Goal: Task Accomplishment & Management: Manage account settings

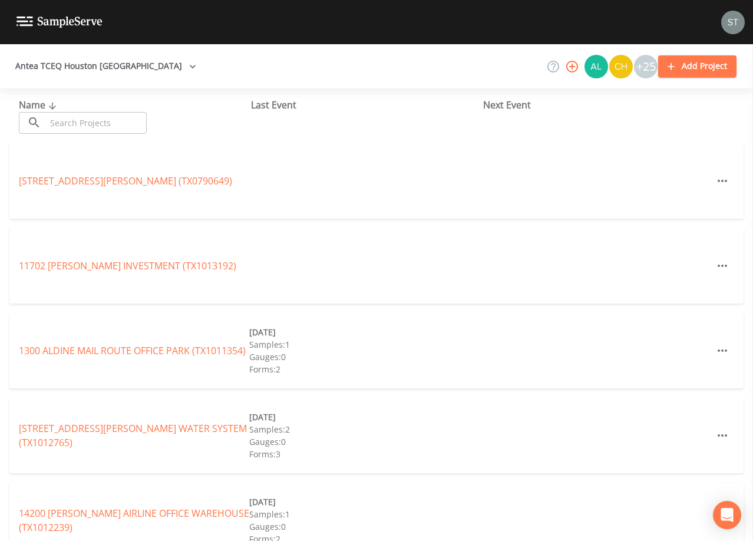
click at [119, 124] on input "text" at bounding box center [96, 123] width 101 height 22
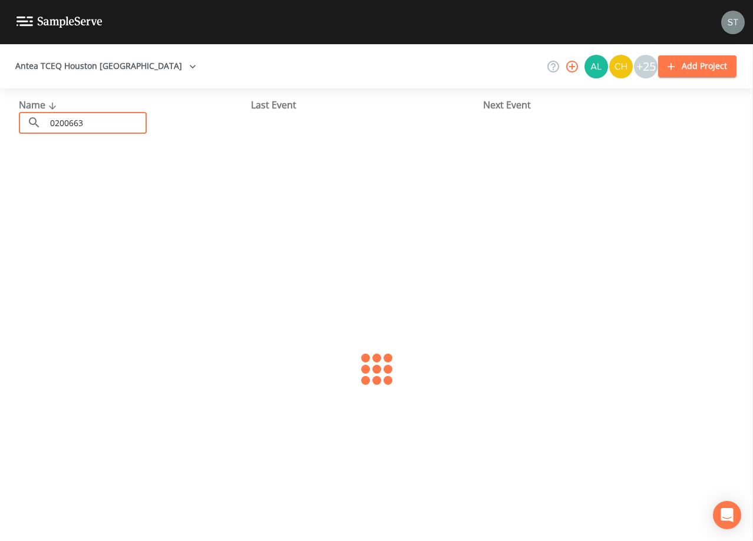
type input "0200663"
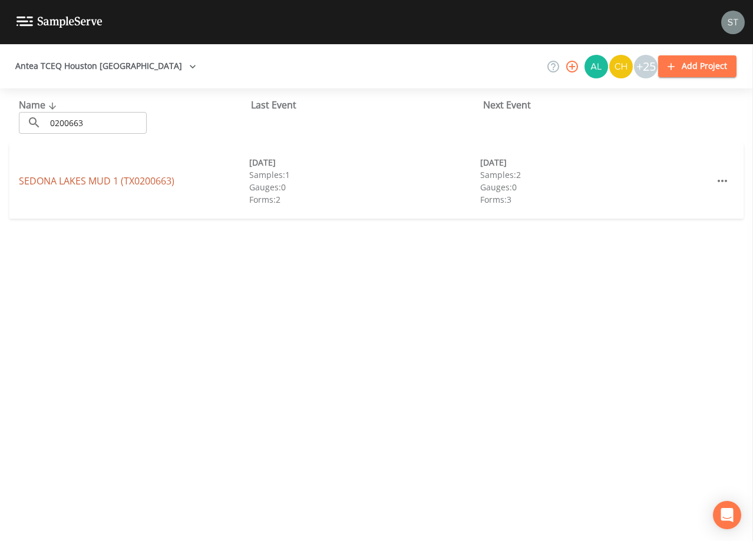
click at [112, 177] on link "[GEOGRAPHIC_DATA] 1 (TX0200663)" at bounding box center [97, 180] width 156 height 13
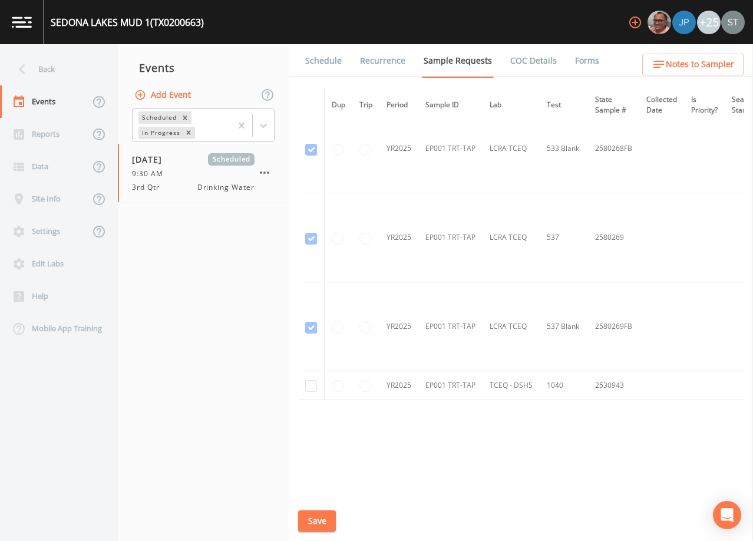
scroll to position [980, 0]
click at [37, 69] on div "Back" at bounding box center [53, 69] width 106 height 32
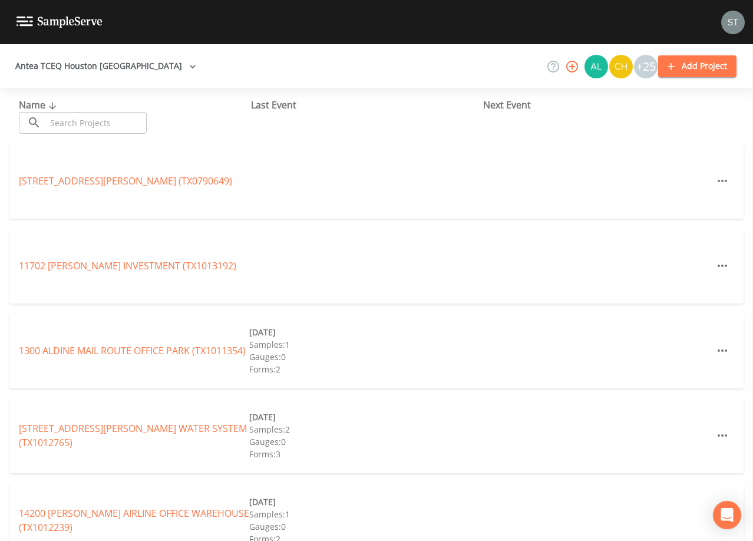
click at [84, 117] on input "text" at bounding box center [96, 123] width 101 height 22
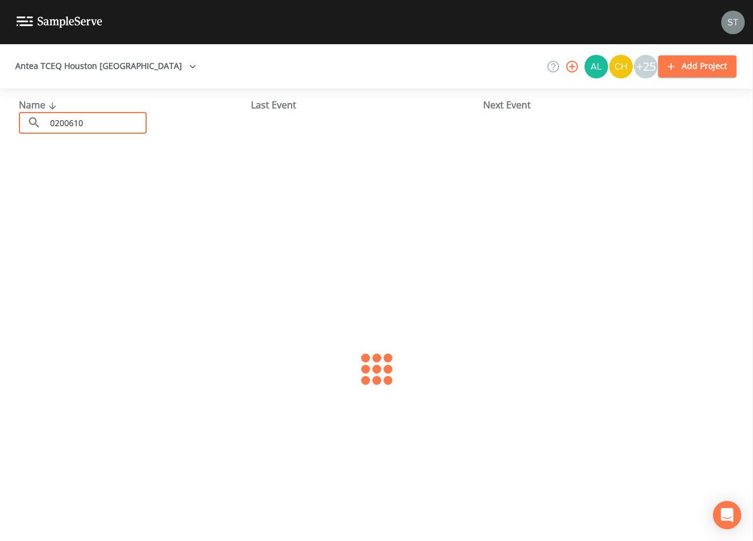
type input "0200610"
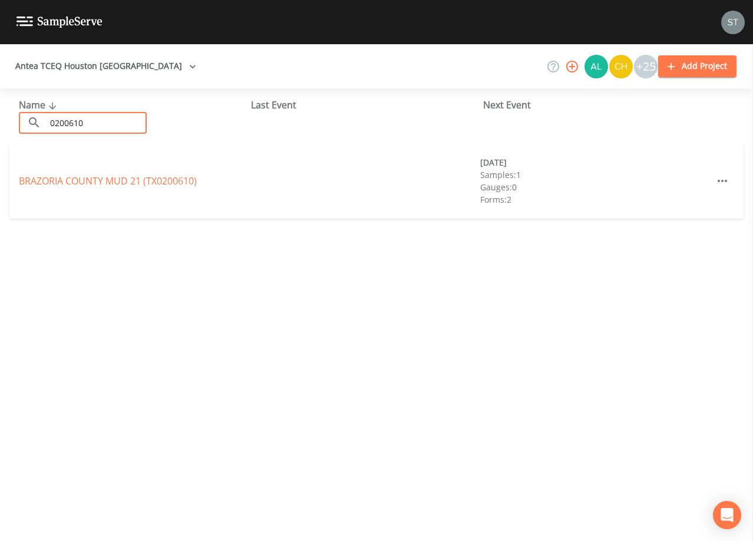
click at [61, 180] on link "[GEOGRAPHIC_DATA] 21 (TX0200610)" at bounding box center [108, 180] width 178 height 13
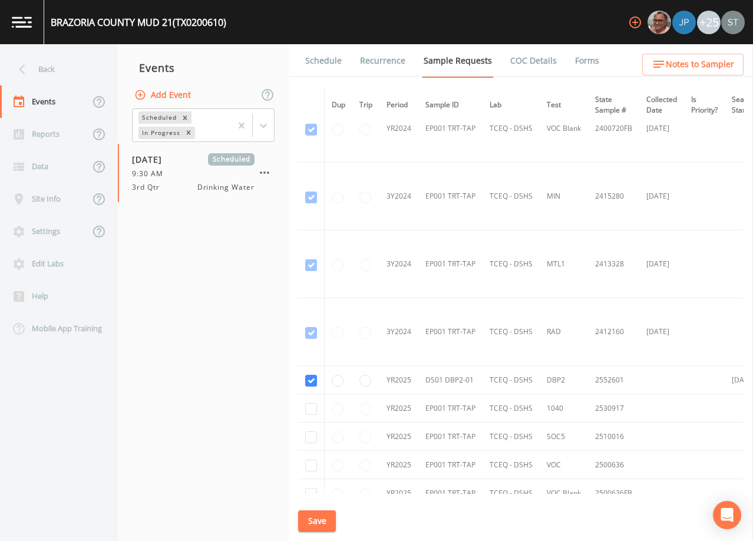
scroll to position [342, 0]
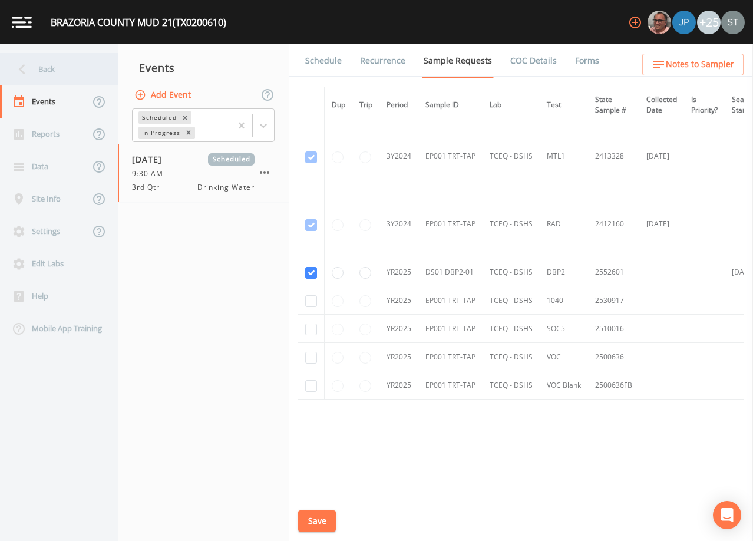
click at [45, 78] on div "Back" at bounding box center [53, 69] width 106 height 32
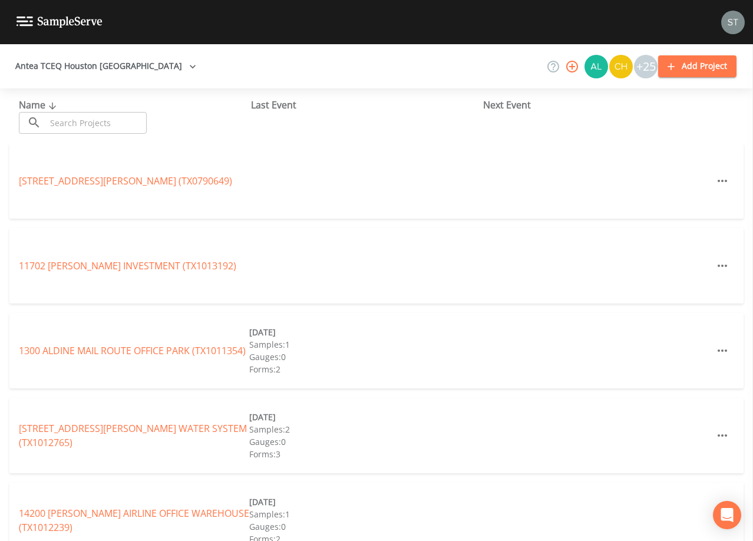
click at [87, 118] on input "text" at bounding box center [96, 123] width 101 height 22
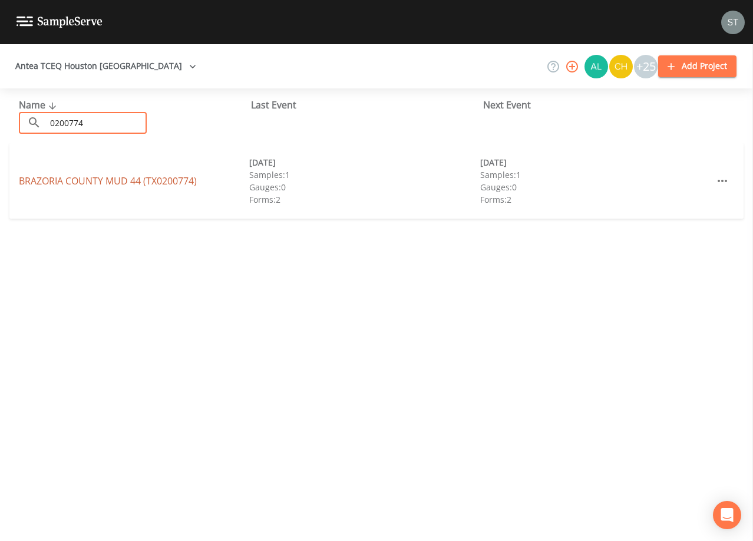
type input "0200774"
click at [167, 179] on link "[GEOGRAPHIC_DATA] 44 (TX0200774)" at bounding box center [108, 180] width 178 height 13
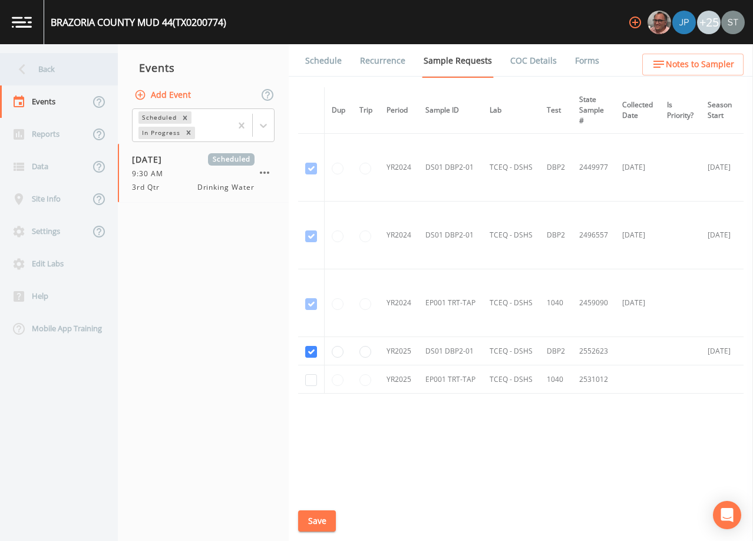
click at [54, 67] on div "Back" at bounding box center [53, 69] width 106 height 32
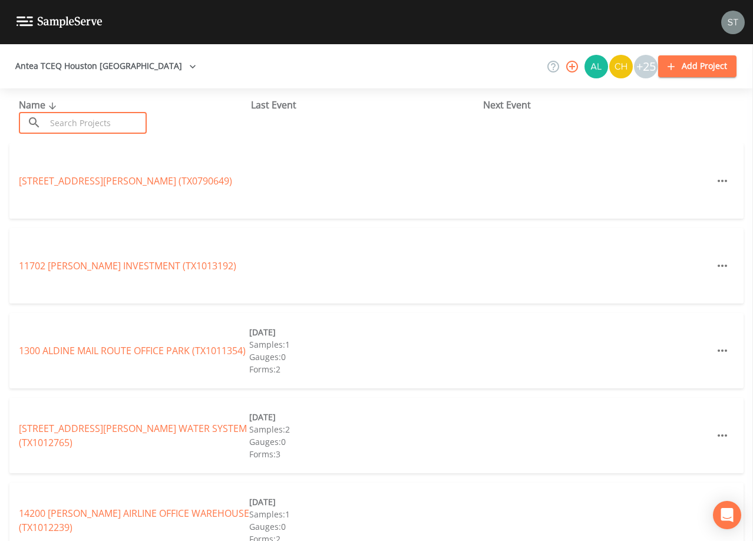
click at [91, 119] on input "text" at bounding box center [96, 123] width 101 height 22
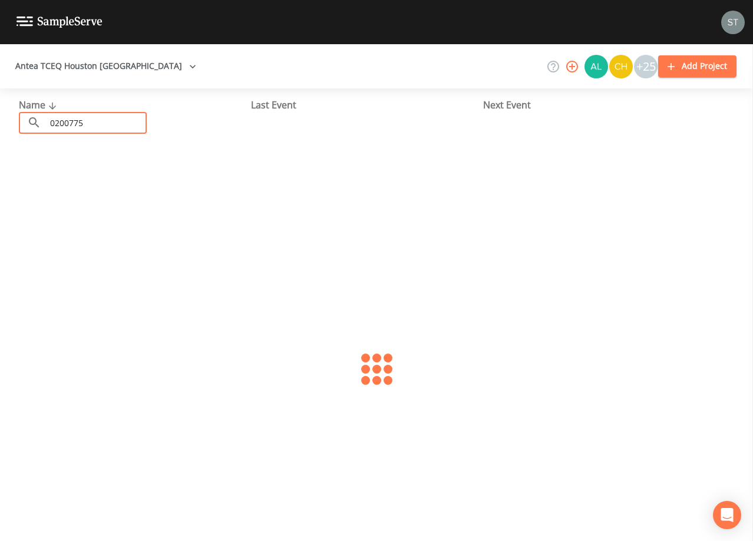
type input "0200775"
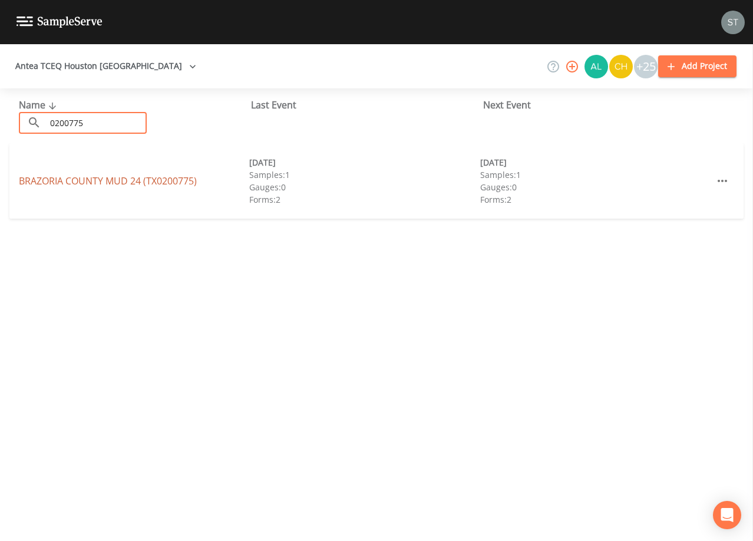
click at [160, 175] on link "[GEOGRAPHIC_DATA] 24 (TX0200775)" at bounding box center [108, 180] width 178 height 13
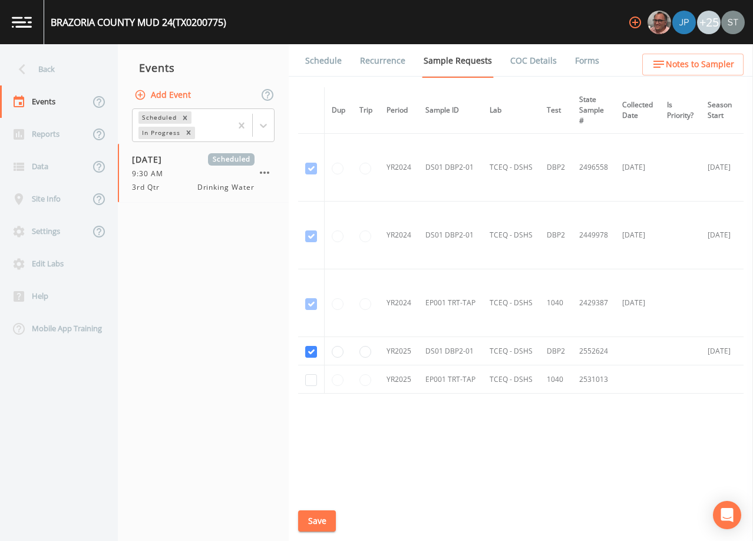
click at [44, 68] on div "Back" at bounding box center [53, 69] width 106 height 32
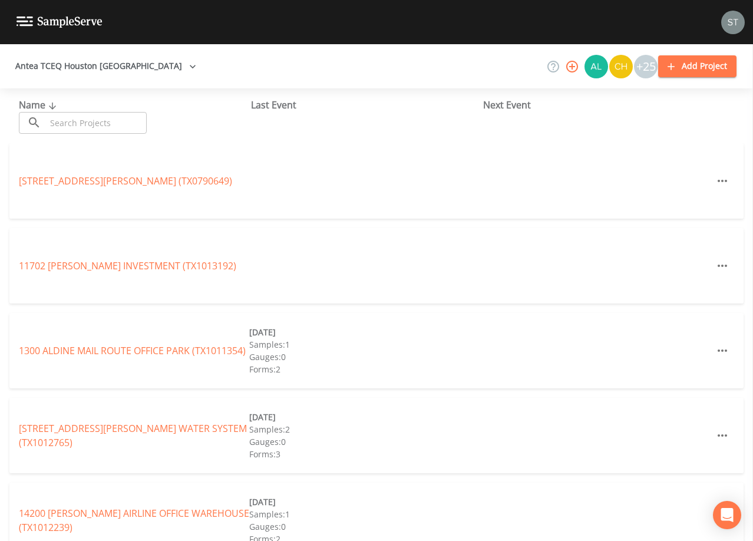
click at [137, 120] on input "text" at bounding box center [96, 123] width 101 height 22
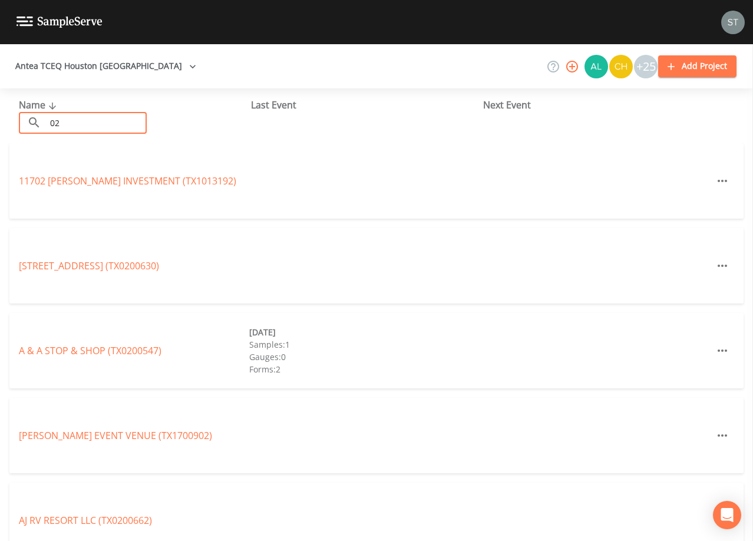
type input "0"
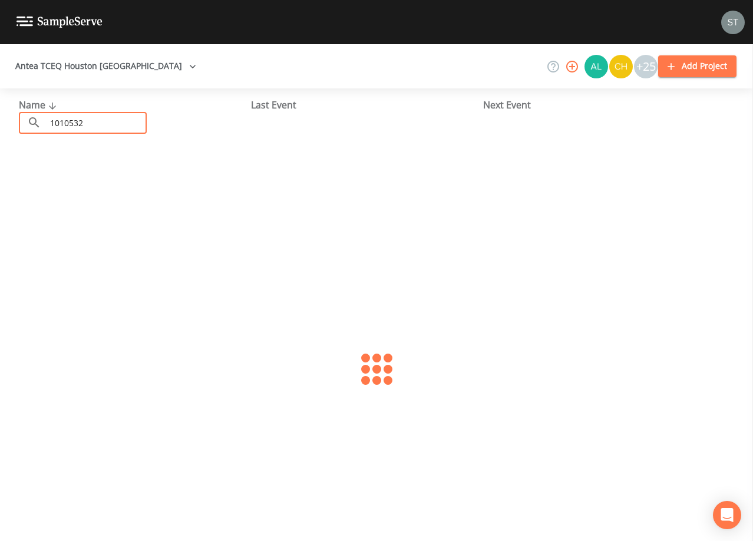
type input "1010532"
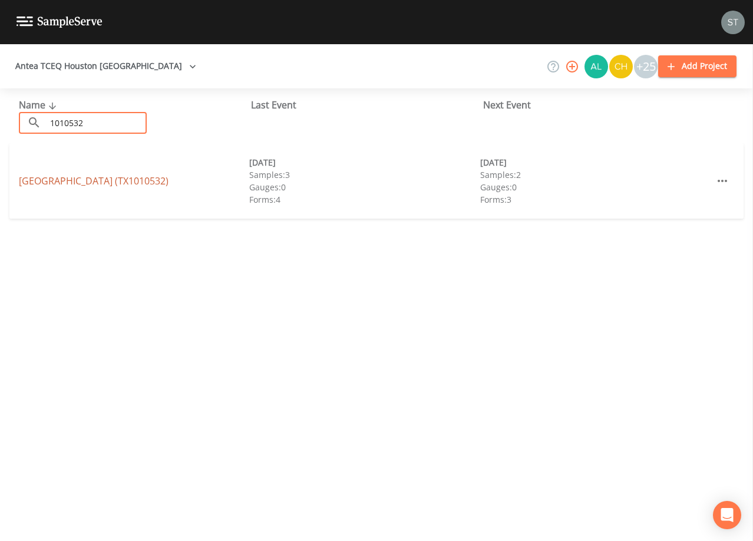
click at [53, 179] on link "[GEOGRAPHIC_DATA] (TX1010532)" at bounding box center [94, 180] width 150 height 13
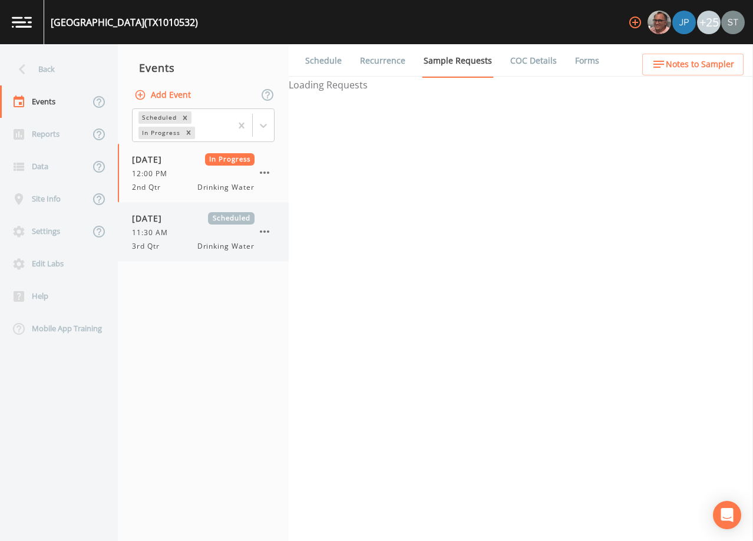
click at [209, 214] on span "Scheduled" at bounding box center [231, 218] width 47 height 12
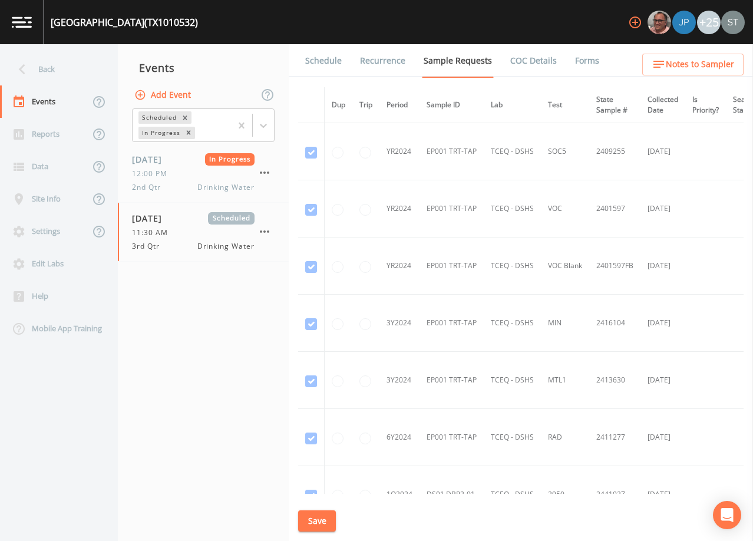
click at [311, 59] on link "Schedule" at bounding box center [323, 60] width 40 height 33
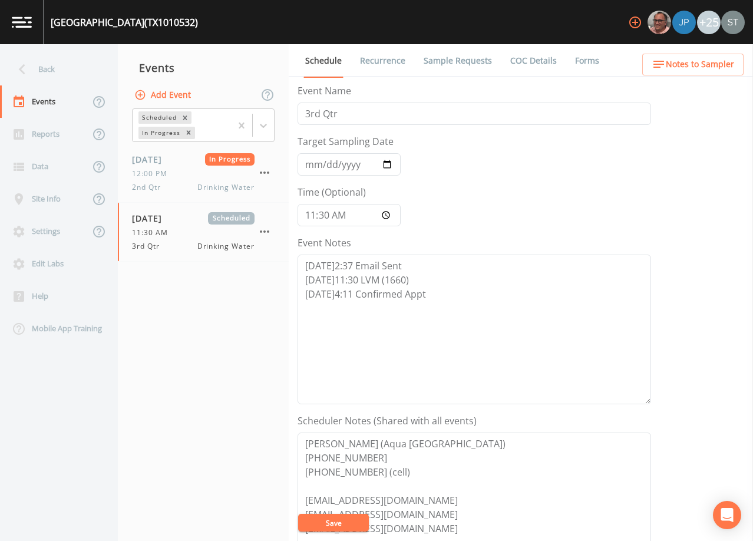
scroll to position [59, 0]
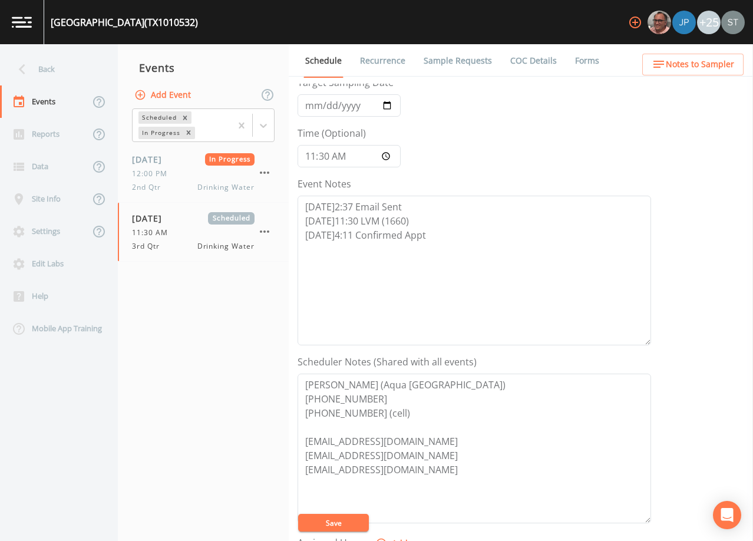
click at [715, 69] on span "Notes to Sampler" at bounding box center [700, 64] width 68 height 15
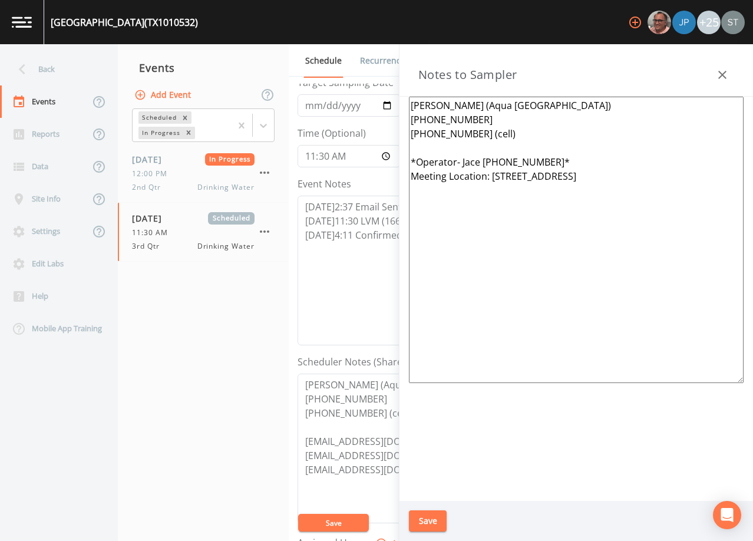
click at [718, 78] on icon "button" at bounding box center [722, 75] width 14 height 14
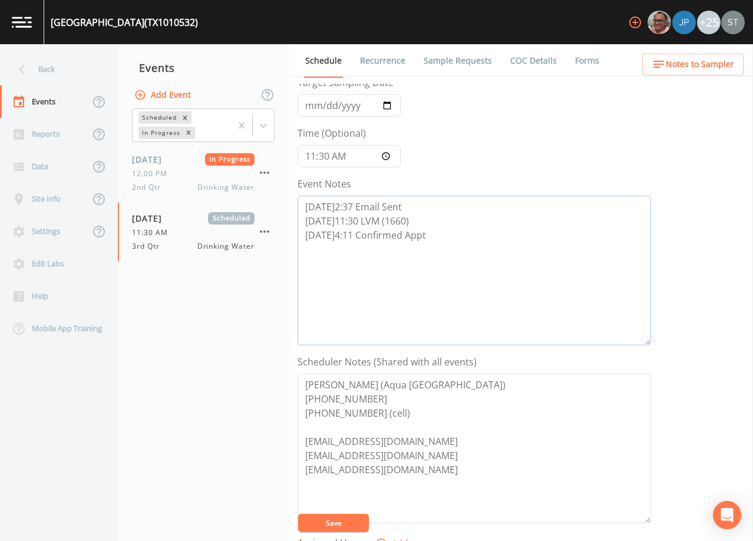
click at [467, 243] on textarea "[DATE]2:37 Email Sent [DATE]11:30 LVM (1660) [DATE]4:11 Confirmed Appt" at bounding box center [475, 271] width 354 height 150
type textarea "[DATE]2:37 Email Sent [DATE]11:30 LVM (1660) [DATE]4:11 Confirmed Appt [DATE]7:…"
click at [347, 520] on button "Save" at bounding box center [333, 523] width 71 height 18
click at [336, 521] on button "Save" at bounding box center [333, 523] width 71 height 18
click at [310, 156] on input "11:30:00" at bounding box center [349, 156] width 103 height 22
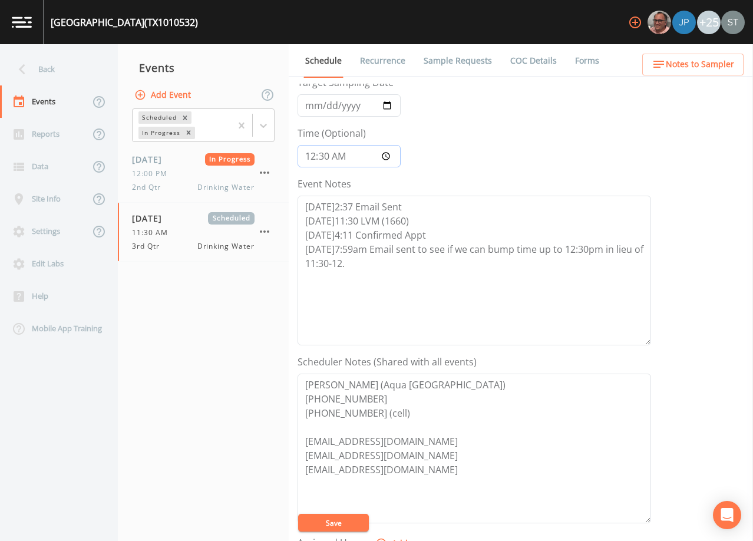
type input "12:30"
click at [346, 524] on button "Save" at bounding box center [333, 523] width 71 height 18
click at [62, 71] on div "Back" at bounding box center [53, 69] width 106 height 32
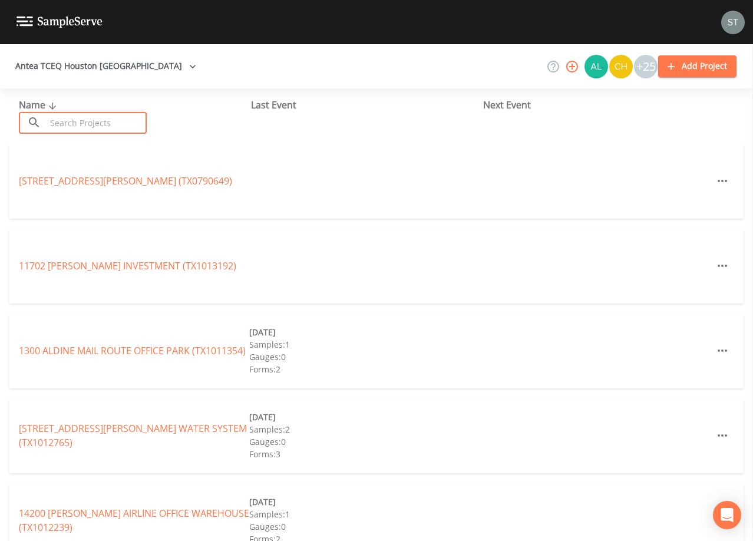
click at [138, 124] on input "text" at bounding box center [96, 123] width 101 height 22
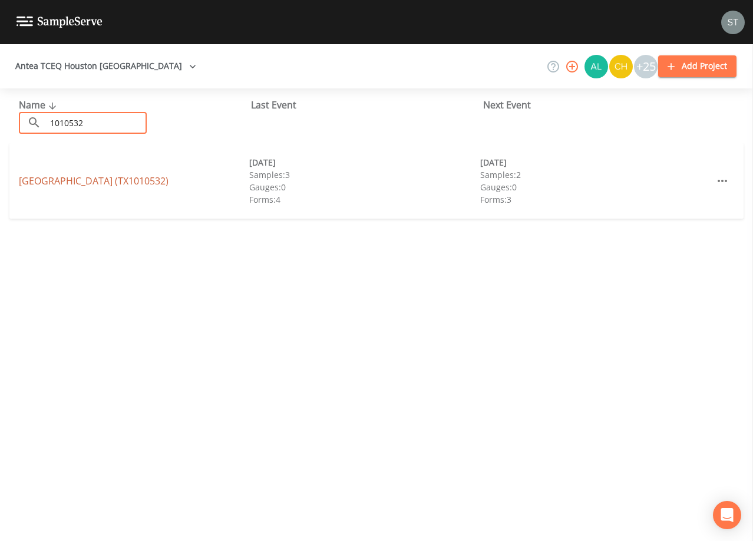
type input "1010532"
click at [68, 184] on link "[GEOGRAPHIC_DATA] (TX1010532)" at bounding box center [94, 180] width 150 height 13
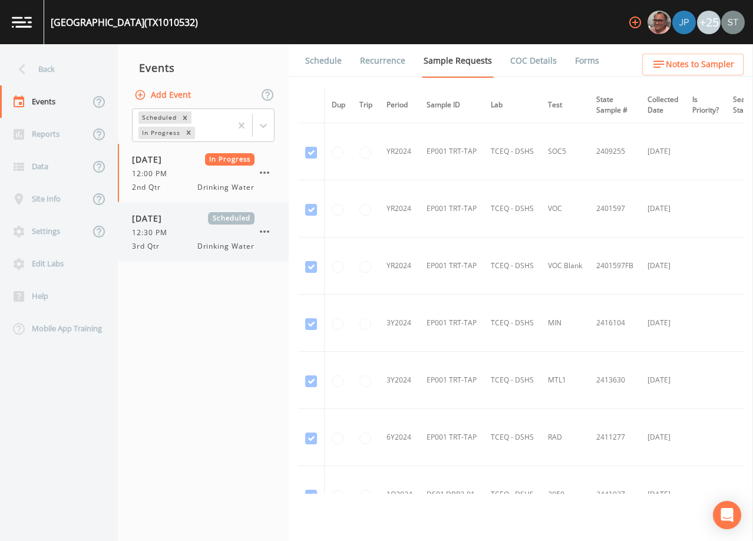
click at [153, 235] on span "12:30 PM" at bounding box center [153, 232] width 42 height 11
click at [325, 61] on link "Schedule" at bounding box center [323, 60] width 40 height 33
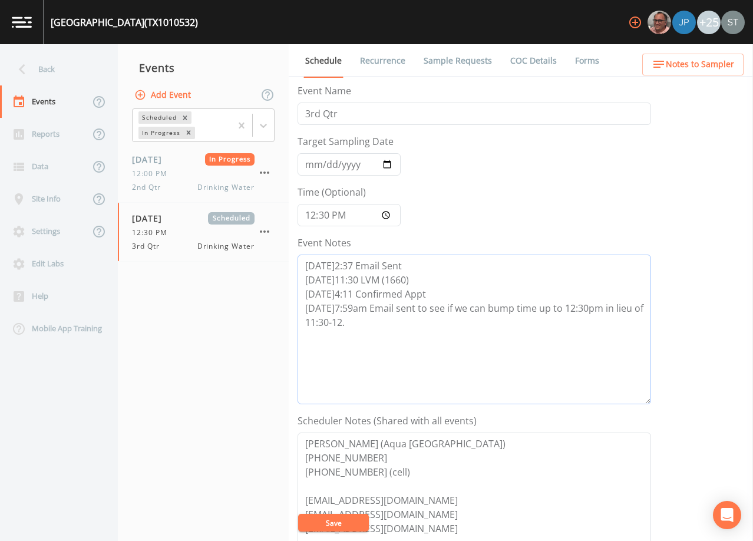
click at [409, 333] on textarea "[DATE]2:37 Email Sent [DATE]11:30 LVM (1660) [DATE]4:11 Confirmed Appt [DATE]7:…" at bounding box center [475, 330] width 354 height 150
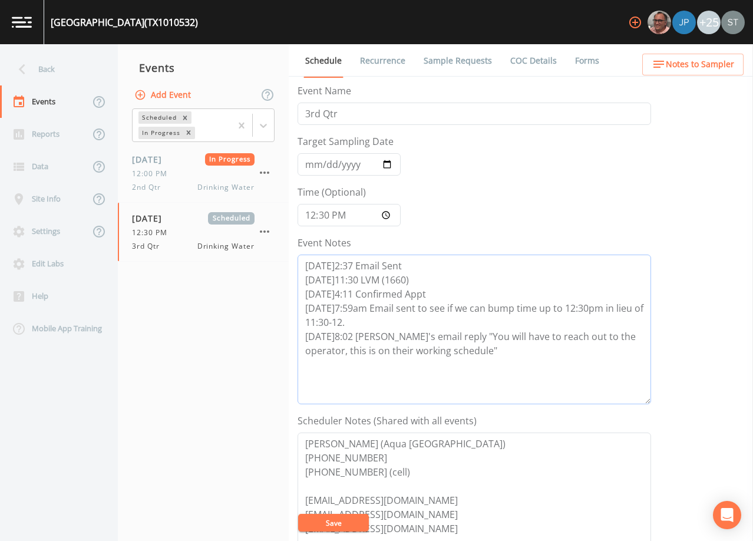
click at [348, 351] on textarea "[DATE]2:37 Email Sent [DATE]11:30 LVM (1660) [DATE]4:11 Confirmed Appt [DATE]7:…" at bounding box center [475, 330] width 354 height 150
click at [713, 63] on span "Notes to Sampler" at bounding box center [700, 64] width 68 height 15
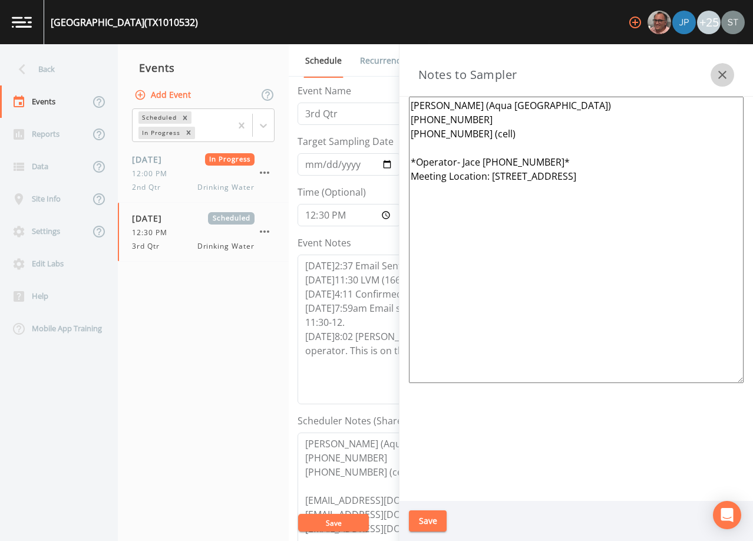
click at [721, 67] on button "button" at bounding box center [723, 75] width 24 height 24
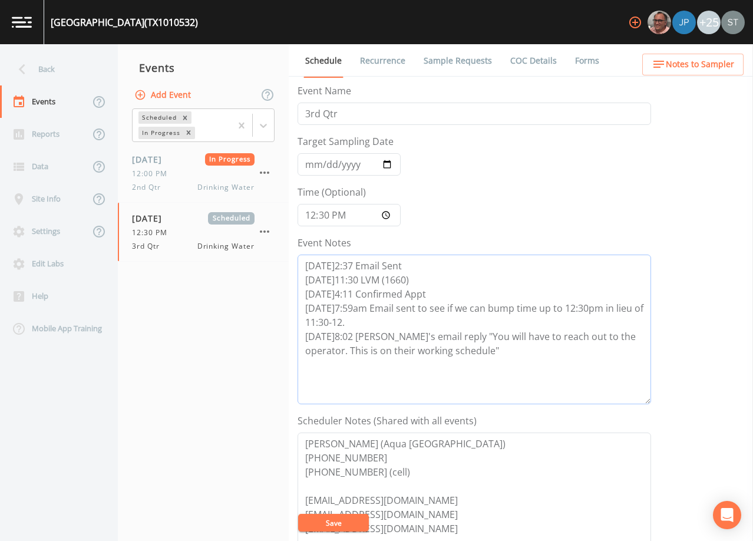
click at [523, 355] on textarea "[DATE]2:37 Email Sent [DATE]11:30 LVM (1660) [DATE]4:11 Confirmed Appt [DATE]7:…" at bounding box center [475, 330] width 354 height 150
click at [712, 58] on span "Notes to Sampler" at bounding box center [700, 64] width 68 height 15
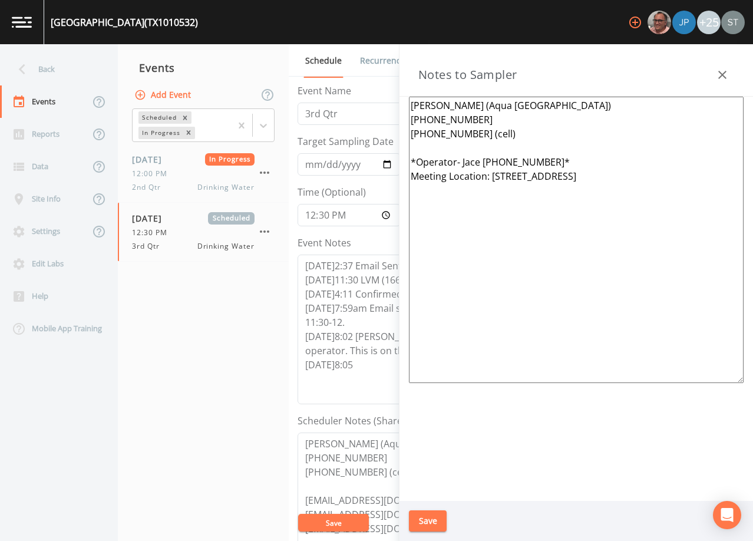
click at [718, 66] on button "button" at bounding box center [723, 75] width 24 height 24
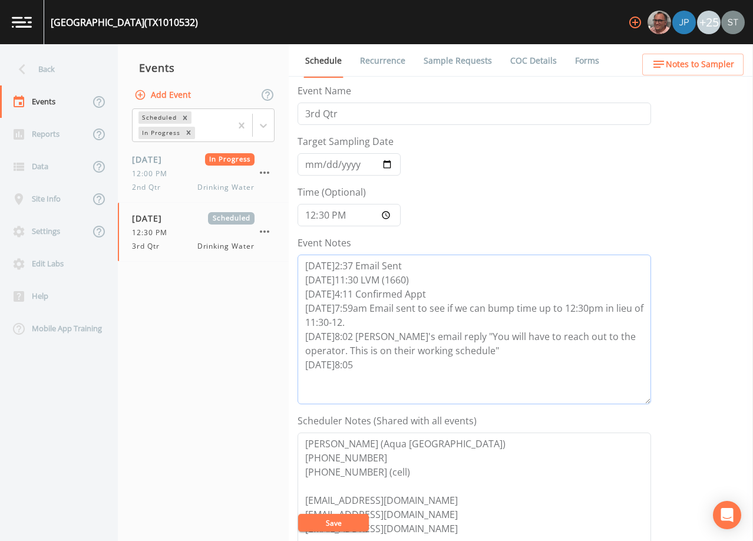
click at [378, 371] on textarea "[DATE]2:37 Email Sent [DATE]11:30 LVM (1660) [DATE]4:11 Confirmed Appt [DATE]7:…" at bounding box center [475, 330] width 354 height 150
type textarea "[DATE]2:37 Email Sent [DATE]11:30 LVM (1660) [DATE]4:11 Confirmed Appt [DATE]7:…"
click at [341, 519] on button "Save" at bounding box center [333, 523] width 71 height 18
click at [396, 363] on textarea "[DATE]2:37 Email Sent [DATE]11:30 LVM (1660) [DATE]4:11 Confirmed Appt [DATE]7:…" at bounding box center [475, 330] width 354 height 150
click at [345, 517] on button "Save" at bounding box center [333, 523] width 71 height 18
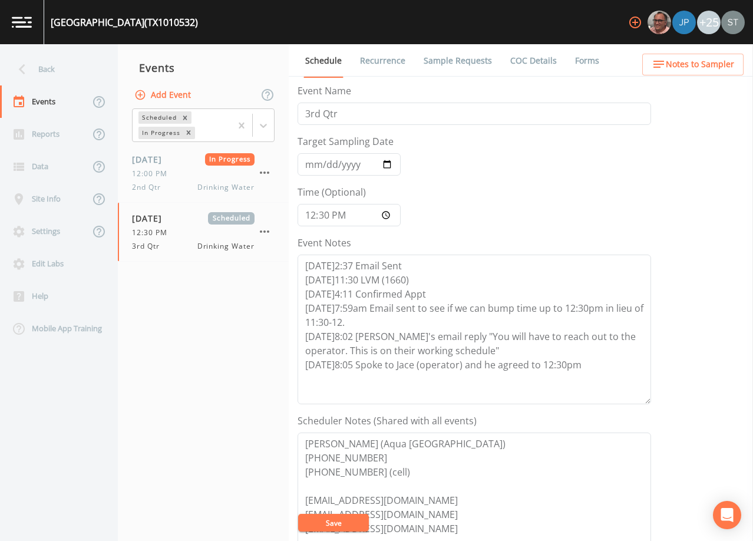
click at [366, 67] on link "Recurrence" at bounding box center [382, 60] width 49 height 33
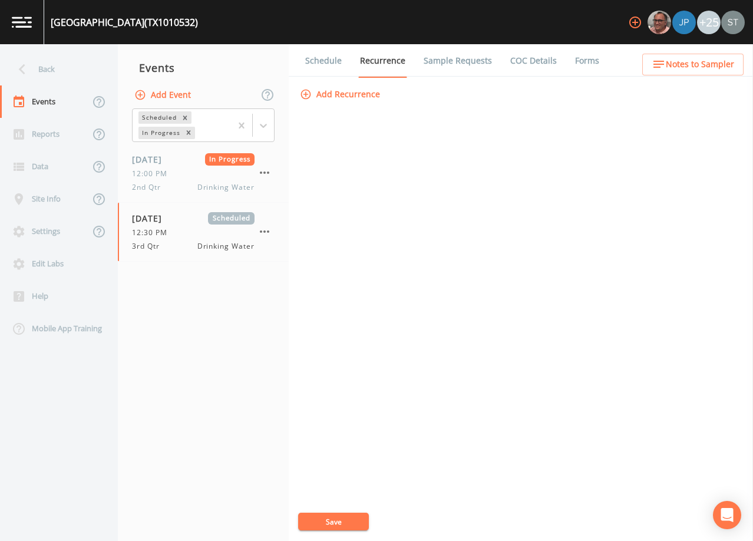
click at [323, 62] on link "Schedule" at bounding box center [323, 60] width 40 height 33
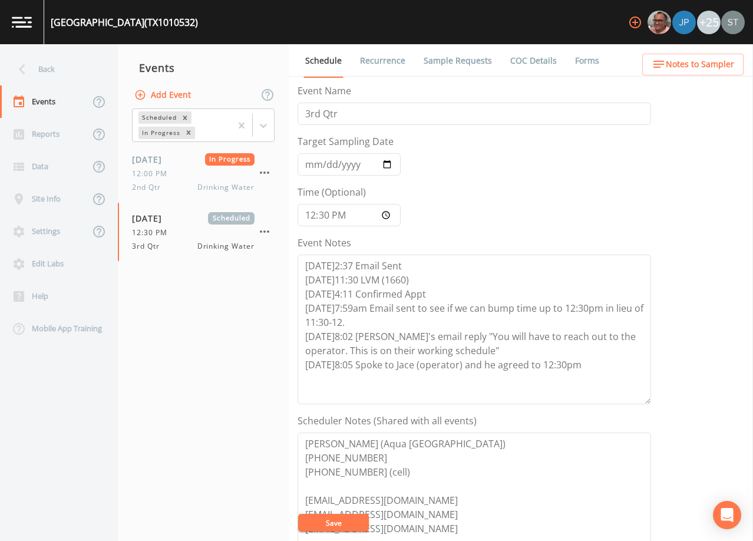
click at [715, 59] on span "Notes to Sampler" at bounding box center [700, 64] width 68 height 15
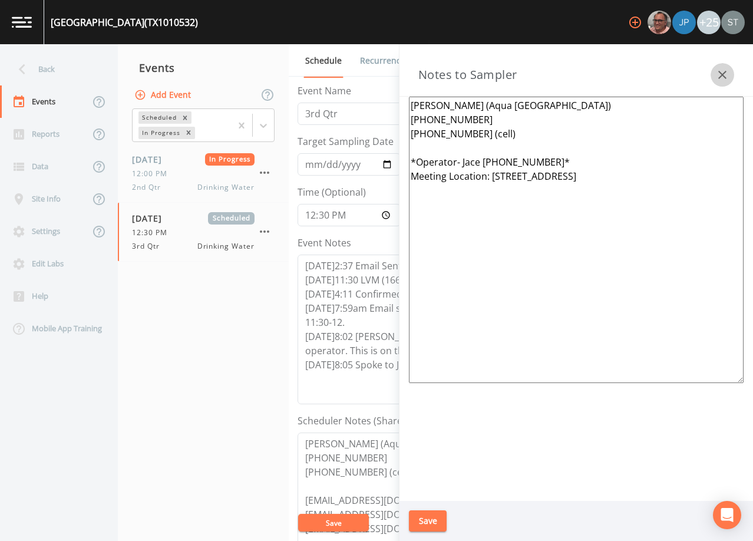
click at [721, 67] on button "button" at bounding box center [723, 75] width 24 height 24
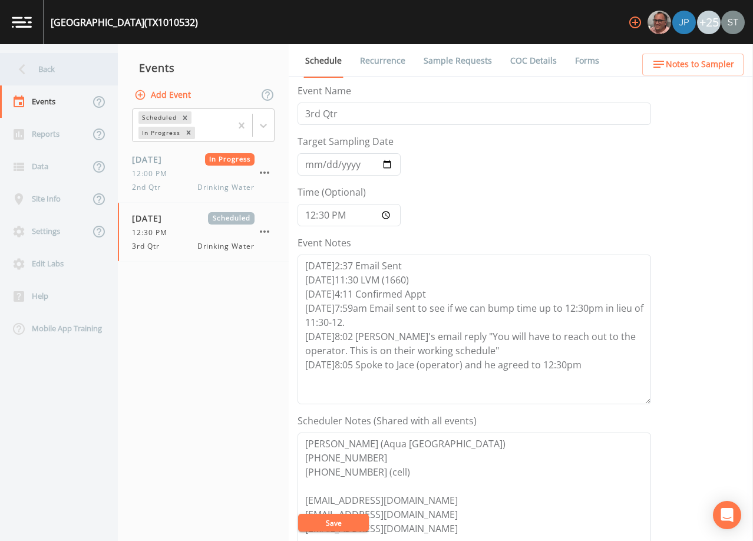
click at [45, 74] on div "Back" at bounding box center [53, 69] width 106 height 32
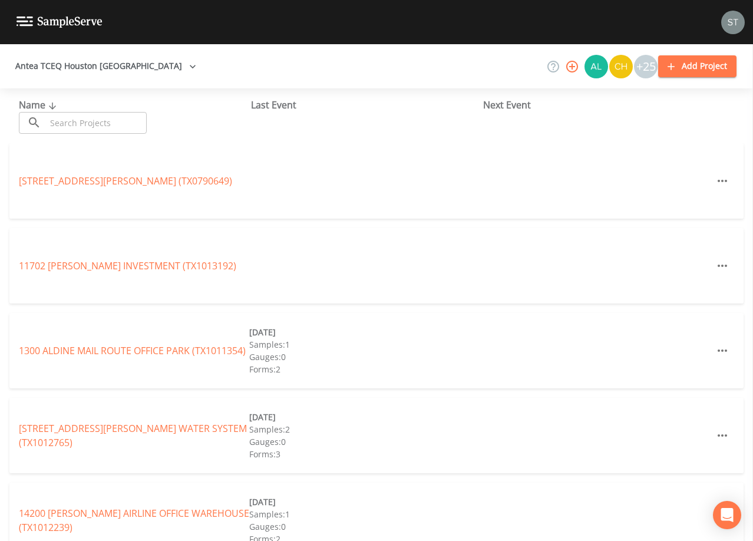
click at [124, 116] on input "text" at bounding box center [96, 123] width 101 height 22
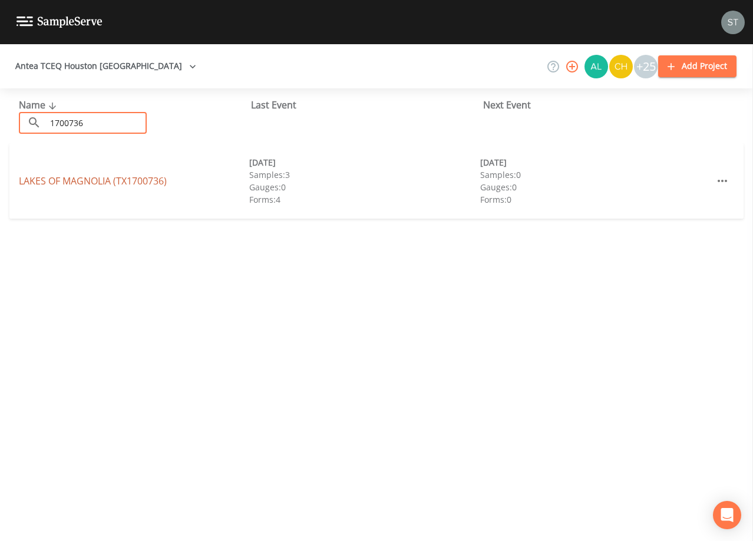
type input "1700736"
click at [105, 180] on link "LAKES OF [GEOGRAPHIC_DATA] (TX1700736)" at bounding box center [93, 180] width 148 height 13
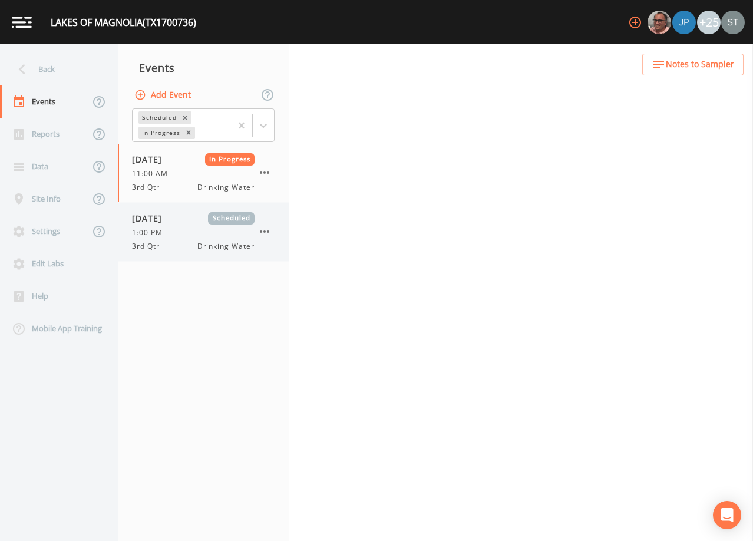
click at [170, 224] on span "[DATE]" at bounding box center [151, 218] width 38 height 12
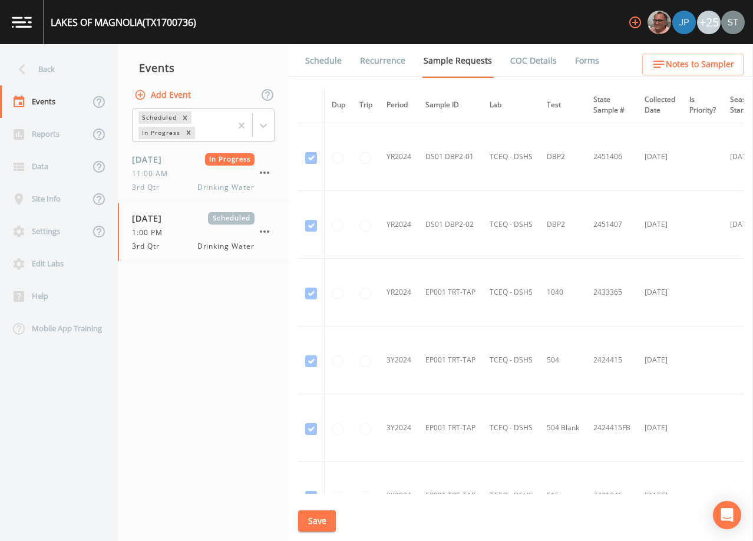
click at [332, 66] on link "Schedule" at bounding box center [323, 60] width 40 height 33
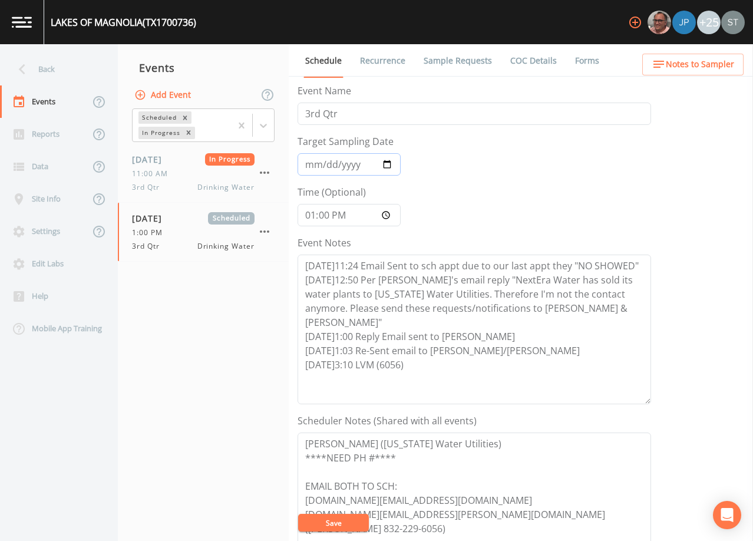
click at [312, 166] on input "[DATE]" at bounding box center [349, 164] width 103 height 22
click at [431, 351] on textarea "[DATE]11:24 Email Sent to sch appt due to our last appt they "NO SHOWED" [DATE]…" at bounding box center [475, 330] width 354 height 150
click at [347, 517] on button "Save" at bounding box center [333, 523] width 71 height 18
click at [424, 368] on textarea "[DATE]11:24 Email Sent to sch appt due to our last appt they "NO SHOWED" [DATE]…" at bounding box center [475, 330] width 354 height 150
type textarea "[DATE]11:24 Email Sent to sch appt due to our last appt they "NO SHOWED" [DATE]…"
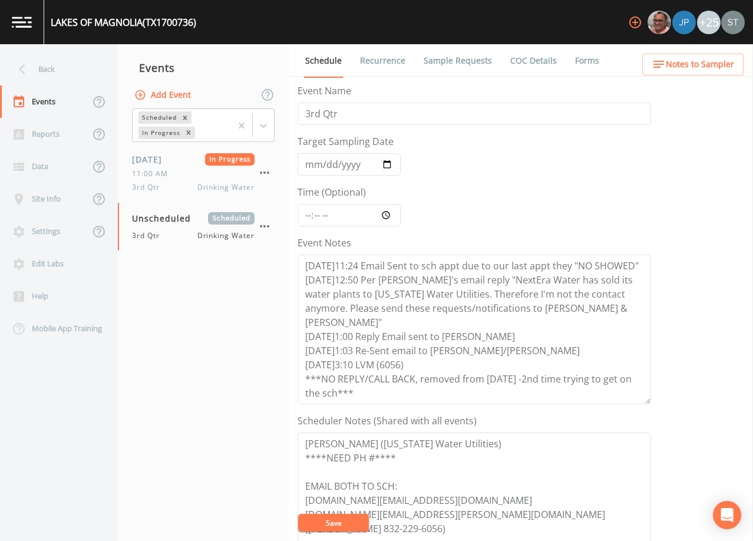
click at [344, 518] on button "Save" at bounding box center [333, 523] width 71 height 18
click at [349, 517] on button "Save" at bounding box center [333, 523] width 71 height 18
click at [347, 517] on button "Save" at bounding box center [333, 523] width 71 height 18
click at [163, 169] on span "11:00 AM" at bounding box center [153, 174] width 43 height 11
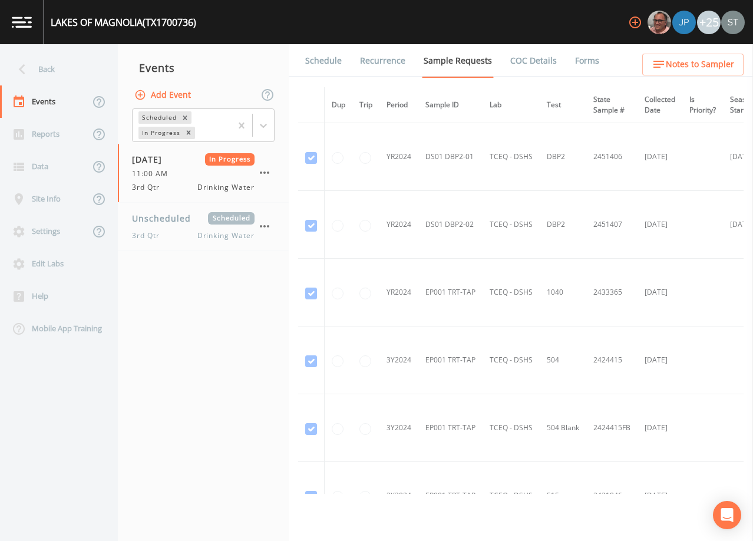
click at [312, 59] on link "Schedule" at bounding box center [323, 60] width 40 height 33
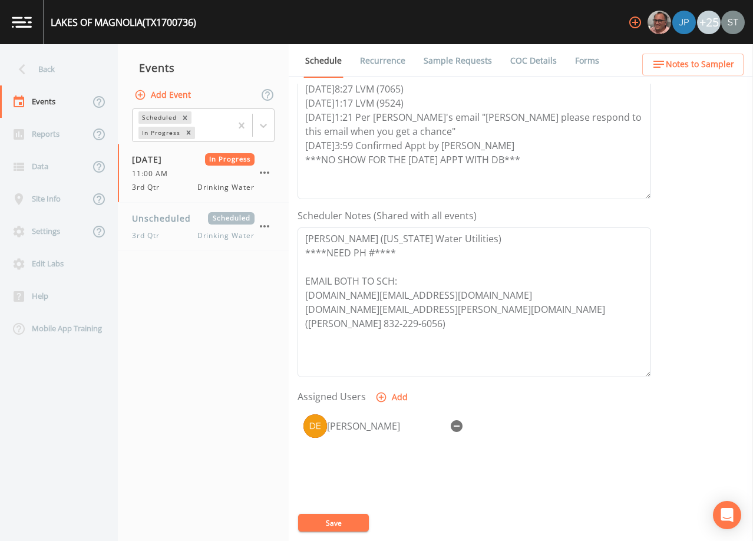
scroll to position [236, 0]
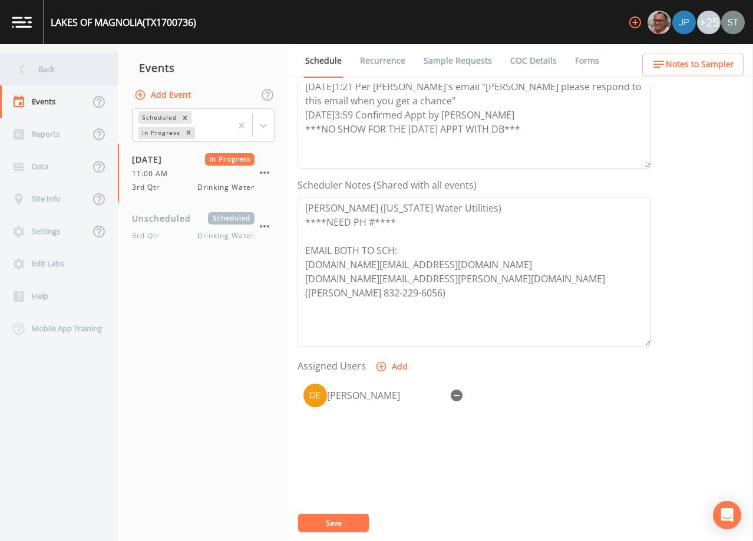
click at [64, 74] on div "Back" at bounding box center [53, 69] width 106 height 32
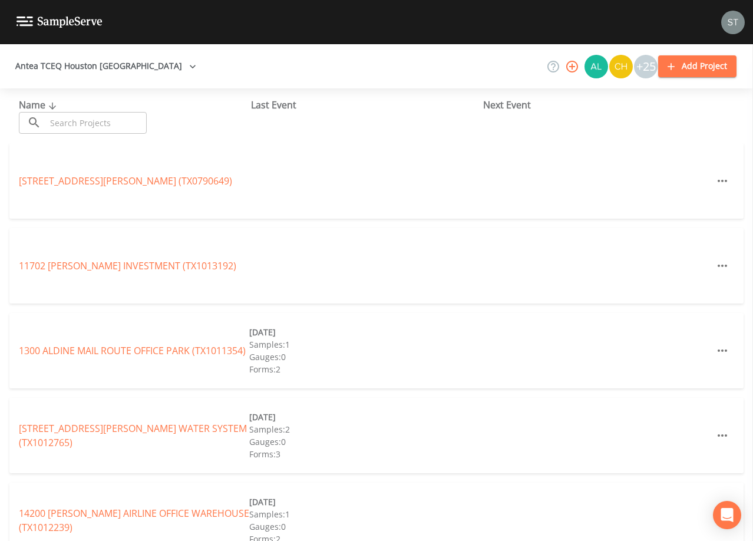
click at [118, 120] on input "text" at bounding box center [96, 123] width 101 height 22
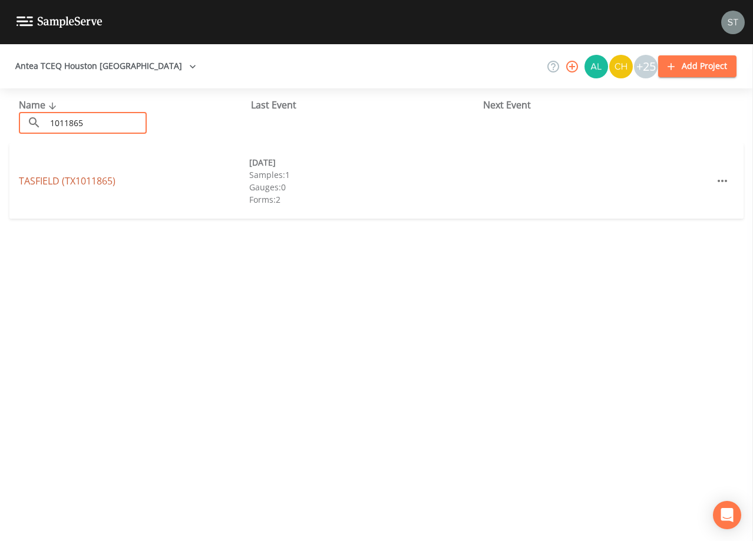
type input "1011865"
click at [62, 178] on link "TASFIELD (TX1011865)" at bounding box center [67, 180] width 97 height 13
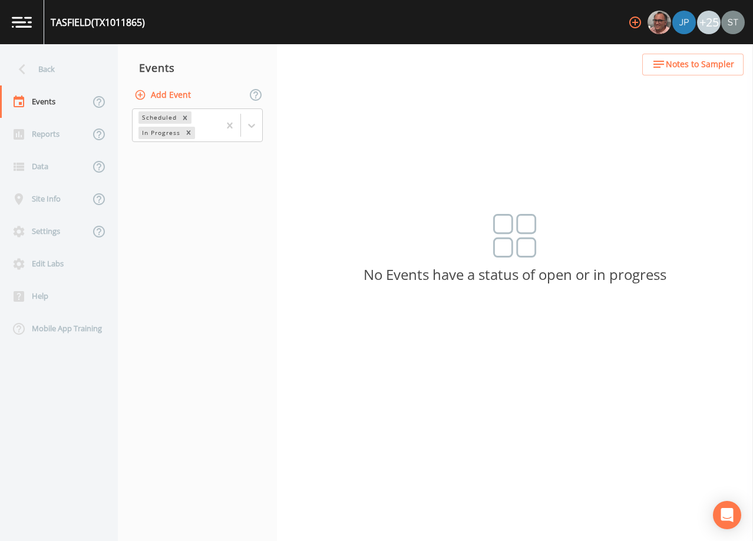
click at [174, 94] on button "Add Event" at bounding box center [164, 95] width 64 height 22
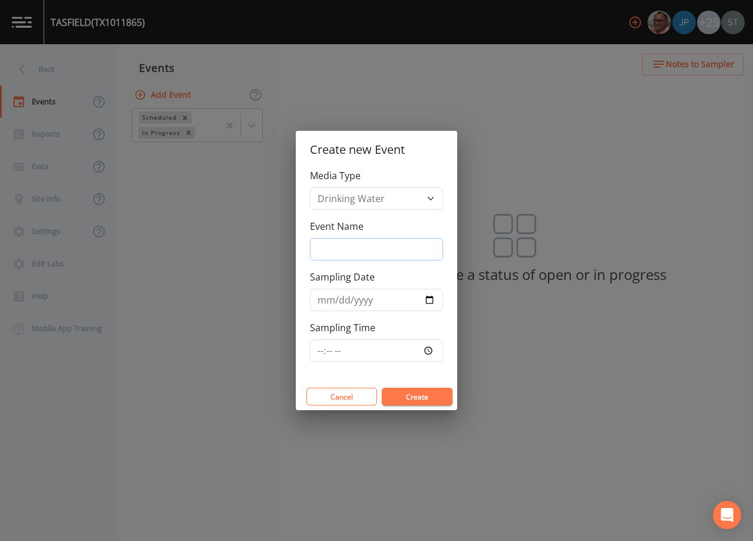
click at [364, 246] on input "Event Name" at bounding box center [376, 249] width 133 height 22
type input "3rd Qtr"
click at [328, 302] on input "Sampling Date" at bounding box center [376, 300] width 133 height 22
type input "[DATE]"
type input "08:30"
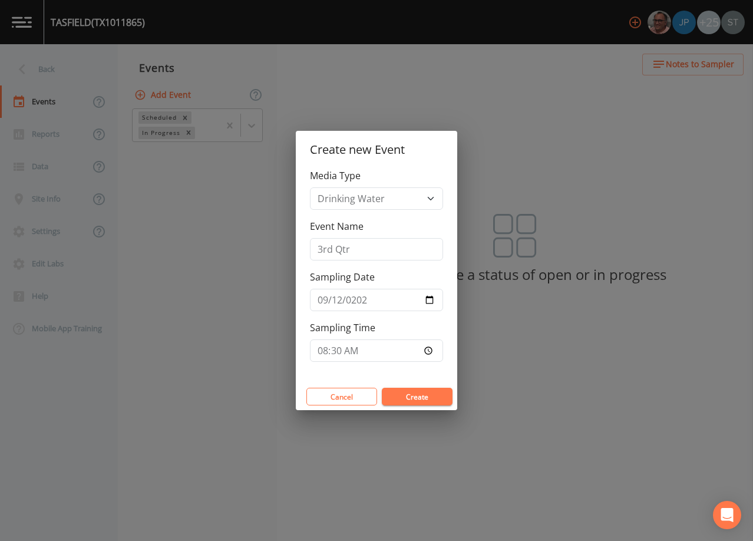
click at [425, 394] on button "Create" at bounding box center [417, 397] width 71 height 18
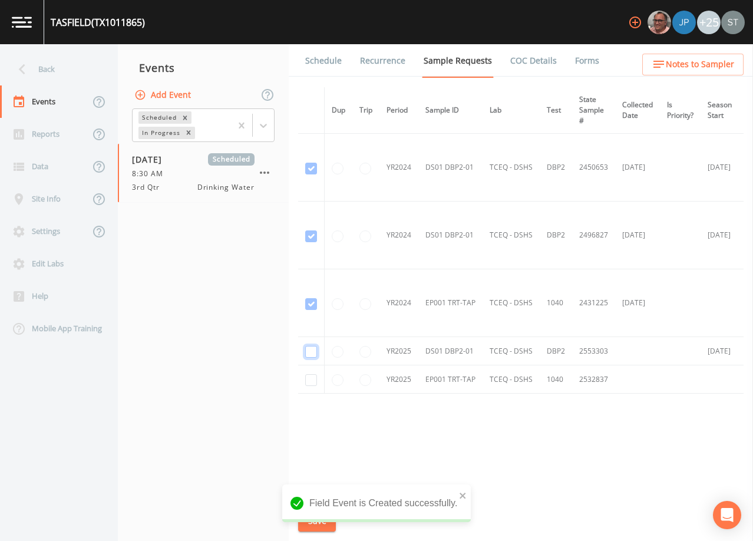
click at [310, 351] on input "checkbox" at bounding box center [311, 352] width 12 height 12
checkbox input "true"
click at [310, 520] on button "Save" at bounding box center [317, 521] width 38 height 22
click at [317, 65] on link "Schedule" at bounding box center [323, 60] width 40 height 33
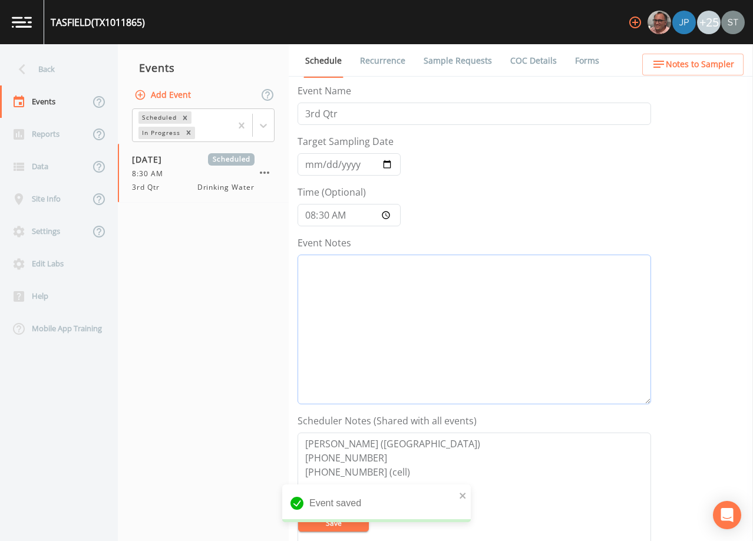
click at [390, 319] on textarea "Event Notes" at bounding box center [475, 330] width 354 height 150
type textarea "9/9@"
click at [718, 53] on ul "Schedule Recurrence Sample Requests COC Details Forms" at bounding box center [521, 60] width 464 height 32
click at [718, 59] on span "Notes to Sampler" at bounding box center [700, 64] width 68 height 15
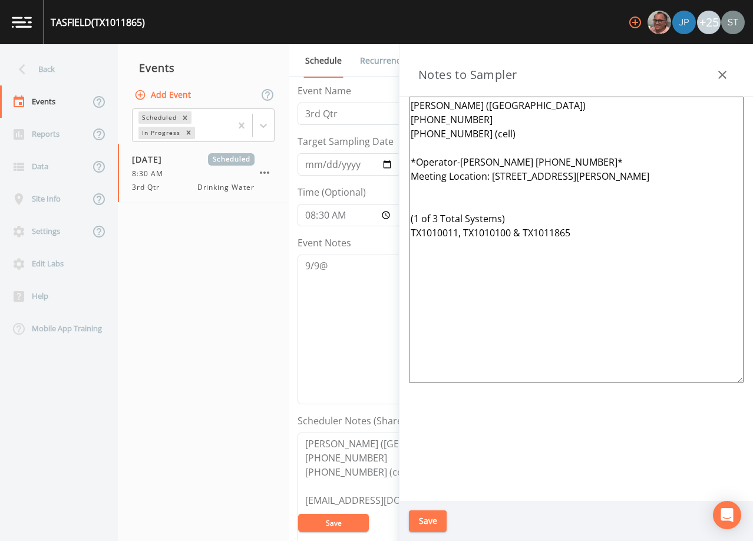
drag, startPoint x: 486, startPoint y: 240, endPoint x: 369, endPoint y: 164, distance: 139.2
click at [369, 164] on div "Back Events Reports Data Site Info Settings Edit Labs Help Mobile App Training …" at bounding box center [376, 292] width 753 height 497
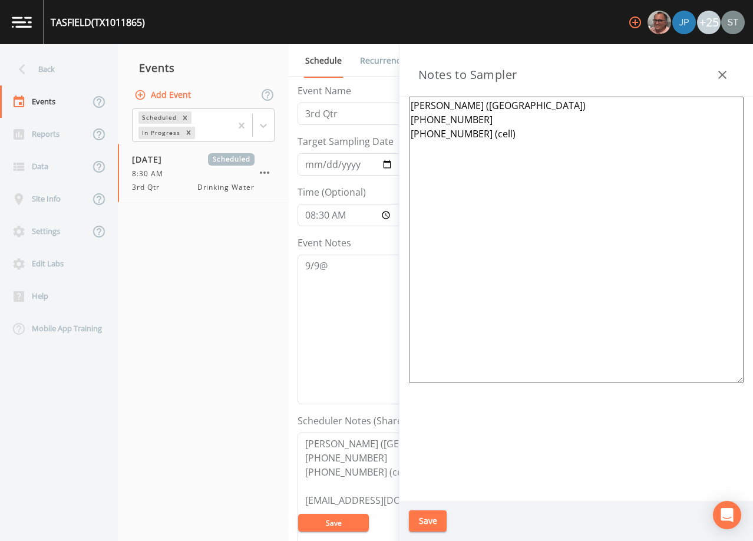
type textarea "[PERSON_NAME] ([GEOGRAPHIC_DATA]) [PHONE_NUMBER] [PHONE_NUMBER] (cell)"
click at [434, 520] on button "Save" at bounding box center [428, 521] width 38 height 22
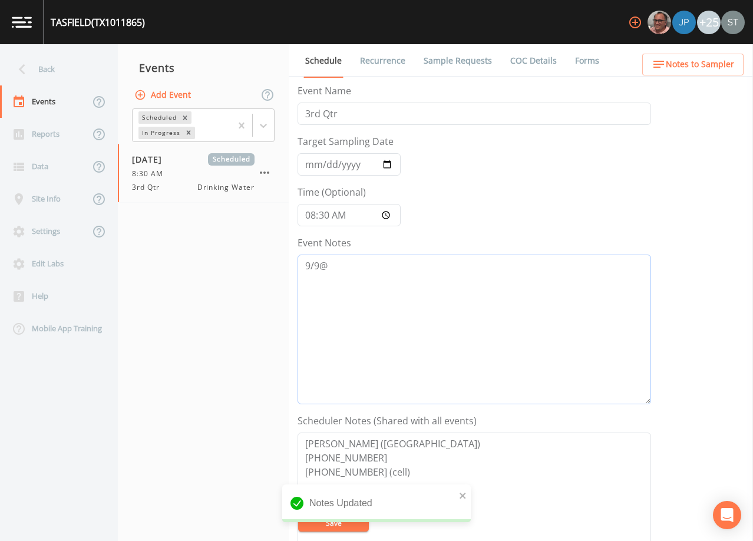
click at [389, 272] on textarea "9/9@" at bounding box center [475, 330] width 354 height 150
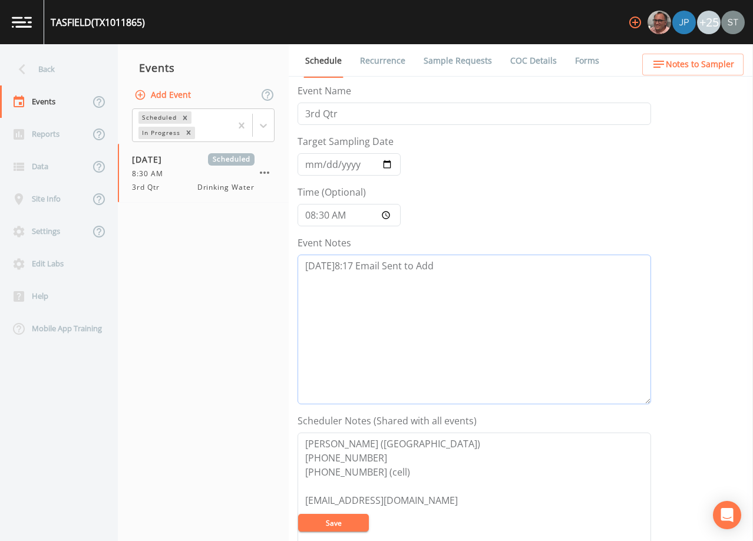
type textarea "[DATE]8:17 Email Sent to Add"
click at [338, 521] on button "Save" at bounding box center [333, 523] width 71 height 18
click at [454, 326] on textarea "[DATE]8:17 Email Sent to Add" at bounding box center [475, 330] width 354 height 150
click at [458, 60] on link "Sample Requests" at bounding box center [458, 60] width 72 height 33
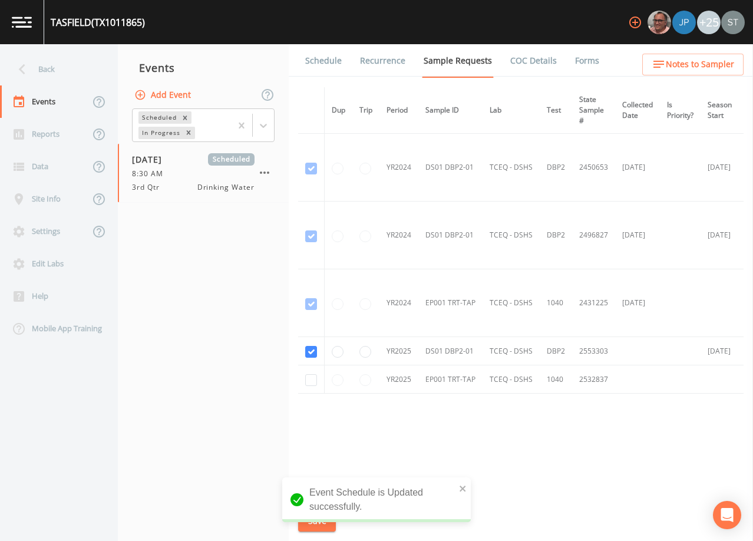
click at [329, 65] on link "Schedule" at bounding box center [323, 60] width 40 height 33
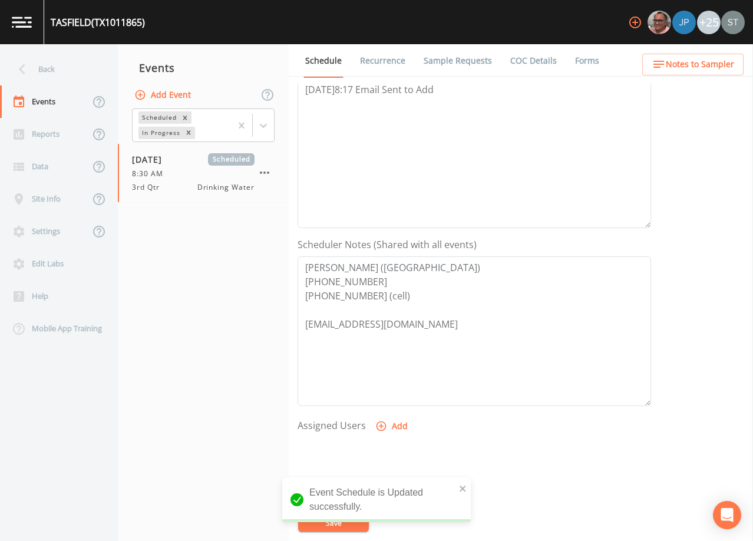
scroll to position [177, 0]
click at [718, 71] on span "Notes to Sampler" at bounding box center [700, 64] width 68 height 15
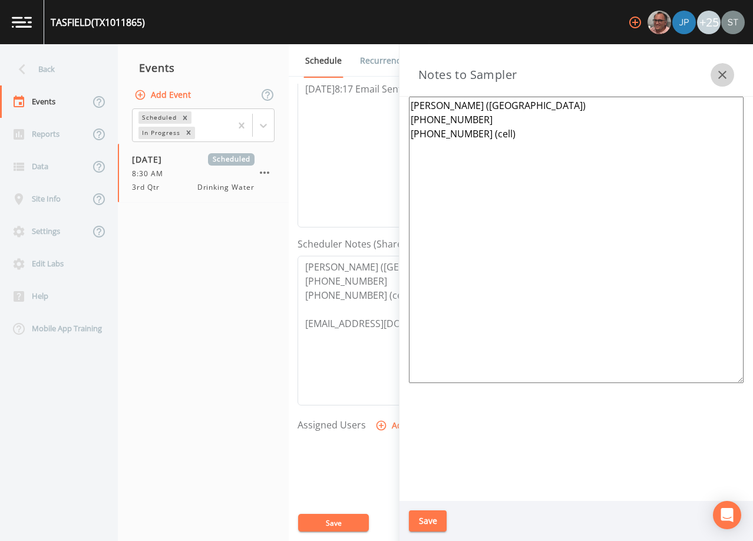
click at [718, 71] on icon "button" at bounding box center [722, 75] width 14 height 14
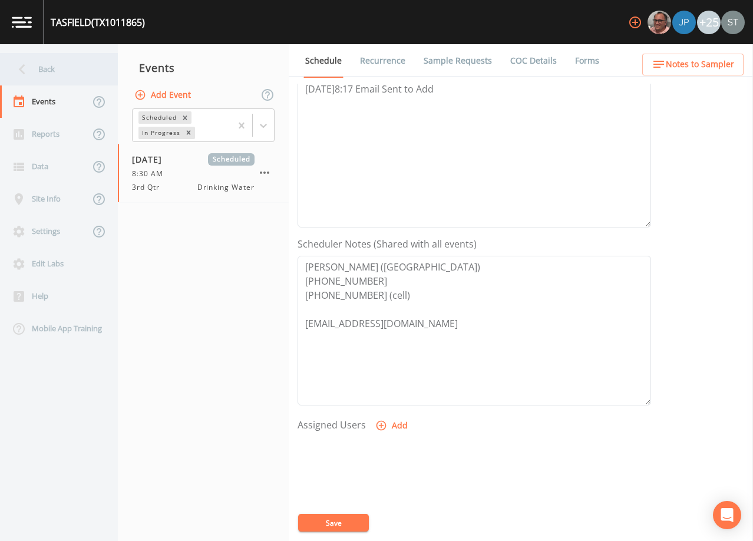
click at [60, 75] on div "Back" at bounding box center [53, 69] width 106 height 32
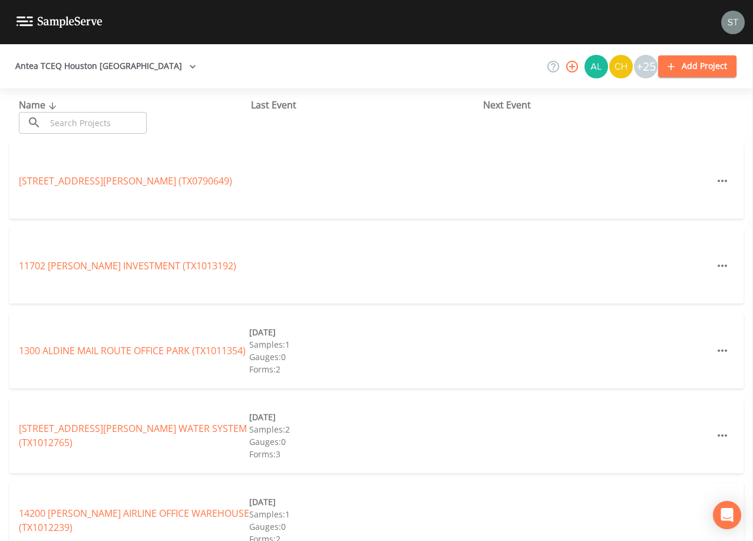
click at [114, 118] on input "text" at bounding box center [96, 123] width 101 height 22
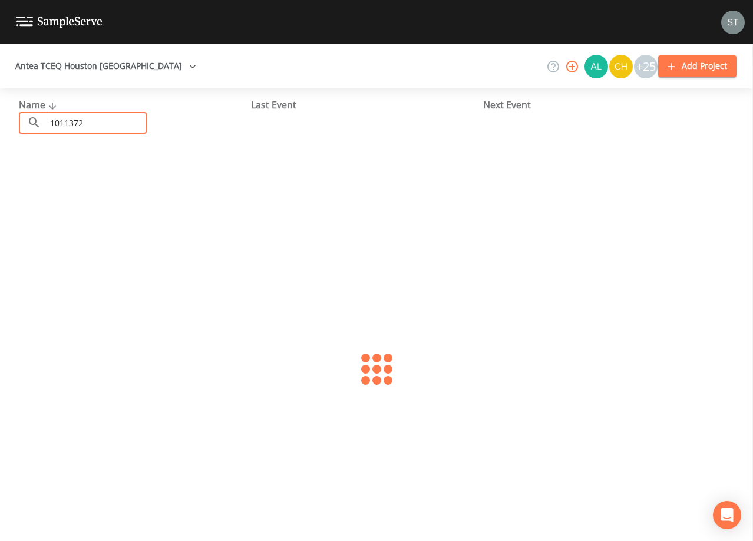
type input "1011372"
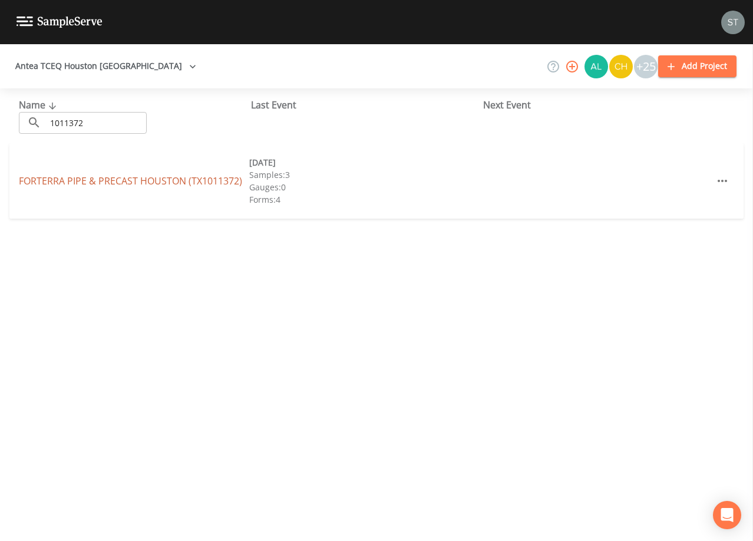
click at [151, 183] on link "FORTERRA PIPE & PRECAST [GEOGRAPHIC_DATA] (TX1011372)" at bounding box center [130, 180] width 223 height 13
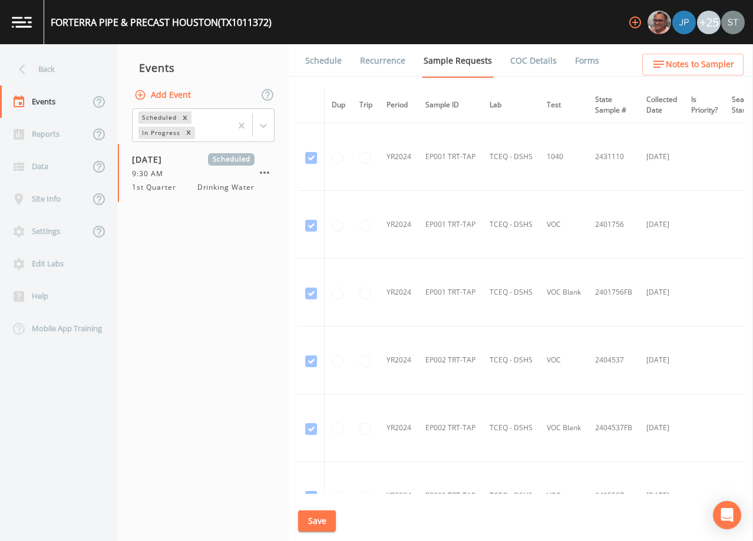
click at [171, 95] on button "Add Event" at bounding box center [164, 95] width 64 height 22
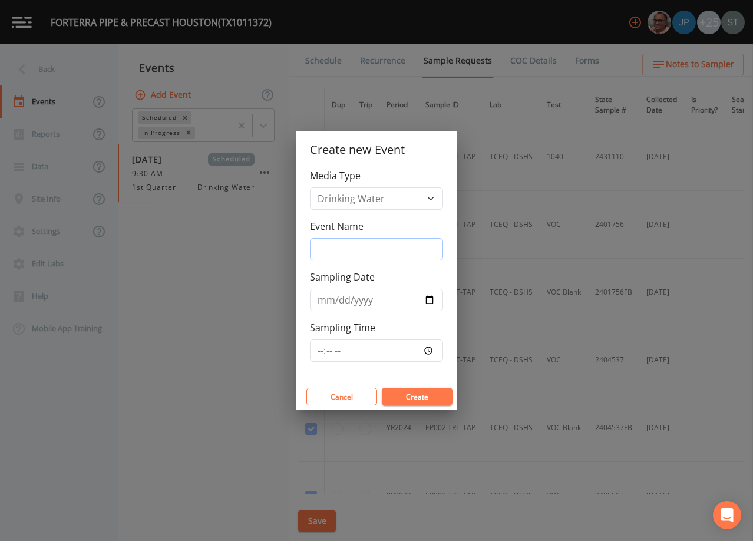
click at [364, 246] on input "Event Name" at bounding box center [376, 249] width 133 height 22
type input "3rd Qtr"
click at [422, 399] on button "Create" at bounding box center [417, 397] width 71 height 18
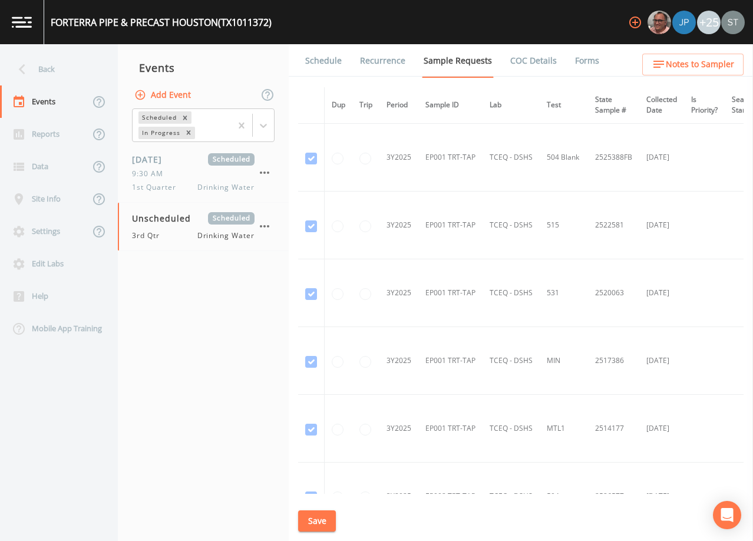
scroll to position [2410, 0]
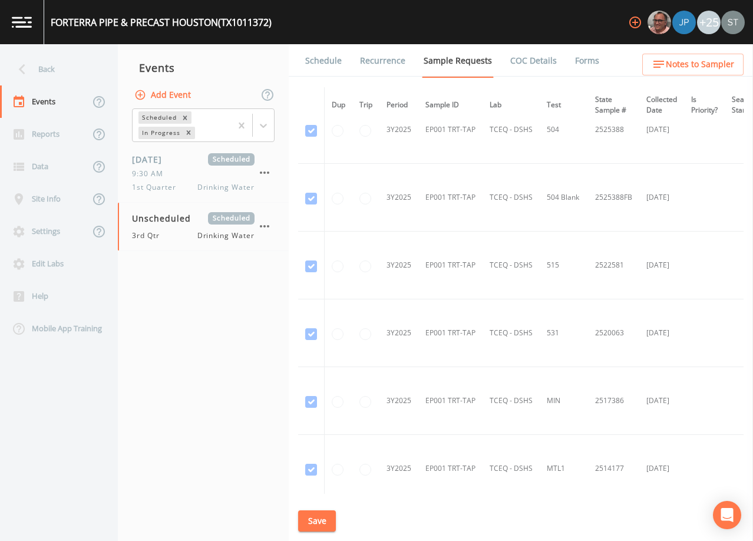
click at [45, 64] on div "Back" at bounding box center [53, 69] width 106 height 32
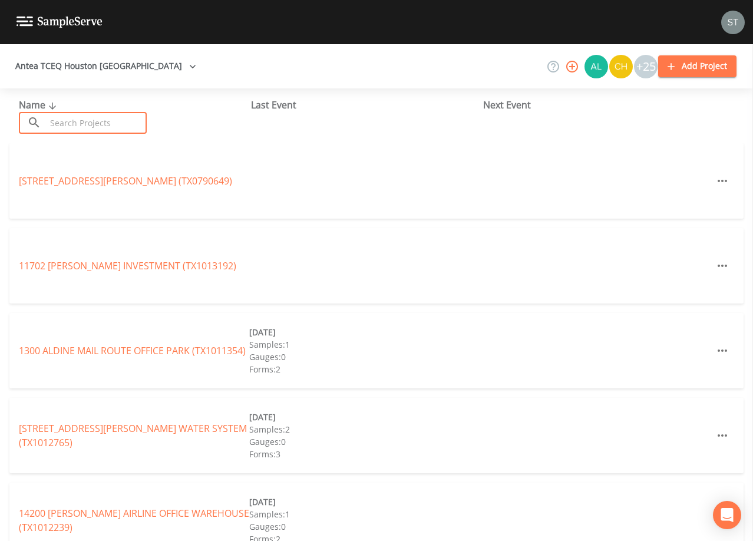
click at [80, 113] on input "text" at bounding box center [96, 123] width 101 height 22
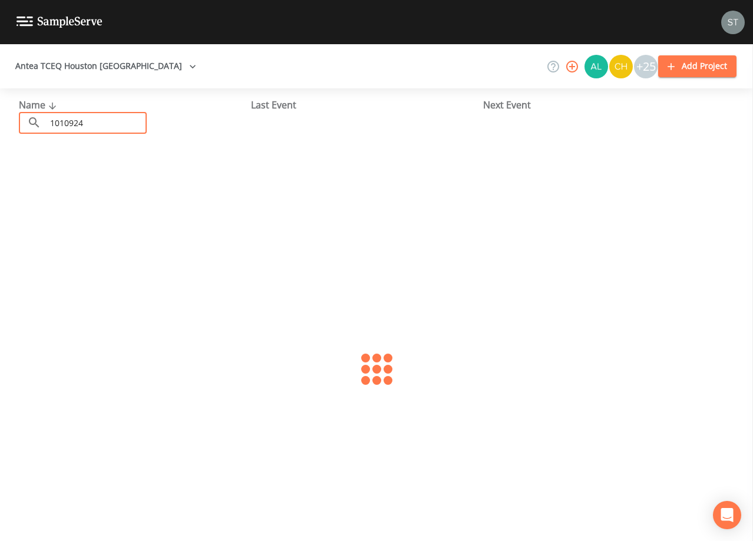
type input "1010924"
click at [142, 176] on link "[GEOGRAPHIC_DATA] (TX1010924)" at bounding box center [94, 180] width 150 height 13
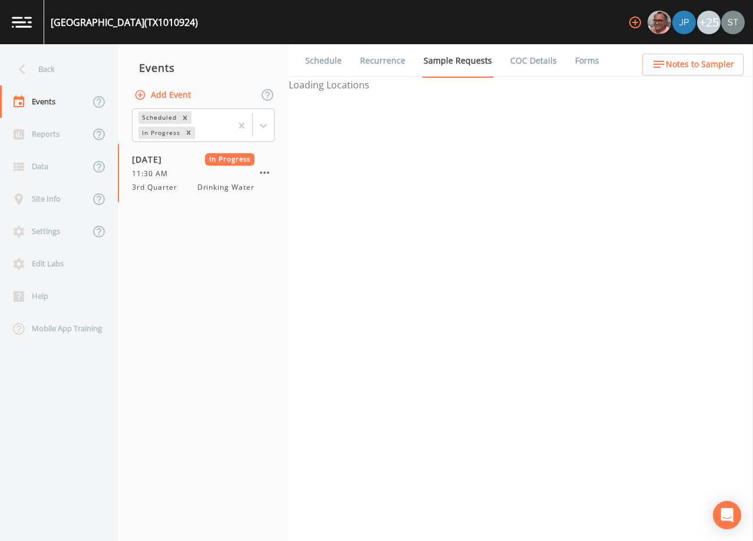
click at [171, 93] on button "Add Event" at bounding box center [164, 95] width 64 height 22
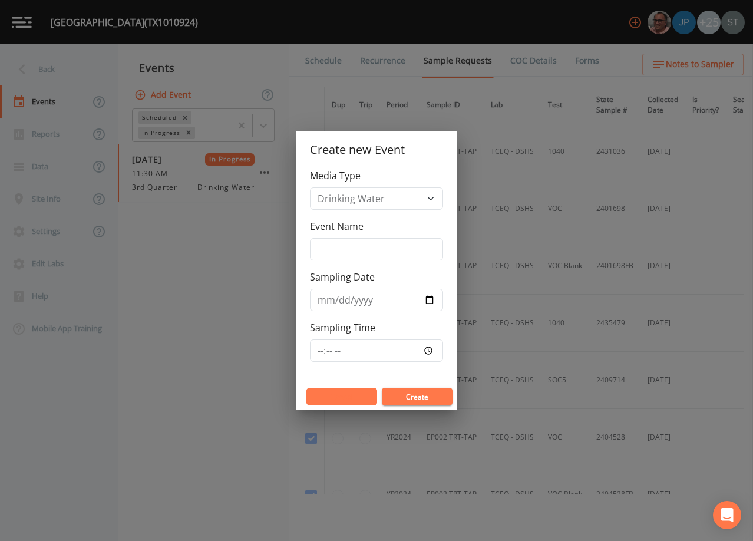
click at [347, 395] on button "Cancel" at bounding box center [341, 397] width 71 height 18
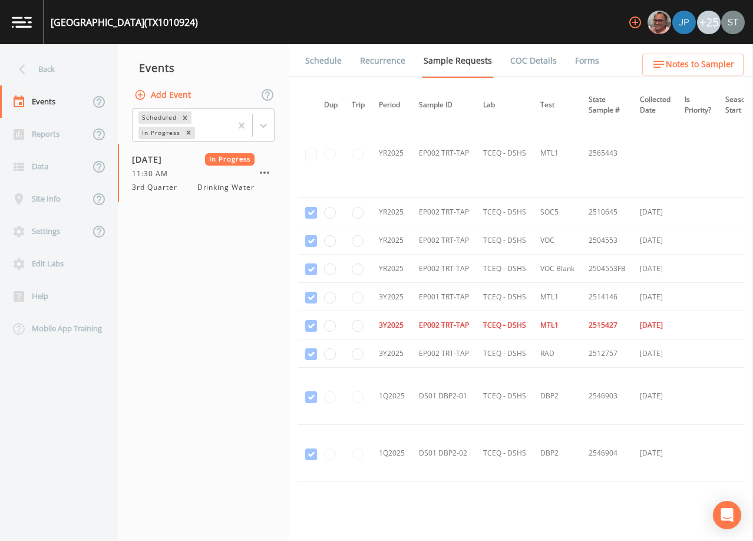
scroll to position [1119, 8]
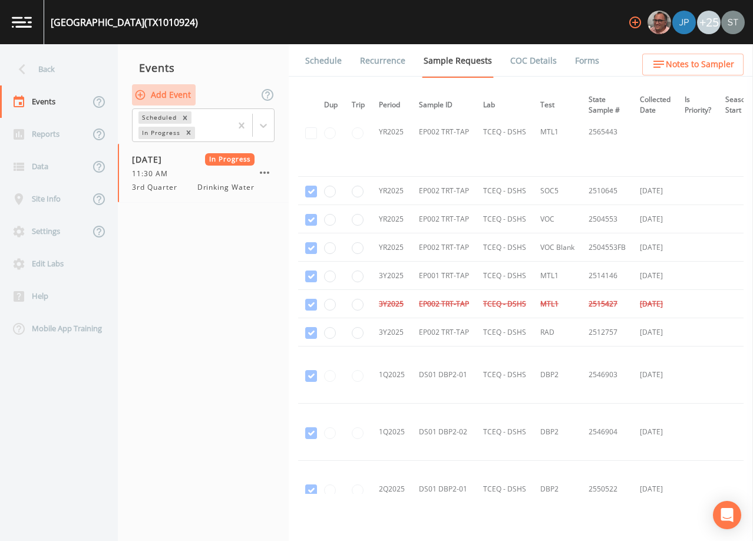
click at [185, 98] on button "Add Event" at bounding box center [164, 95] width 64 height 22
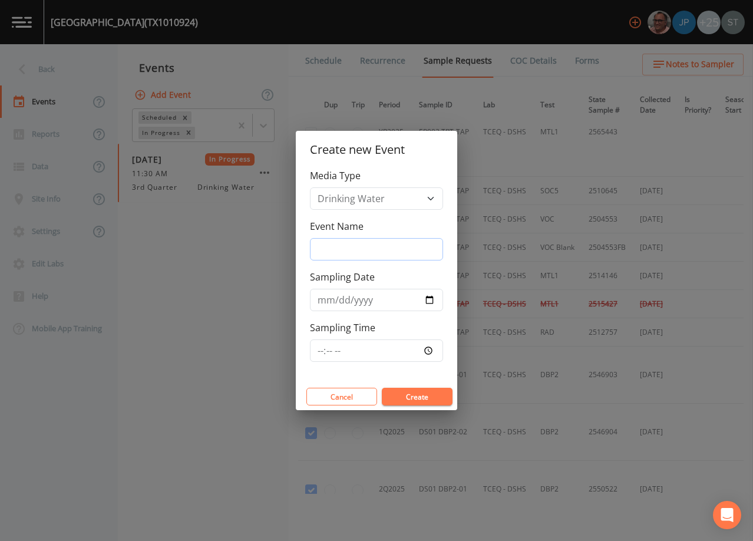
drag, startPoint x: 356, startPoint y: 245, endPoint x: 374, endPoint y: 260, distance: 23.8
click at [356, 245] on input "Event Name" at bounding box center [376, 249] width 133 height 22
type input "3rd Qtr"
click at [424, 399] on button "Create" at bounding box center [417, 397] width 71 height 18
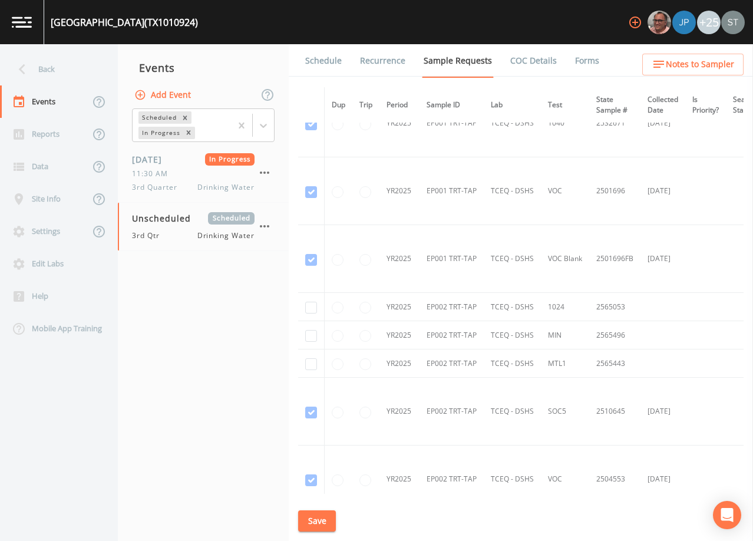
scroll to position [1119, 0]
click at [311, 306] on input "checkbox" at bounding box center [311, 306] width 12 height 12
checkbox input "true"
click at [312, 334] on input "checkbox" at bounding box center [311, 334] width 12 height 12
checkbox input "true"
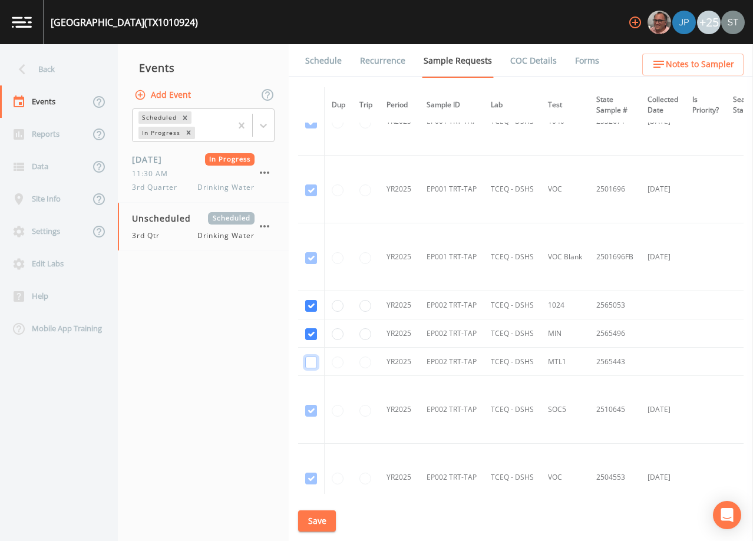
click at [315, 364] on input "checkbox" at bounding box center [311, 362] width 12 height 12
checkbox input "true"
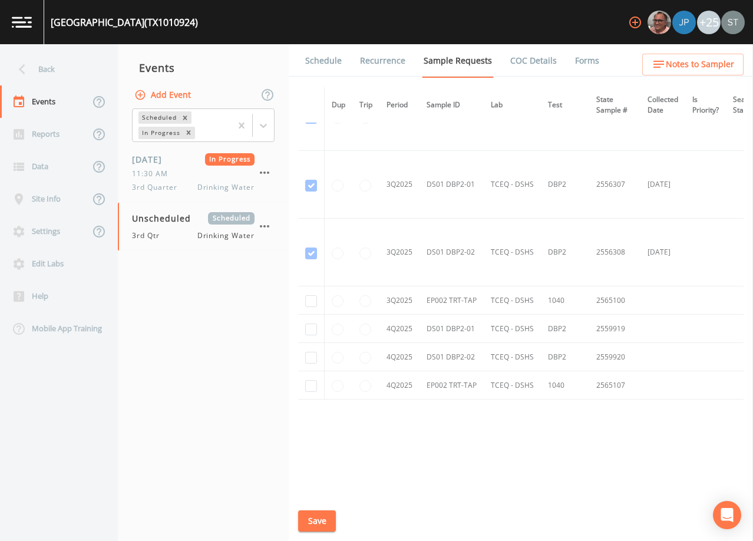
scroll to position [1957, 0]
click at [315, 300] on input "checkbox" at bounding box center [311, 301] width 12 height 12
checkbox input "true"
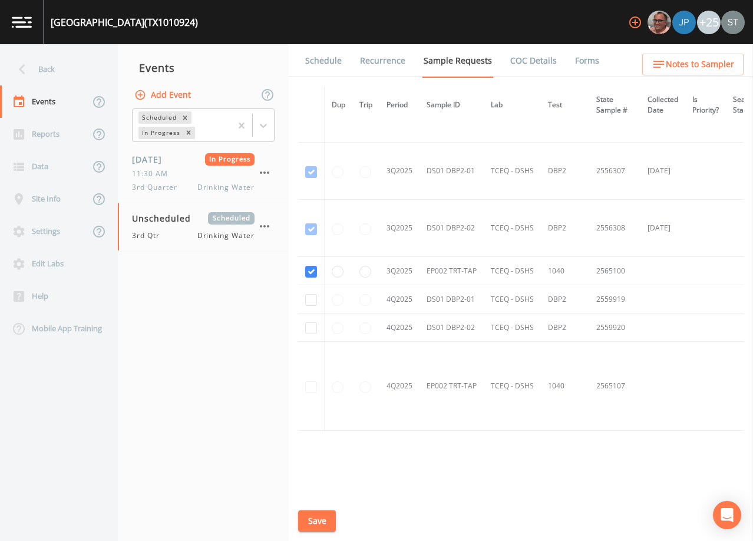
click at [323, 520] on button "Save" at bounding box center [317, 521] width 38 height 22
click at [42, 72] on div "Back" at bounding box center [53, 69] width 106 height 32
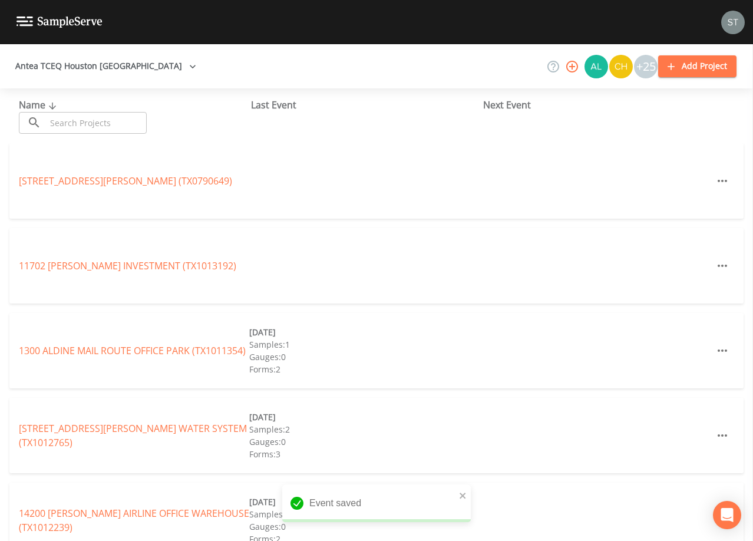
click at [77, 119] on input "text" at bounding box center [96, 123] width 101 height 22
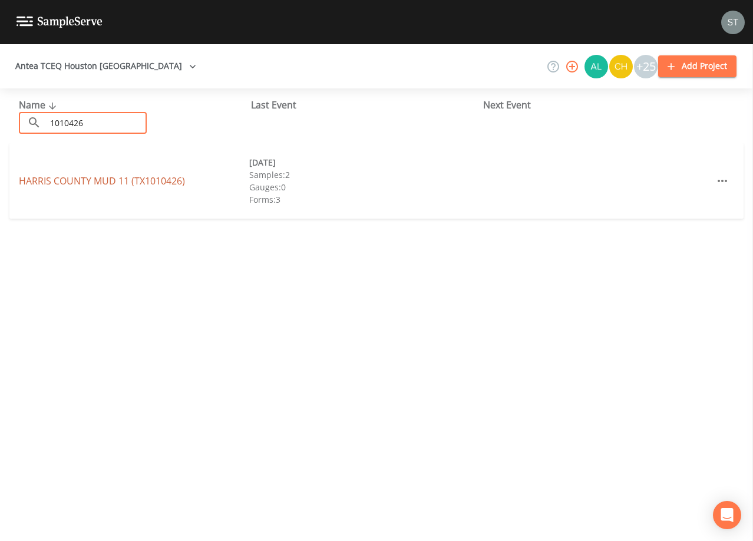
type input "1010426"
click at [141, 177] on link "[GEOGRAPHIC_DATA] 11 (TX1010426)" at bounding box center [102, 180] width 166 height 13
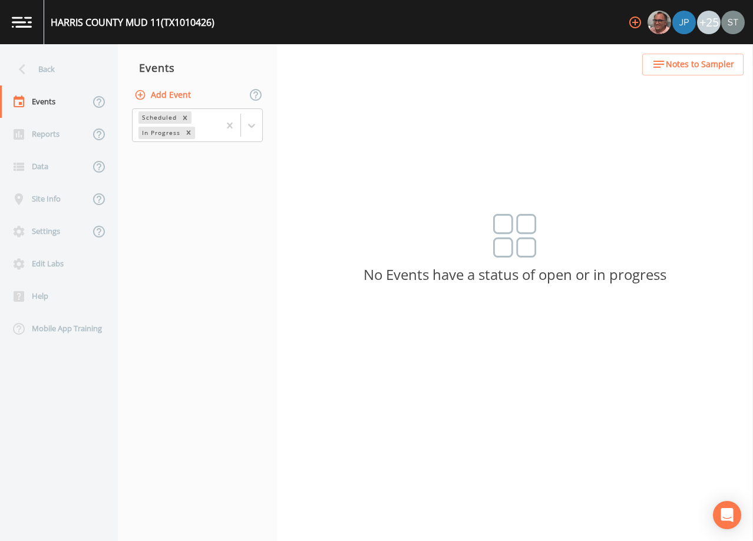
click at [168, 94] on button "Add Event" at bounding box center [164, 95] width 64 height 22
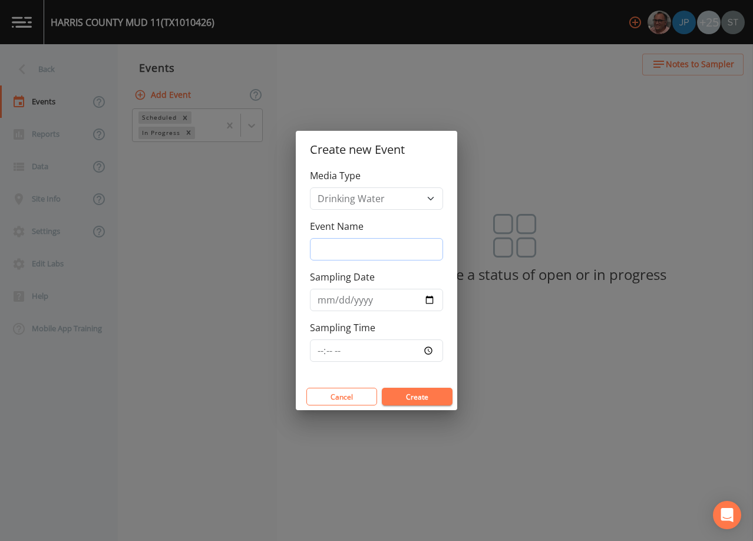
click at [380, 247] on input "Event Name" at bounding box center [376, 249] width 133 height 22
type input "3rd Qtr"
click at [430, 398] on button "Create" at bounding box center [417, 397] width 71 height 18
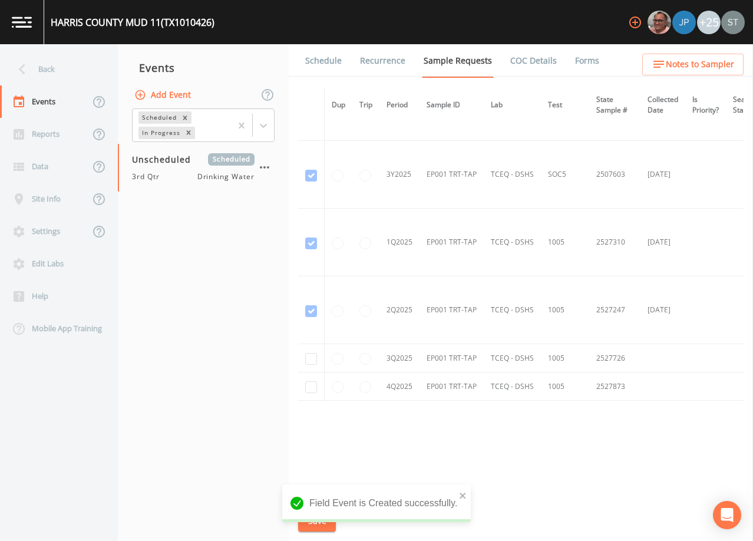
scroll to position [800, 0]
click at [305, 355] on input "checkbox" at bounding box center [311, 358] width 12 height 12
checkbox input "true"
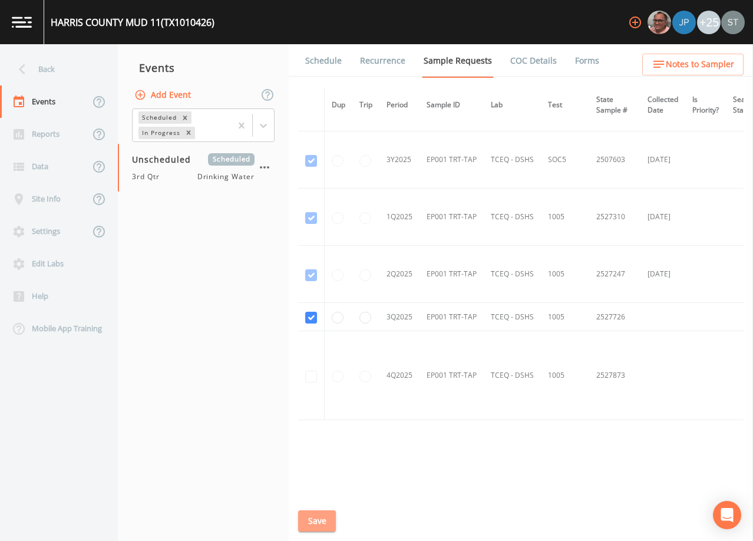
click at [322, 520] on button "Save" at bounding box center [317, 521] width 38 height 22
click at [64, 74] on div "Back" at bounding box center [53, 69] width 106 height 32
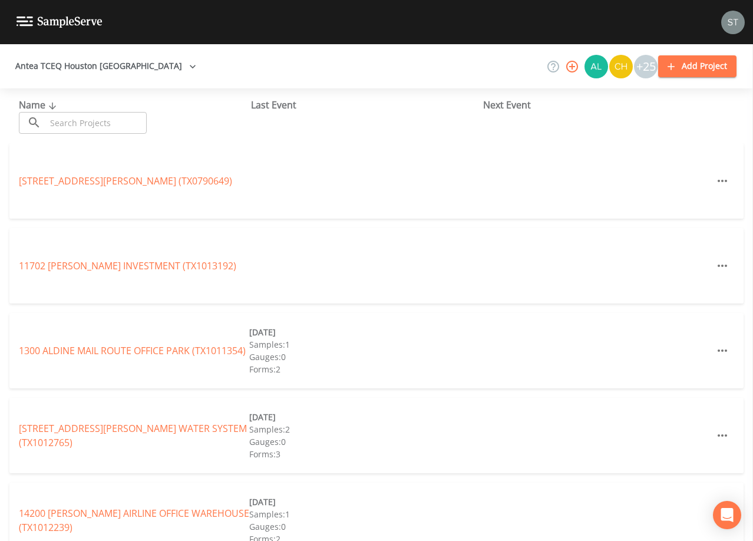
click at [102, 118] on input "text" at bounding box center [96, 123] width 101 height 22
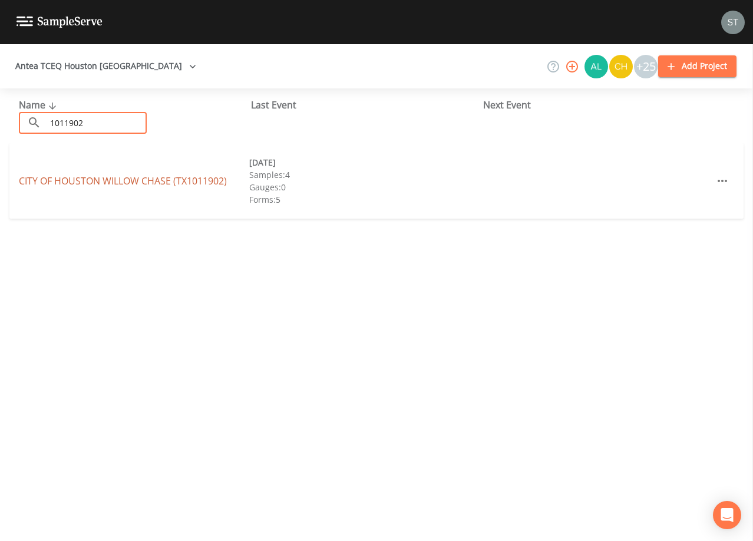
type input "1011902"
click at [194, 182] on link "CITY OF [GEOGRAPHIC_DATA] (TX1011902)" at bounding box center [123, 180] width 208 height 13
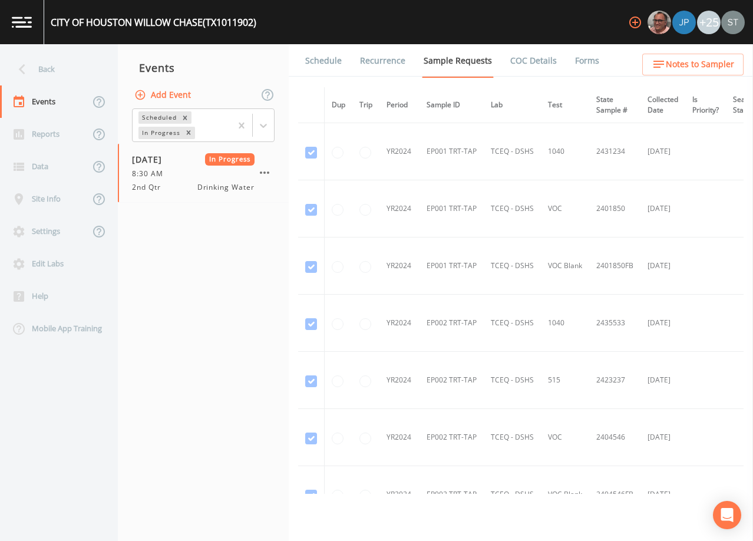
click at [166, 94] on button "Add Event" at bounding box center [164, 95] width 64 height 22
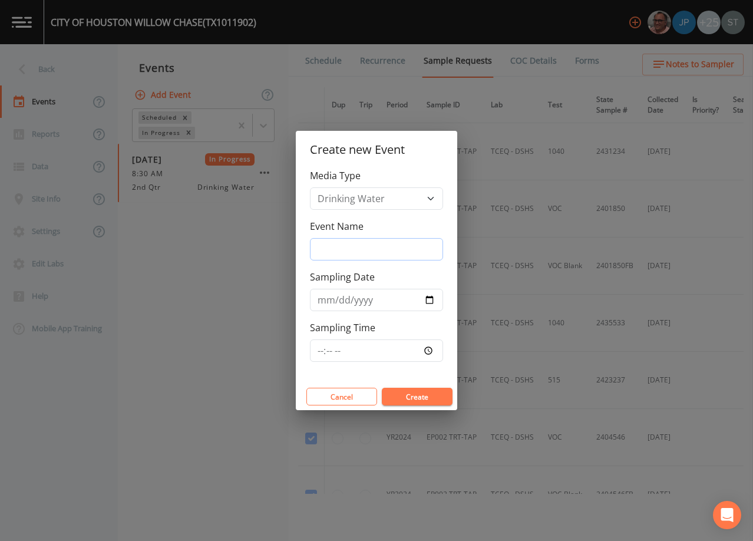
click at [346, 252] on input "Event Name" at bounding box center [376, 249] width 133 height 22
type input "3rd Qtr"
click at [419, 397] on button "Create" at bounding box center [417, 397] width 71 height 18
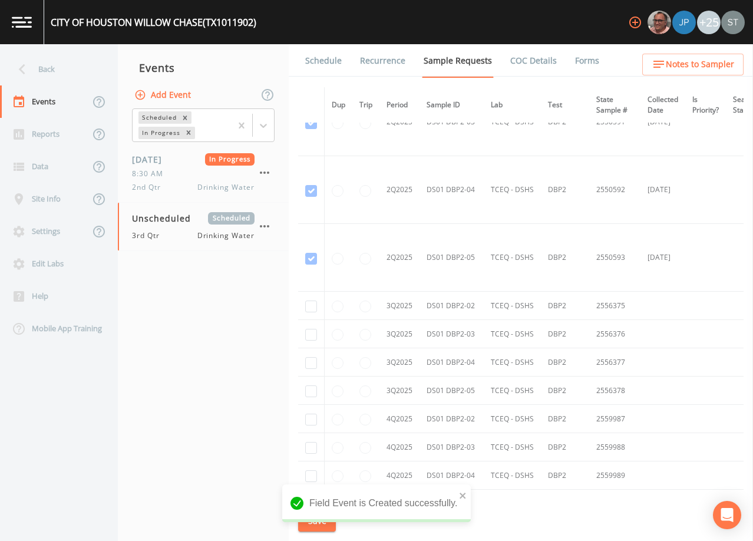
scroll to position [4114, 0]
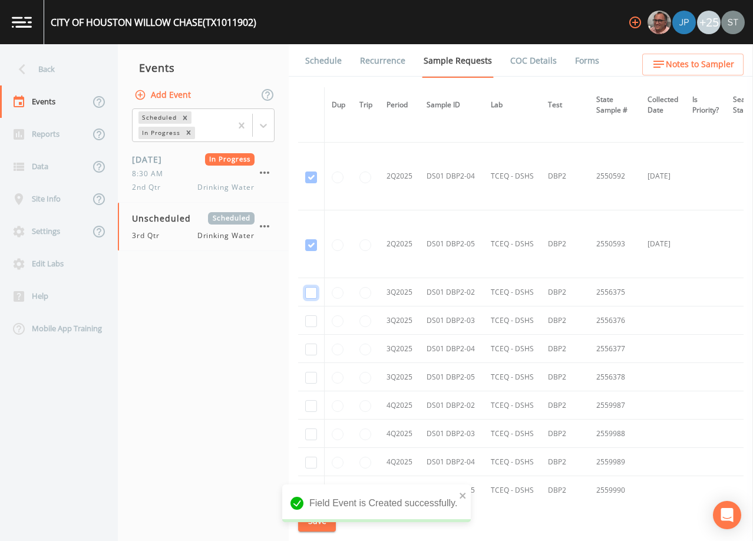
click at [311, 293] on input "checkbox" at bounding box center [311, 293] width 12 height 12
checkbox input "true"
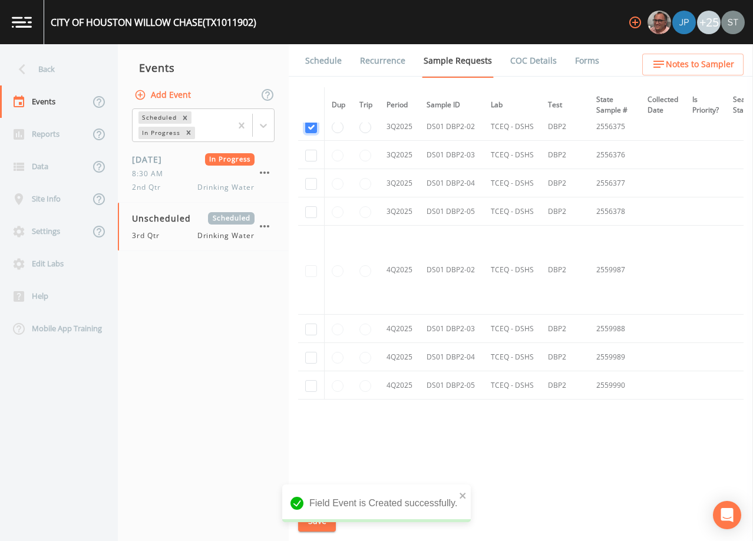
scroll to position [3472, 0]
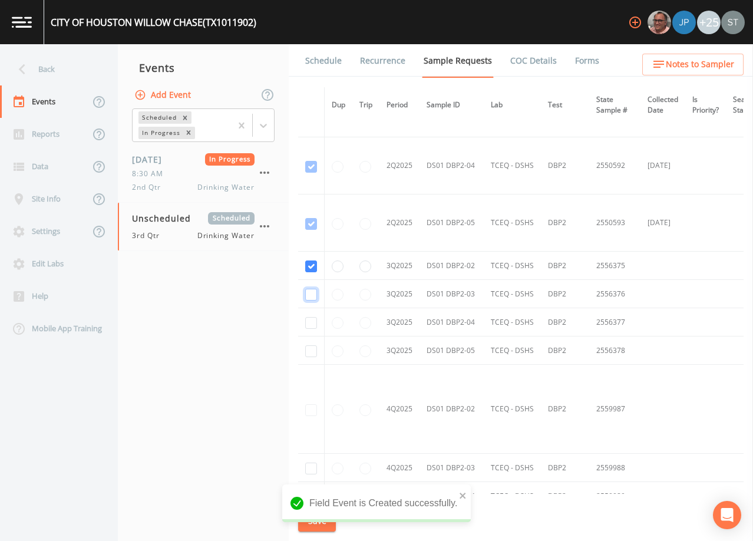
click at [312, 290] on input "checkbox" at bounding box center [311, 295] width 12 height 12
checkbox input "true"
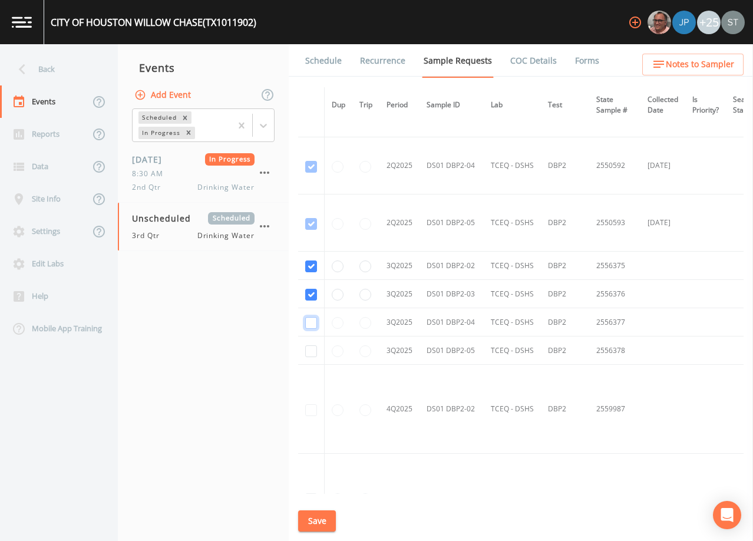
click at [313, 319] on input "checkbox" at bounding box center [311, 323] width 12 height 12
checkbox input "true"
click at [313, 350] on input "checkbox" at bounding box center [311, 351] width 12 height 12
checkbox input "true"
click at [322, 520] on button "Save" at bounding box center [317, 521] width 38 height 22
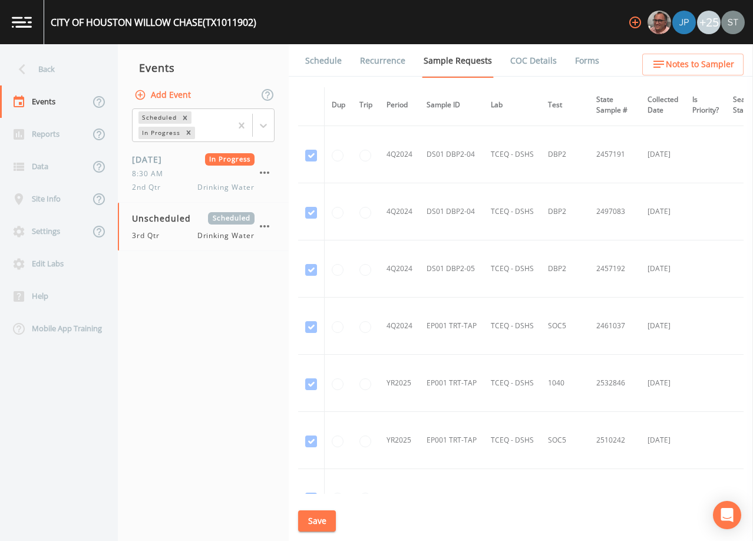
scroll to position [1881, 0]
click at [60, 72] on div "Back" at bounding box center [53, 69] width 106 height 32
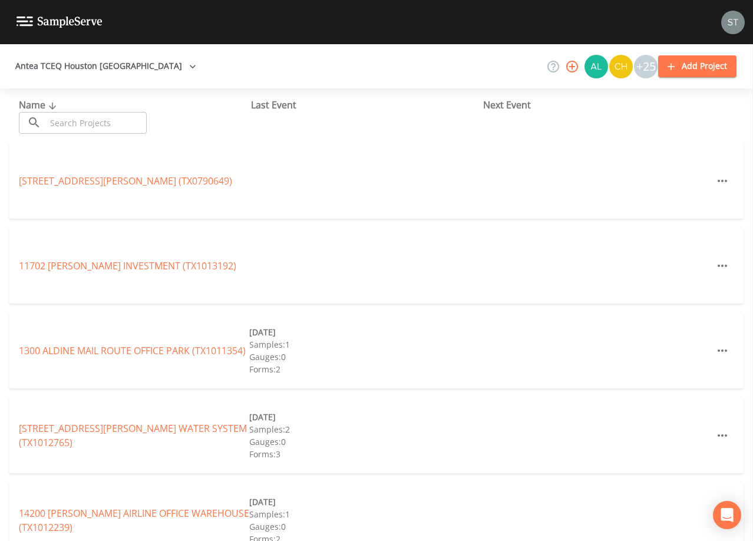
click at [88, 122] on input "text" at bounding box center [96, 123] width 101 height 22
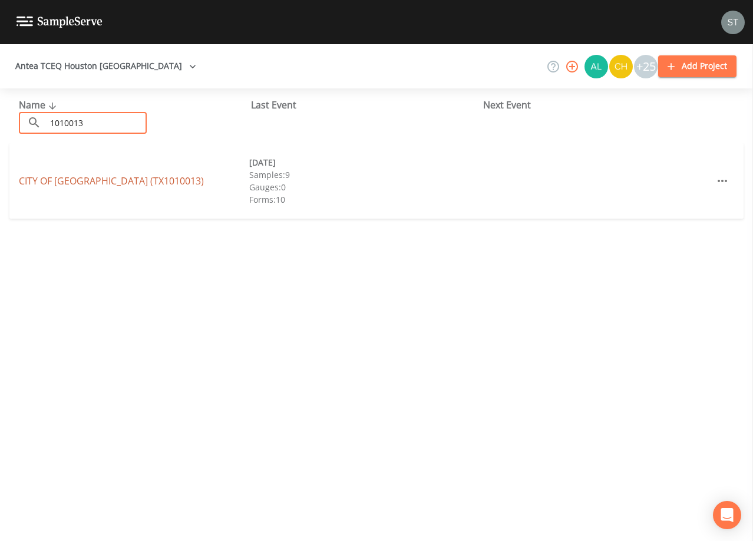
type input "1010013"
click at [111, 177] on link "CITY OF [GEOGRAPHIC_DATA] (TX1010013)" at bounding box center [111, 180] width 185 height 13
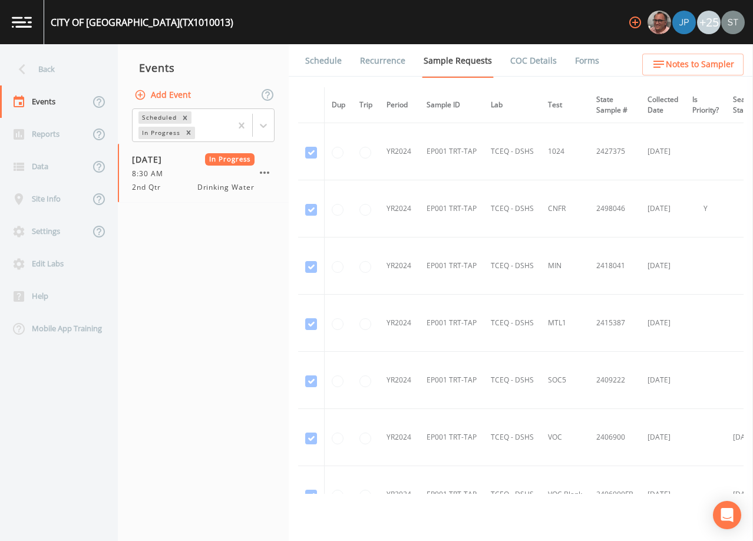
click at [579, 58] on link "Forms" at bounding box center [587, 60] width 28 height 33
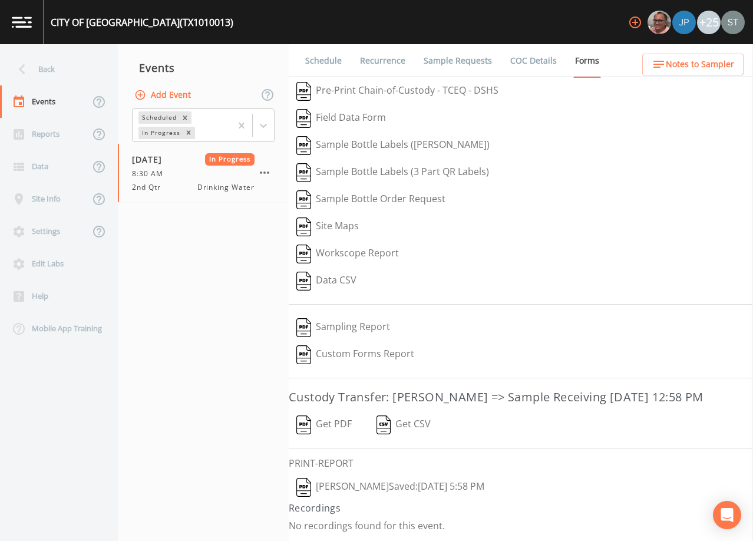
click at [179, 96] on button "Add Event" at bounding box center [164, 95] width 64 height 22
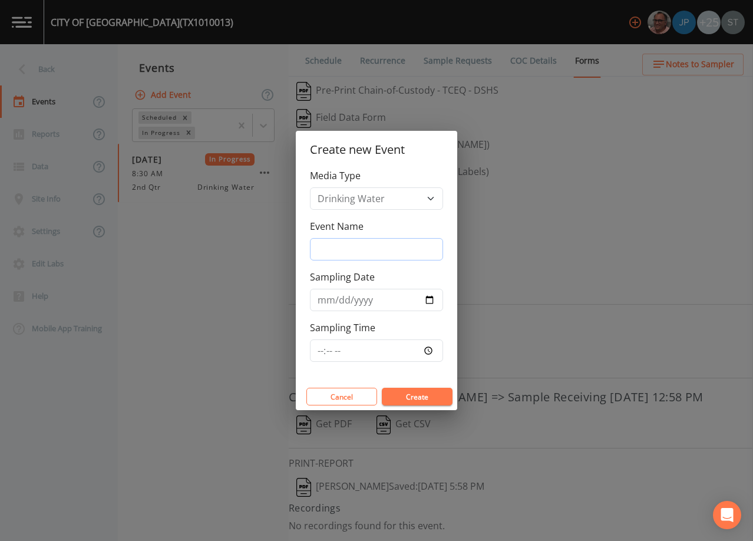
click at [365, 249] on input "Event Name" at bounding box center [376, 249] width 133 height 22
type input "3rd Qtr"
click at [423, 394] on button "Create" at bounding box center [417, 397] width 71 height 18
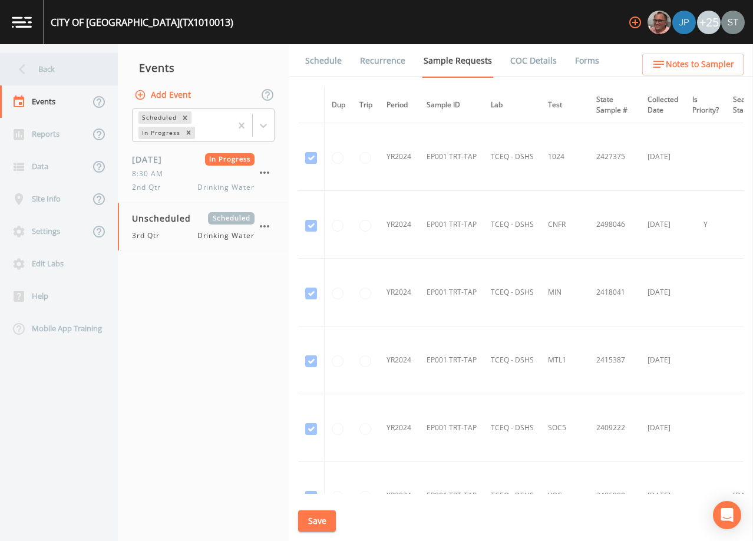
click at [51, 74] on div "Back" at bounding box center [53, 69] width 106 height 32
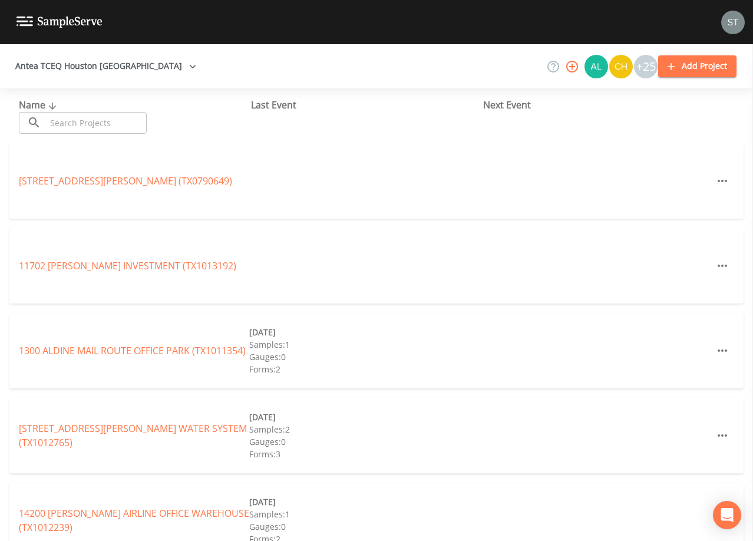
click at [105, 125] on input "text" at bounding box center [96, 123] width 101 height 22
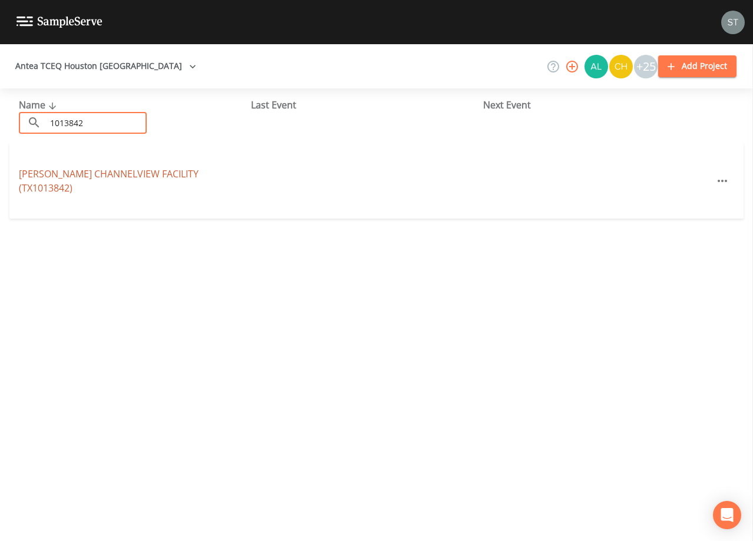
type input "1013842"
click at [105, 182] on link "[PERSON_NAME][GEOGRAPHIC_DATA] (TX1013842)" at bounding box center [109, 180] width 180 height 27
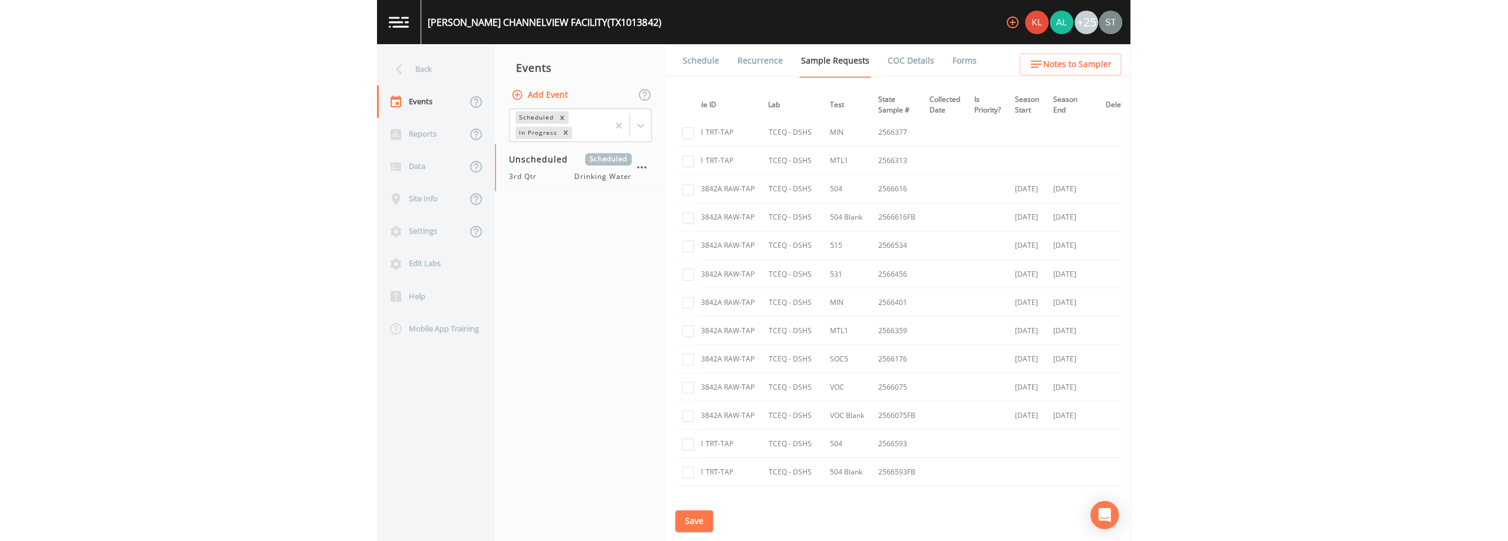
scroll to position [118, 122]
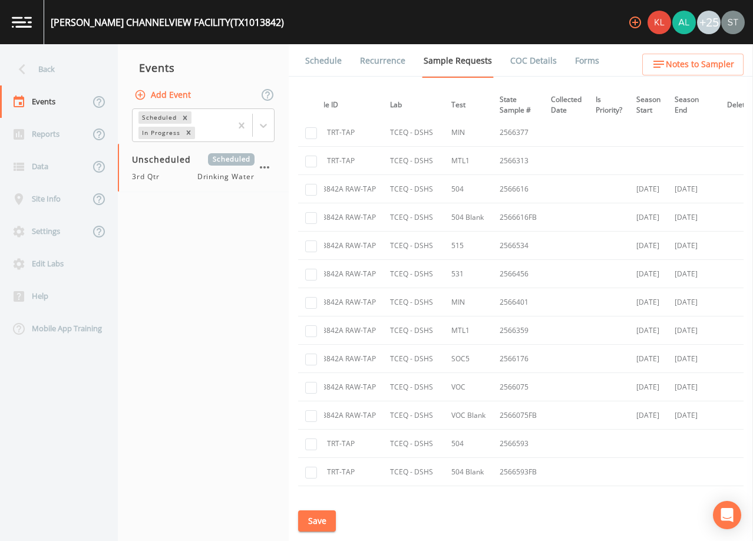
click at [54, 61] on div "Back" at bounding box center [53, 69] width 106 height 32
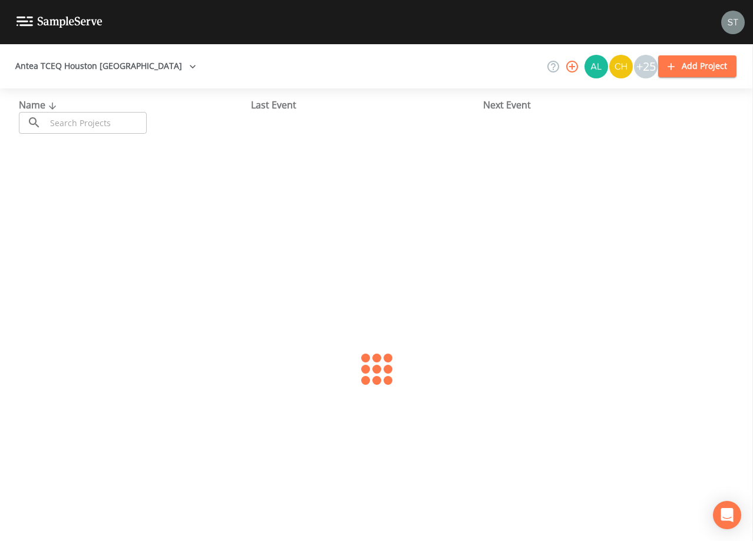
click at [95, 114] on input "text" at bounding box center [96, 123] width 101 height 22
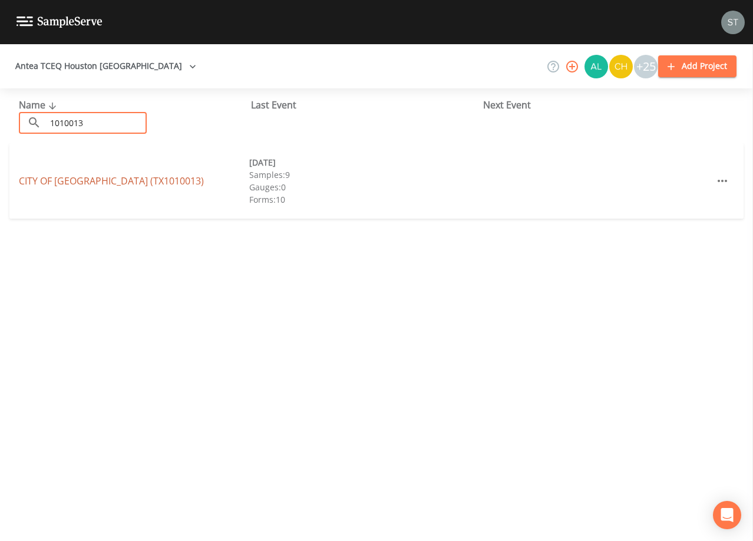
type input "1010013"
click at [134, 178] on link "CITY OF [GEOGRAPHIC_DATA] (TX1010013)" at bounding box center [111, 180] width 185 height 13
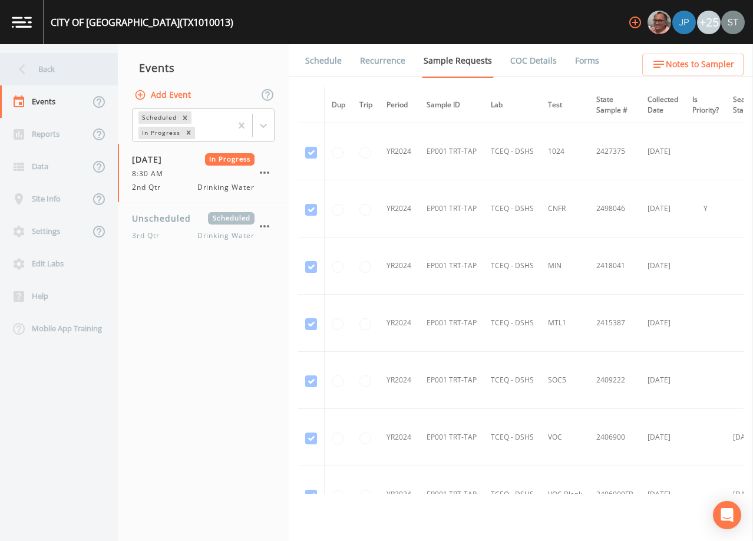
click at [58, 71] on div "Back" at bounding box center [53, 69] width 106 height 32
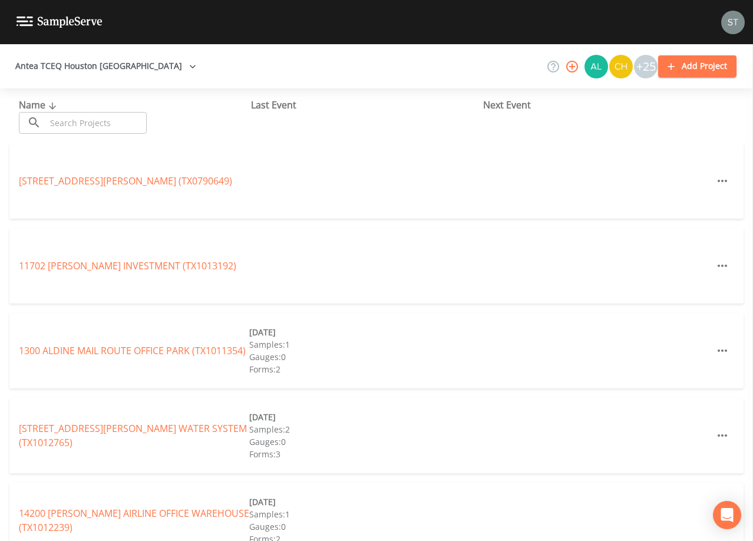
click at [94, 120] on input "text" at bounding box center [96, 123] width 101 height 22
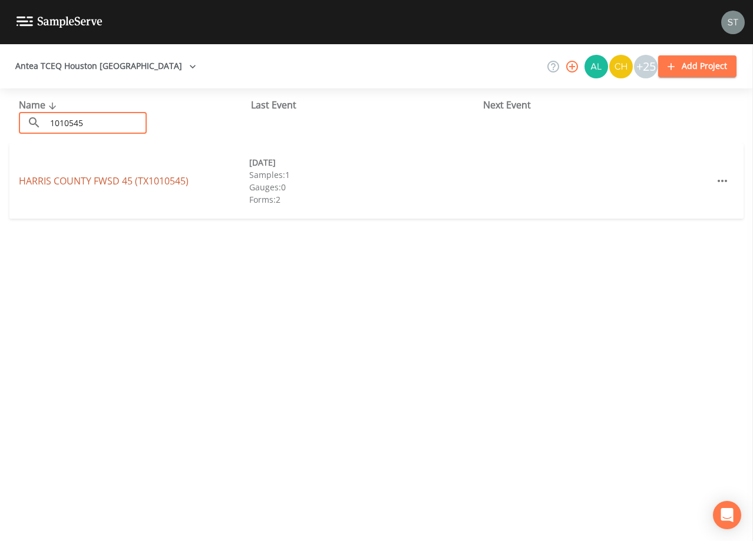
type input "1010545"
click at [164, 181] on link "HARRIS COUNTY FWSD 45 (TX1010545)" at bounding box center [104, 180] width 170 height 13
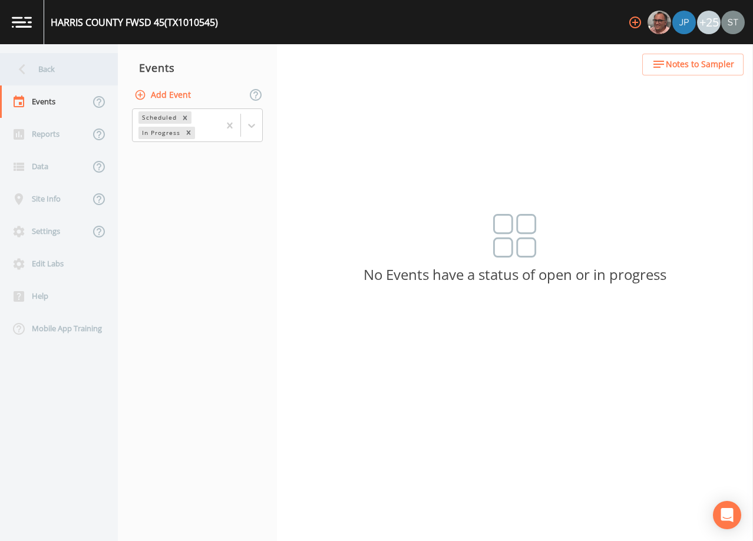
click at [55, 71] on div "Back" at bounding box center [53, 69] width 106 height 32
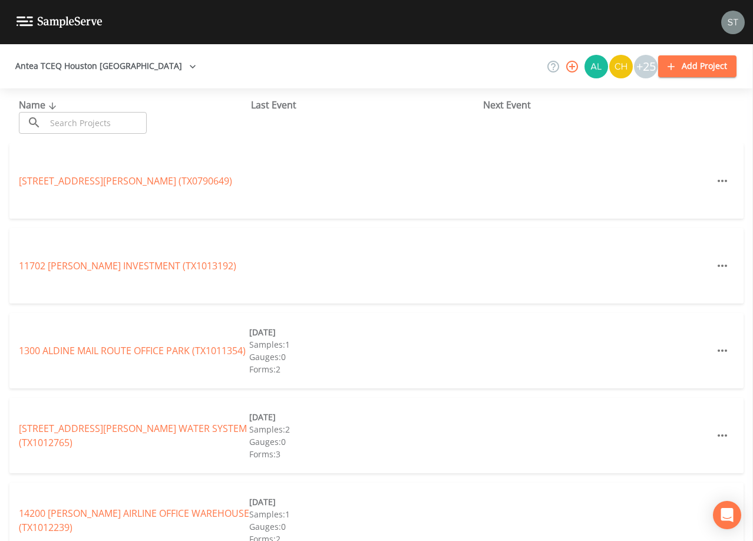
click at [98, 120] on input "text" at bounding box center [96, 123] width 101 height 22
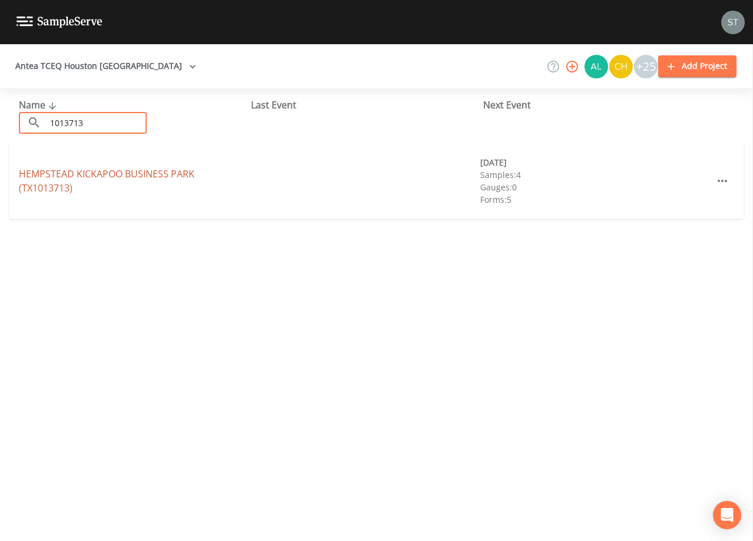
type input "1013713"
click at [112, 170] on link "[GEOGRAPHIC_DATA] (TX1013713)" at bounding box center [107, 180] width 176 height 27
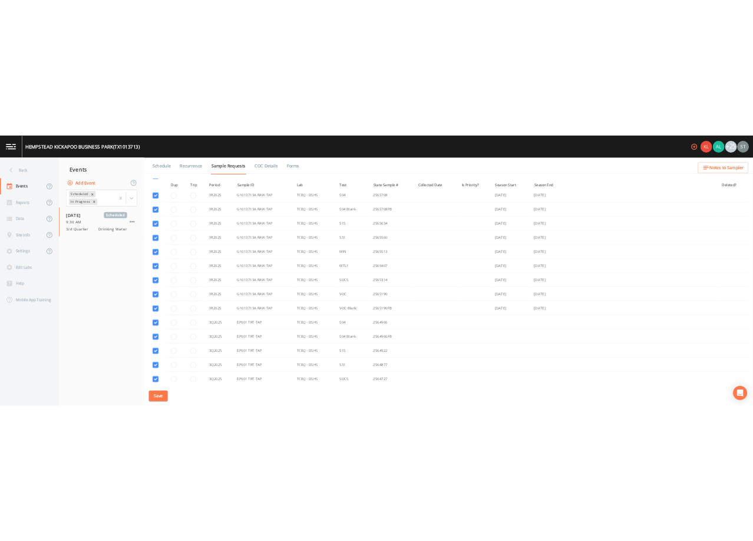
scroll to position [59, 0]
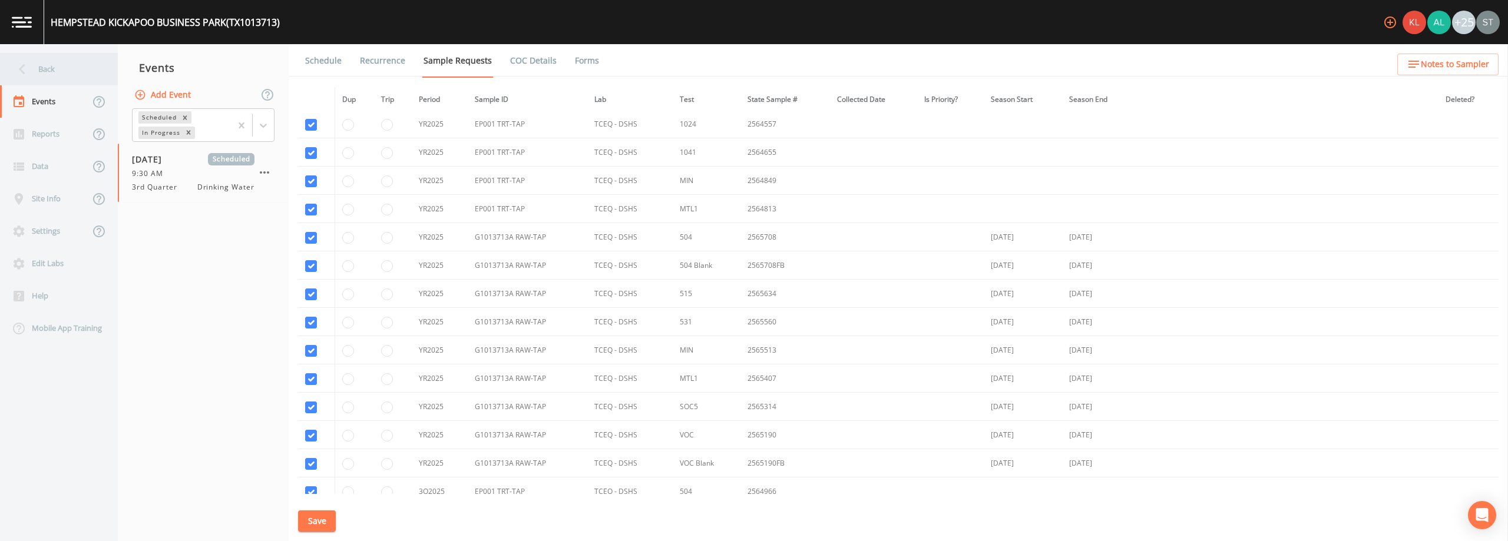
click at [47, 72] on div "Back" at bounding box center [53, 69] width 106 height 32
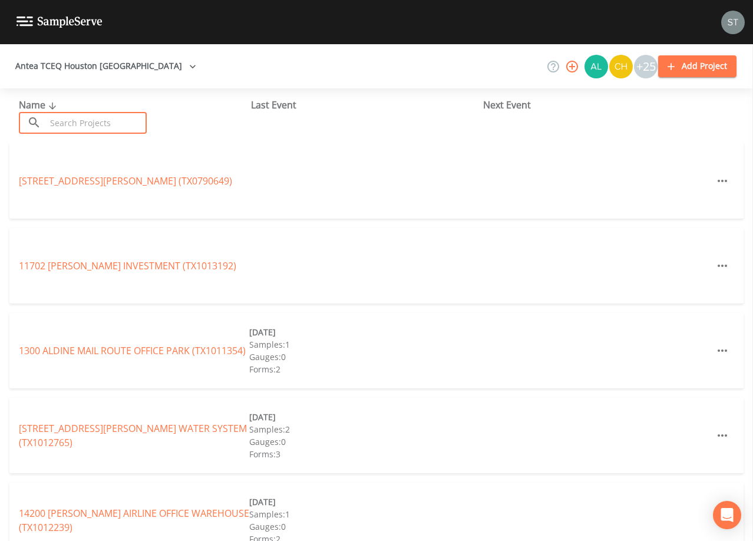
click at [110, 127] on input "text" at bounding box center [96, 123] width 101 height 22
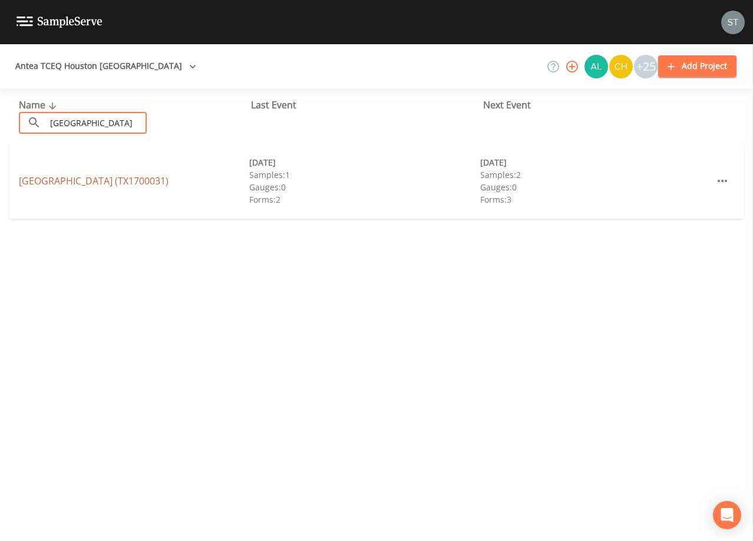
type input "[GEOGRAPHIC_DATA]"
click at [156, 182] on link "[GEOGRAPHIC_DATA] (TX1700031)" at bounding box center [94, 180] width 150 height 13
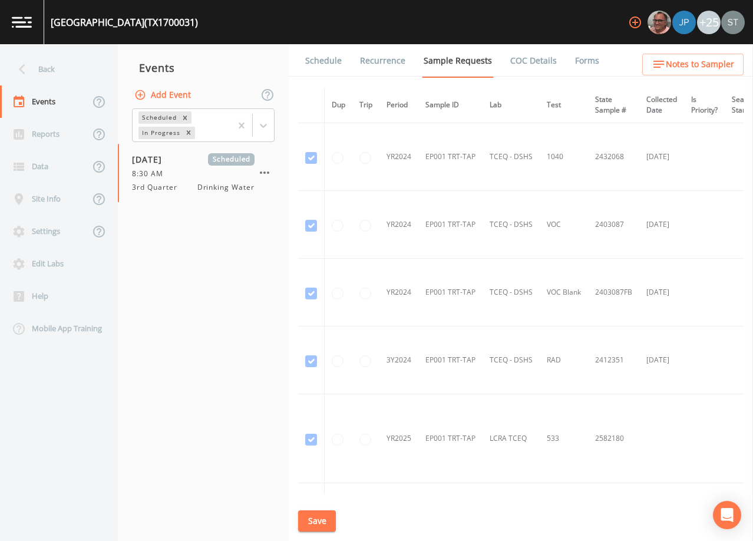
click at [333, 68] on link "Schedule" at bounding box center [323, 60] width 40 height 33
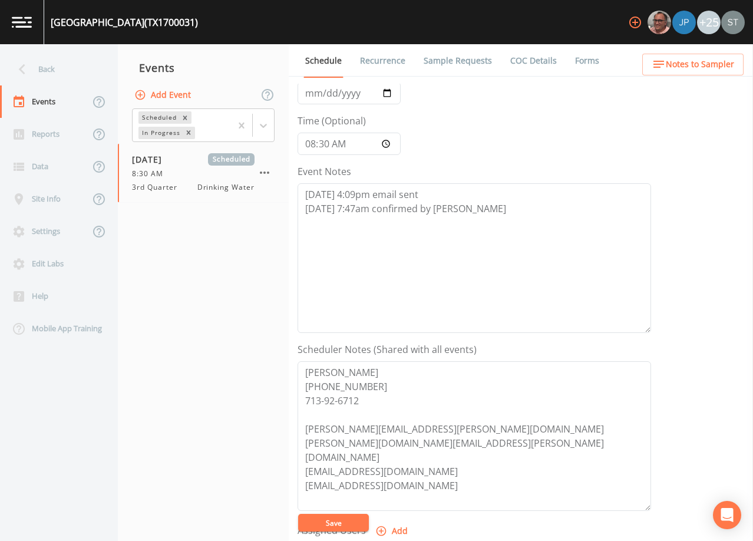
scroll to position [59, 0]
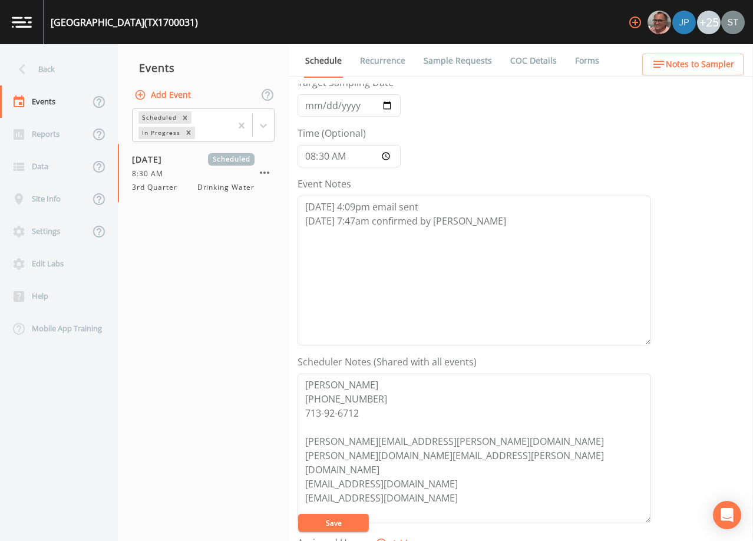
click at [728, 68] on span "Notes to Sampler" at bounding box center [700, 64] width 68 height 15
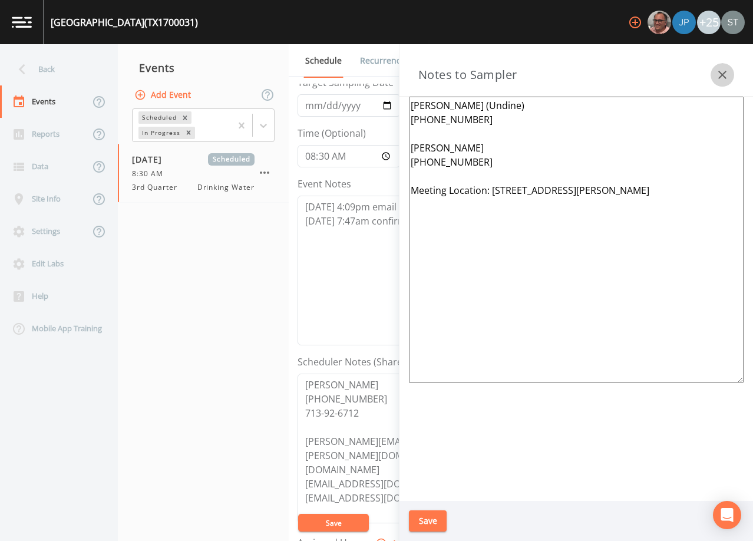
click at [724, 72] on icon "button" at bounding box center [722, 75] width 8 height 8
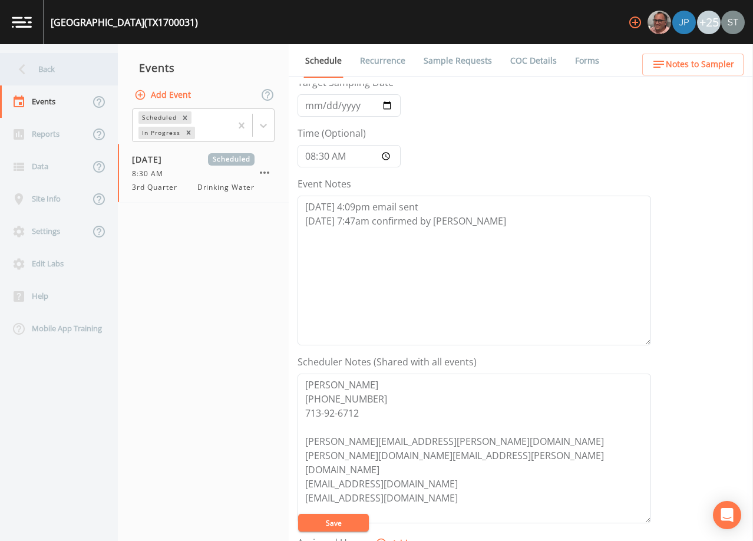
click at [52, 70] on div "Back" at bounding box center [53, 69] width 106 height 32
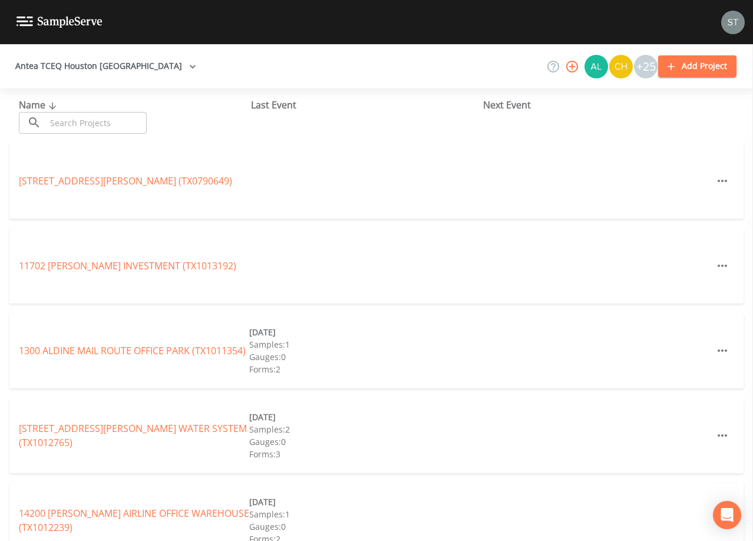
click at [115, 123] on input "text" at bounding box center [96, 123] width 101 height 22
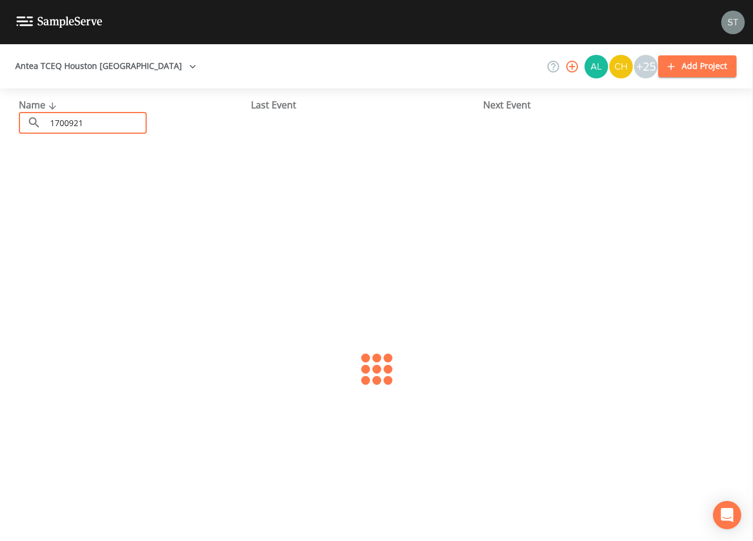
type input "1700921"
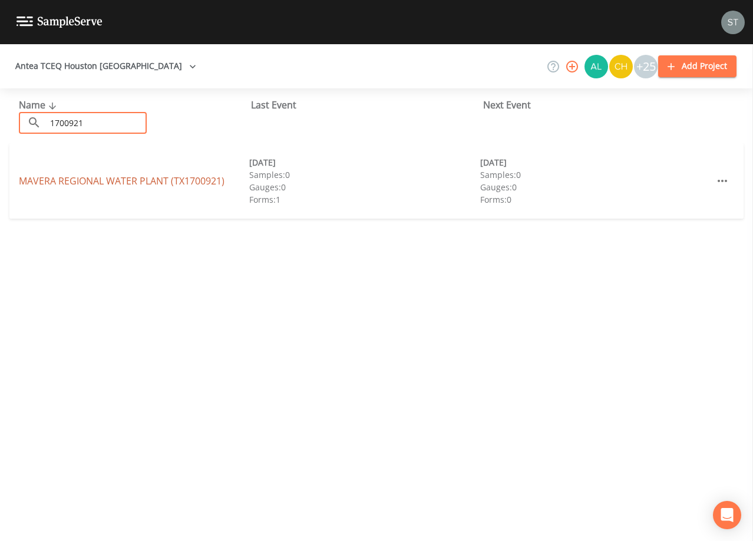
click at [164, 180] on link "[GEOGRAPHIC_DATA] (TX1700921)" at bounding box center [122, 180] width 206 height 13
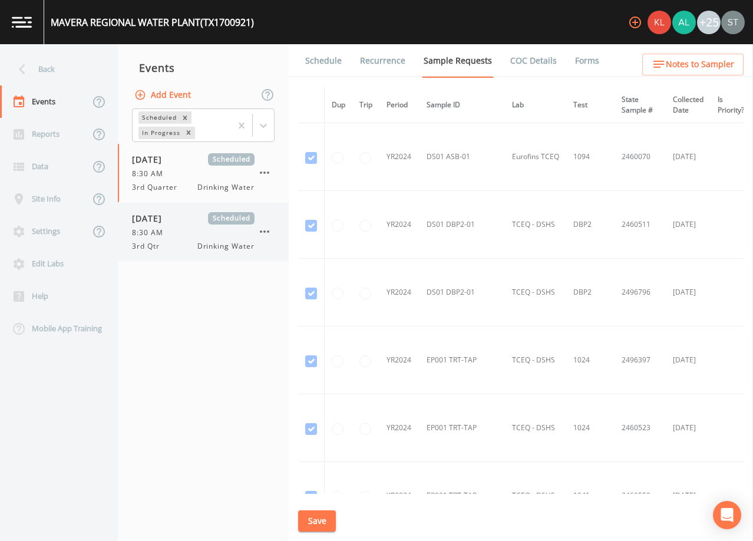
click at [166, 242] on span "3rd Qtr" at bounding box center [149, 246] width 35 height 11
click at [309, 64] on link "Schedule" at bounding box center [323, 60] width 40 height 33
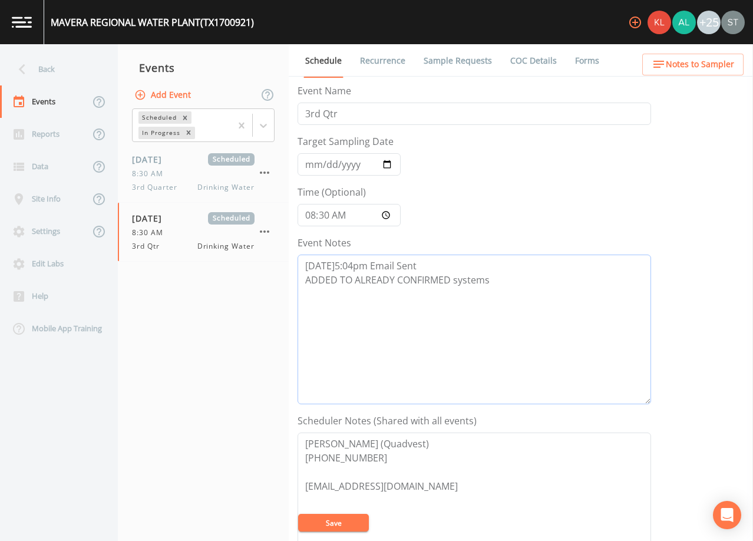
click at [521, 276] on textarea "[DATE]5:04pm Email Sent ADDED TO ALREADY CONFIRMED systems" at bounding box center [475, 330] width 354 height 150
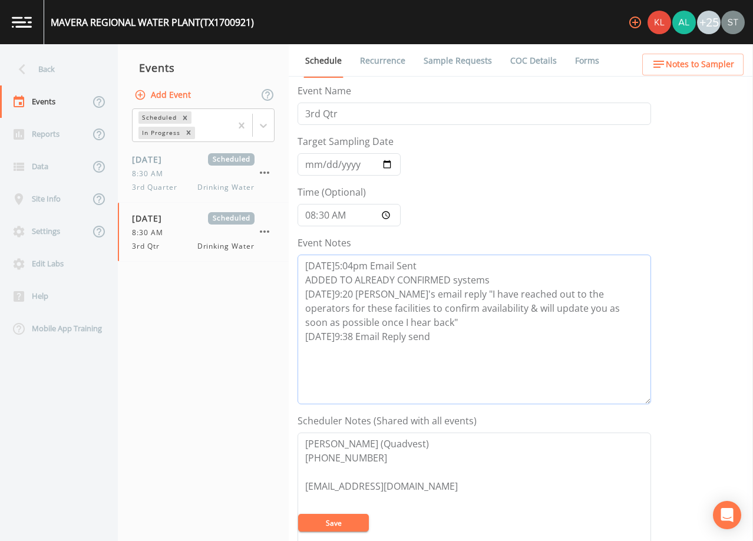
type textarea "[DATE]5:04pm Email Sent ADDED TO ALREADY CONFIRMED systems [DATE]9:20 [PERSON_N…"
click at [340, 513] on textarea "[PERSON_NAME] (Quadvest) [PHONE_NUMBER] [EMAIL_ADDRESS][DOMAIN_NAME]" at bounding box center [475, 507] width 354 height 150
click at [349, 521] on button "Save" at bounding box center [333, 523] width 71 height 18
click at [448, 338] on textarea "[DATE]5:04pm Email Sent ADDED TO ALREADY CONFIRMED systems [DATE]9:20 [PERSON_N…" at bounding box center [475, 330] width 354 height 150
drag, startPoint x: 435, startPoint y: 339, endPoint x: 283, endPoint y: 296, distance: 158.5
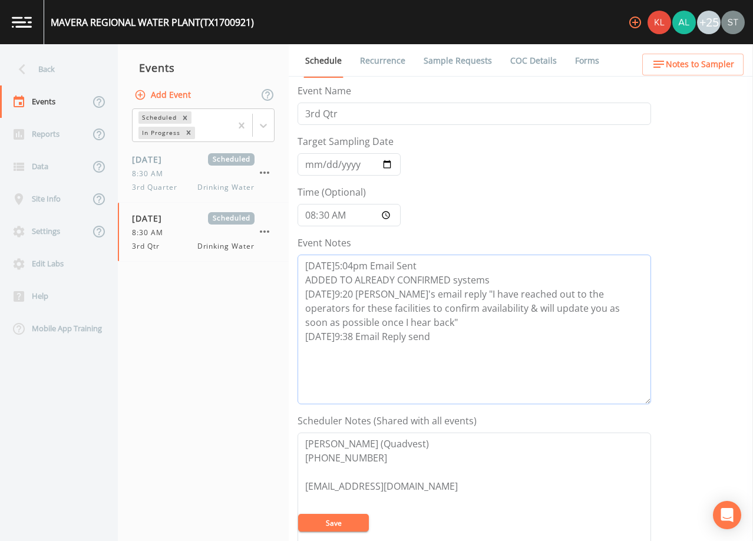
click at [283, 296] on div "Back Events Reports Data Site Info Settings Edit Labs Help Mobile App Training …" at bounding box center [376, 292] width 753 height 497
click at [355, 523] on button "Save" at bounding box center [333, 523] width 71 height 18
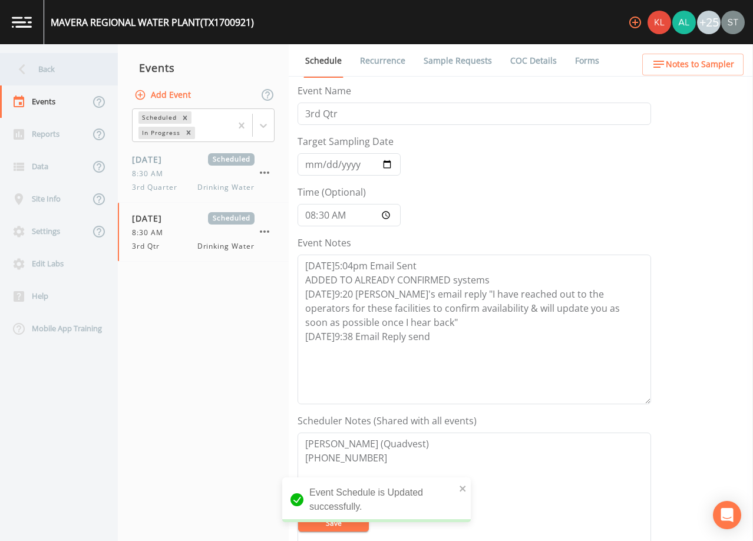
click at [55, 72] on div "Back" at bounding box center [53, 69] width 106 height 32
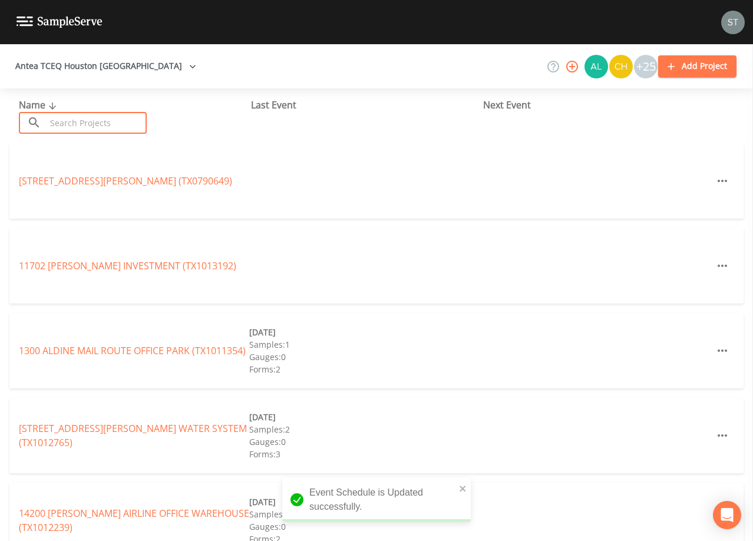
drag, startPoint x: 89, startPoint y: 121, endPoint x: 95, endPoint y: 120, distance: 5.9
click at [95, 120] on input "text" at bounding box center [96, 123] width 101 height 22
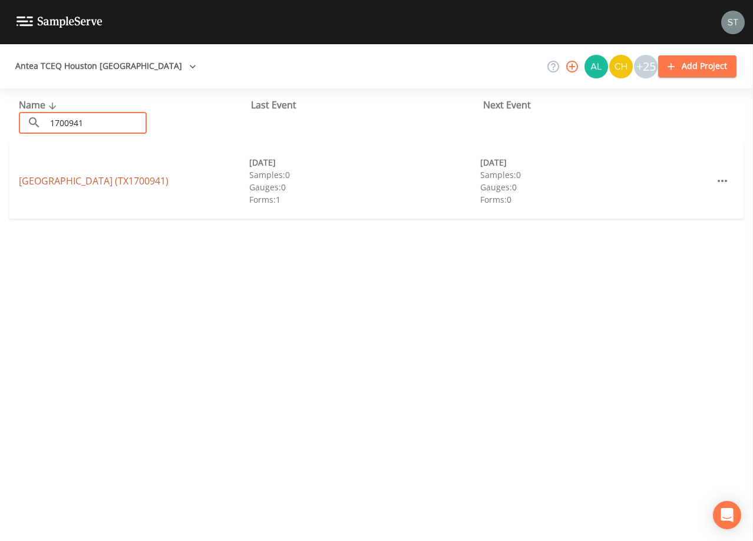
type input "1700941"
click at [125, 180] on link "[GEOGRAPHIC_DATA] (TX1700941)" at bounding box center [94, 180] width 150 height 13
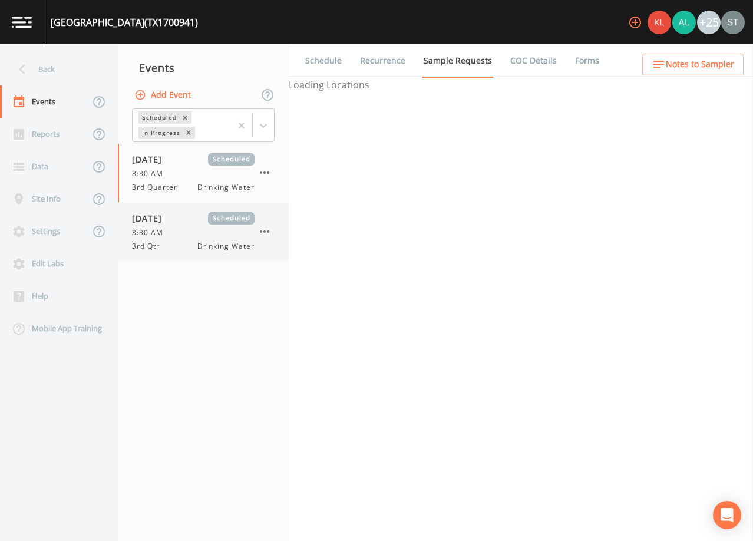
click at [168, 240] on div "[DATE] Scheduled 8:30 AM 3rd Qtr Drinking Water" at bounding box center [193, 231] width 123 height 39
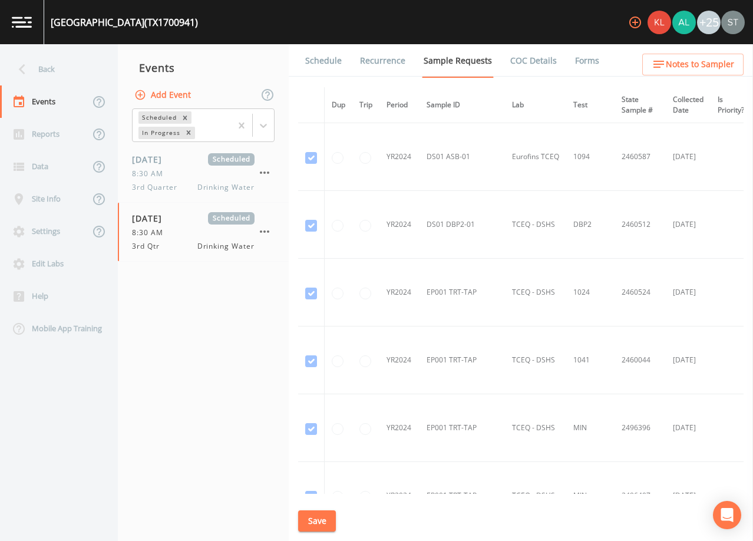
click at [322, 58] on link "Schedule" at bounding box center [323, 60] width 40 height 33
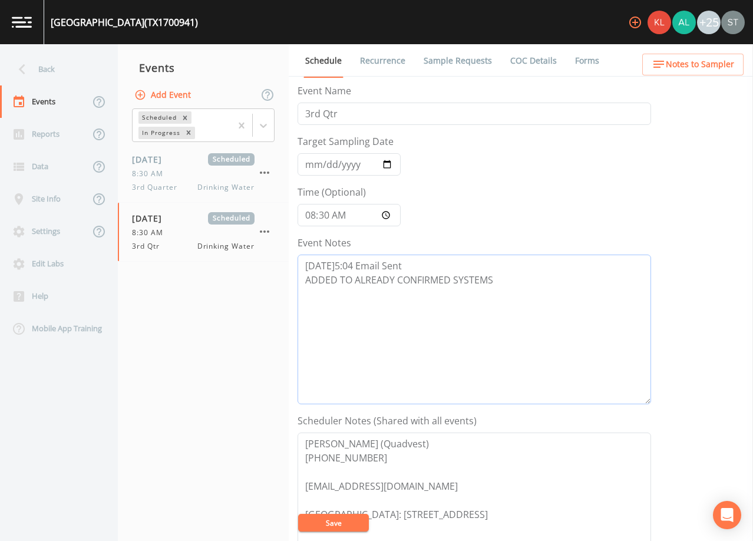
click at [470, 298] on textarea "[DATE]5:04 Email Sent ADDED TO ALREADY CONFIRMED SYSTEMS" at bounding box center [475, 330] width 354 height 150
paste textarea "[DATE]9:20 [PERSON_NAME]'s email reply "I have reached out to the operators for…"
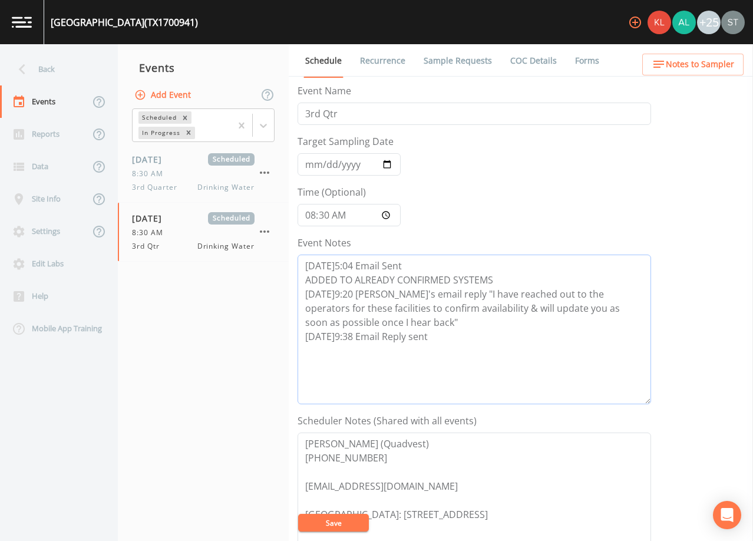
type textarea "[DATE]5:04 Email Sent ADDED TO ALREADY CONFIRMED SYSTEMS [DATE]9:20 [PERSON_NAM…"
click at [340, 526] on button "Save" at bounding box center [333, 523] width 71 height 18
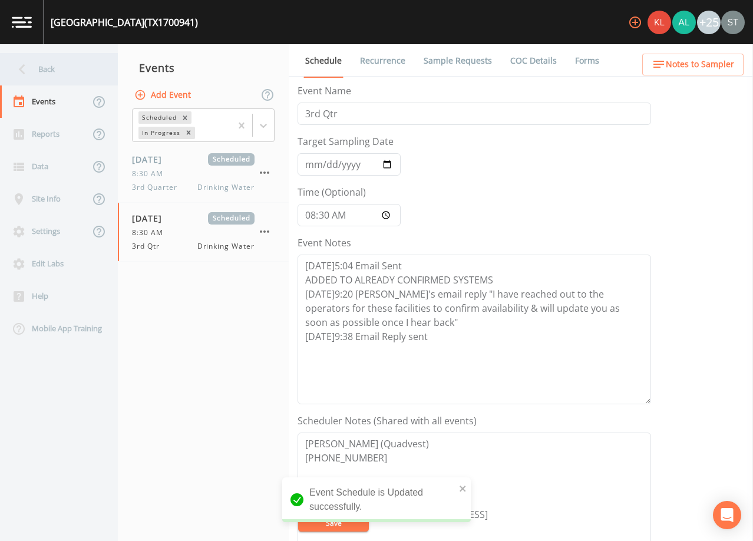
click at [47, 71] on div "Back" at bounding box center [53, 69] width 106 height 32
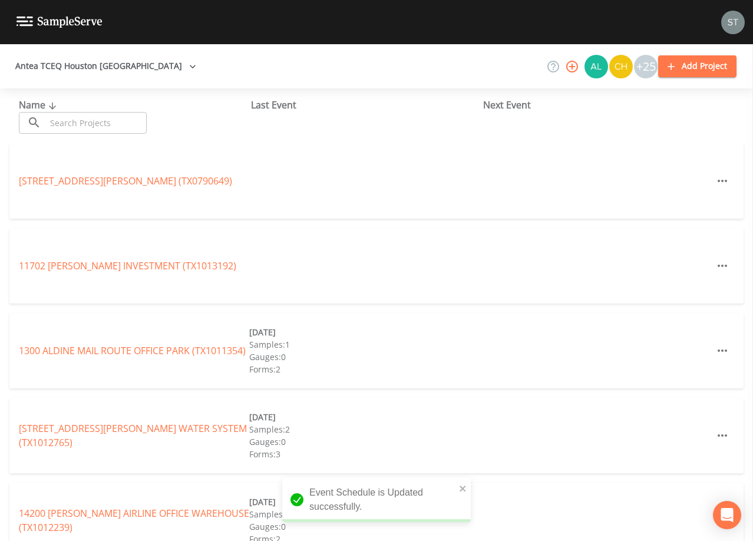
click at [78, 123] on input "text" at bounding box center [96, 123] width 101 height 22
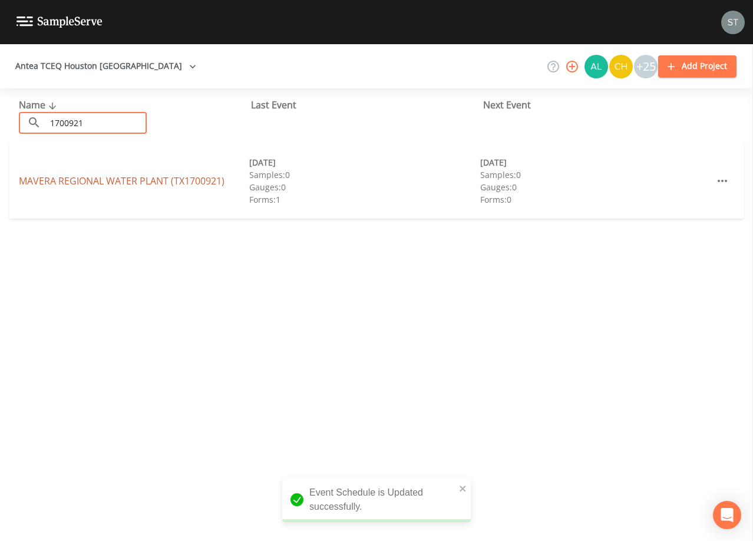
type input "1700921"
click at [171, 182] on link "[GEOGRAPHIC_DATA] (TX1700921)" at bounding box center [122, 180] width 206 height 13
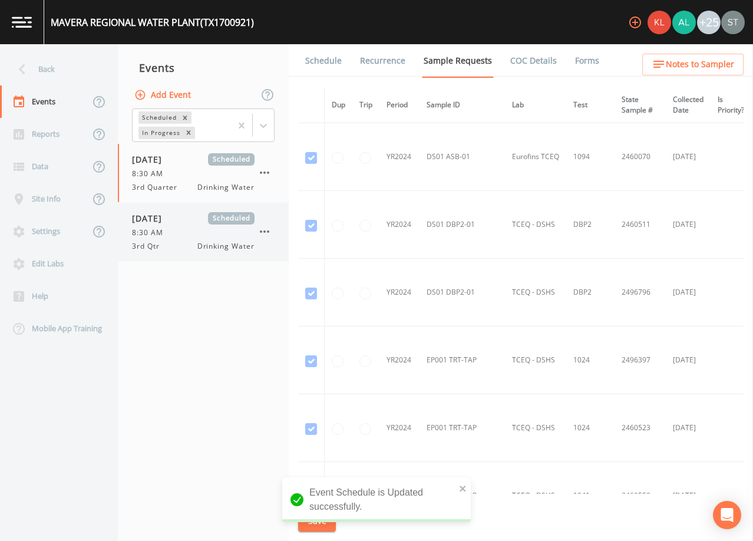
click at [167, 221] on span "[DATE]" at bounding box center [151, 218] width 38 height 12
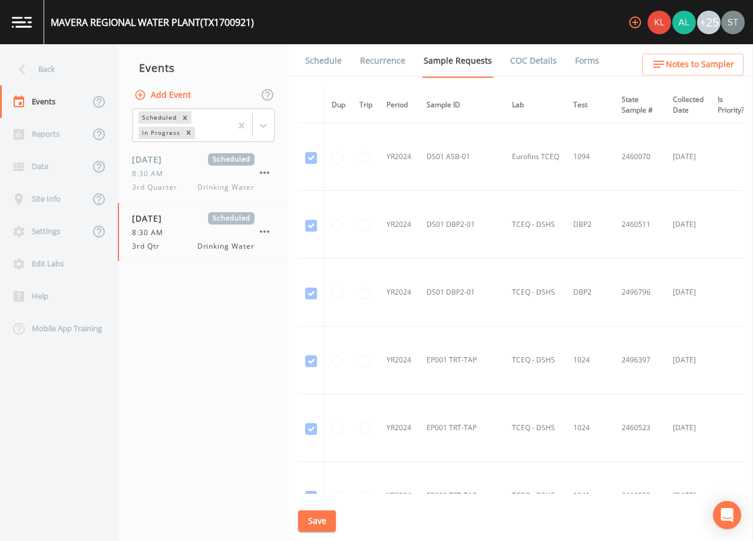
click at [321, 58] on link "Schedule" at bounding box center [323, 60] width 40 height 33
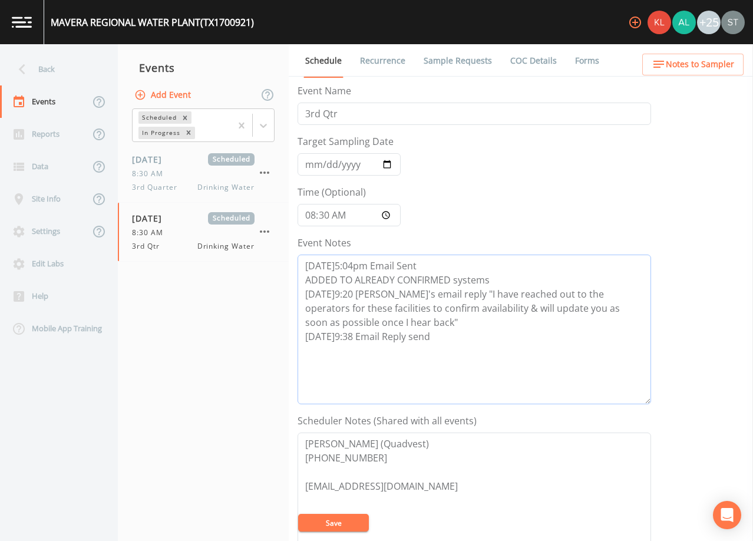
click at [425, 337] on textarea "[DATE]5:04pm Email Sent ADDED TO ALREADY CONFIRMED systems [DATE]9:20 [PERSON_N…" at bounding box center [475, 330] width 354 height 150
type textarea "[DATE]5:04pm Email Sent ADDED TO ALREADY CONFIRMED systems [DATE]9:20 [PERSON_N…"
click at [343, 523] on button "Save" at bounding box center [333, 523] width 71 height 18
click at [336, 523] on button "Save" at bounding box center [333, 523] width 71 height 18
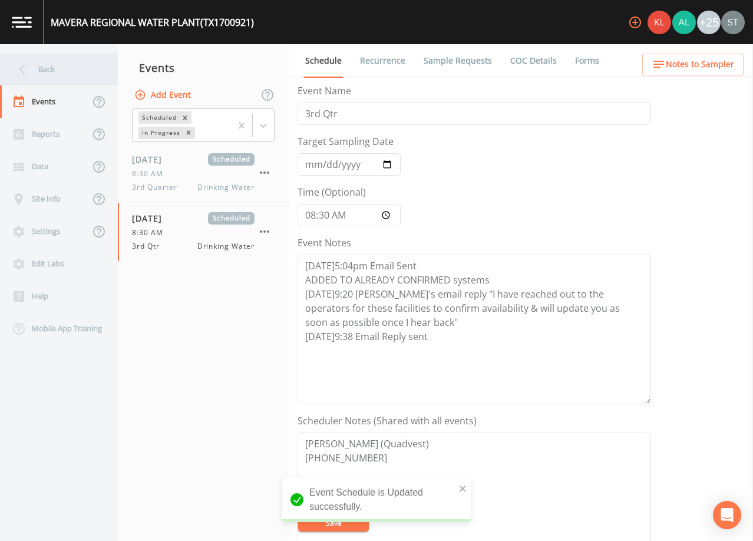
click at [37, 76] on div "Back" at bounding box center [53, 69] width 106 height 32
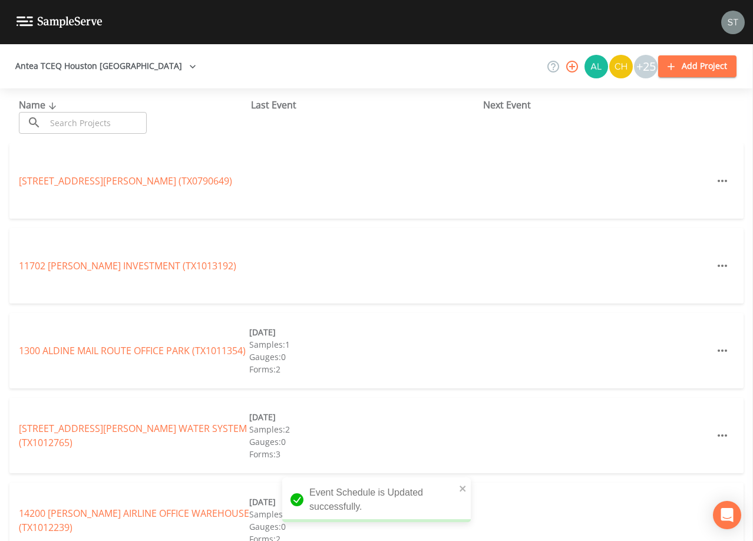
click at [103, 122] on input "text" at bounding box center [96, 123] width 101 height 22
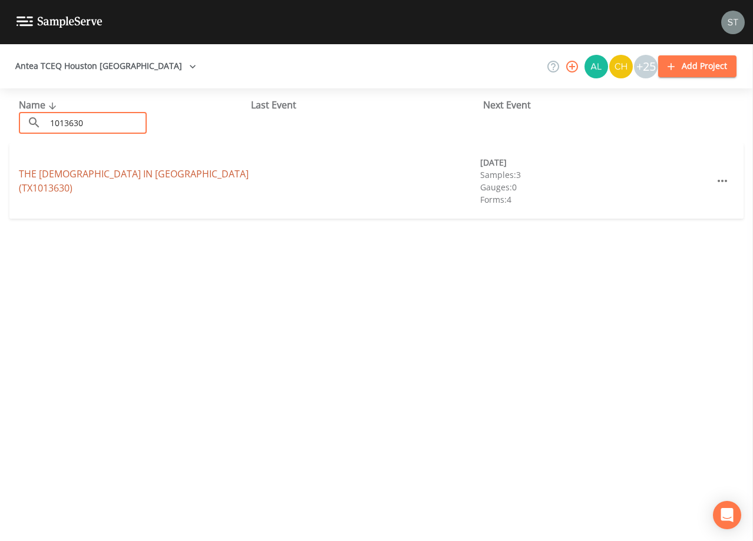
type input "1013630"
click at [58, 179] on link "THE [DEMOGRAPHIC_DATA] IN [GEOGRAPHIC_DATA] (TX1013630)" at bounding box center [134, 180] width 230 height 27
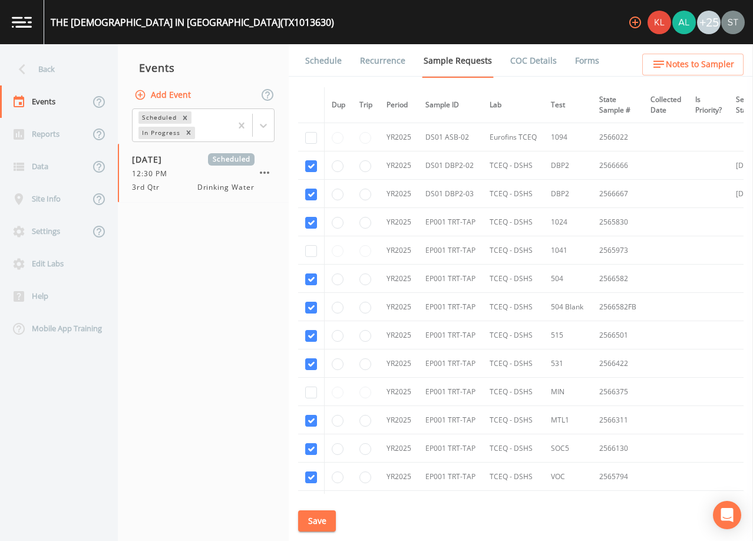
click at [329, 66] on link "Schedule" at bounding box center [323, 60] width 40 height 33
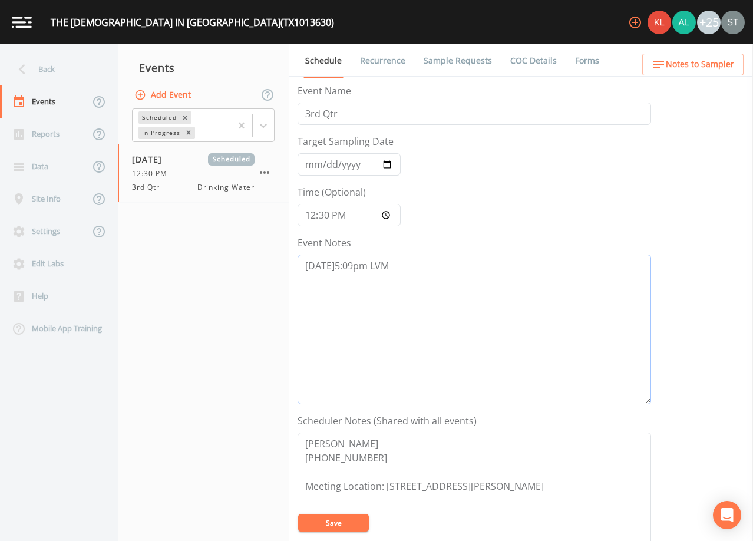
click at [411, 269] on textarea "[DATE]5:09pm LVM" at bounding box center [475, 330] width 354 height 150
click at [363, 277] on textarea "[DATE]5:09pm LVM [DATE]9:42 COnfirmed Appt" at bounding box center [475, 330] width 354 height 150
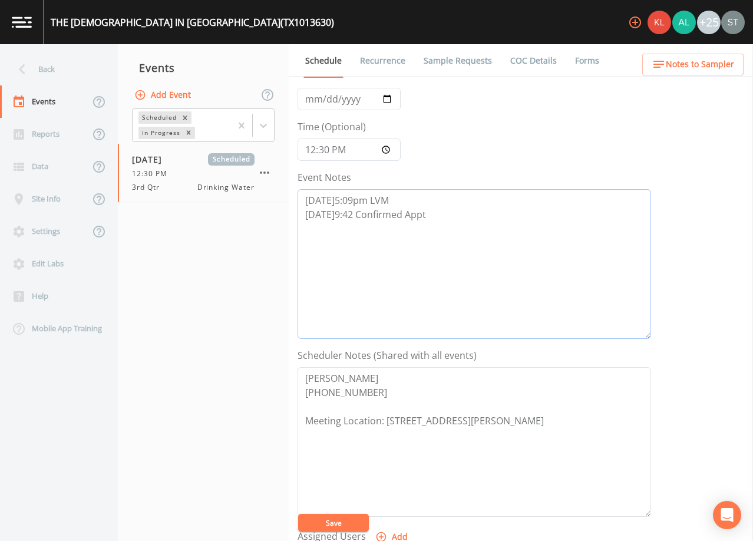
scroll to position [177, 0]
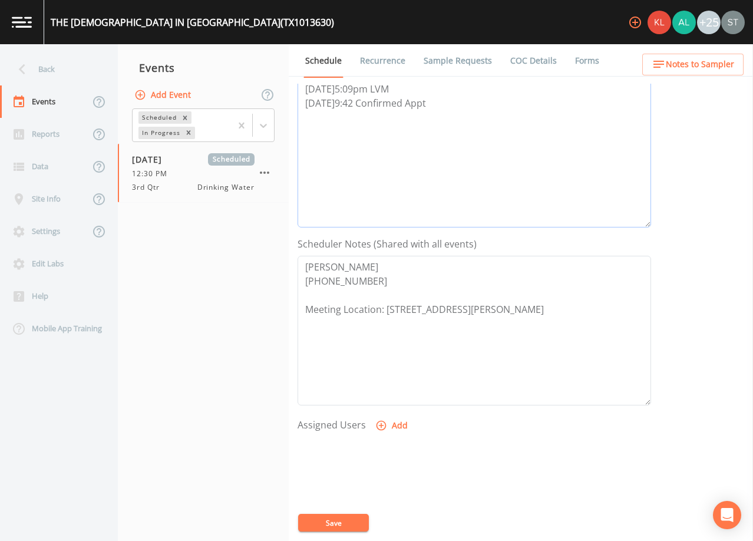
type textarea "[DATE]5:09pm LVM [DATE]9:42 Confirmed Appt"
click at [394, 427] on button "Add" at bounding box center [392, 426] width 39 height 22
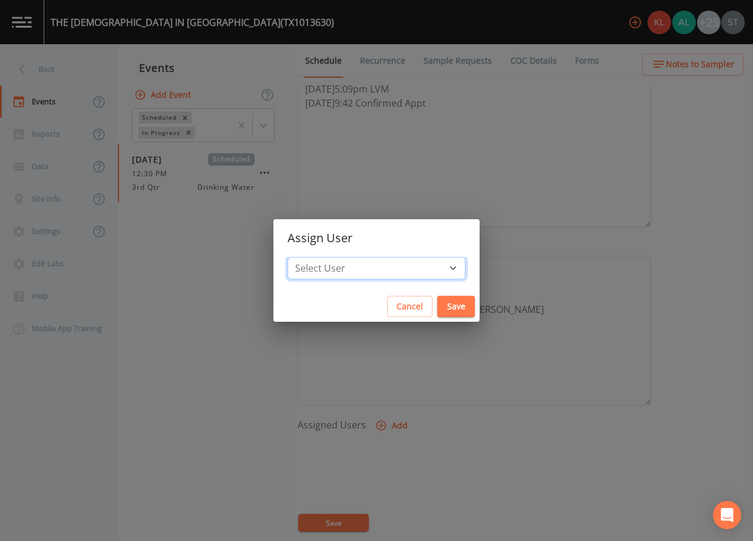
click at [397, 271] on select "Select User [PERSON_NAME] [PERSON_NAME] [PERSON_NAME] [PERSON_NAME] [PERSON_NAM…" at bounding box center [377, 268] width 178 height 22
select select "3585e269-5d1f-4d98-ab9d-4913da50343a"
click at [314, 257] on select "Select User [PERSON_NAME] [PERSON_NAME] [PERSON_NAME] [PERSON_NAME] [PERSON_NAM…" at bounding box center [377, 268] width 178 height 22
click at [437, 305] on button "Save" at bounding box center [456, 307] width 38 height 22
select select
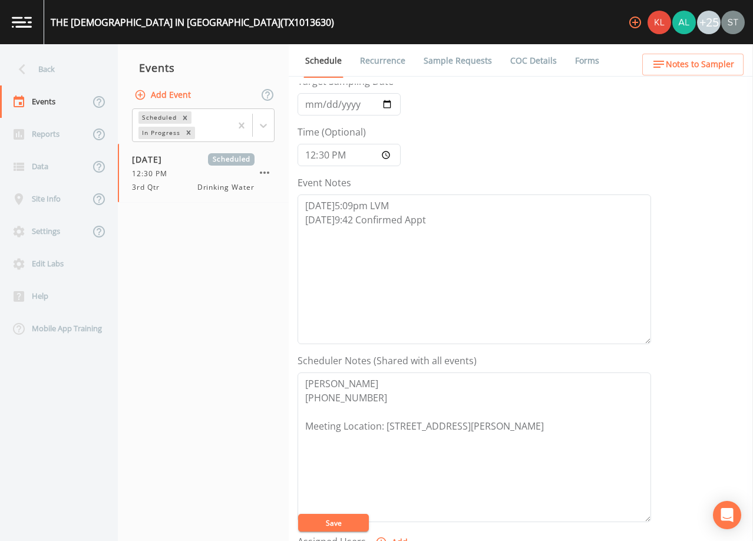
scroll to position [59, 0]
click at [345, 518] on button "Save" at bounding box center [333, 523] width 71 height 18
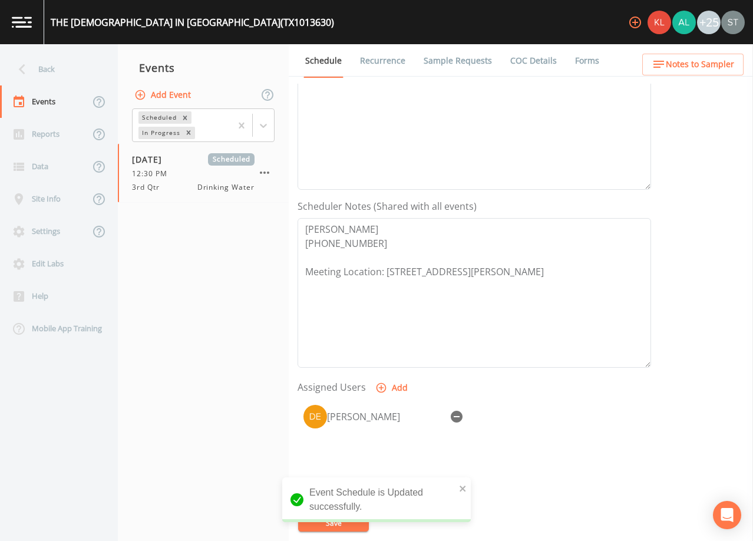
scroll to position [236, 0]
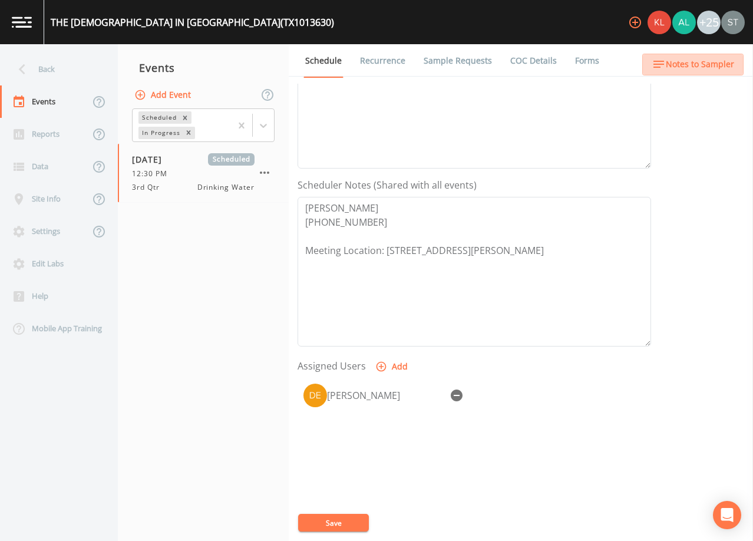
click at [710, 68] on span "Notes to Sampler" at bounding box center [700, 64] width 68 height 15
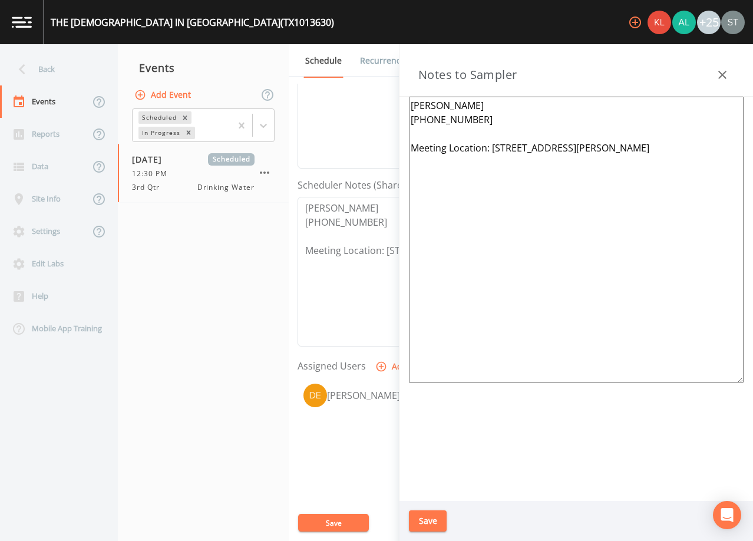
click at [686, 151] on textarea "[PERSON_NAME] [PHONE_NUMBER] Meeting Location: [STREET_ADDRESS][PERSON_NAME]" at bounding box center [576, 240] width 335 height 286
type textarea "[PERSON_NAME] [PHONE_NUMBER] Meeting Location: [STREET_ADDRESS][PERSON_NAME]"
click at [721, 70] on icon "button" at bounding box center [722, 75] width 14 height 14
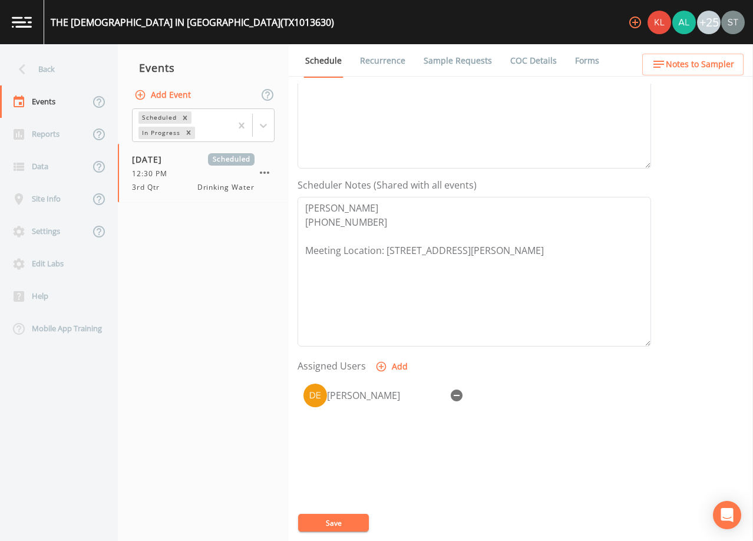
click at [719, 65] on span "Notes to Sampler" at bounding box center [700, 64] width 68 height 15
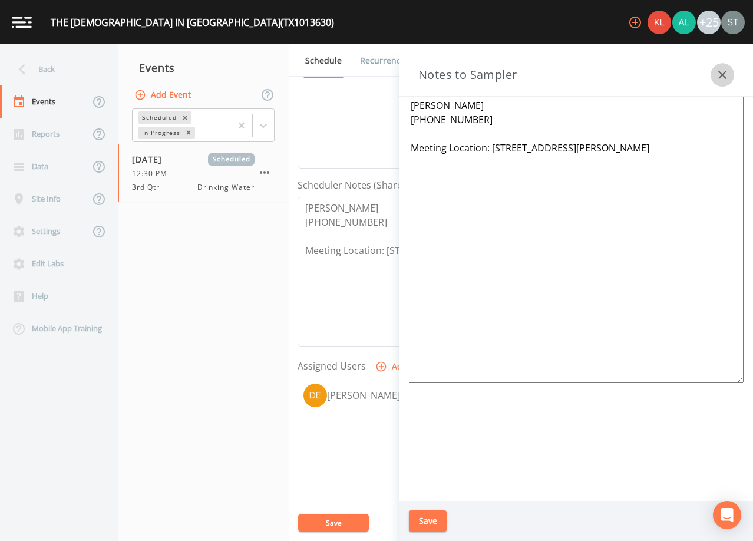
click at [719, 67] on button "button" at bounding box center [723, 75] width 24 height 24
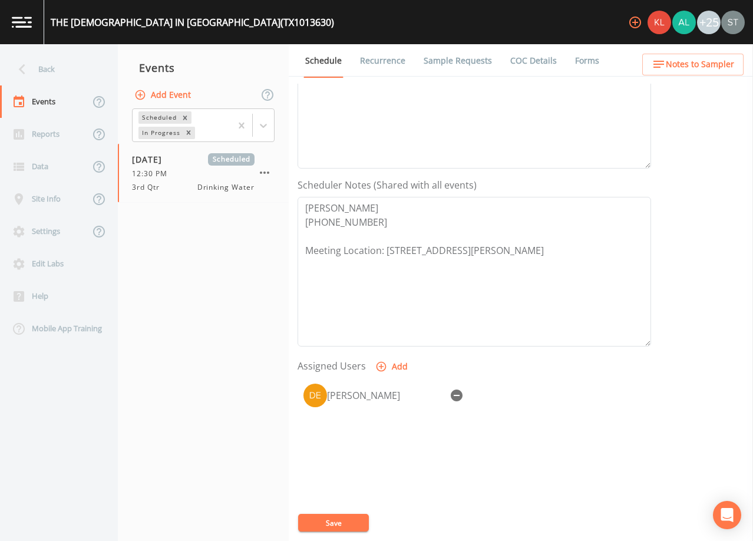
click at [436, 60] on link "Sample Requests" at bounding box center [458, 60] width 72 height 33
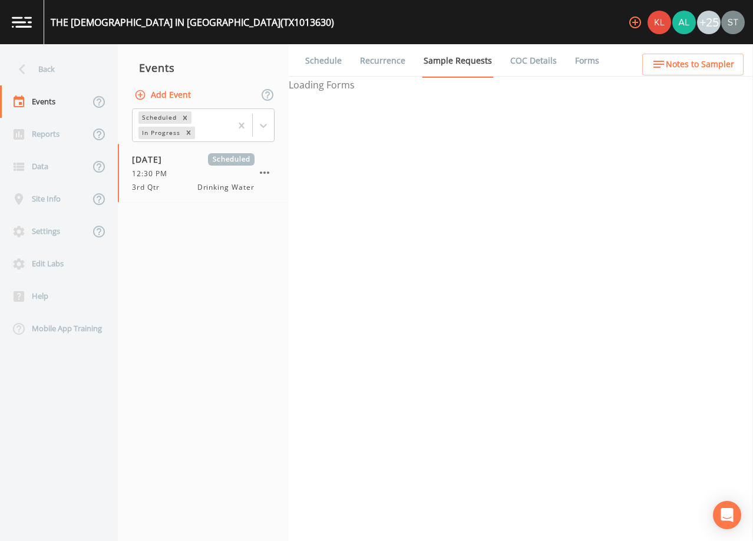
click at [311, 62] on link "Schedule" at bounding box center [323, 60] width 40 height 33
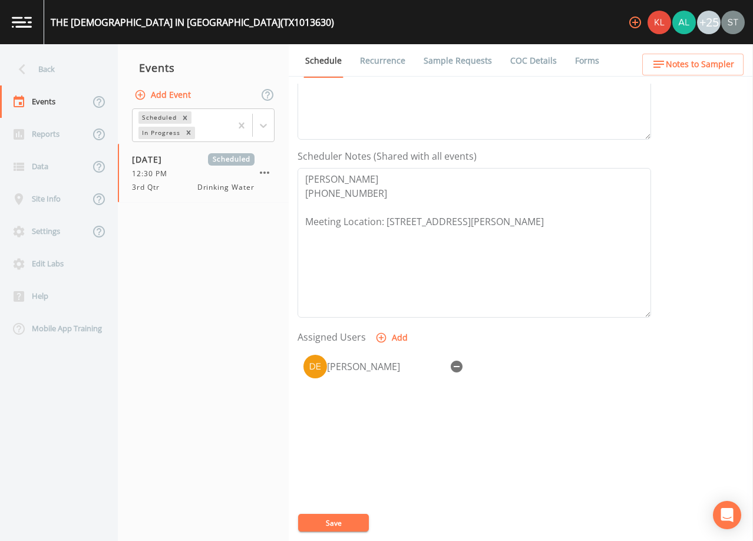
scroll to position [290, 0]
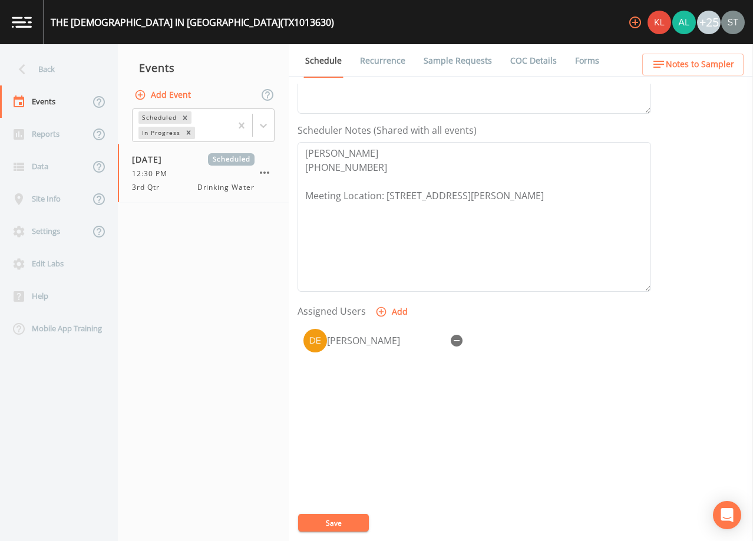
click at [463, 58] on link "Sample Requests" at bounding box center [458, 60] width 72 height 33
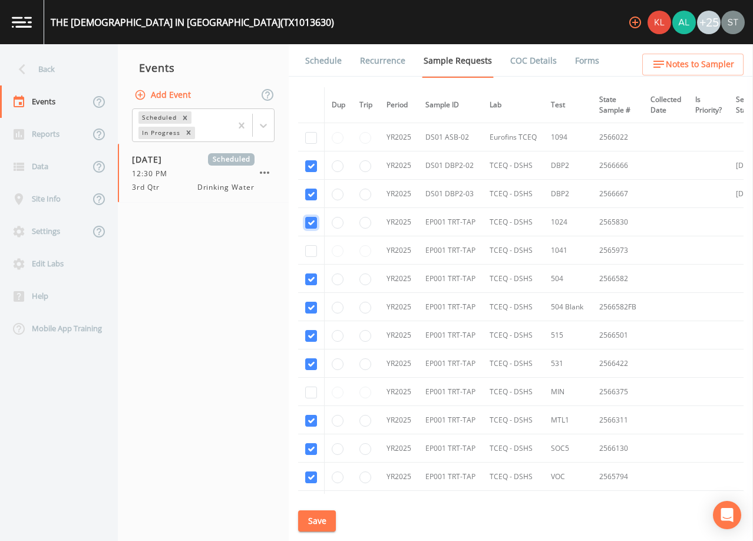
click at [310, 221] on input "checkbox" at bounding box center [311, 223] width 12 height 12
checkbox input "false"
click at [310, 279] on input "checkbox" at bounding box center [311, 279] width 12 height 12
checkbox input "false"
click at [313, 305] on input "checkbox" at bounding box center [311, 308] width 12 height 12
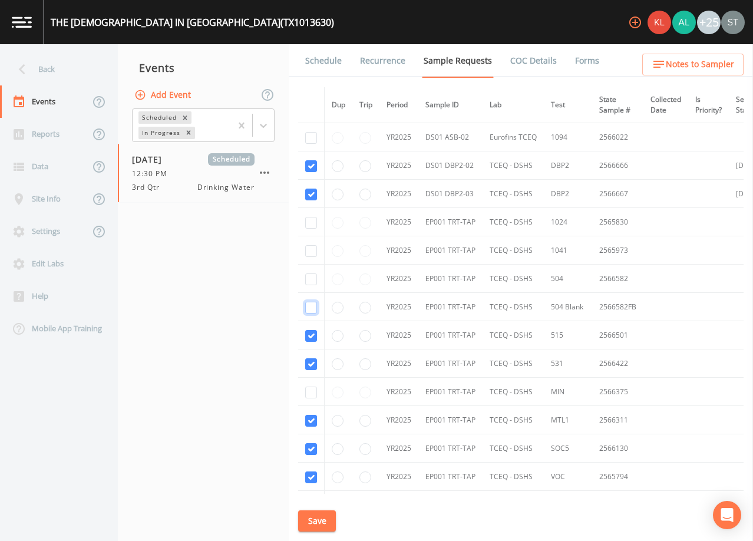
checkbox input "false"
click at [313, 333] on input "checkbox" at bounding box center [311, 336] width 12 height 12
checkbox input "false"
drag, startPoint x: 313, startPoint y: 358, endPoint x: 319, endPoint y: 404, distance: 45.8
click at [312, 358] on input "checkbox" at bounding box center [311, 364] width 12 height 12
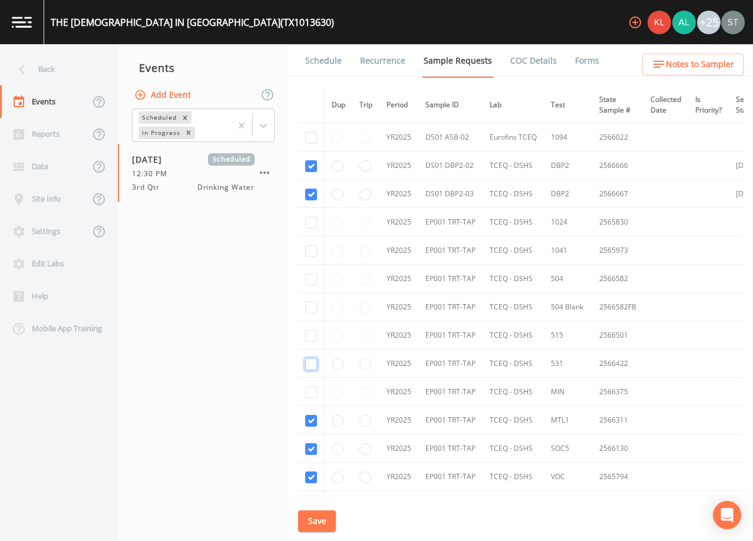
checkbox input "false"
click at [314, 417] on input "checkbox" at bounding box center [311, 421] width 12 height 12
checkbox input "false"
click at [310, 447] on input "checkbox" at bounding box center [311, 449] width 12 height 12
checkbox input "false"
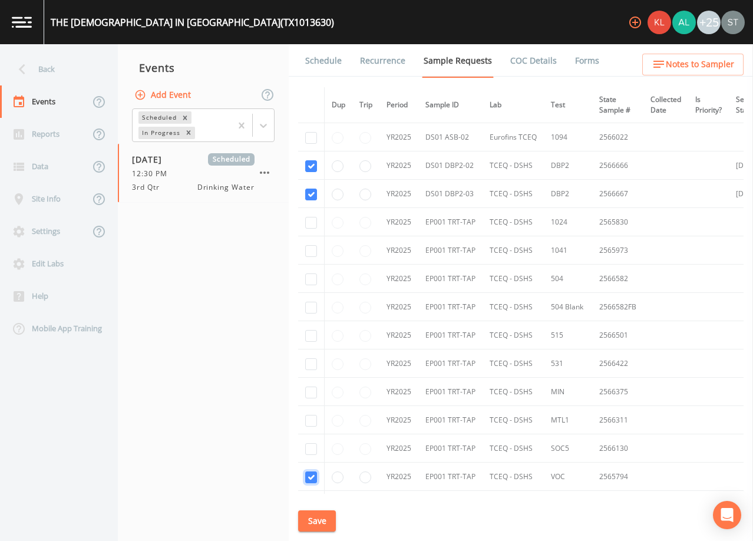
click at [312, 475] on input "checkbox" at bounding box center [311, 477] width 12 height 12
checkbox input "false"
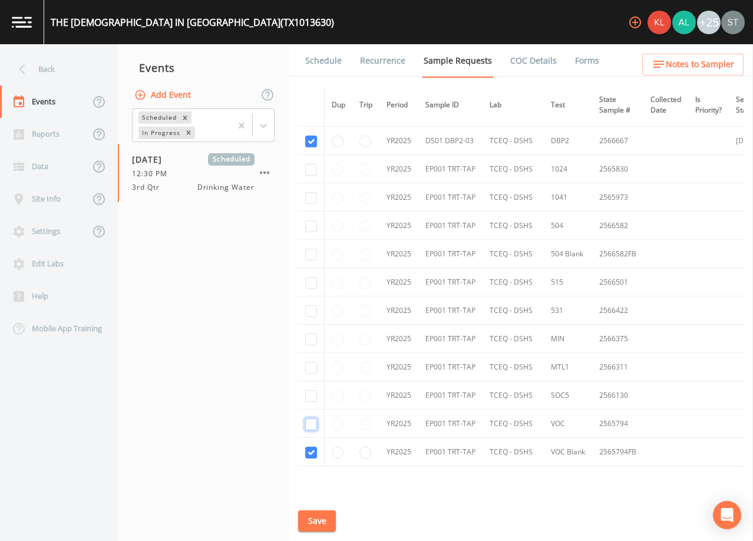
scroll to position [118, 0]
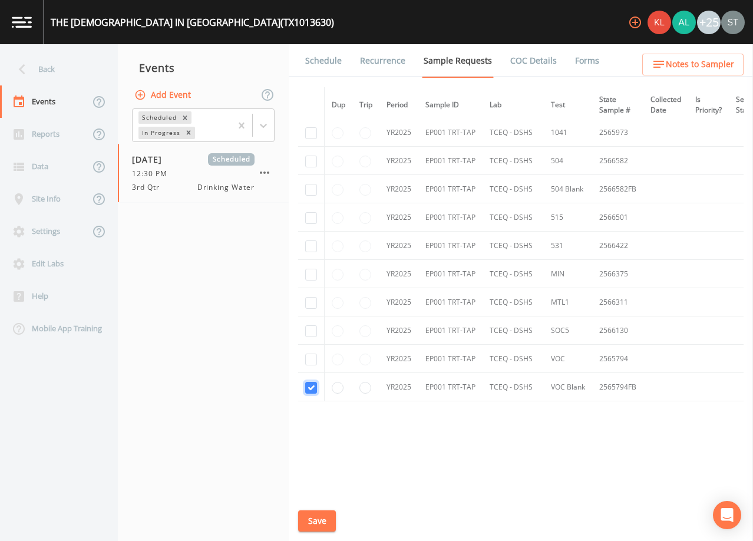
click at [309, 387] on input "checkbox" at bounding box center [311, 388] width 12 height 12
checkbox input "false"
click at [325, 514] on button "Save" at bounding box center [317, 521] width 38 height 22
click at [325, 524] on button "Save" at bounding box center [317, 521] width 38 height 22
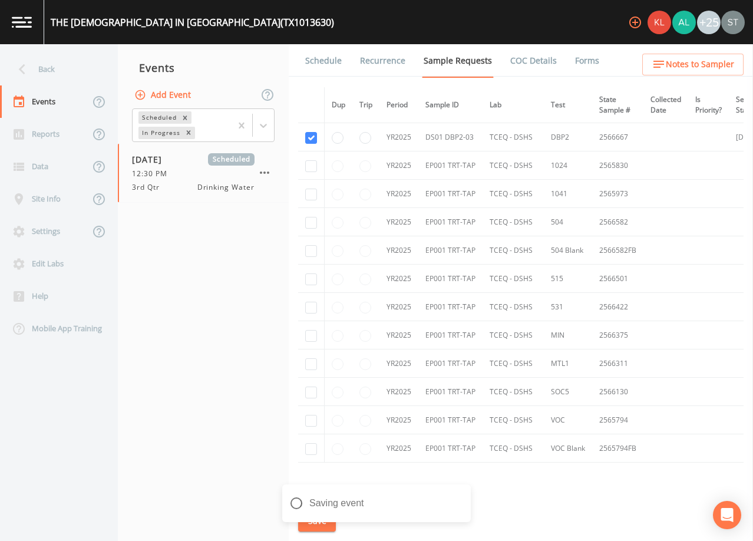
scroll to position [0, 0]
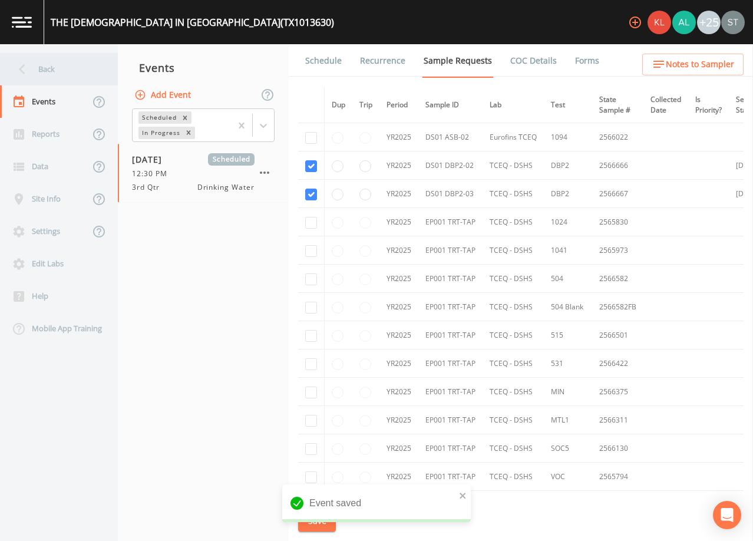
click at [45, 72] on div "Back" at bounding box center [53, 69] width 106 height 32
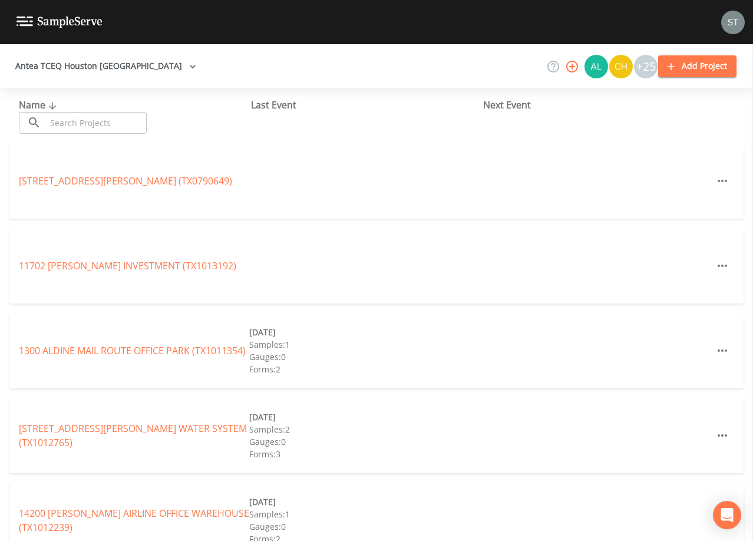
click at [115, 112] on div "Name ​ ​" at bounding box center [135, 116] width 232 height 36
click at [90, 123] on input "text" at bounding box center [96, 123] width 101 height 22
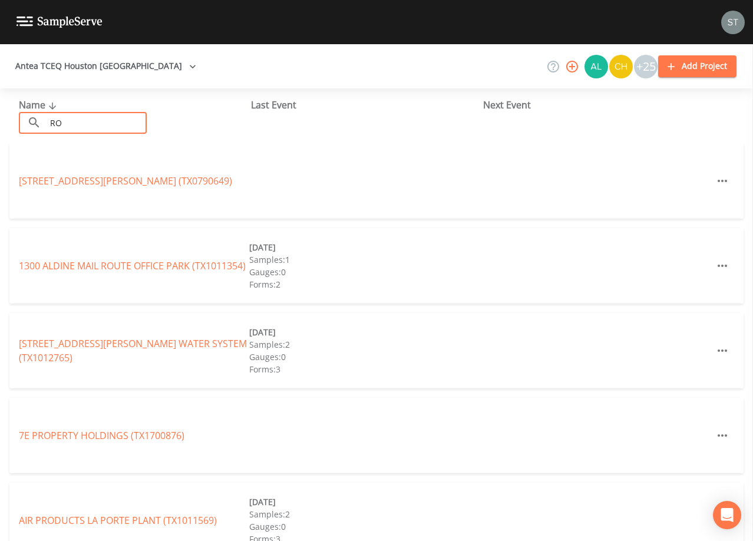
type input "R"
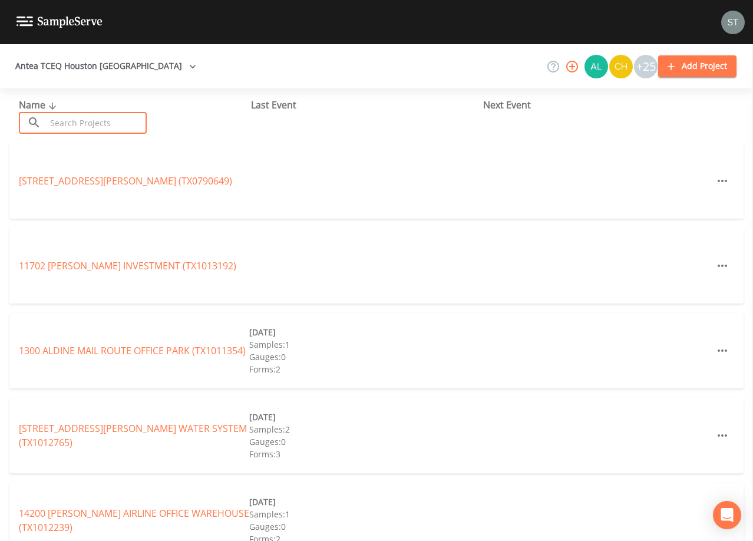
click at [101, 123] on input "text" at bounding box center [96, 123] width 101 height 22
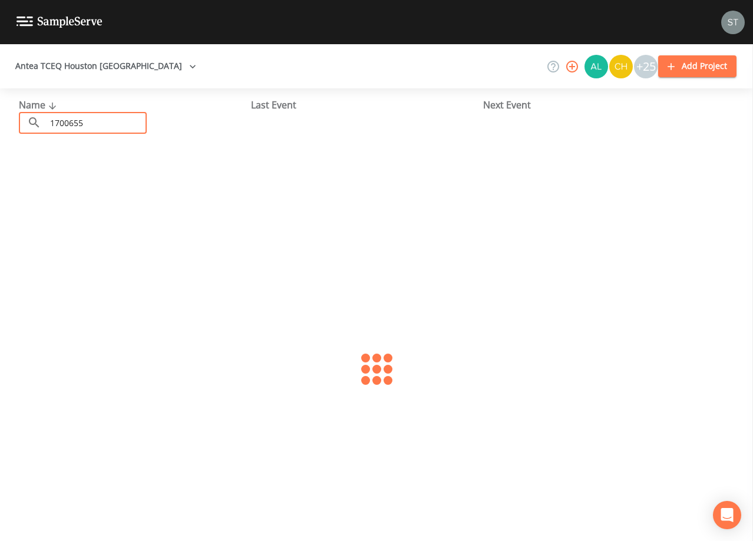
type input "1700655"
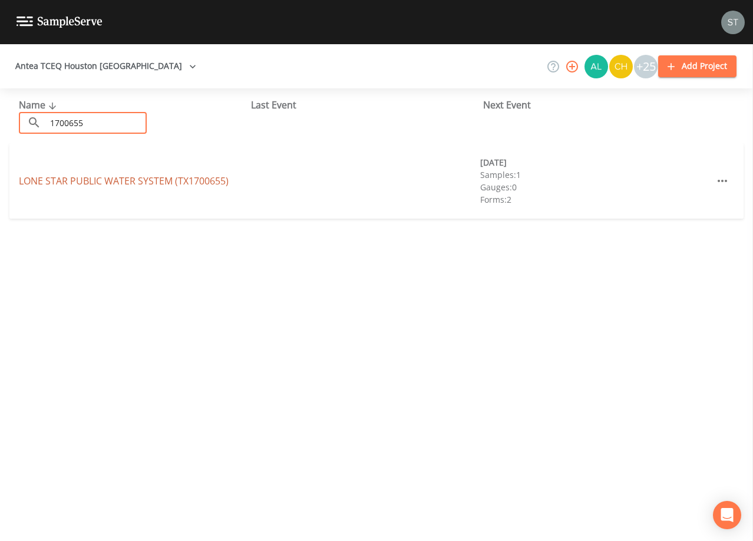
click at [111, 182] on link "LONE STAR PUBLIC WATER SYSTEM (TX1700655)" at bounding box center [124, 180] width 210 height 13
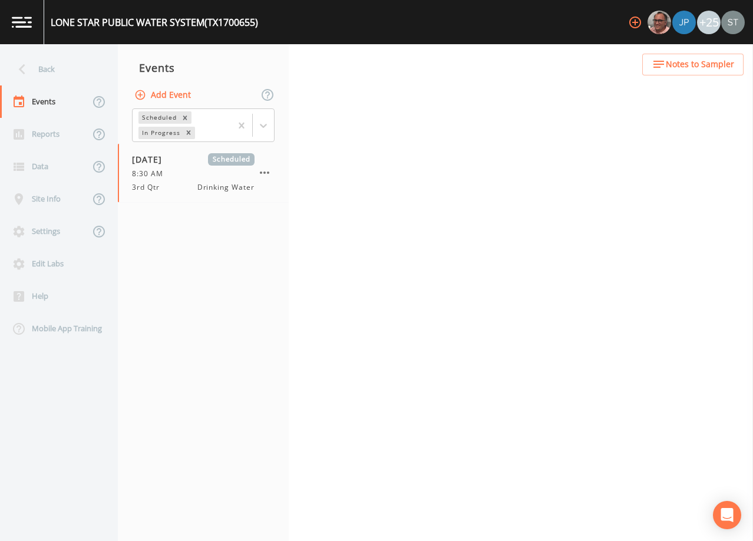
click at [707, 68] on span "Notes to Sampler" at bounding box center [700, 64] width 68 height 15
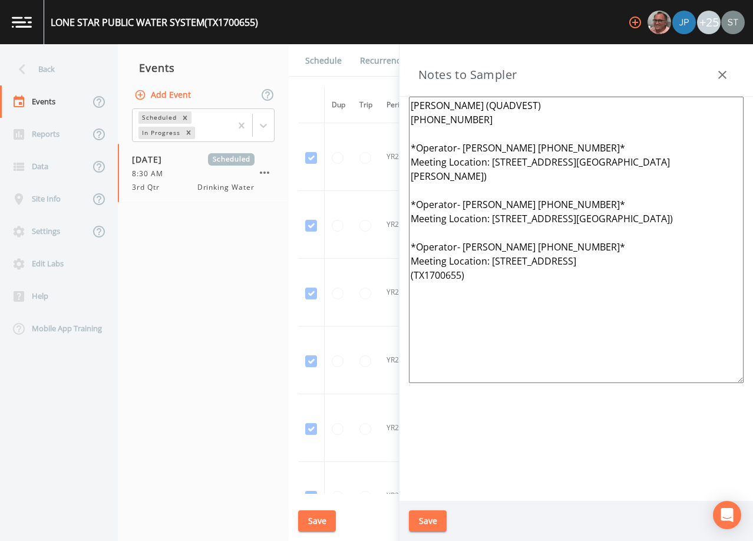
drag, startPoint x: 494, startPoint y: 305, endPoint x: 356, endPoint y: 151, distance: 206.1
click at [356, 151] on div "Back Events Reports Data Site Info Settings Edit Labs Help Mobile App Training …" at bounding box center [376, 292] width 753 height 497
click at [718, 71] on icon "button" at bounding box center [722, 75] width 14 height 14
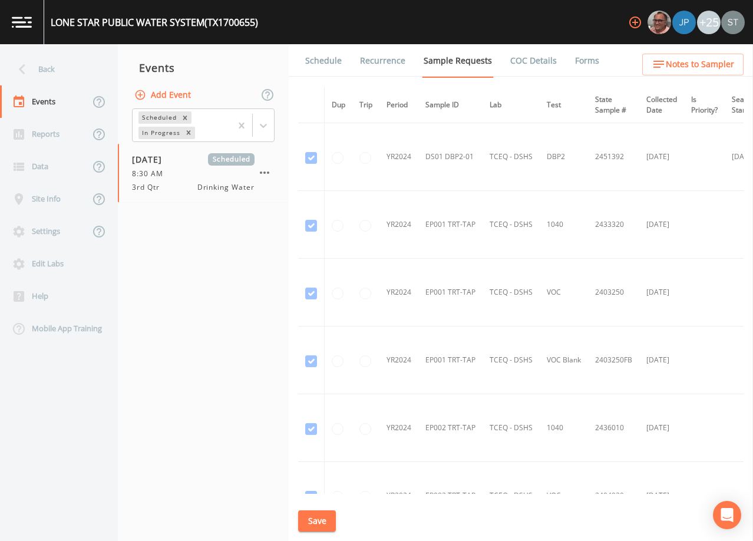
click at [328, 63] on link "Schedule" at bounding box center [323, 60] width 40 height 33
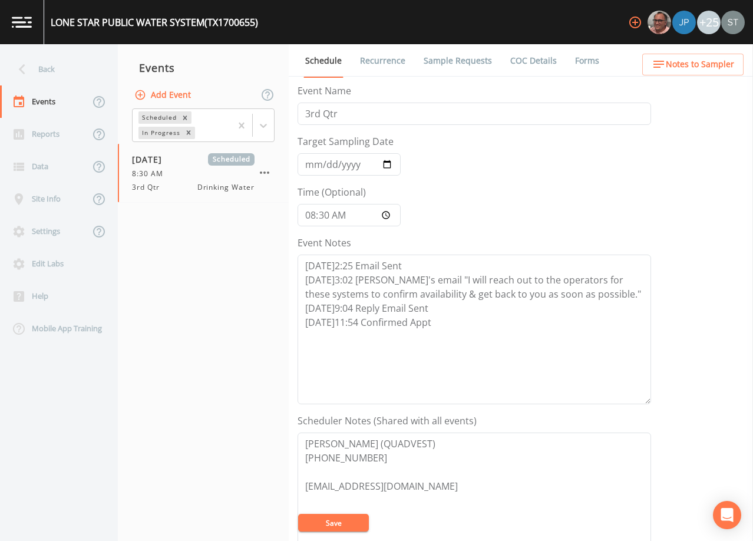
click at [40, 75] on div "Back" at bounding box center [53, 69] width 106 height 32
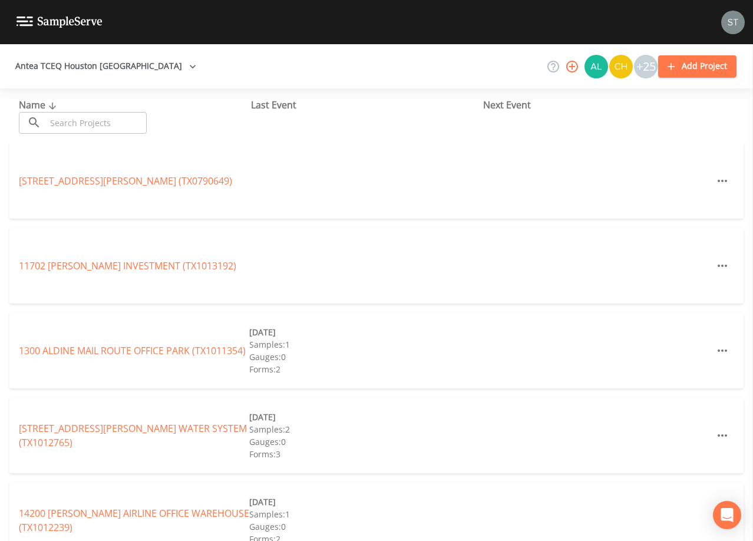
drag, startPoint x: 83, startPoint y: 121, endPoint x: 91, endPoint y: 115, distance: 9.3
click at [84, 120] on input "text" at bounding box center [96, 123] width 101 height 22
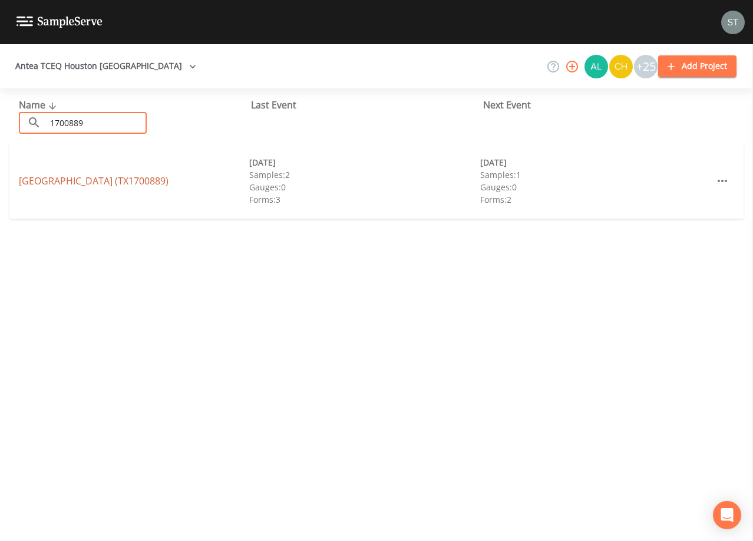
type input "1700889"
click at [105, 178] on link "[GEOGRAPHIC_DATA] (TX1700889)" at bounding box center [94, 180] width 150 height 13
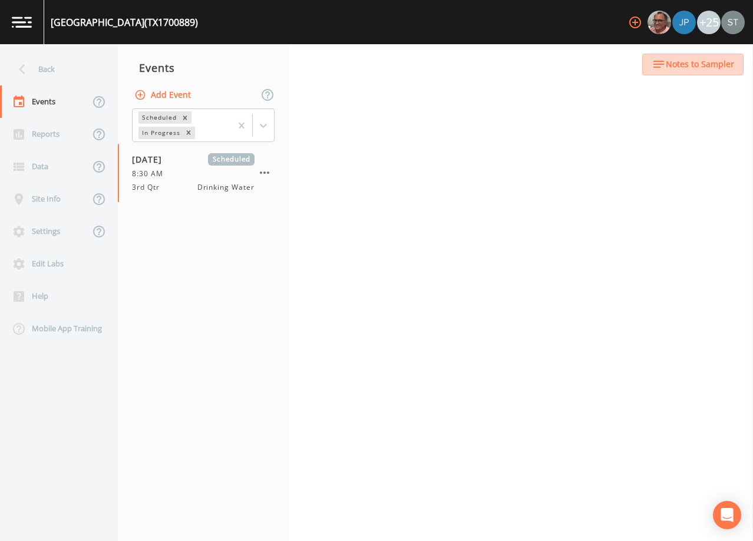
click at [708, 67] on span "Notes to Sampler" at bounding box center [700, 64] width 68 height 15
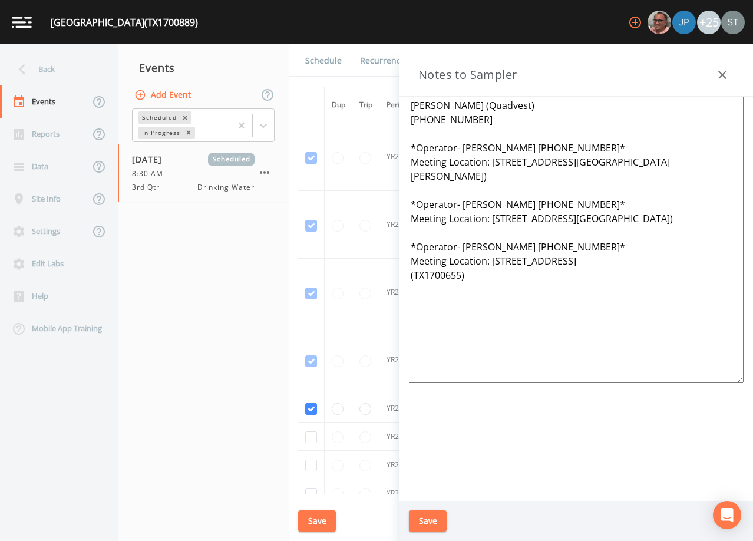
click at [727, 72] on icon "button" at bounding box center [722, 75] width 14 height 14
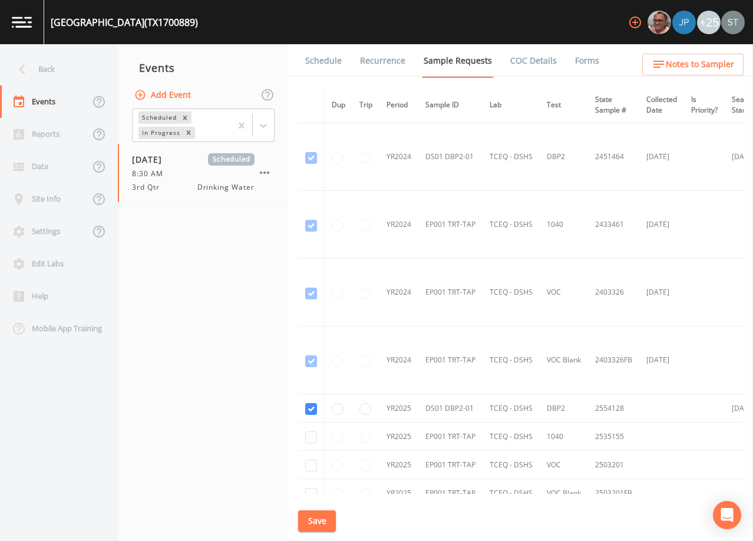
click at [324, 67] on link "Schedule" at bounding box center [323, 60] width 40 height 33
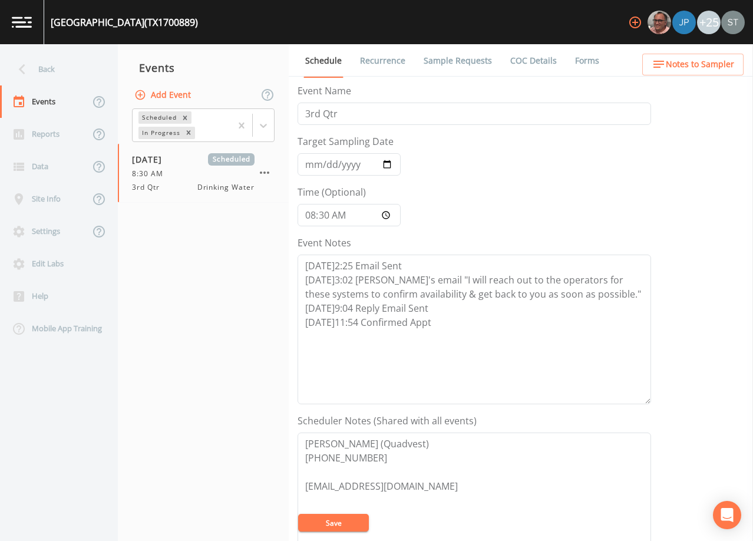
click at [716, 53] on ul "Schedule Recurrence Sample Requests COC Details Forms" at bounding box center [521, 60] width 464 height 32
click at [698, 66] on span "Notes to Sampler" at bounding box center [700, 64] width 68 height 15
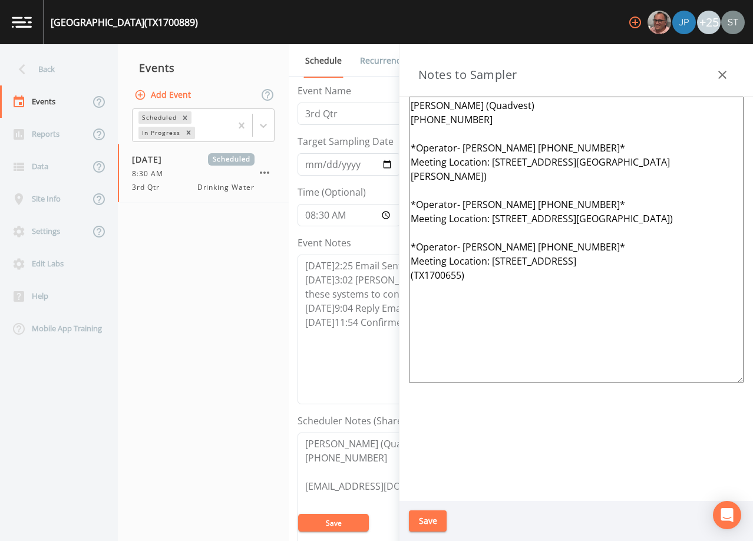
click at [521, 179] on textarea "[PERSON_NAME] (Quadvest) [PHONE_NUMBER] *Operator- [PERSON_NAME] [PHONE_NUMBER]…" at bounding box center [576, 240] width 335 height 286
click at [476, 171] on textarea "[PERSON_NAME] (Quadvest) [PHONE_NUMBER] *Operator- [PERSON_NAME] [PHONE_NUMBER]…" at bounding box center [576, 240] width 335 height 286
click at [578, 147] on textarea "[PERSON_NAME] (Quadvest) [PHONE_NUMBER] *Operator- [PERSON_NAME] [PHONE_NUMBER]…" at bounding box center [576, 240] width 335 height 286
click at [462, 286] on textarea "[PERSON_NAME] (Quadvest) [PHONE_NUMBER] *Operator- [PERSON_NAME] [PHONE_NUMBER]…" at bounding box center [576, 240] width 335 height 286
click at [672, 217] on textarea "[PERSON_NAME] (Quadvest) [PHONE_NUMBER] *Operator- [PERSON_NAME] [PHONE_NUMBER]…" at bounding box center [576, 240] width 335 height 286
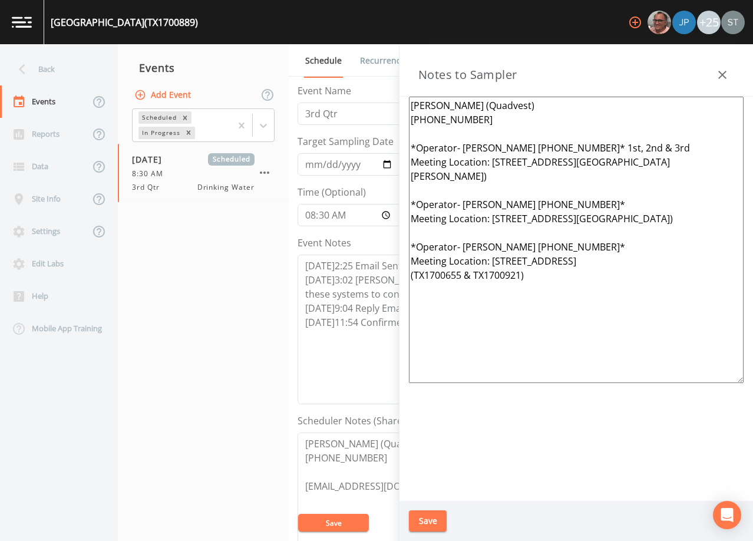
click at [548, 282] on textarea "[PERSON_NAME] (Quadvest) [PHONE_NUMBER] *Operator- [PERSON_NAME] [PHONE_NUMBER]…" at bounding box center [576, 240] width 335 height 286
click at [575, 203] on textarea "[PERSON_NAME] (Quadvest) [PHONE_NUMBER] *Operator- [PERSON_NAME] [PHONE_NUMBER]…" at bounding box center [576, 240] width 335 height 286
click at [580, 259] on textarea "[PERSON_NAME] (Quadvest) [PHONE_NUMBER] *Operator- [PERSON_NAME] [PHONE_NUMBER]…" at bounding box center [576, 240] width 335 height 286
type textarea "[PERSON_NAME] (Quadvest) [PHONE_NUMBER] *Operator- [PERSON_NAME] [PHONE_NUMBER]…"
click at [435, 520] on button "Save" at bounding box center [428, 521] width 38 height 22
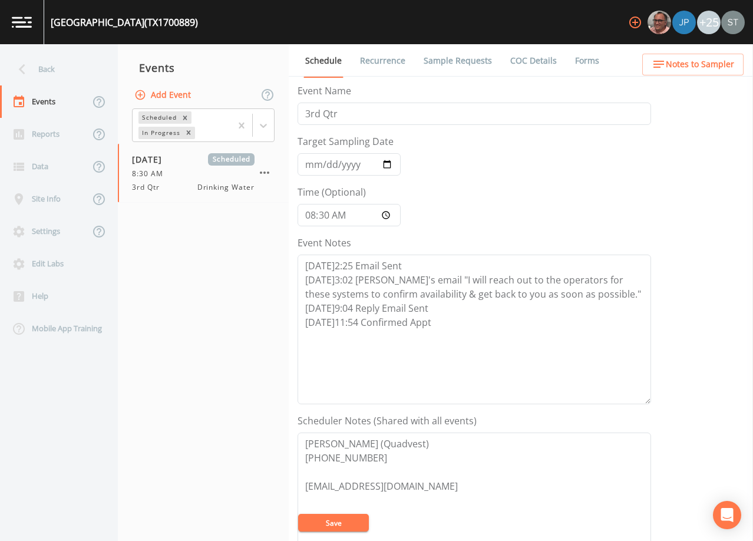
scroll to position [177, 0]
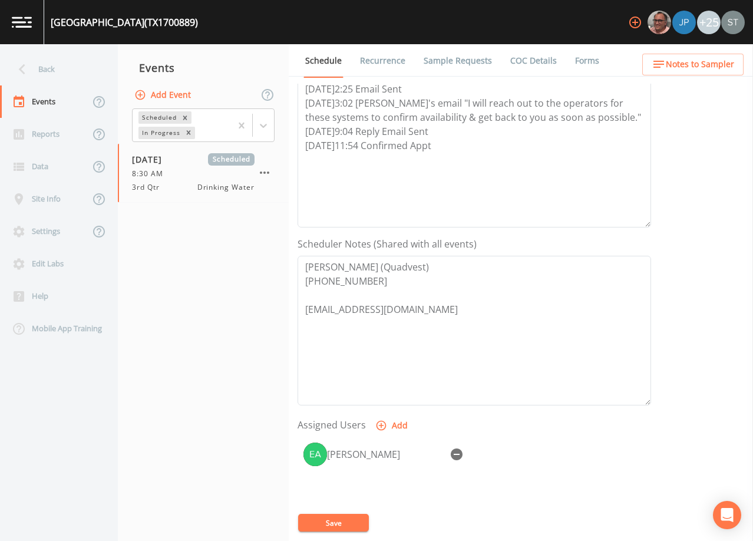
click at [355, 522] on button "Save" at bounding box center [333, 523] width 71 height 18
click at [705, 65] on span "Notes to Sampler" at bounding box center [700, 64] width 68 height 15
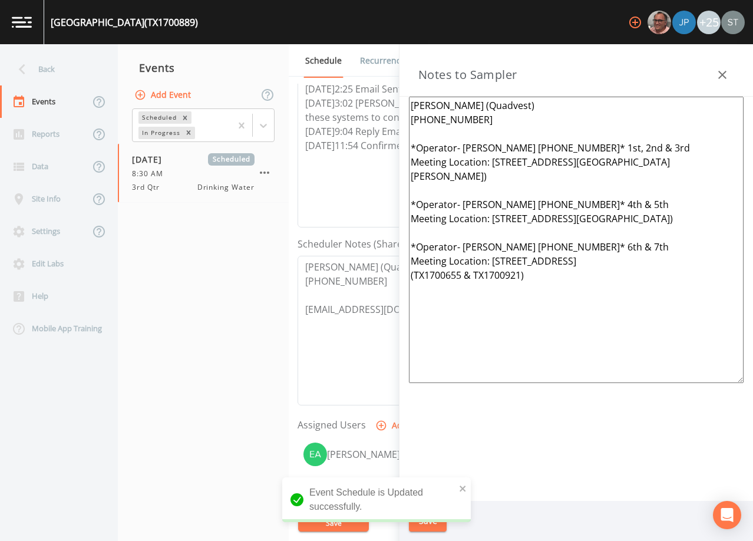
drag, startPoint x: 539, startPoint y: 295, endPoint x: 379, endPoint y: 148, distance: 216.4
click at [379, 148] on div "Back Events Reports Data Site Info Settings Edit Labs Help Mobile App Training …" at bounding box center [376, 292] width 753 height 497
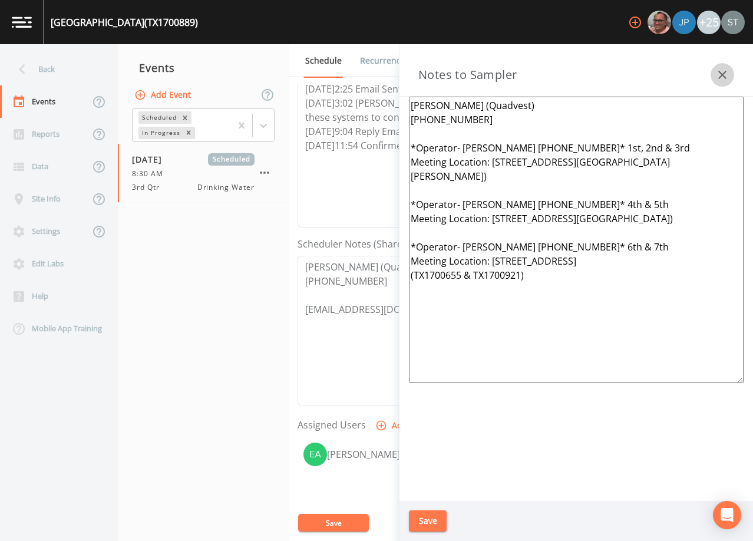
click at [718, 70] on icon "button" at bounding box center [722, 75] width 14 height 14
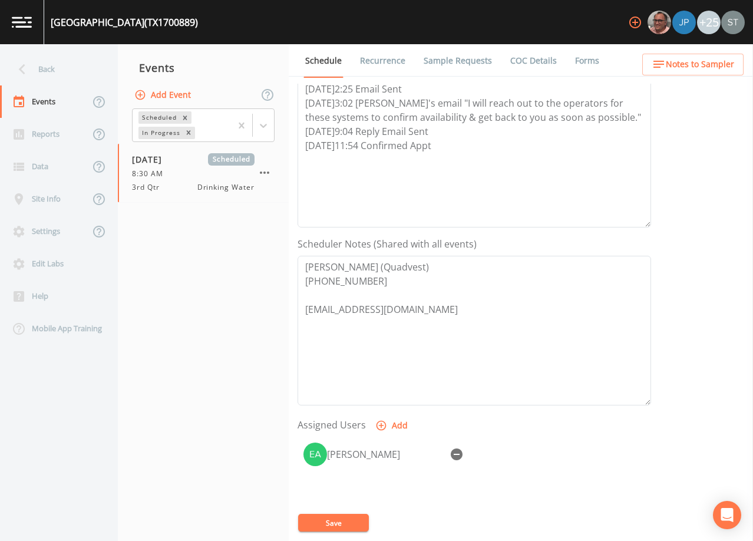
click at [726, 69] on span "Notes to Sampler" at bounding box center [700, 64] width 68 height 15
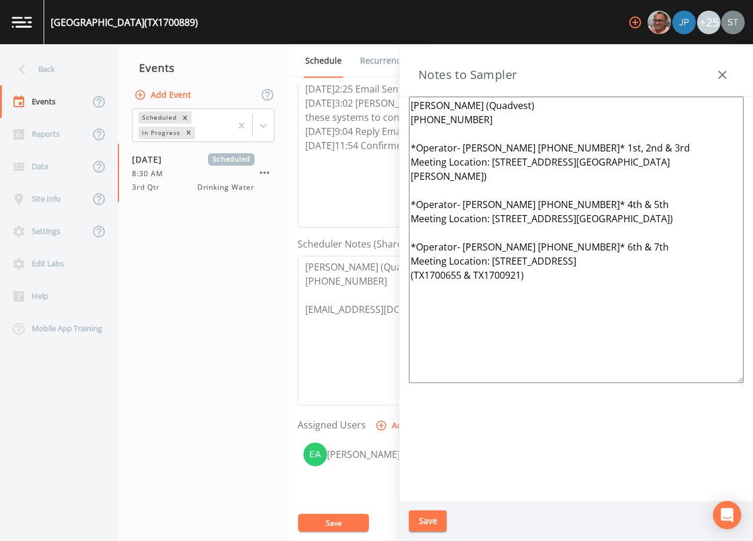
click at [726, 69] on icon "button" at bounding box center [722, 75] width 14 height 14
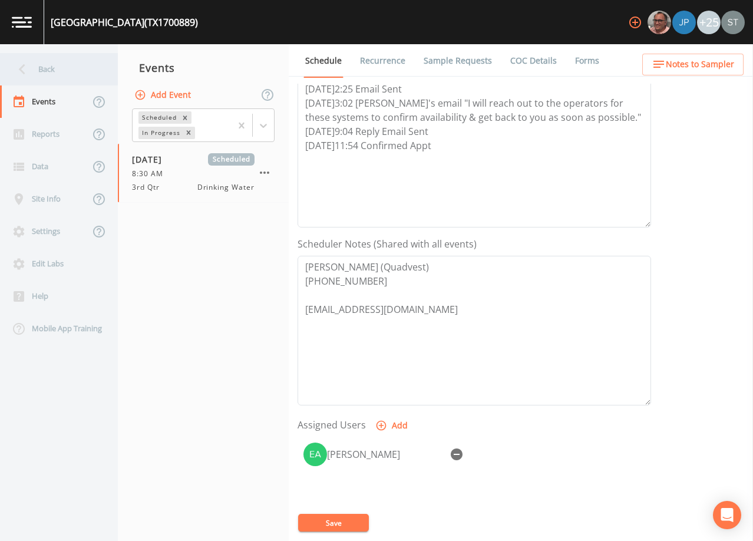
click at [82, 77] on div "Back" at bounding box center [53, 69] width 106 height 32
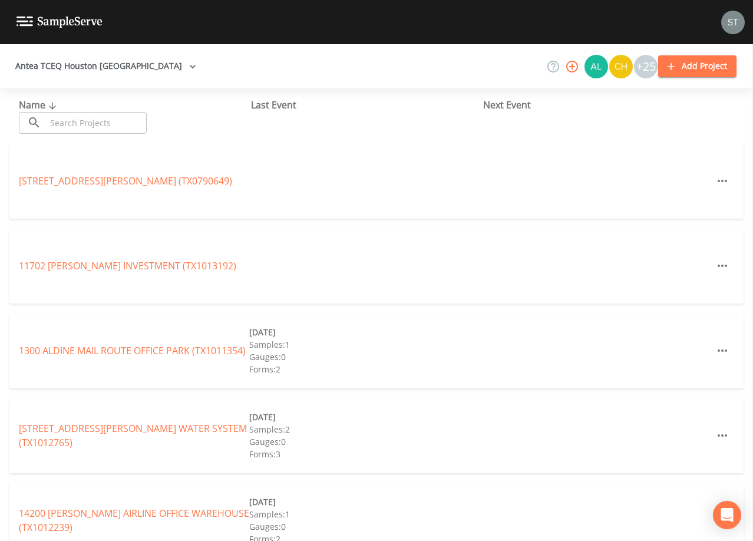
drag, startPoint x: 115, startPoint y: 117, endPoint x: 128, endPoint y: 105, distance: 17.5
click at [121, 112] on input "text" at bounding box center [96, 123] width 101 height 22
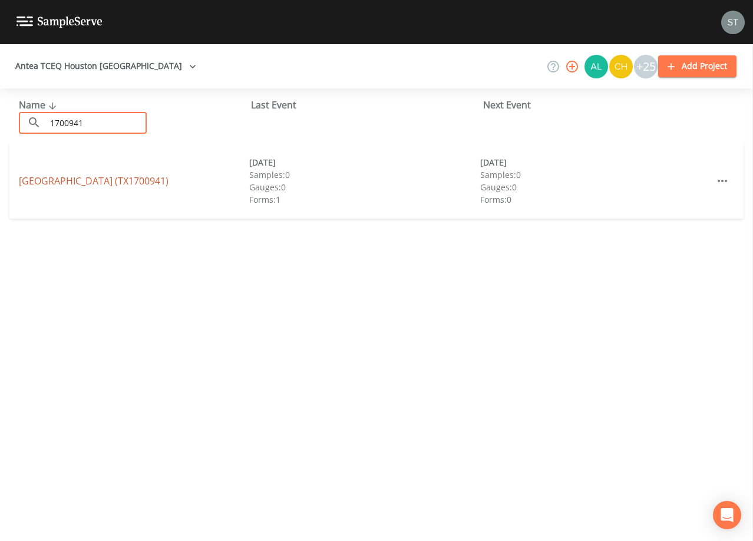
type input "1700941"
click at [169, 180] on link "[GEOGRAPHIC_DATA] (TX1700941)" at bounding box center [94, 180] width 150 height 13
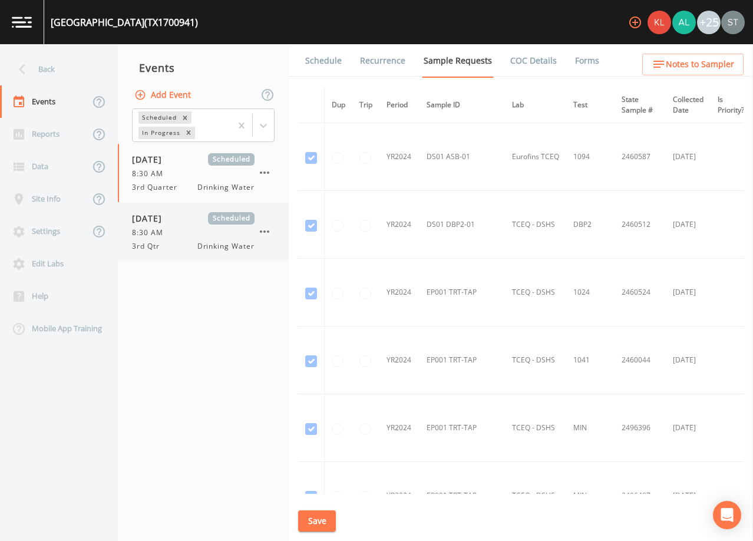
click at [211, 237] on div "8:30 AM" at bounding box center [193, 232] width 123 height 11
click at [723, 66] on span "Notes to Sampler" at bounding box center [700, 64] width 68 height 15
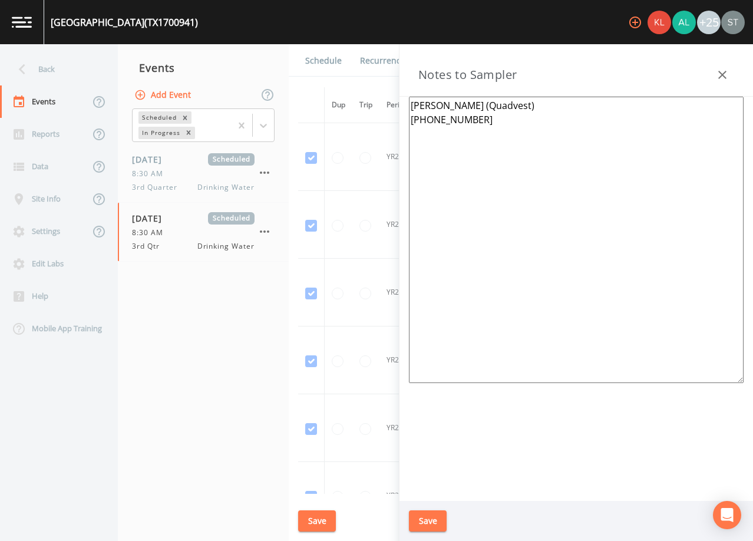
click at [440, 153] on textarea "[PERSON_NAME] (Quadvest) [PHONE_NUMBER]" at bounding box center [576, 240] width 335 height 286
paste textarea "*Operator- [PERSON_NAME] [PHONE_NUMBER]* 1st, 2nd & 3rd Meeting Location: [STRE…"
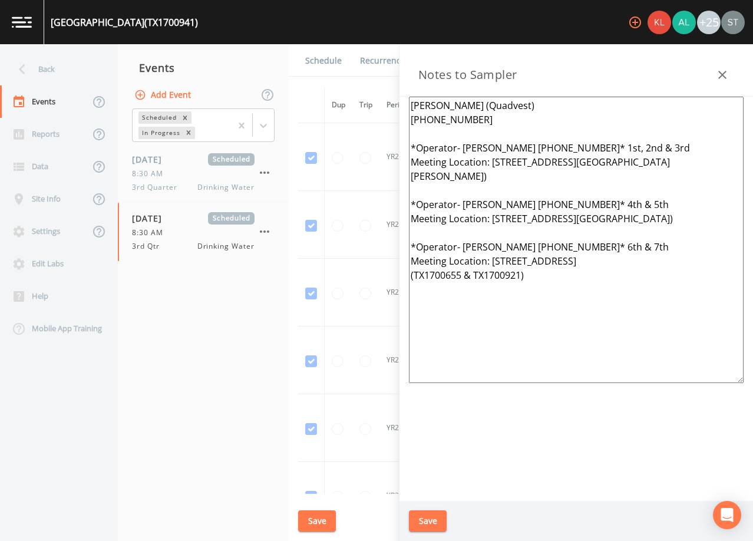
type textarea "[PERSON_NAME] (Quadvest) [PHONE_NUMBER] *Operator- [PERSON_NAME] [PHONE_NUMBER]…"
click at [428, 524] on button "Save" at bounding box center [428, 521] width 38 height 22
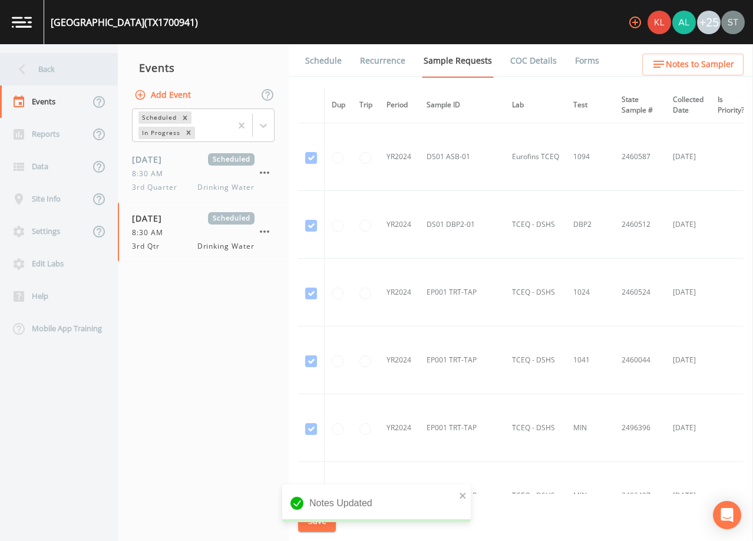
click at [62, 80] on div "Back" at bounding box center [53, 69] width 106 height 32
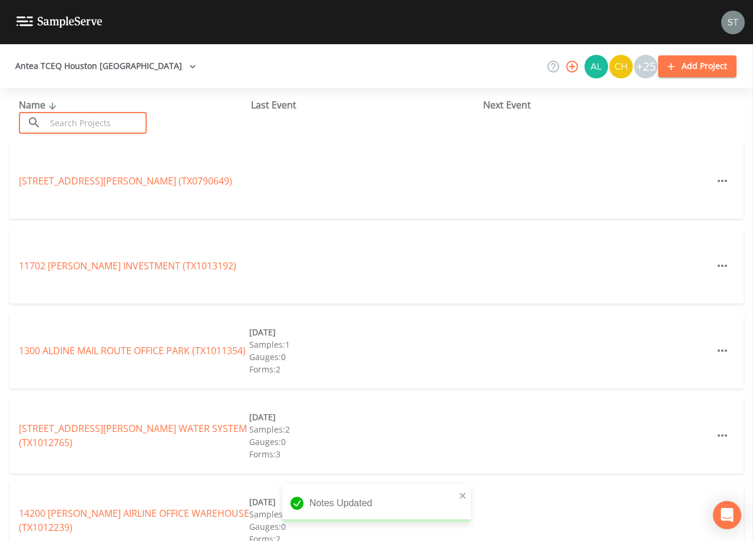
click at [81, 118] on input "text" at bounding box center [96, 123] width 101 height 22
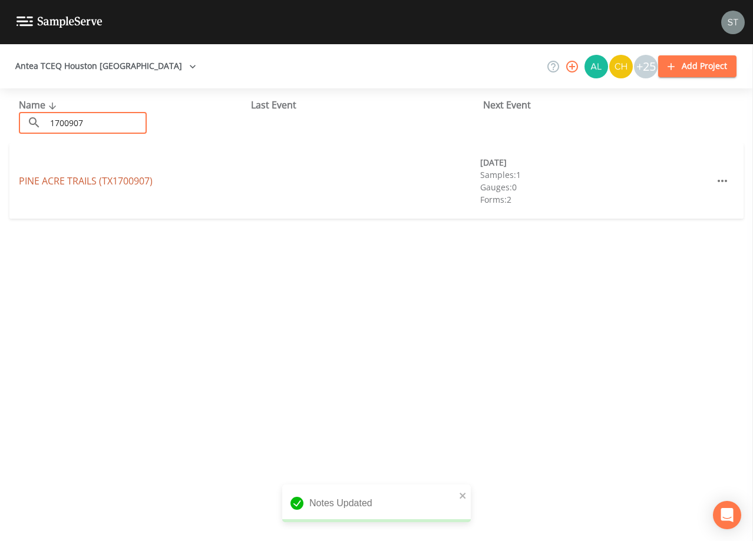
type input "1700907"
click at [125, 180] on link "PINE ACRE TRAILS (TX1700907)" at bounding box center [86, 180] width 134 height 13
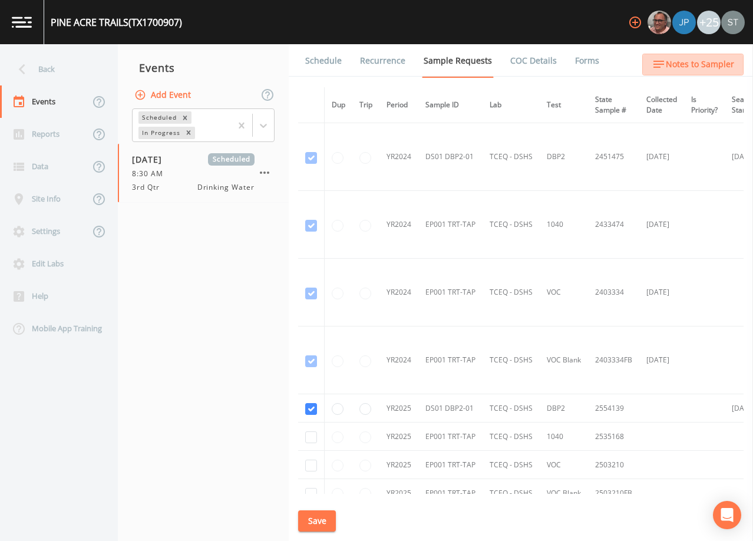
click at [716, 61] on span "Notes to Sampler" at bounding box center [700, 64] width 68 height 15
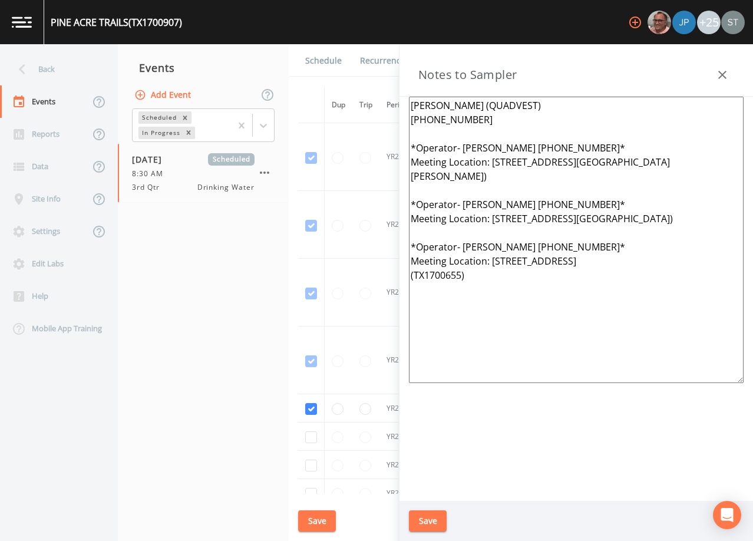
drag, startPoint x: 521, startPoint y: 301, endPoint x: 378, endPoint y: 151, distance: 207.1
click at [378, 151] on div "Back Events Reports Data Site Info Settings Edit Labs Help Mobile App Training …" at bounding box center [376, 292] width 753 height 497
paste textarea "1st, 2nd & 3rd Meeting Location: [STREET_ADDRESS][GEOGRAPHIC_DATA][PERSON_NAME]…"
type textarea "[PERSON_NAME] (QUADVEST) [PHONE_NUMBER] *Operator- [PERSON_NAME] [PHONE_NUMBER]…"
click at [438, 519] on button "Save" at bounding box center [428, 521] width 38 height 22
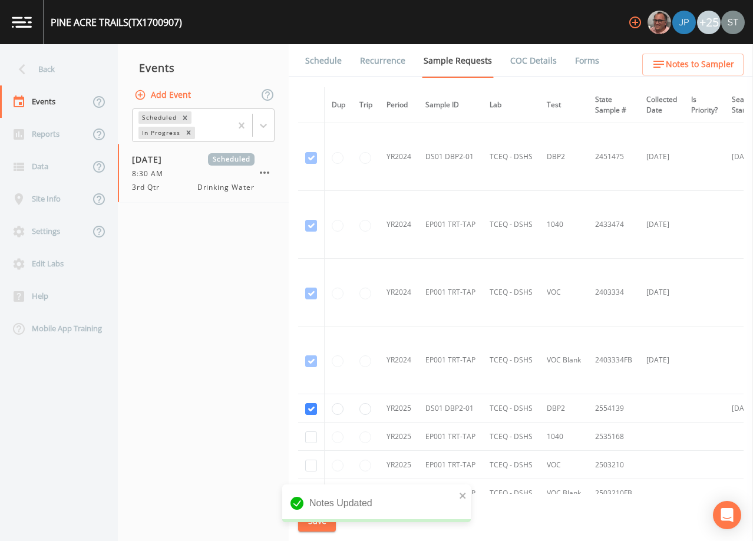
click at [314, 64] on link "Schedule" at bounding box center [323, 60] width 40 height 33
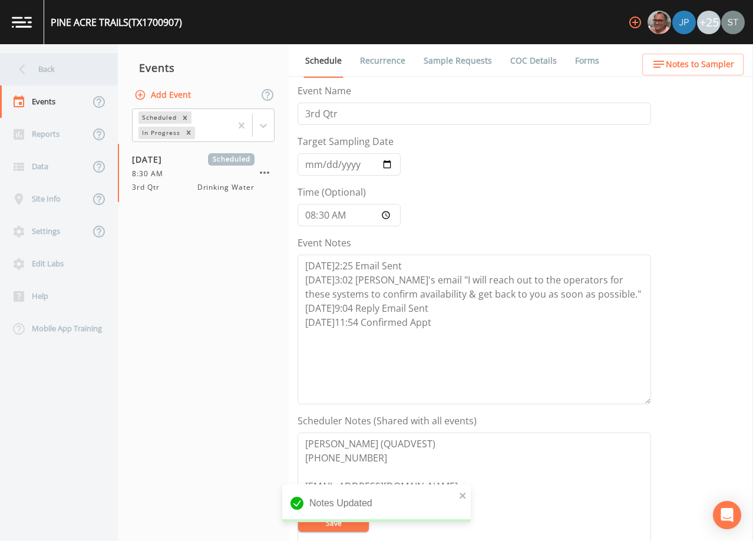
click at [45, 70] on div "Back" at bounding box center [53, 69] width 106 height 32
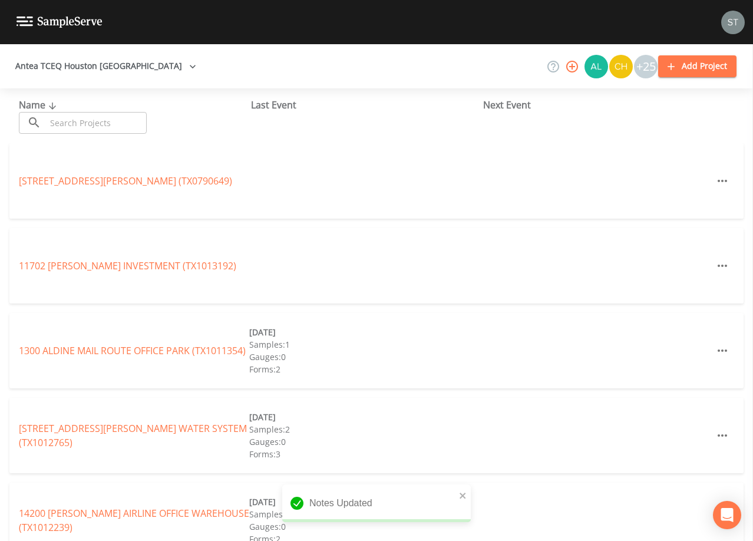
click at [80, 123] on input "text" at bounding box center [96, 123] width 101 height 22
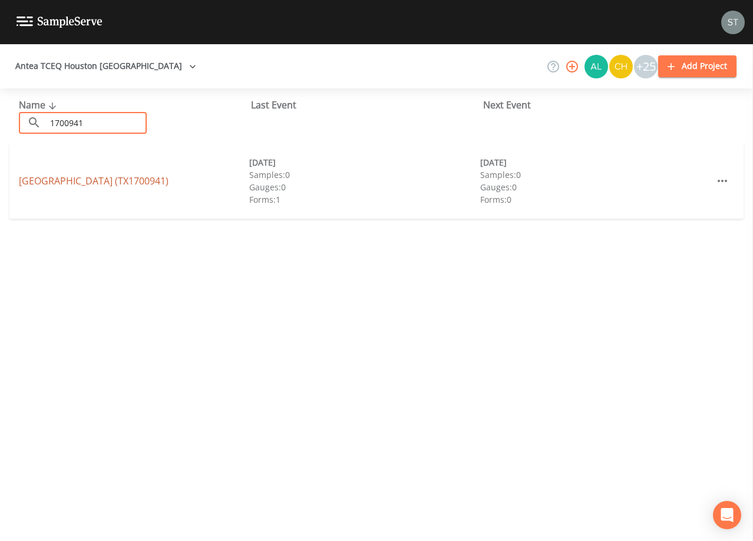
type input "1700941"
click at [169, 180] on link "[GEOGRAPHIC_DATA] (TX1700941)" at bounding box center [94, 180] width 150 height 13
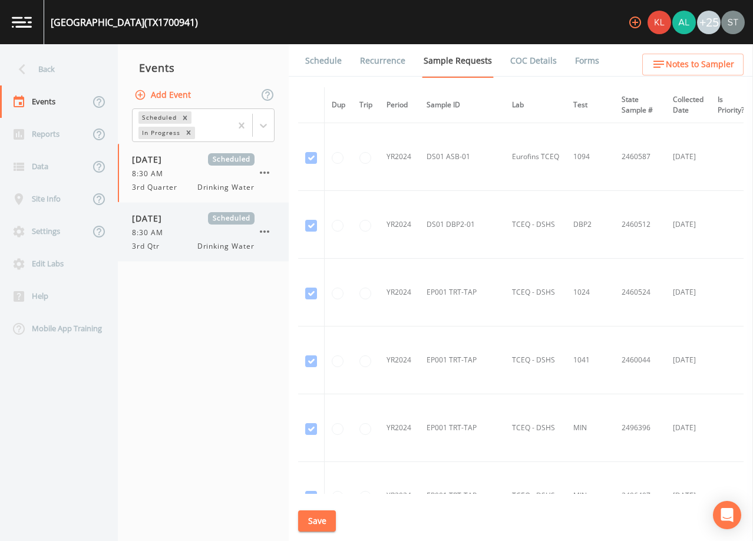
click at [149, 244] on span "3rd Qtr" at bounding box center [149, 246] width 35 height 11
click at [318, 62] on link "Schedule" at bounding box center [323, 60] width 40 height 33
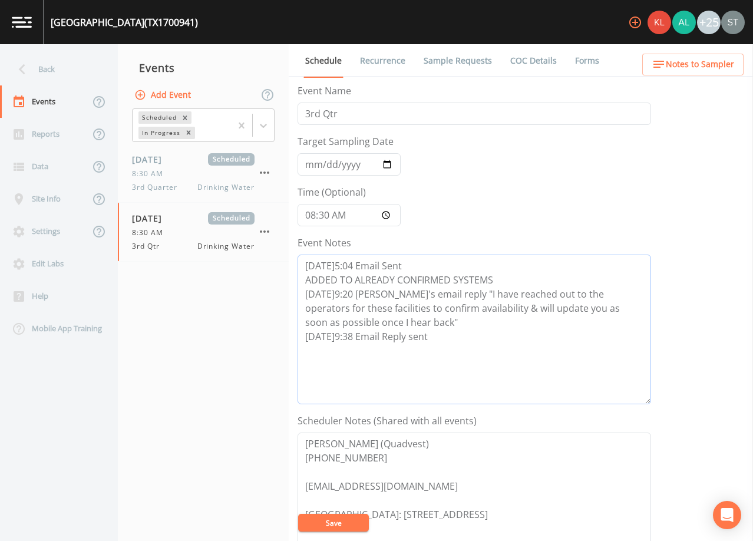
click at [446, 336] on textarea "[DATE]5:04 Email Sent ADDED TO ALREADY CONFIRMED SYSTEMS [DATE]9:20 [PERSON_NAM…" at bounding box center [475, 330] width 354 height 150
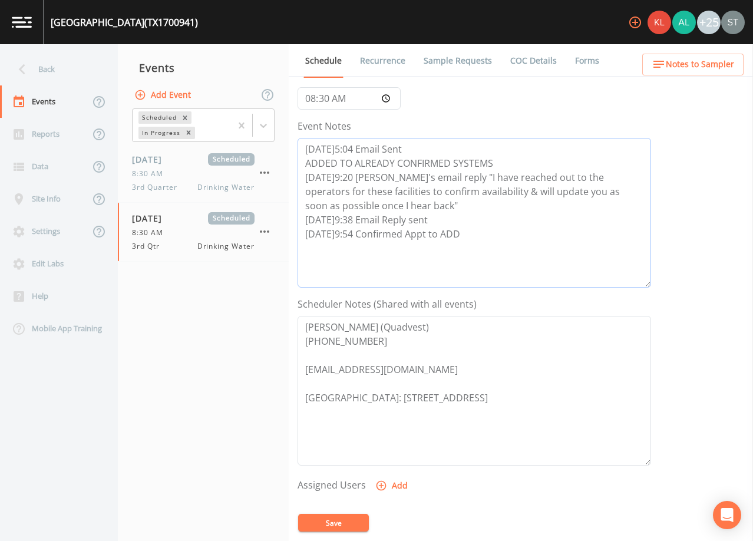
scroll to position [118, 0]
type textarea "[DATE]5:04 Email Sent ADDED TO ALREADY CONFIRMED SYSTEMS [DATE]9:20 [PERSON_NAM…"
click at [394, 483] on button "Add" at bounding box center [392, 485] width 39 height 22
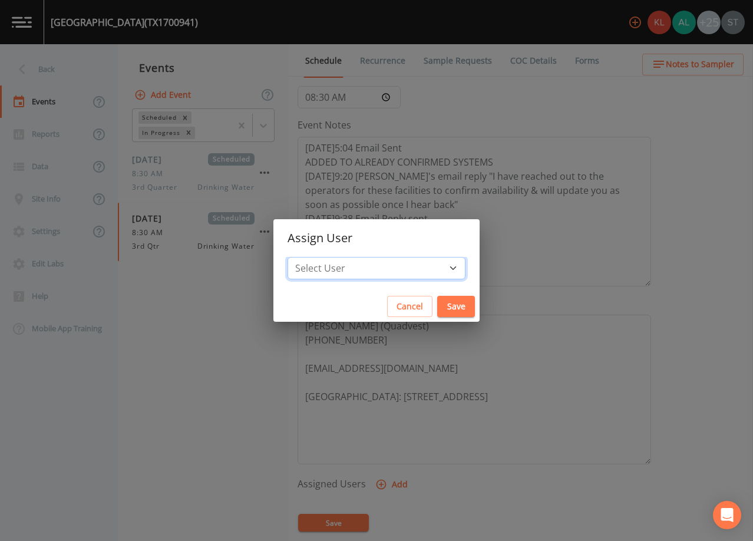
click at [395, 271] on select "Select User [PERSON_NAME] [PERSON_NAME] [PERSON_NAME] [PERSON_NAME] [PERSON_NAM…" at bounding box center [377, 268] width 178 height 22
select select "9949071a-8de3-4d5f-82d7-f9272ed5f8d7"
click at [314, 257] on select "Select User [PERSON_NAME] [PERSON_NAME] [PERSON_NAME] [PERSON_NAME] [PERSON_NAM…" at bounding box center [377, 268] width 178 height 22
click at [437, 308] on button "Save" at bounding box center [456, 307] width 38 height 22
select select
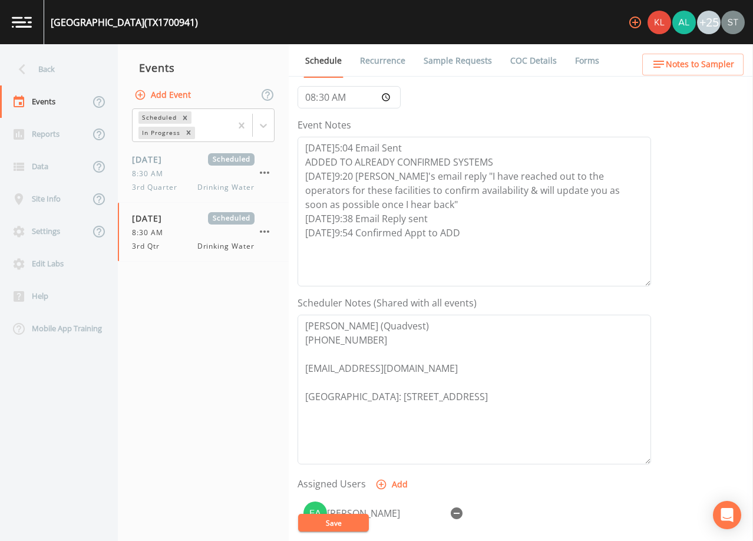
click at [350, 527] on button "Save" at bounding box center [333, 523] width 71 height 18
click at [721, 69] on span "Notes to Sampler" at bounding box center [700, 64] width 68 height 15
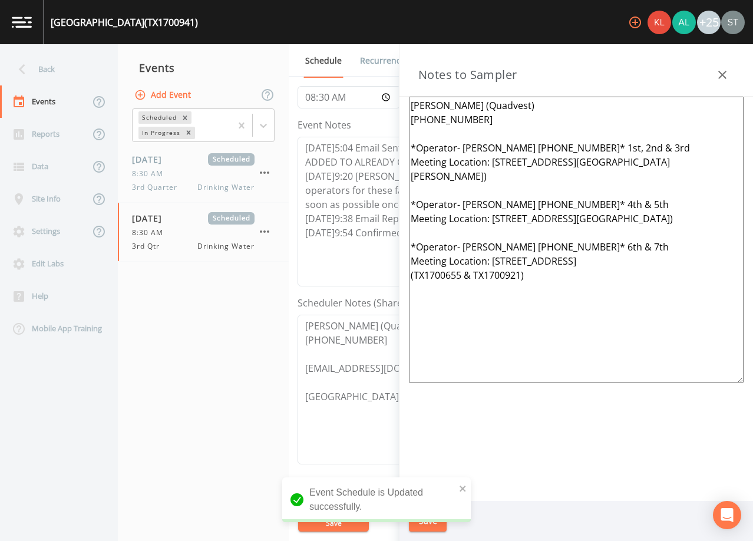
click at [721, 66] on button "button" at bounding box center [723, 75] width 24 height 24
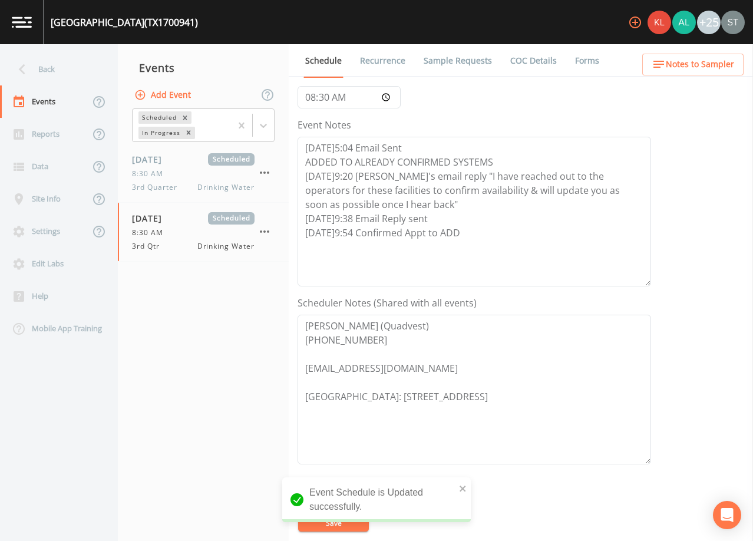
click at [385, 55] on link "Recurrence" at bounding box center [382, 60] width 49 height 33
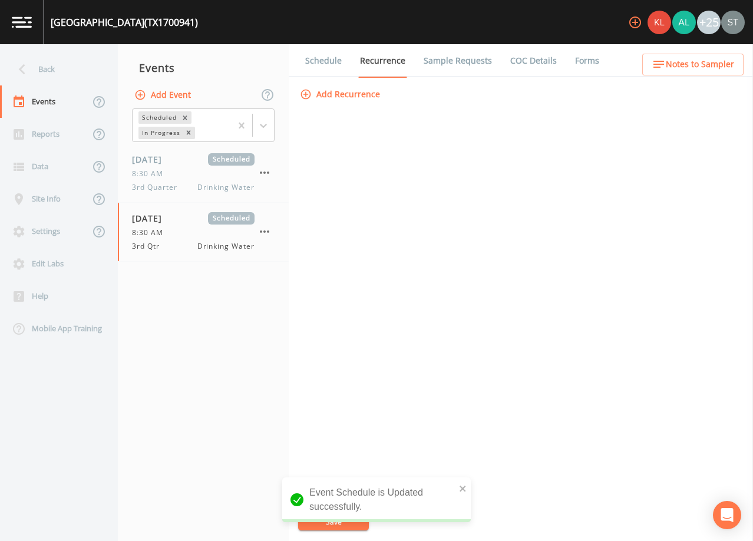
click at [330, 61] on link "Schedule" at bounding box center [323, 60] width 40 height 33
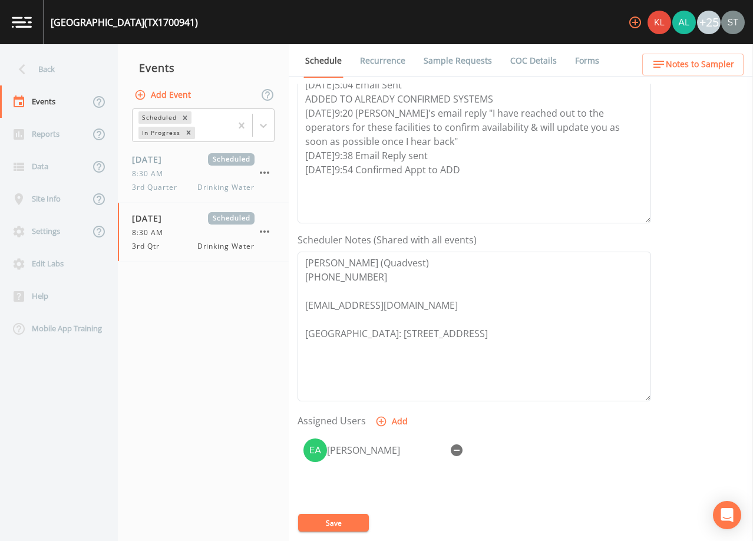
scroll to position [236, 0]
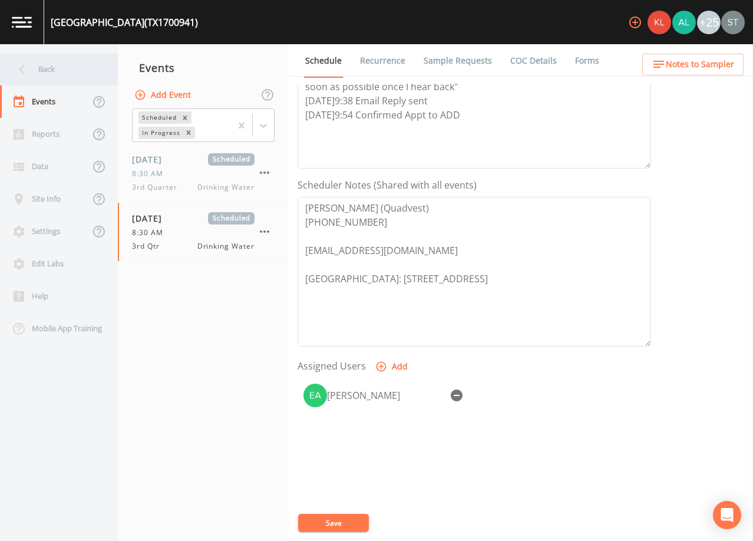
click at [76, 77] on div "Back" at bounding box center [53, 69] width 106 height 32
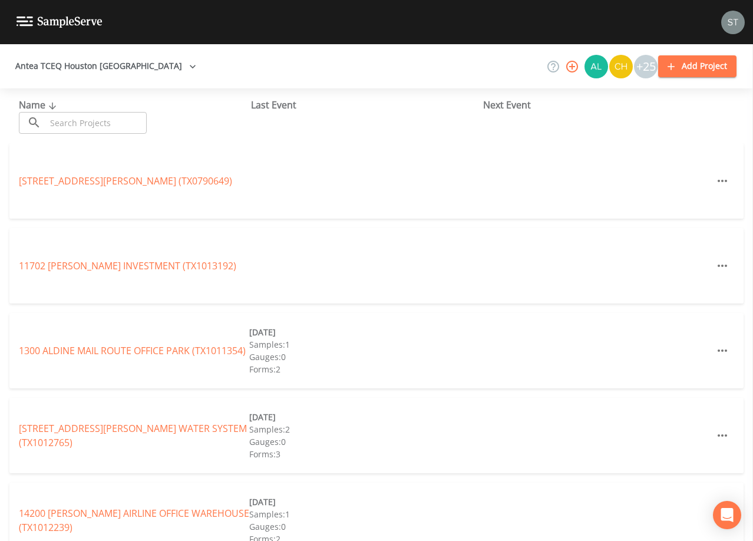
click at [91, 120] on input "text" at bounding box center [96, 123] width 101 height 22
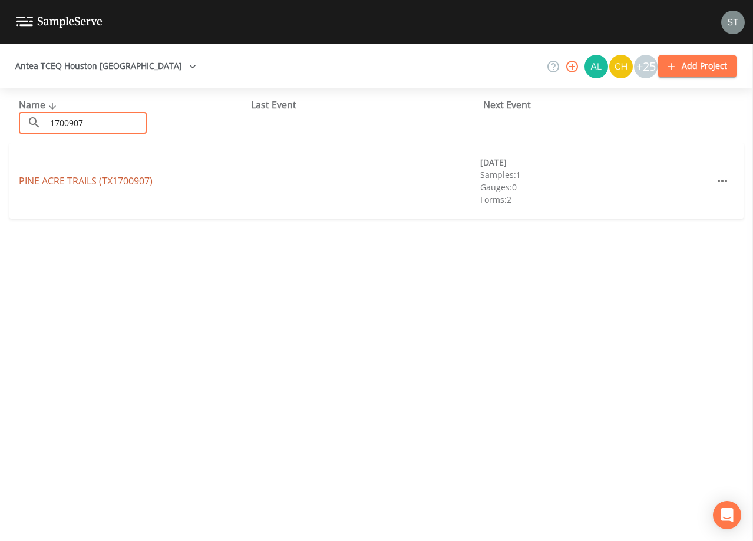
type input "1700907"
click at [133, 181] on link "PINE ACRE TRAILS (TX1700907)" at bounding box center [86, 180] width 134 height 13
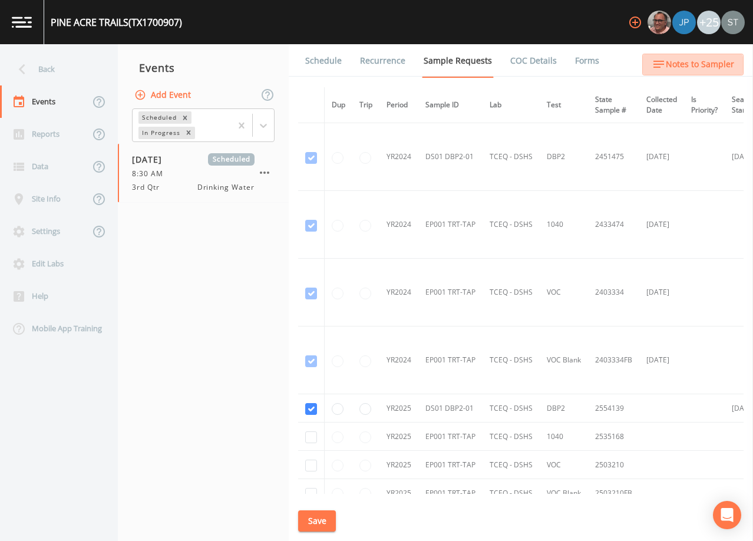
click at [692, 68] on span "Notes to Sampler" at bounding box center [700, 64] width 68 height 15
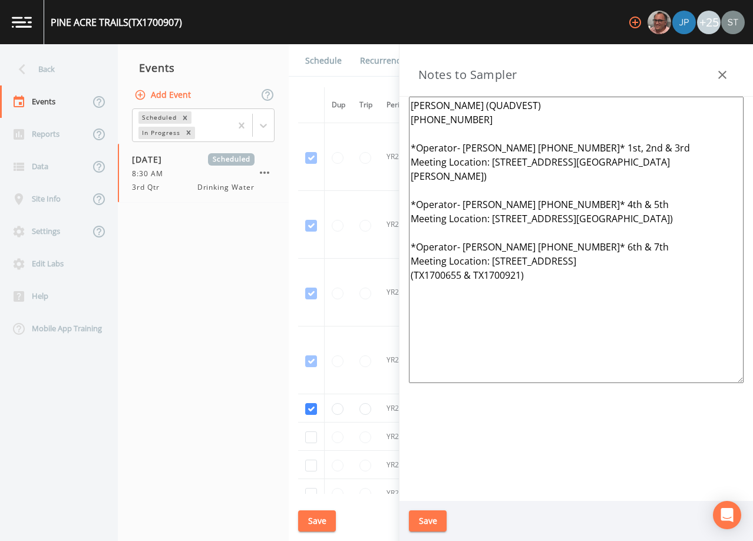
click at [719, 72] on icon "button" at bounding box center [722, 75] width 8 height 8
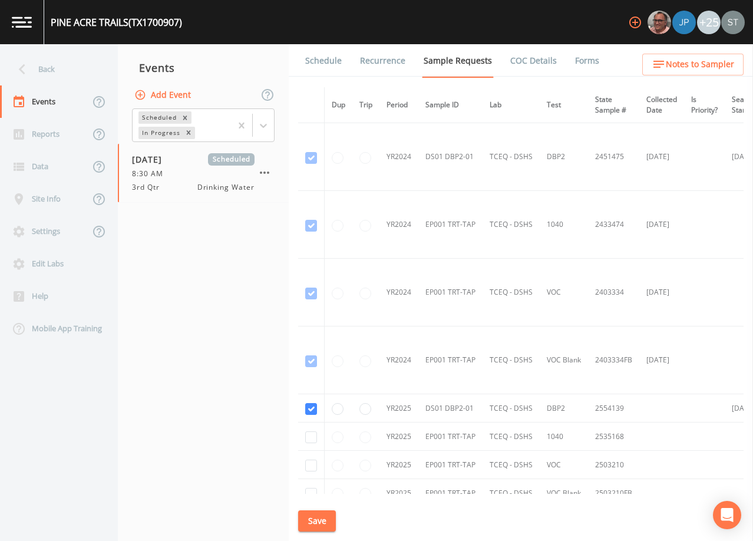
click at [325, 68] on link "Schedule" at bounding box center [323, 60] width 40 height 33
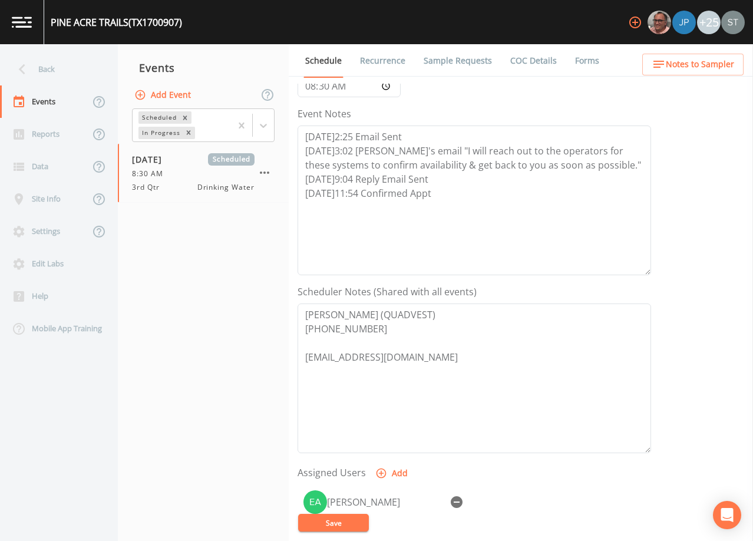
scroll to position [177, 0]
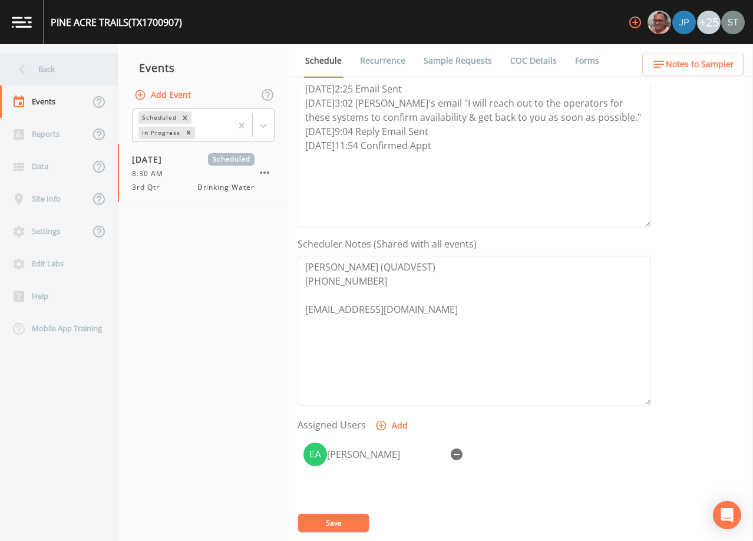
click at [63, 76] on div "Back" at bounding box center [53, 69] width 106 height 32
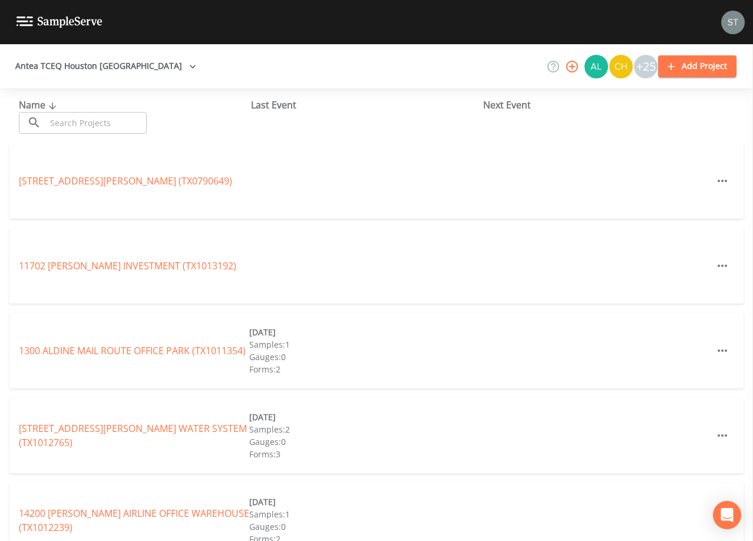
click at [88, 120] on input "text" at bounding box center [96, 123] width 101 height 22
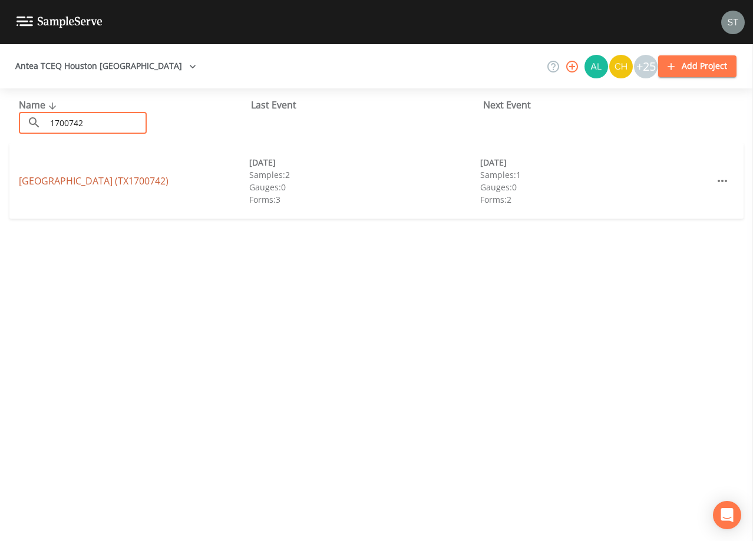
type input "1700742"
click at [143, 181] on link "[GEOGRAPHIC_DATA] (TX1700742)" at bounding box center [94, 180] width 150 height 13
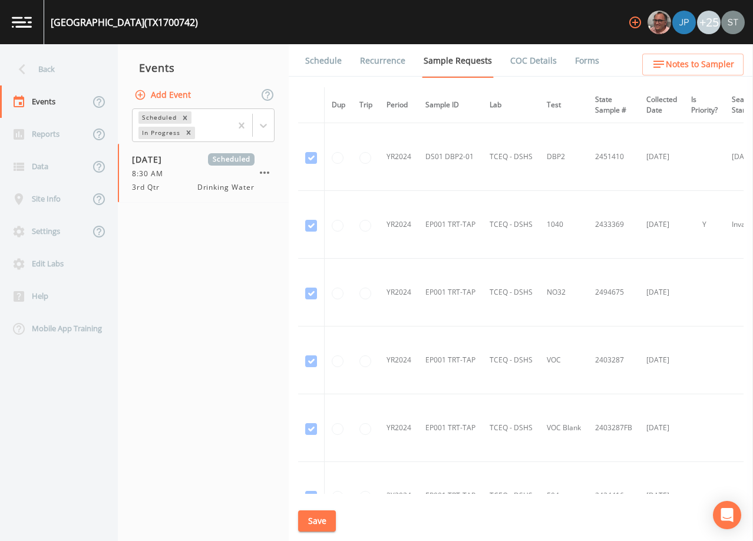
click at [715, 64] on span "Notes to Sampler" at bounding box center [700, 64] width 68 height 15
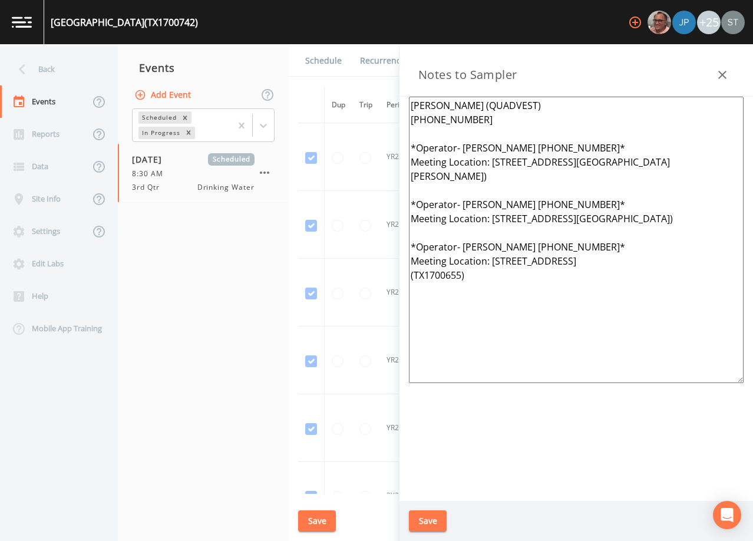
drag, startPoint x: 503, startPoint y: 302, endPoint x: 385, endPoint y: 148, distance: 193.3
click at [385, 148] on div "Back Events Reports Data Site Info Settings Edit Labs Help Mobile App Training …" at bounding box center [376, 292] width 753 height 497
paste textarea "1st, 2nd & 3rd Meeting Location: [STREET_ADDRESS][GEOGRAPHIC_DATA][PERSON_NAME]…"
type textarea "[PERSON_NAME] (QUADVEST) [PHONE_NUMBER] *Operator- [PERSON_NAME] [PHONE_NUMBER]…"
click at [433, 520] on button "Save" at bounding box center [428, 521] width 38 height 22
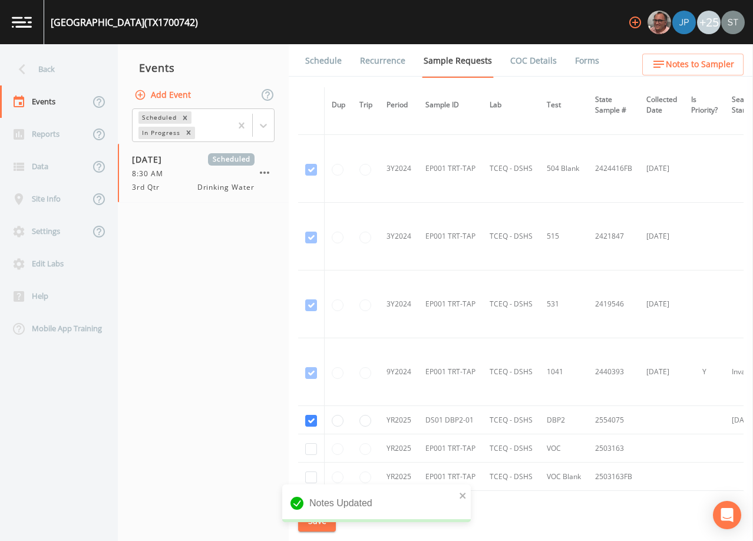
scroll to position [412, 0]
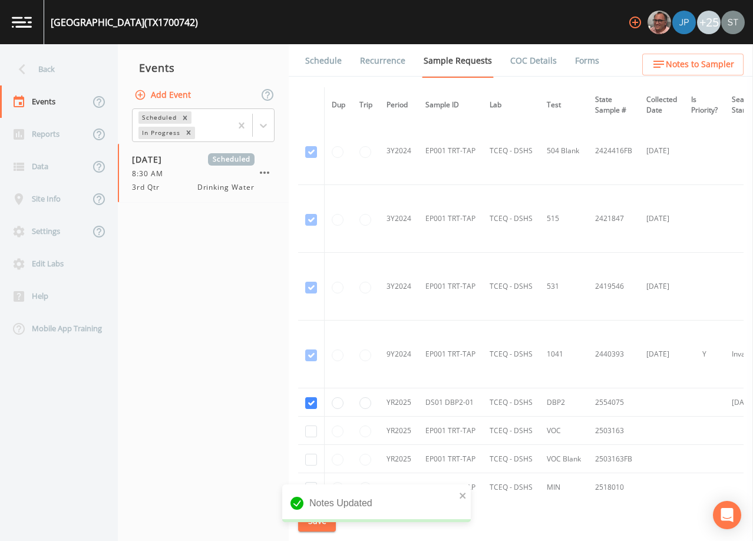
click at [319, 60] on link "Schedule" at bounding box center [323, 60] width 40 height 33
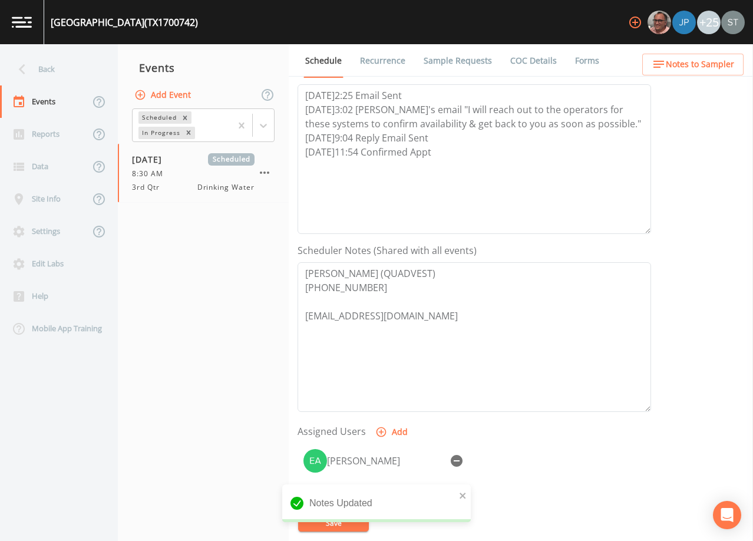
scroll to position [177, 0]
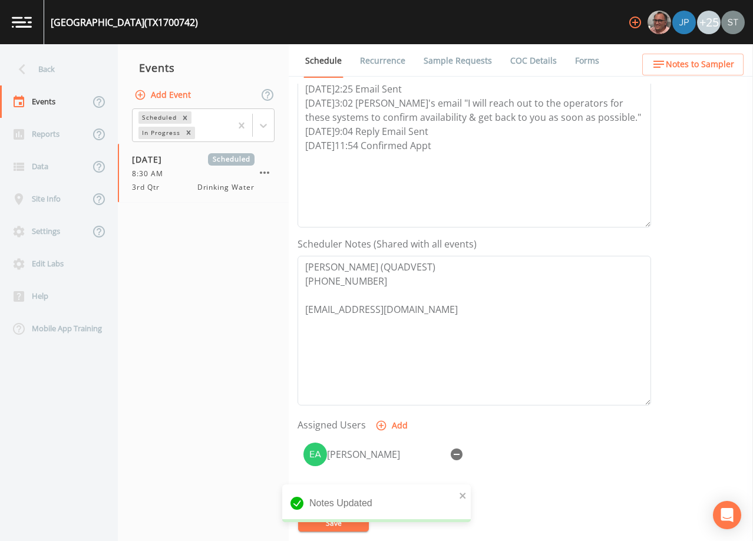
click at [712, 62] on span "Notes to Sampler" at bounding box center [700, 64] width 68 height 15
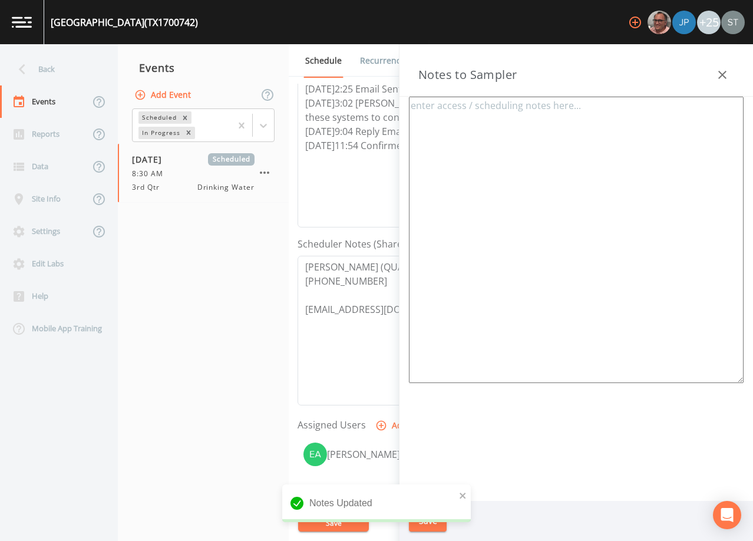
type textarea "[PERSON_NAME] (QUADVEST) [PHONE_NUMBER] *Operator- [PERSON_NAME] [PHONE_NUMBER]…"
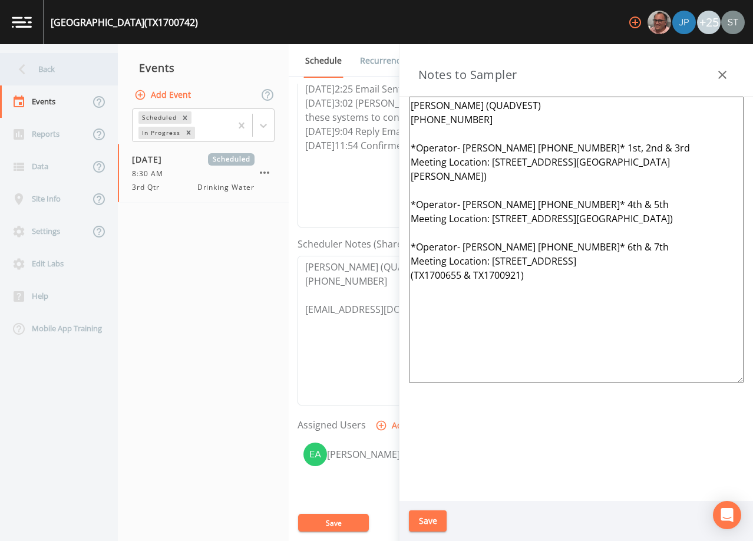
click at [65, 77] on div "Back" at bounding box center [53, 69] width 106 height 32
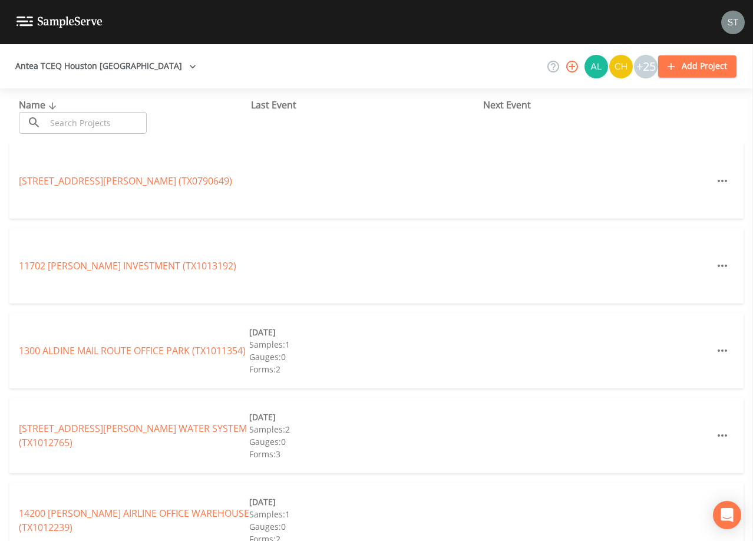
click at [80, 123] on input "text" at bounding box center [96, 123] width 101 height 22
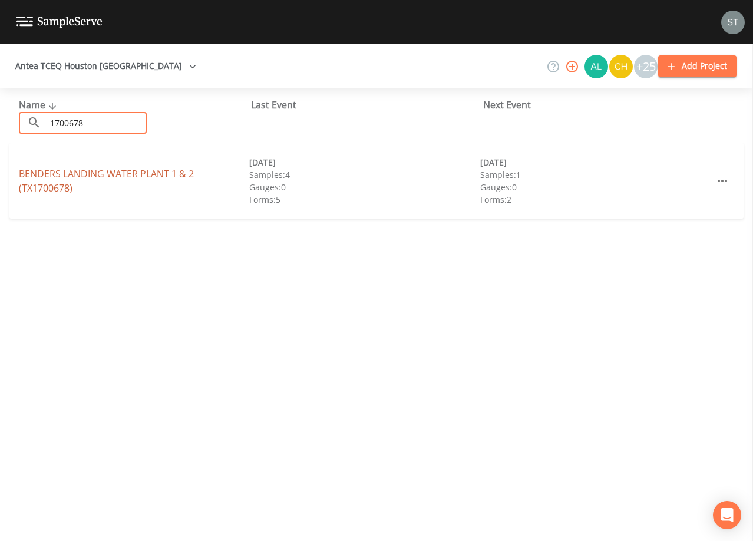
type input "1700678"
click at [103, 171] on link "BENDERS LANDING WATER PLANT 1 & 2 (TX1700678)" at bounding box center [106, 180] width 175 height 27
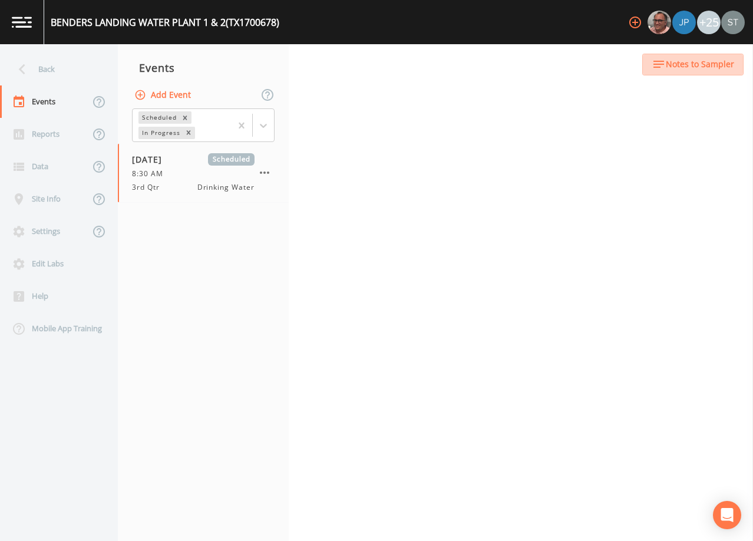
click at [709, 55] on button "Notes to Sampler" at bounding box center [692, 65] width 101 height 22
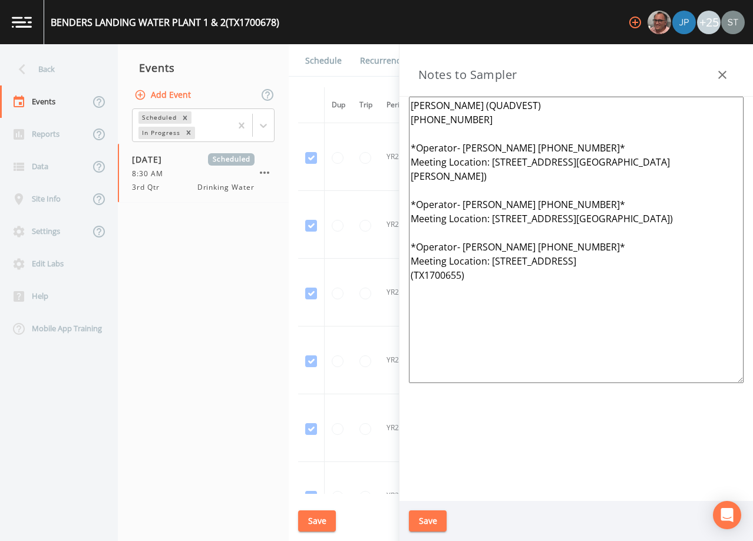
drag, startPoint x: 500, startPoint y: 297, endPoint x: 390, endPoint y: 148, distance: 184.5
click at [390, 148] on div "Back Events Reports Data Site Info Settings Edit Labs Help Mobile App Training …" at bounding box center [376, 292] width 753 height 497
paste textarea "1st, 2nd & 3rd Meeting Location: [STREET_ADDRESS][GEOGRAPHIC_DATA][PERSON_NAME]…"
type textarea "[PERSON_NAME] (QUADVEST) [PHONE_NUMBER] *Operator- [PERSON_NAME] [PHONE_NUMBER]…"
click at [427, 523] on button "Save" at bounding box center [428, 521] width 38 height 22
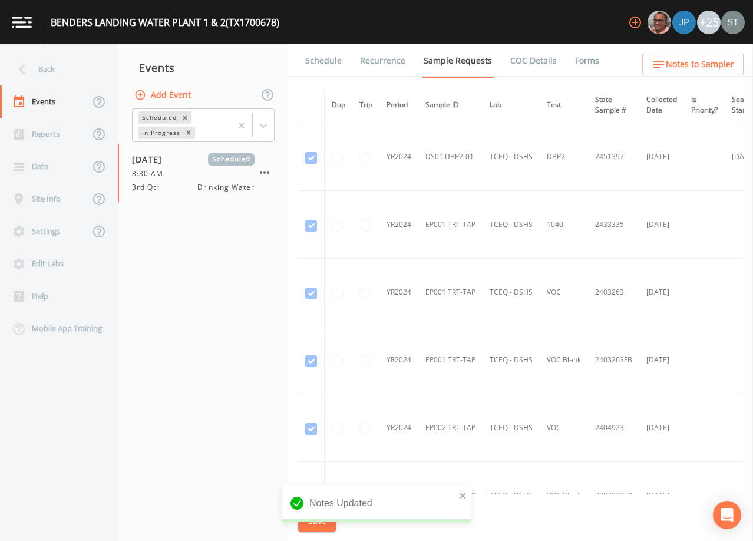
click at [326, 67] on link "Schedule" at bounding box center [323, 60] width 40 height 33
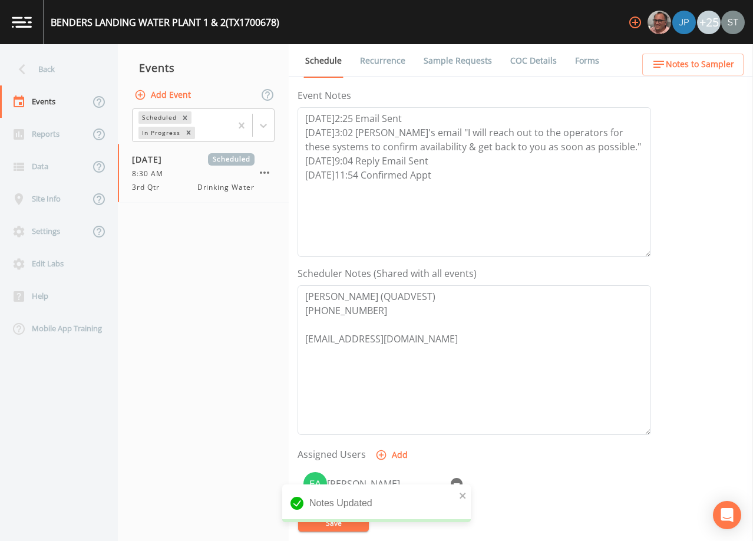
scroll to position [177, 0]
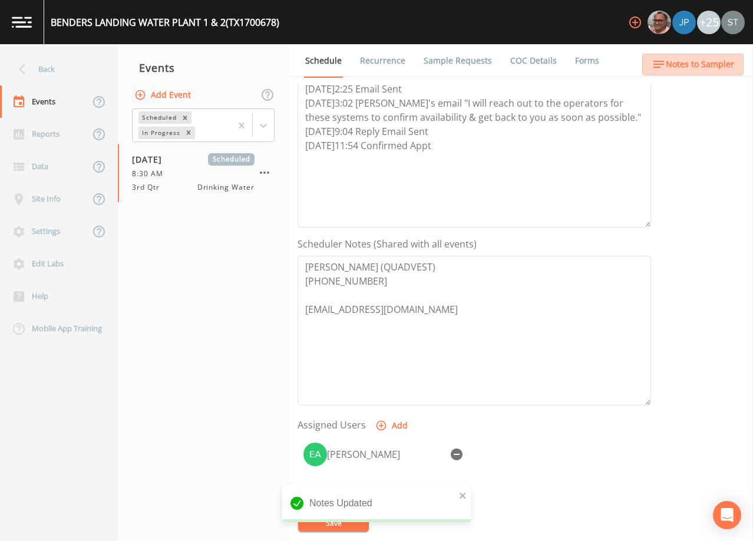
click at [709, 68] on span "Notes to Sampler" at bounding box center [700, 64] width 68 height 15
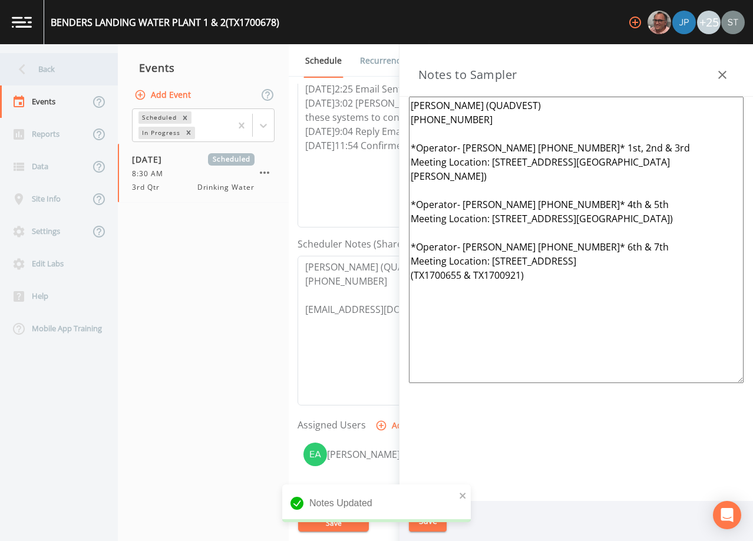
click at [71, 71] on div "Back" at bounding box center [53, 69] width 106 height 32
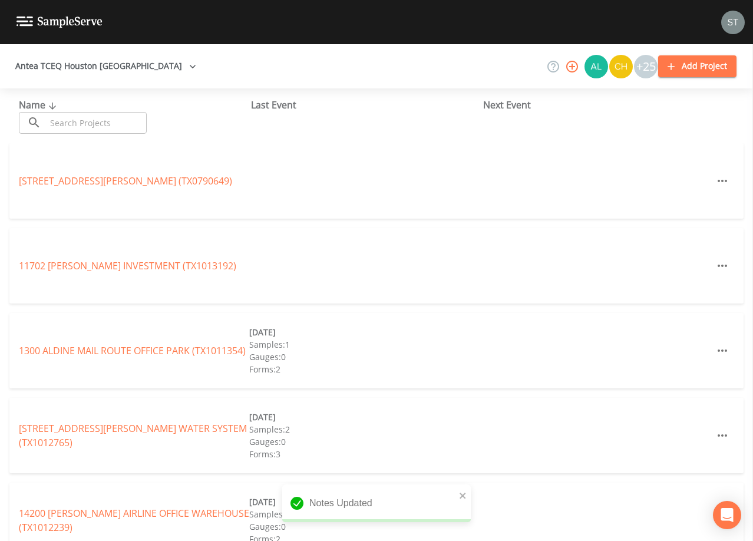
click at [85, 122] on input "text" at bounding box center [96, 123] width 101 height 22
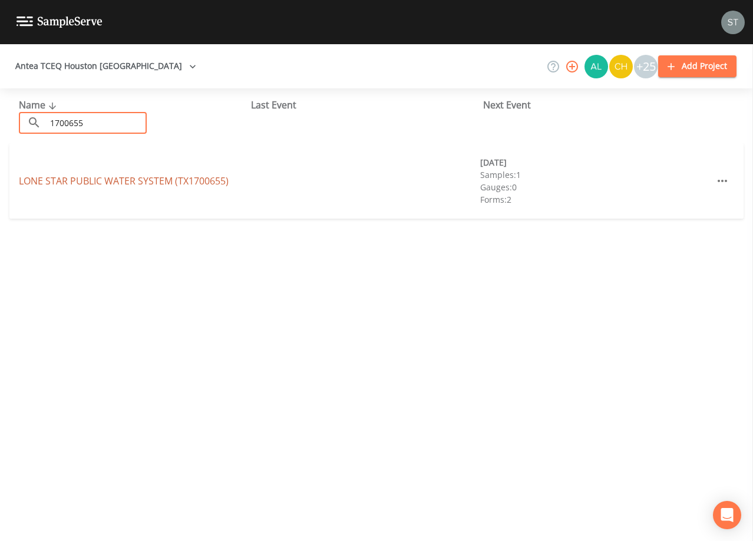
type input "1700655"
click at [163, 177] on link "LONE STAR PUBLIC WATER SYSTEM (TX1700655)" at bounding box center [124, 180] width 210 height 13
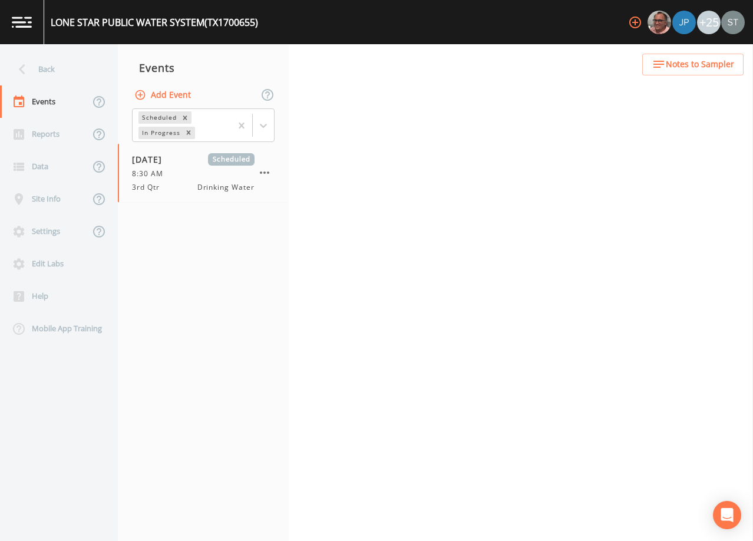
click at [701, 68] on span "Notes to Sampler" at bounding box center [700, 64] width 68 height 15
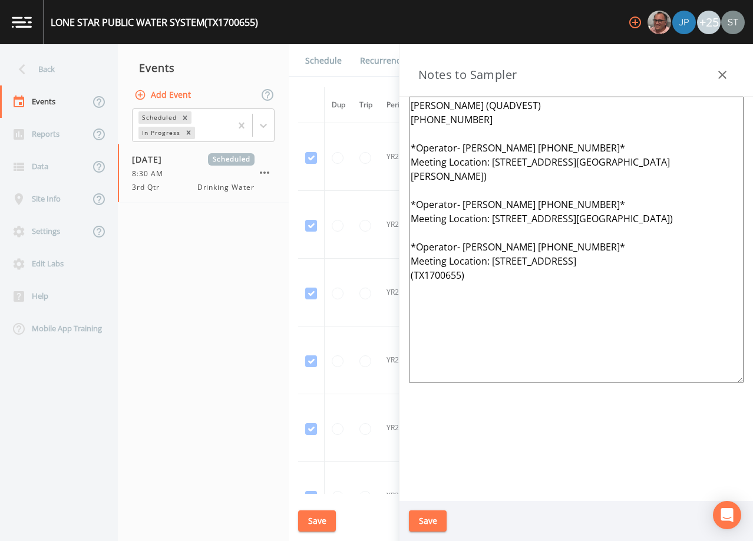
drag, startPoint x: 494, startPoint y: 293, endPoint x: 379, endPoint y: 149, distance: 183.7
click at [379, 149] on div "Back Events Reports Data Site Info Settings Edit Labs Help Mobile App Training …" at bounding box center [376, 292] width 753 height 497
paste textarea "1st, 2nd & 3rd Meeting Location: [STREET_ADDRESS][GEOGRAPHIC_DATA][PERSON_NAME]…"
type textarea "[PERSON_NAME] (QUADVEST) [PHONE_NUMBER] *Operator- [PERSON_NAME] [PHONE_NUMBER]…"
click at [428, 522] on button "Save" at bounding box center [428, 521] width 38 height 22
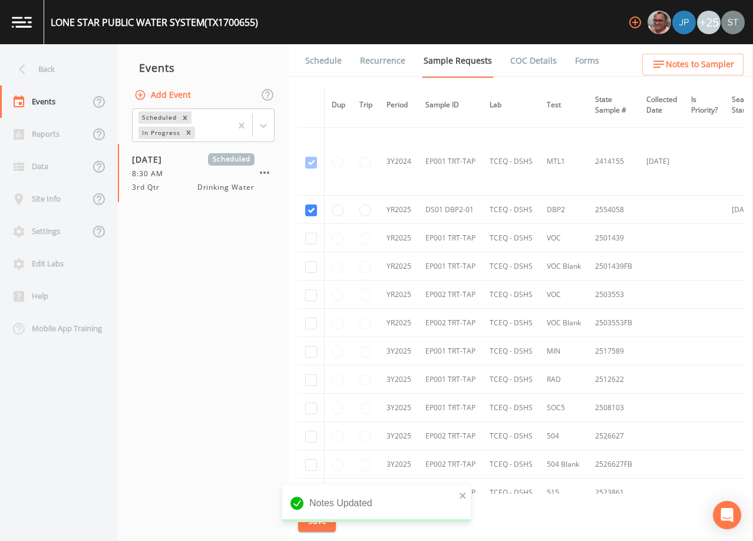
scroll to position [471, 0]
click at [325, 61] on link "Schedule" at bounding box center [323, 60] width 40 height 33
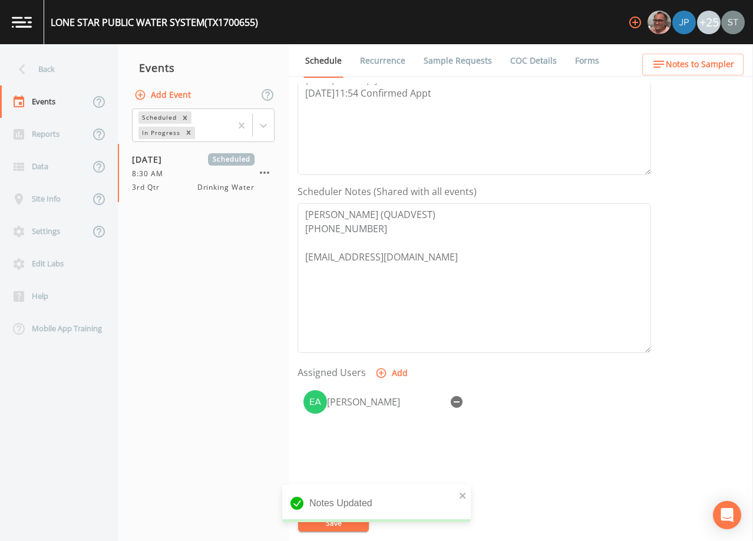
scroll to position [236, 0]
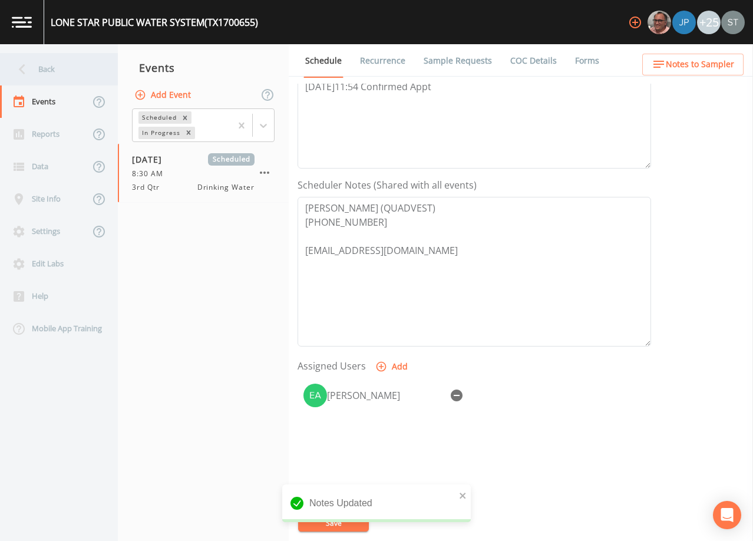
click at [45, 70] on div "Back" at bounding box center [53, 69] width 106 height 32
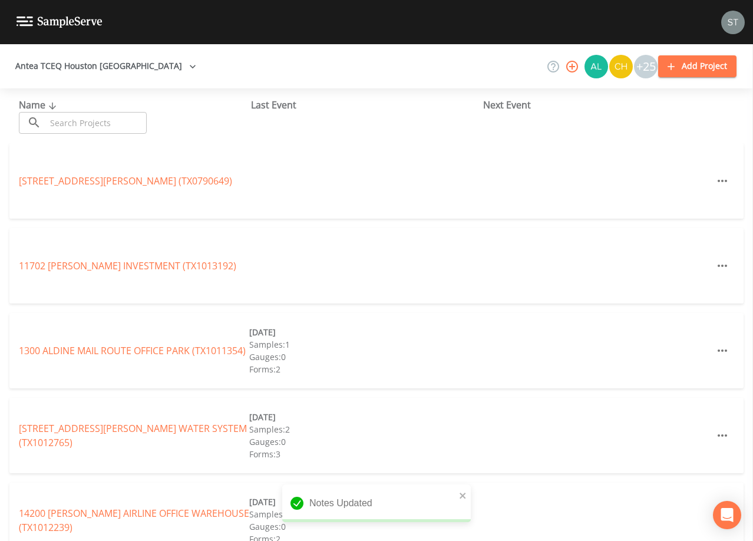
click at [95, 118] on input "text" at bounding box center [96, 123] width 101 height 22
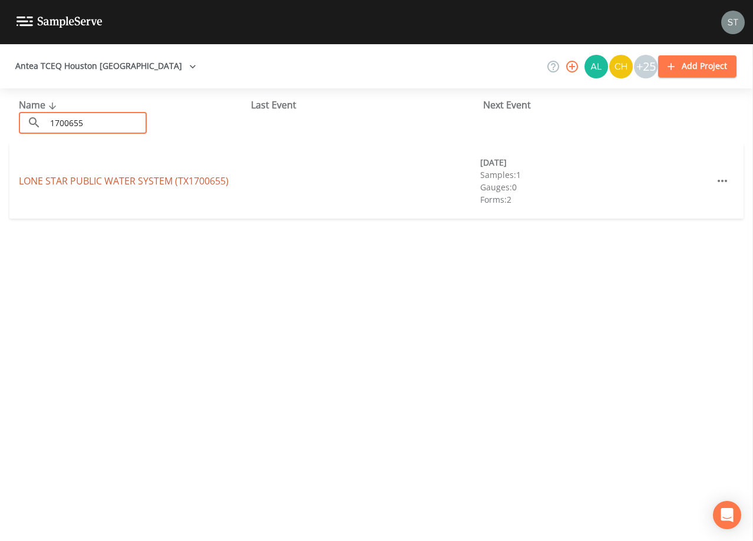
type input "1700655"
click at [153, 181] on link "LONE STAR PUBLIC WATER SYSTEM (TX1700655)" at bounding box center [124, 180] width 210 height 13
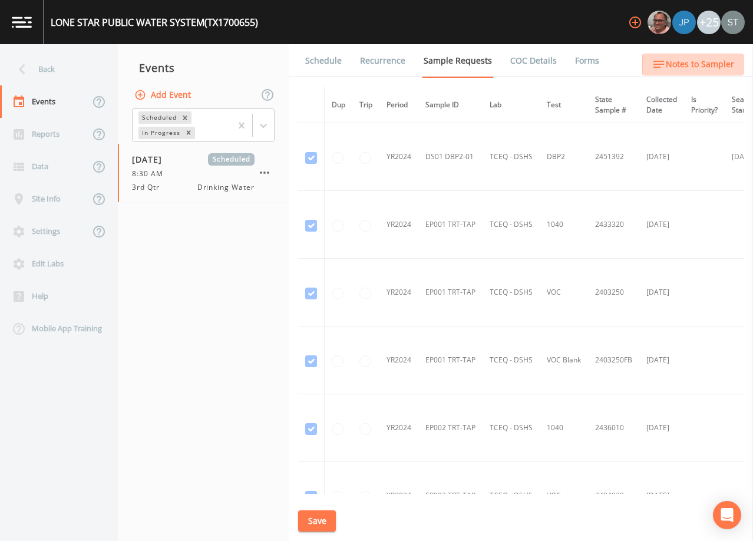
click at [700, 58] on span "Notes to Sampler" at bounding box center [700, 64] width 68 height 15
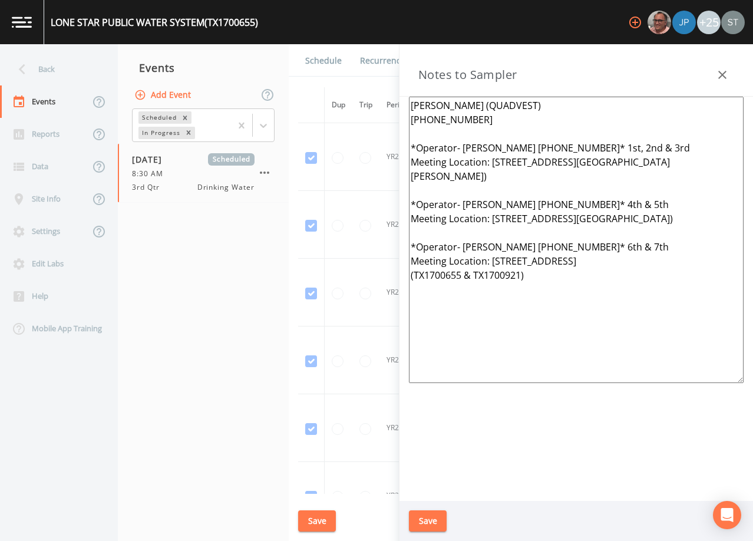
click at [720, 74] on icon "button" at bounding box center [722, 75] width 14 height 14
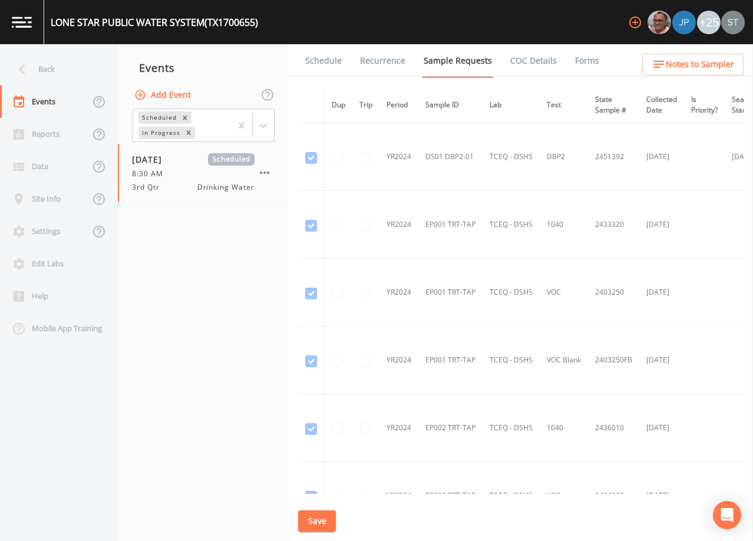
click at [321, 67] on link "Schedule" at bounding box center [323, 60] width 40 height 33
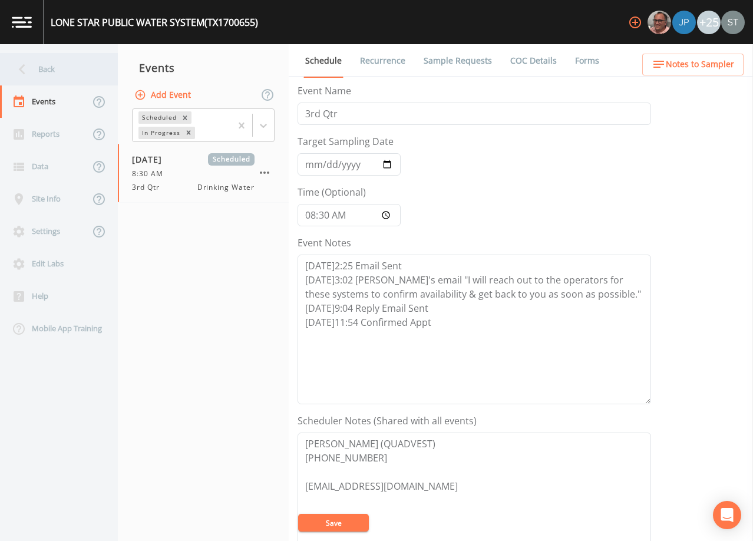
click at [45, 70] on div "Back" at bounding box center [53, 69] width 106 height 32
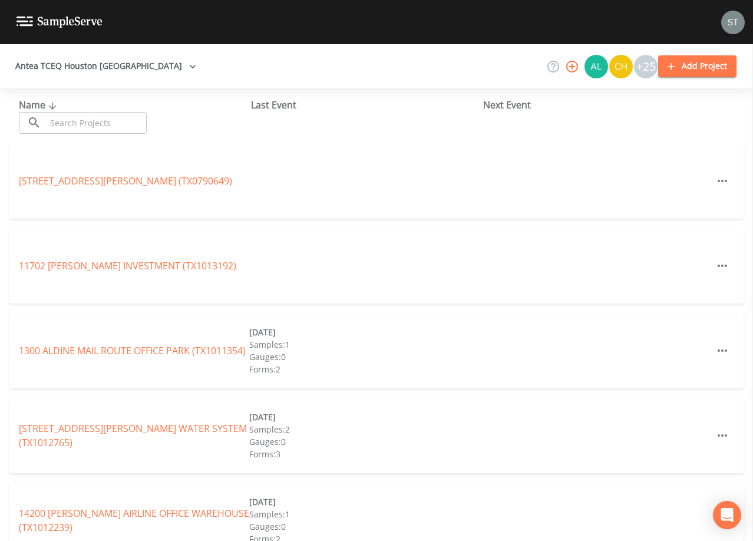
click at [73, 117] on input "text" at bounding box center [96, 123] width 101 height 22
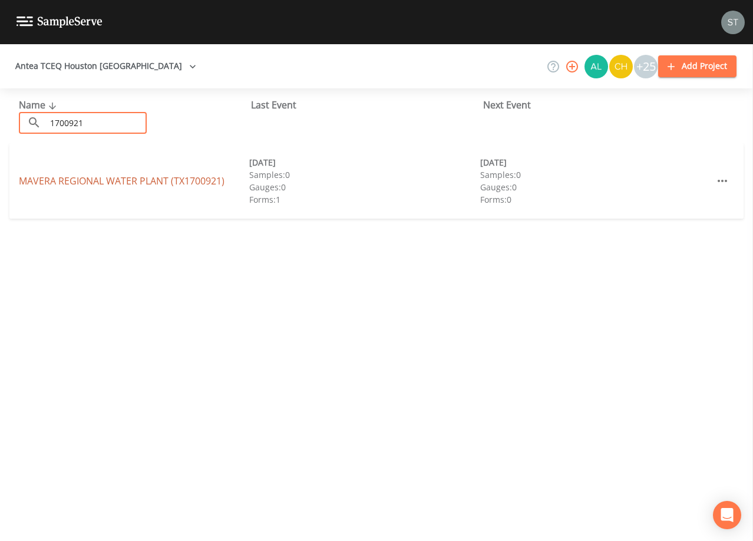
type input "1700921"
click at [169, 182] on link "[GEOGRAPHIC_DATA] (TX1700921)" at bounding box center [122, 180] width 206 height 13
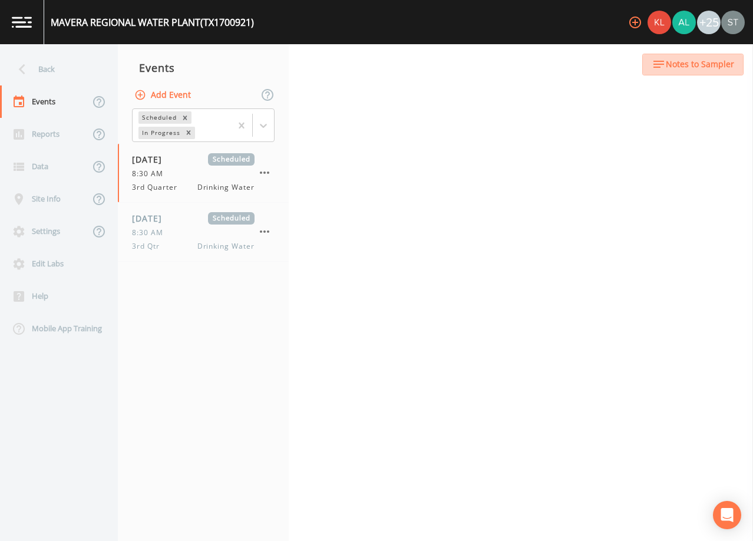
click at [713, 67] on span "Notes to Sampler" at bounding box center [700, 64] width 68 height 15
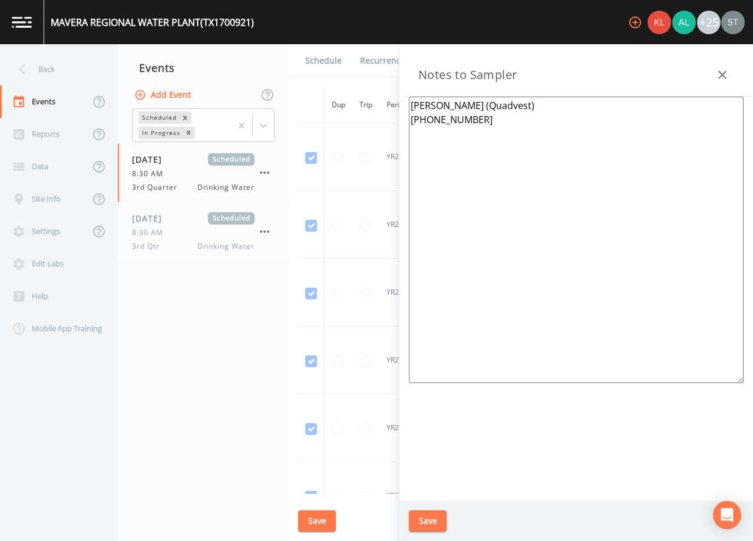
click at [449, 146] on textarea "[PERSON_NAME] (Quadvest) [PHONE_NUMBER]" at bounding box center [576, 240] width 335 height 286
paste textarea "*Operator- [PERSON_NAME] [PHONE_NUMBER]* 1st, 2nd & 3rd Meeting Location: [STRE…"
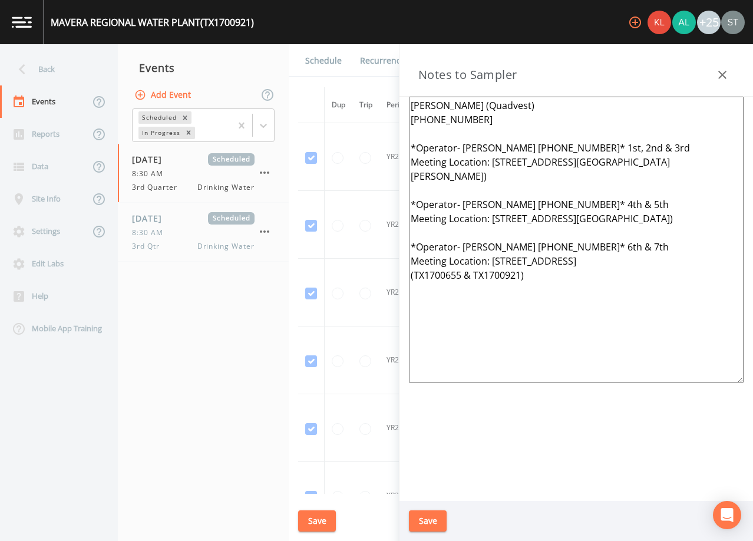
type textarea "[PERSON_NAME] (Quadvest) [PHONE_NUMBER] *Operator- [PERSON_NAME] [PHONE_NUMBER]…"
click at [429, 520] on button "Save" at bounding box center [428, 521] width 38 height 22
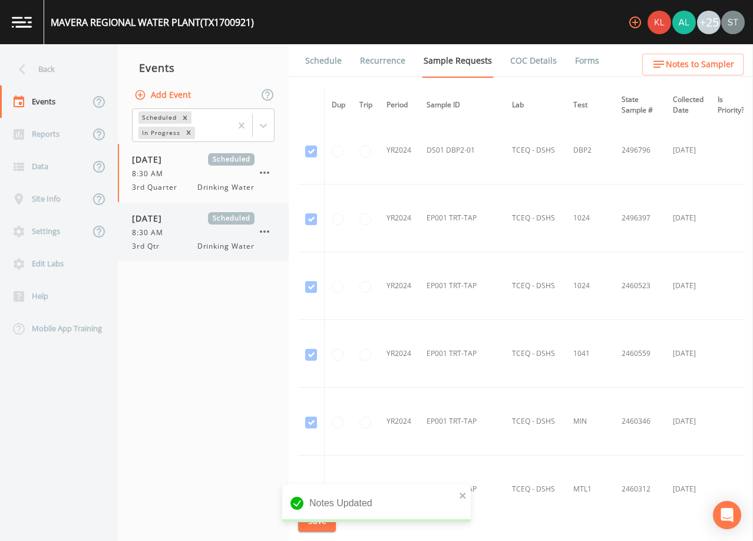
scroll to position [177, 0]
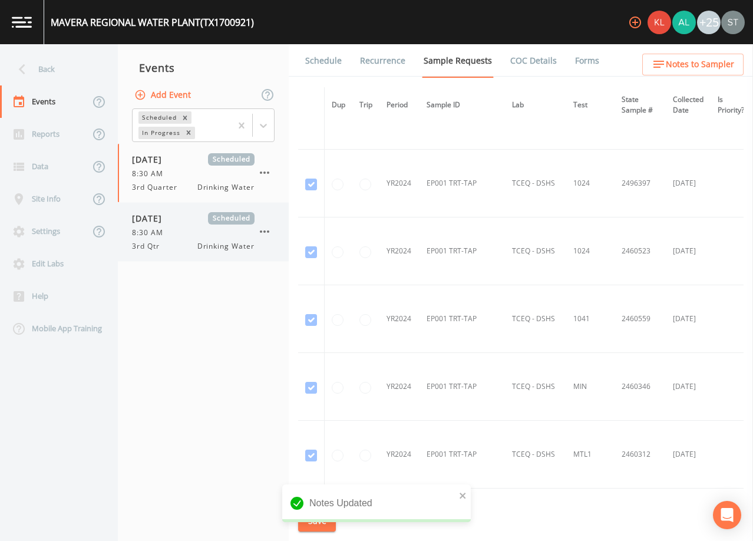
click at [214, 231] on div "8:30 AM" at bounding box center [193, 232] width 123 height 11
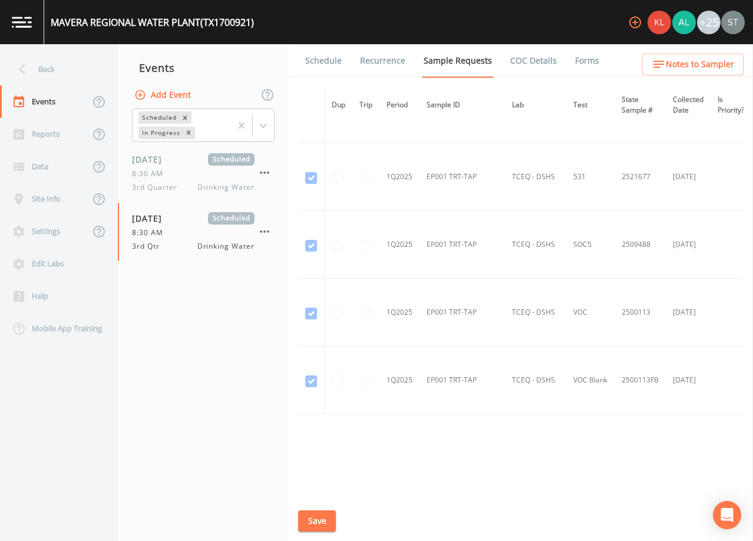
scroll to position [3007, 0]
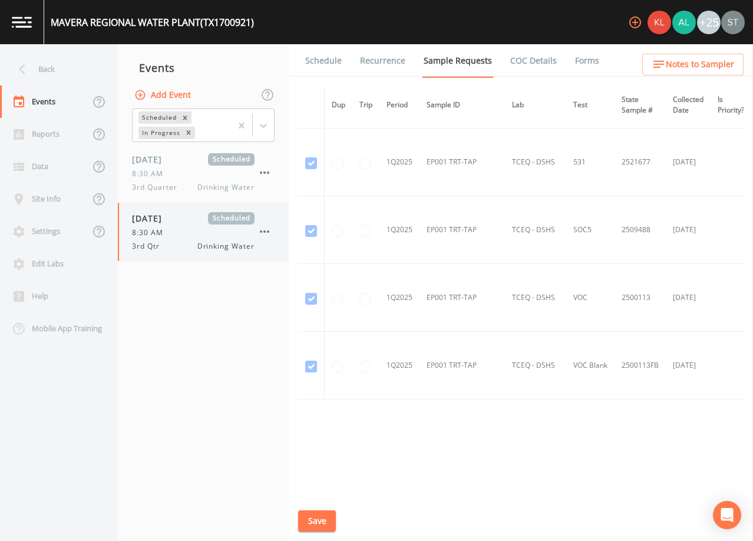
click at [221, 239] on div "[DATE] Scheduled 8:30 AM 3rd Qtr Drinking Water" at bounding box center [193, 231] width 123 height 39
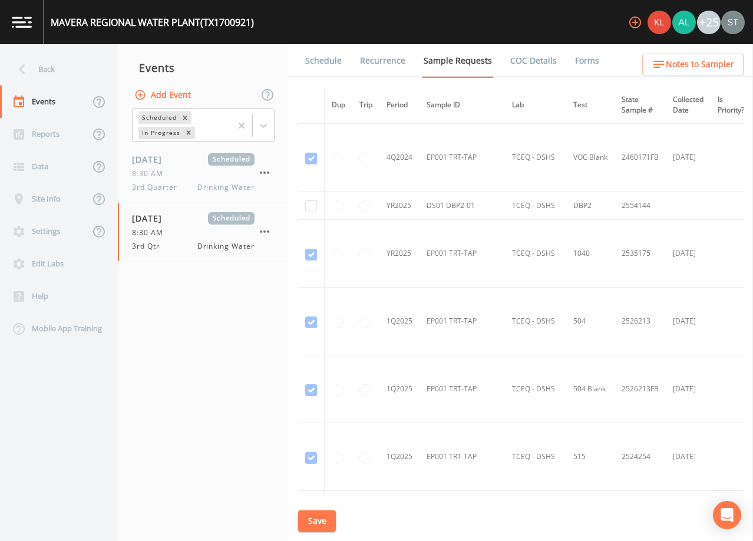
scroll to position [2651, 0]
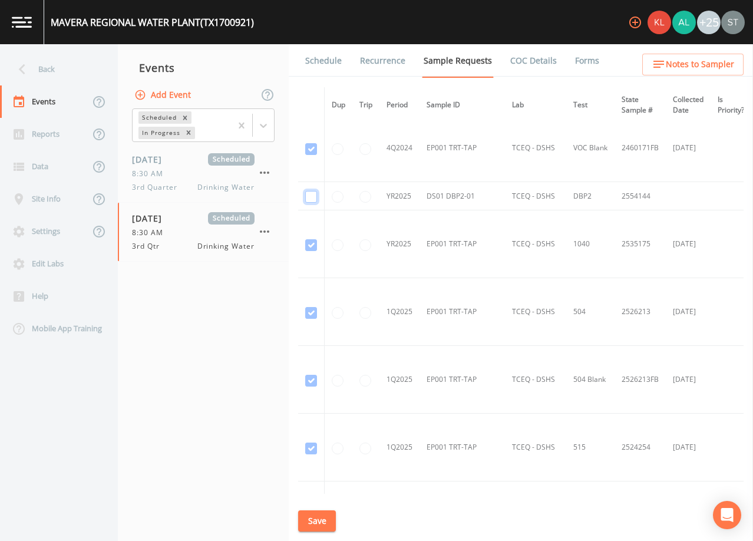
click at [310, 197] on input "checkbox" at bounding box center [311, 197] width 12 height 12
checkbox input "true"
click at [319, 524] on button "Save" at bounding box center [317, 521] width 38 height 22
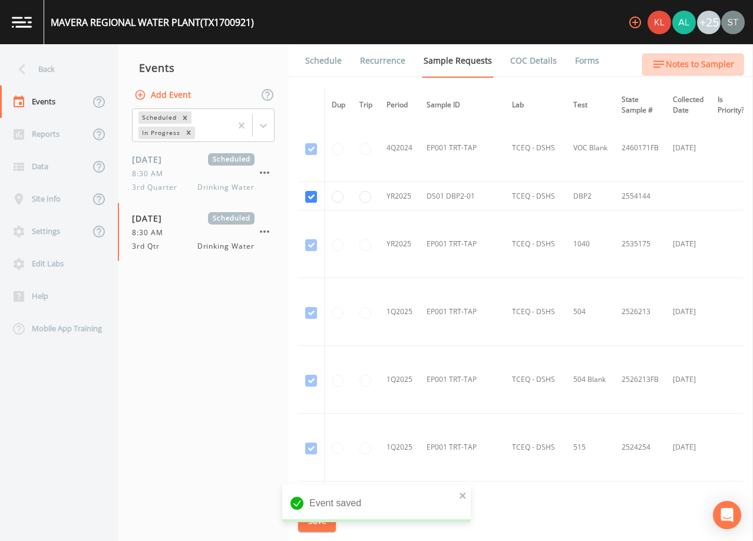
click at [701, 68] on span "Notes to Sampler" at bounding box center [700, 64] width 68 height 15
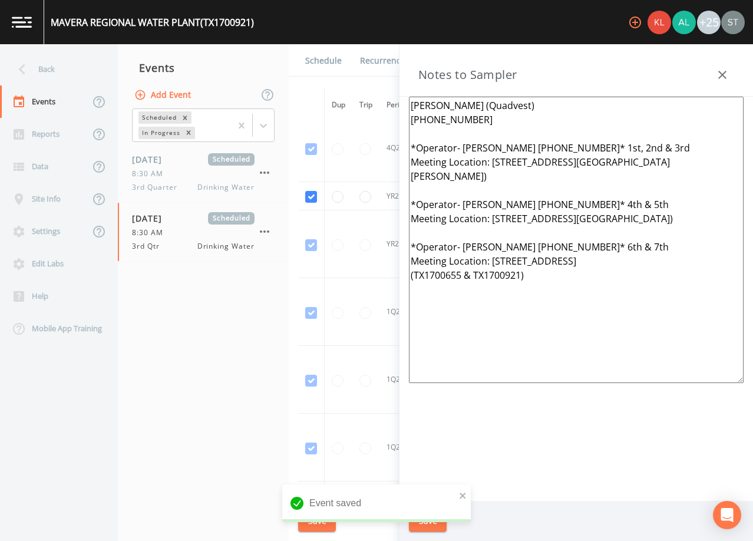
click at [729, 71] on icon "button" at bounding box center [722, 75] width 14 height 14
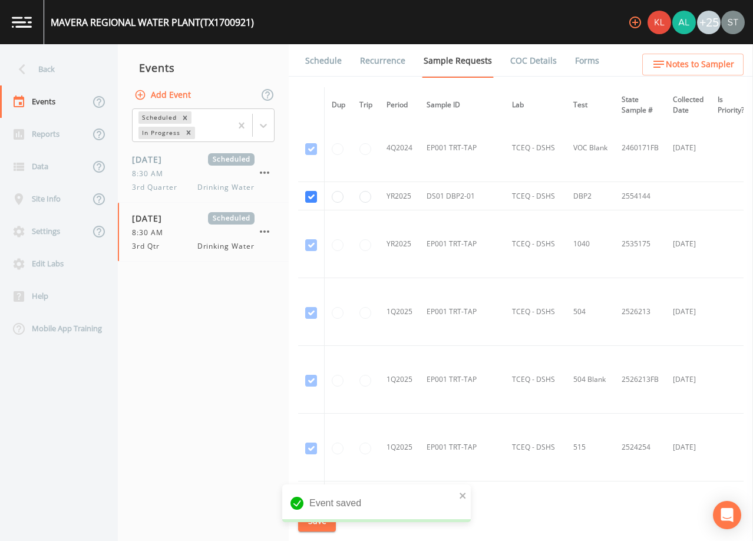
click at [320, 63] on link "Schedule" at bounding box center [323, 60] width 40 height 33
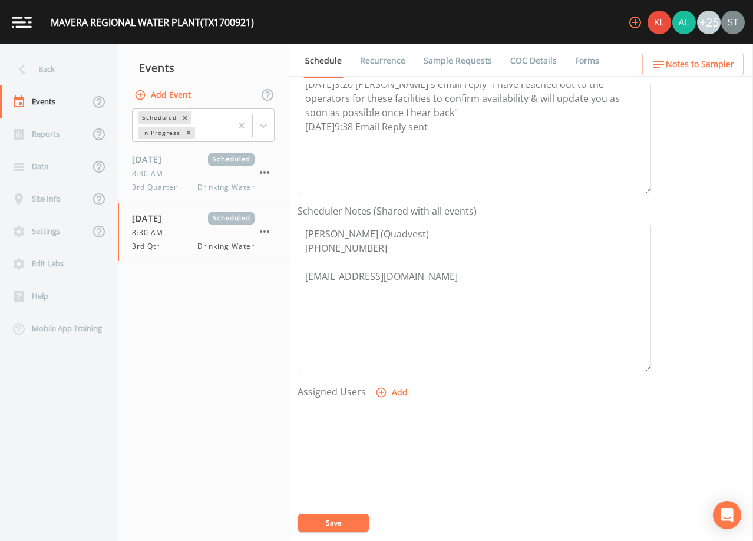
scroll to position [236, 0]
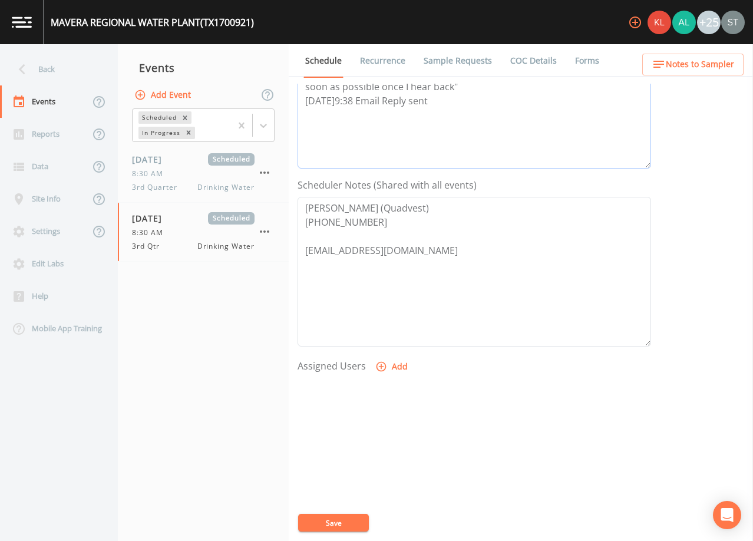
click at [437, 110] on textarea "[DATE]5:04pm Email Sent ADDED TO ALREADY CONFIRMED systems [DATE]9:20 [PERSON_N…" at bounding box center [475, 94] width 354 height 150
type textarea "[DATE]5:04pm Email Sent ADDED TO ALREADY CONFIRMED systems [DATE]9:20 [PERSON_N…"
click at [392, 368] on button "Add" at bounding box center [392, 367] width 39 height 22
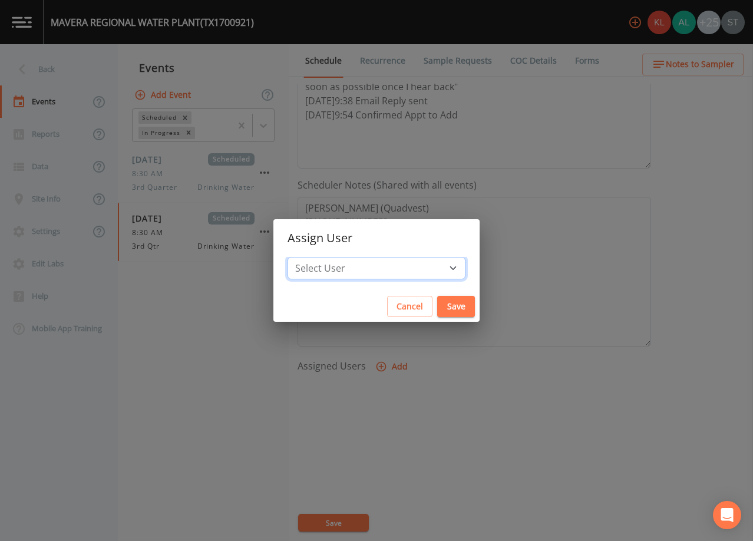
click at [381, 265] on select "Select User [PERSON_NAME] [PERSON_NAME] [PERSON_NAME] [PERSON_NAME] [PERSON_NAM…" at bounding box center [377, 268] width 178 height 22
select select "9949071a-8de3-4d5f-82d7-f9272ed5f8d7"
click at [314, 257] on select "Select User [PERSON_NAME] [PERSON_NAME] [PERSON_NAME] [PERSON_NAME] [PERSON_NAM…" at bounding box center [377, 268] width 178 height 22
click at [437, 308] on button "Save" at bounding box center [456, 307] width 38 height 22
select select
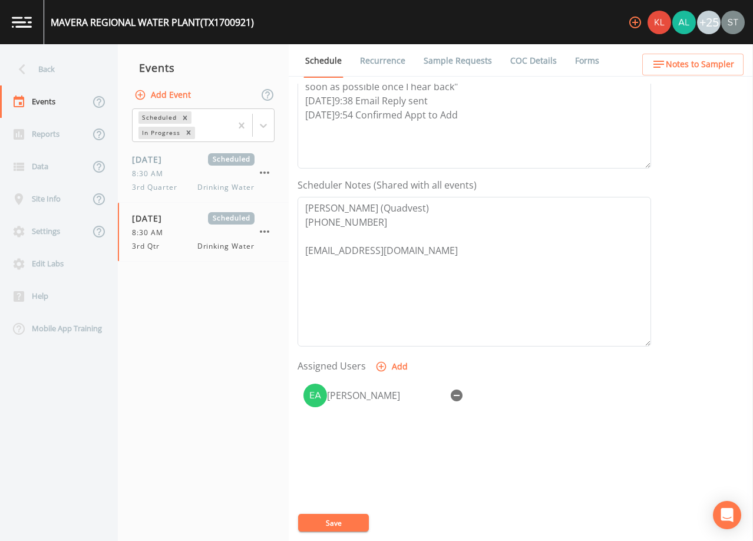
click at [344, 517] on button "Save" at bounding box center [333, 523] width 71 height 18
click at [455, 64] on link "Sample Requests" at bounding box center [458, 60] width 72 height 33
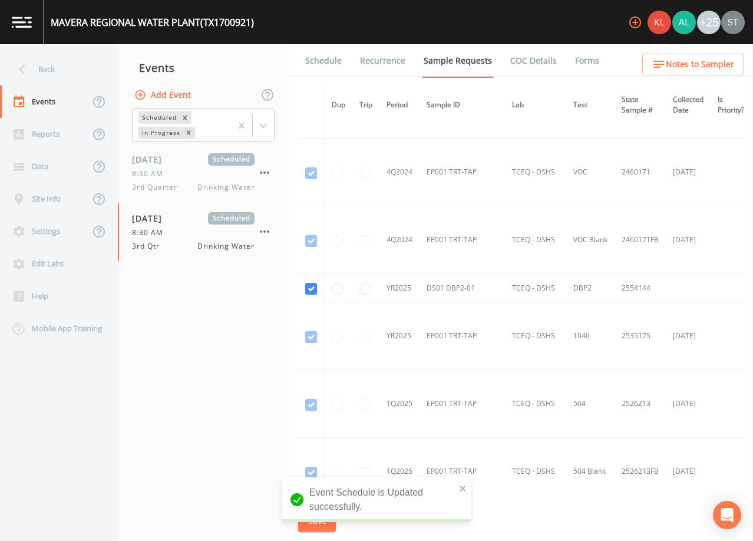
scroll to position [2564, 0]
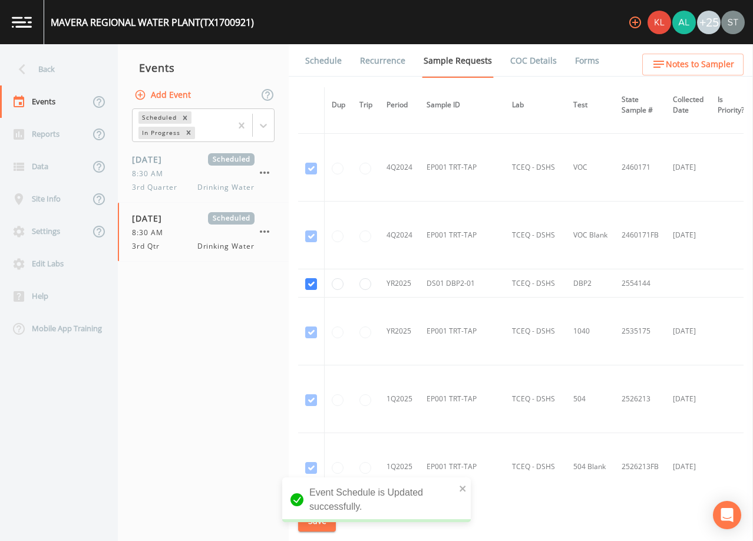
click at [319, 66] on link "Schedule" at bounding box center [323, 60] width 40 height 33
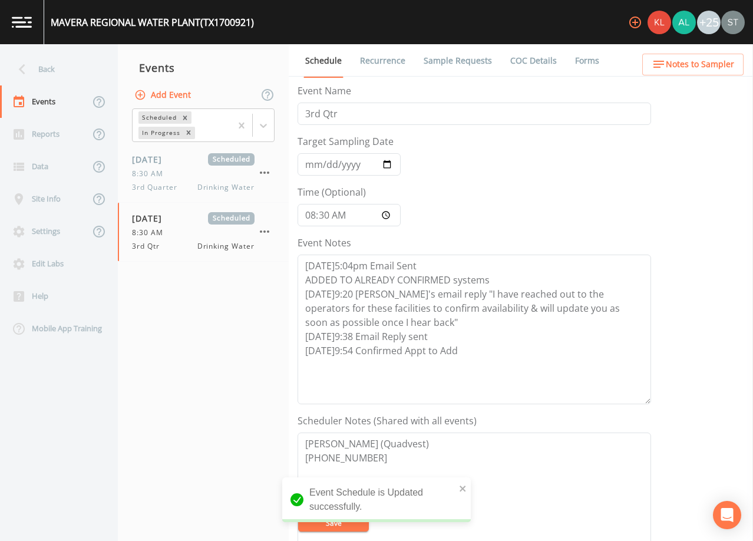
click at [722, 62] on span "Notes to Sampler" at bounding box center [700, 64] width 68 height 15
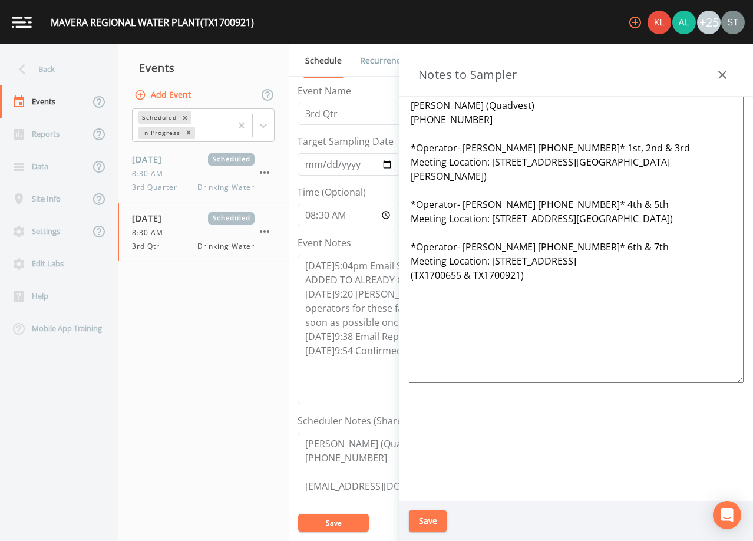
click at [721, 68] on icon "button" at bounding box center [722, 75] width 14 height 14
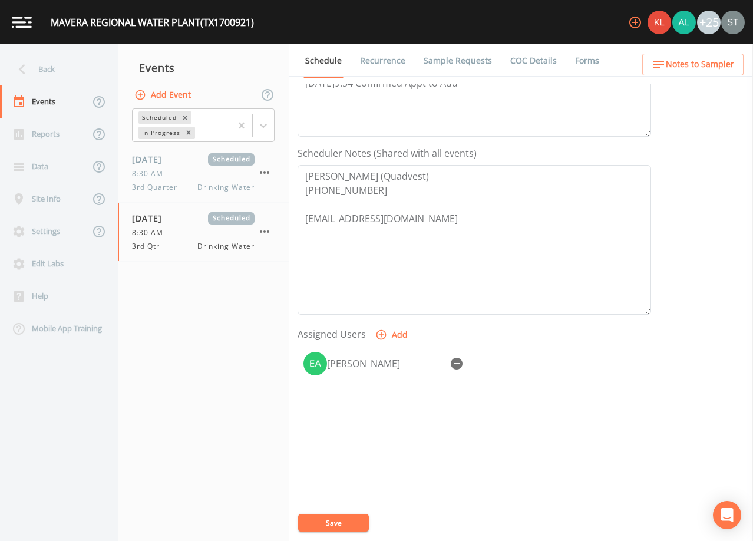
scroll to position [290, 0]
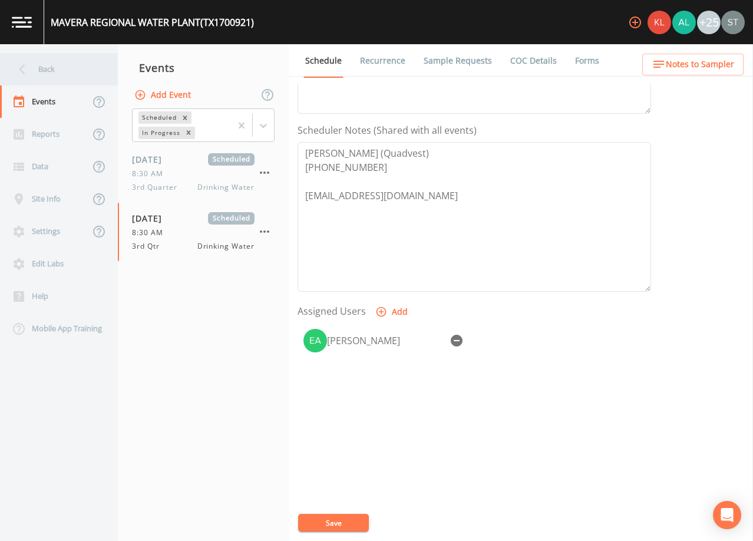
click at [66, 66] on div "Back" at bounding box center [53, 69] width 106 height 32
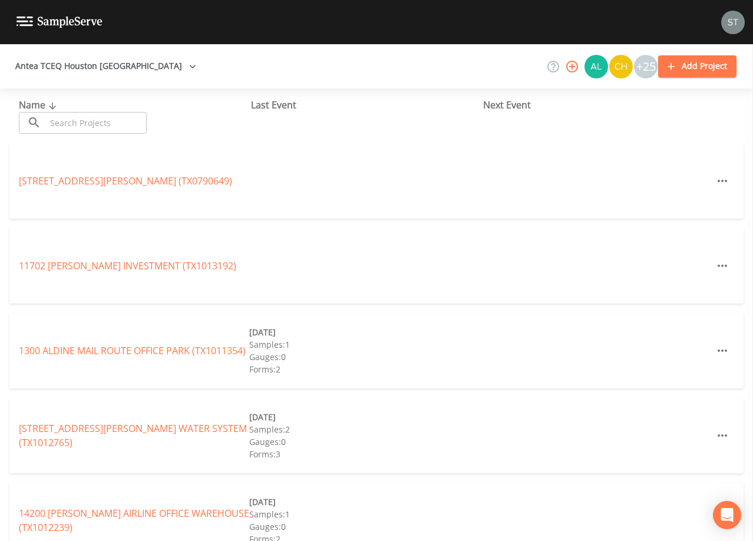
click at [93, 123] on input "text" at bounding box center [96, 123] width 101 height 22
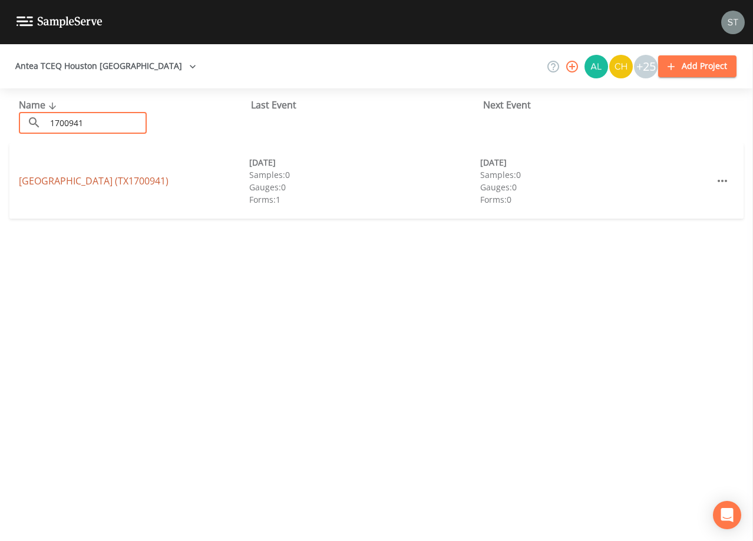
type input "1700941"
click at [169, 179] on link "[GEOGRAPHIC_DATA] (TX1700941)" at bounding box center [94, 180] width 150 height 13
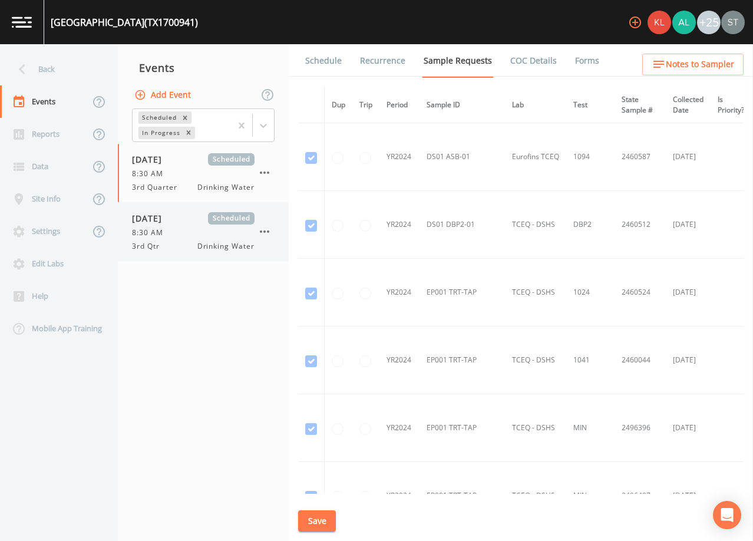
click at [178, 237] on div "8:30 AM" at bounding box center [193, 232] width 123 height 11
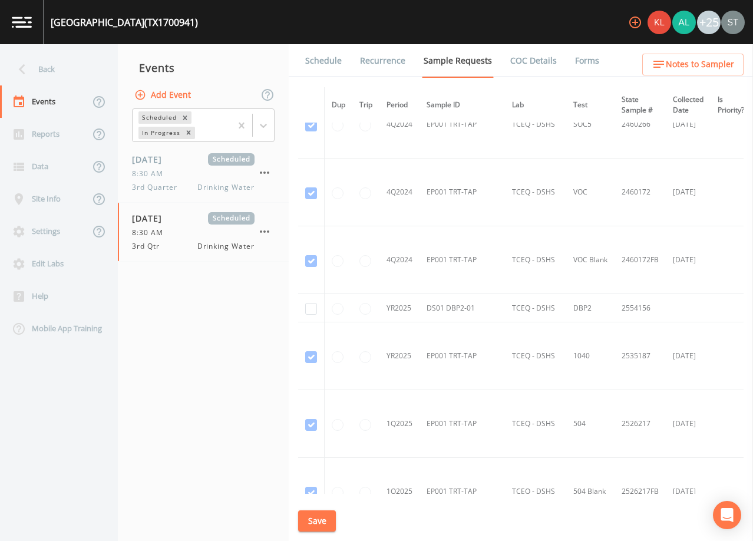
scroll to position [2592, 0]
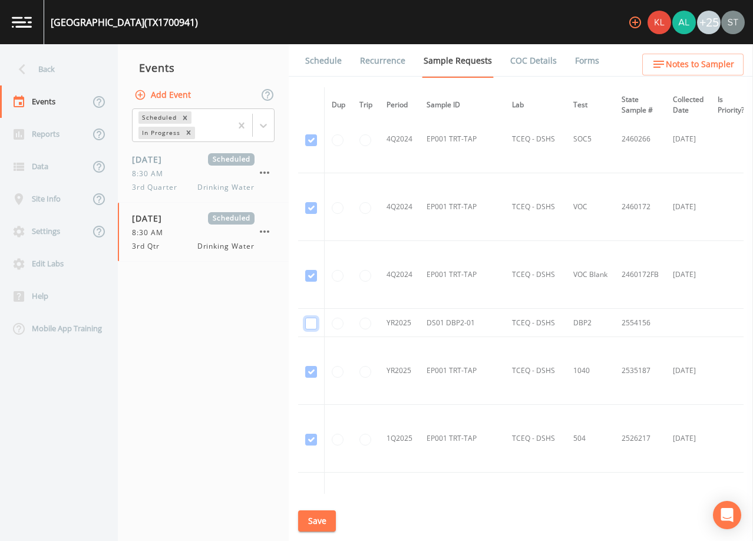
click at [310, 318] on input "checkbox" at bounding box center [311, 324] width 12 height 12
checkbox input "true"
click at [319, 521] on button "Save" at bounding box center [317, 521] width 38 height 22
click at [331, 68] on link "Schedule" at bounding box center [323, 60] width 40 height 33
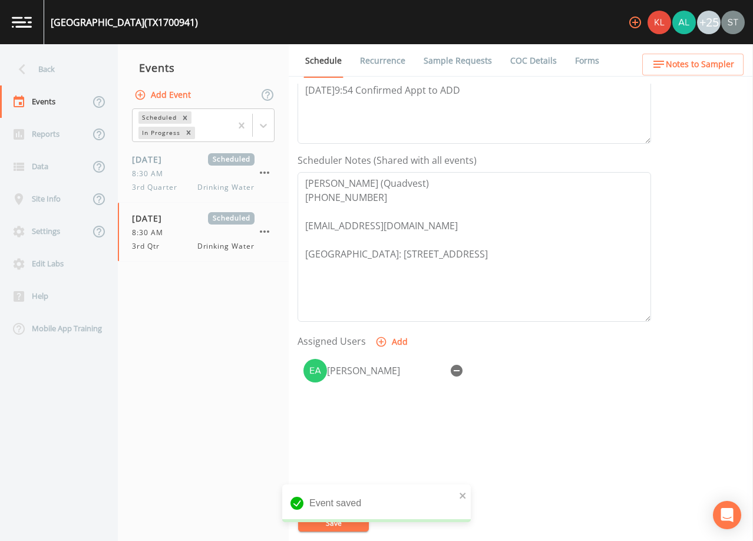
scroll to position [290, 0]
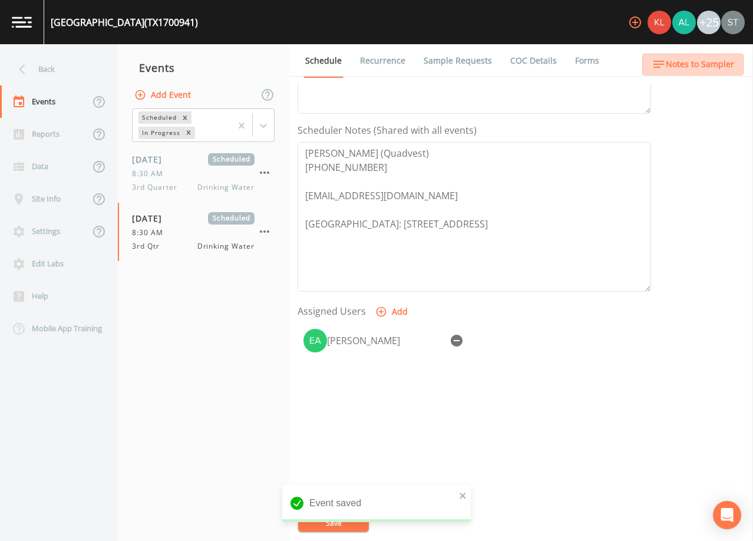
click at [737, 58] on button "Notes to Sampler" at bounding box center [692, 65] width 101 height 22
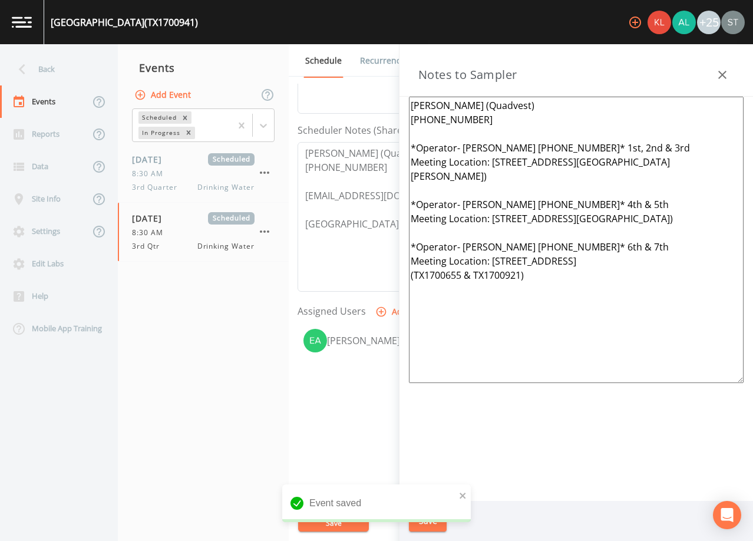
click at [728, 68] on icon "button" at bounding box center [722, 75] width 14 height 14
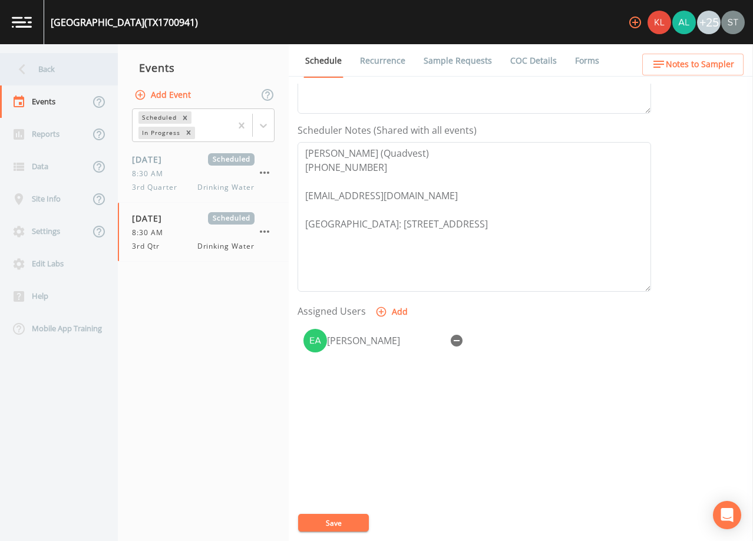
click at [51, 68] on div "Back" at bounding box center [53, 69] width 106 height 32
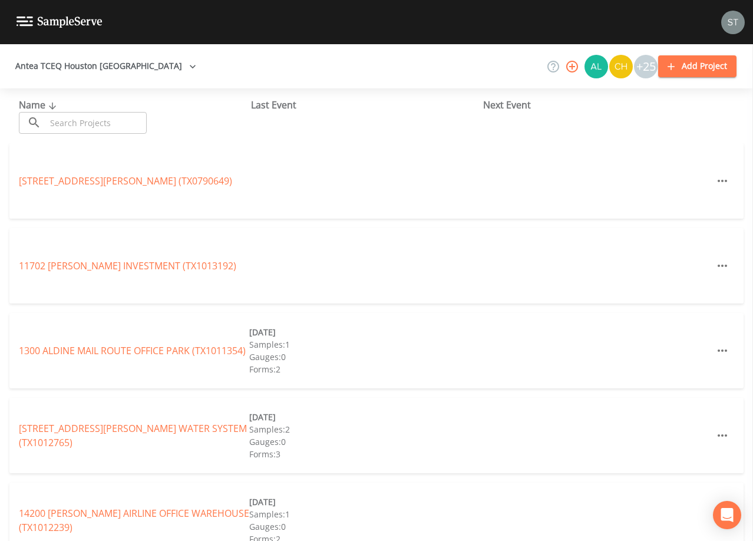
click at [127, 114] on input "text" at bounding box center [96, 123] width 101 height 22
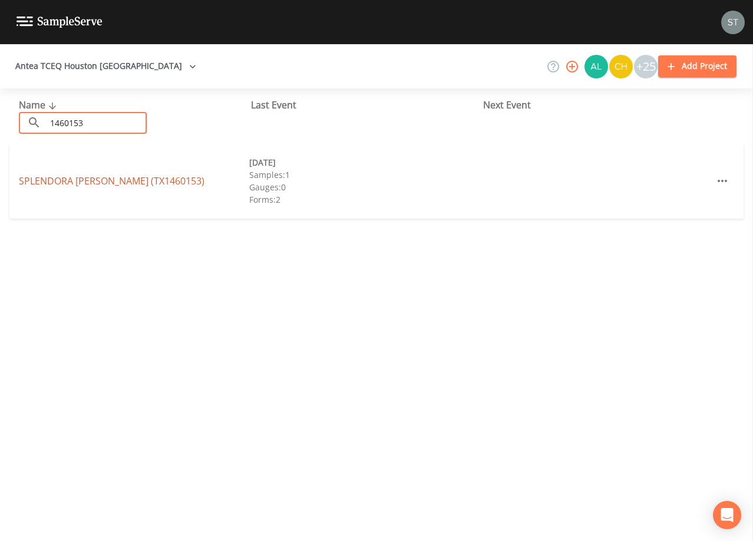
type input "1460153"
click at [122, 182] on link "SPLENDORA [PERSON_NAME] (TX1460153)" at bounding box center [112, 180] width 186 height 13
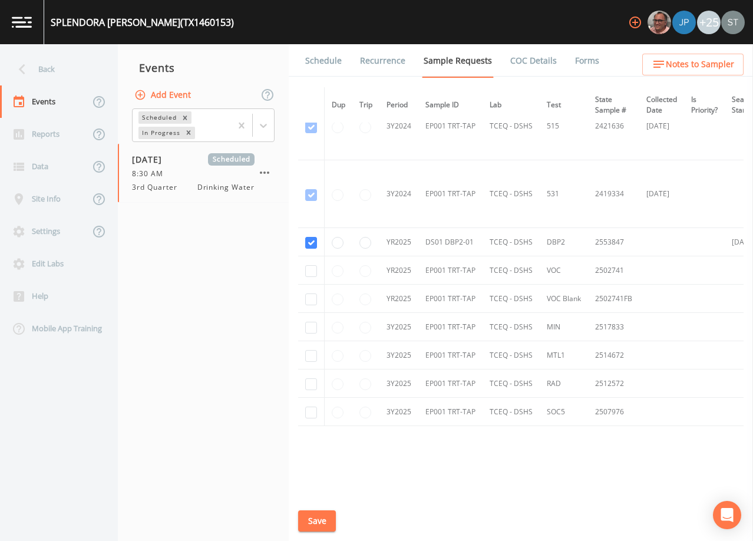
scroll to position [467, 0]
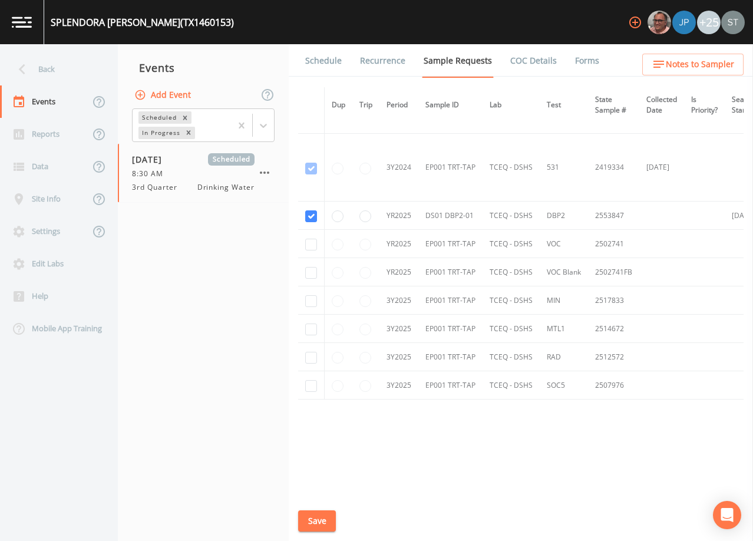
click at [325, 65] on link "Schedule" at bounding box center [323, 60] width 40 height 33
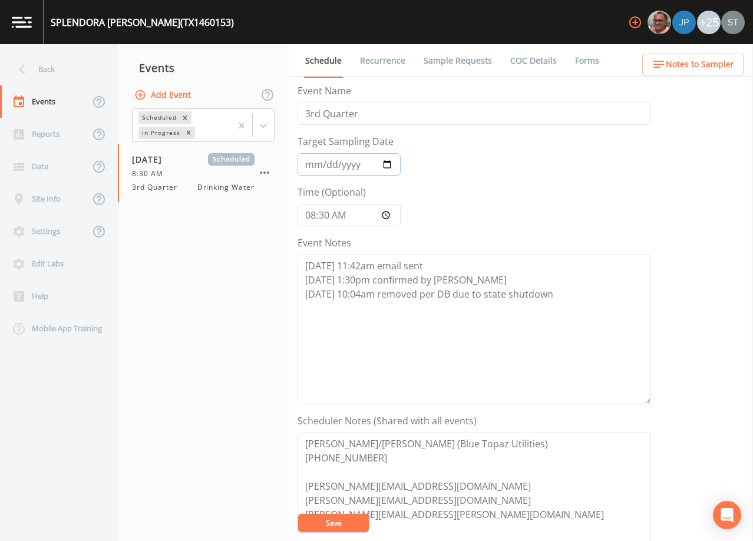
click at [311, 165] on input "[DATE]" at bounding box center [349, 164] width 103 height 22
click at [567, 293] on textarea "[DATE] 11:42am email sent [DATE] 1:30pm confirmed by [PERSON_NAME] [DATE] 10:04…" at bounding box center [475, 330] width 354 height 150
click at [559, 292] on textarea "[DATE] 11:42am email sent [DATE] 1:30pm confirmed by [PERSON_NAME] [DATE] 10:04…" at bounding box center [475, 330] width 354 height 150
click at [554, 292] on textarea "[DATE] 11:42am email sent [DATE] 1:30pm confirmed by [PERSON_NAME] [DATE] 10:04…" at bounding box center [475, 330] width 354 height 150
click at [484, 311] on textarea "[DATE] 11:42am email sent [DATE] 1:30pm confirmed by [PERSON_NAME] [DATE] 10:04…" at bounding box center [475, 330] width 354 height 150
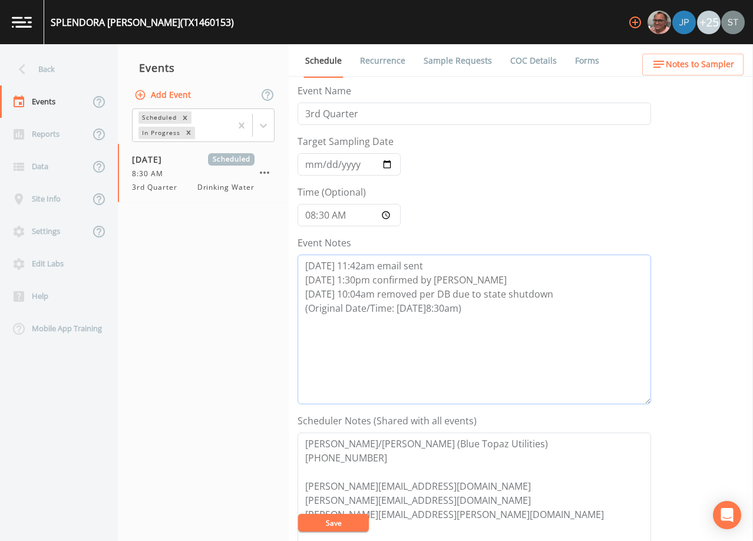
type textarea "[DATE] 11:42am email sent [DATE] 1:30pm confirmed by [PERSON_NAME] [DATE] 10:04…"
click at [313, 164] on input "[DATE]" at bounding box center [349, 164] width 103 height 22
type input "[DATE]"
click at [355, 335] on textarea "[DATE] 11:42am email sent [DATE] 1:30pm confirmed by [PERSON_NAME] [DATE] 10:04…" at bounding box center [475, 330] width 354 height 150
type textarea "[DATE] 11:42am email sent [DATE] 1:30pm confirmed by [PERSON_NAME] [DATE] 10:04…"
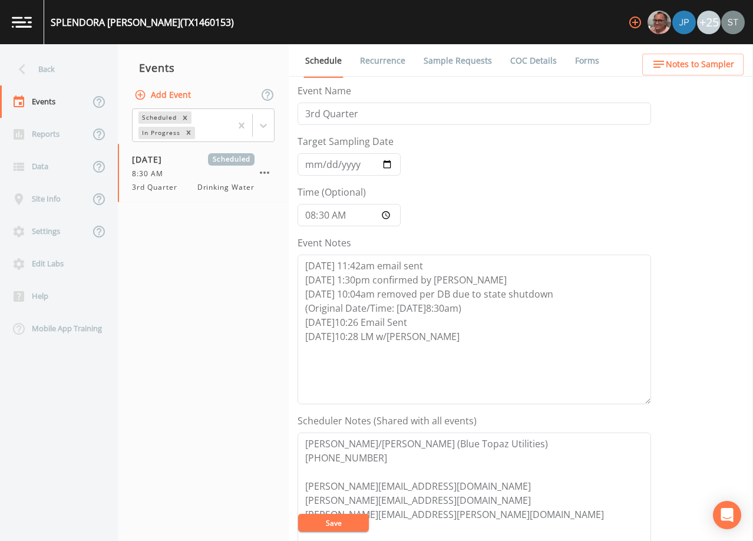
click at [344, 514] on button "Save" at bounding box center [333, 523] width 71 height 18
drag, startPoint x: 430, startPoint y: 339, endPoint x: 276, endPoint y: 314, distance: 156.3
click at [276, 314] on div "Back Events Reports Data Site Info Settings Edit Labs Help Mobile App Training …" at bounding box center [376, 292] width 753 height 497
click at [455, 328] on textarea "[DATE] 11:42am email sent [DATE] 1:30pm confirmed by [PERSON_NAME] [DATE] 10:04…" at bounding box center [475, 330] width 354 height 150
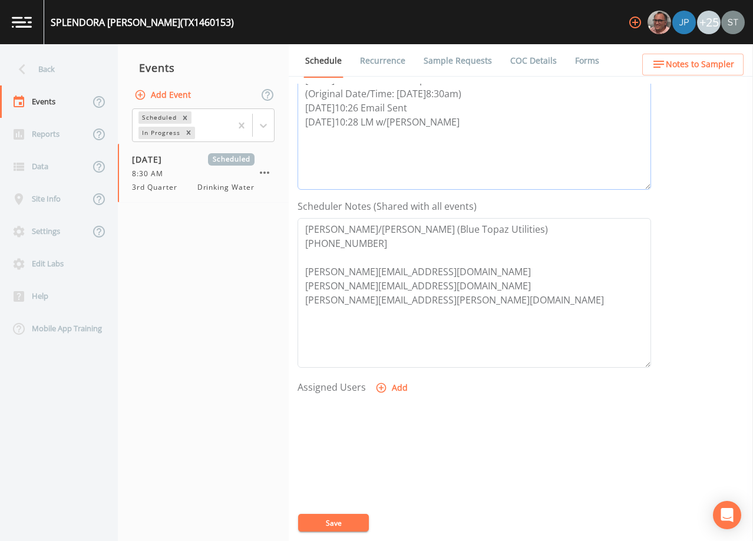
scroll to position [236, 0]
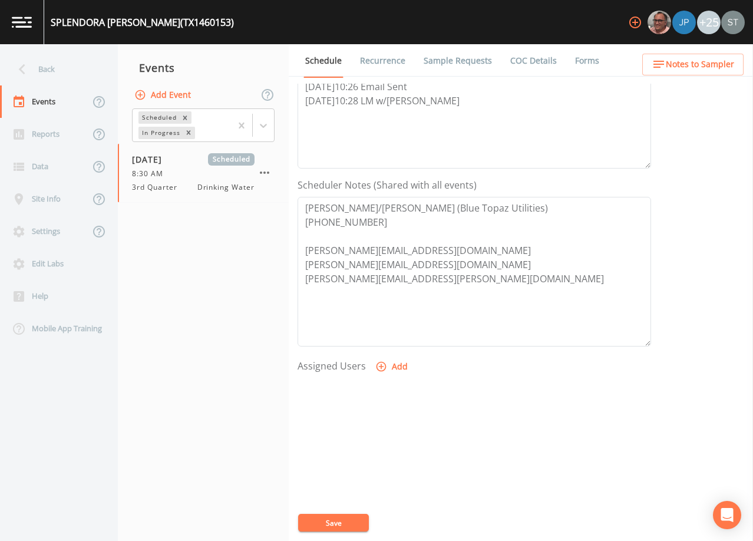
click at [356, 517] on button "Save" at bounding box center [333, 523] width 71 height 18
click at [706, 70] on span "Notes to Sampler" at bounding box center [700, 64] width 68 height 15
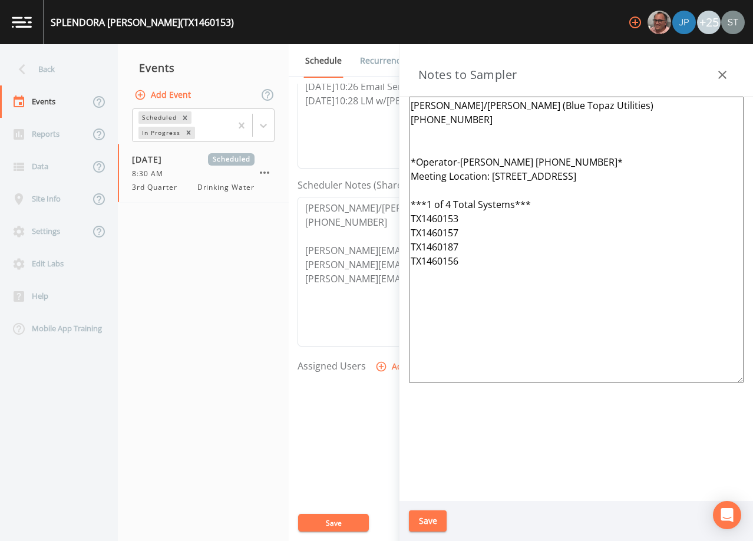
drag, startPoint x: 648, startPoint y: 178, endPoint x: 494, endPoint y: 180, distance: 153.8
click at [494, 180] on textarea "[PERSON_NAME]/[PERSON_NAME] (Blue Topaz Utilities) [PHONE_NUMBER] *Operator-[PE…" at bounding box center [576, 240] width 335 height 286
drag, startPoint x: 633, startPoint y: 161, endPoint x: 464, endPoint y: 161, distance: 169.1
click at [464, 161] on textarea "[PERSON_NAME]/[PERSON_NAME] (Blue Topaz Utilities) [PHONE_NUMBER] *Operator-[PE…" at bounding box center [576, 240] width 335 height 286
click at [454, 137] on textarea "[PERSON_NAME]/[PERSON_NAME] (Blue Topaz Utilities) [PHONE_NUMBER] *Operator- Me…" at bounding box center [576, 240] width 335 height 286
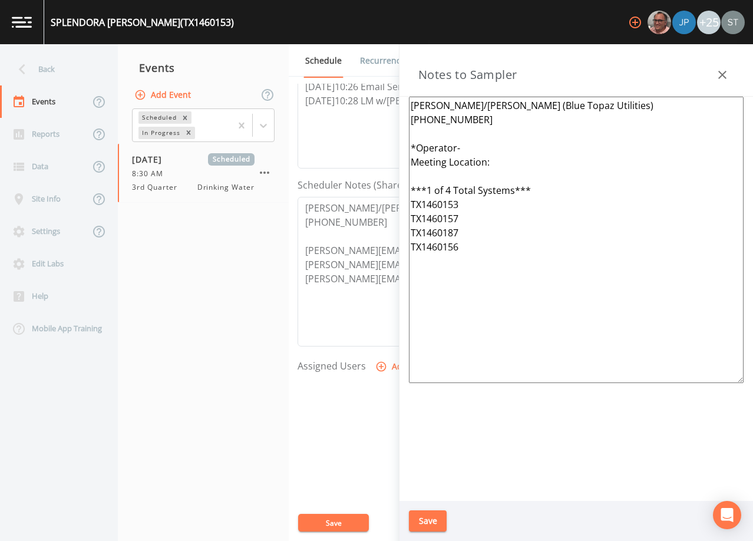
click at [427, 188] on textarea "[PERSON_NAME]/[PERSON_NAME] (Blue Topaz Utilities) [PHONE_NUMBER] *Operator- Me…" at bounding box center [576, 240] width 335 height 286
click at [464, 202] on textarea "[PERSON_NAME]/[PERSON_NAME] (Blue Topaz Utilities) [PHONE_NUMBER] *Operator- Me…" at bounding box center [576, 240] width 335 height 286
type textarea "[PERSON_NAME]/[PERSON_NAME] (Blue Topaz Utilities) [PHONE_NUMBER] *Operator- Me…"
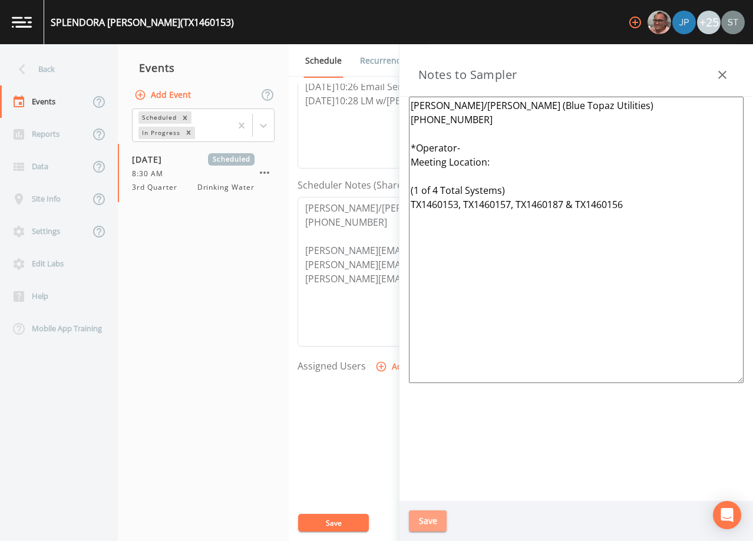
click at [435, 513] on button "Save" at bounding box center [428, 521] width 38 height 22
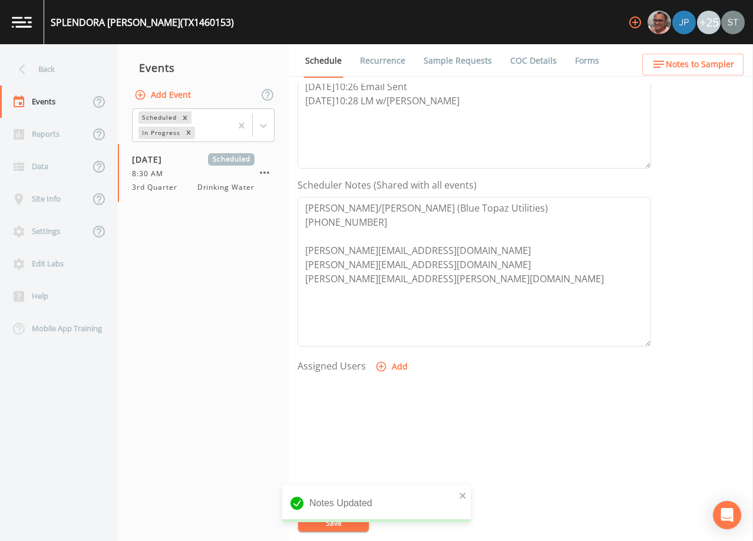
click at [705, 61] on span "Notes to Sampler" at bounding box center [700, 64] width 68 height 15
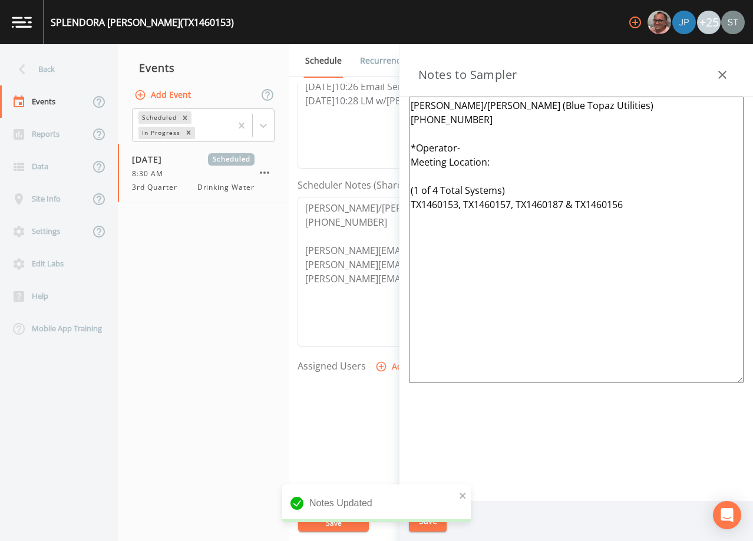
drag, startPoint x: 655, startPoint y: 209, endPoint x: 394, endPoint y: 149, distance: 267.1
click at [394, 149] on div "Back Events Reports Data Site Info Settings Edit Labs Help Mobile App Training …" at bounding box center [376, 292] width 753 height 497
click at [717, 69] on icon "button" at bounding box center [722, 75] width 14 height 14
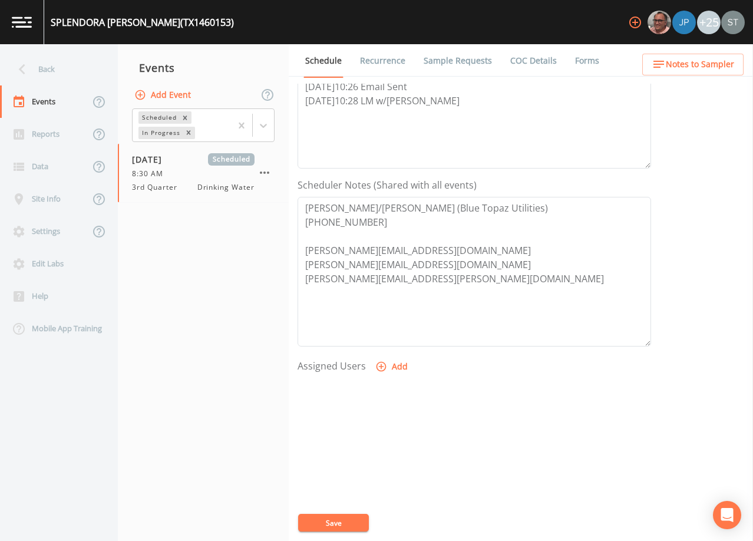
click at [376, 61] on link "Recurrence" at bounding box center [382, 60] width 49 height 33
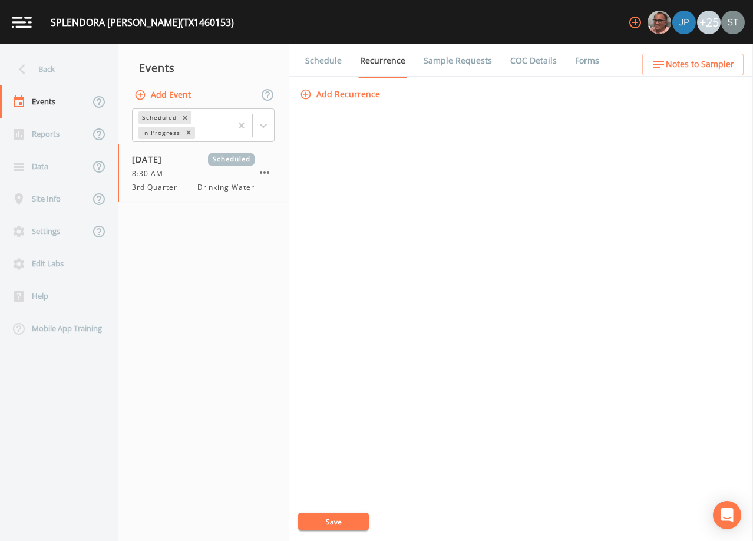
click at [322, 62] on link "Schedule" at bounding box center [323, 60] width 40 height 33
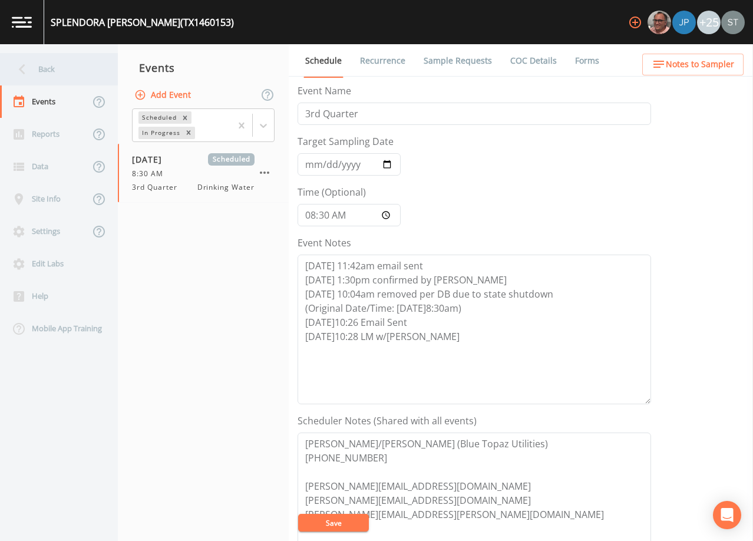
click at [69, 69] on div "Back" at bounding box center [53, 69] width 106 height 32
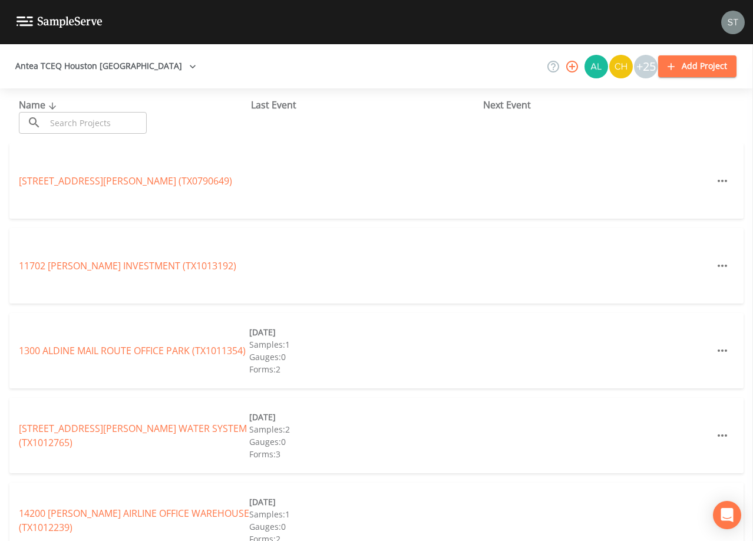
drag, startPoint x: 118, startPoint y: 121, endPoint x: 120, endPoint y: 115, distance: 6.9
click at [120, 118] on input "text" at bounding box center [96, 123] width 101 height 22
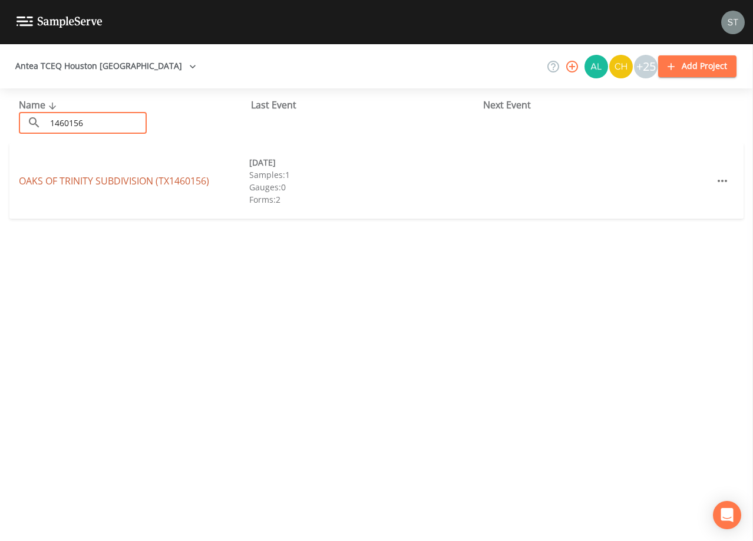
type input "1460156"
click at [191, 184] on link "[GEOGRAPHIC_DATA] (TX1460156)" at bounding box center [114, 180] width 190 height 13
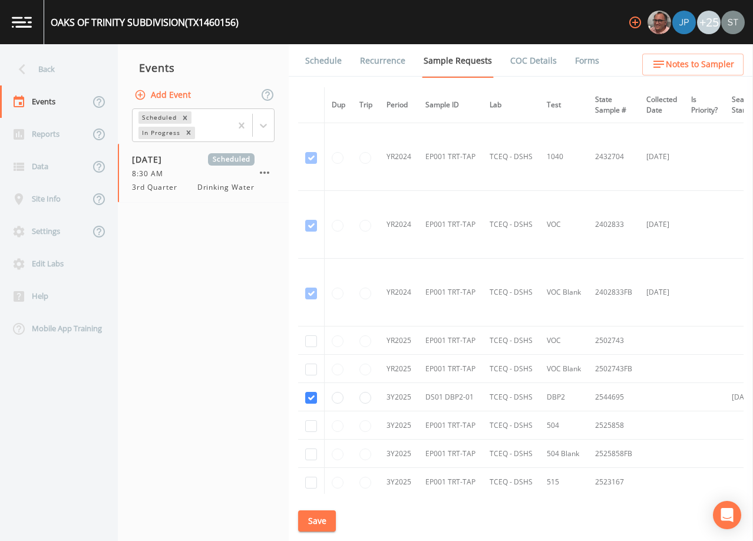
click at [319, 54] on link "Schedule" at bounding box center [323, 60] width 40 height 33
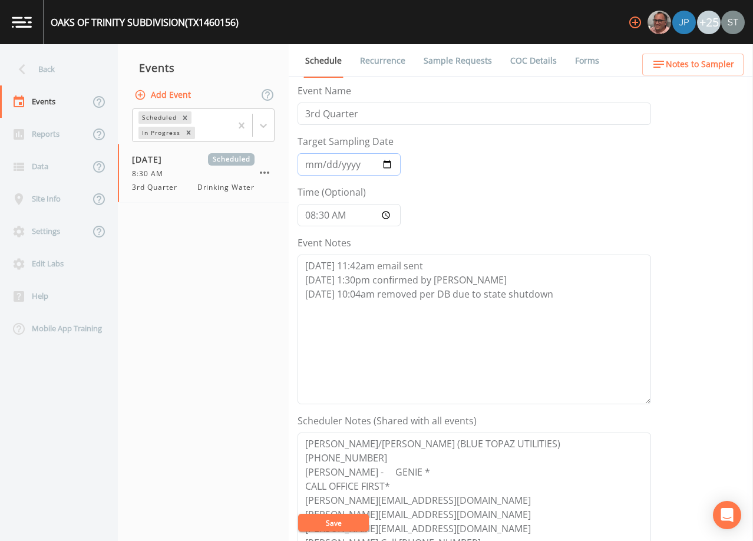
click at [312, 163] on input "[DATE]" at bounding box center [349, 164] width 103 height 22
type input "[DATE]"
click at [572, 292] on textarea "[DATE] 11:42am email sent [DATE] 1:30pm confirmed by [PERSON_NAME] [DATE] 10:04…" at bounding box center [475, 330] width 354 height 150
click at [465, 318] on textarea "[DATE] 11:42am email sent [DATE] 1:30pm confirmed by [PERSON_NAME] [DATE] 10:04…" at bounding box center [475, 330] width 354 height 150
paste textarea "(Original Date/Time: [DATE]8:30am) [DATE]10:26 Email Sent [DATE]10:28 LM w/[PER…"
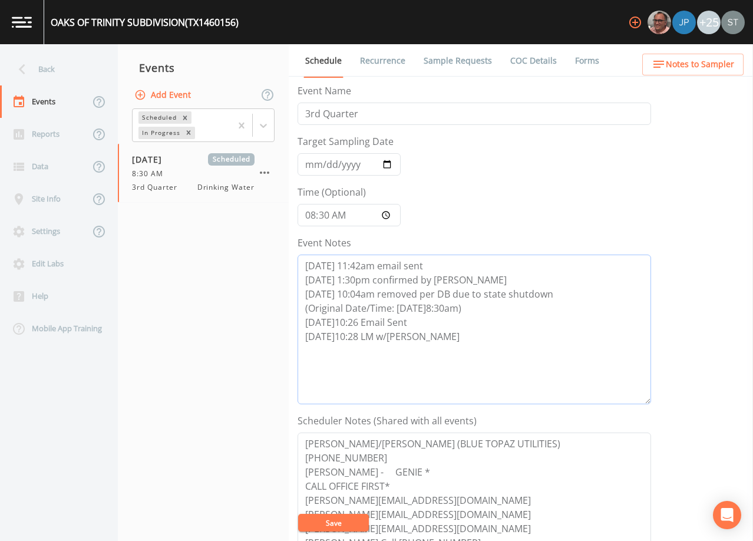
scroll to position [59, 0]
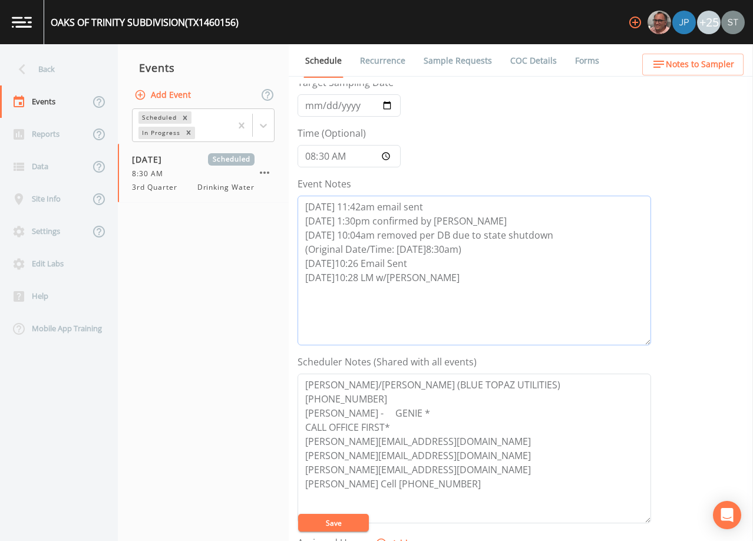
type textarea "[DATE] 11:42am email sent [DATE] 1:30pm confirmed by [PERSON_NAME] [DATE] 10:04…"
click at [334, 518] on button "Save" at bounding box center [333, 523] width 71 height 18
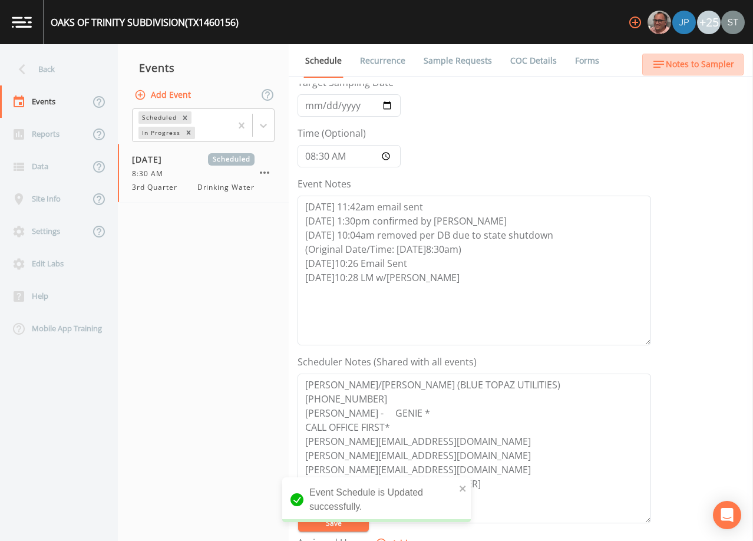
click at [714, 66] on span "Notes to Sampler" at bounding box center [700, 64] width 68 height 15
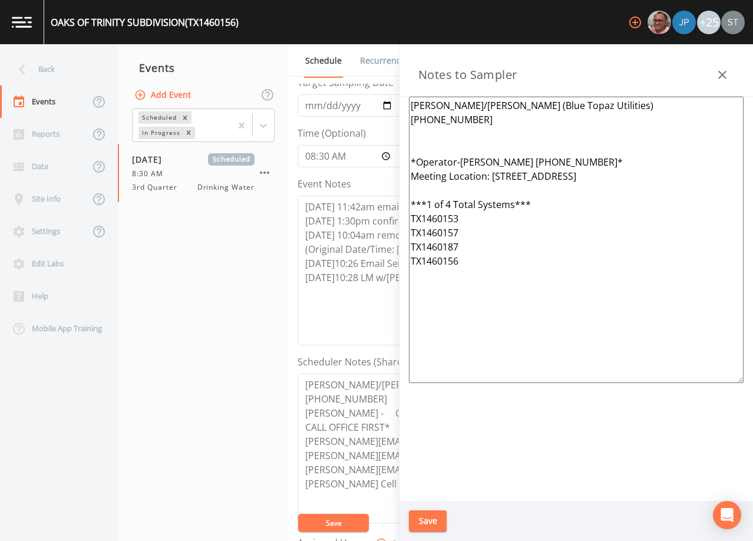
drag, startPoint x: 475, startPoint y: 269, endPoint x: 376, endPoint y: 141, distance: 161.8
click at [376, 141] on div "Back Events Reports Data Site Info Settings Edit Labs Help Mobile App Training …" at bounding box center [376, 292] width 753 height 497
paste textarea "*Operator- Meeting Location: (1 of 4 Total Systems) TX1460153, TX1460157, TX146…"
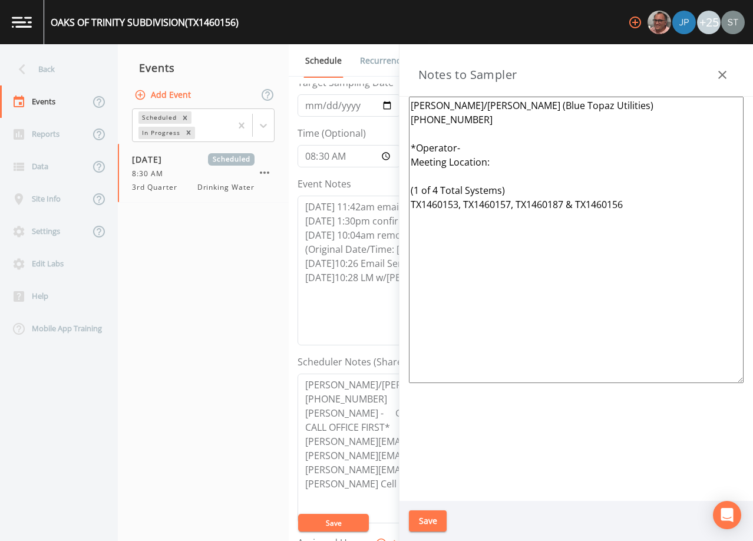
type textarea "[PERSON_NAME]/[PERSON_NAME] (Blue Topaz Utilities) [PHONE_NUMBER] *Operator- Me…"
click at [432, 518] on button "Save" at bounding box center [428, 521] width 38 height 22
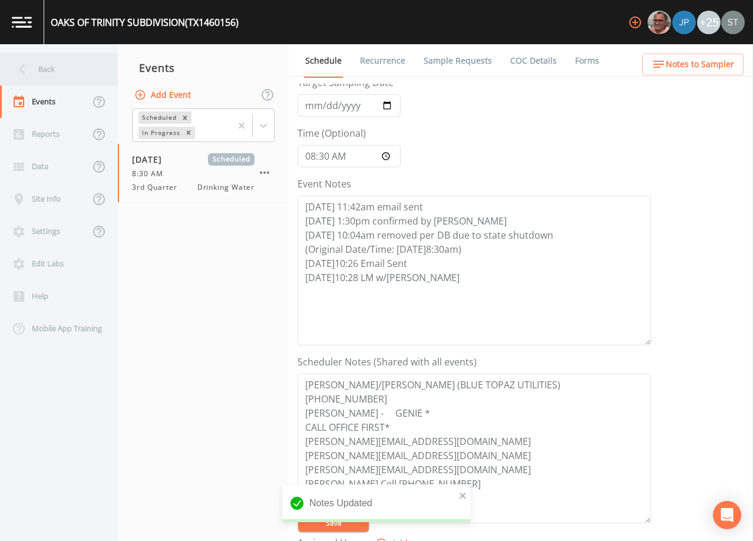
click at [61, 67] on div "Back" at bounding box center [53, 69] width 106 height 32
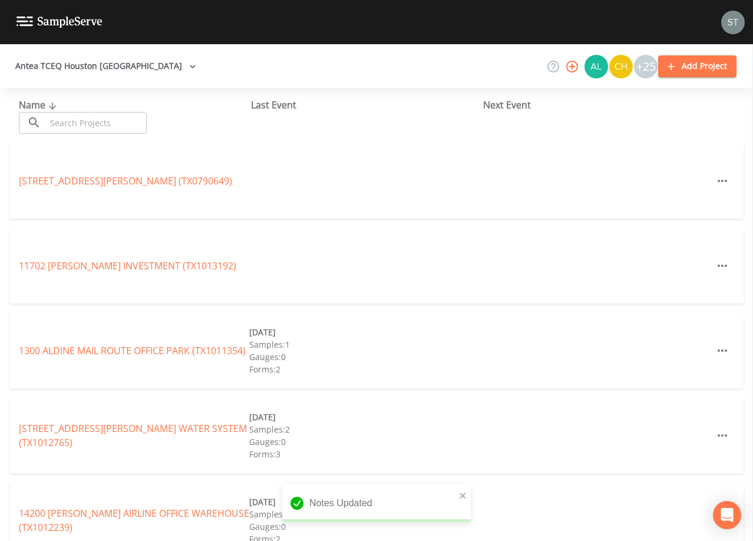
click at [103, 122] on input "text" at bounding box center [96, 123] width 101 height 22
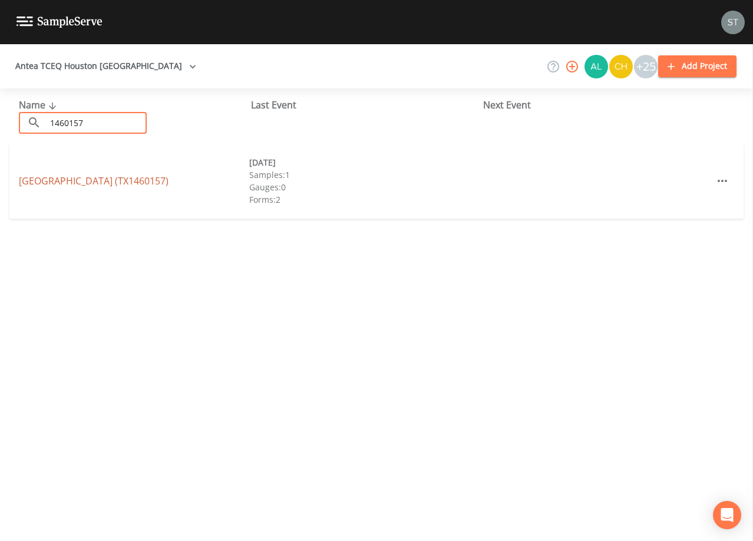
type input "1460157"
click at [169, 180] on link "[GEOGRAPHIC_DATA] (TX1460157)" at bounding box center [94, 180] width 150 height 13
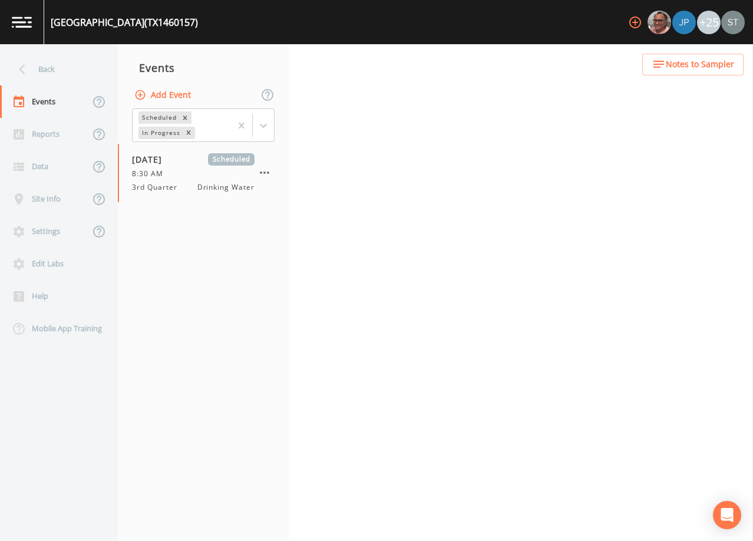
click at [671, 66] on span "Notes to Sampler" at bounding box center [700, 64] width 68 height 15
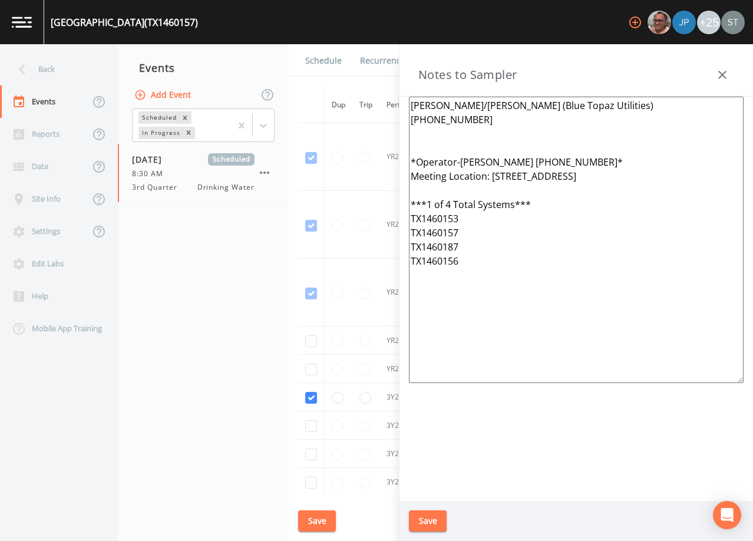
drag, startPoint x: 481, startPoint y: 278, endPoint x: 366, endPoint y: 151, distance: 170.2
click at [366, 148] on div "Back Events Reports Data Site Info Settings Edit Labs Help Mobile App Training …" at bounding box center [376, 292] width 753 height 497
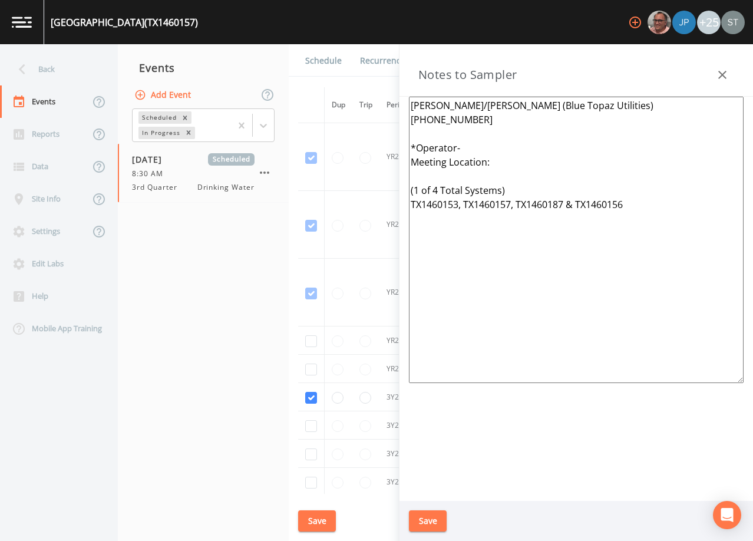
type textarea "[PERSON_NAME]/[PERSON_NAME] (Blue Topaz Utilities) [PHONE_NUMBER] *Operator- Me…"
click at [431, 522] on button "Save" at bounding box center [428, 521] width 38 height 22
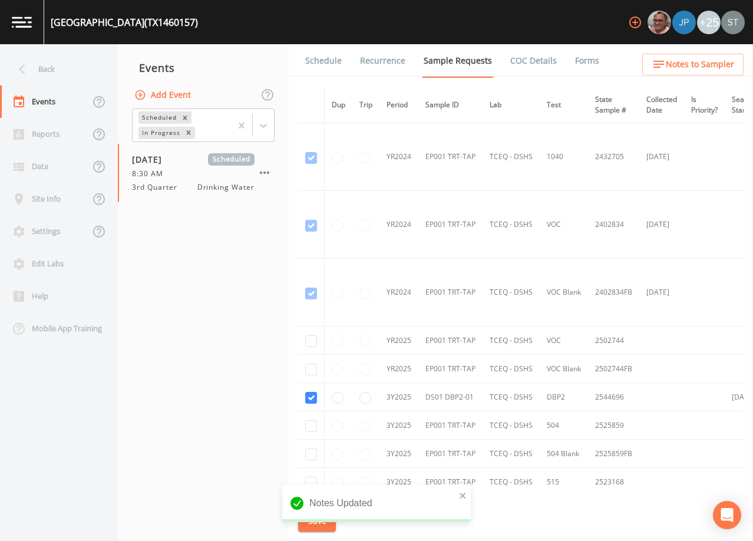
click at [321, 64] on link "Schedule" at bounding box center [323, 60] width 40 height 33
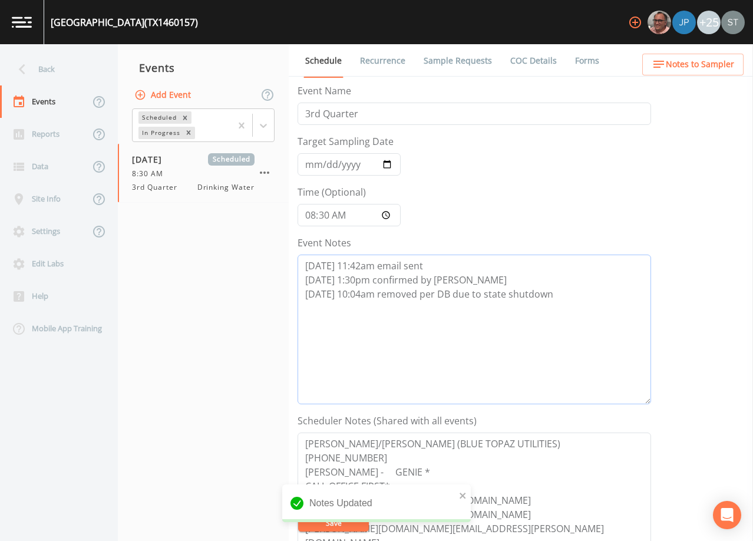
click at [573, 293] on textarea "[DATE] 11:42am email sent [DATE] 1:30pm confirmed by [PERSON_NAME] [DATE] 10:04…" at bounding box center [475, 330] width 354 height 150
click at [308, 163] on input "[DATE]" at bounding box center [349, 164] width 103 height 22
type input "[DATE]"
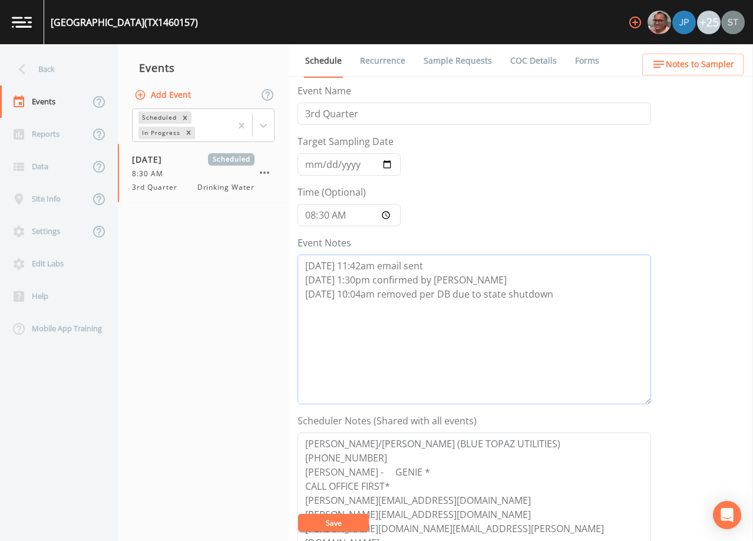
click at [571, 293] on textarea "[DATE] 11:42am email sent [DATE] 1:30pm confirmed by [PERSON_NAME] [DATE] 10:04…" at bounding box center [475, 330] width 354 height 150
click at [541, 339] on textarea "[DATE] 11:42am email sent [DATE] 1:30pm confirmed by [PERSON_NAME] [DATE] 10:04…" at bounding box center [475, 330] width 354 height 150
paste textarea "(Original Date/Time: [DATE]8:30am) [DATE]10:26 Email Sent [DATE]10:28 LM w/[PER…"
type textarea "[DATE] 11:42am email sent [DATE] 1:30pm confirmed by [PERSON_NAME] [DATE] 10:04…"
click at [349, 517] on button "Save" at bounding box center [333, 523] width 71 height 18
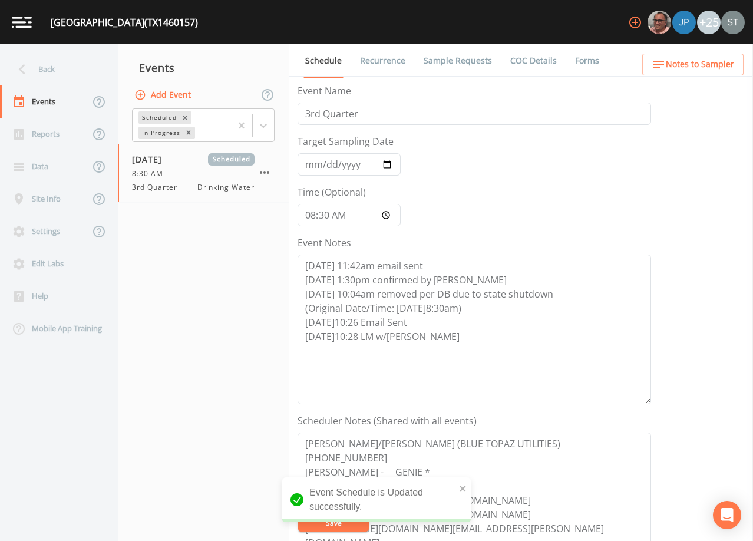
click at [725, 71] on span "Notes to Sampler" at bounding box center [700, 64] width 68 height 15
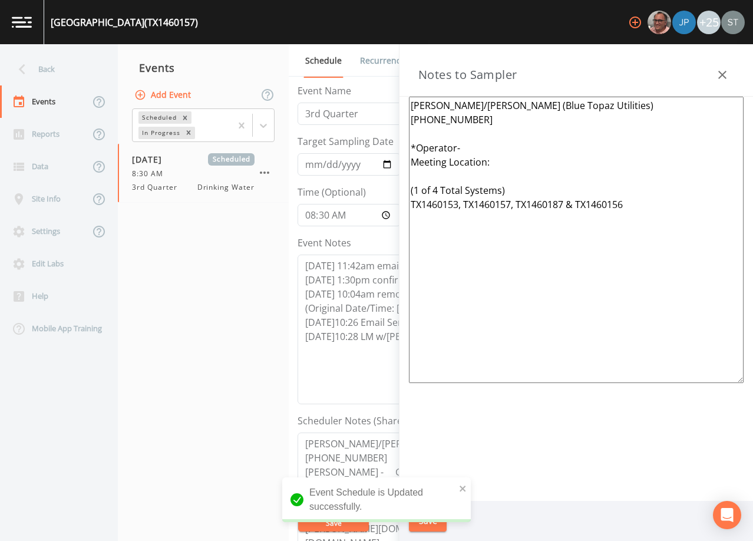
click at [725, 64] on button "button" at bounding box center [723, 75] width 24 height 24
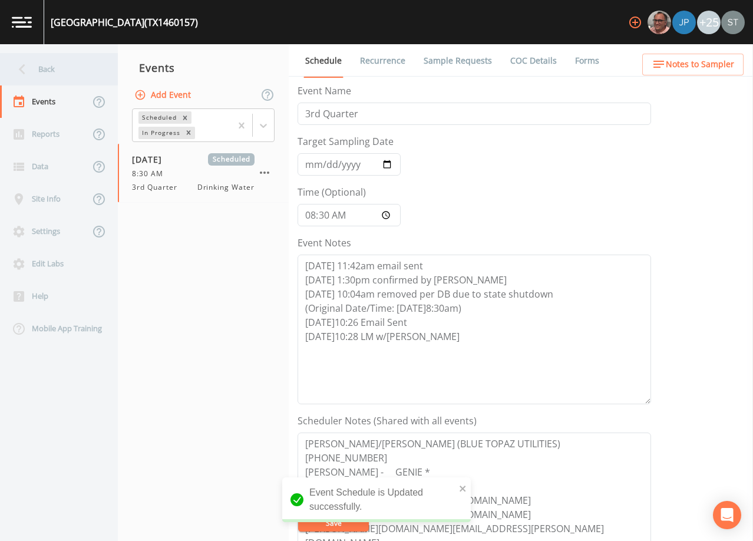
click at [56, 74] on div "Back" at bounding box center [53, 69] width 106 height 32
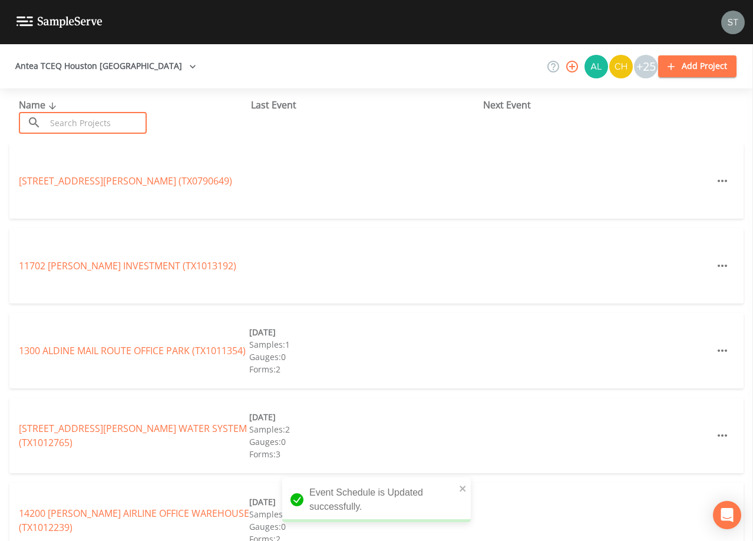
click at [74, 118] on input "text" at bounding box center [96, 123] width 101 height 22
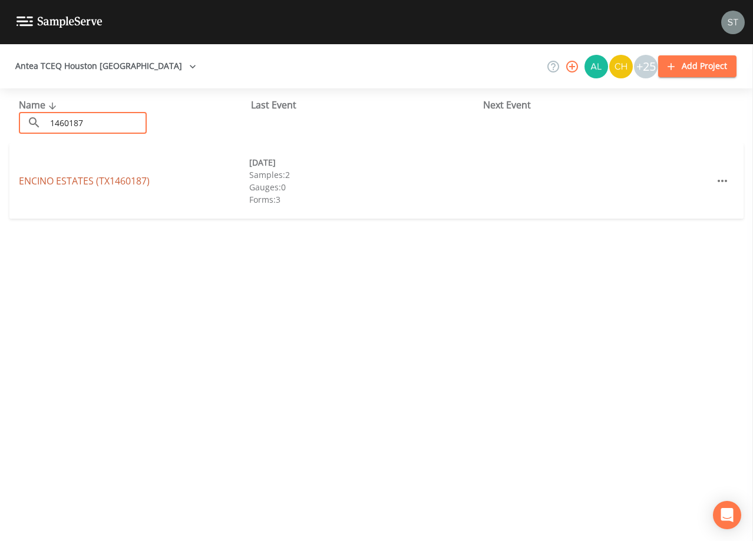
type input "1460187"
click at [58, 177] on link "[GEOGRAPHIC_DATA] (TX1460187)" at bounding box center [84, 180] width 131 height 13
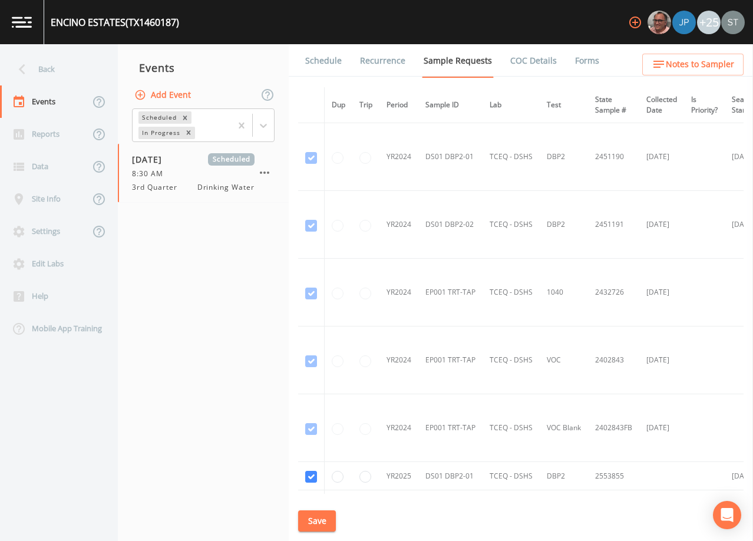
click at [326, 62] on link "Schedule" at bounding box center [323, 60] width 40 height 33
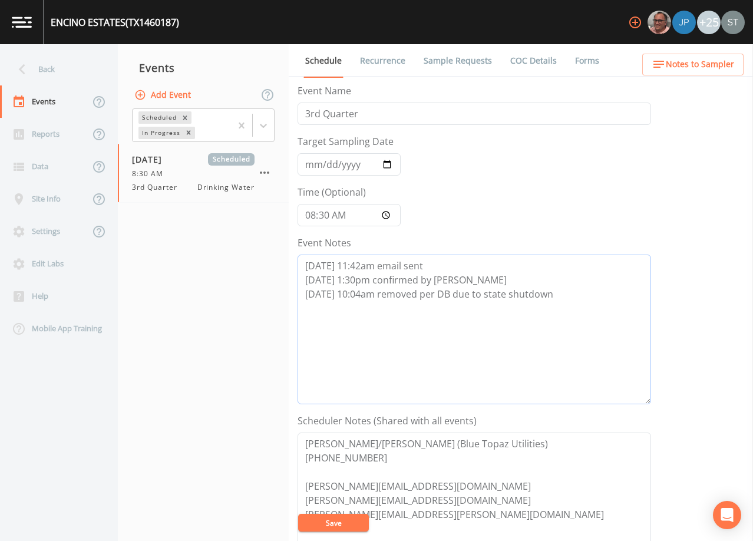
click at [574, 294] on textarea "[DATE] 11:42am email sent [DATE] 1:30pm confirmed by [PERSON_NAME] [DATE] 10:04…" at bounding box center [475, 330] width 354 height 150
paste textarea "(Original Date/Time: [DATE]8:30am) [DATE]10:26 Email Sent [DATE]10:28 LM w/[PER…"
type textarea "[DATE] 11:42am email sent [DATE] 1:30pm confirmed by [PERSON_NAME] [DATE] 10:04…"
drag, startPoint x: 313, startPoint y: 164, endPoint x: 308, endPoint y: 158, distance: 7.9
click at [313, 162] on input "[DATE]" at bounding box center [349, 164] width 103 height 22
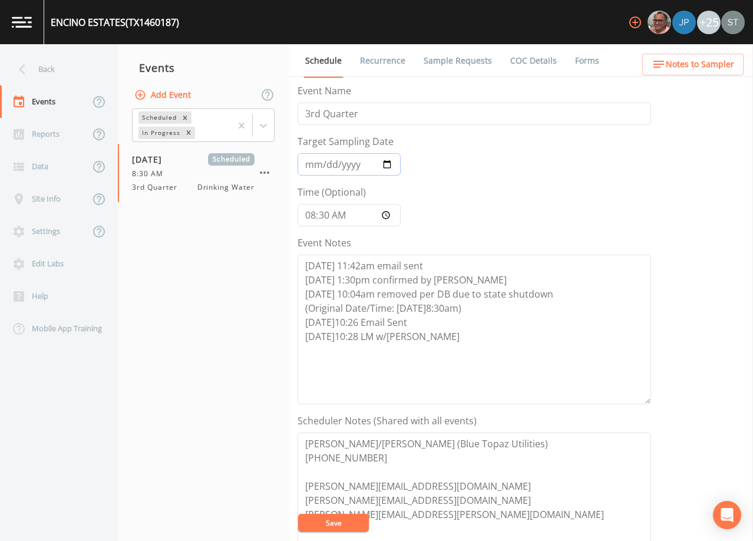
type input "[DATE]"
click at [349, 521] on button "Save" at bounding box center [333, 523] width 71 height 18
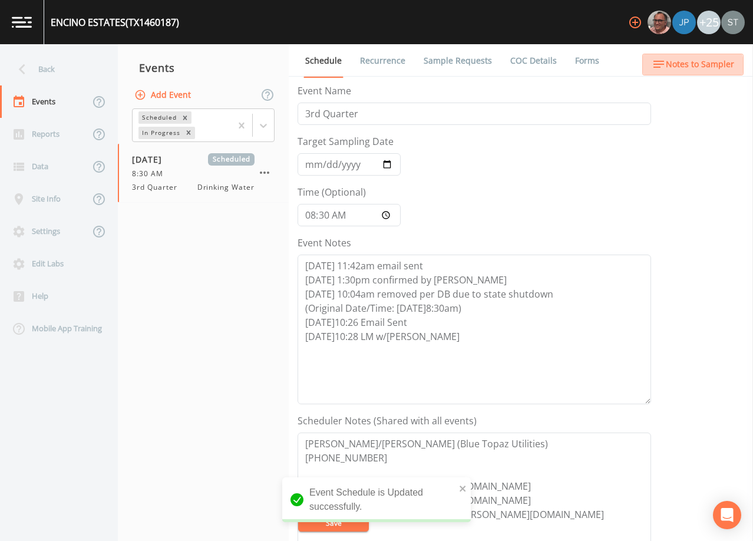
click at [690, 68] on span "Notes to Sampler" at bounding box center [700, 64] width 68 height 15
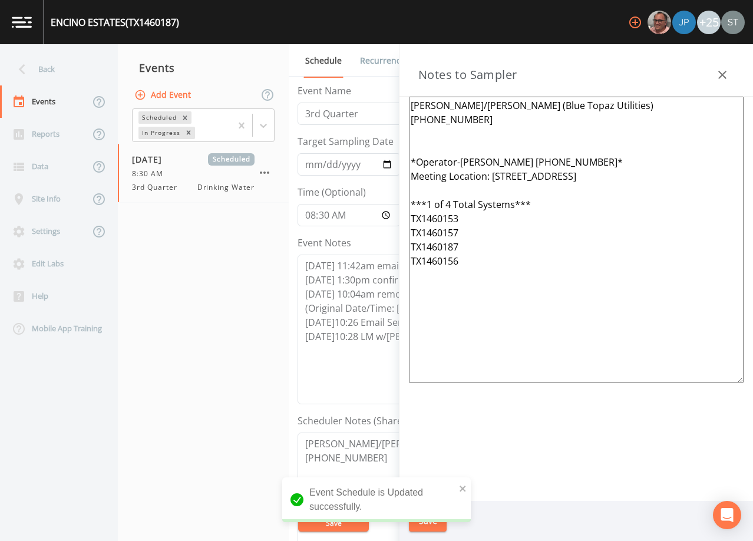
drag, startPoint x: 490, startPoint y: 282, endPoint x: 397, endPoint y: 136, distance: 173.3
click at [397, 136] on div "Back Events Reports Data Site Info Settings Edit Labs Help Mobile App Training …" at bounding box center [376, 292] width 753 height 497
paste textarea "*Operator- Meeting Location: (1 of 4 Total Systems) TX1460153, TX1460157, TX146…"
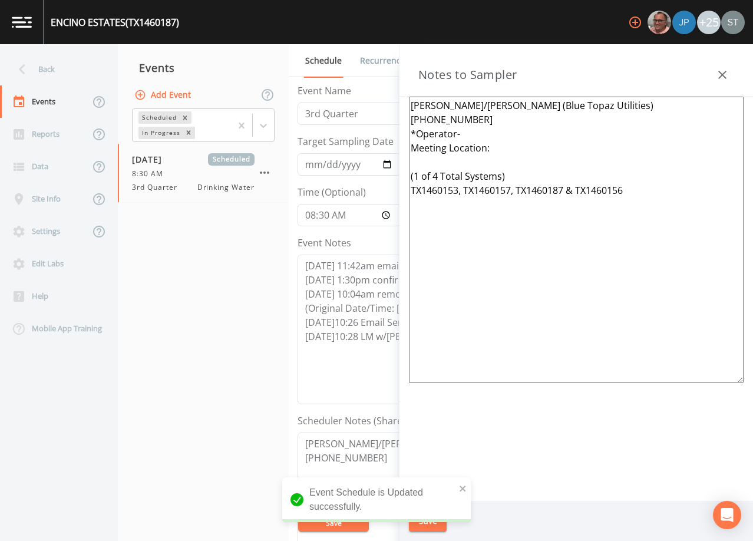
click at [484, 118] on textarea "[PERSON_NAME]/[PERSON_NAME] (Blue Topaz Utilities) [PHONE_NUMBER] *Operator- Me…" at bounding box center [576, 240] width 335 height 286
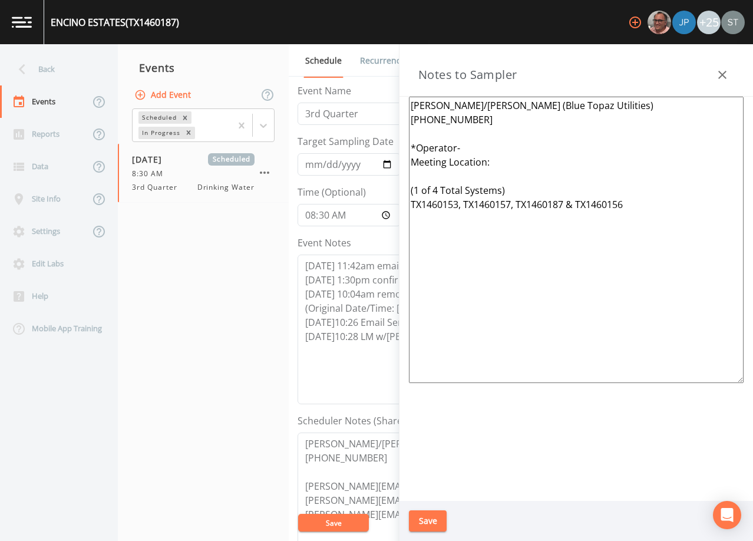
type textarea "[PERSON_NAME]/[PERSON_NAME] (Blue Topaz Utilities) [PHONE_NUMBER] *Operator- Me…"
click at [431, 516] on button "Save" at bounding box center [428, 521] width 38 height 22
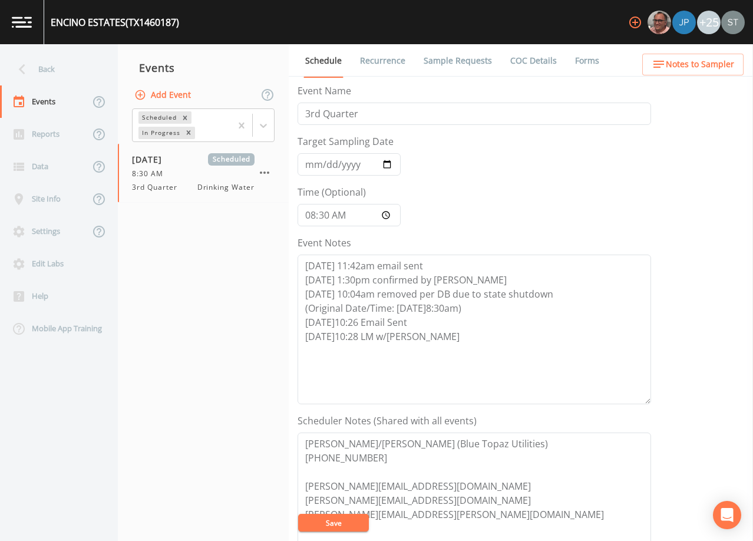
click at [380, 61] on link "Recurrence" at bounding box center [382, 60] width 49 height 33
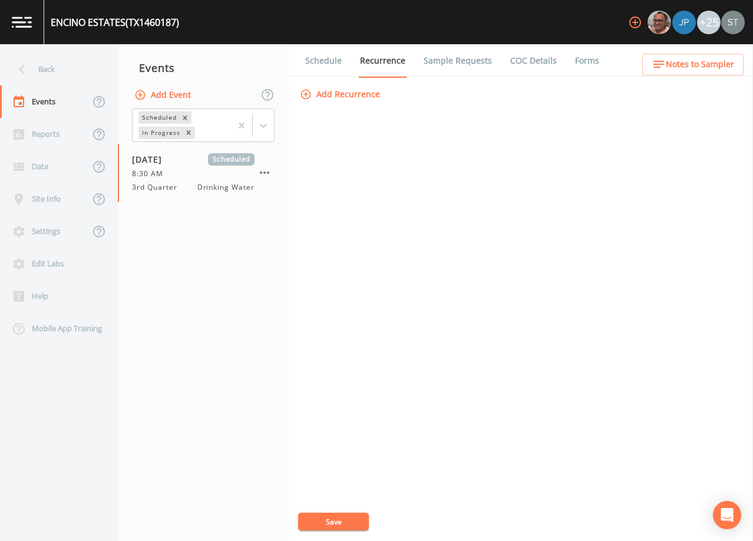
click at [322, 60] on link "Schedule" at bounding box center [323, 60] width 40 height 33
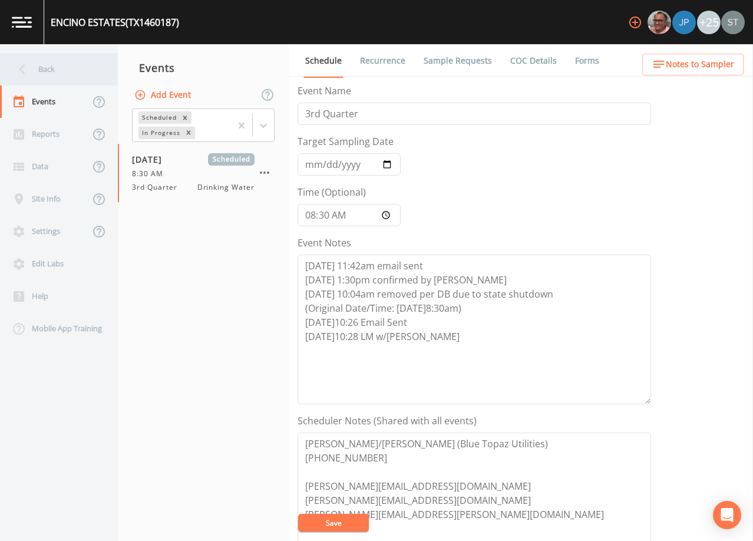
click at [51, 71] on div "Back" at bounding box center [53, 69] width 106 height 32
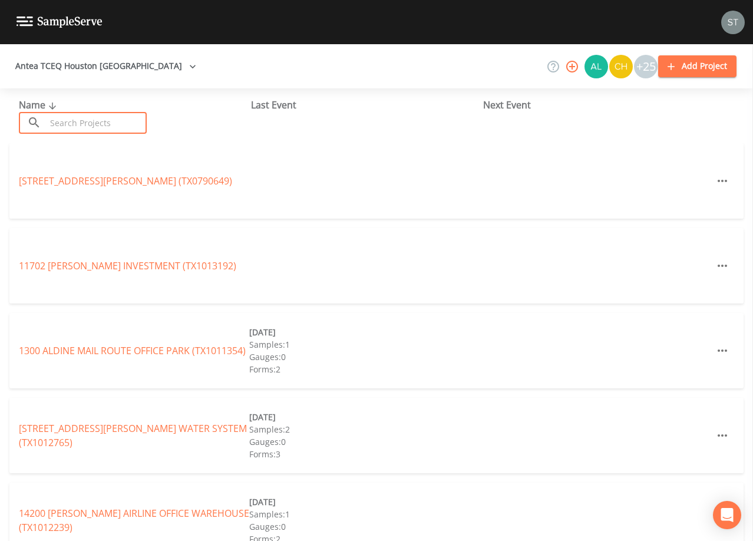
click at [118, 124] on input "text" at bounding box center [96, 123] width 101 height 22
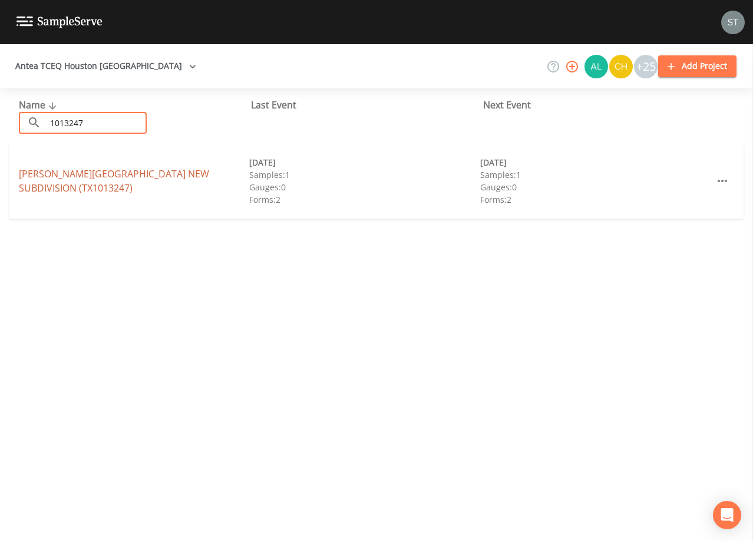
type input "1013247"
click at [120, 181] on link "[PERSON_NAME][GEOGRAPHIC_DATA] (TX1013247)" at bounding box center [114, 180] width 190 height 27
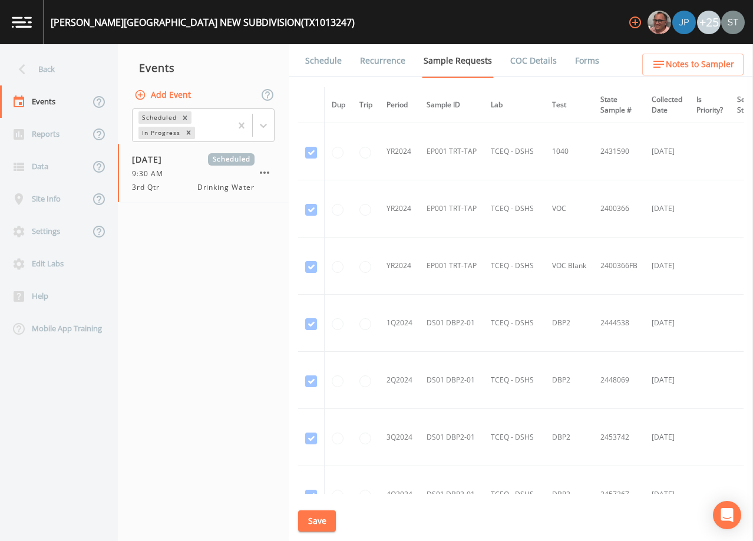
click at [326, 64] on link "Schedule" at bounding box center [323, 60] width 40 height 33
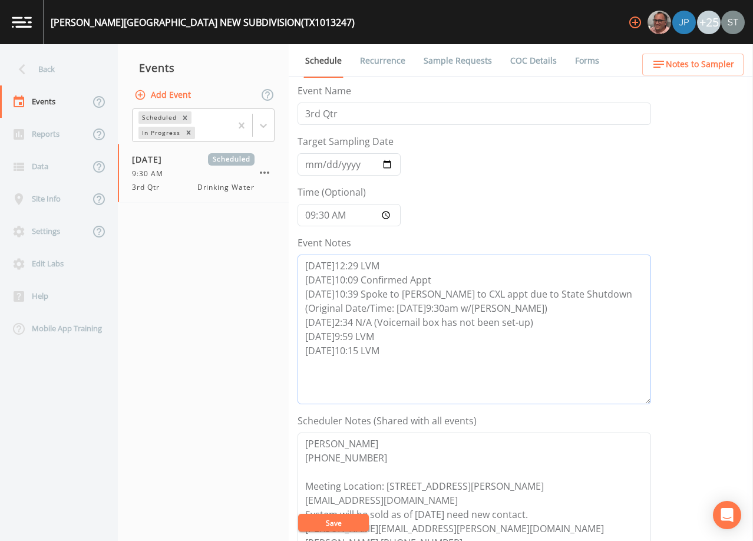
click at [415, 353] on textarea "[DATE]12:29 LVM [DATE]10:09 Confirmed Appt [DATE]10:39 Spoke to [PERSON_NAME] t…" at bounding box center [475, 330] width 354 height 150
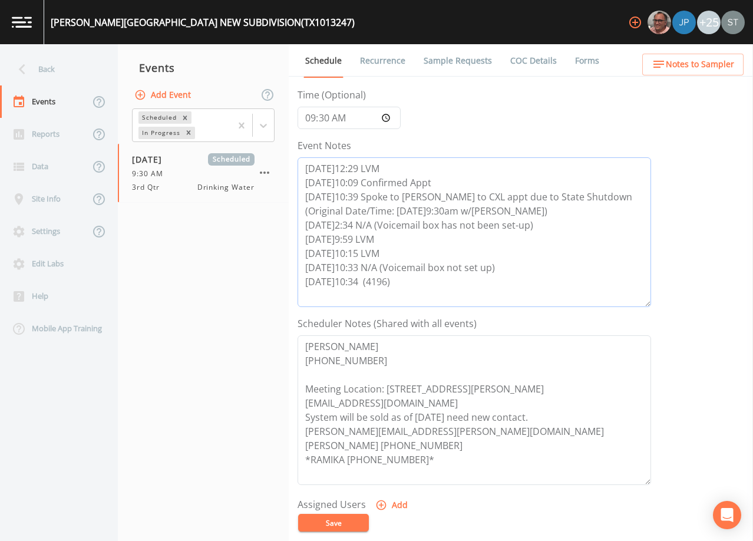
scroll to position [118, 0]
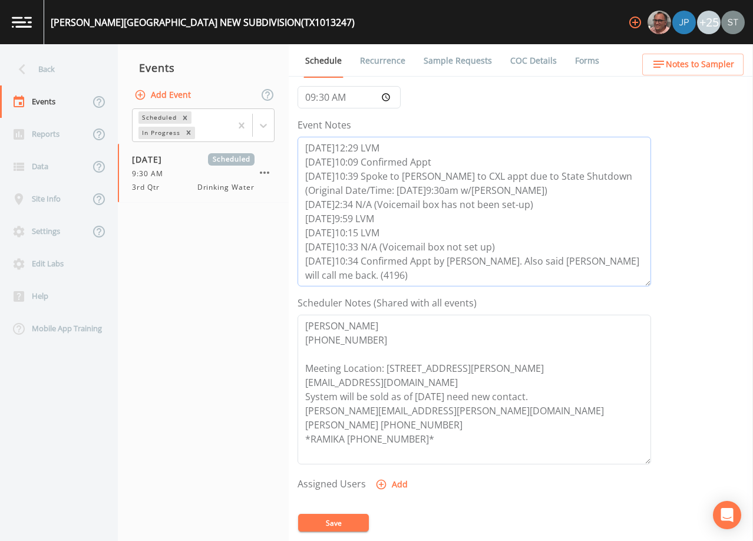
type textarea "[DATE]12:29 LVM [DATE]10:09 Confirmed Appt [DATE]10:39 Spoke to [PERSON_NAME] t…"
click at [394, 483] on button "Add" at bounding box center [392, 485] width 39 height 22
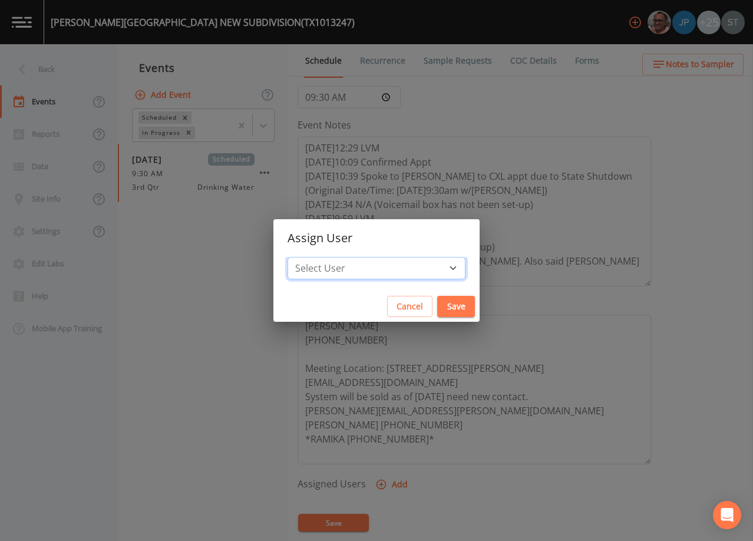
click at [385, 265] on select "Select User [PERSON_NAME] [PERSON_NAME] [PERSON_NAME] [PERSON_NAME] [PERSON_NAM…" at bounding box center [377, 268] width 178 height 22
select select "6dda6eef-c380-4015-b89d-b9b44b713005"
click at [314, 257] on select "Select User [PERSON_NAME] [PERSON_NAME] [PERSON_NAME] [PERSON_NAME] [PERSON_NAM…" at bounding box center [377, 268] width 178 height 22
click at [437, 308] on button "Save" at bounding box center [456, 307] width 38 height 22
select select
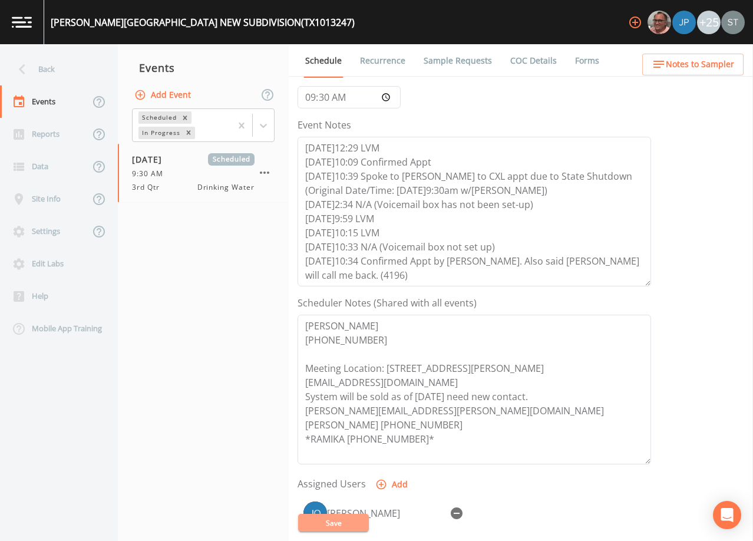
click at [344, 518] on button "Save" at bounding box center [333, 523] width 71 height 18
click at [644, 263] on textarea "[DATE]12:29 LVM [DATE]10:09 Confirmed Appt [DATE]10:39 Spoke to [PERSON_NAME] t…" at bounding box center [475, 212] width 354 height 150
click at [326, 270] on textarea "[DATE]12:29 LVM [DATE]10:09 Confirmed Appt [DATE]10:39 Spoke to [PERSON_NAME] t…" at bounding box center [475, 212] width 354 height 150
click at [378, 278] on textarea "[DATE]12:29 LVM [DATE]10:09 Confirmed Appt [DATE]10:39 Spoke to [PERSON_NAME] t…" at bounding box center [475, 212] width 354 height 150
type textarea "[DATE]12:29 LVM [DATE]10:09 Confirmed Appt [DATE]10:39 Spoke to [PERSON_NAME] t…"
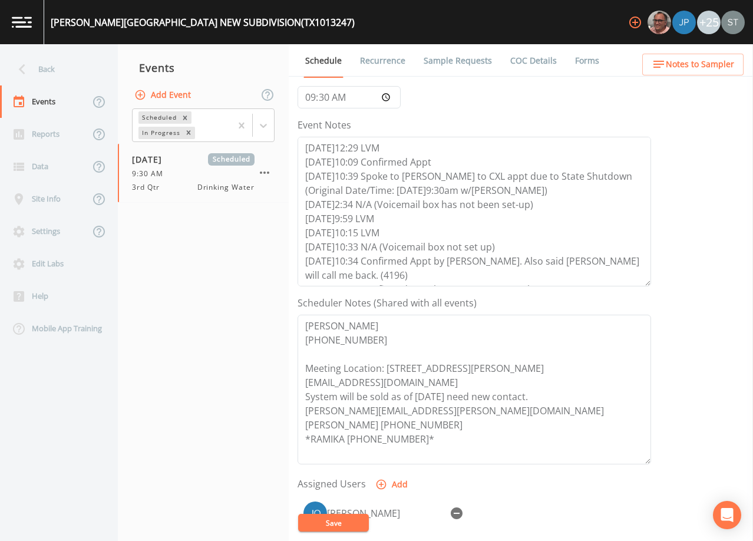
click at [348, 523] on button "Save" at bounding box center [333, 523] width 71 height 18
click at [376, 55] on link "Recurrence" at bounding box center [382, 60] width 49 height 33
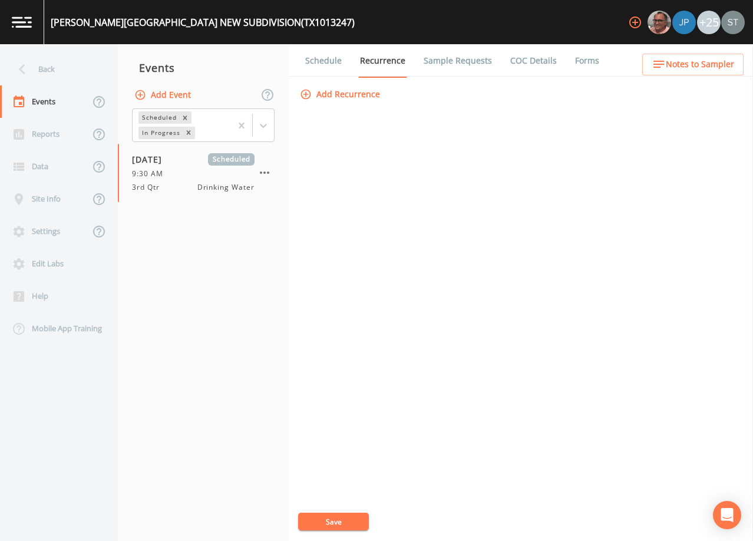
click at [325, 62] on link "Schedule" at bounding box center [323, 60] width 40 height 33
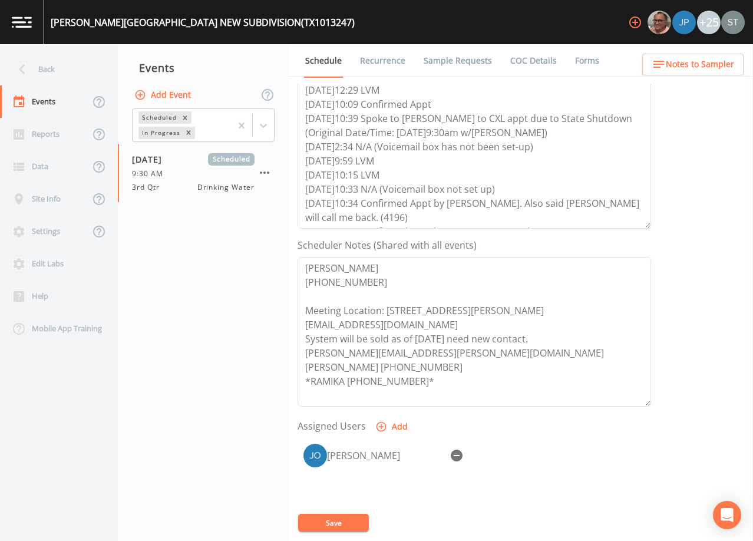
scroll to position [177, 0]
click at [336, 519] on button "Save" at bounding box center [333, 523] width 71 height 18
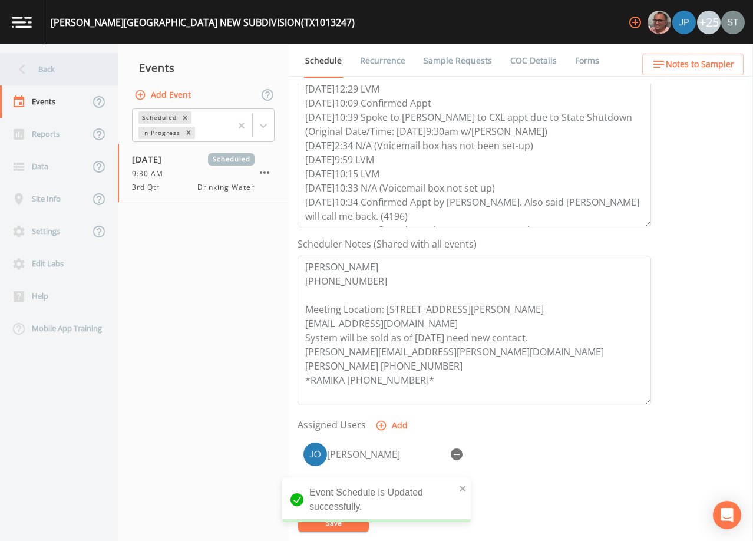
click at [41, 67] on div "Back" at bounding box center [53, 69] width 106 height 32
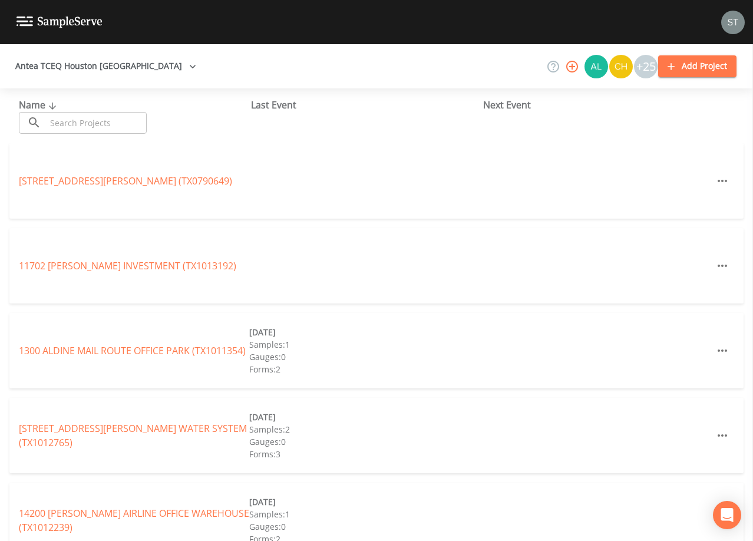
click at [111, 118] on input "text" at bounding box center [96, 123] width 101 height 22
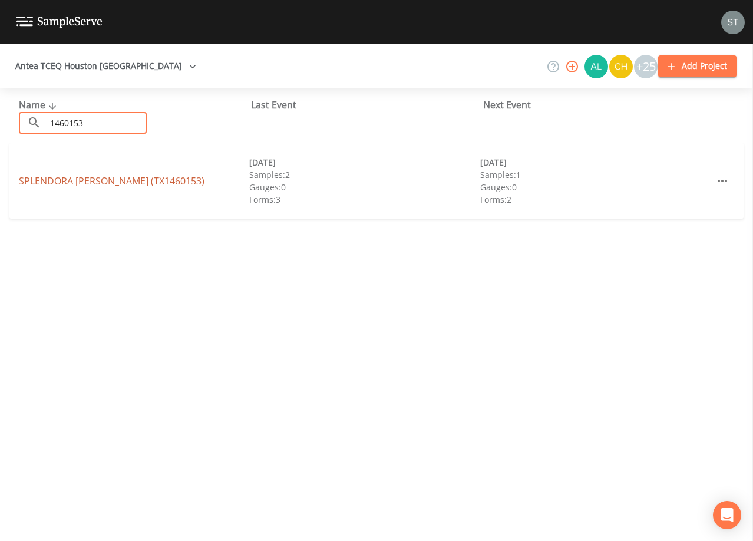
type input "1460153"
click at [131, 177] on link "SPLENDORA [PERSON_NAME] (TX1460153)" at bounding box center [112, 180] width 186 height 13
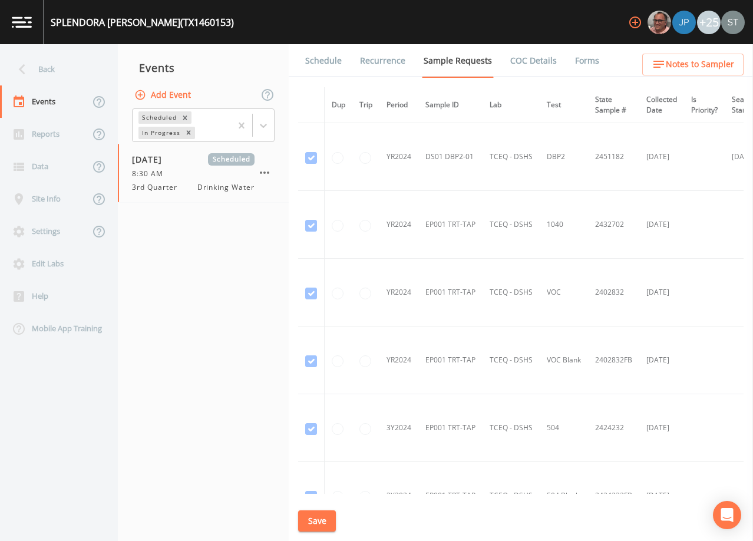
click at [323, 66] on link "Schedule" at bounding box center [323, 60] width 40 height 33
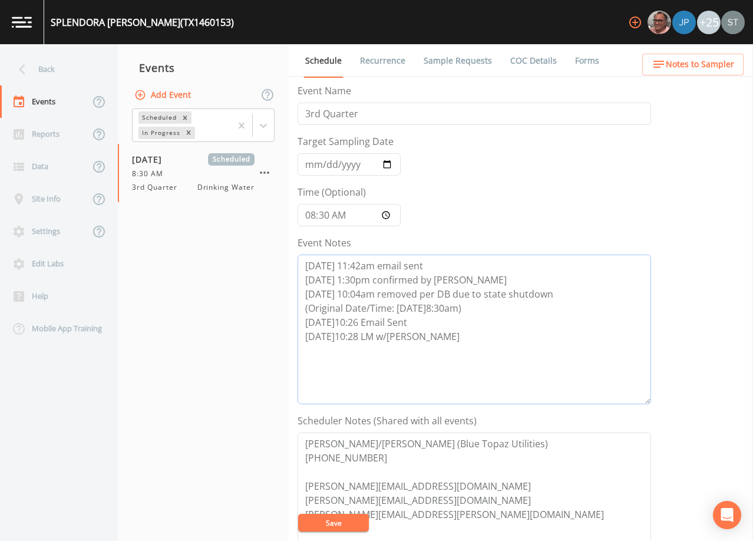
click at [454, 330] on textarea "[DATE] 11:42am email sent [DATE] 1:30pm confirmed by [PERSON_NAME] [DATE] 10:04…" at bounding box center [475, 330] width 354 height 150
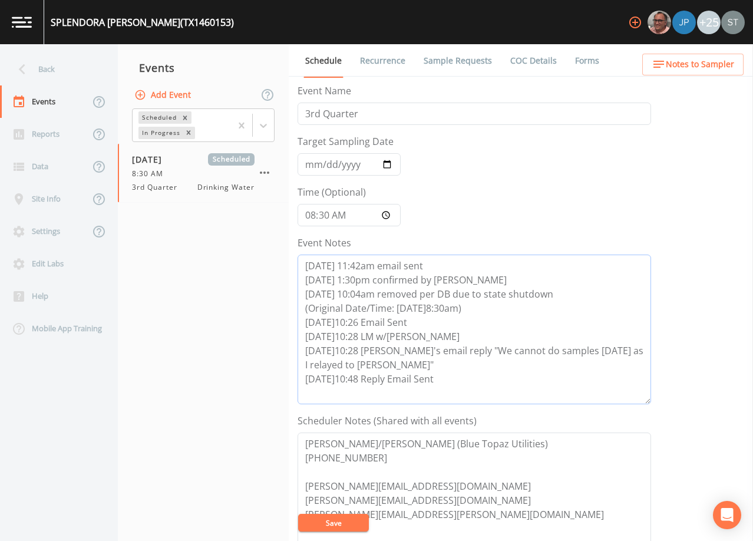
type textarea "[DATE] 11:42am email sent [DATE] 1:30pm confirmed by [PERSON_NAME] [DATE] 10:04…"
click at [344, 517] on button "Save" at bounding box center [333, 523] width 71 height 18
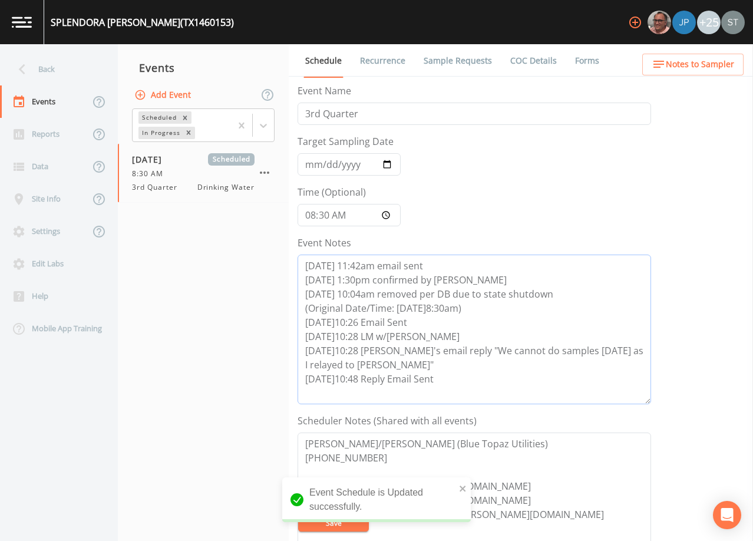
drag, startPoint x: 444, startPoint y: 386, endPoint x: 275, endPoint y: 346, distance: 173.8
click at [275, 346] on div "Back Events Reports Data Site Info Settings Edit Labs Help Mobile App Training …" at bounding box center [376, 292] width 753 height 497
click at [385, 64] on link "Recurrence" at bounding box center [382, 60] width 49 height 33
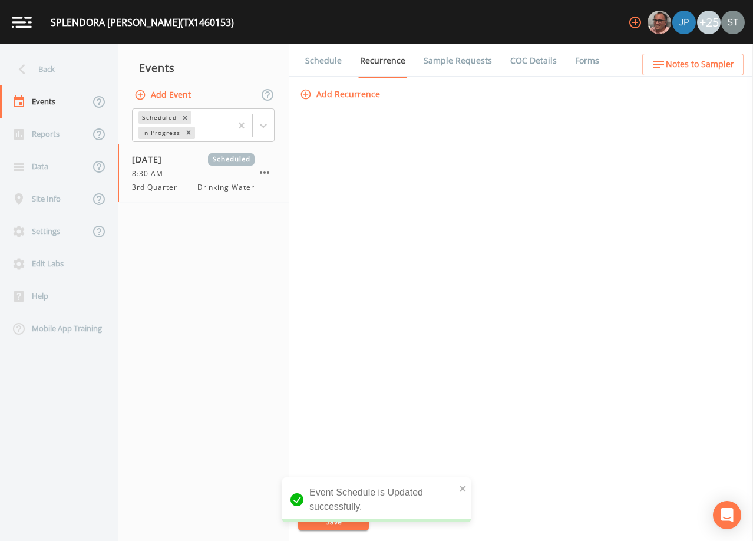
click at [330, 66] on link "Schedule" at bounding box center [323, 60] width 40 height 33
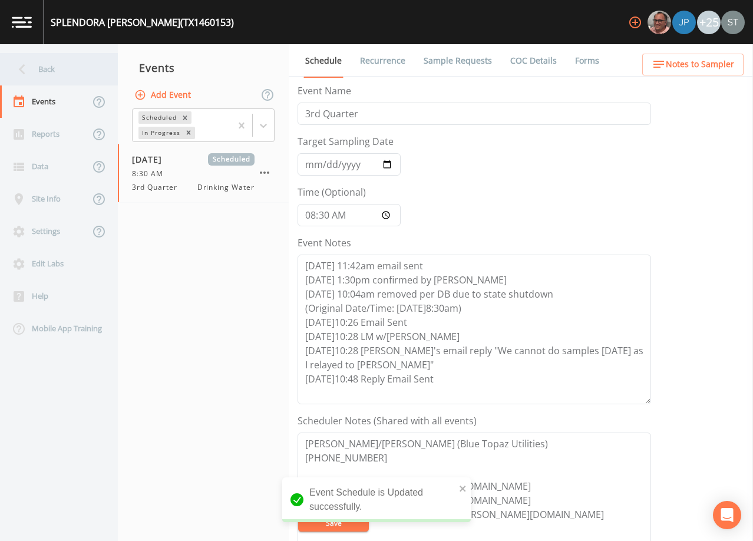
click at [46, 77] on div "Back" at bounding box center [53, 69] width 106 height 32
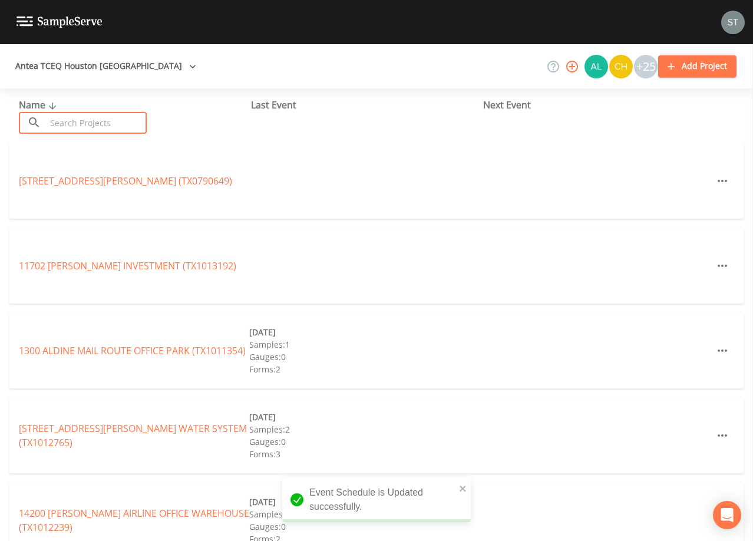
click at [79, 117] on input "text" at bounding box center [96, 123] width 101 height 22
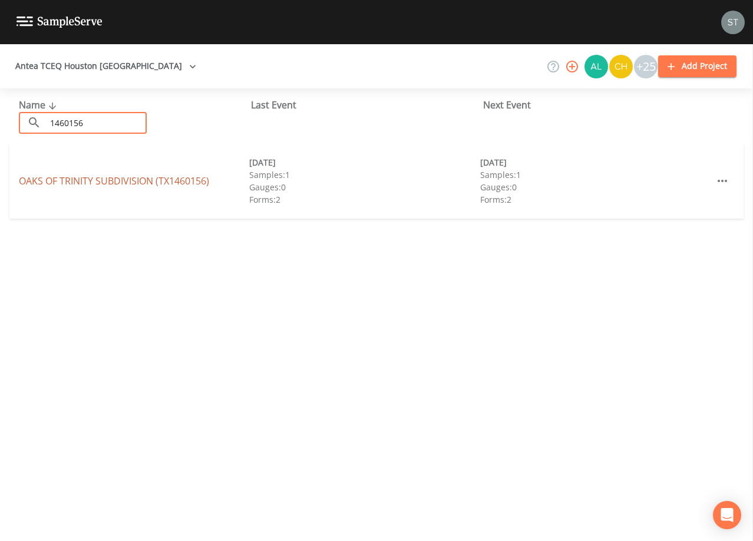
type input "1460156"
click at [144, 181] on link "[GEOGRAPHIC_DATA] (TX1460156)" at bounding box center [114, 180] width 190 height 13
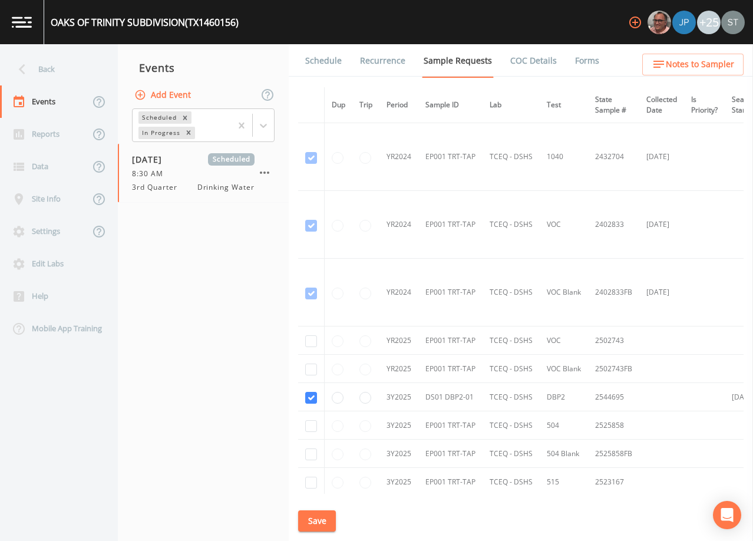
click at [335, 67] on link "Schedule" at bounding box center [323, 60] width 40 height 33
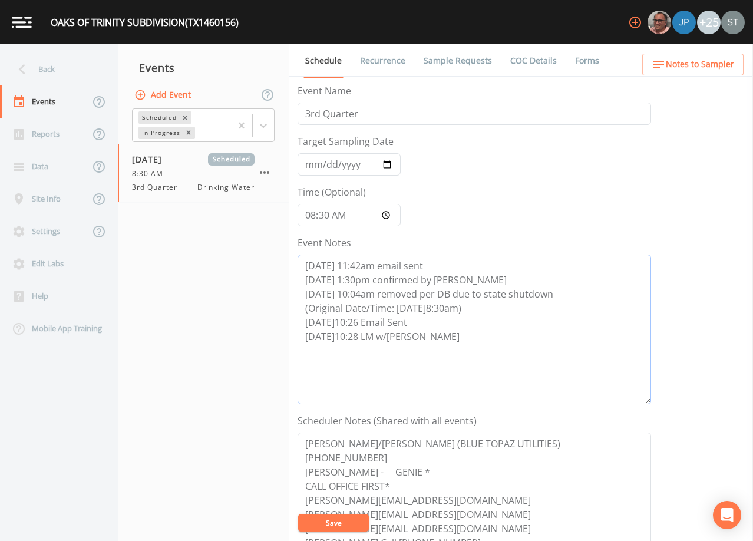
click at [428, 328] on textarea "[DATE] 11:42am email sent [DATE] 1:30pm confirmed by [PERSON_NAME] [DATE] 10:04…" at bounding box center [475, 330] width 354 height 150
paste textarea "[DATE]10:28 [PERSON_NAME]'s email reply "We cannot do samples [DATE] as I relay…"
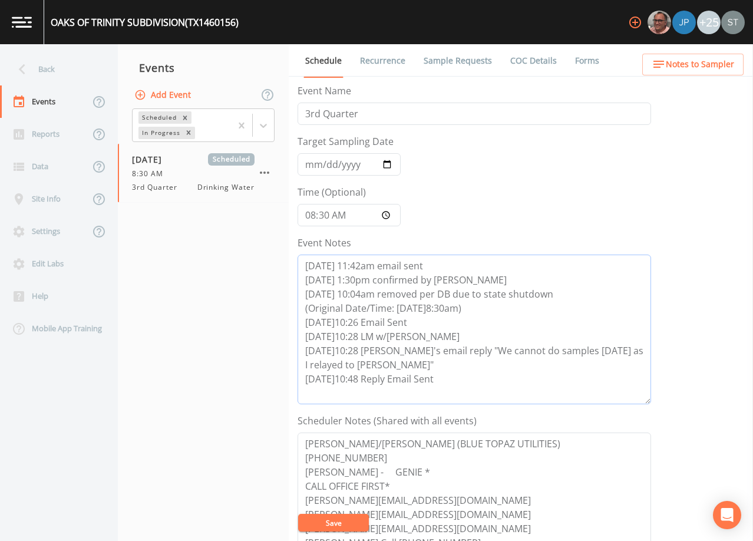
type textarea "[DATE] 11:42am email sent [DATE] 1:30pm confirmed by [PERSON_NAME] [DATE] 10:04…"
click at [308, 162] on input "[DATE]" at bounding box center [349, 164] width 103 height 22
click at [355, 516] on button "Save" at bounding box center [333, 523] width 71 height 18
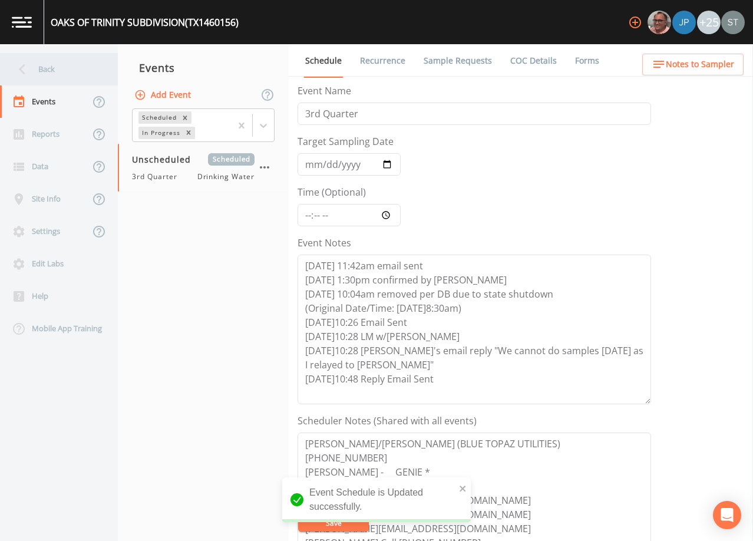
click at [58, 69] on div "Back" at bounding box center [53, 69] width 106 height 32
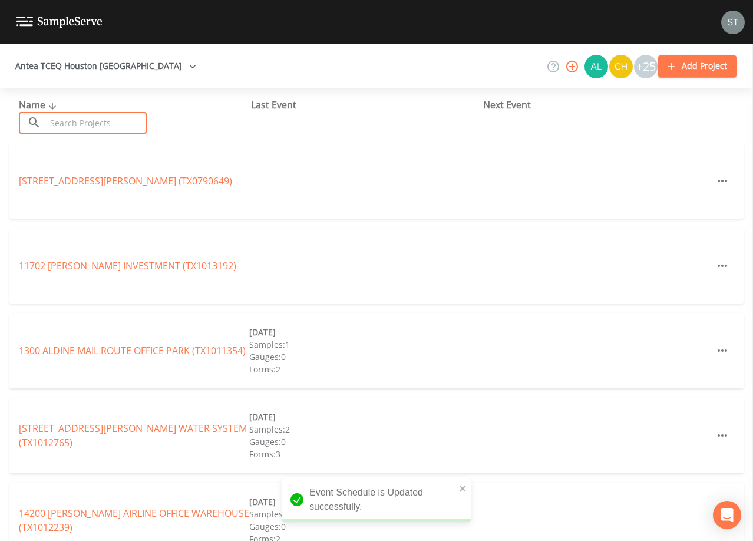
click at [103, 118] on input "text" at bounding box center [96, 123] width 101 height 22
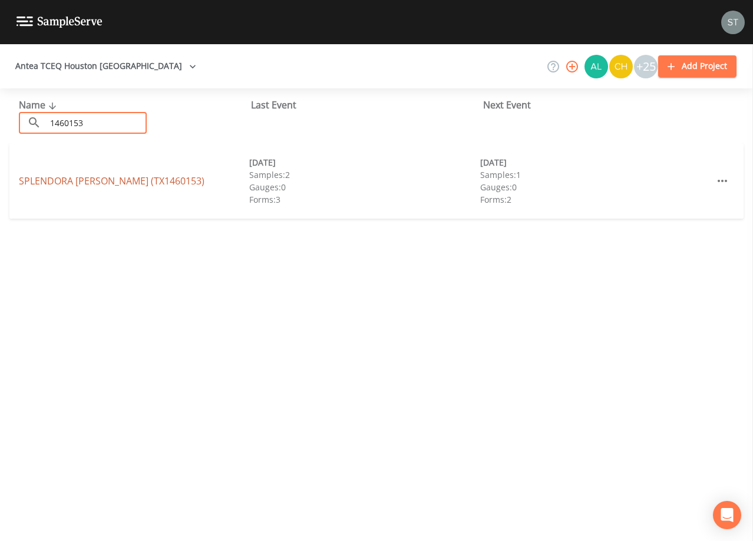
type input "1460153"
click at [144, 181] on link "SPLENDORA [PERSON_NAME] (TX1460153)" at bounding box center [112, 180] width 186 height 13
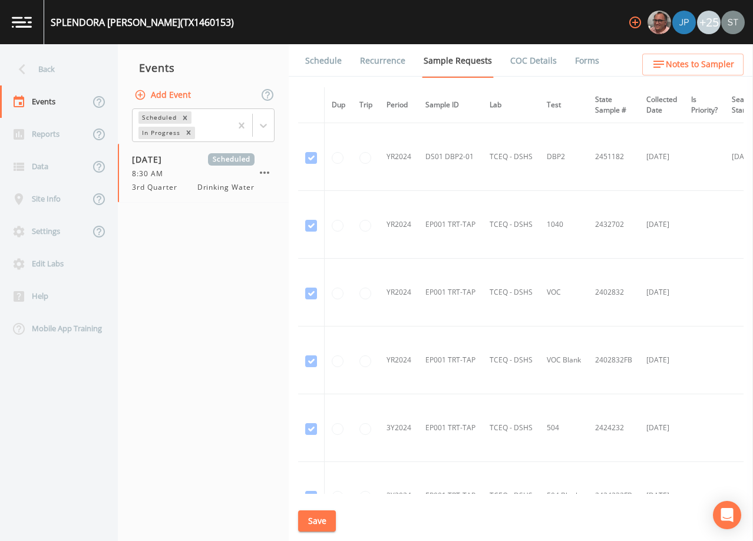
click at [318, 57] on link "Schedule" at bounding box center [323, 60] width 40 height 33
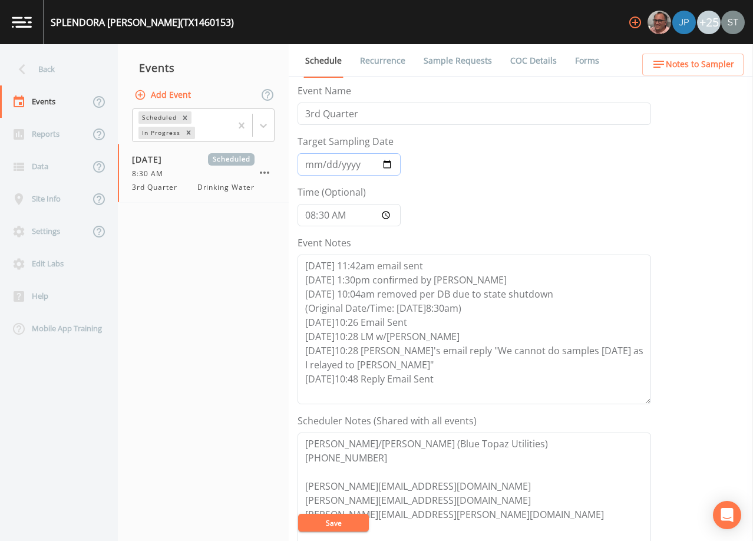
drag, startPoint x: 307, startPoint y: 166, endPoint x: 315, endPoint y: 152, distance: 16.1
click at [309, 163] on input "[DATE]" at bounding box center [349, 164] width 103 height 22
click at [345, 525] on button "Save" at bounding box center [333, 523] width 71 height 18
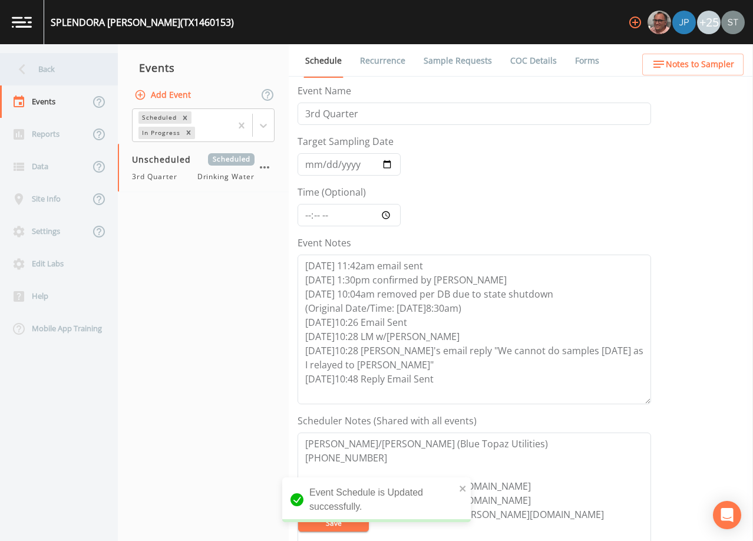
click at [60, 70] on div "Back" at bounding box center [53, 69] width 106 height 32
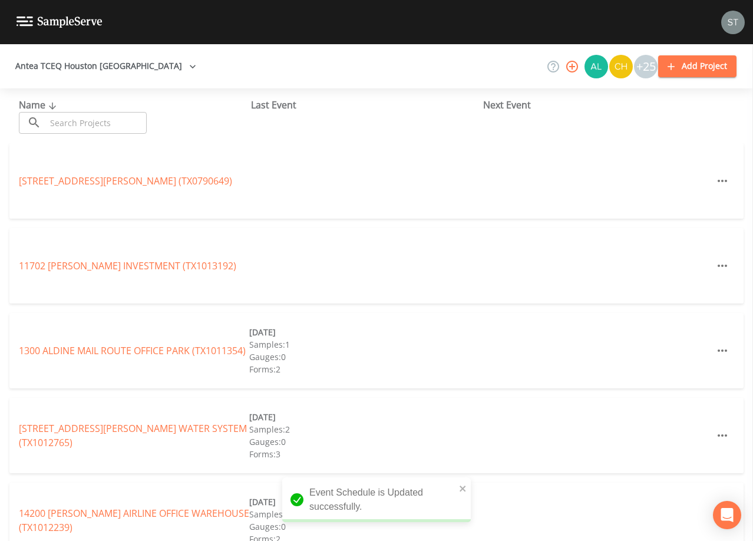
drag, startPoint x: 74, startPoint y: 122, endPoint x: 79, endPoint y: 115, distance: 8.5
click at [75, 122] on input "text" at bounding box center [96, 123] width 101 height 22
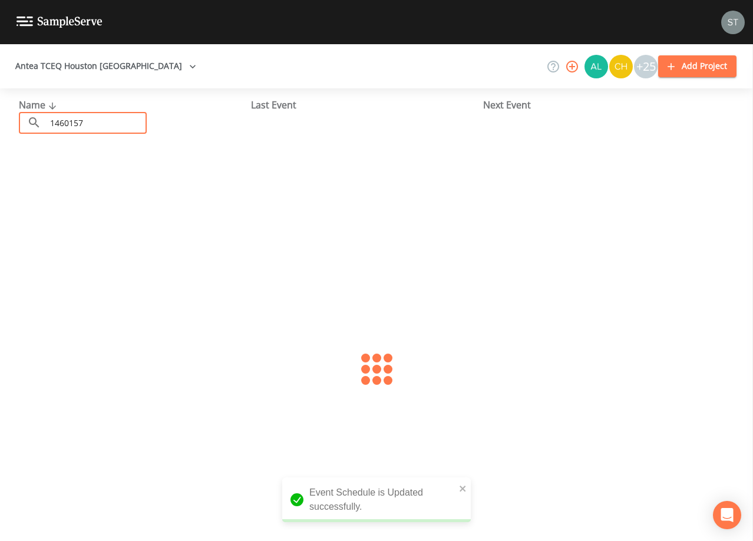
type input "1460157"
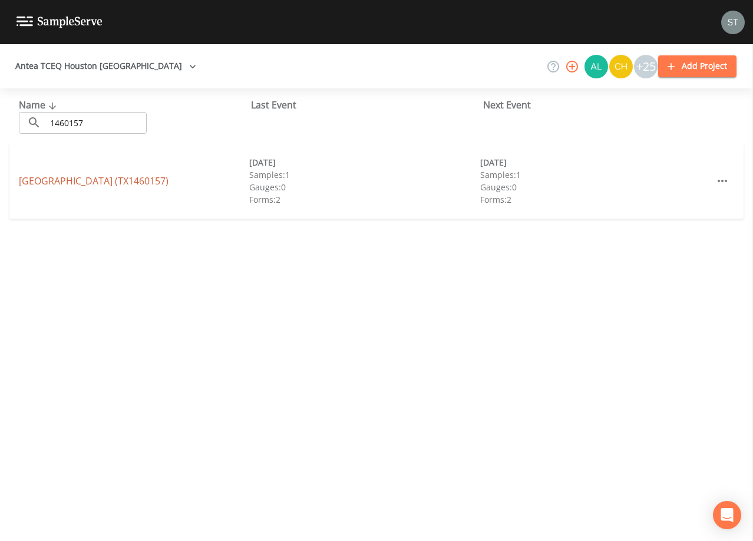
click at [141, 183] on link "[GEOGRAPHIC_DATA] (TX1460157)" at bounding box center [94, 180] width 150 height 13
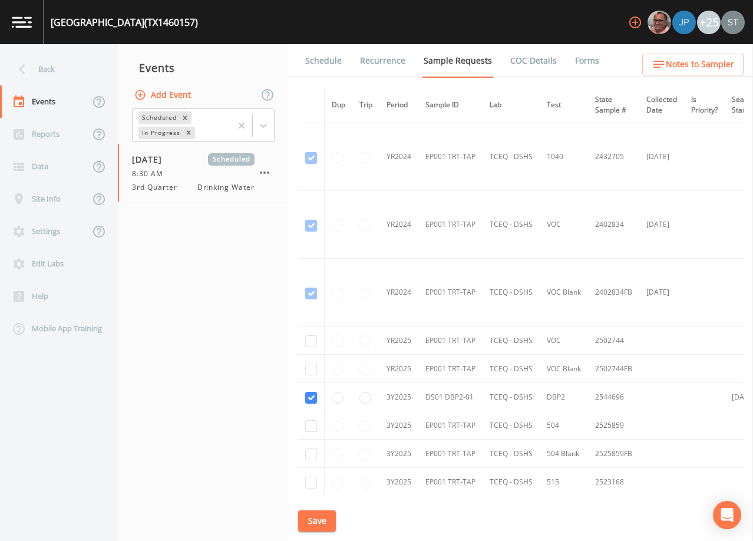
click at [319, 62] on link "Schedule" at bounding box center [323, 60] width 40 height 33
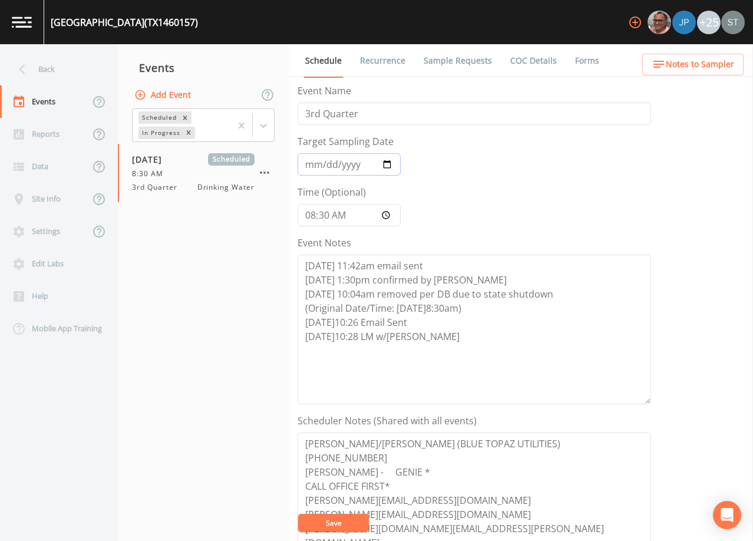
click at [308, 164] on input "[DATE]" at bounding box center [349, 164] width 103 height 22
click at [422, 340] on textarea "[DATE] 11:42am email sent [DATE] 1:30pm confirmed by [PERSON_NAME] [DATE] 10:04…" at bounding box center [475, 330] width 354 height 150
paste textarea "[DATE]10:28 [PERSON_NAME]'s email reply "We cannot do samples [DATE] as I relay…"
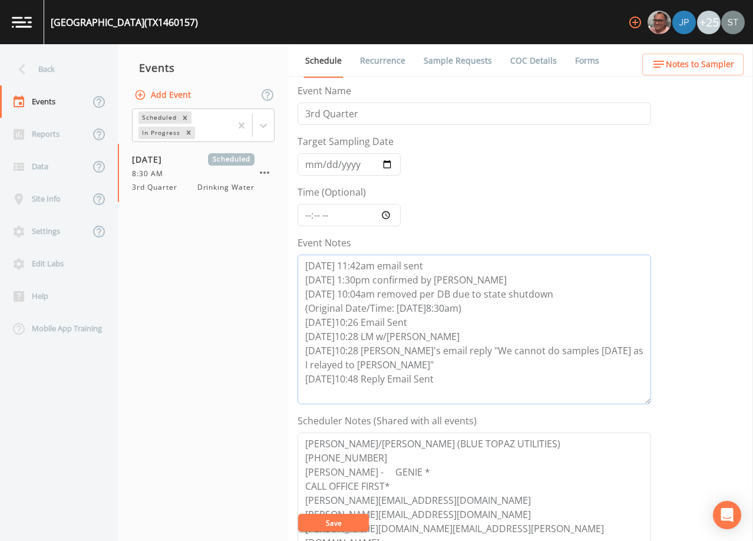
type textarea "[DATE] 11:42am email sent [DATE] 1:30pm confirmed by [PERSON_NAME] [DATE] 10:04…"
click at [347, 523] on button "Save" at bounding box center [333, 523] width 71 height 18
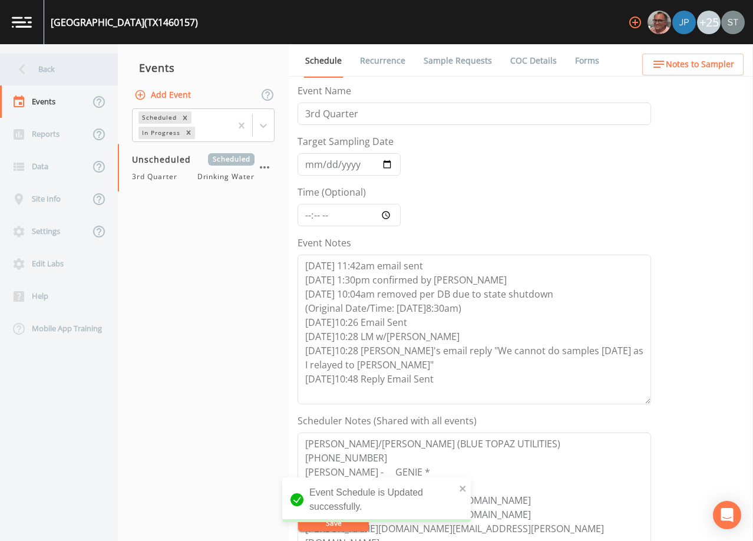
click at [50, 64] on div "Back" at bounding box center [53, 69] width 106 height 32
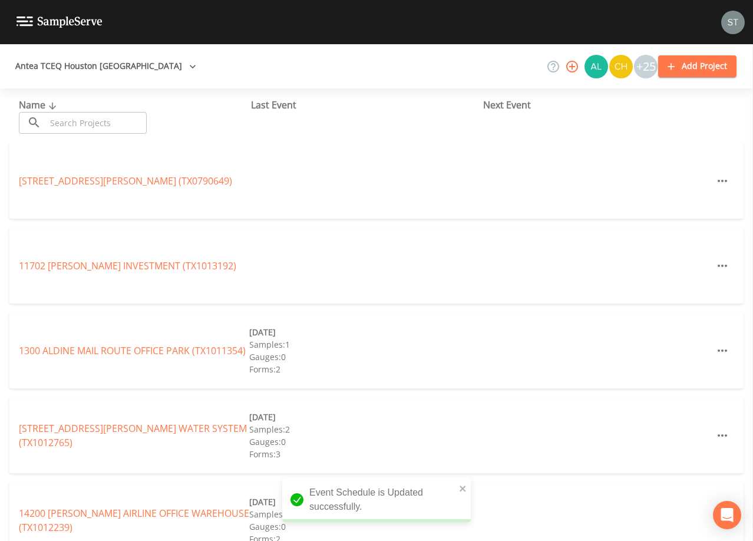
click at [79, 123] on input "text" at bounding box center [96, 123] width 101 height 22
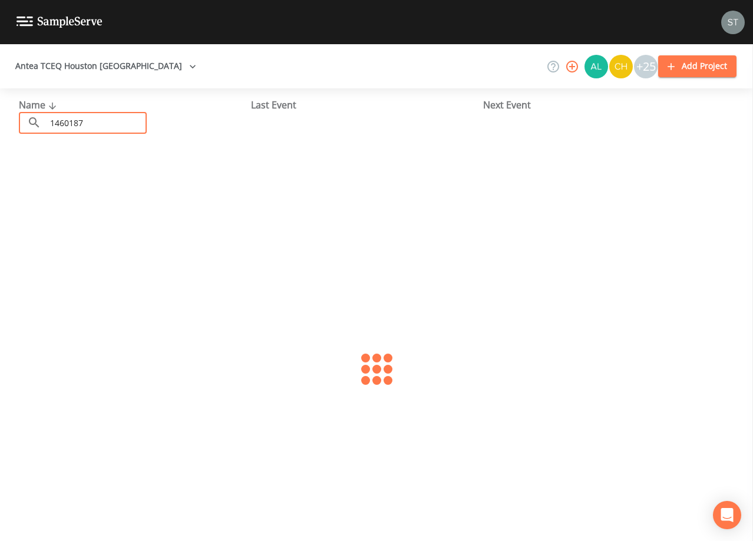
type input "1460187"
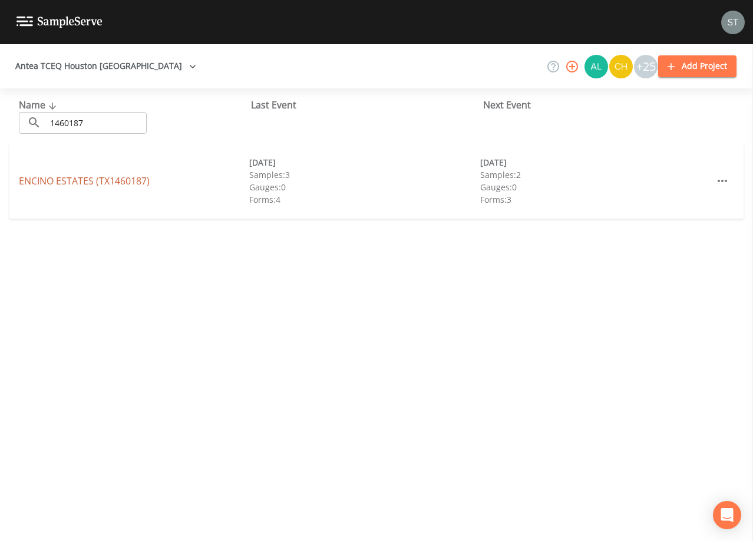
click at [61, 178] on link "[GEOGRAPHIC_DATA] (TX1460187)" at bounding box center [84, 180] width 131 height 13
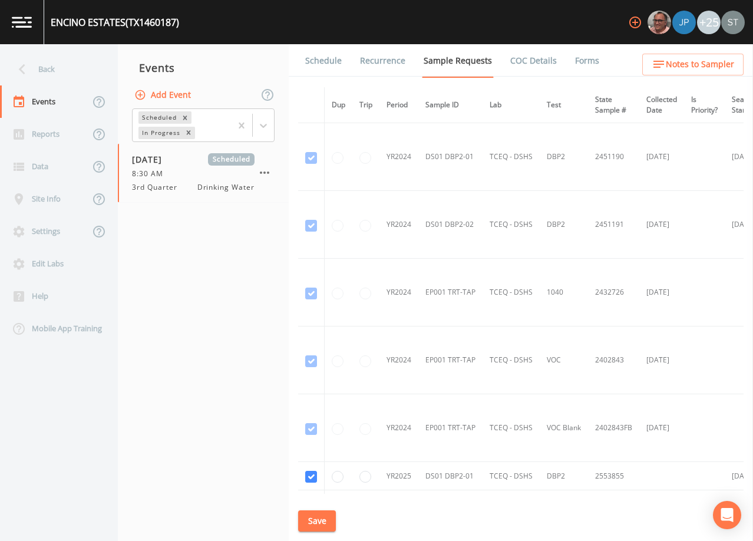
click at [328, 64] on link "Schedule" at bounding box center [323, 60] width 40 height 33
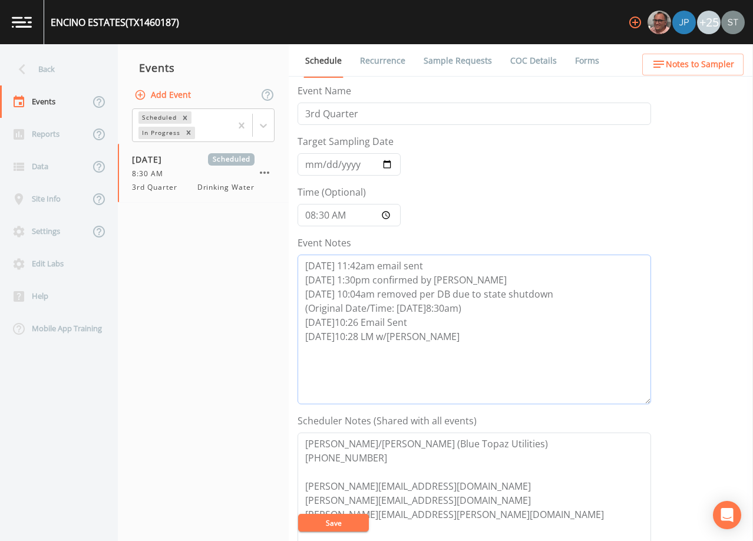
click at [419, 335] on textarea "[DATE] 11:42am email sent [DATE] 1:30pm confirmed by [PERSON_NAME] [DATE] 10:04…" at bounding box center [475, 330] width 354 height 150
paste textarea "[DATE]10:28 [PERSON_NAME]'s email reply "We cannot do samples [DATE] as I relay…"
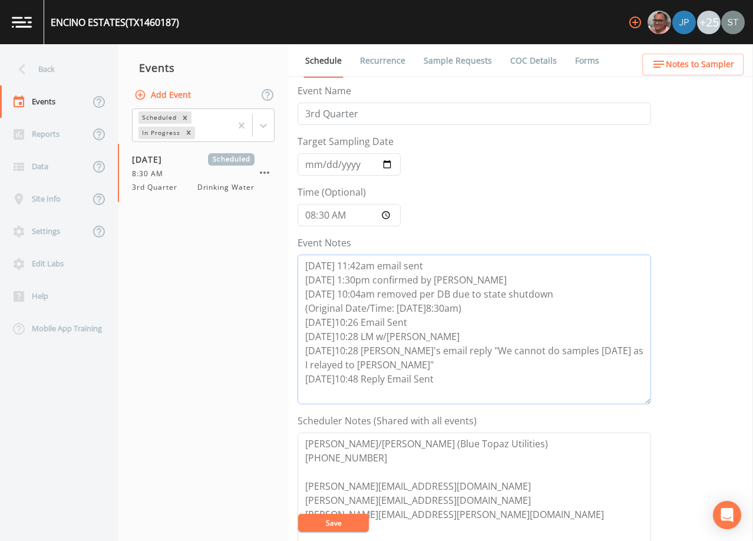
type textarea "[DATE] 11:42am email sent [DATE] 1:30pm confirmed by [PERSON_NAME] [DATE] 10:04…"
click at [308, 162] on input "[DATE]" at bounding box center [349, 164] width 103 height 22
click at [338, 518] on button "Save" at bounding box center [333, 523] width 71 height 18
click at [349, 519] on button "Save" at bounding box center [333, 523] width 71 height 18
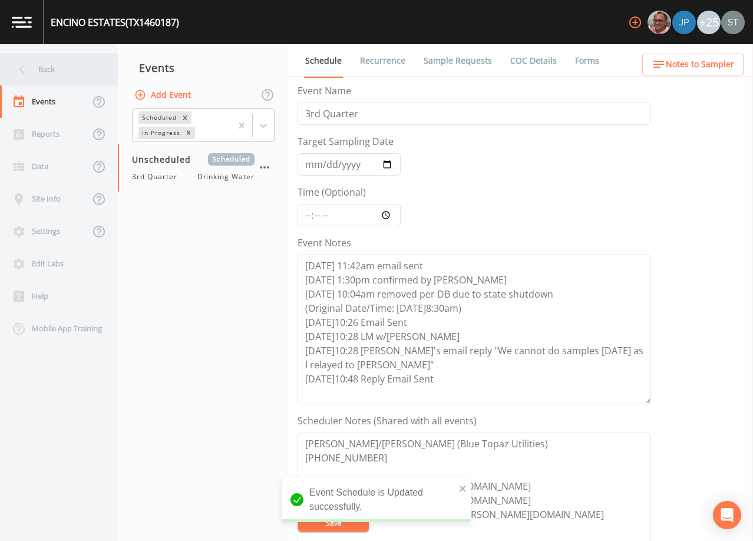
click at [54, 71] on div "Back" at bounding box center [53, 69] width 106 height 32
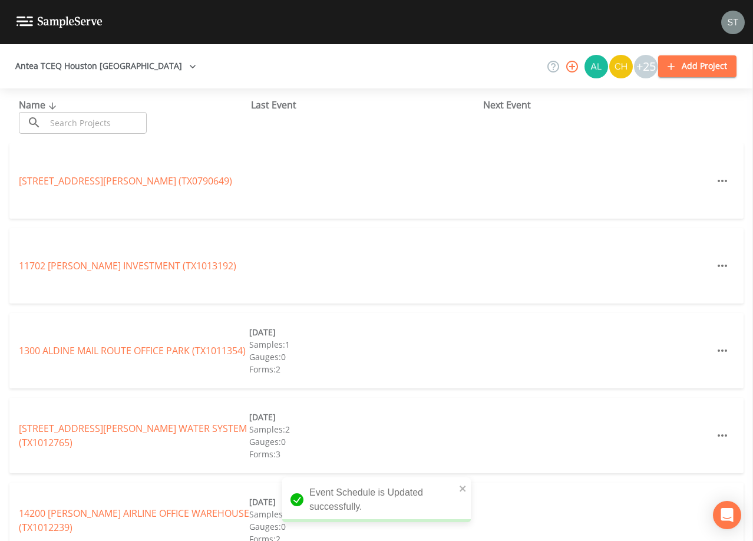
click at [78, 120] on input "text" at bounding box center [96, 123] width 101 height 22
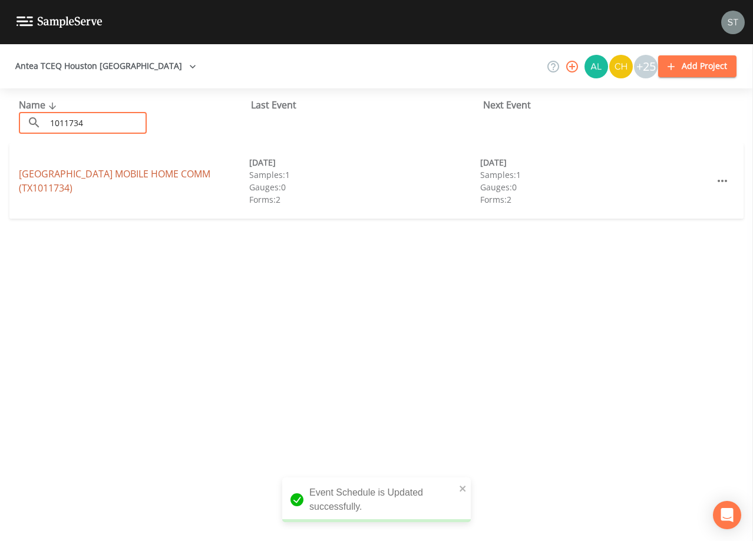
type input "1011734"
click at [132, 173] on link "[GEOGRAPHIC_DATA] MOBILE HOME COMM (TX1011734)" at bounding box center [114, 180] width 191 height 27
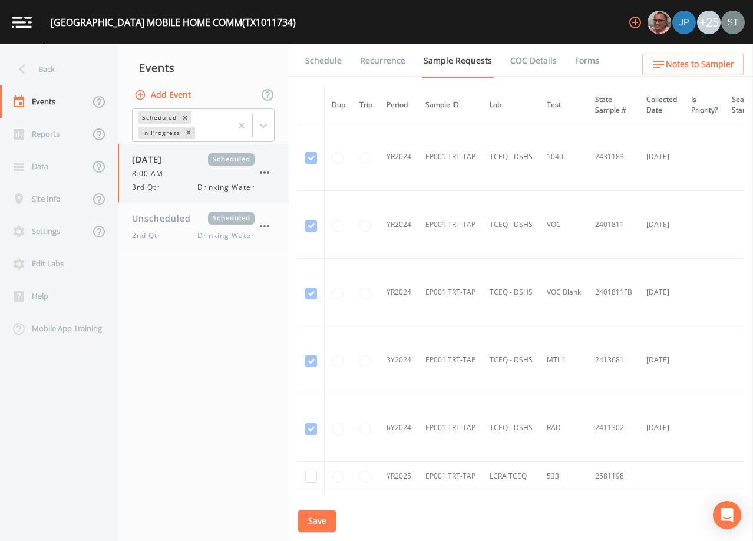
click at [183, 173] on div "8:00 AM" at bounding box center [193, 174] width 123 height 11
click at [331, 54] on link "Schedule" at bounding box center [323, 60] width 40 height 33
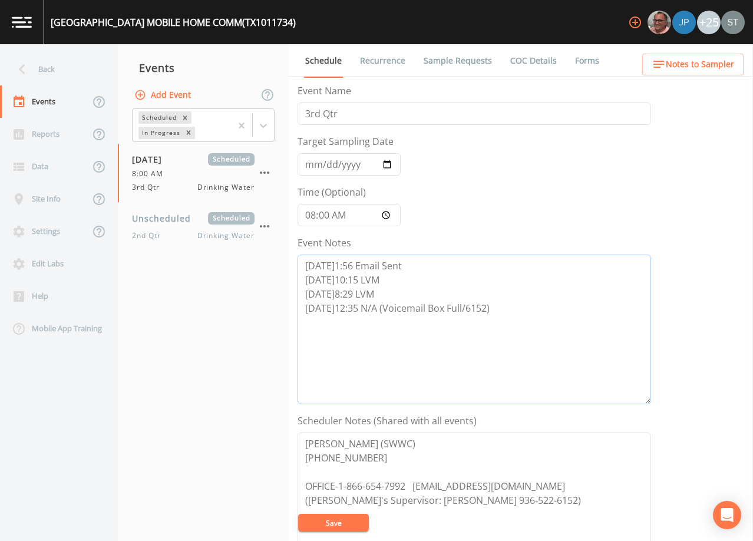
click at [533, 315] on textarea "[DATE]1:56 Email Sent [DATE]10:15 LVM [DATE]8:29 LVM [DATE]12:35 N/A (Voicemail…" at bounding box center [475, 330] width 354 height 150
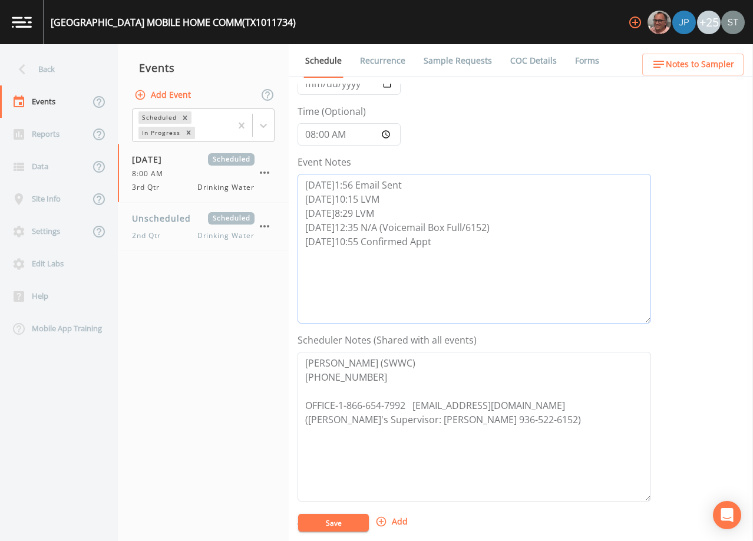
scroll to position [236, 0]
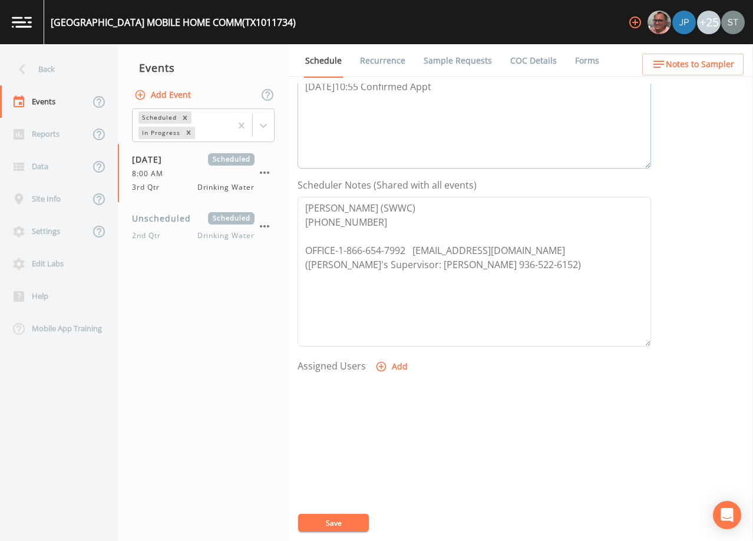
type textarea "[DATE]1:56 Email Sent [DATE]10:15 LVM [DATE]8:29 LVM [DATE]12:35 N/A (Voicemail…"
click at [394, 365] on button "Add" at bounding box center [392, 367] width 39 height 22
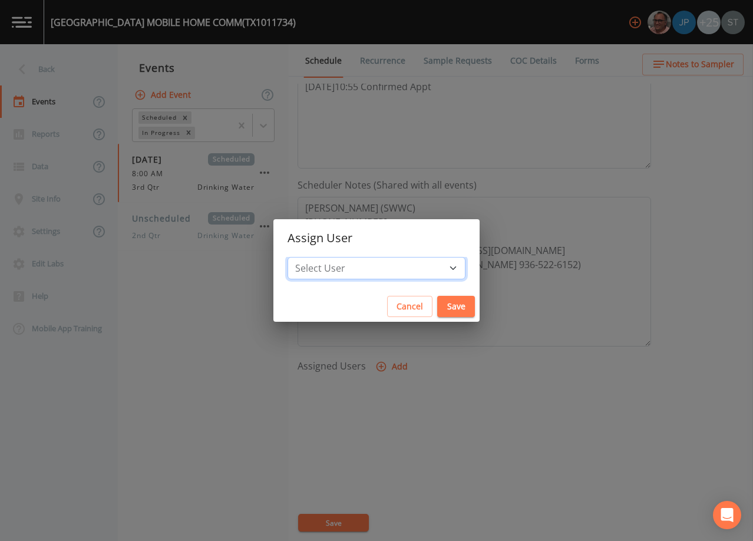
click at [388, 269] on select "Select User [PERSON_NAME] [PERSON_NAME] [PERSON_NAME] [PERSON_NAME] [PERSON_NAM…" at bounding box center [377, 268] width 178 height 22
select select "7dc39629-d690-4ad7-981f-00477f03d06a"
click at [314, 257] on select "Select User [PERSON_NAME] [PERSON_NAME] [PERSON_NAME] [PERSON_NAME] [PERSON_NAM…" at bounding box center [377, 268] width 178 height 22
click at [437, 313] on button "Save" at bounding box center [456, 307] width 38 height 22
select select
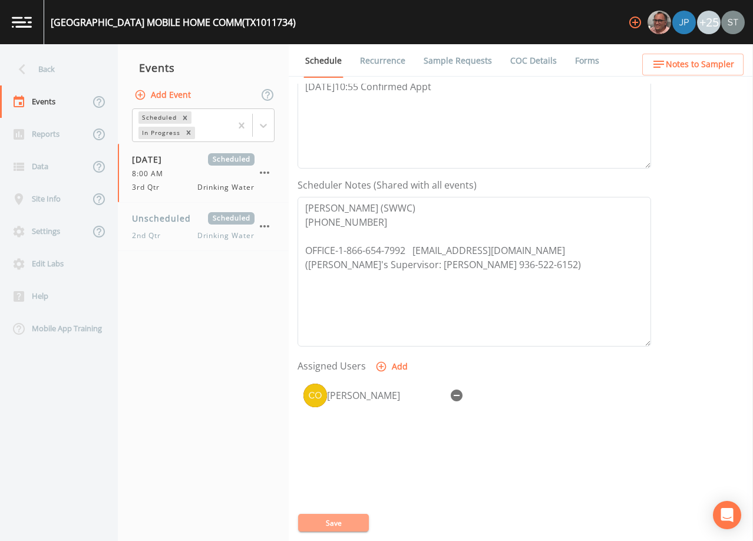
click at [335, 527] on button "Save" at bounding box center [333, 523] width 71 height 18
click at [705, 58] on span "Notes to Sampler" at bounding box center [700, 64] width 68 height 15
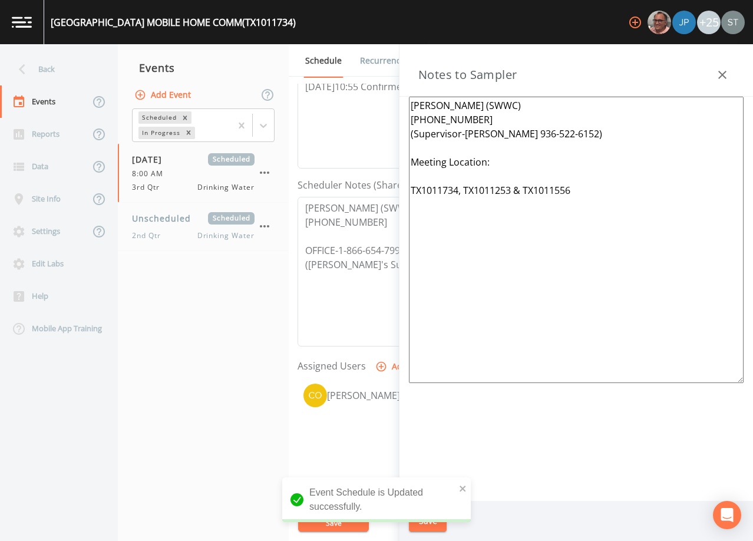
click at [546, 169] on textarea "[PERSON_NAME] (SWWC) [PHONE_NUMBER] (Supervisor-[PERSON_NAME] 936-522-6152) Mee…" at bounding box center [576, 240] width 335 height 286
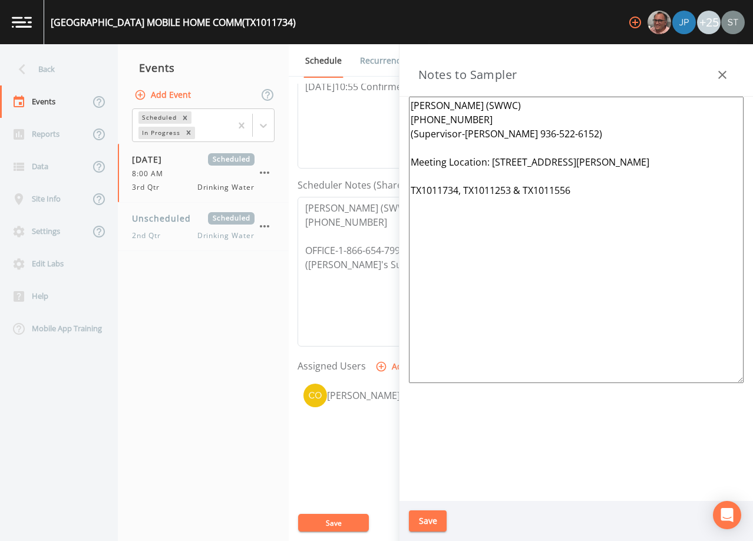
click at [411, 186] on textarea "[PERSON_NAME] (SWWC) [PHONE_NUMBER] (Supervisor-[PERSON_NAME] 936-522-6152) Mee…" at bounding box center [576, 240] width 335 height 286
type textarea "[PERSON_NAME] (SWWC) [PHONE_NUMBER] (Supervisor-[PERSON_NAME] 936-522-6152) Mee…"
click at [441, 513] on button "Save" at bounding box center [428, 521] width 38 height 22
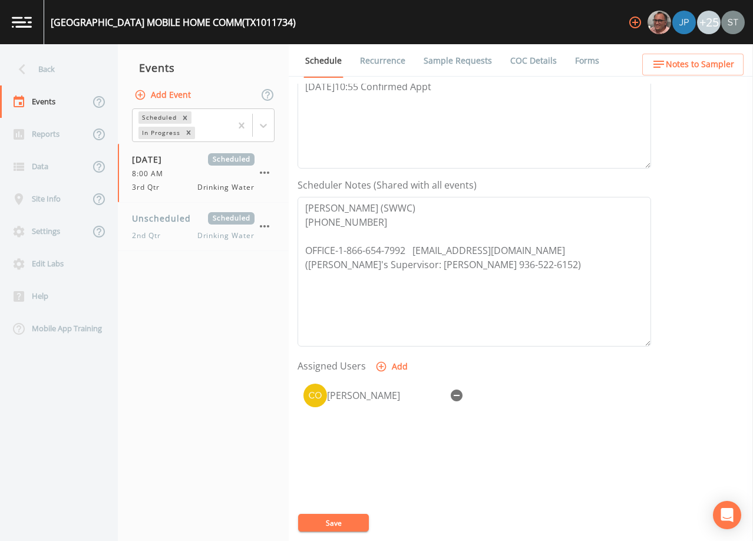
click at [333, 521] on button "Save" at bounding box center [333, 523] width 71 height 18
click at [449, 71] on link "Sample Requests" at bounding box center [458, 60] width 72 height 33
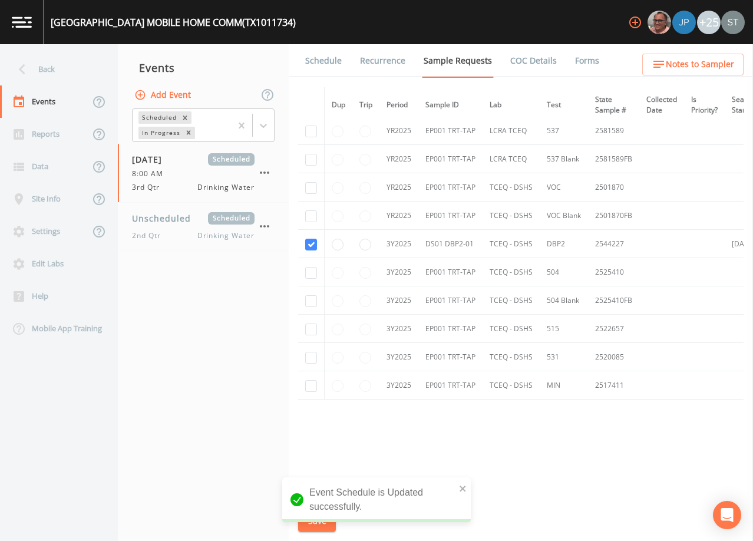
scroll to position [405, 0]
click at [321, 68] on link "Schedule" at bounding box center [323, 60] width 40 height 33
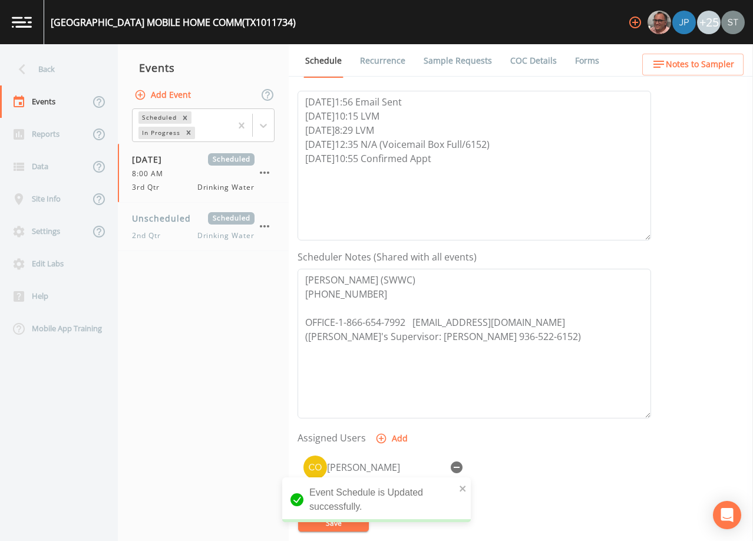
scroll to position [236, 0]
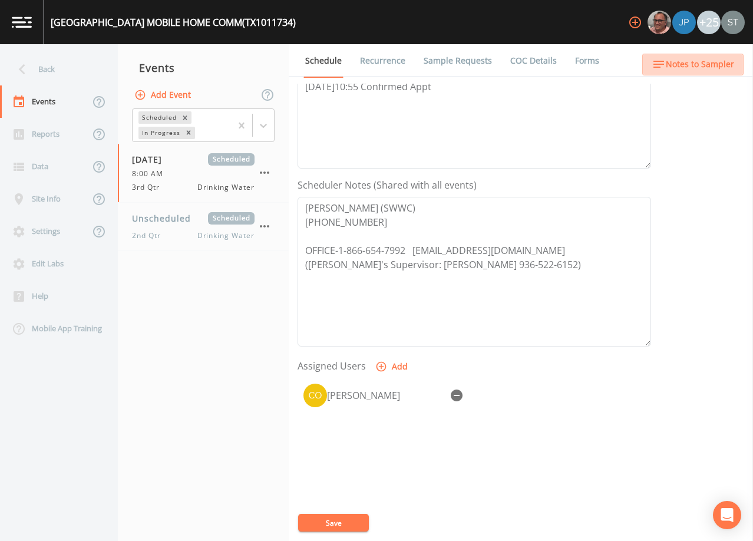
click at [702, 61] on span "Notes to Sampler" at bounding box center [700, 64] width 68 height 15
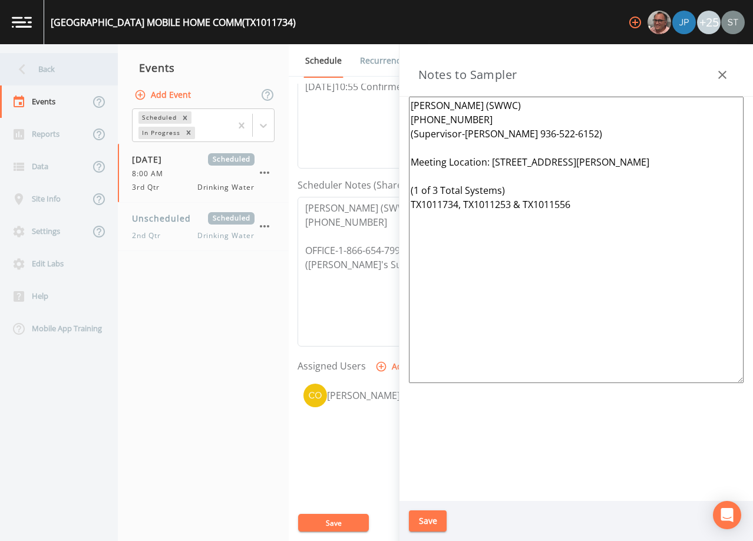
click at [75, 75] on div "Back" at bounding box center [53, 69] width 106 height 32
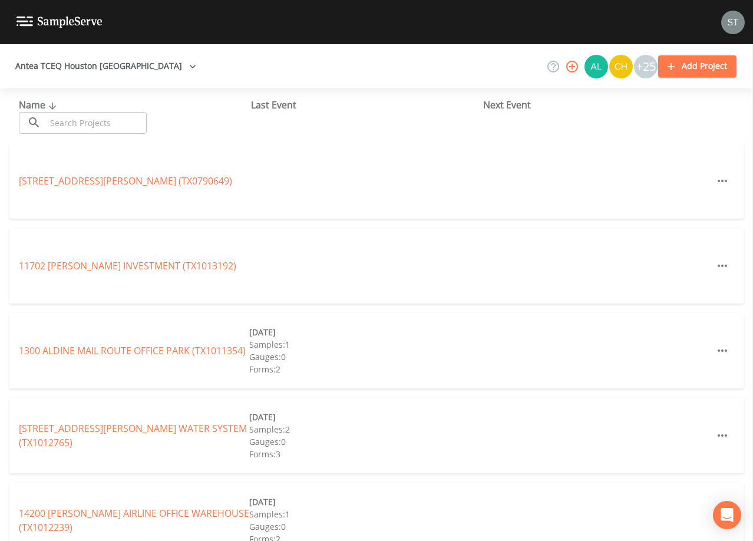
click at [103, 123] on input "text" at bounding box center [96, 123] width 101 height 22
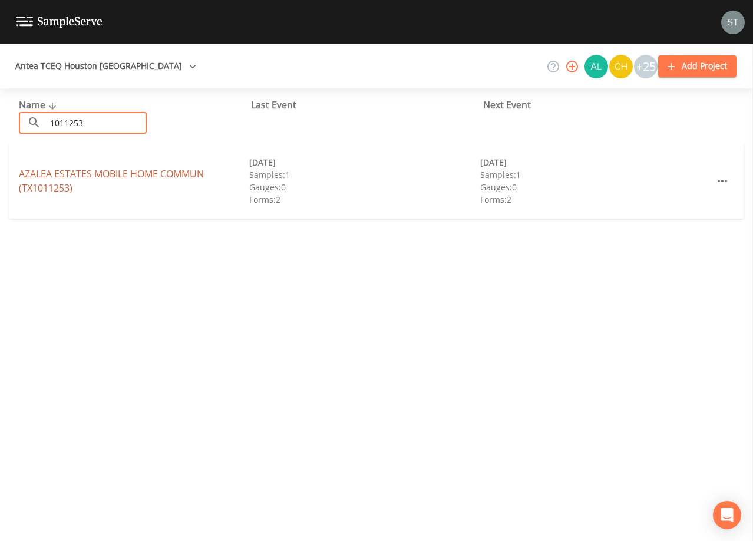
type input "1011253"
click at [121, 170] on link "AZALEA ESTATES MOBILE HOME COMMUN (TX1011253)" at bounding box center [111, 180] width 185 height 27
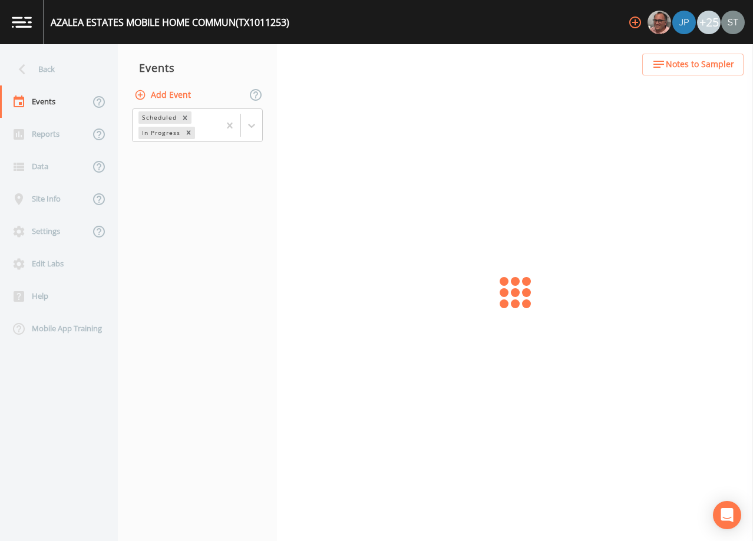
click at [698, 63] on span "Notes to Sampler" at bounding box center [700, 64] width 68 height 15
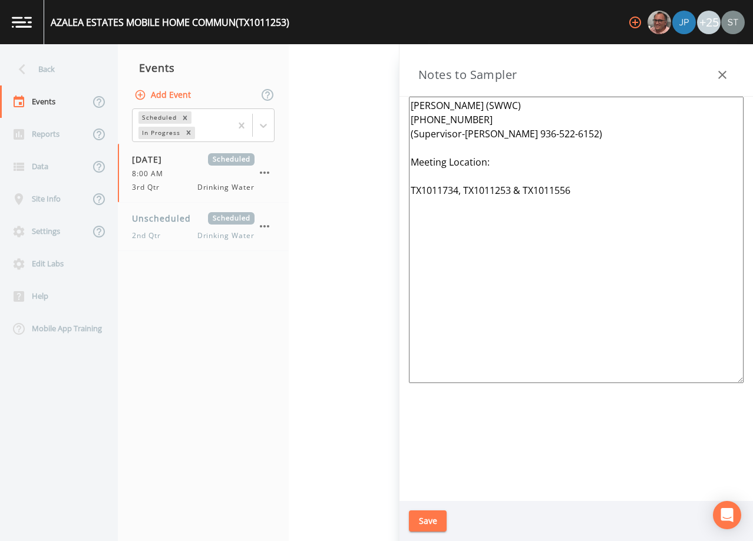
click at [507, 158] on textarea "[PERSON_NAME] (SWWC) [PHONE_NUMBER] (Supervisor-[PERSON_NAME] 936-522-6152) Mee…" at bounding box center [576, 240] width 335 height 286
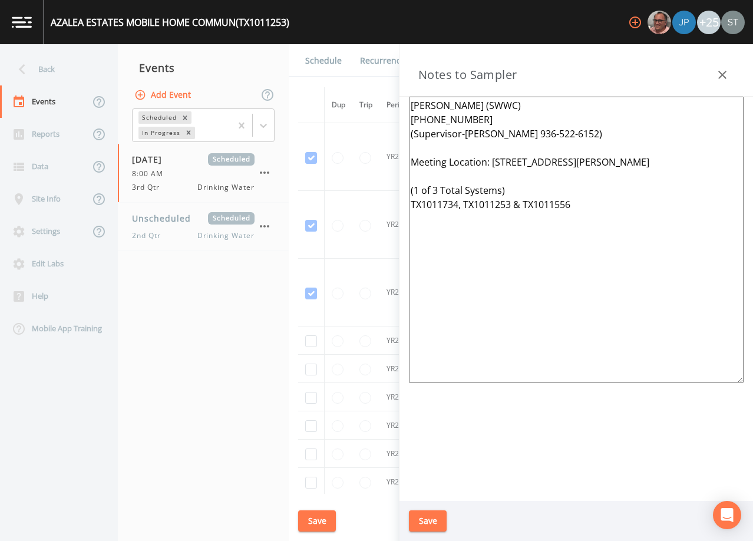
type textarea "[PERSON_NAME] (SWWC) [PHONE_NUMBER] (Supervisor-[PERSON_NAME] 936-522-6152) Mee…"
click at [434, 523] on button "Save" at bounding box center [428, 521] width 38 height 22
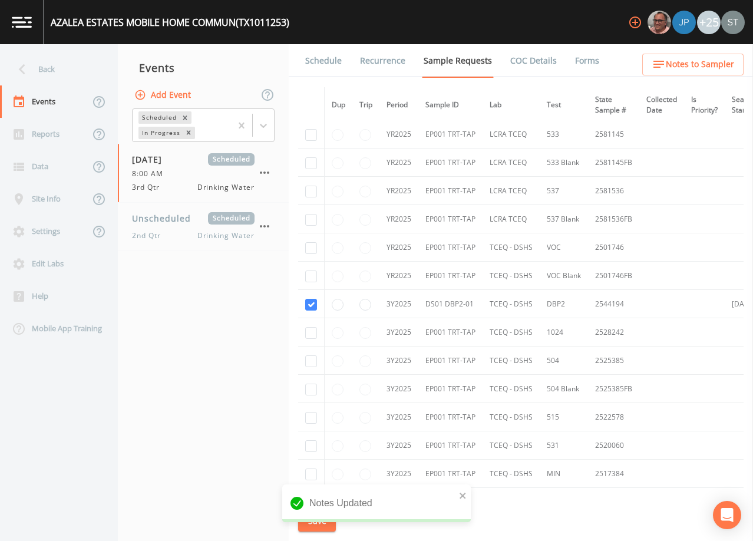
scroll to position [236, 0]
click at [320, 61] on link "Schedule" at bounding box center [323, 60] width 40 height 33
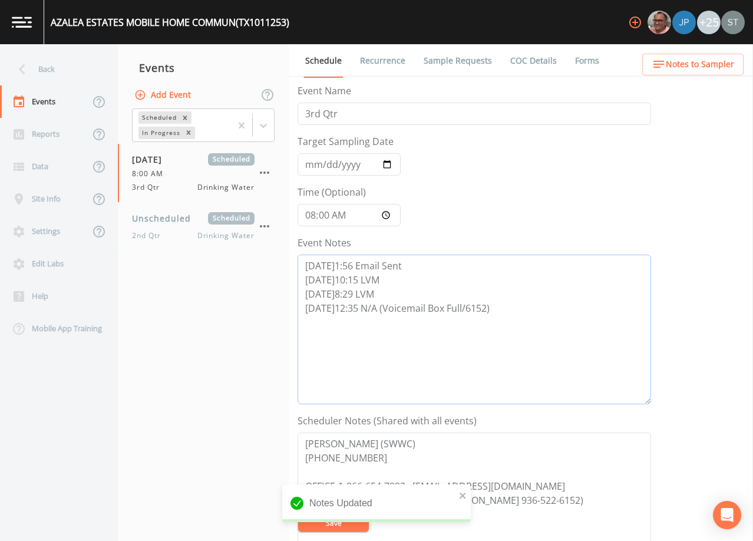
click at [531, 305] on textarea "[DATE]1:56 Email Sent [DATE]10:15 LVM [DATE]8:29 LVM [DATE]12:35 N/A (Voicemail…" at bounding box center [475, 330] width 354 height 150
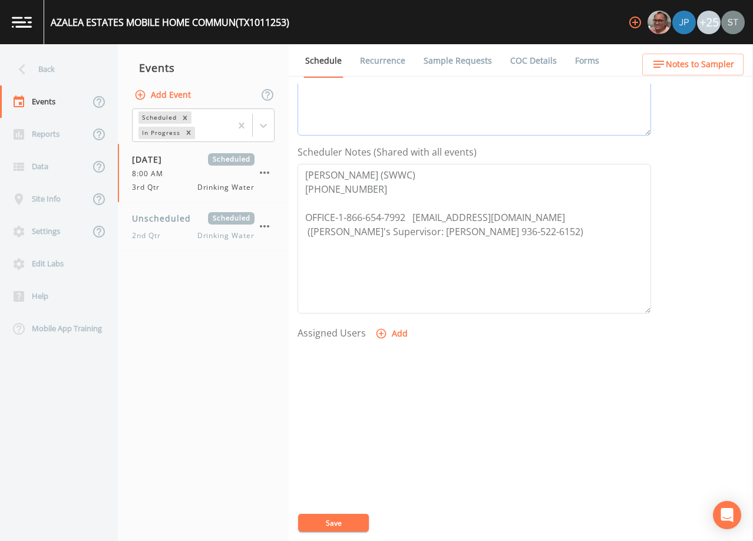
scroll to position [290, 0]
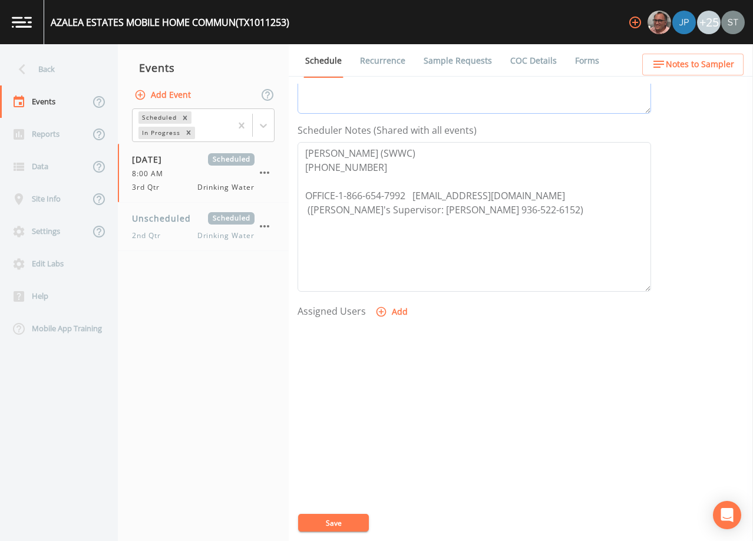
type textarea "[DATE]1:56 Email Sent [DATE]10:15 LVM [DATE]8:29 LVM [DATE]12:35 N/A (Voicemail…"
click at [397, 315] on button "Add" at bounding box center [392, 312] width 39 height 22
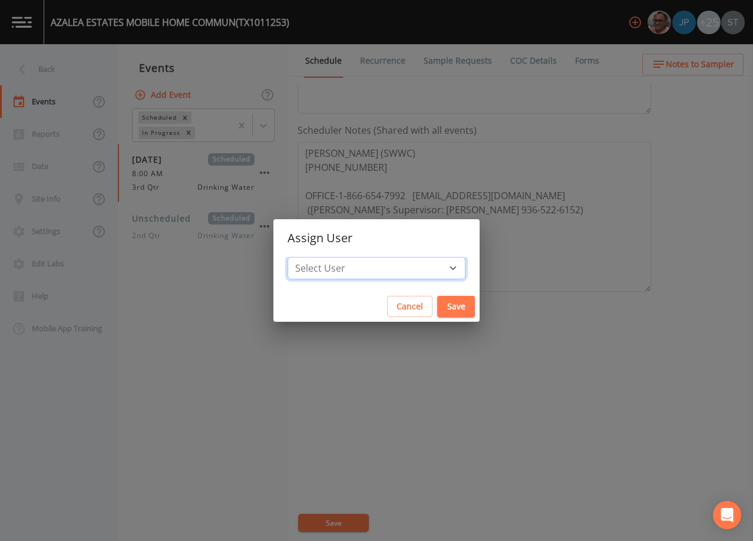
click at [388, 269] on select "Select User [PERSON_NAME] [PERSON_NAME] [PERSON_NAME] [PERSON_NAME] [PERSON_NAM…" at bounding box center [377, 268] width 178 height 22
select select "7dc39629-d690-4ad7-981f-00477f03d06a"
click at [314, 257] on select "Select User [PERSON_NAME] [PERSON_NAME] [PERSON_NAME] [PERSON_NAME] [PERSON_NAM…" at bounding box center [377, 268] width 178 height 22
click at [437, 305] on button "Save" at bounding box center [456, 307] width 38 height 22
select select
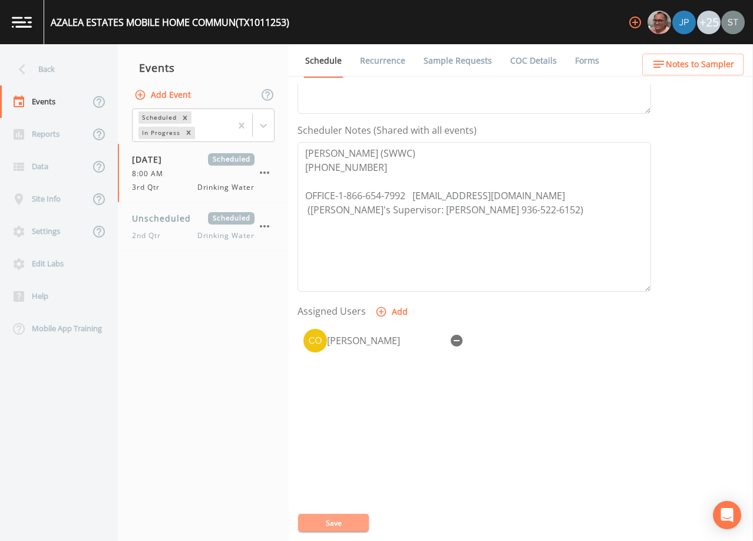
click at [349, 517] on button "Save" at bounding box center [333, 523] width 71 height 18
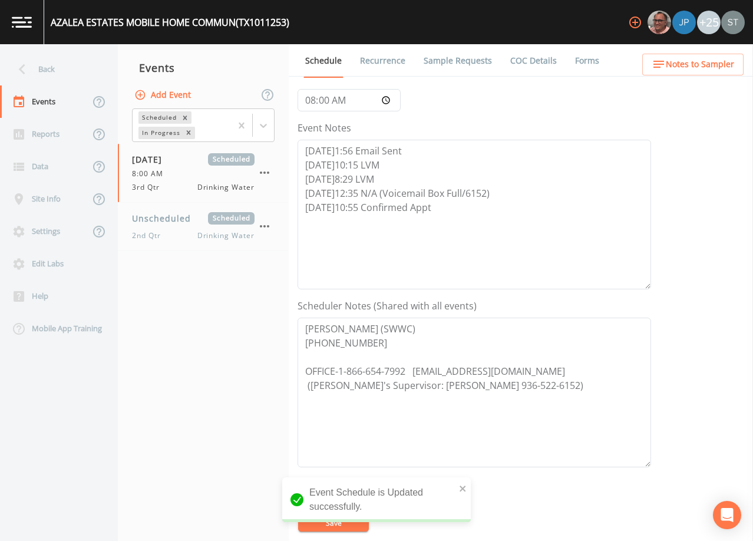
scroll to position [114, 0]
click at [701, 67] on span "Notes to Sampler" at bounding box center [700, 64] width 68 height 15
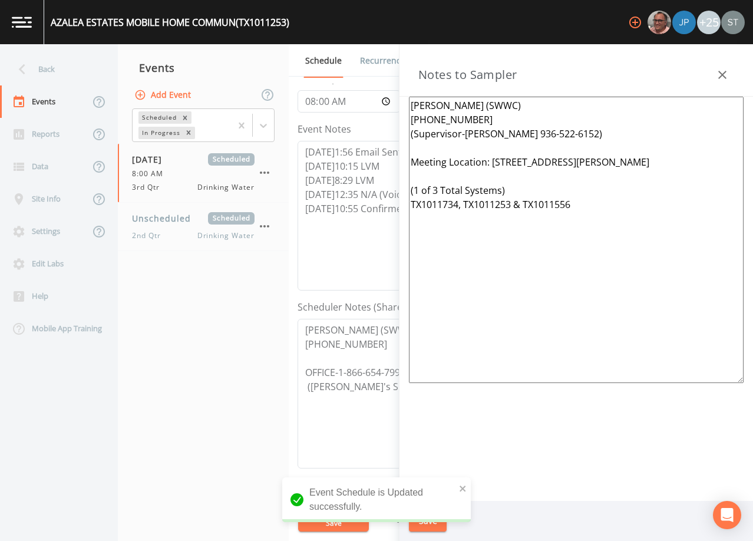
click at [718, 71] on icon "button" at bounding box center [722, 75] width 14 height 14
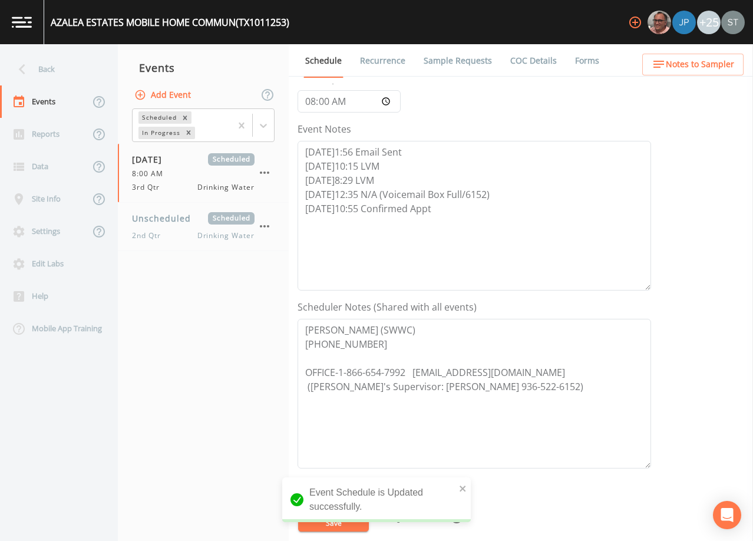
click at [386, 58] on link "Recurrence" at bounding box center [382, 60] width 49 height 33
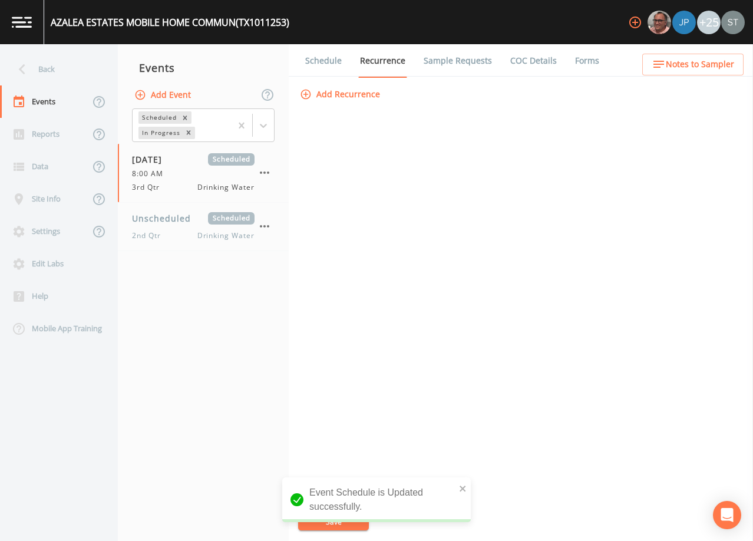
click at [329, 64] on link "Schedule" at bounding box center [323, 60] width 40 height 33
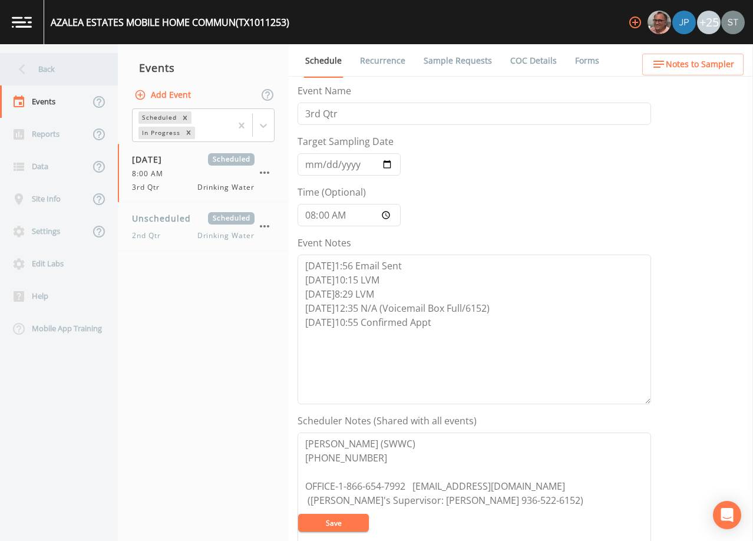
click at [58, 64] on div "Back" at bounding box center [53, 69] width 106 height 32
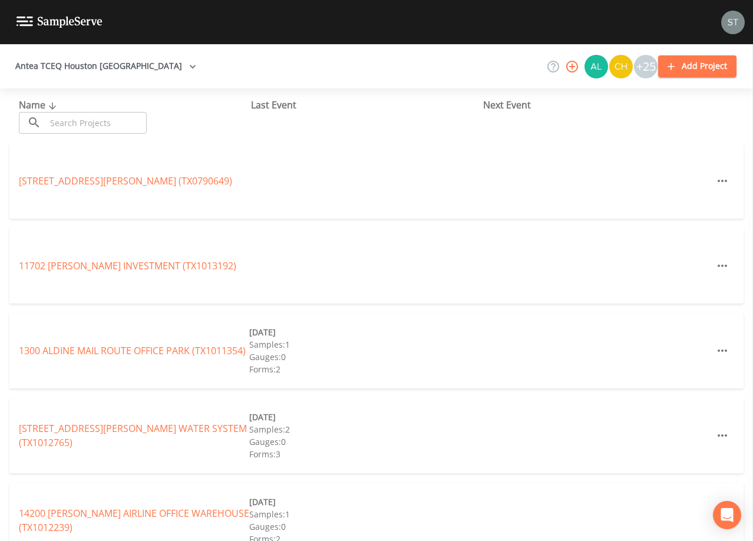
click at [96, 123] on input "text" at bounding box center [96, 123] width 101 height 22
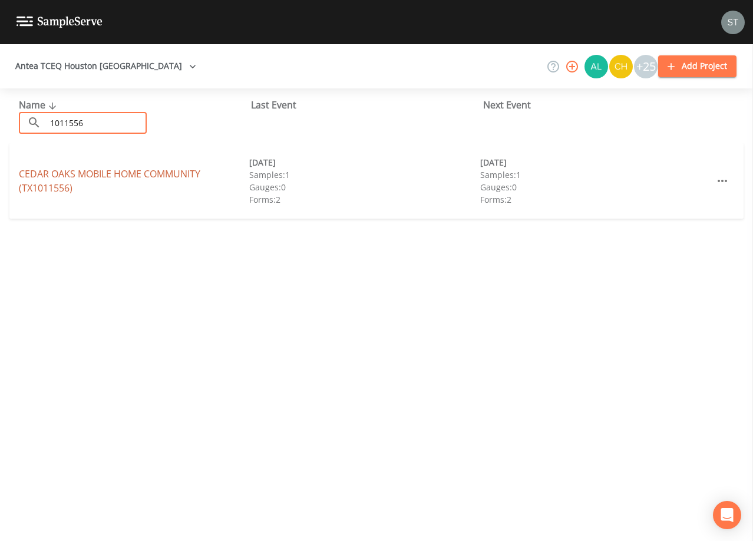
type input "1011556"
click at [133, 173] on link "[GEOGRAPHIC_DATA] HOME COMMUNITY (TX1011556)" at bounding box center [109, 180] width 181 height 27
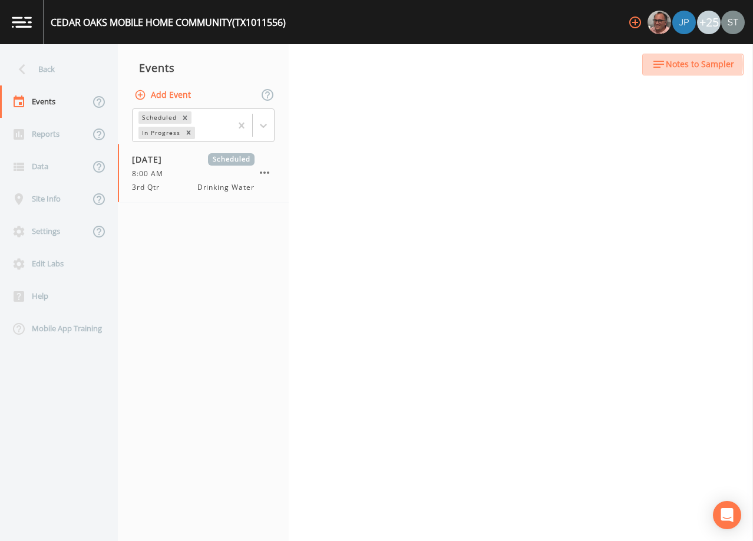
click at [689, 64] on span "Notes to Sampler" at bounding box center [700, 64] width 68 height 15
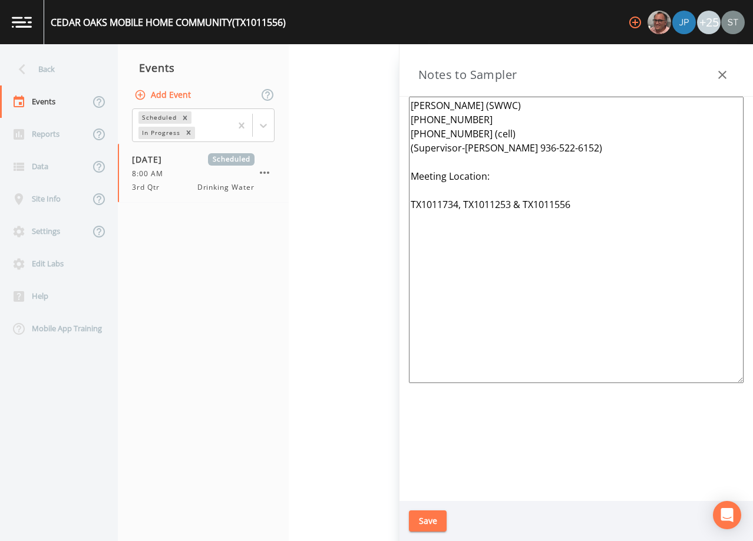
click at [526, 170] on textarea "[PERSON_NAME] (SWWC) [PHONE_NUMBER] [PHONE_NUMBER] (cell) (Supervisor-[PERSON_N…" at bounding box center [576, 240] width 335 height 286
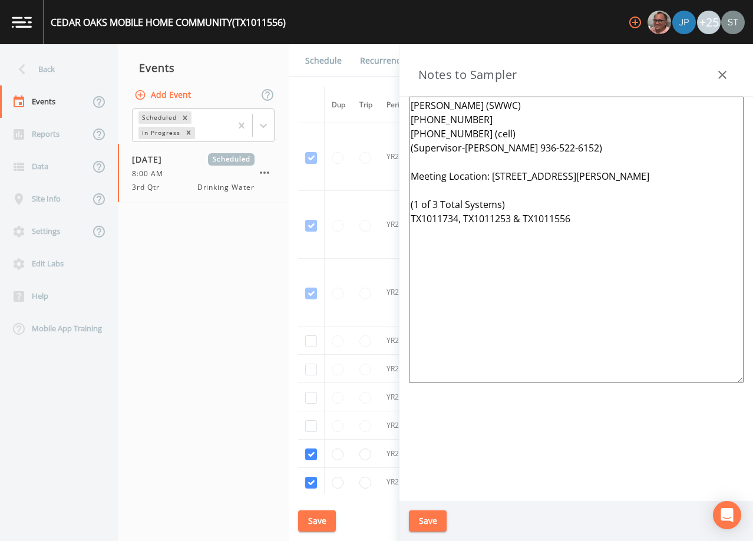
type textarea "[PERSON_NAME] (SWWC) [PHONE_NUMBER] [PHONE_NUMBER] (cell) (Supervisor-[PERSON_N…"
drag, startPoint x: 434, startPoint y: 514, endPoint x: 442, endPoint y: 479, distance: 35.7
click at [434, 514] on button "Save" at bounding box center [428, 521] width 38 height 22
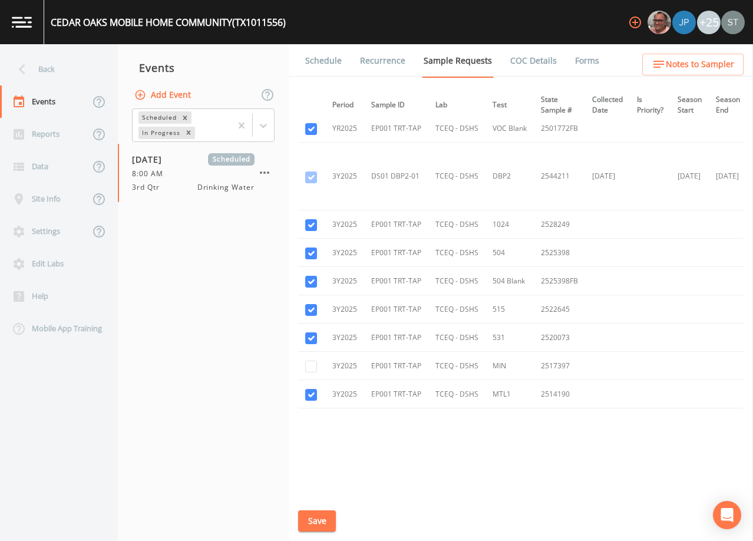
scroll to position [354, 0]
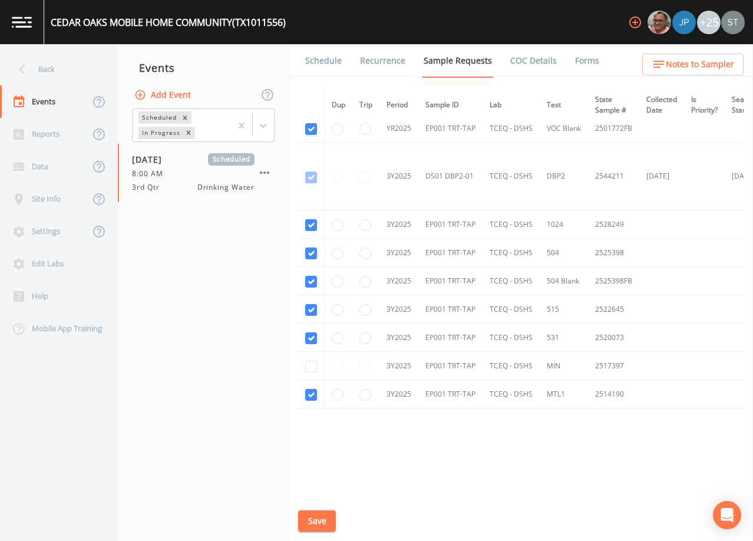
click at [312, 62] on link "Schedule" at bounding box center [323, 60] width 40 height 33
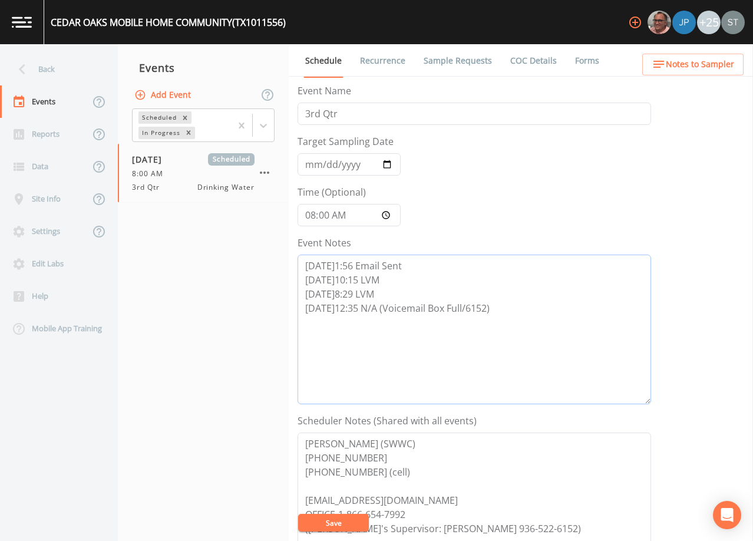
click at [521, 310] on textarea "[DATE]1:56 Email Sent [DATE]10:15 LVM [DATE]8:29 LVM [DATE]12:35 N/A (Voicemail…" at bounding box center [475, 330] width 354 height 150
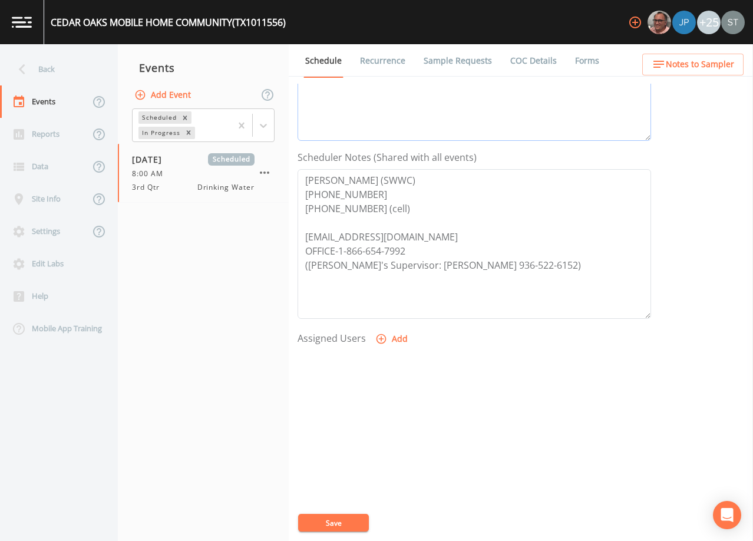
scroll to position [290, 0]
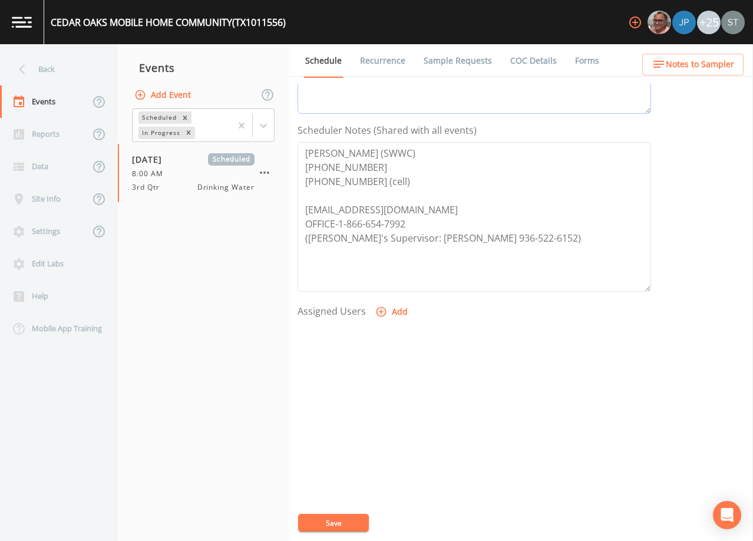
type textarea "[DATE]1:56 Email Sent [DATE]10:15 LVM [DATE]8:29 LVM [DATE]12:35 N/A (Voicemail…"
click at [385, 312] on icon "button" at bounding box center [381, 312] width 12 height 12
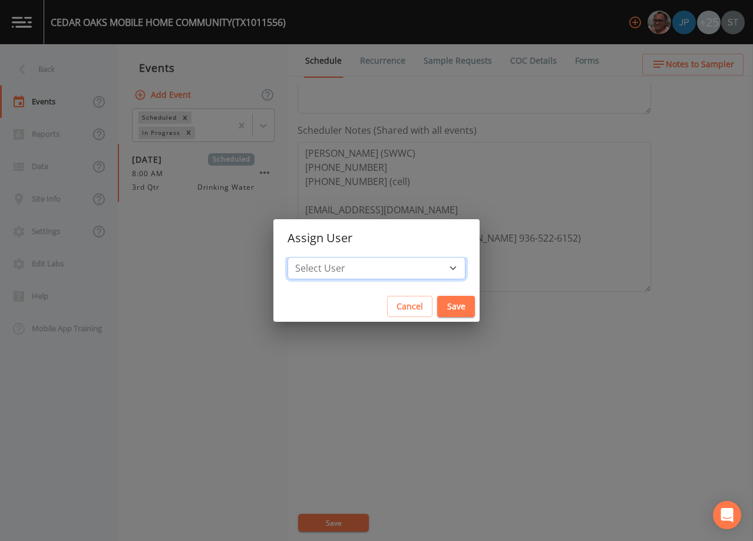
click at [381, 267] on select "Select User [PERSON_NAME] [PERSON_NAME] [PERSON_NAME] [PERSON_NAME] [PERSON_NAM…" at bounding box center [377, 268] width 178 height 22
select select "7dc39629-d690-4ad7-981f-00477f03d06a"
click at [314, 257] on select "Select User [PERSON_NAME] [PERSON_NAME] [PERSON_NAME] [PERSON_NAME] [PERSON_NAM…" at bounding box center [377, 268] width 178 height 22
click at [437, 304] on button "Save" at bounding box center [456, 307] width 38 height 22
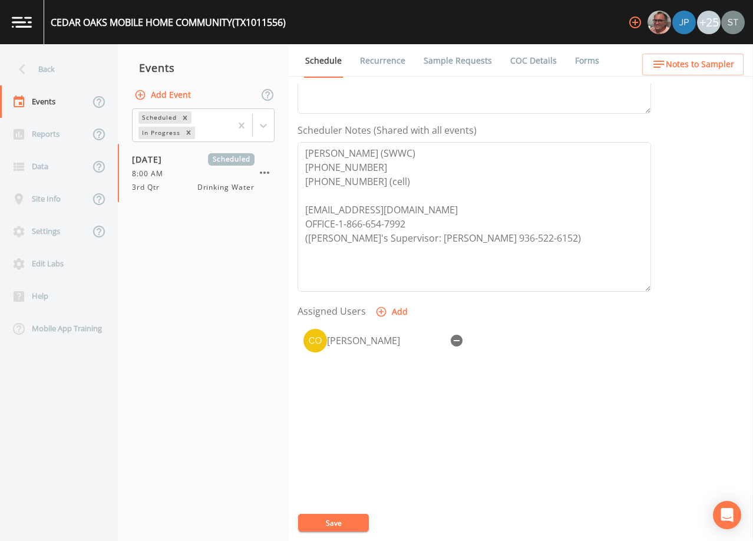
select select
click at [344, 519] on button "Save" at bounding box center [333, 523] width 71 height 18
click at [362, 54] on link "Recurrence" at bounding box center [382, 60] width 49 height 33
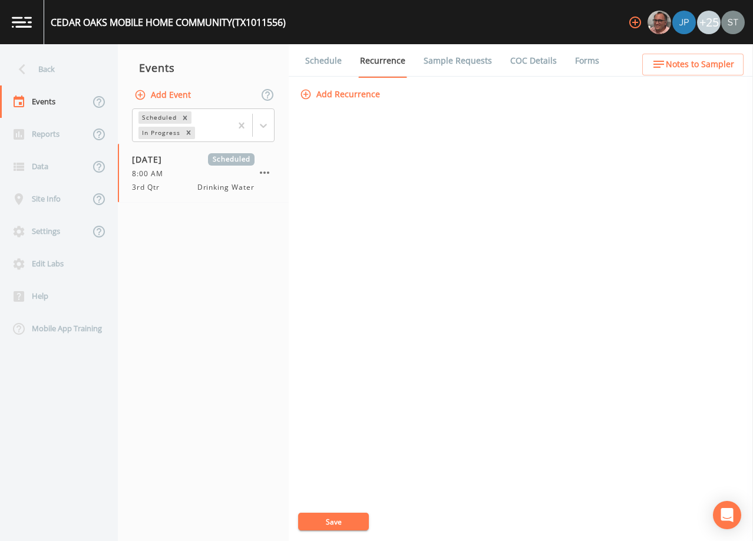
click at [325, 64] on link "Schedule" at bounding box center [323, 60] width 40 height 33
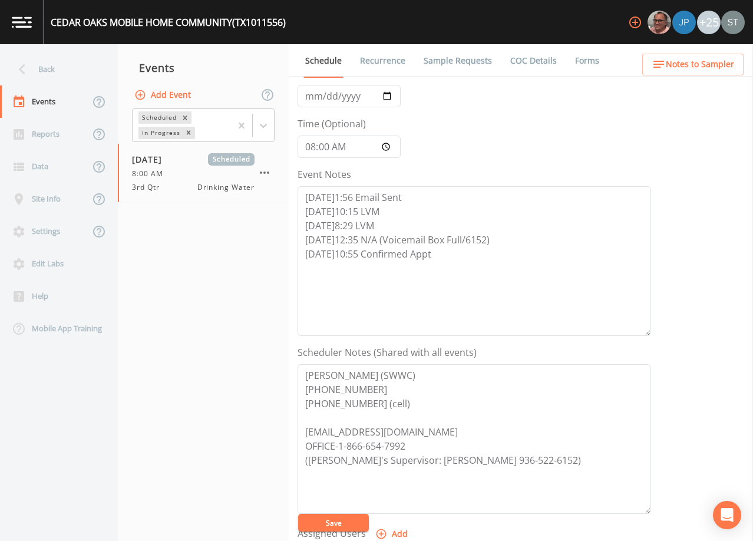
scroll to position [236, 0]
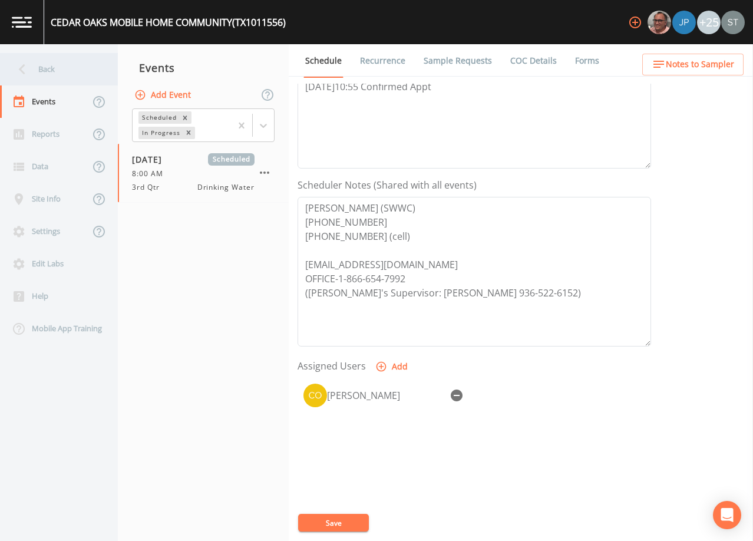
click at [78, 71] on div "Back" at bounding box center [53, 69] width 106 height 32
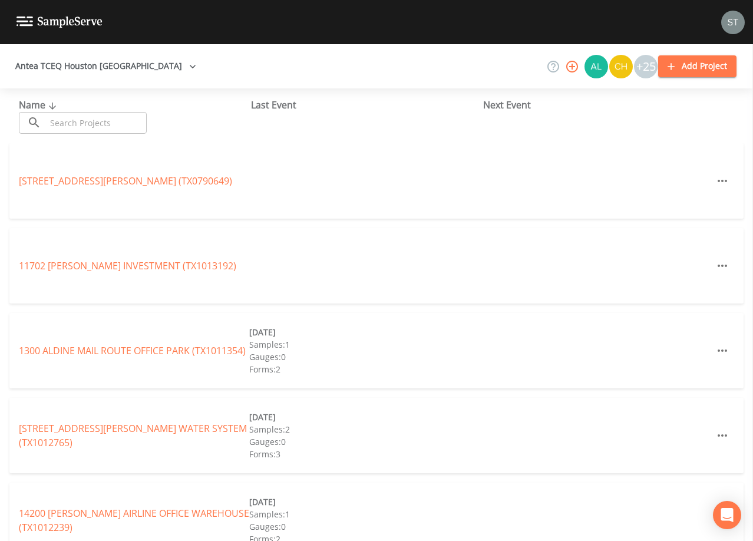
click at [121, 121] on input "text" at bounding box center [96, 123] width 101 height 22
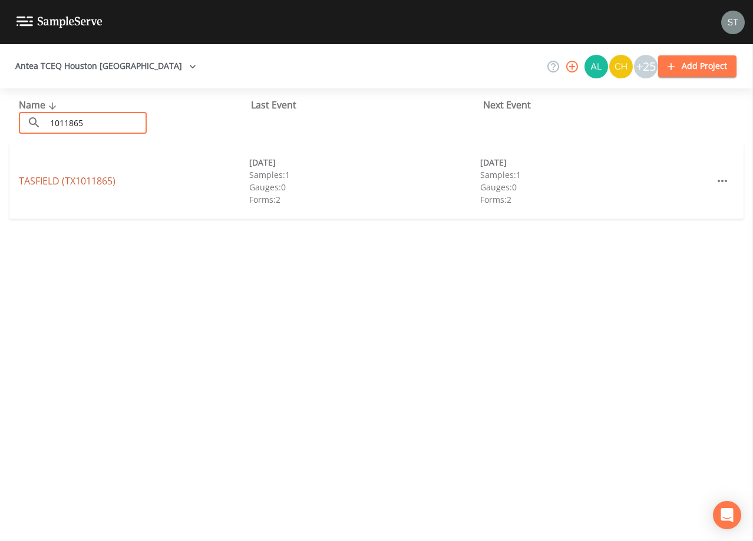
type input "1011865"
click at [58, 179] on link "TASFIELD (TX1011865)" at bounding box center [67, 180] width 97 height 13
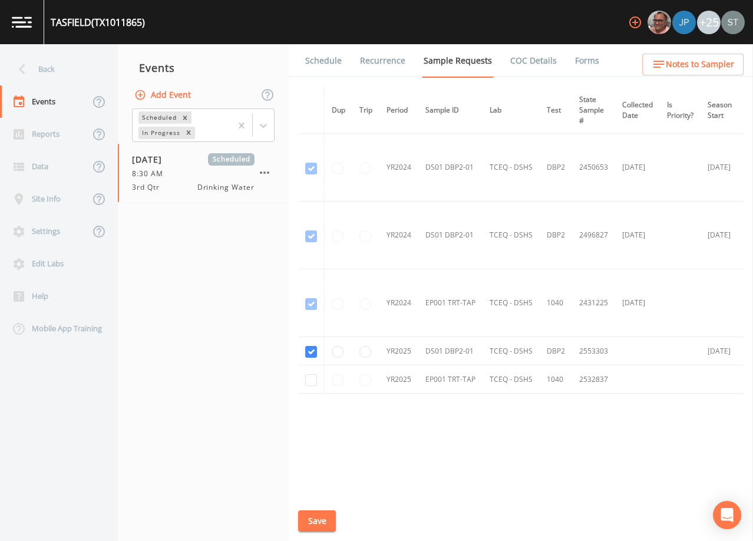
click at [324, 69] on link "Schedule" at bounding box center [323, 60] width 40 height 33
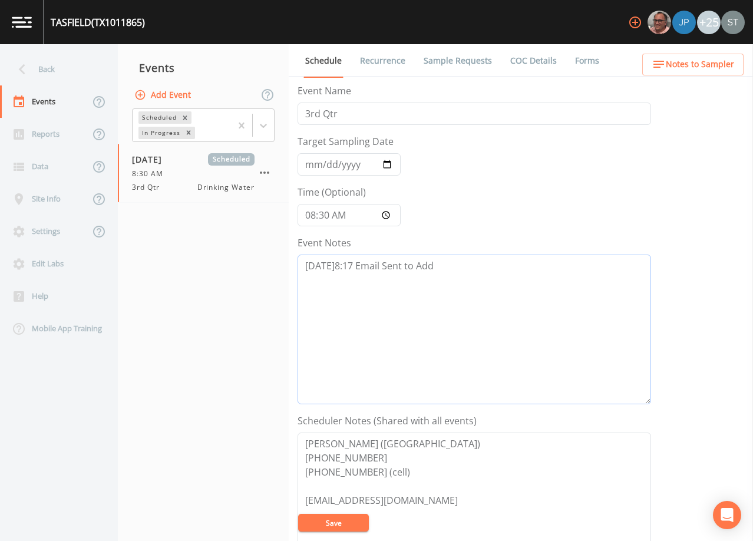
click at [465, 275] on textarea "[DATE]8:17 Email Sent to Add" at bounding box center [475, 330] width 354 height 150
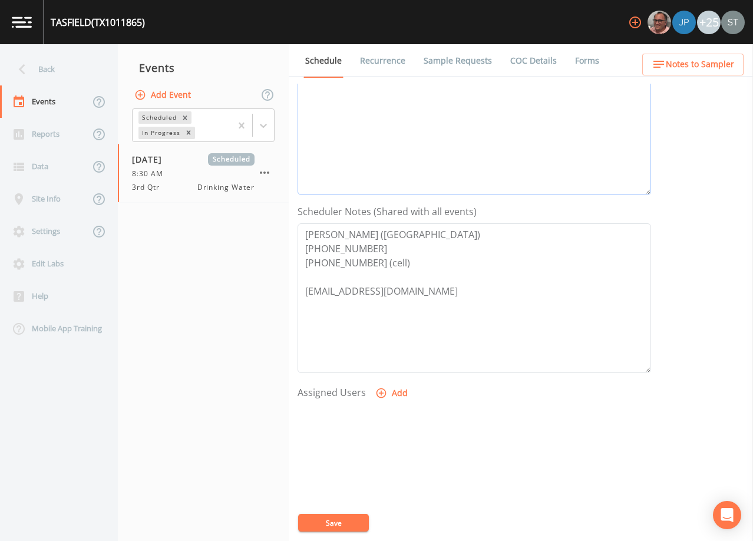
scroll to position [236, 0]
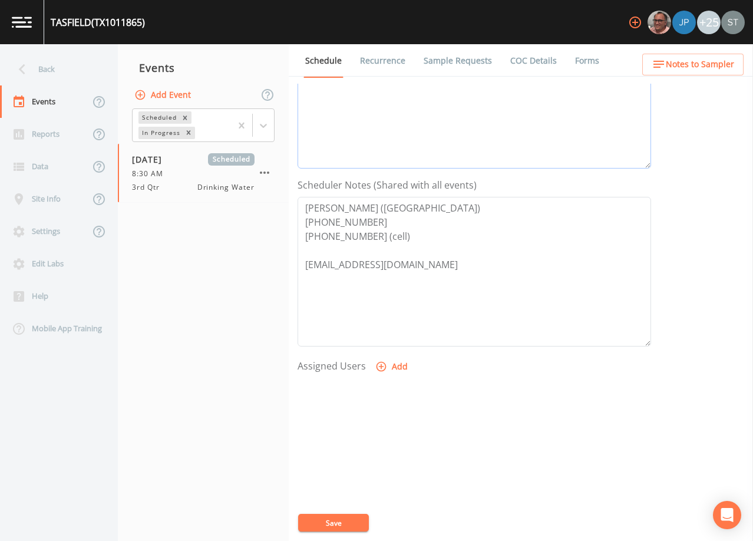
type textarea "[DATE]8:17 Email Sent to Add [DATE]10:33 Confirmed Appt to Add"
click at [395, 365] on button "Add" at bounding box center [392, 367] width 39 height 22
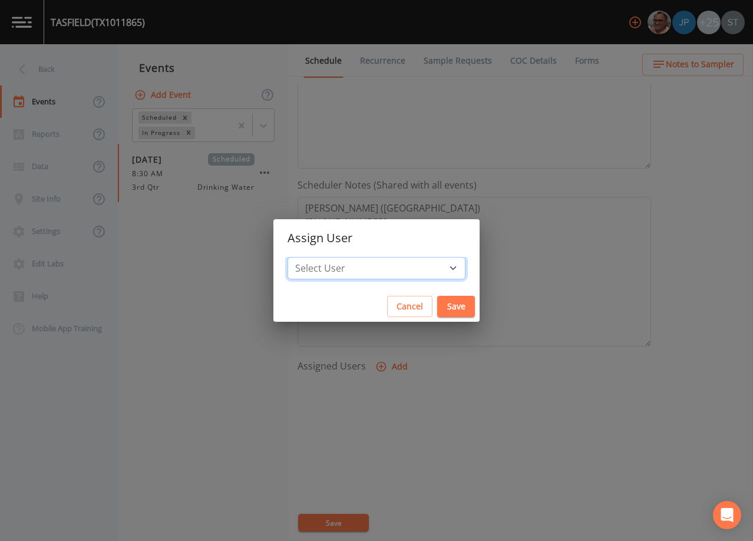
click at [389, 267] on select "Select User [PERSON_NAME] [PERSON_NAME] [PERSON_NAME] [PERSON_NAME] [PERSON_NAM…" at bounding box center [377, 268] width 178 height 22
select select "9949071a-8de3-4d5f-82d7-f9272ed5f8d7"
click at [314, 257] on select "Select User [PERSON_NAME] [PERSON_NAME] [PERSON_NAME] [PERSON_NAME] [PERSON_NAM…" at bounding box center [377, 268] width 178 height 22
drag, startPoint x: 430, startPoint y: 309, endPoint x: 396, endPoint y: 390, distance: 88.2
click at [437, 308] on button "Save" at bounding box center [456, 307] width 38 height 22
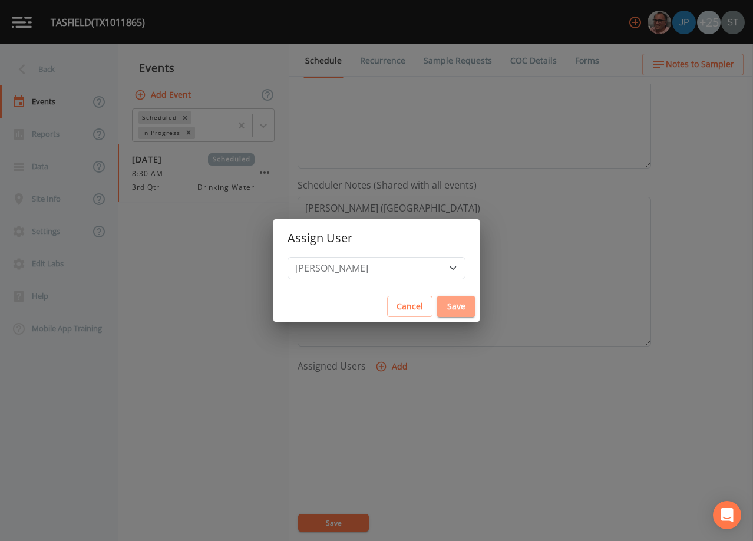
select select
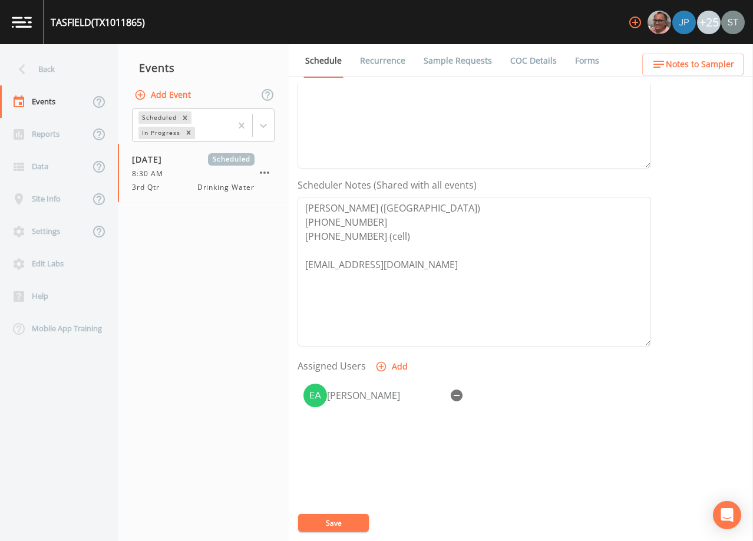
click at [356, 519] on button "Save" at bounding box center [333, 523] width 71 height 18
click at [346, 514] on button "Save" at bounding box center [333, 523] width 71 height 18
click at [698, 60] on span "Notes to Sampler" at bounding box center [700, 64] width 68 height 15
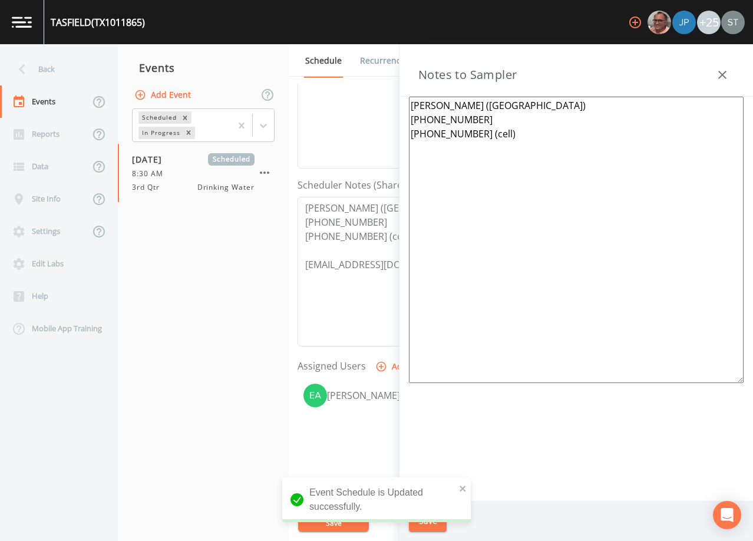
click at [491, 171] on textarea "[PERSON_NAME] ([GEOGRAPHIC_DATA]) [PHONE_NUMBER] [PHONE_NUMBER] (cell)" at bounding box center [576, 240] width 335 height 286
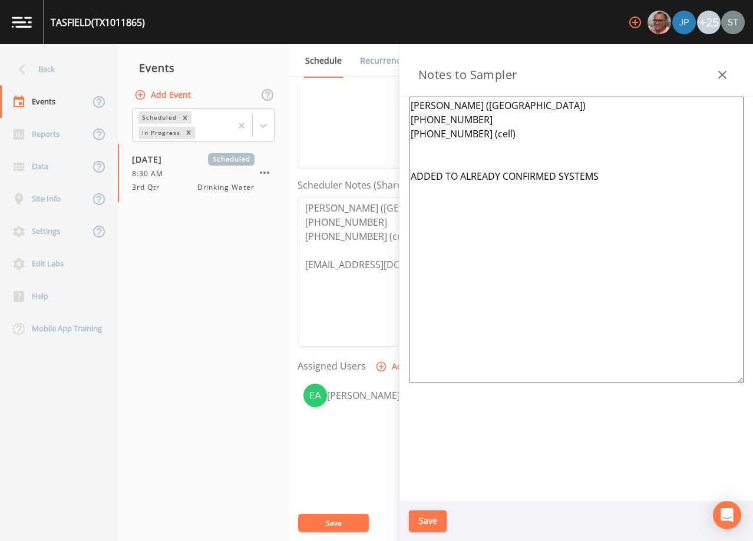
type textarea "[PERSON_NAME] ([GEOGRAPHIC_DATA]) [PHONE_NUMBER] [PHONE_NUMBER] (cell) ADDED TO…"
click at [431, 521] on button "Save" at bounding box center [428, 521] width 38 height 22
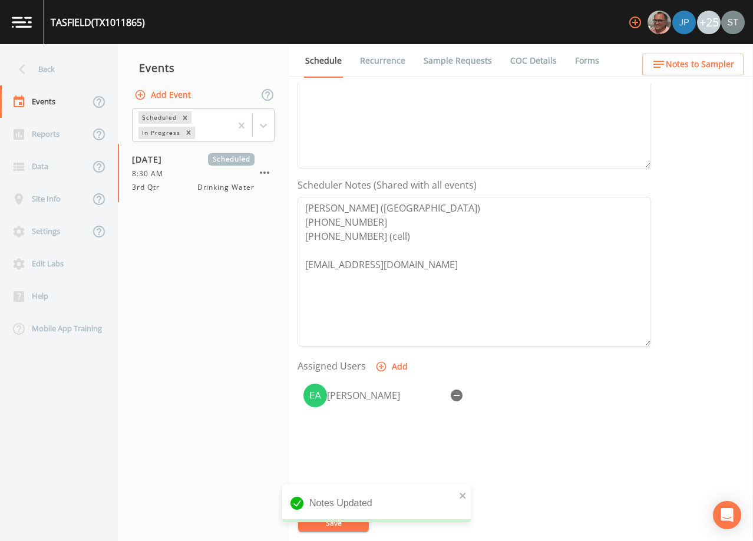
click at [441, 58] on link "Sample Requests" at bounding box center [458, 60] width 72 height 33
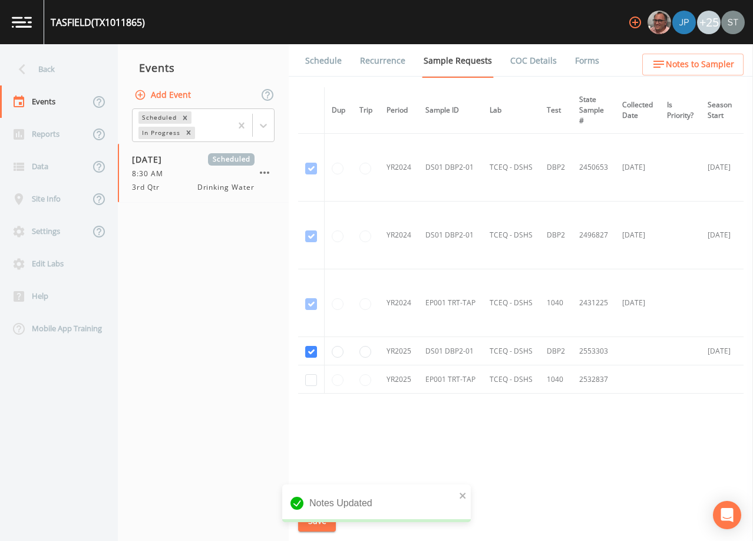
click at [328, 64] on link "Schedule" at bounding box center [323, 60] width 40 height 33
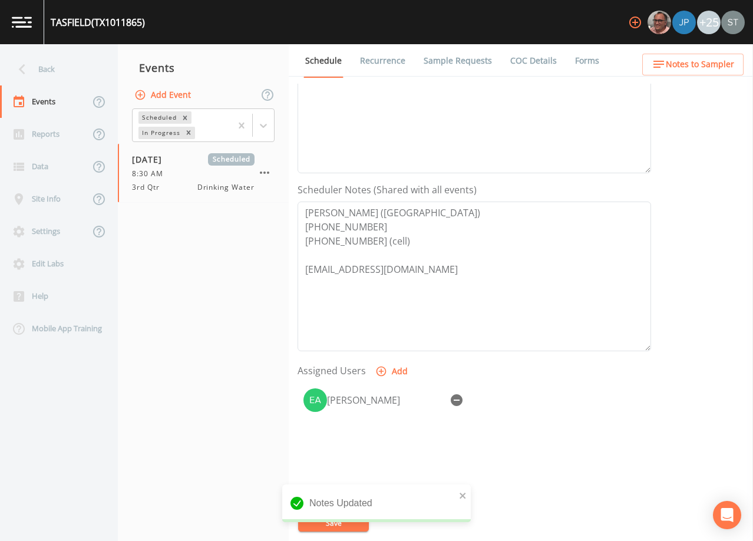
scroll to position [236, 0]
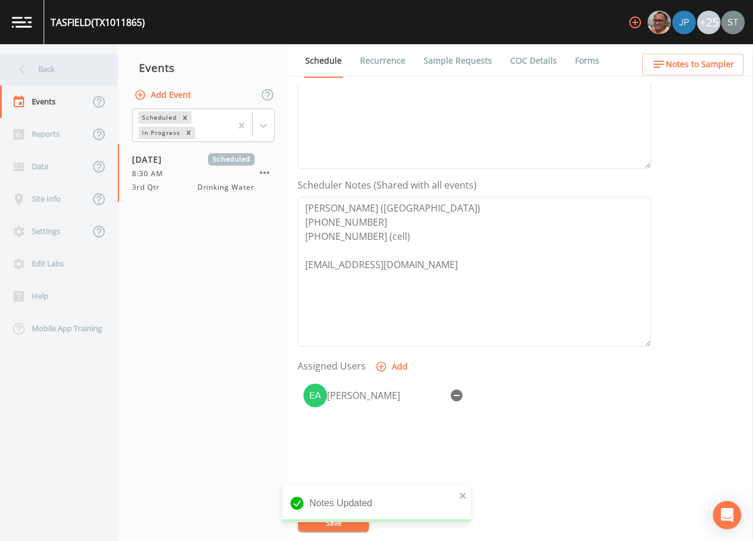
click at [62, 61] on div "Back" at bounding box center [53, 69] width 106 height 32
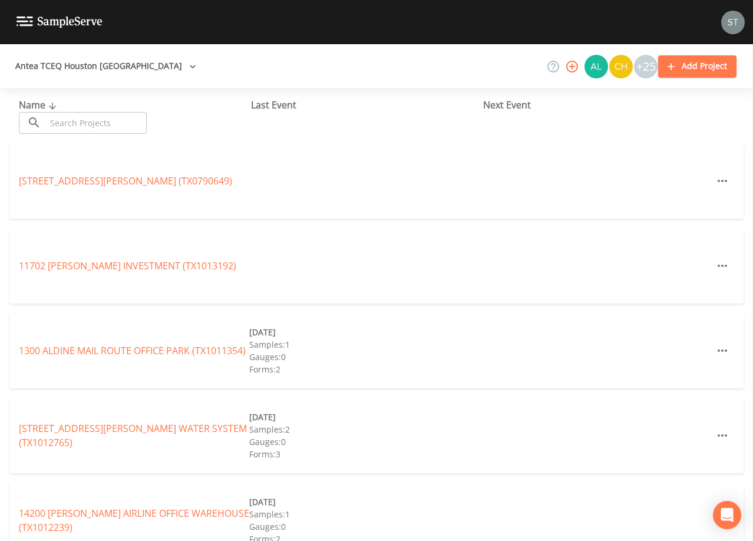
click at [101, 121] on input "text" at bounding box center [96, 123] width 101 height 22
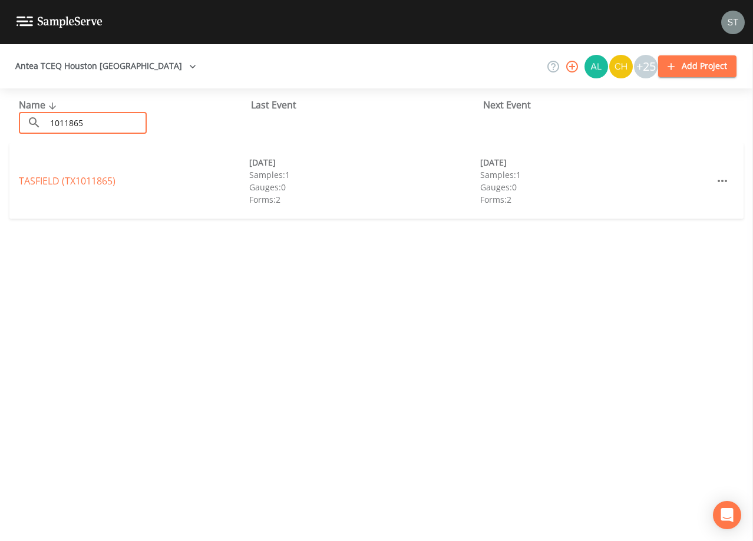
type input "1011865"
click at [66, 182] on link "TASFIELD (TX1011865)" at bounding box center [67, 180] width 97 height 13
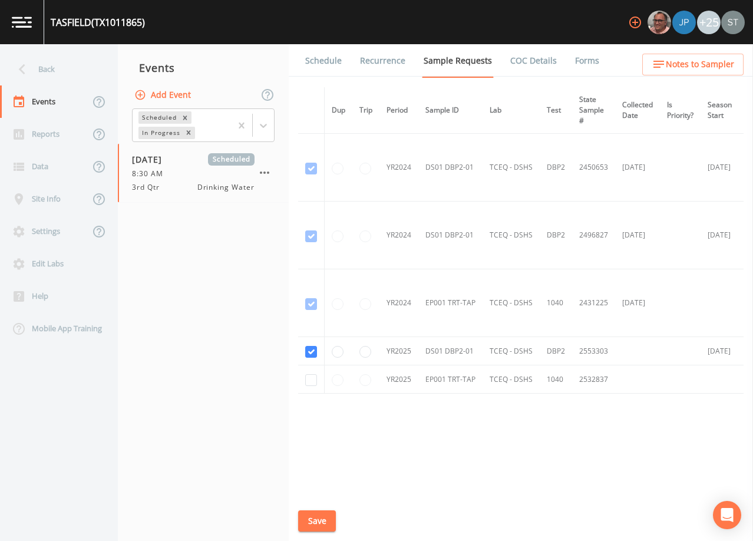
click at [325, 62] on link "Schedule" at bounding box center [323, 60] width 40 height 33
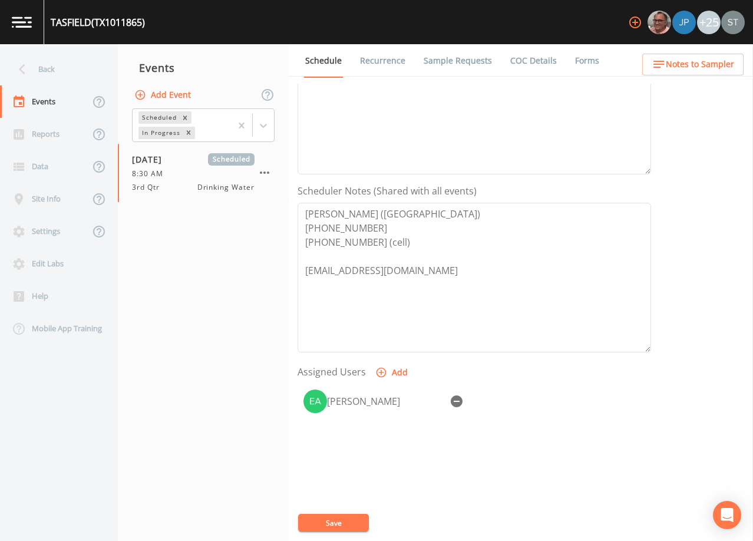
scroll to position [236, 0]
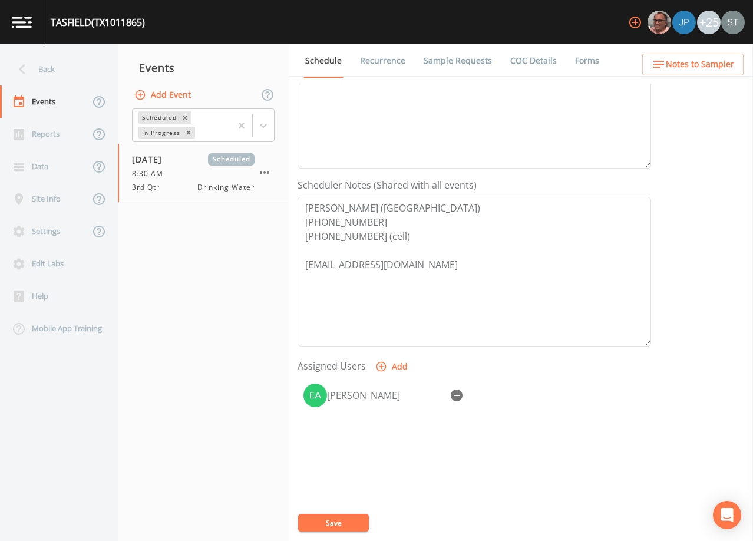
drag, startPoint x: 379, startPoint y: 60, endPoint x: 349, endPoint y: 62, distance: 29.5
click at [379, 60] on link "Recurrence" at bounding box center [382, 60] width 49 height 33
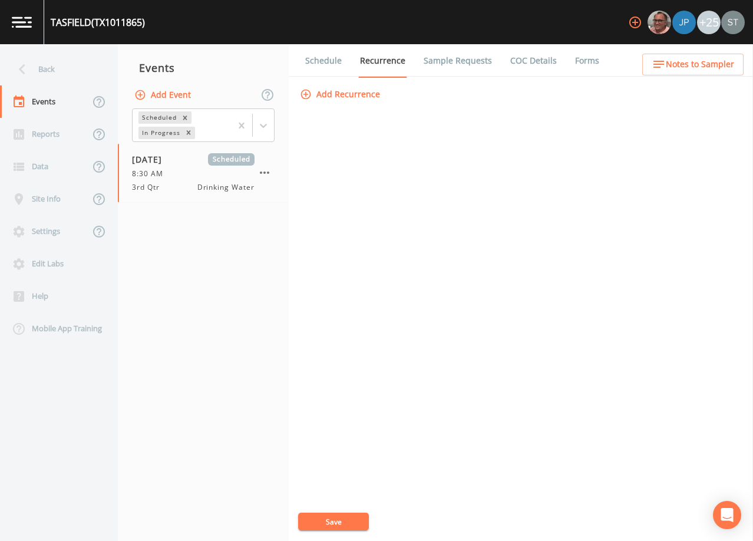
click at [319, 61] on link "Schedule" at bounding box center [323, 60] width 40 height 33
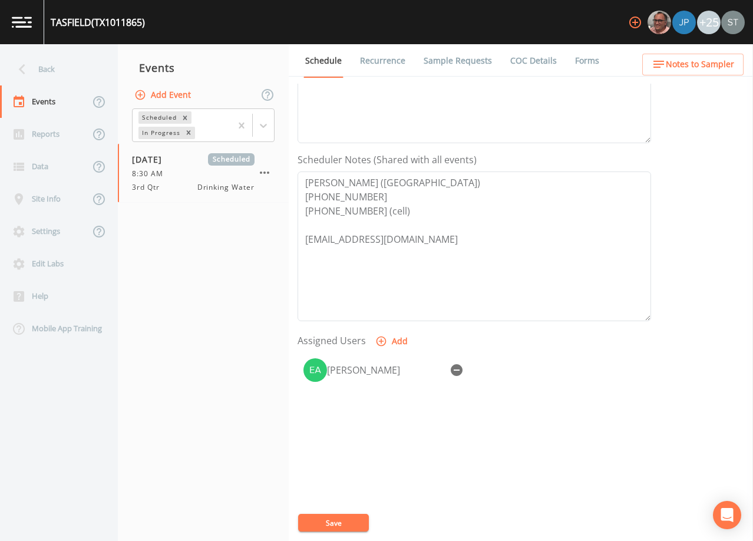
scroll to position [290, 0]
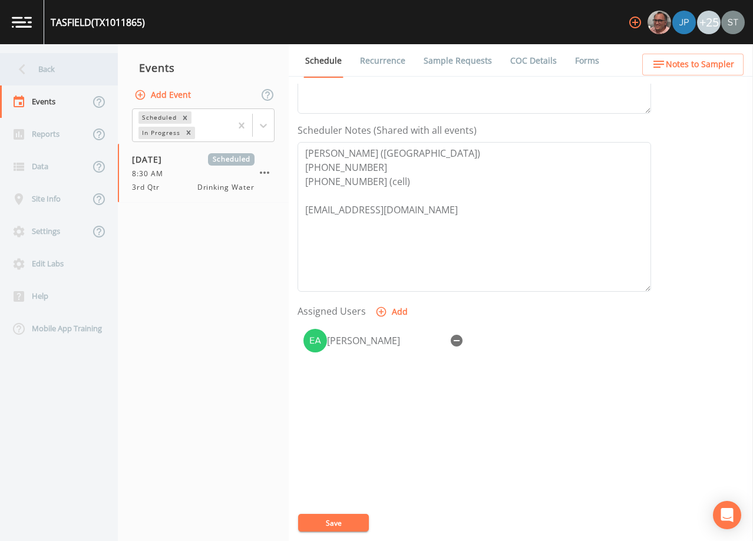
click at [42, 75] on div "Back" at bounding box center [53, 69] width 106 height 32
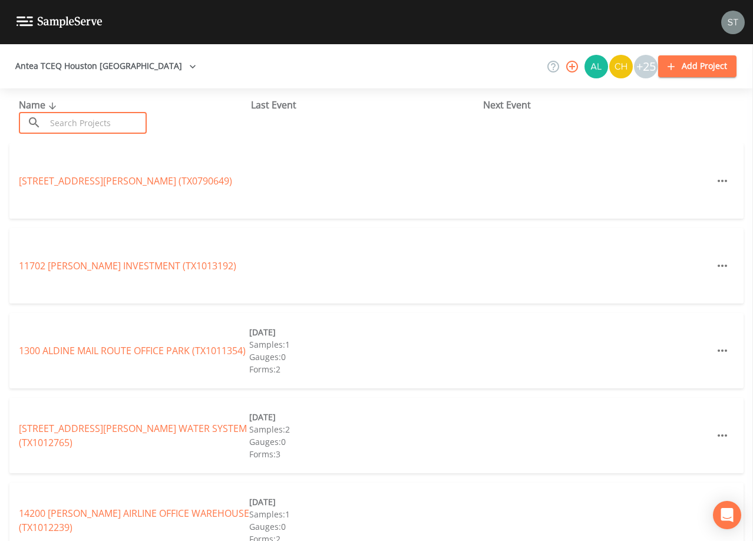
click at [107, 113] on input "text" at bounding box center [96, 123] width 101 height 22
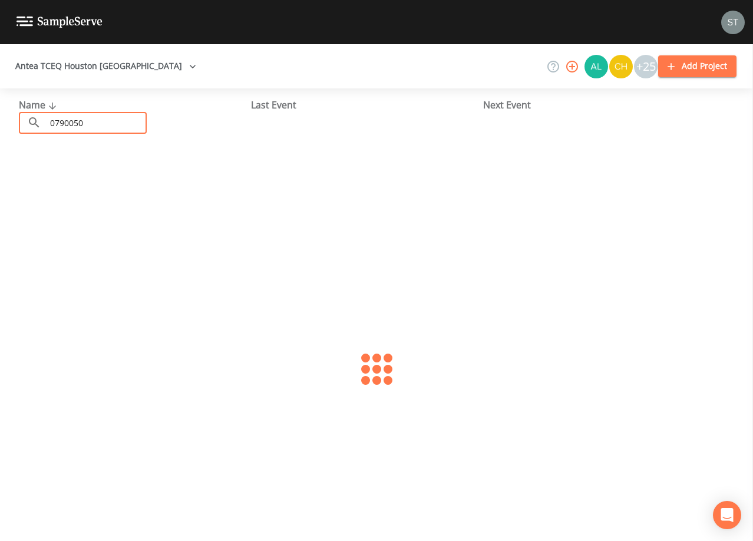
type input "0790050"
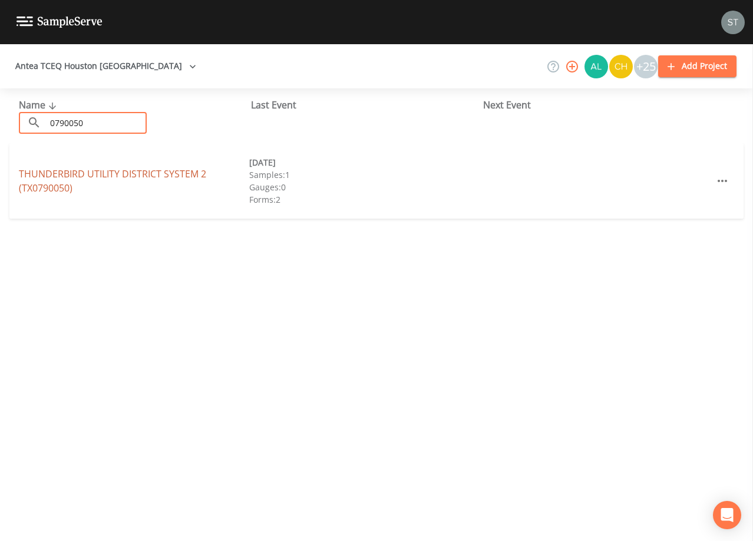
click at [156, 173] on link "THUNDERBIRD UTILITY DISTRICT SYSTEM 2 (TX0790050)" at bounding box center [112, 180] width 187 height 27
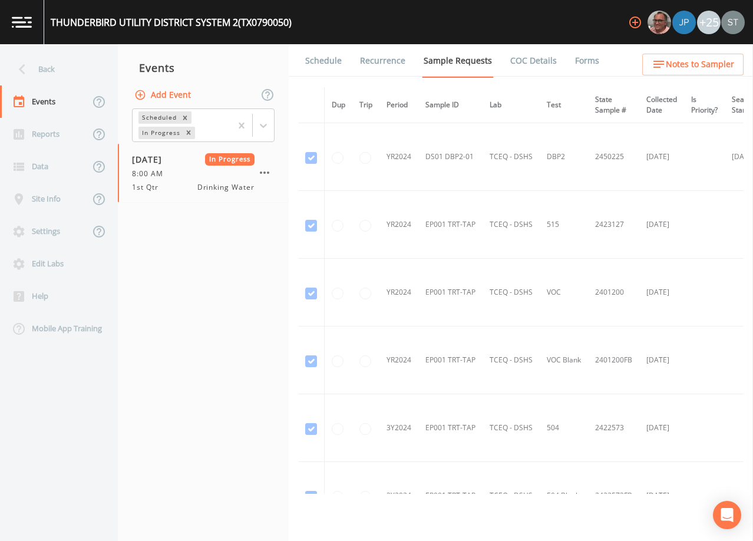
click at [581, 54] on link "Forms" at bounding box center [587, 60] width 28 height 33
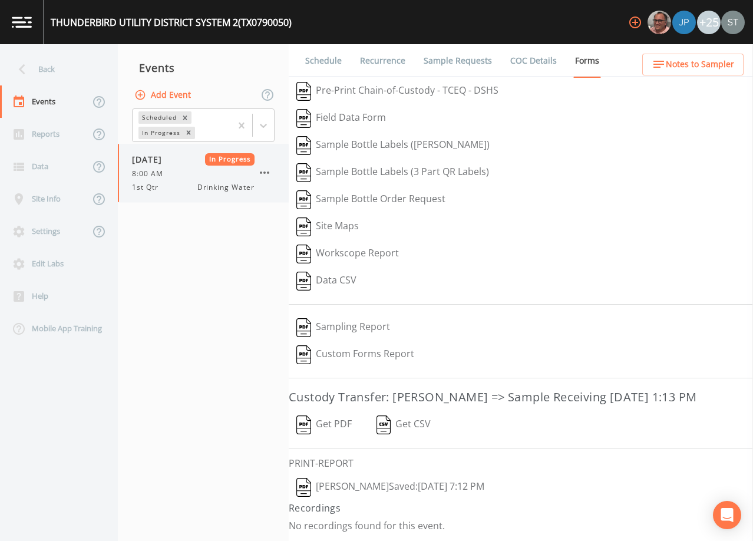
click at [265, 167] on icon "button" at bounding box center [264, 173] width 14 height 14
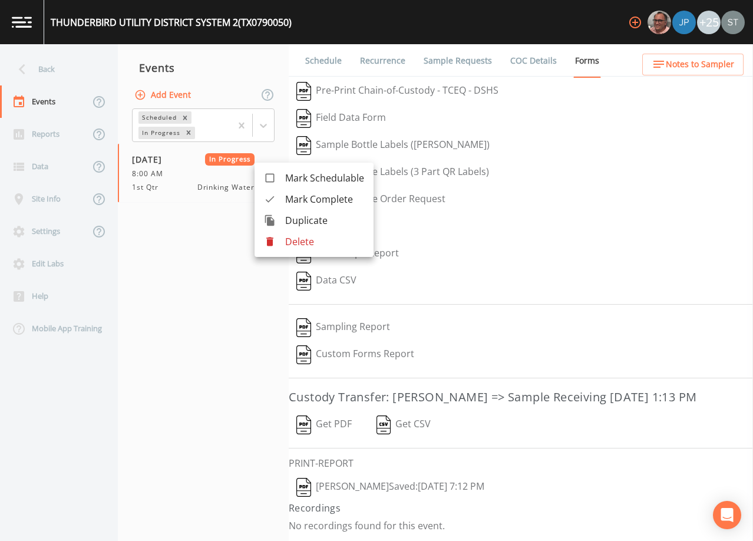
click at [311, 194] on span "Mark Complete" at bounding box center [324, 199] width 79 height 14
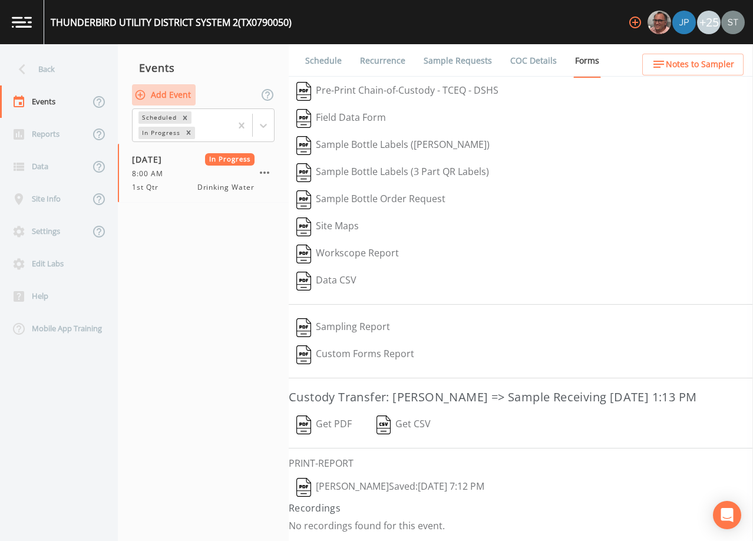
click at [169, 94] on button "Add Event" at bounding box center [164, 95] width 64 height 22
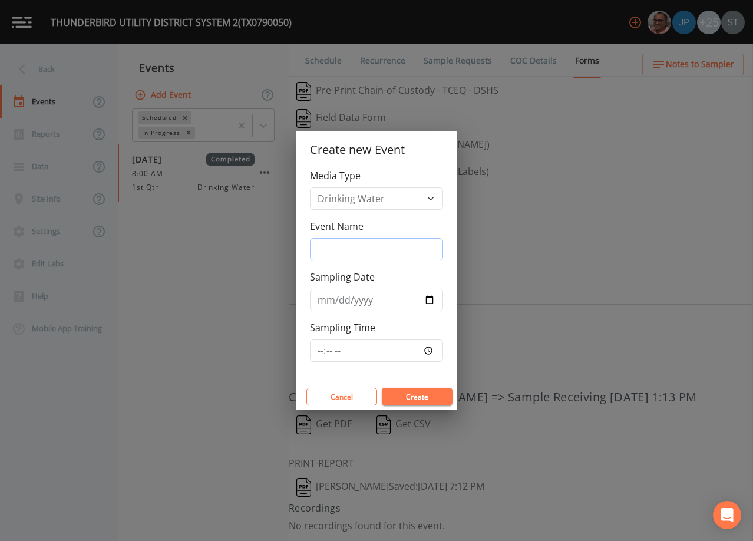
click at [364, 248] on input "Event Name" at bounding box center [376, 249] width 133 height 22
type input "3rd Qtr"
click at [320, 303] on input "Sampling Date" at bounding box center [376, 300] width 133 height 22
type input "[DATE]"
type input "08:00"
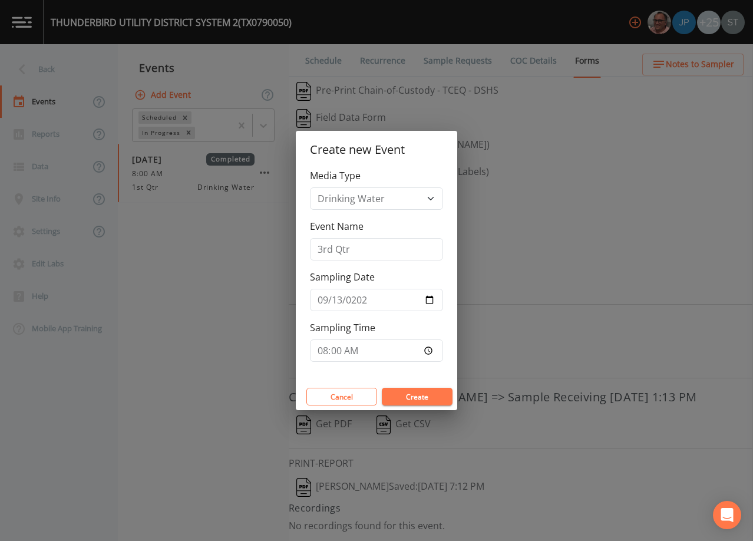
click at [430, 398] on button "Create" at bounding box center [417, 397] width 71 height 18
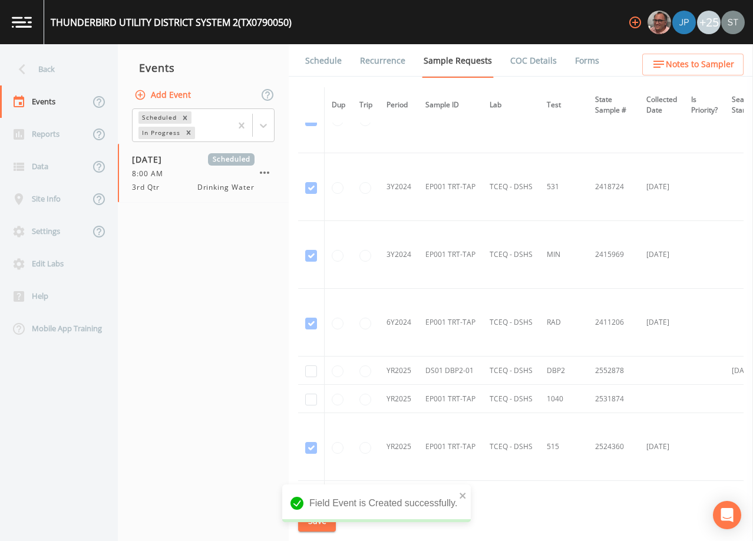
scroll to position [530, 0]
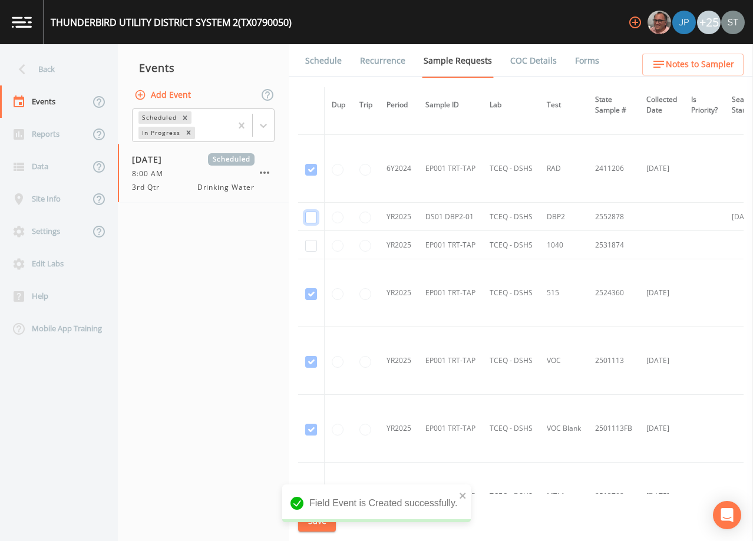
click at [311, 217] on input "checkbox" at bounding box center [311, 218] width 12 height 12
checkbox input "true"
click at [317, 516] on button "Save" at bounding box center [317, 521] width 38 height 22
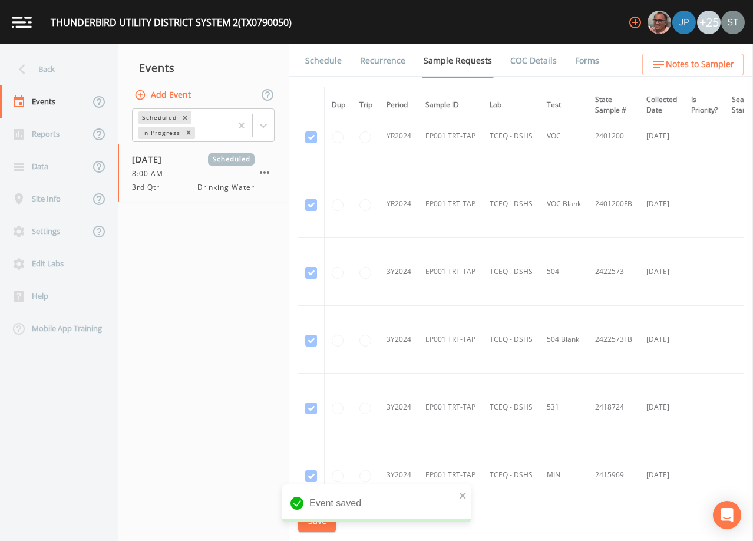
scroll to position [143, 0]
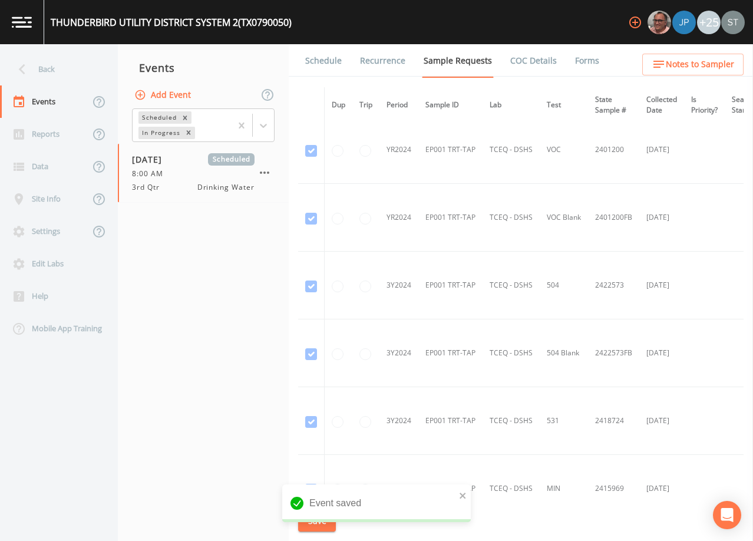
click at [323, 61] on link "Schedule" at bounding box center [323, 60] width 40 height 33
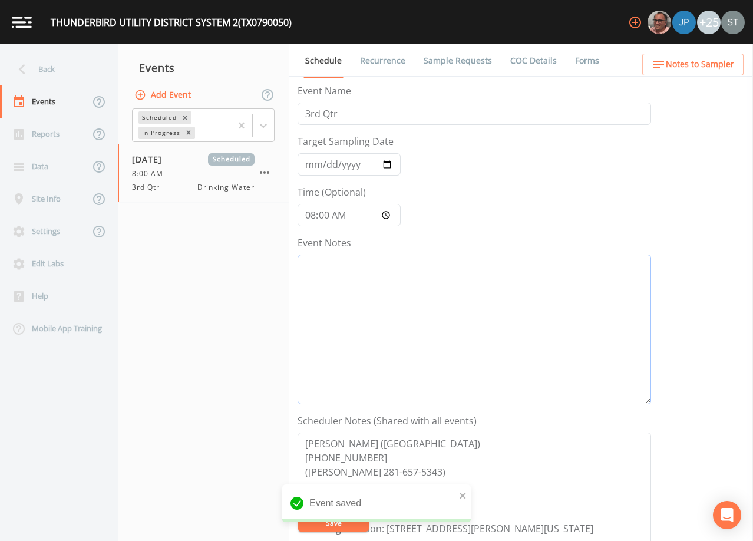
click at [410, 318] on textarea "Event Notes" at bounding box center [475, 330] width 354 height 150
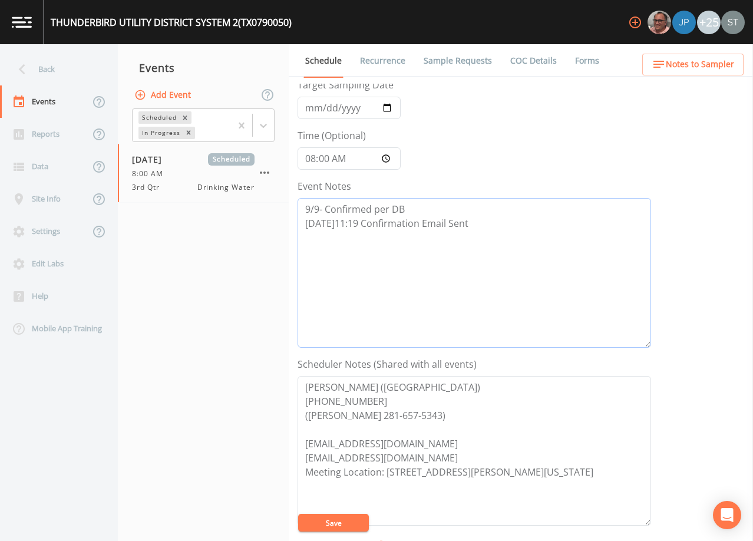
scroll to position [236, 0]
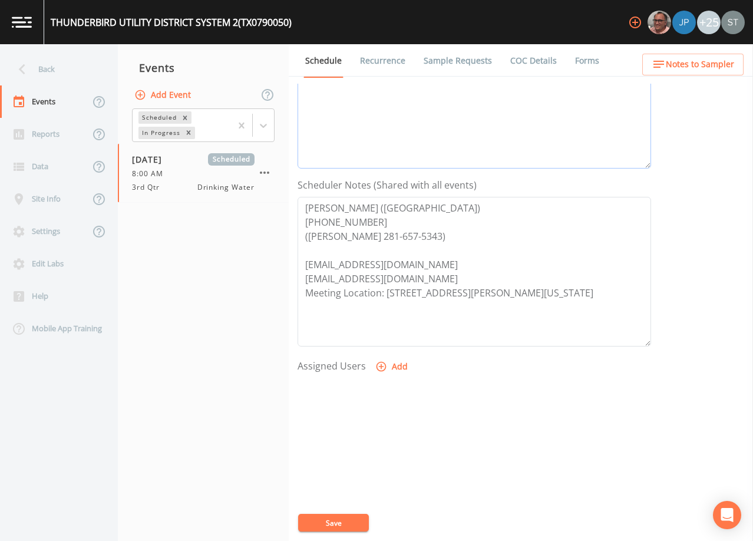
type textarea "9/9- Confirmed per DB [DATE]11:19 Confirmation Email Sent"
click at [396, 364] on button "Add" at bounding box center [392, 367] width 39 height 22
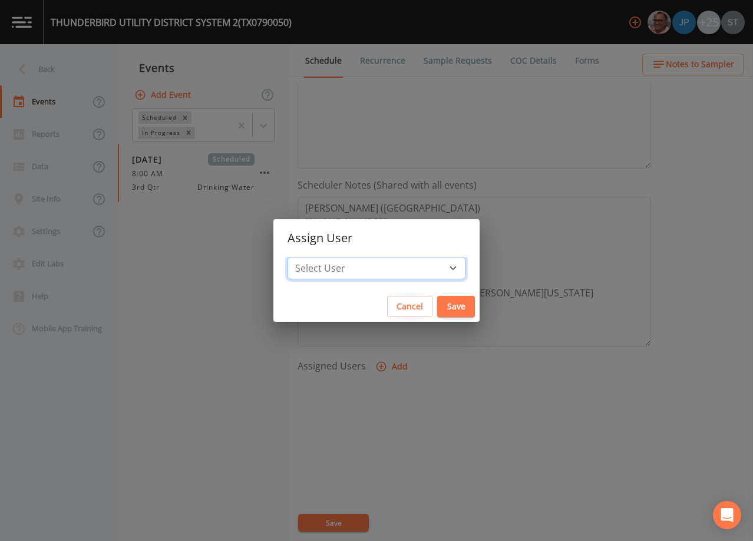
drag, startPoint x: 401, startPoint y: 270, endPoint x: 396, endPoint y: 273, distance: 6.4
click at [401, 269] on select "Select User [PERSON_NAME] [PERSON_NAME] [PERSON_NAME] [PERSON_NAME] [PERSON_NAM…" at bounding box center [377, 268] width 178 height 22
select select "7dc39629-d690-4ad7-981f-00477f03d06a"
click at [314, 257] on select "Select User [PERSON_NAME] [PERSON_NAME] [PERSON_NAME] [PERSON_NAME] [PERSON_NAM…" at bounding box center [377, 268] width 178 height 22
click at [437, 305] on button "Save" at bounding box center [456, 307] width 38 height 22
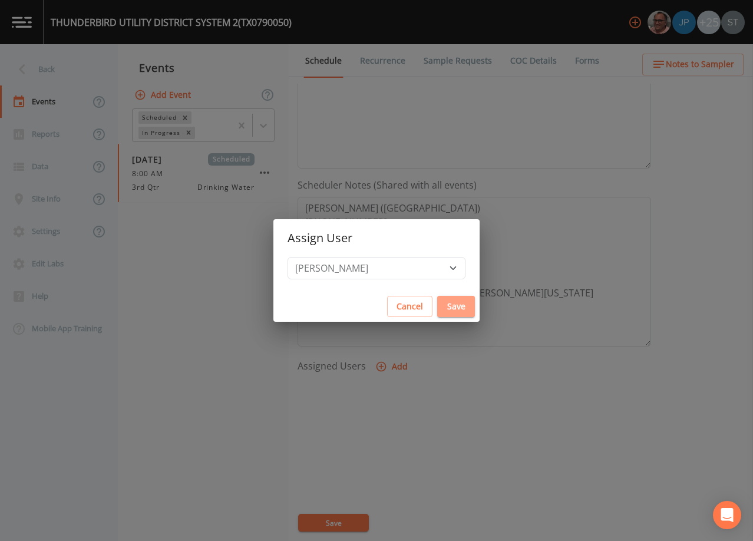
select select
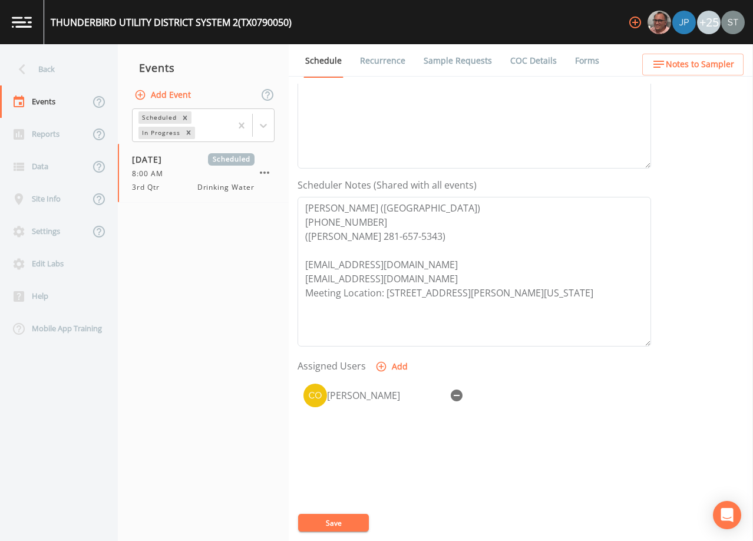
click at [339, 522] on button "Save" at bounding box center [333, 523] width 71 height 18
click at [709, 70] on span "Notes to Sampler" at bounding box center [700, 64] width 68 height 15
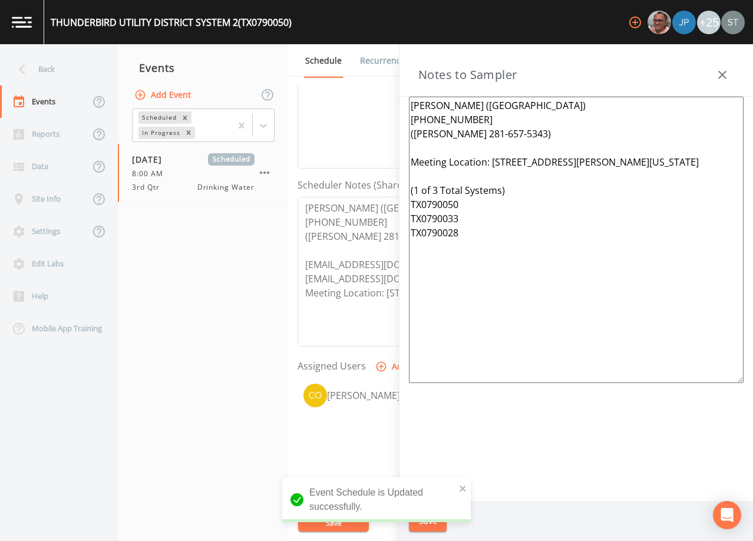
drag, startPoint x: 501, startPoint y: 270, endPoint x: 382, endPoint y: 190, distance: 143.6
click at [382, 190] on div "Back Events Reports Data Site Info Settings Edit Labs Help Mobile App Training …" at bounding box center [376, 292] width 753 height 497
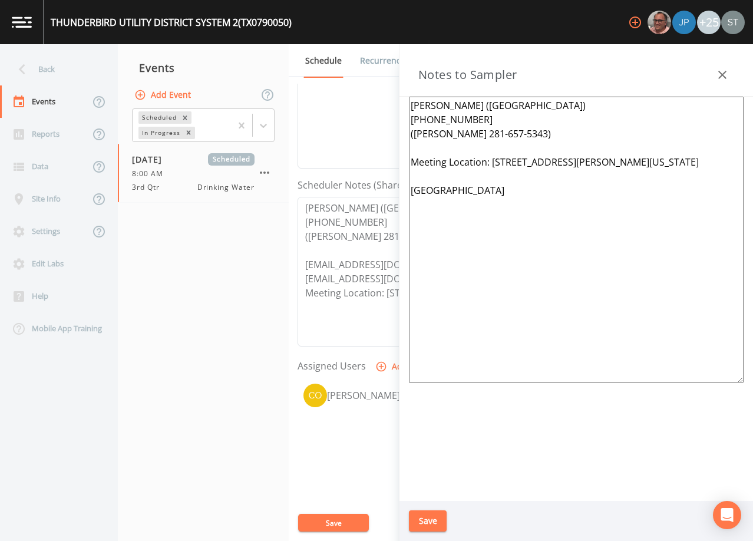
click at [622, 191] on textarea "[PERSON_NAME] ([GEOGRAPHIC_DATA]) [PHONE_NUMBER] ([PERSON_NAME] 281-657-5343) M…" at bounding box center [576, 240] width 335 height 286
click at [428, 178] on textarea "[PERSON_NAME] ([GEOGRAPHIC_DATA]) [PHONE_NUMBER] ([PERSON_NAME] 281-657-5343) M…" at bounding box center [576, 240] width 335 height 286
type textarea "[PERSON_NAME] ([GEOGRAPHIC_DATA]) [PHONE_NUMBER] ([PERSON_NAME] 281-657-5343) M…"
click at [434, 517] on button "Save" at bounding box center [428, 521] width 38 height 22
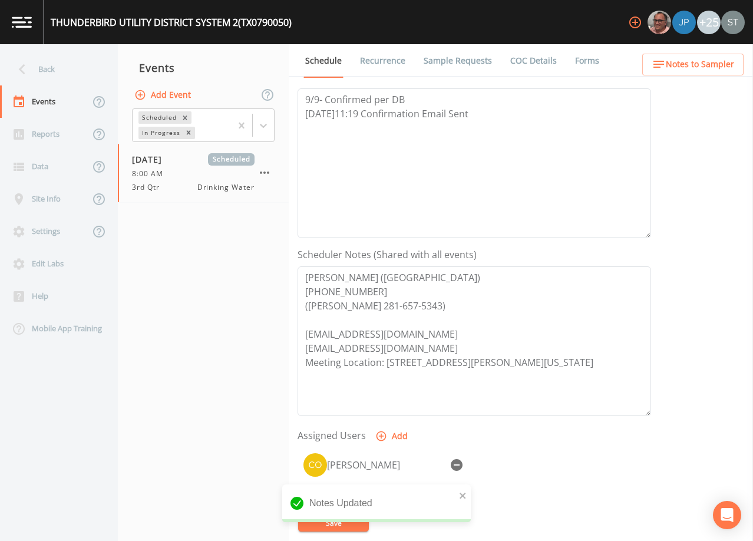
scroll to position [0, 0]
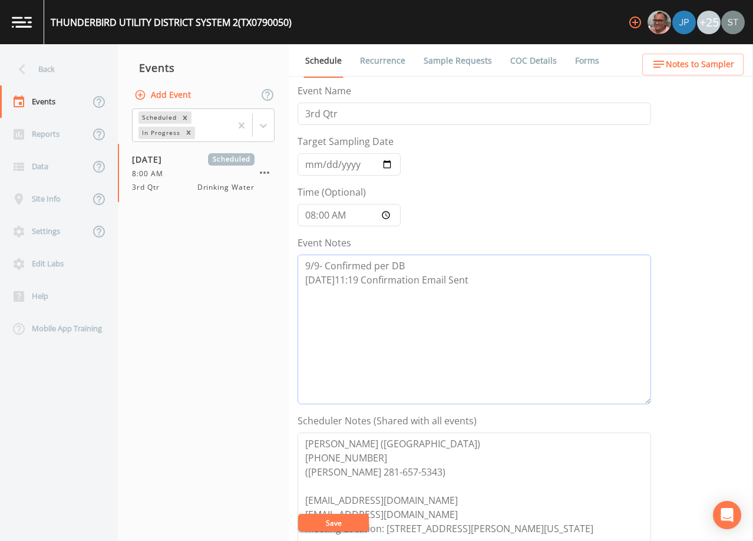
drag, startPoint x: 494, startPoint y: 284, endPoint x: 278, endPoint y: 255, distance: 218.2
click at [278, 255] on div "Back Events Reports Data Site Info Settings Edit Labs Help Mobile App Training …" at bounding box center [376, 292] width 753 height 497
click at [694, 67] on span "Notes to Sampler" at bounding box center [700, 64] width 68 height 15
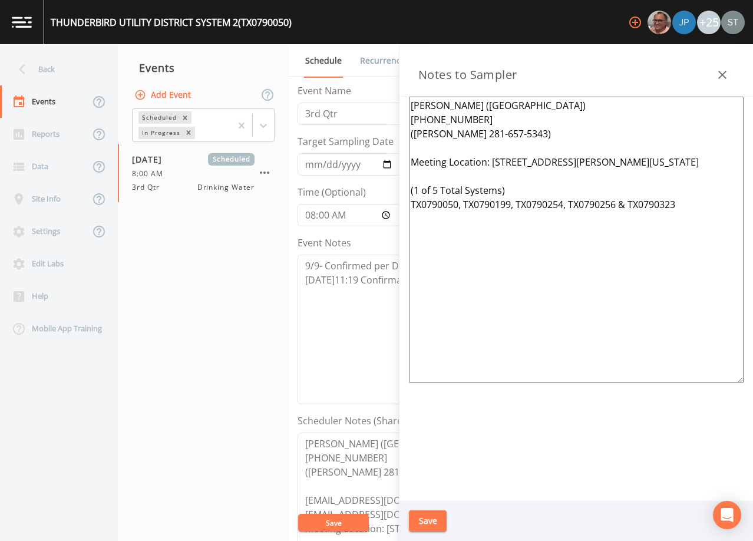
drag, startPoint x: 658, startPoint y: 210, endPoint x: 394, endPoint y: 164, distance: 267.3
click at [394, 164] on div "Back Events Reports Data Site Info Settings Edit Labs Help Mobile App Training …" at bounding box center [376, 292] width 753 height 497
click at [722, 70] on icon "button" at bounding box center [722, 75] width 14 height 14
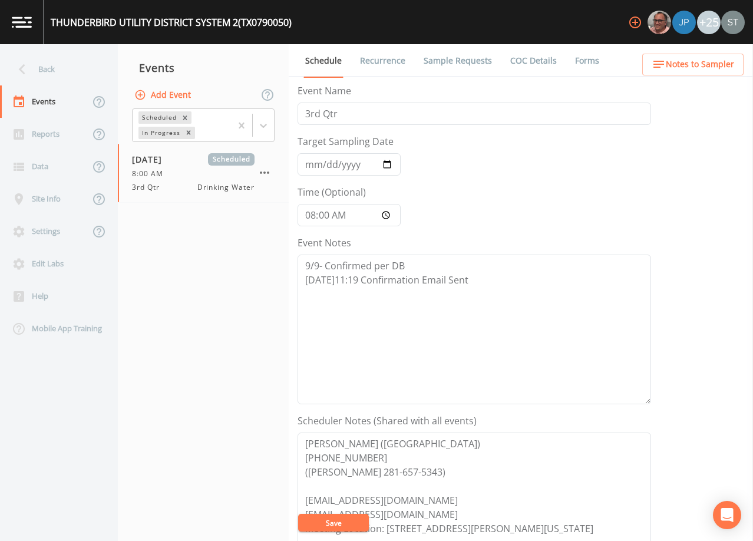
click at [722, 65] on span "Notes to Sampler" at bounding box center [700, 64] width 68 height 15
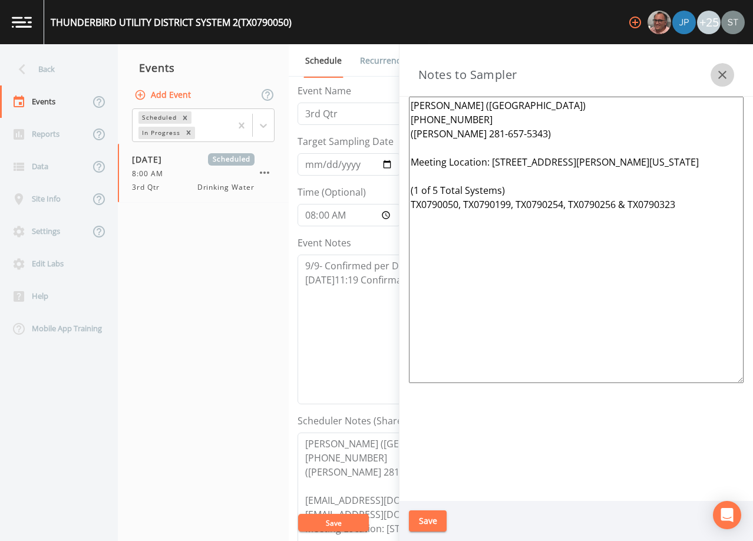
click at [722, 65] on button "button" at bounding box center [723, 75] width 24 height 24
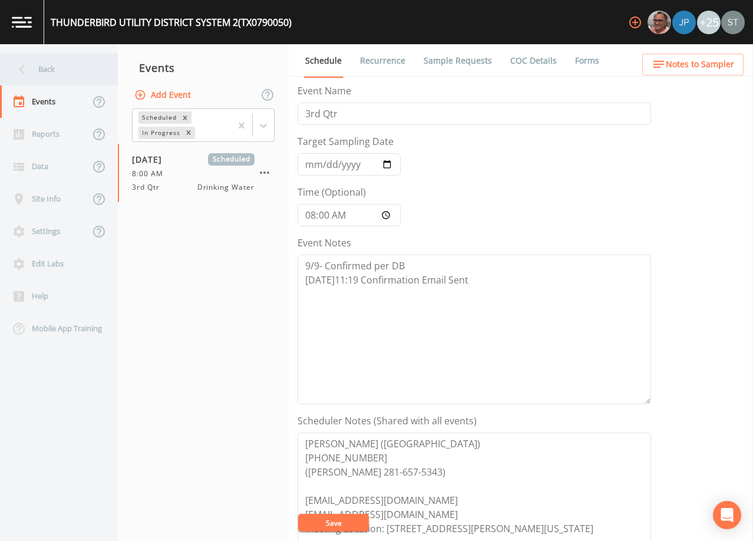
click at [39, 71] on div "Back" at bounding box center [53, 69] width 106 height 32
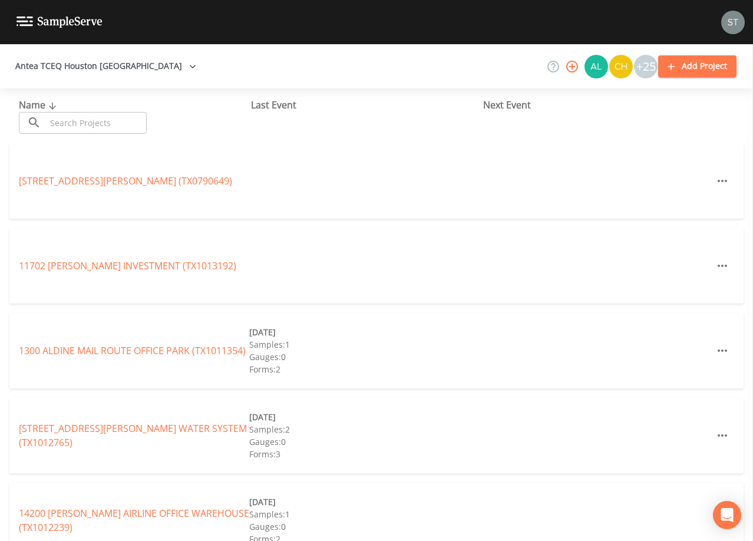
click at [82, 118] on input "text" at bounding box center [96, 123] width 101 height 22
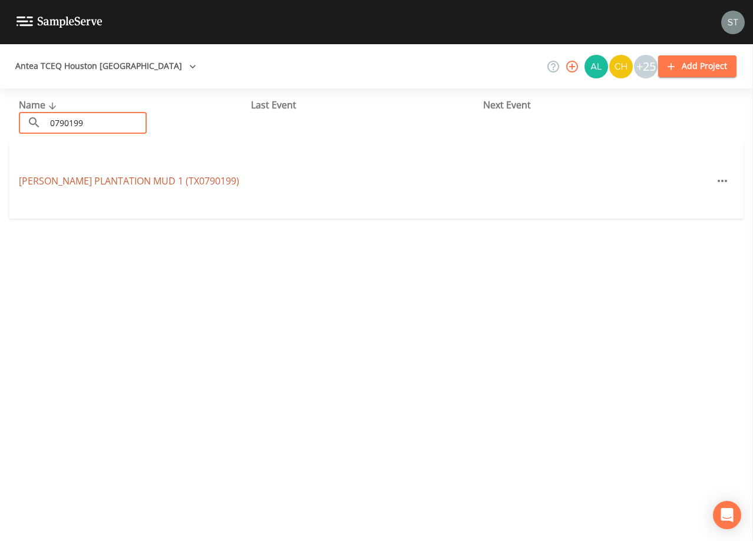
type input "0790199"
click at [136, 183] on link "[PERSON_NAME] PLANTATION MUD 1 (TX0790199)" at bounding box center [129, 180] width 220 height 13
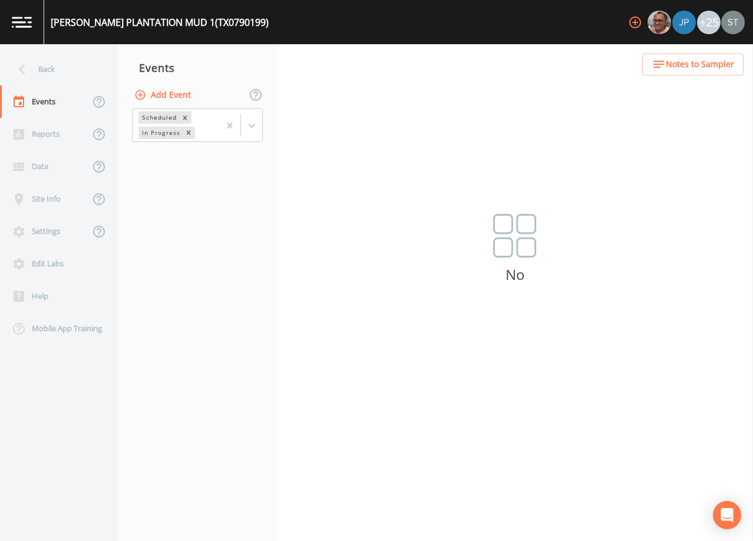
click at [171, 94] on button "Add Event" at bounding box center [164, 95] width 64 height 22
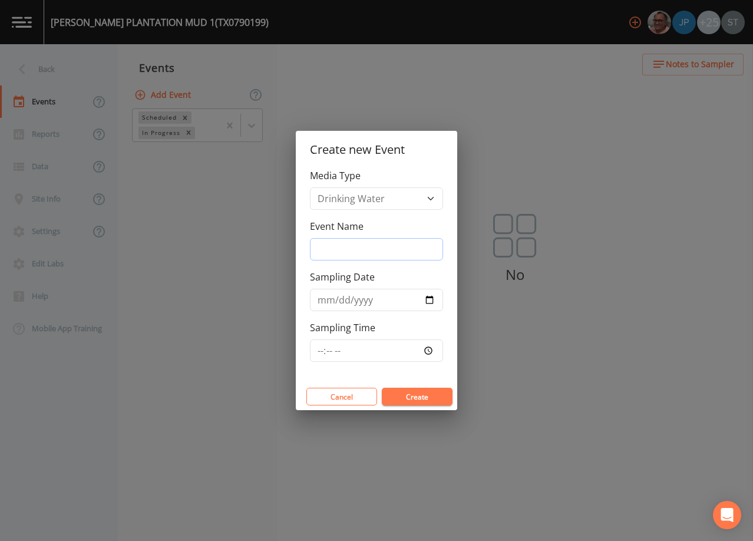
click at [352, 241] on input "Event Name" at bounding box center [376, 249] width 133 height 22
type input "3rd Qtr"
click at [317, 299] on input "Sampling Date" at bounding box center [376, 300] width 133 height 22
type input "[DATE]"
type input "08:00"
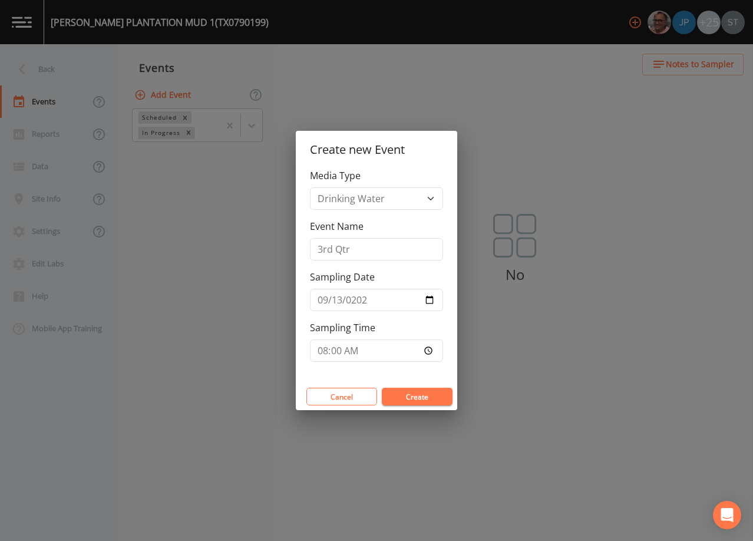
click at [411, 396] on button "Create" at bounding box center [417, 397] width 71 height 18
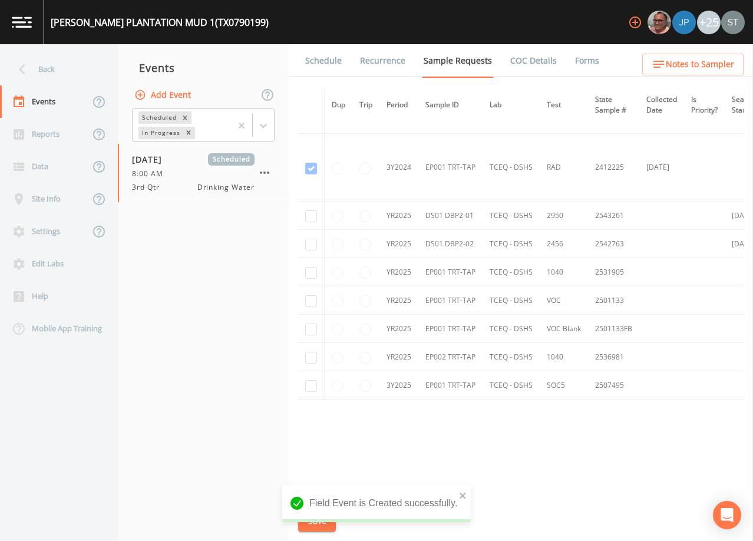
scroll to position [738, 0]
click at [312, 215] on input "checkbox" at bounding box center [311, 216] width 12 height 12
checkbox input "true"
click at [311, 242] on input "checkbox" at bounding box center [311, 245] width 12 height 12
checkbox input "true"
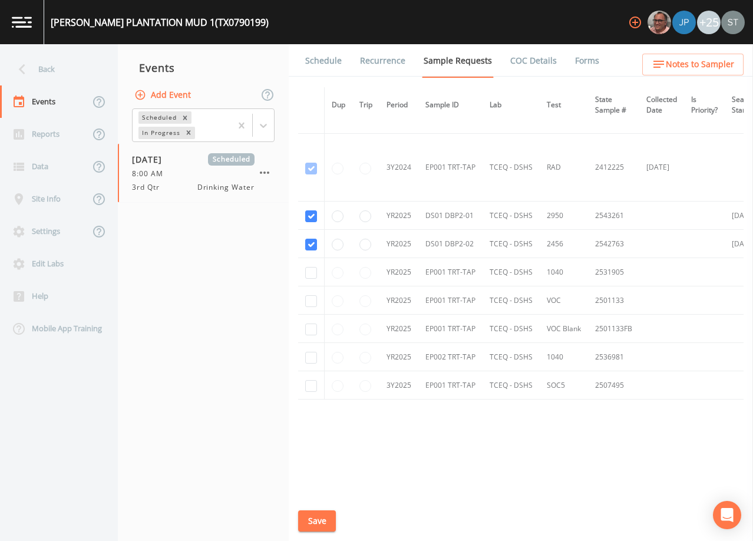
click at [317, 521] on button "Save" at bounding box center [317, 521] width 38 height 22
click at [329, 62] on link "Schedule" at bounding box center [323, 60] width 40 height 33
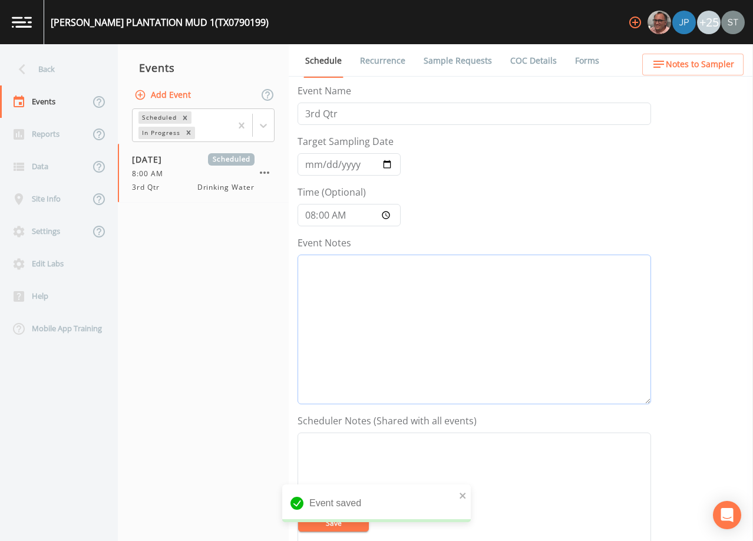
click at [402, 339] on textarea "Event Notes" at bounding box center [475, 330] width 354 height 150
click at [449, 300] on textarea "Event Notes" at bounding box center [475, 330] width 354 height 150
paste textarea "9/9- Confirmed per DB [DATE]11:19 Confirmation Email Sent"
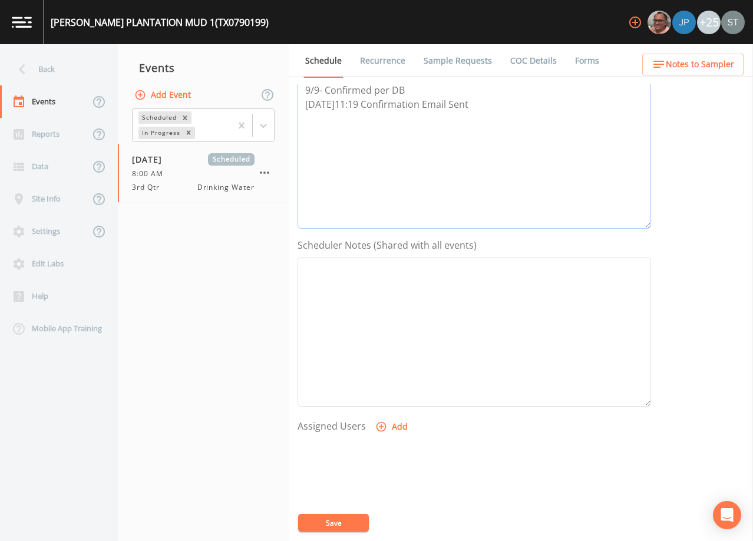
scroll to position [236, 0]
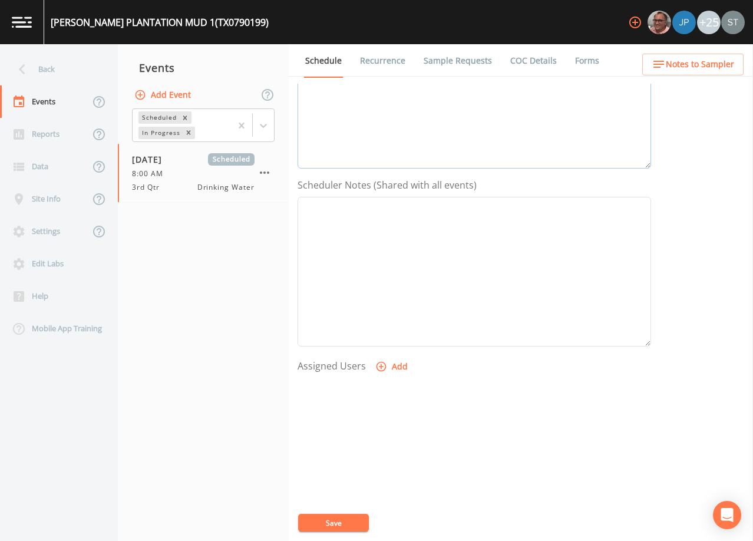
type textarea "9/9- Confirmed per DB [DATE]11:19 Confirmation Email Sent"
click at [395, 366] on button "Add" at bounding box center [392, 367] width 39 height 22
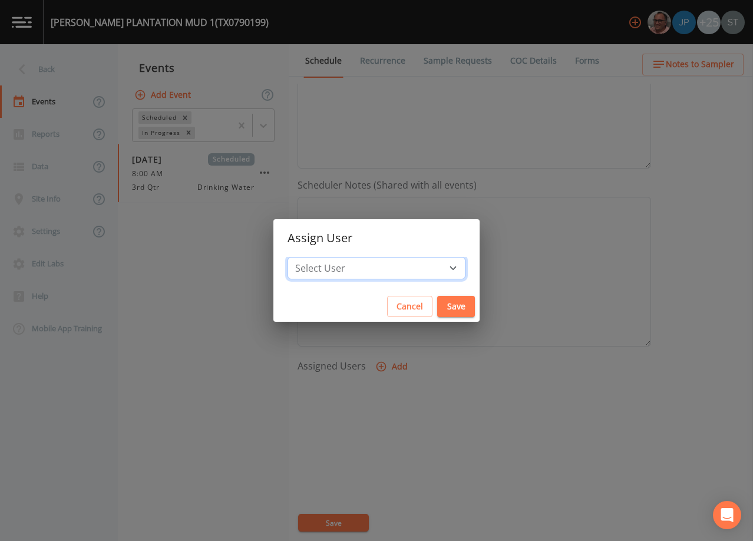
click at [380, 273] on select "Select User [PERSON_NAME] [PERSON_NAME] [PERSON_NAME] [PERSON_NAME] [PERSON_NAM…" at bounding box center [377, 268] width 178 height 22
select select "7dc39629-d690-4ad7-981f-00477f03d06a"
click at [314, 257] on select "Select User [PERSON_NAME] [PERSON_NAME] [PERSON_NAME] [PERSON_NAME] [PERSON_NAM…" at bounding box center [377, 268] width 178 height 22
click at [437, 300] on button "Save" at bounding box center [456, 307] width 38 height 22
select select
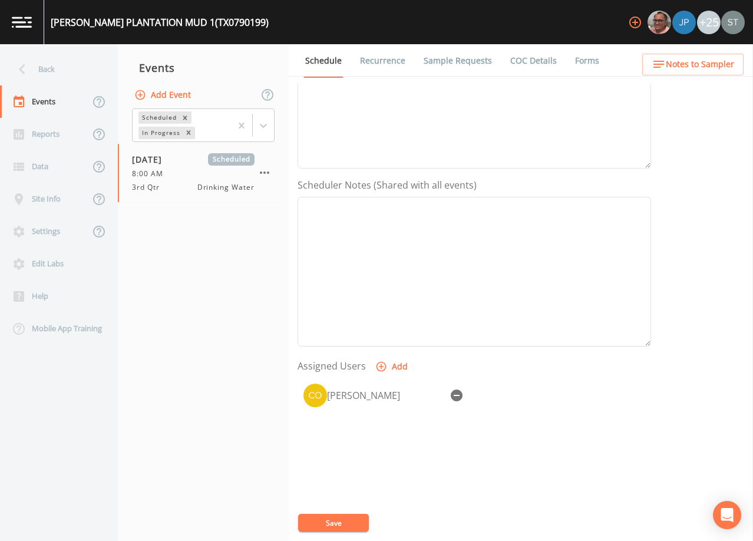
click at [350, 519] on button "Save" at bounding box center [333, 523] width 71 height 18
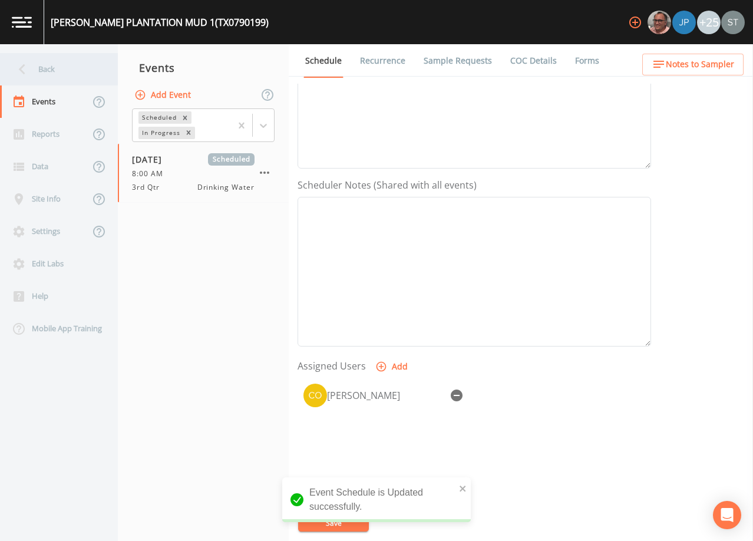
click at [55, 77] on div "Back" at bounding box center [53, 69] width 106 height 32
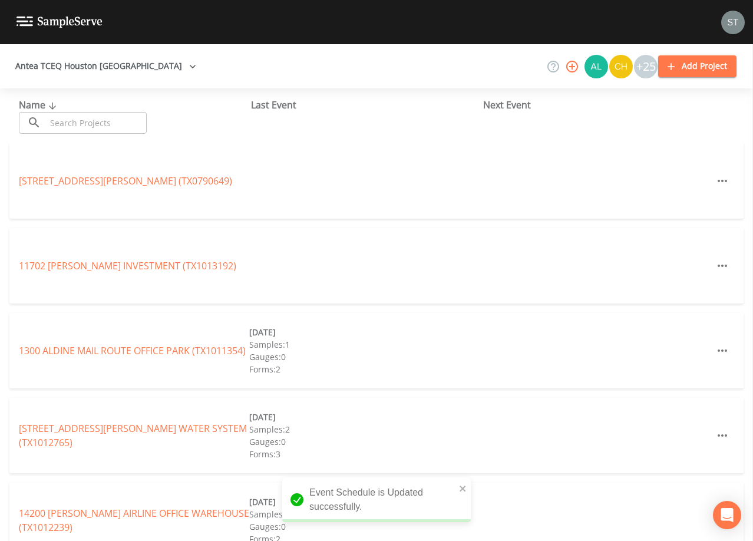
click at [115, 120] on input "text" at bounding box center [96, 123] width 101 height 22
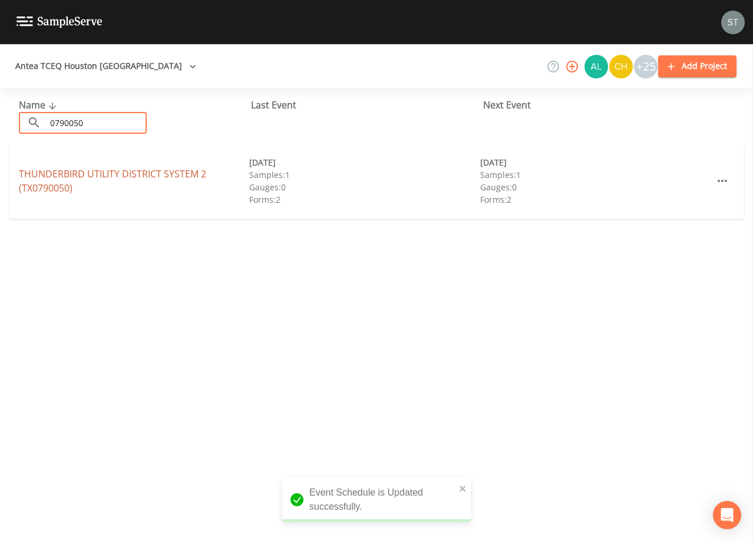
type input "0790050"
click at [53, 175] on link "THUNDERBIRD UTILITY DISTRICT SYSTEM 2 (TX0790050)" at bounding box center [112, 180] width 187 height 27
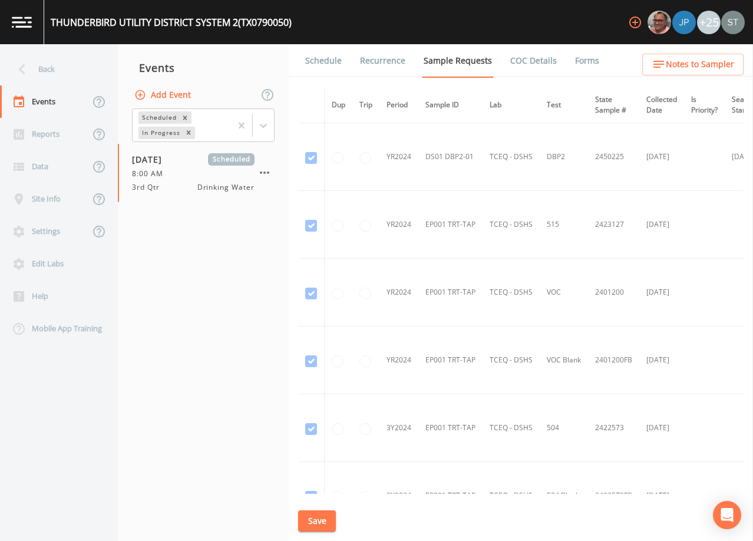
drag, startPoint x: 323, startPoint y: 65, endPoint x: 329, endPoint y: 78, distance: 14.5
click at [323, 65] on link "Schedule" at bounding box center [323, 60] width 40 height 33
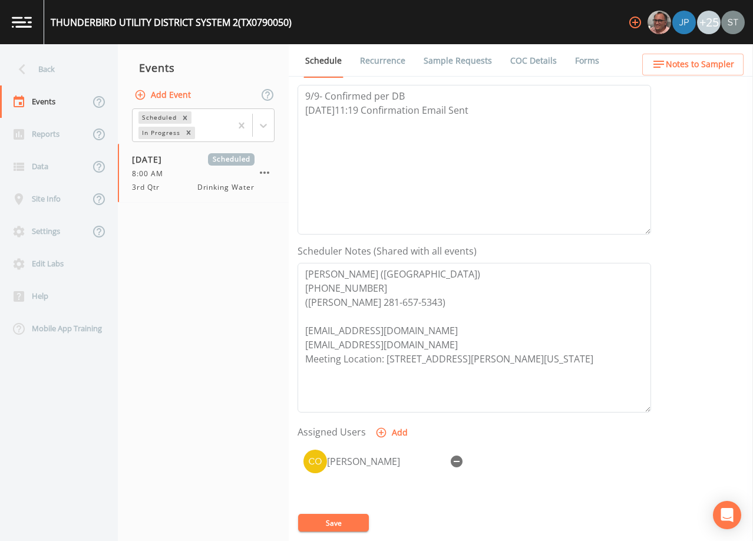
scroll to position [177, 0]
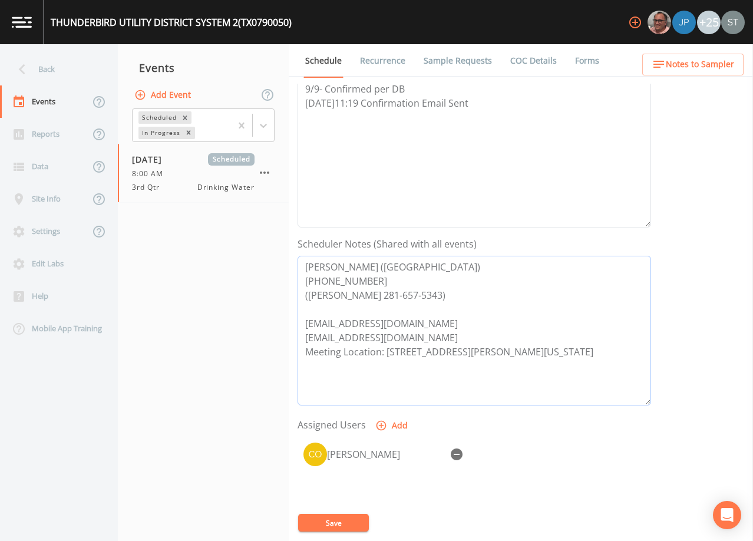
drag, startPoint x: 586, startPoint y: 352, endPoint x: 255, endPoint y: 266, distance: 342.7
click at [255, 266] on div "Back Events Reports Data Site Info Settings Edit Labs Help Mobile App Training …" at bounding box center [376, 292] width 753 height 497
click at [60, 65] on div "Back" at bounding box center [53, 69] width 106 height 32
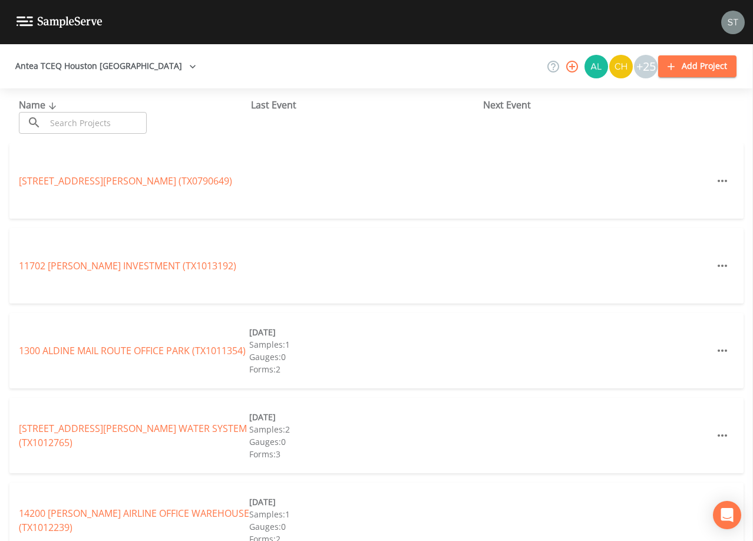
click at [84, 125] on input "text" at bounding box center [96, 123] width 101 height 22
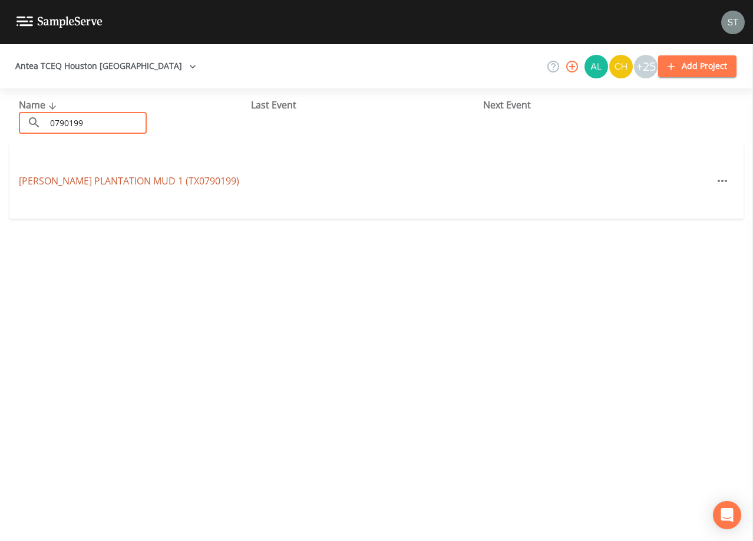
type input "0790199"
click at [146, 181] on link "[PERSON_NAME] PLANTATION MUD 1 (TX0790199)" at bounding box center [129, 180] width 220 height 13
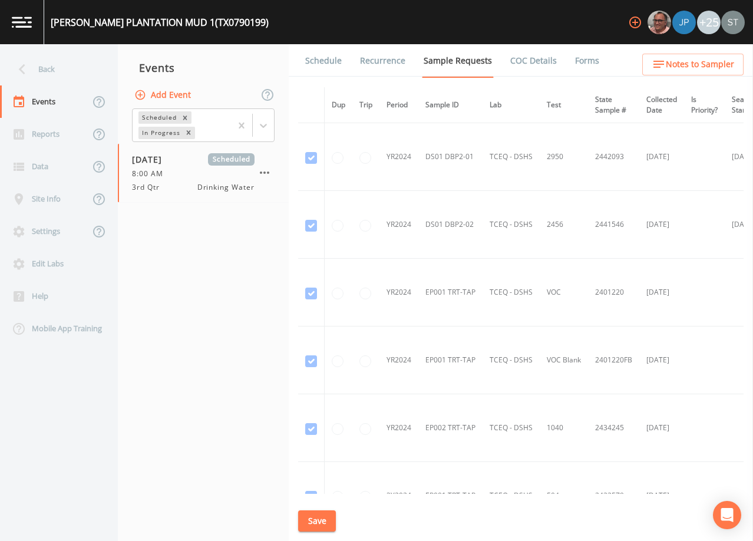
click at [326, 64] on link "Schedule" at bounding box center [323, 60] width 40 height 33
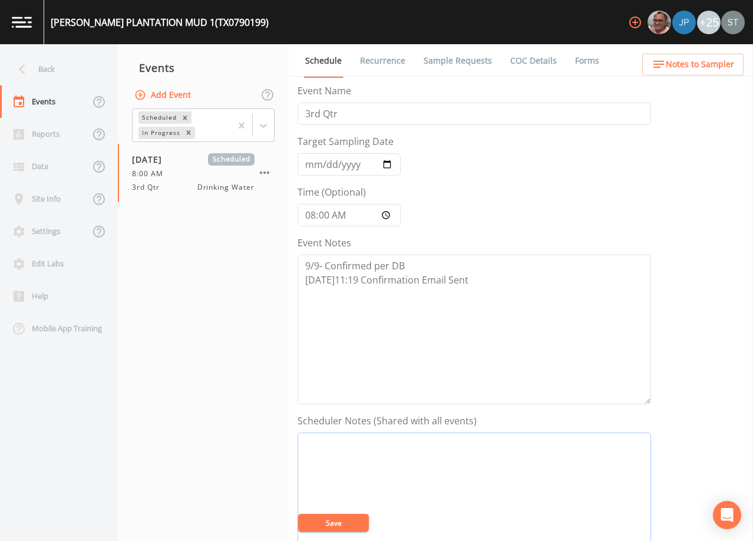
click at [421, 458] on textarea "Event Notes" at bounding box center [475, 507] width 354 height 150
click at [530, 468] on textarea "Event Notes" at bounding box center [475, 507] width 354 height 150
paste textarea "[PERSON_NAME] ([GEOGRAPHIC_DATA]) [PHONE_NUMBER] ([PERSON_NAME] 281-657-5343) […"
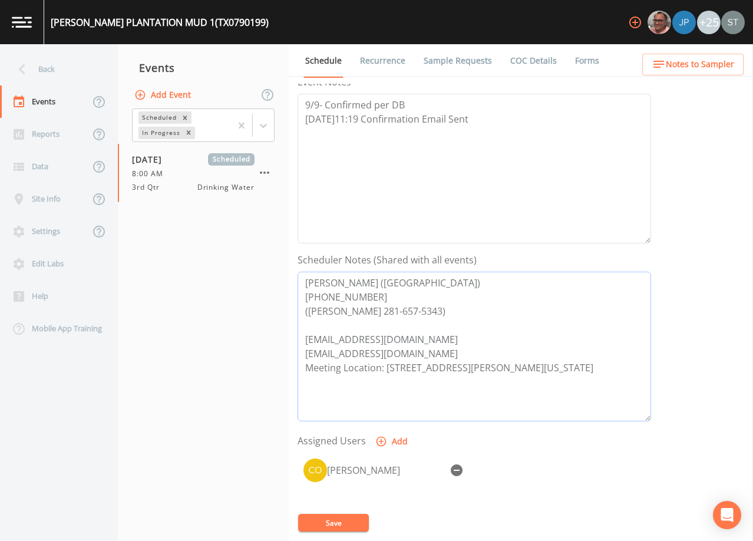
scroll to position [185, 0]
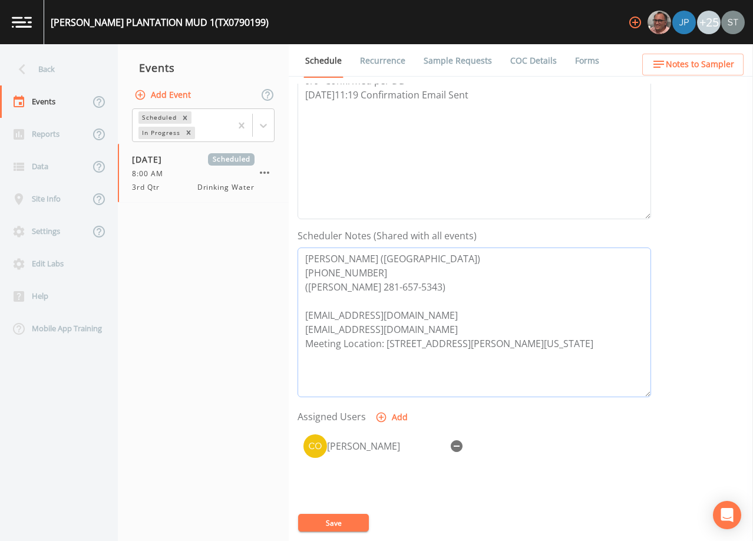
type textarea "[PERSON_NAME] ([GEOGRAPHIC_DATA]) [PHONE_NUMBER] ([PERSON_NAME] 281-657-5343) […"
click at [341, 529] on button "Save" at bounding box center [333, 523] width 71 height 18
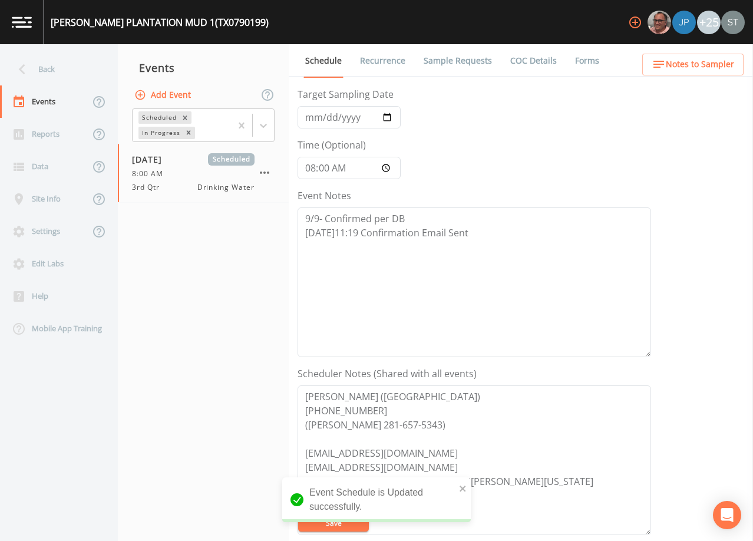
scroll to position [0, 0]
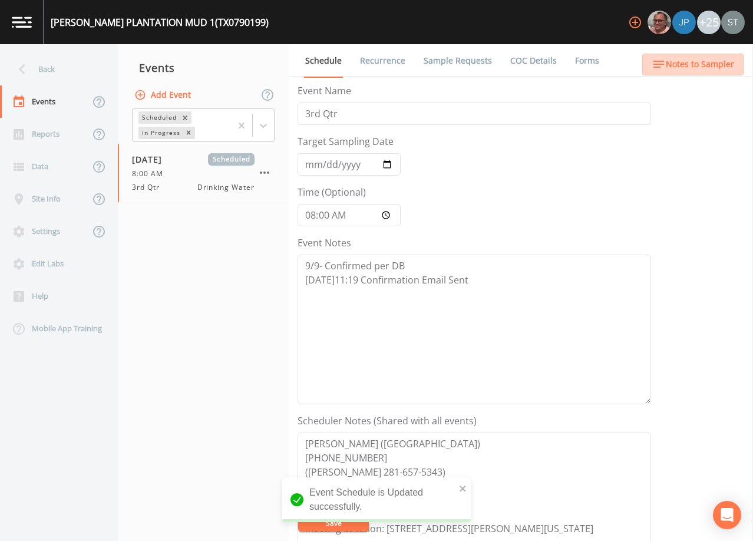
click at [706, 67] on span "Notes to Sampler" at bounding box center [700, 64] width 68 height 15
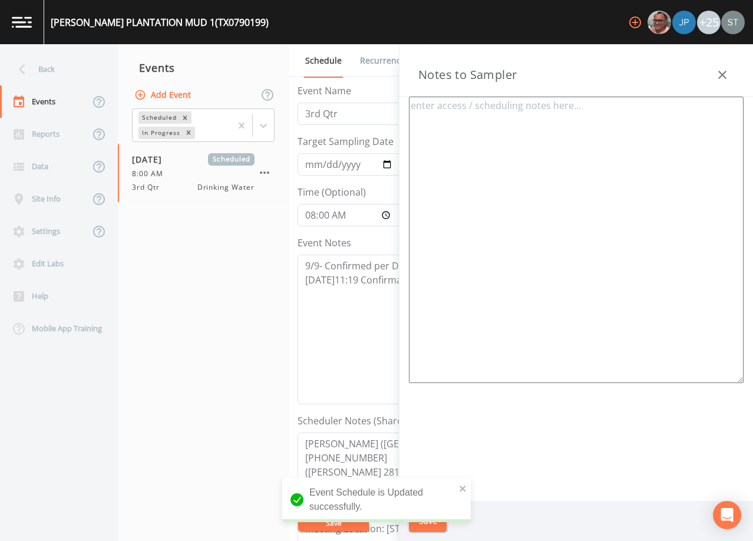
click at [518, 147] on textarea at bounding box center [576, 240] width 335 height 286
paste textarea "[PERSON_NAME] ([GEOGRAPHIC_DATA]) [PHONE_NUMBER] ([PERSON_NAME] 281-657-5343) […"
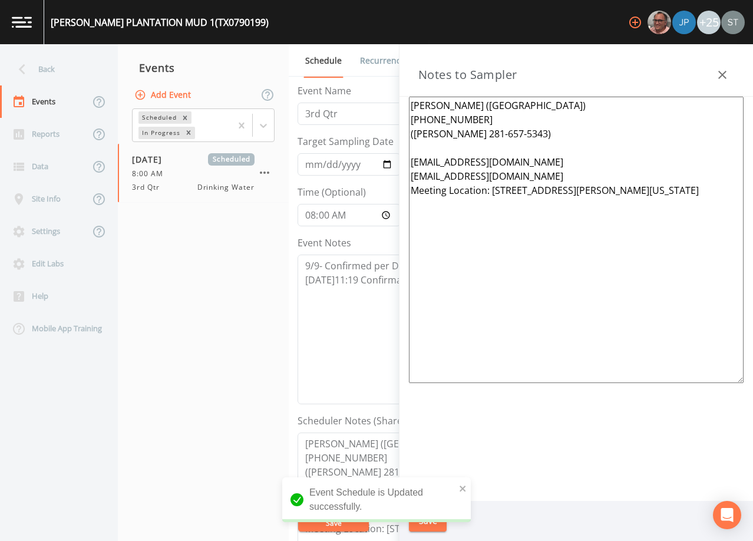
click at [678, 189] on textarea "[PERSON_NAME] ([GEOGRAPHIC_DATA]) [PHONE_NUMBER] ([PERSON_NAME] 281-657-5343) […" at bounding box center [576, 240] width 335 height 286
drag, startPoint x: 556, startPoint y: 178, endPoint x: 402, endPoint y: 160, distance: 154.2
click at [402, 160] on div "[PERSON_NAME] ([GEOGRAPHIC_DATA]) [PHONE_NUMBER] ([PERSON_NAME] 281-657-5343) […" at bounding box center [576, 299] width 354 height 404
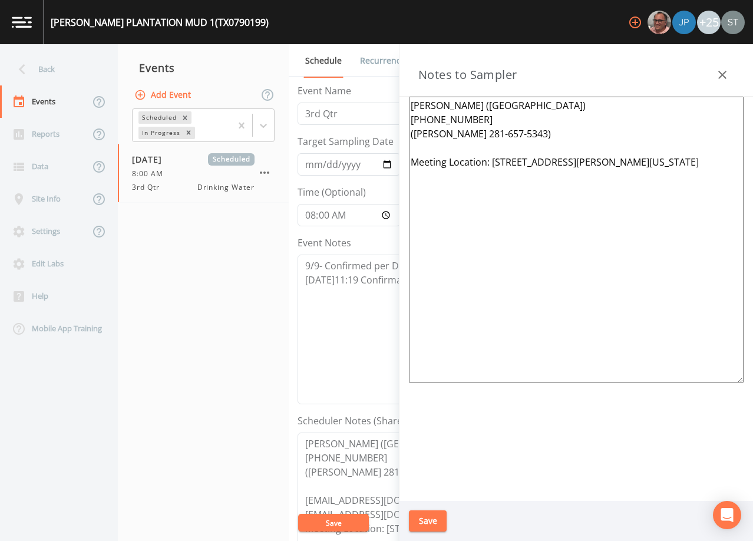
click at [686, 158] on textarea "[PERSON_NAME] ([GEOGRAPHIC_DATA]) [PHONE_NUMBER] ([PERSON_NAME] 281-657-5343) M…" at bounding box center [576, 240] width 335 height 286
click at [524, 258] on textarea "[PERSON_NAME] ([GEOGRAPHIC_DATA]) [PHONE_NUMBER] ([PERSON_NAME] 281-657-5343) M…" at bounding box center [576, 240] width 335 height 286
paste textarea "(1 of 5 Total Systems) TX0790050, TX0790199, TX0790254, TX0790256 & TX0790323"
click at [447, 186] on textarea "[PERSON_NAME] ([GEOGRAPHIC_DATA]) [PHONE_NUMBER] ([PERSON_NAME] 281-657-5343) M…" at bounding box center [576, 240] width 335 height 286
type textarea "[PERSON_NAME] ([GEOGRAPHIC_DATA]) [PHONE_NUMBER] ([PERSON_NAME] 281-657-5343) M…"
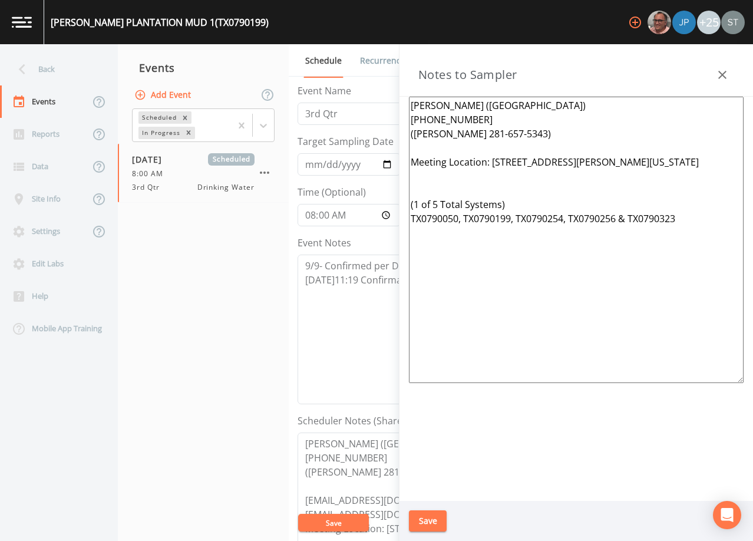
click at [428, 516] on button "Save" at bounding box center [428, 521] width 38 height 22
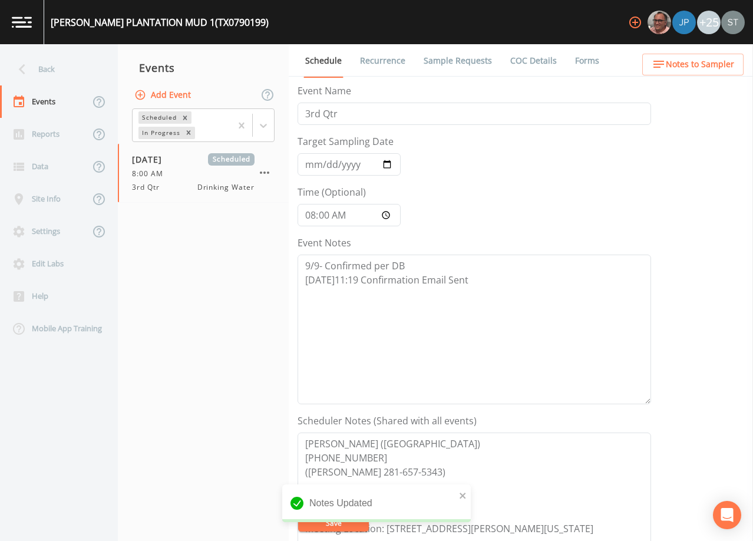
click at [709, 62] on span "Notes to Sampler" at bounding box center [700, 64] width 68 height 15
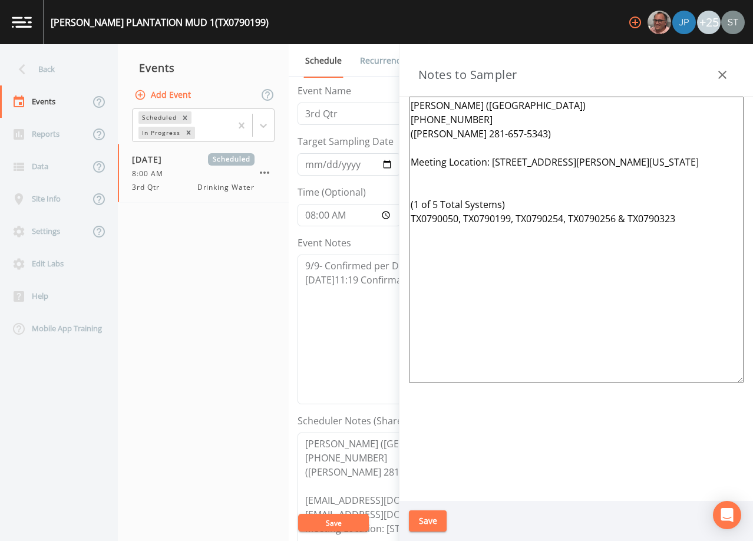
click at [724, 73] on icon "button" at bounding box center [722, 75] width 8 height 8
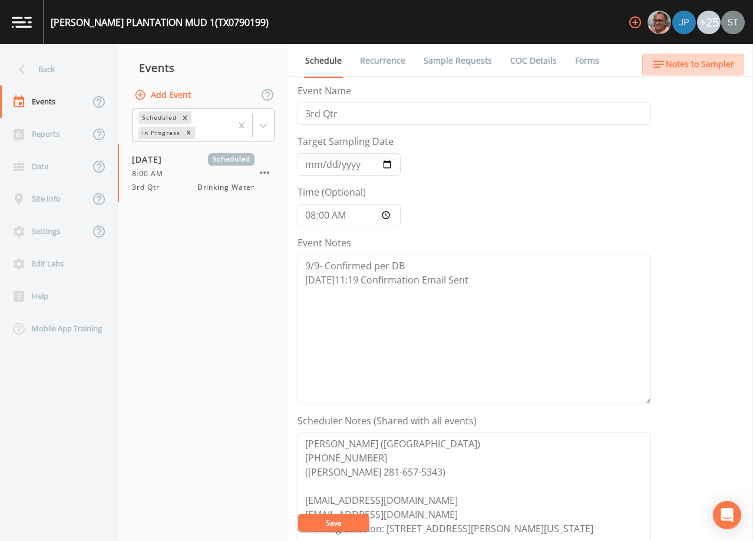
click at [724, 73] on button "Notes to Sampler" at bounding box center [692, 65] width 101 height 22
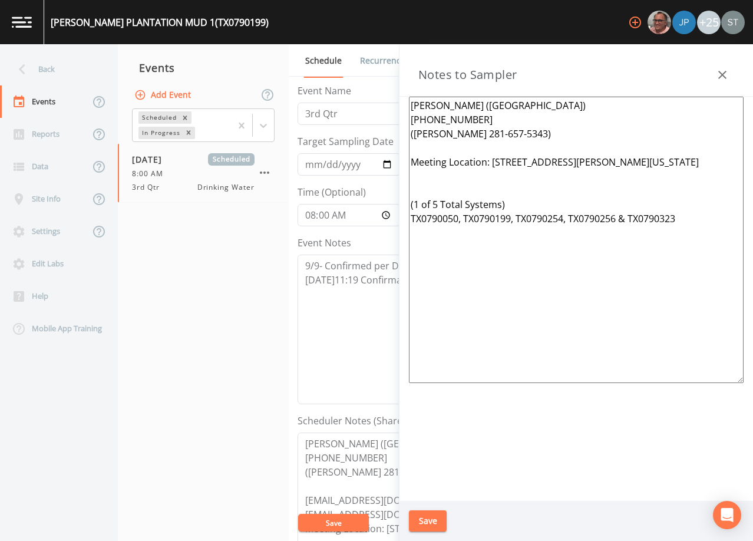
click at [724, 73] on icon "button" at bounding box center [722, 75] width 8 height 8
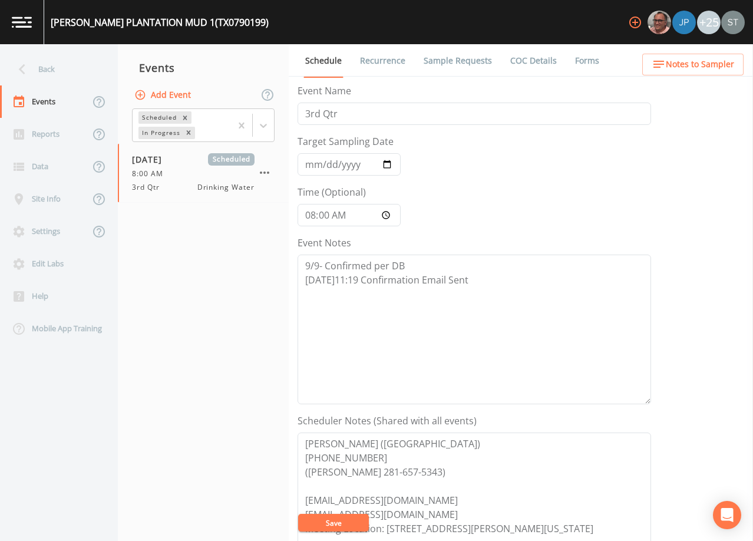
click at [724, 61] on span "Notes to Sampler" at bounding box center [700, 64] width 68 height 15
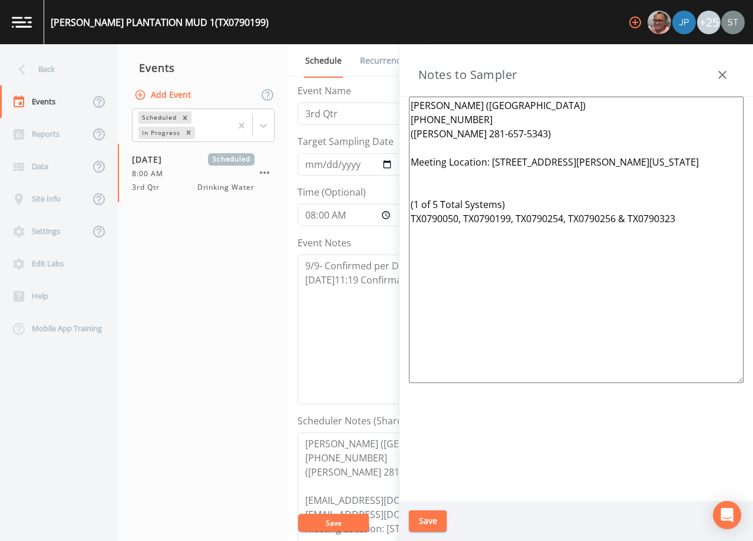
click at [724, 61] on div "Notes to Sampler" at bounding box center [576, 70] width 354 height 52
click at [726, 74] on icon "button" at bounding box center [722, 75] width 14 height 14
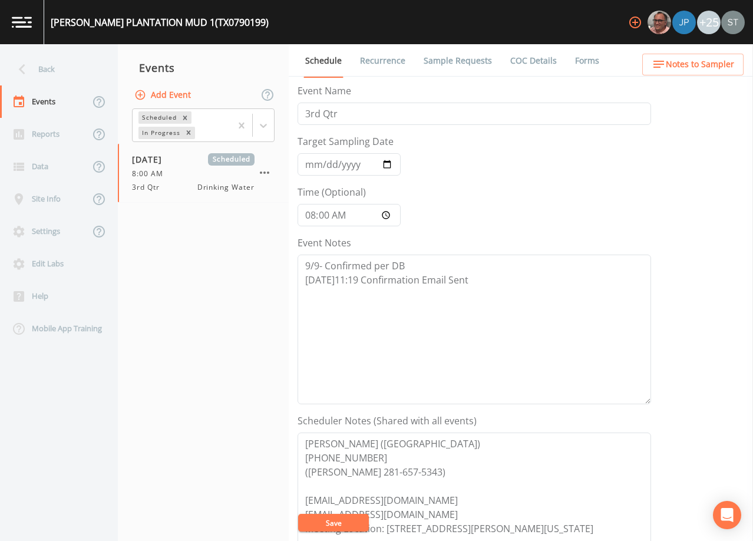
click at [434, 56] on link "Sample Requests" at bounding box center [458, 60] width 72 height 33
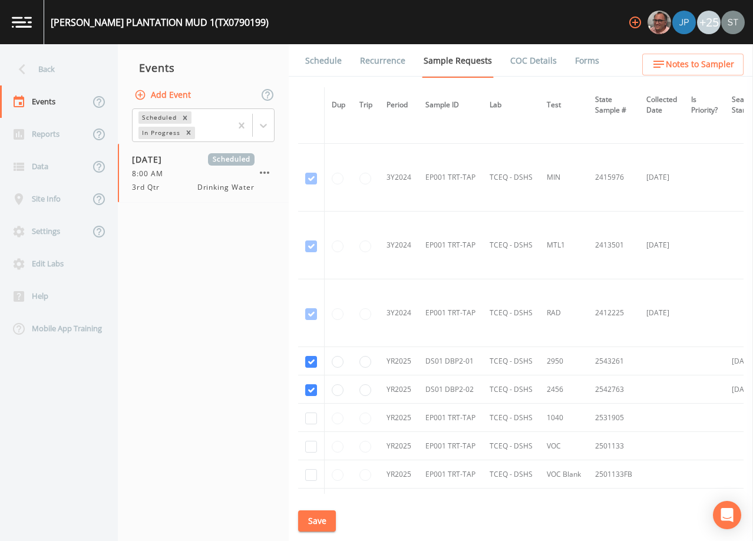
scroll to position [648, 0]
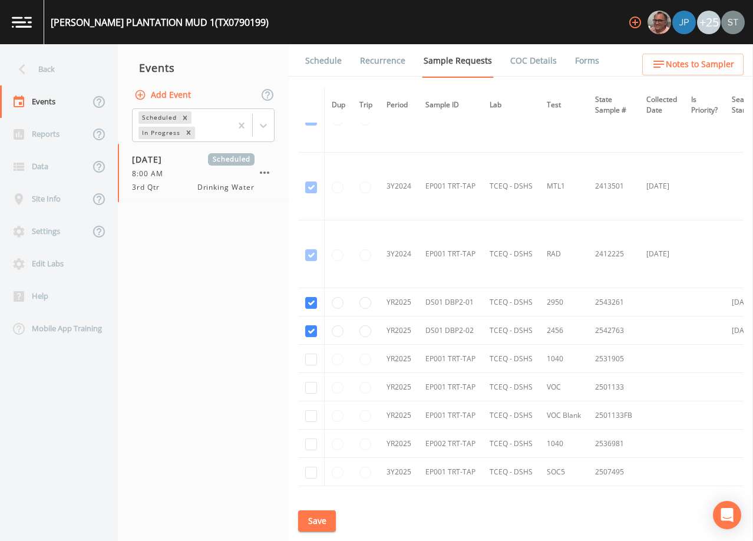
click at [324, 61] on link "Schedule" at bounding box center [323, 60] width 40 height 33
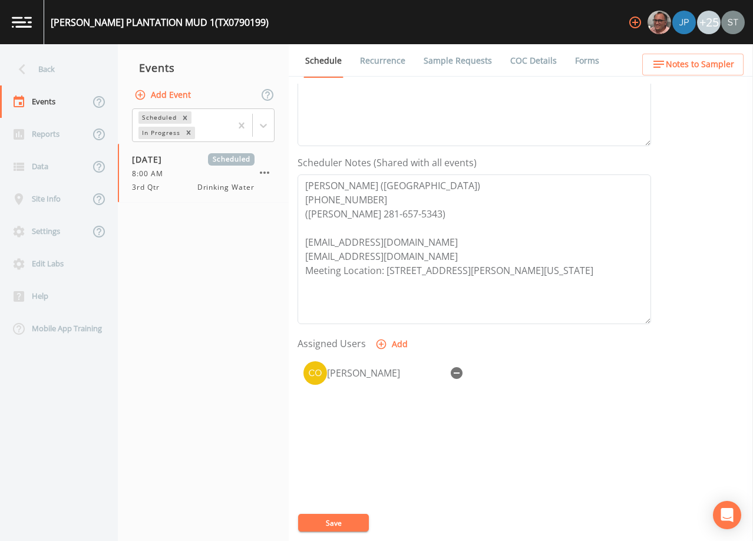
scroll to position [290, 0]
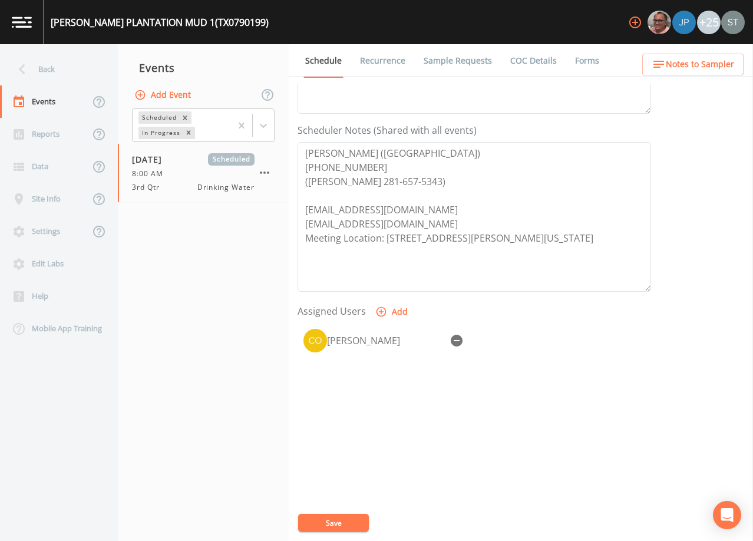
click at [706, 68] on span "Notes to Sampler" at bounding box center [700, 64] width 68 height 15
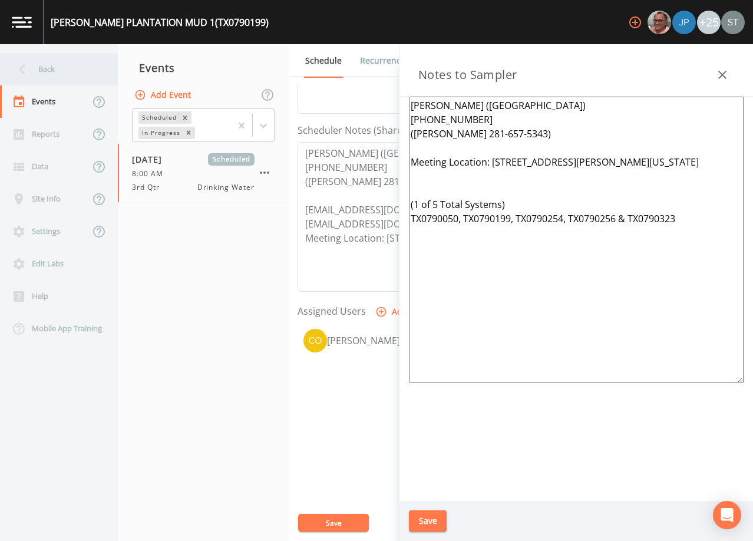
click at [59, 72] on div "Back" at bounding box center [53, 69] width 106 height 32
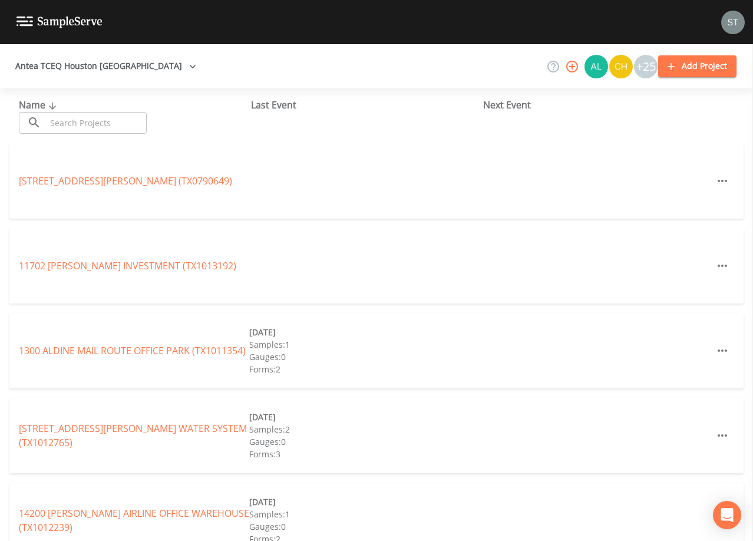
click at [81, 125] on input "text" at bounding box center [96, 123] width 101 height 22
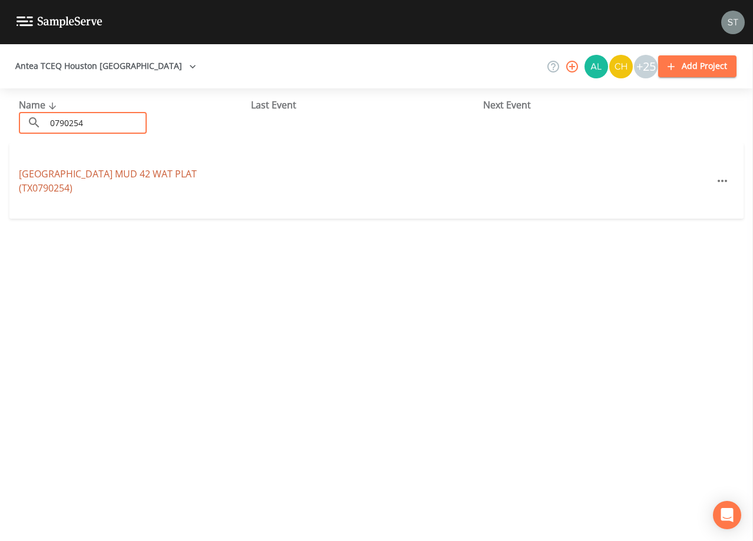
type input "0790254"
click at [142, 173] on link "[GEOGRAPHIC_DATA] MUD 42 WAT PLAT (TX0790254)" at bounding box center [108, 180] width 178 height 27
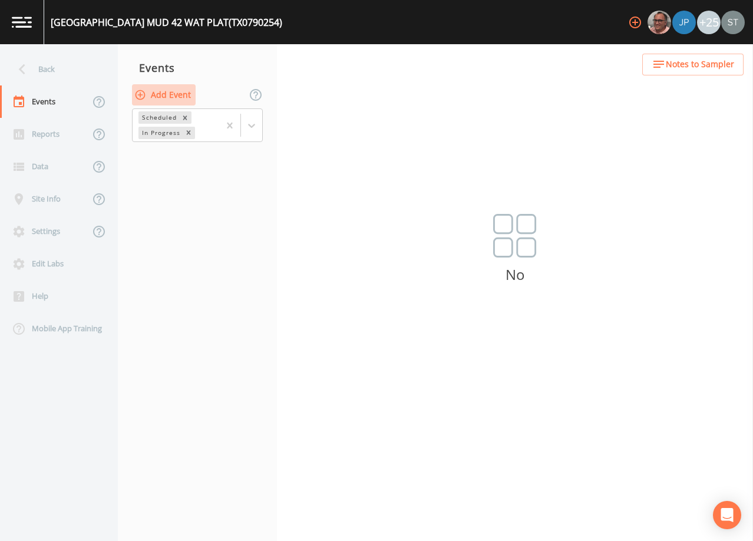
click at [180, 92] on button "Add Event" at bounding box center [164, 95] width 64 height 22
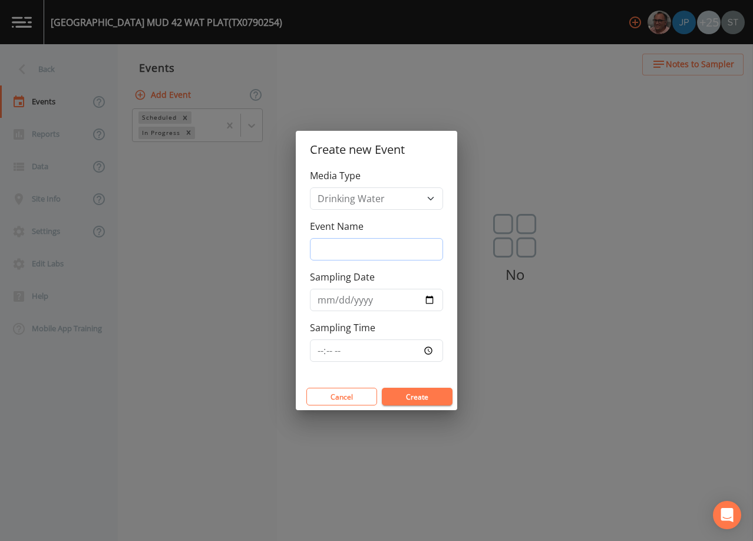
click at [355, 246] on input "Event Name" at bounding box center [376, 249] width 133 height 22
type input "3rd Qtr"
click at [322, 300] on input "Sampling Date" at bounding box center [376, 300] width 133 height 22
type input "[DATE]"
type input "08:00"
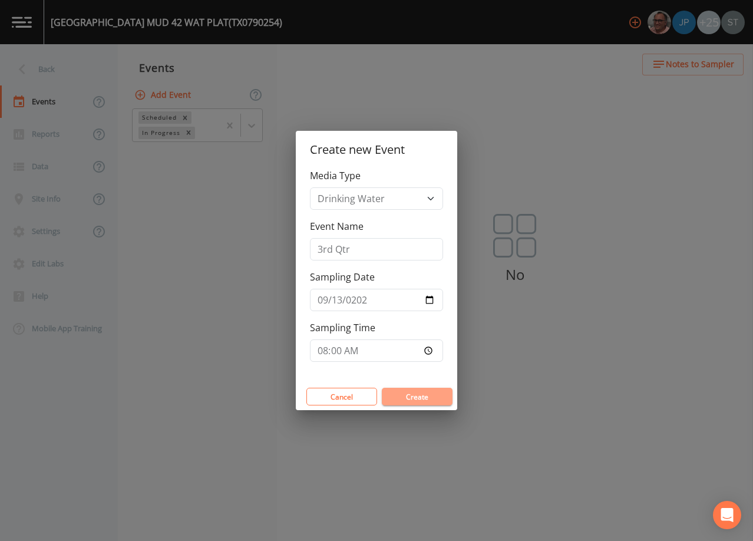
click at [434, 395] on button "Create" at bounding box center [417, 397] width 71 height 18
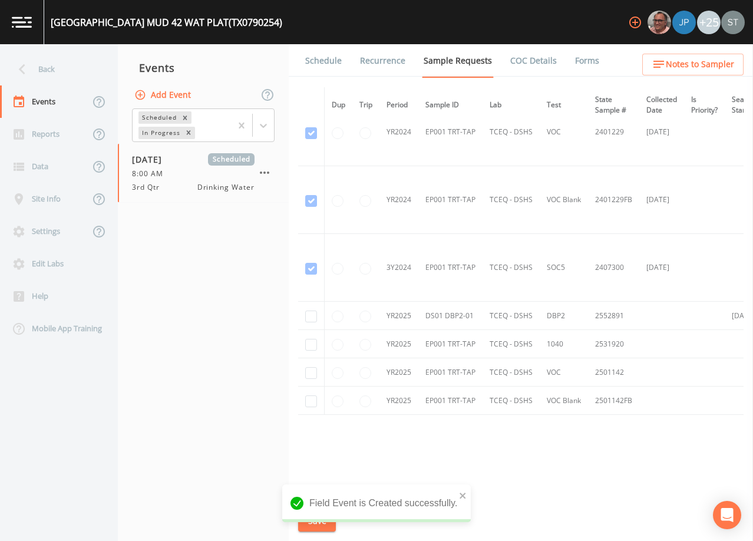
scroll to position [179, 0]
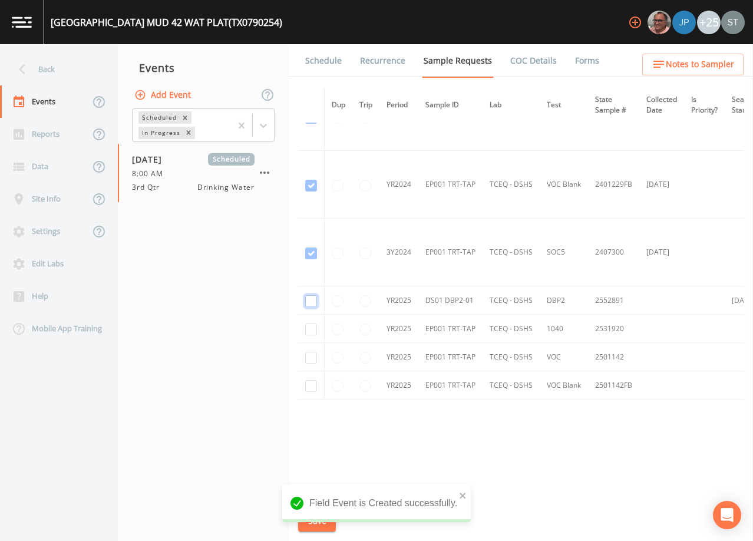
click at [309, 295] on input "checkbox" at bounding box center [311, 301] width 12 height 12
checkbox input "true"
click at [315, 520] on button "Save" at bounding box center [317, 521] width 38 height 22
click at [328, 67] on link "Schedule" at bounding box center [323, 60] width 40 height 33
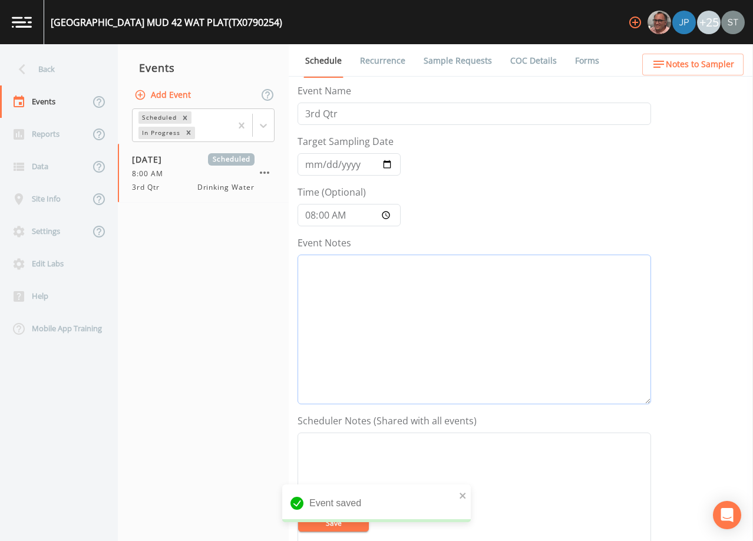
click at [419, 322] on textarea "Event Notes" at bounding box center [475, 330] width 354 height 150
click at [553, 267] on textarea "Event Notes" at bounding box center [475, 330] width 354 height 150
click at [529, 312] on textarea "Event Notes" at bounding box center [475, 330] width 354 height 150
paste textarea "9/9- Confirmed per DB [DATE]11:19 Confirmation Email Sent"
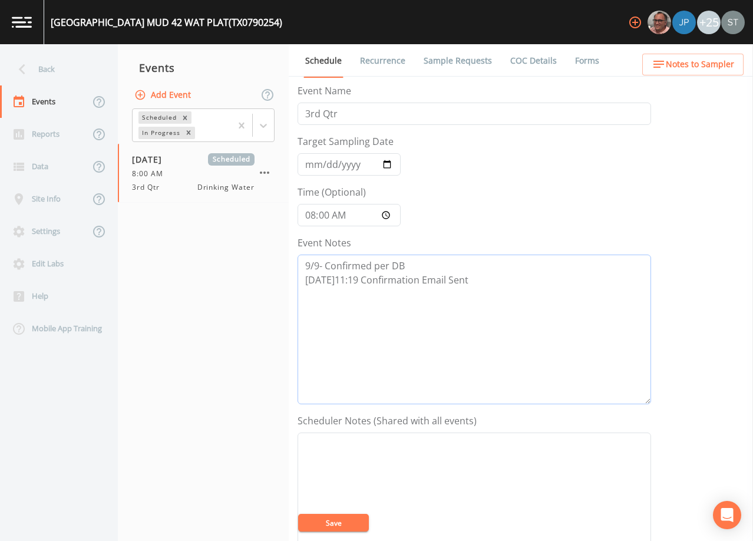
type textarea "9/9- Confirmed per DB [DATE]11:19 Confirmation Email Sent"
click at [509, 463] on textarea "Event Notes" at bounding box center [475, 507] width 354 height 150
click at [566, 473] on textarea "Event Notes" at bounding box center [475, 507] width 354 height 150
paste textarea "[PERSON_NAME] ([GEOGRAPHIC_DATA]) [PHONE_NUMBER] ([PERSON_NAME] 281-657-5343) […"
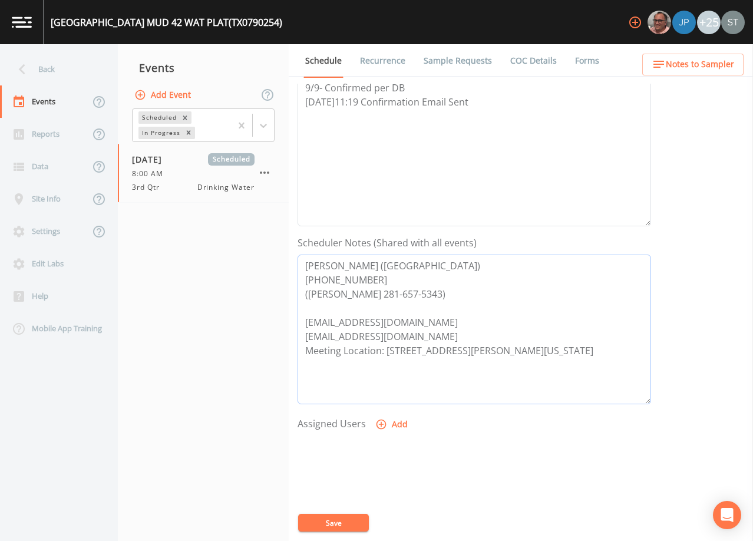
scroll to position [185, 0]
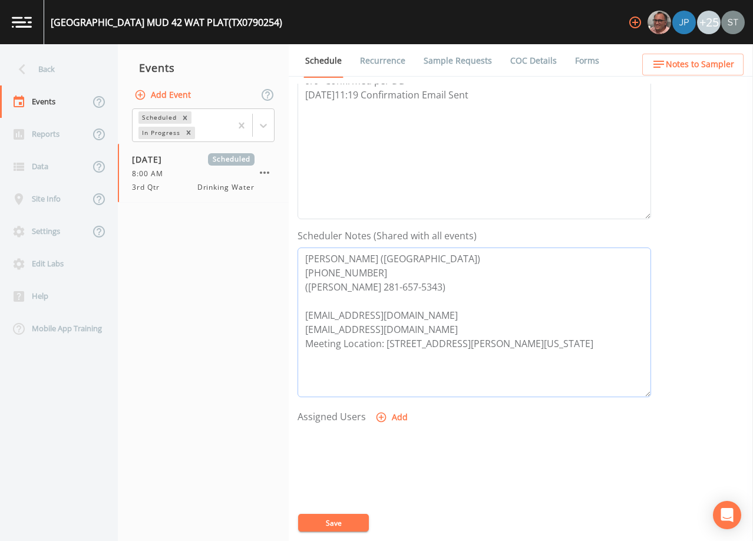
type textarea "[PERSON_NAME] ([GEOGRAPHIC_DATA]) [PHONE_NUMBER] ([PERSON_NAME] 281-657-5343) […"
click at [393, 414] on button "Add" at bounding box center [392, 418] width 39 height 22
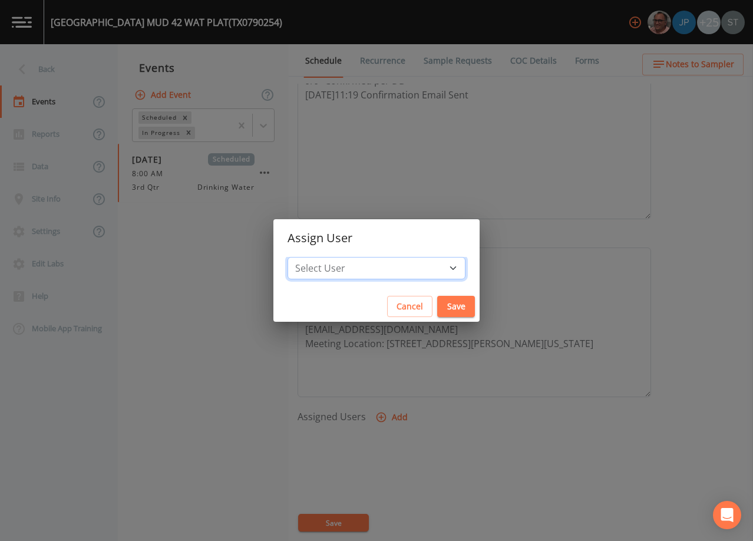
click at [382, 262] on select "Select User [PERSON_NAME] [PERSON_NAME] [PERSON_NAME] [PERSON_NAME] [PERSON_NAM…" at bounding box center [377, 268] width 178 height 22
select select "7dc39629-d690-4ad7-981f-00477f03d06a"
click at [314, 257] on select "Select User [PERSON_NAME] [PERSON_NAME] [PERSON_NAME] [PERSON_NAME] [PERSON_NAM…" at bounding box center [377, 268] width 178 height 22
click at [437, 301] on button "Save" at bounding box center [456, 307] width 38 height 22
select select
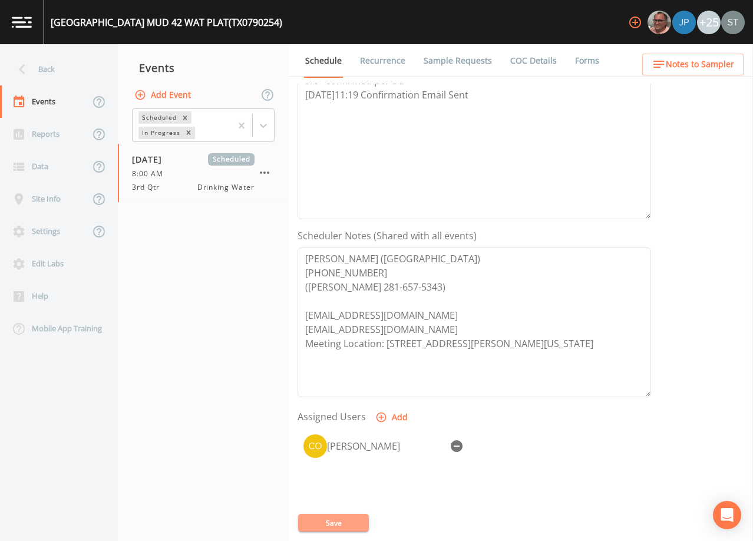
click at [346, 520] on button "Save" at bounding box center [333, 523] width 71 height 18
click at [453, 65] on link "Sample Requests" at bounding box center [458, 60] width 72 height 33
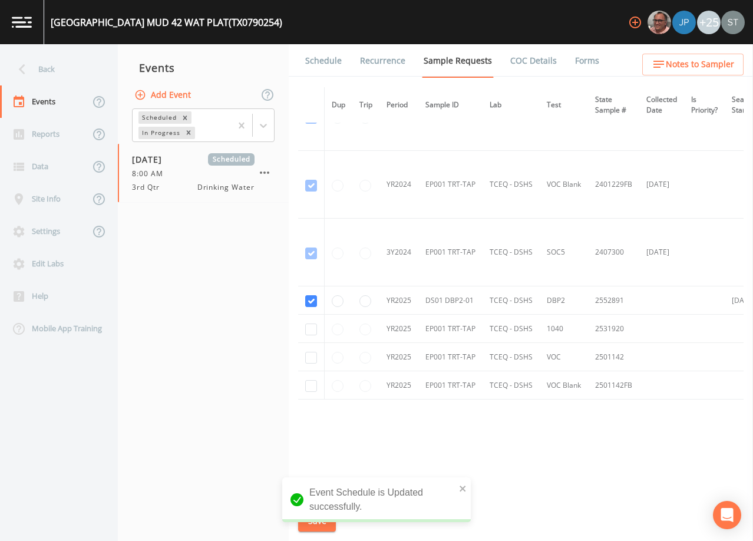
scroll to position [177, 0]
click at [322, 58] on link "Schedule" at bounding box center [323, 60] width 40 height 33
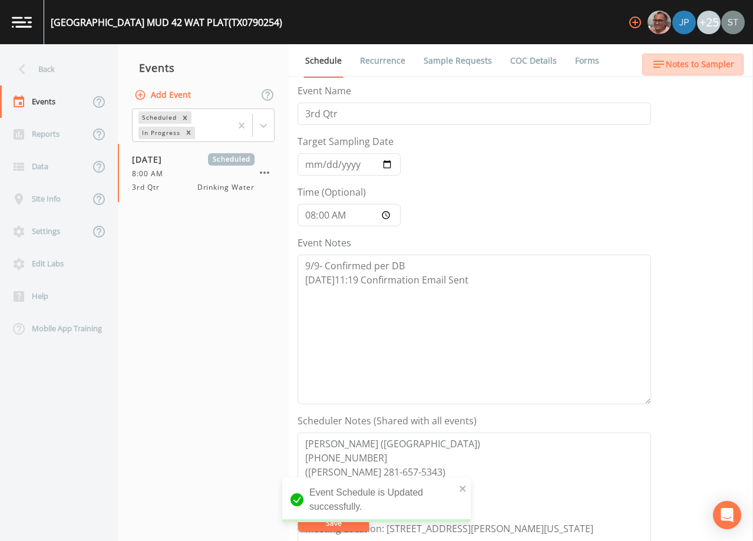
click at [703, 69] on span "Notes to Sampler" at bounding box center [700, 64] width 68 height 15
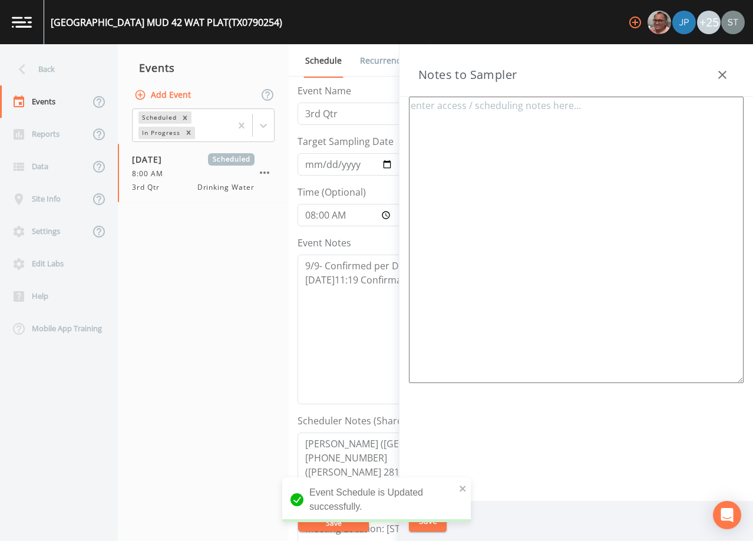
click at [566, 199] on textarea at bounding box center [576, 240] width 335 height 286
paste textarea "[PERSON_NAME] ([GEOGRAPHIC_DATA]) [PHONE_NUMBER] ([PERSON_NAME] 281-657-5343)"
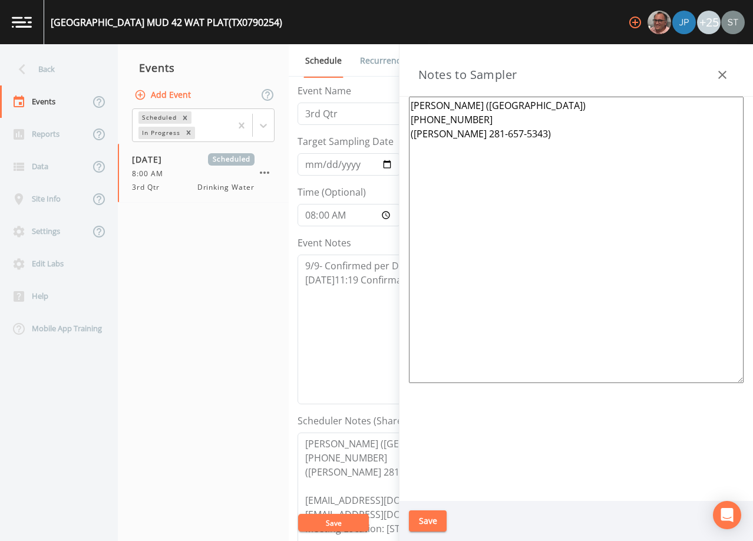
click at [530, 232] on textarea "[PERSON_NAME] ([GEOGRAPHIC_DATA]) [PHONE_NUMBER] ([PERSON_NAME] 281-657-5343)" at bounding box center [576, 240] width 335 height 286
paste textarea "Meeting Location: [STREET_ADDRESS][PERSON_NAME][US_STATE] (1 of 5 Total Systems…"
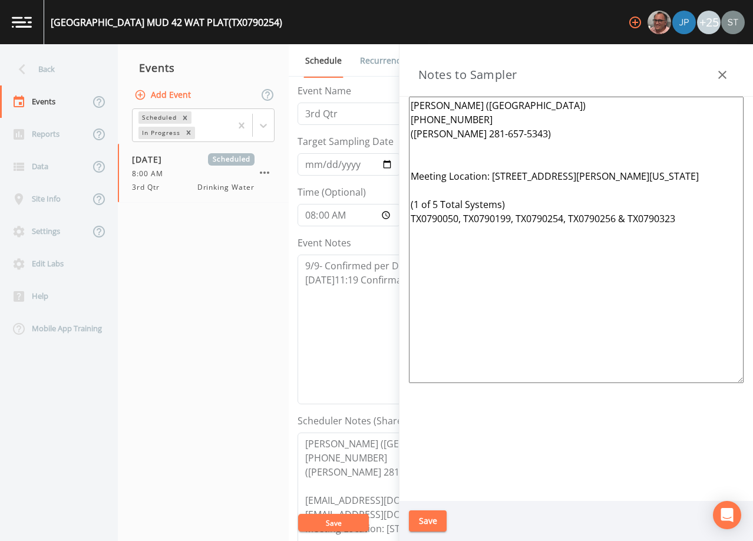
type textarea "[PERSON_NAME] ([GEOGRAPHIC_DATA]) [PHONE_NUMBER] ([PERSON_NAME] 281-657-5343) M…"
click at [435, 518] on button "Save" at bounding box center [428, 521] width 38 height 22
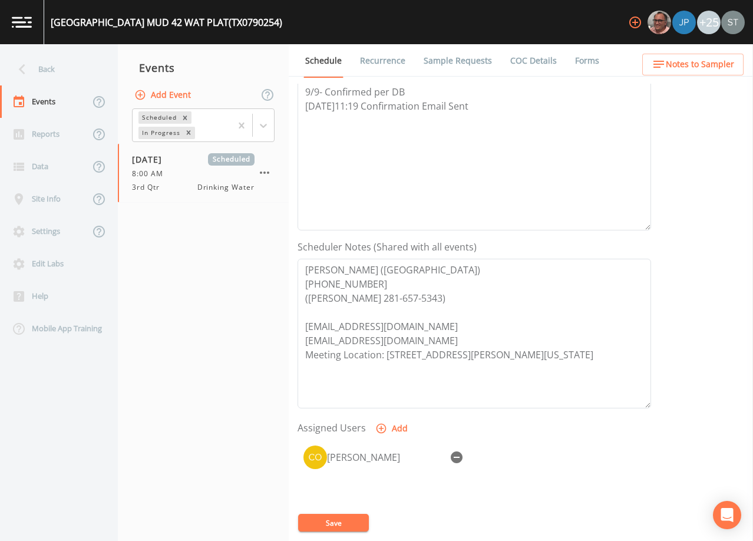
scroll to position [236, 0]
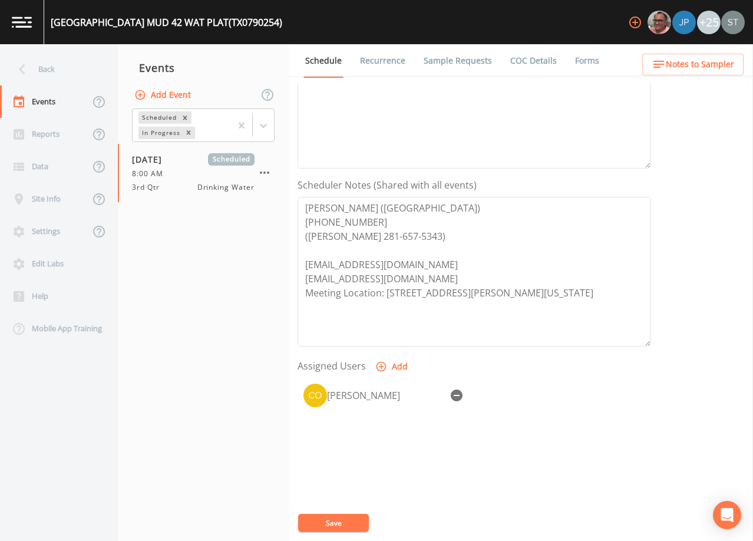
click at [377, 62] on link "Recurrence" at bounding box center [382, 60] width 49 height 33
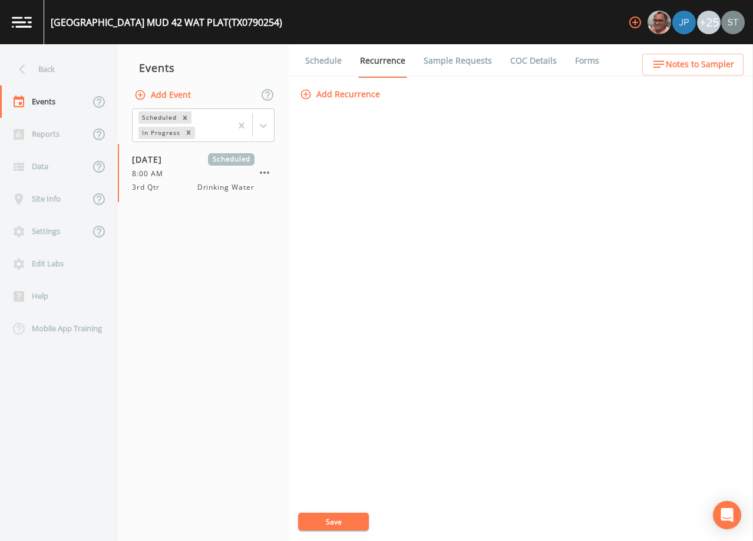
click at [322, 61] on link "Schedule" at bounding box center [323, 60] width 40 height 33
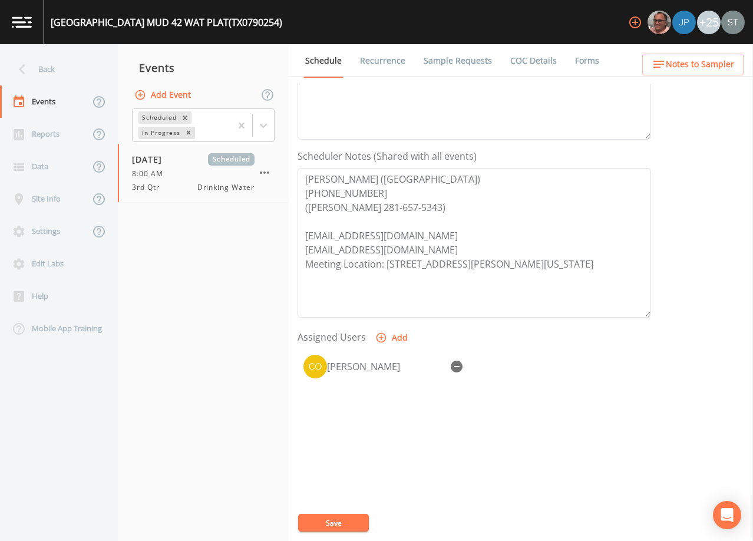
scroll to position [290, 0]
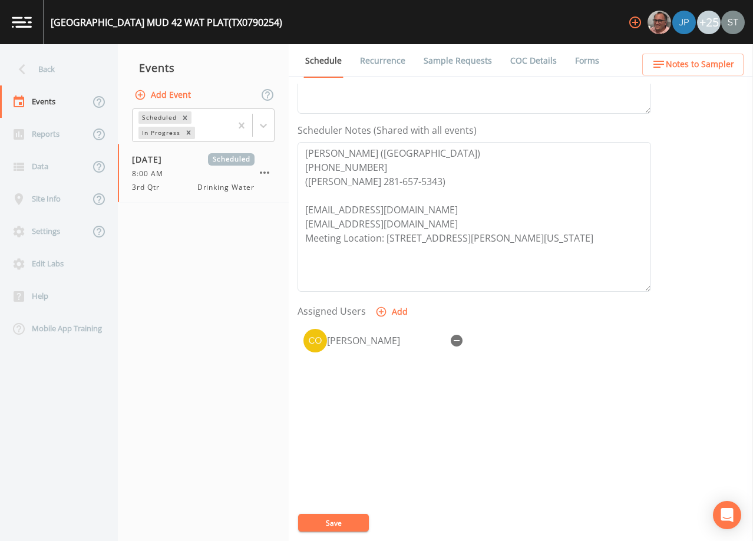
click at [691, 69] on span "Notes to Sampler" at bounding box center [700, 64] width 68 height 15
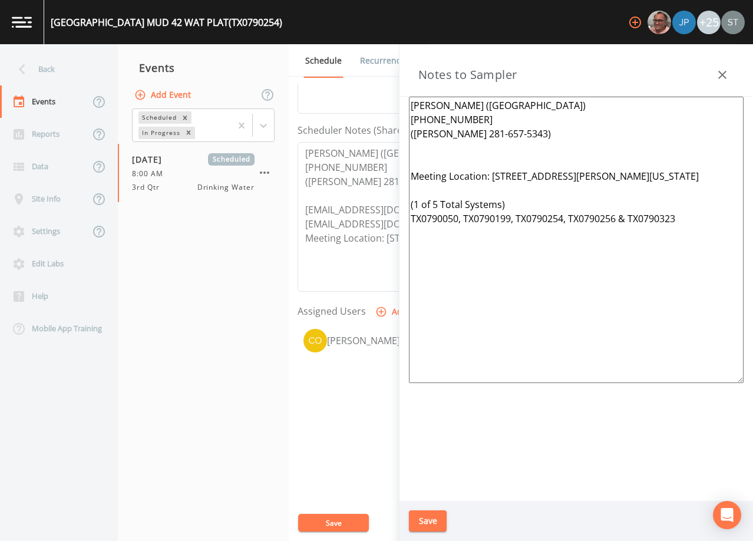
click at [723, 71] on icon "button" at bounding box center [722, 75] width 14 height 14
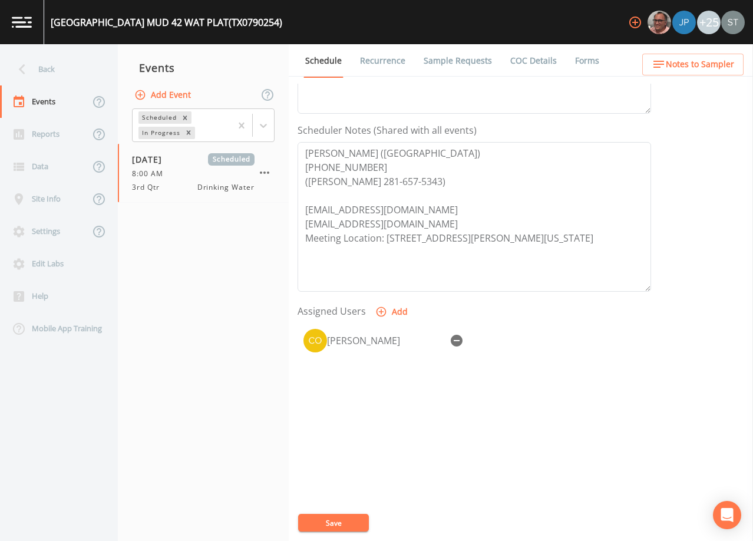
click at [726, 65] on span "Notes to Sampler" at bounding box center [700, 64] width 68 height 15
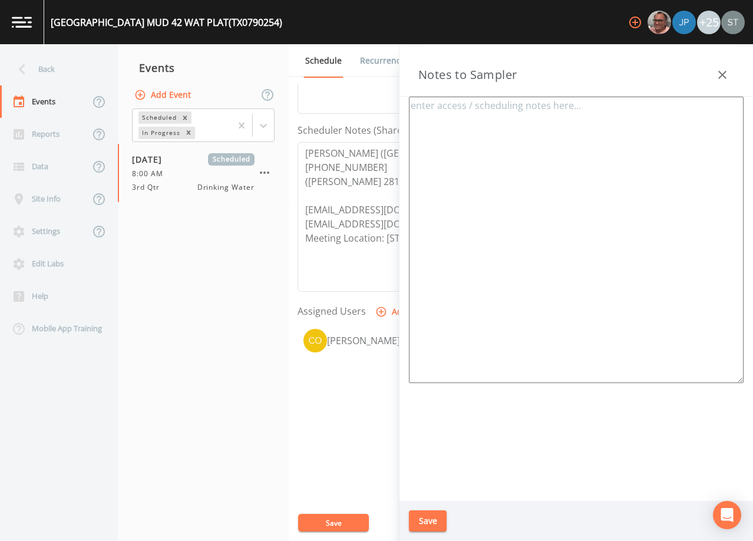
type textarea "[PERSON_NAME] ([GEOGRAPHIC_DATA]) [PHONE_NUMBER] ([PERSON_NAME] 281-657-5343) M…"
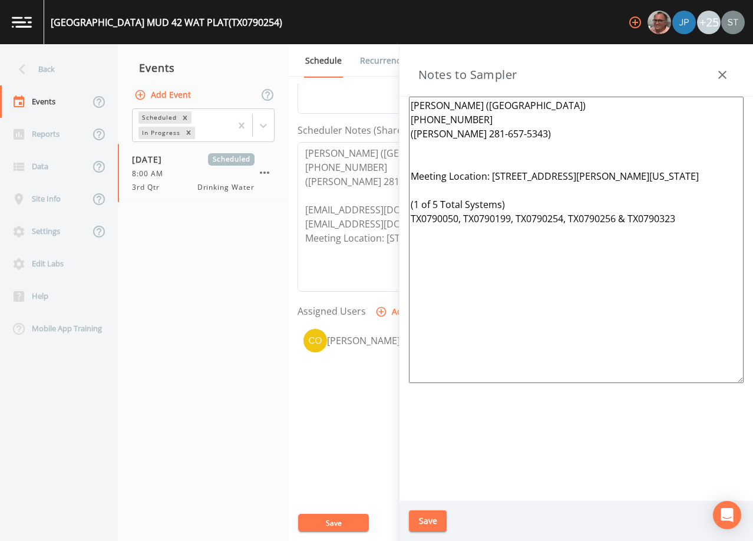
click at [724, 67] on button "button" at bounding box center [723, 75] width 24 height 24
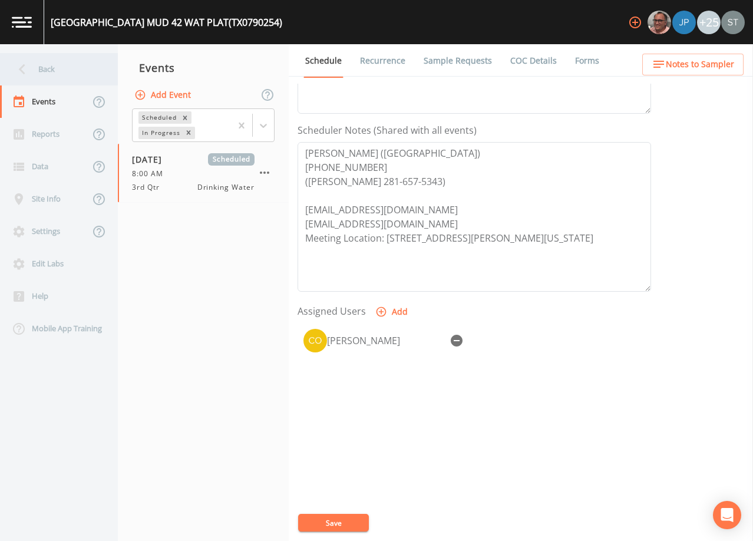
click at [51, 62] on div "Back" at bounding box center [53, 69] width 106 height 32
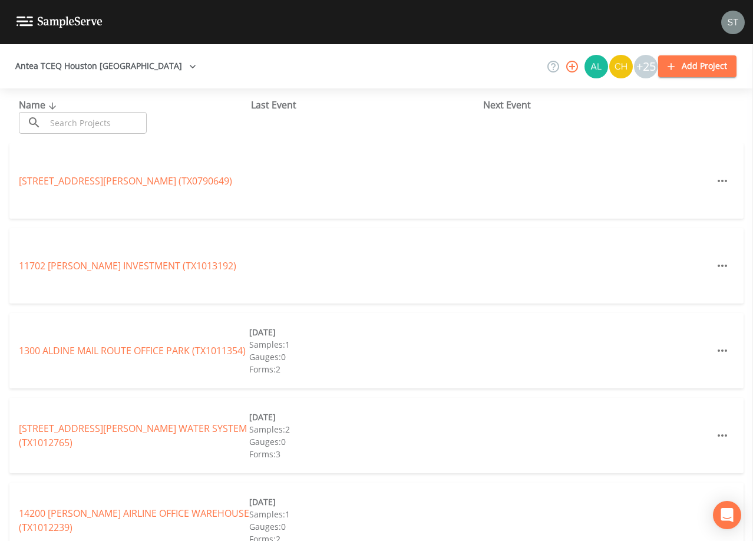
click at [97, 122] on input "text" at bounding box center [96, 123] width 101 height 22
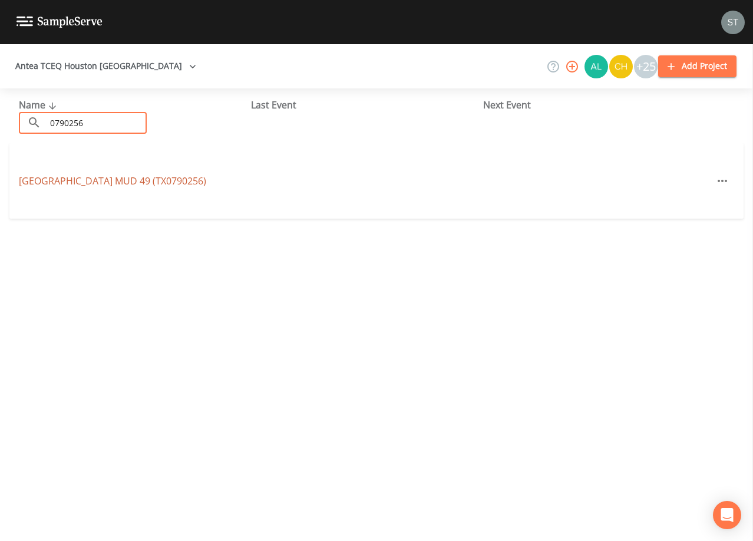
type input "0790256"
click at [123, 180] on link "[GEOGRAPHIC_DATA] (TX0790256)" at bounding box center [112, 180] width 187 height 13
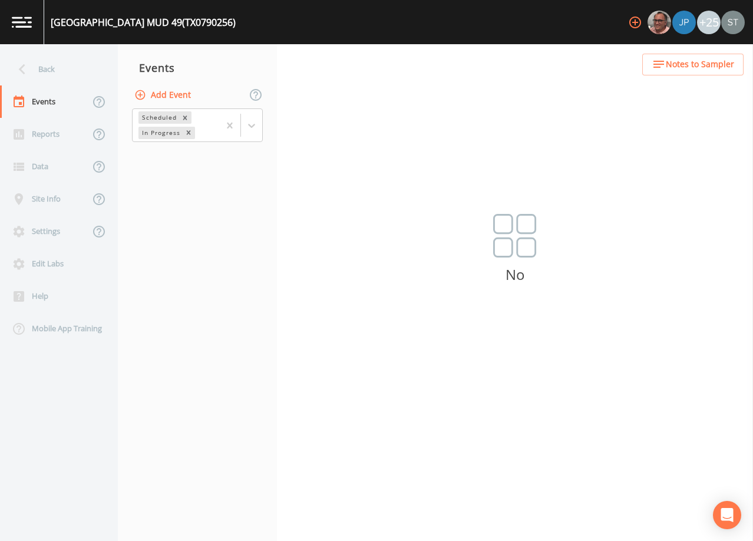
click at [166, 94] on button "Add Event" at bounding box center [164, 95] width 64 height 22
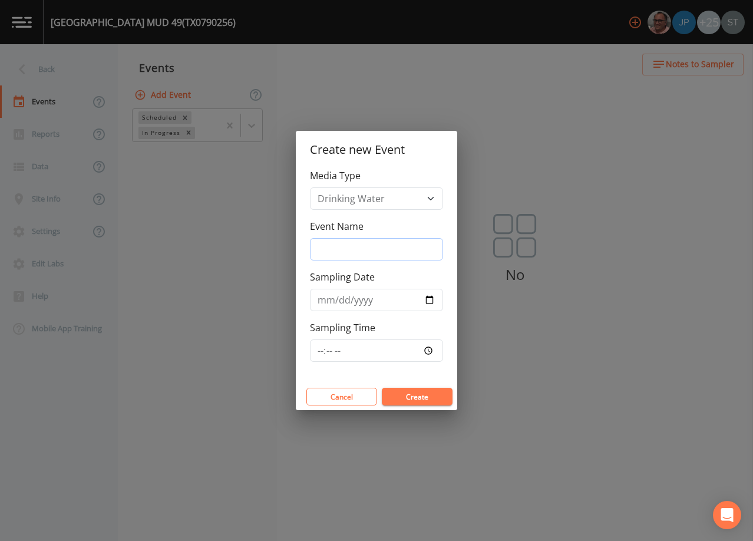
click at [360, 252] on input "Event Name" at bounding box center [376, 249] width 133 height 22
type input "3rd Qtr"
click at [318, 300] on input "Sampling Date" at bounding box center [376, 300] width 133 height 22
type input "[DATE]"
type input "08:00"
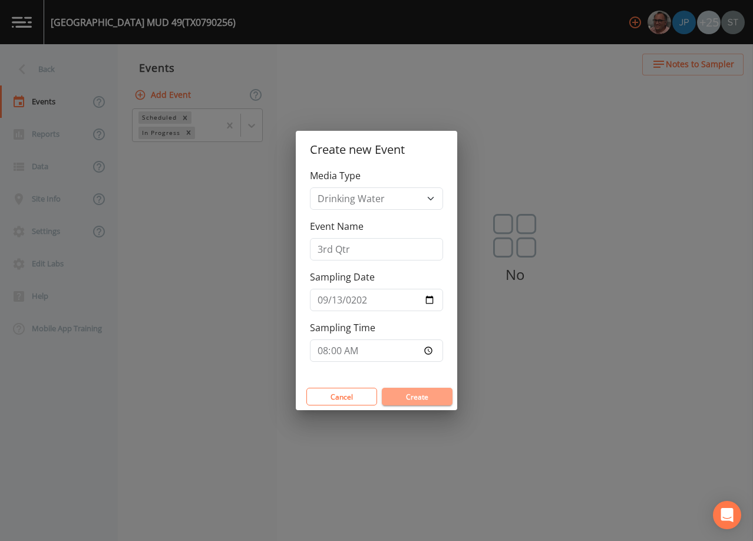
click at [420, 397] on button "Create" at bounding box center [417, 397] width 71 height 18
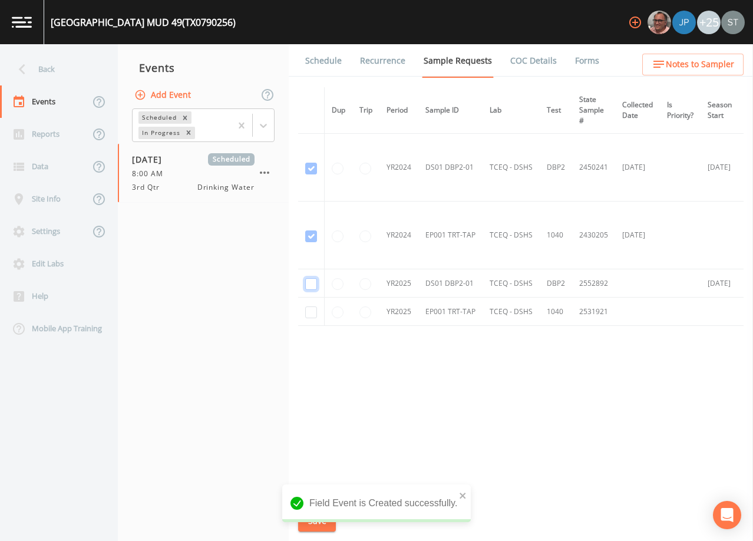
click at [312, 282] on input "checkbox" at bounding box center [311, 284] width 12 height 12
checkbox input "true"
drag, startPoint x: 318, startPoint y: 518, endPoint x: 343, endPoint y: 377, distance: 143.6
click at [318, 518] on button "Save" at bounding box center [317, 521] width 38 height 22
click at [325, 67] on link "Schedule" at bounding box center [323, 60] width 40 height 33
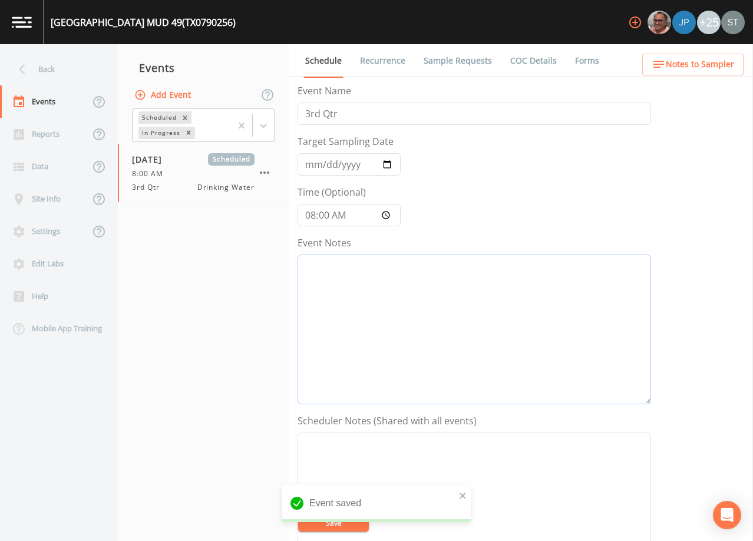
click at [429, 322] on textarea "Event Notes" at bounding box center [475, 330] width 354 height 150
click at [501, 293] on textarea "Event Notes" at bounding box center [475, 330] width 354 height 150
paste textarea "9/9- Confirmed per DB [DATE]11:19 Confirmation Email Sent"
type textarea "9/9- Confirmed per DB [DATE]11:19 Confirmation Email Sent"
click at [511, 453] on textarea "Event Notes" at bounding box center [475, 507] width 354 height 150
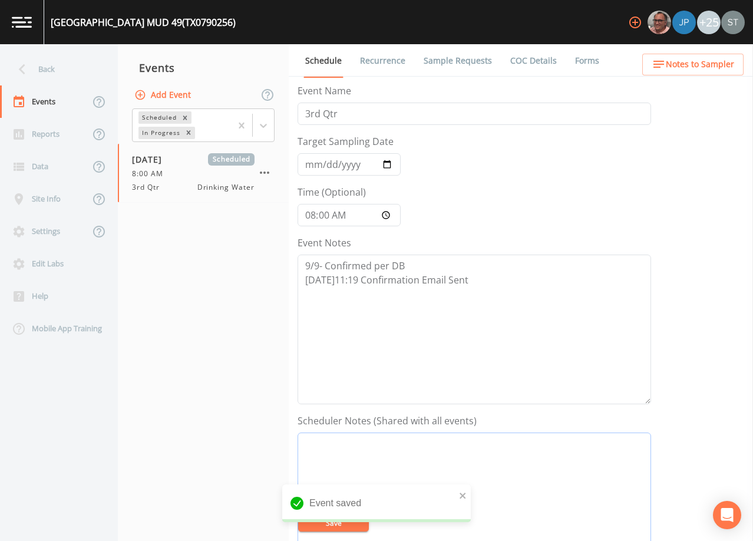
paste textarea "[PERSON_NAME] ([GEOGRAPHIC_DATA]) [PHONE_NUMBER] ([PERSON_NAME] 281-657-5343) […"
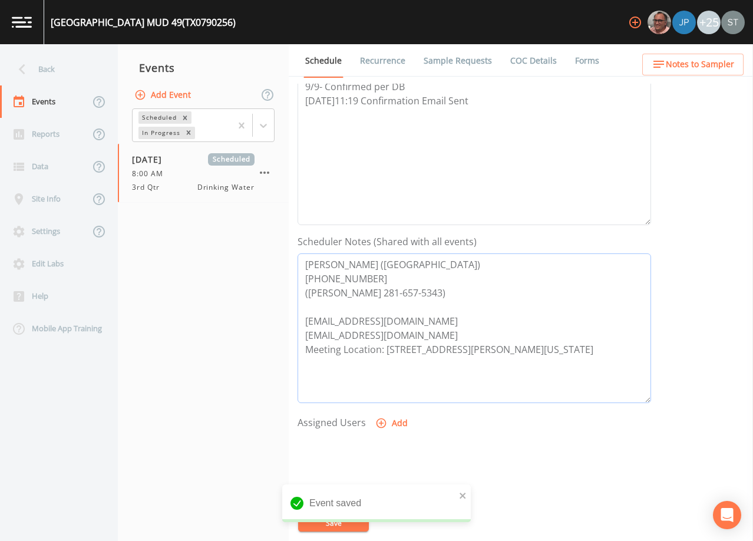
scroll to position [185, 0]
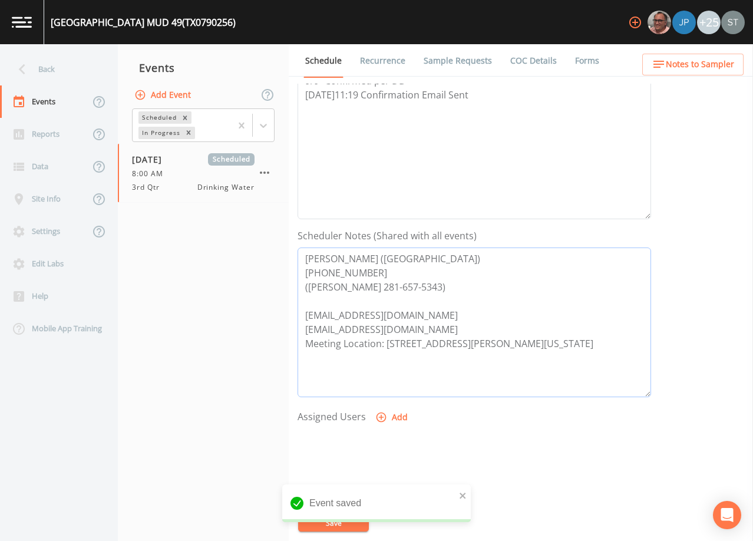
type textarea "[PERSON_NAME] ([GEOGRAPHIC_DATA]) [PHONE_NUMBER] ([PERSON_NAME] 281-657-5343) […"
click at [391, 419] on button "Add" at bounding box center [392, 418] width 39 height 22
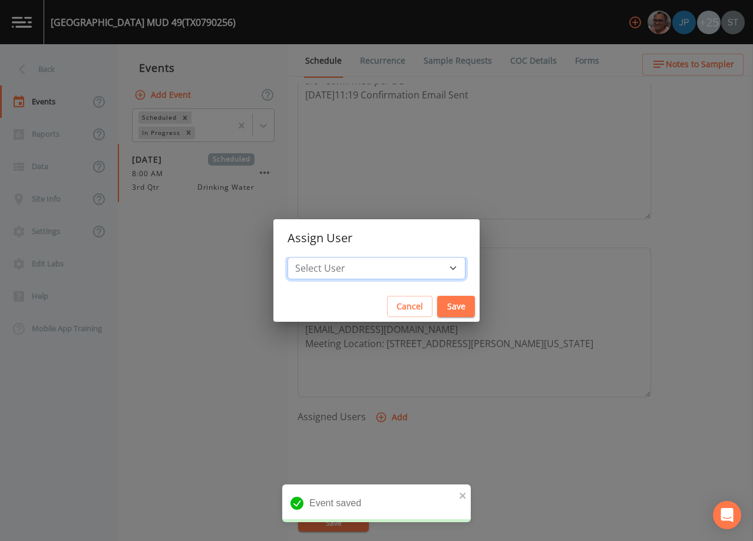
click at [376, 269] on select "Select User [PERSON_NAME] [PERSON_NAME] [PERSON_NAME] [PERSON_NAME] [PERSON_NAM…" at bounding box center [377, 268] width 178 height 22
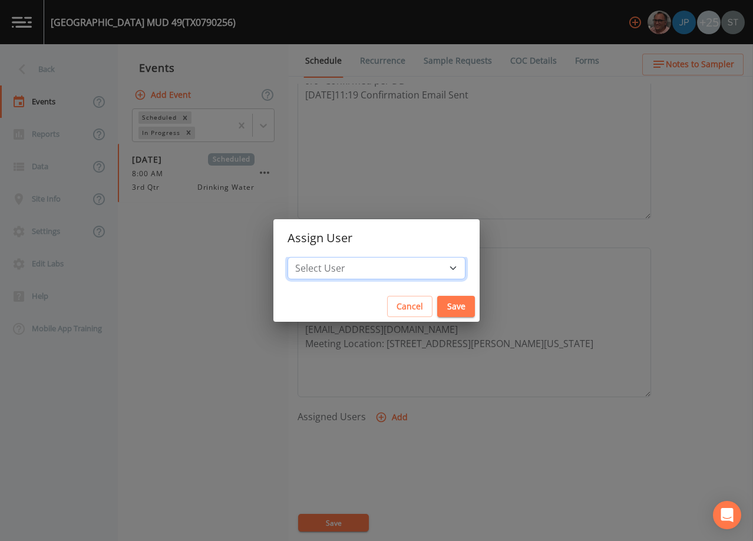
select select "7dc39629-d690-4ad7-981f-00477f03d06a"
click at [314, 257] on select "Select User [PERSON_NAME] [PERSON_NAME] [PERSON_NAME] [PERSON_NAME] [PERSON_NAM…" at bounding box center [377, 268] width 178 height 22
click at [437, 306] on button "Save" at bounding box center [456, 307] width 38 height 22
select select
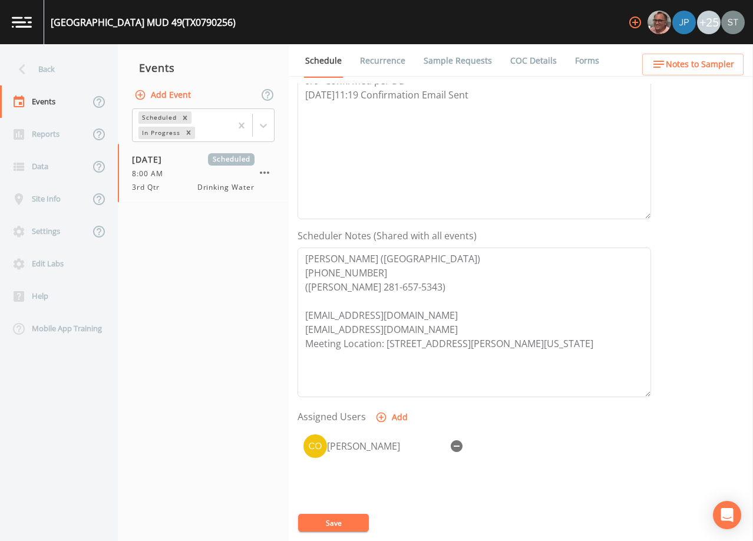
click at [356, 523] on button "Save" at bounding box center [333, 523] width 71 height 18
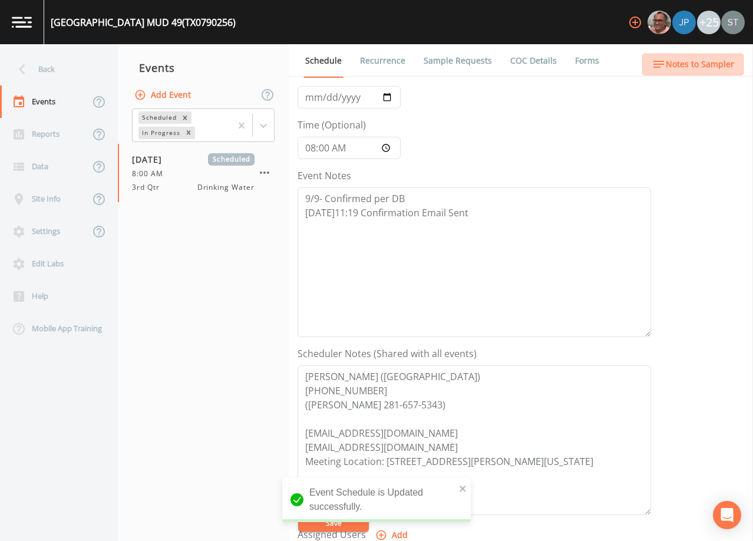
click at [705, 71] on span "Notes to Sampler" at bounding box center [700, 64] width 68 height 15
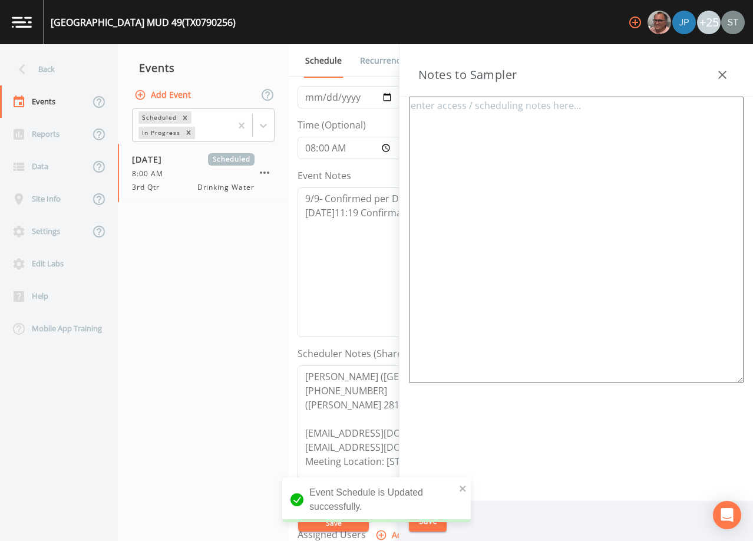
click at [615, 139] on textarea at bounding box center [576, 240] width 335 height 286
paste textarea "[PERSON_NAME] ([GEOGRAPHIC_DATA]) [PHONE_NUMBER] ([PERSON_NAME] 281-657-5343) […"
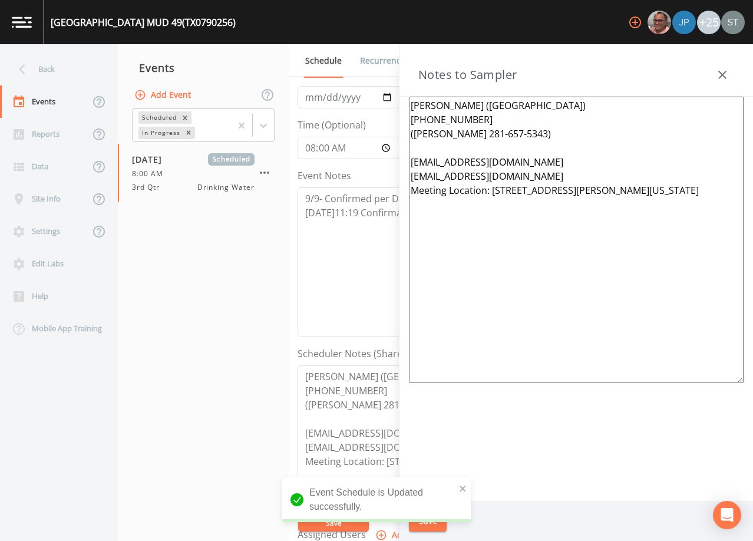
drag, startPoint x: 680, startPoint y: 191, endPoint x: 392, endPoint y: 163, distance: 289.6
click at [392, 163] on div "Back Events Reports Data Site Info Settings Edit Labs Help Mobile App Training …" at bounding box center [376, 292] width 753 height 497
click at [559, 169] on textarea "[PERSON_NAME] ([GEOGRAPHIC_DATA]) [PHONE_NUMBER] ([PERSON_NAME] 281-657-5343) […" at bounding box center [576, 240] width 335 height 286
click at [551, 170] on textarea "[PERSON_NAME] ([GEOGRAPHIC_DATA]) [PHONE_NUMBER] ([PERSON_NAME] 281-657-5343) […" at bounding box center [576, 240] width 335 height 286
drag, startPoint x: 547, startPoint y: 174, endPoint x: 421, endPoint y: 149, distance: 128.5
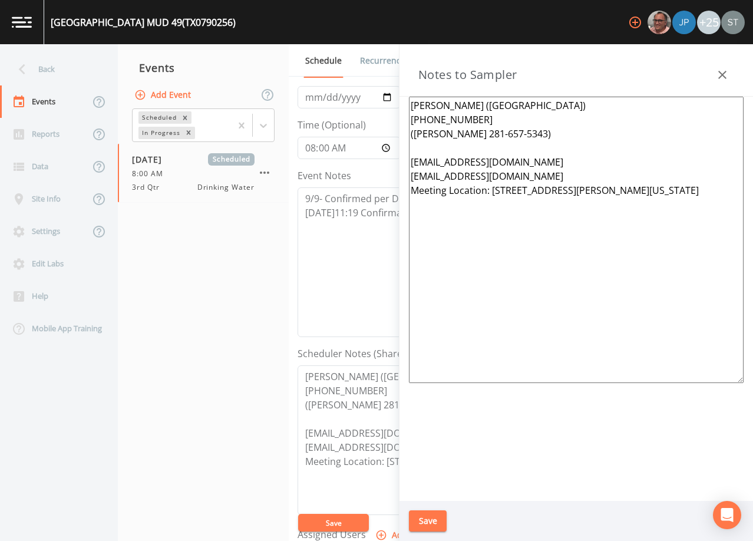
click at [421, 149] on textarea "[PERSON_NAME] ([GEOGRAPHIC_DATA]) [PHONE_NUMBER] ([PERSON_NAME] 281-657-5343) […" at bounding box center [576, 240] width 335 height 286
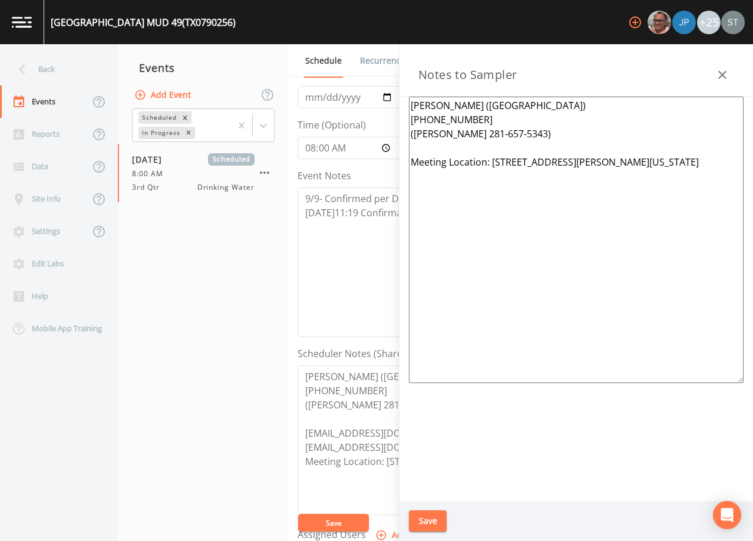
click at [566, 220] on textarea "[PERSON_NAME] ([GEOGRAPHIC_DATA]) [PHONE_NUMBER] ([PERSON_NAME] 281-657-5343) M…" at bounding box center [576, 240] width 335 height 286
click at [643, 289] on textarea "[PERSON_NAME] ([GEOGRAPHIC_DATA]) [PHONE_NUMBER] ([PERSON_NAME] 281-657-5343) M…" at bounding box center [576, 240] width 335 height 286
paste textarea "(1 of 5 Total Systems) TX0790050, TX0790199, TX0790254, TX0790256 & TX0790323"
type textarea "[PERSON_NAME] ([GEOGRAPHIC_DATA]) [PHONE_NUMBER] ([PERSON_NAME] 281-657-5343) M…"
click at [435, 516] on button "Save" at bounding box center [428, 521] width 38 height 22
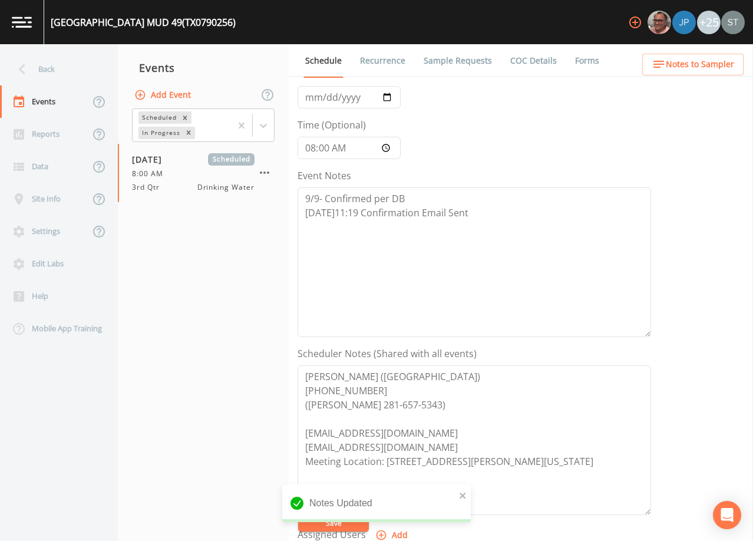
click at [460, 63] on link "Sample Requests" at bounding box center [458, 60] width 72 height 33
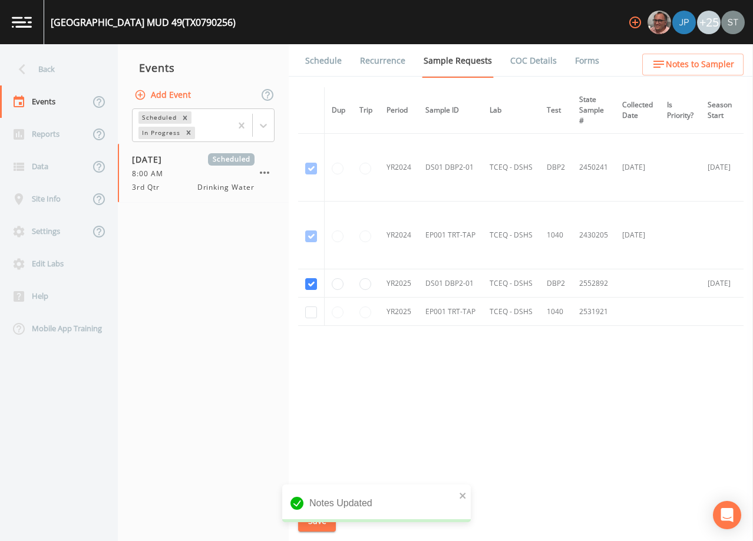
click at [335, 68] on link "Schedule" at bounding box center [323, 60] width 40 height 33
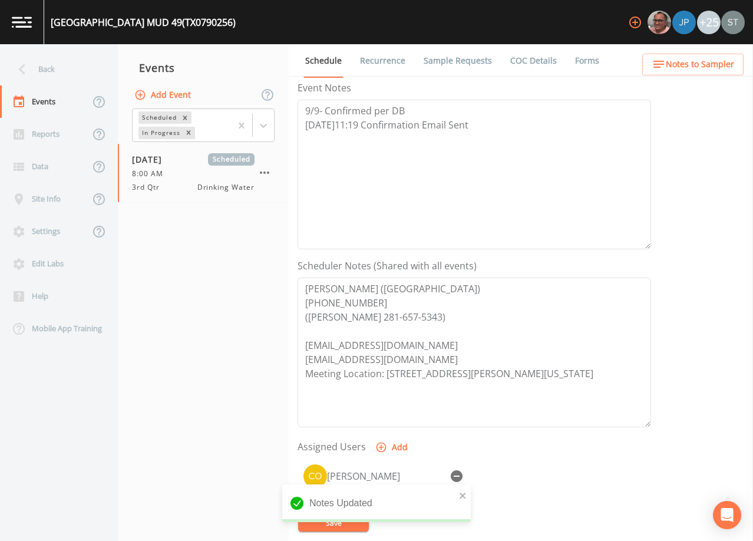
scroll to position [177, 0]
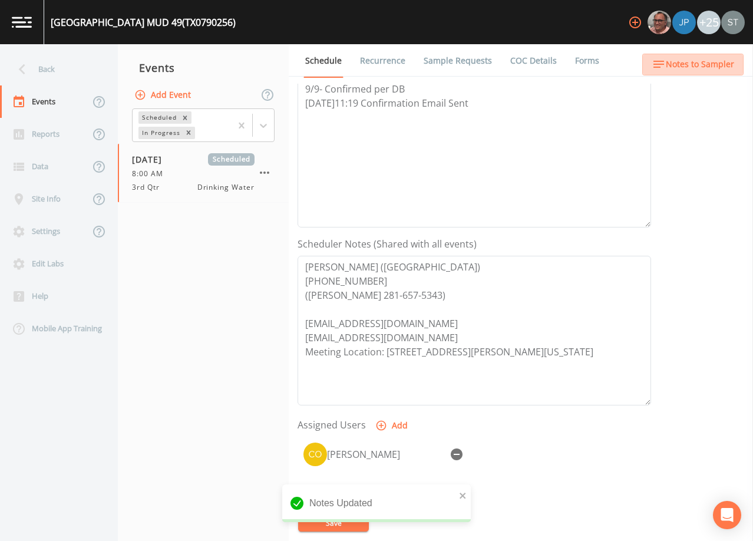
click at [705, 66] on span "Notes to Sampler" at bounding box center [700, 64] width 68 height 15
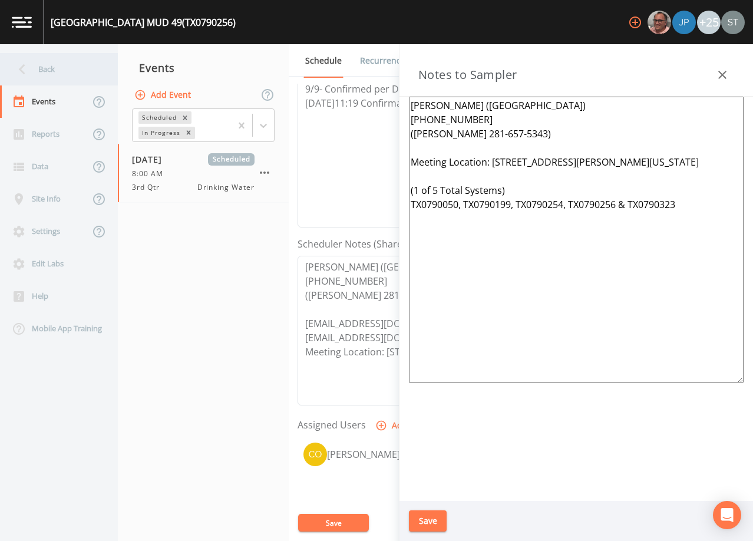
click at [66, 72] on div "Back" at bounding box center [53, 69] width 106 height 32
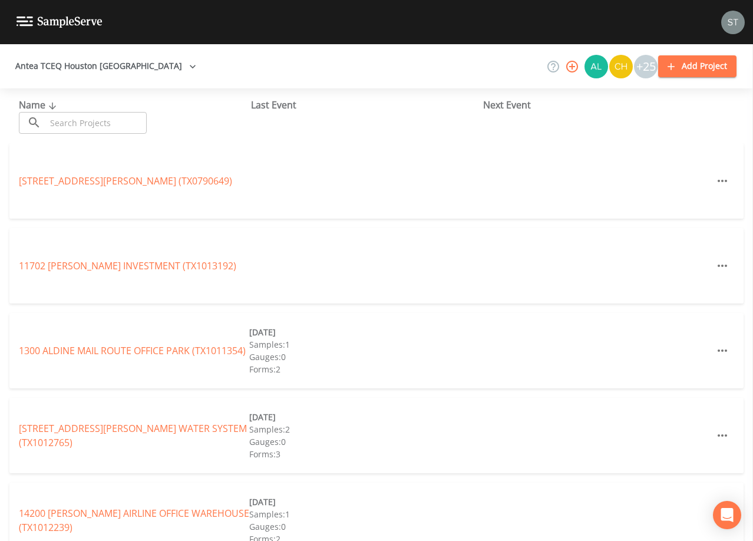
click at [88, 120] on input "text" at bounding box center [96, 123] width 101 height 22
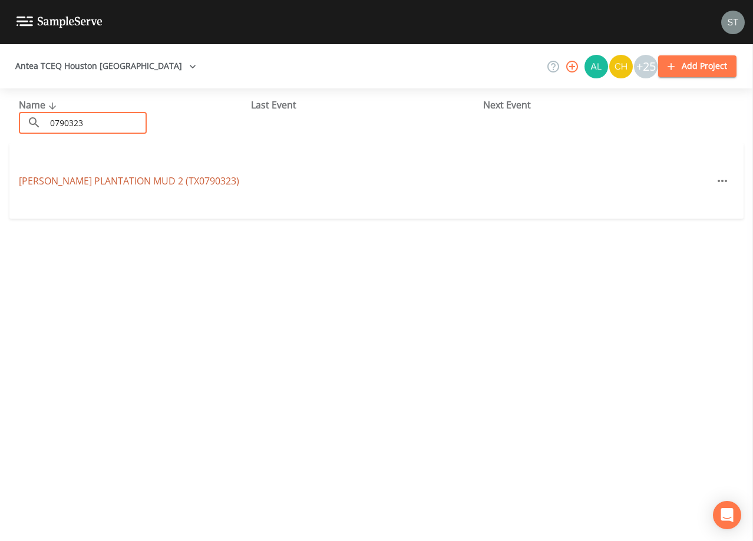
type input "0790323"
click at [161, 179] on link "[PERSON_NAME] PLANTATION MUD 2 (TX0790323)" at bounding box center [129, 180] width 220 height 13
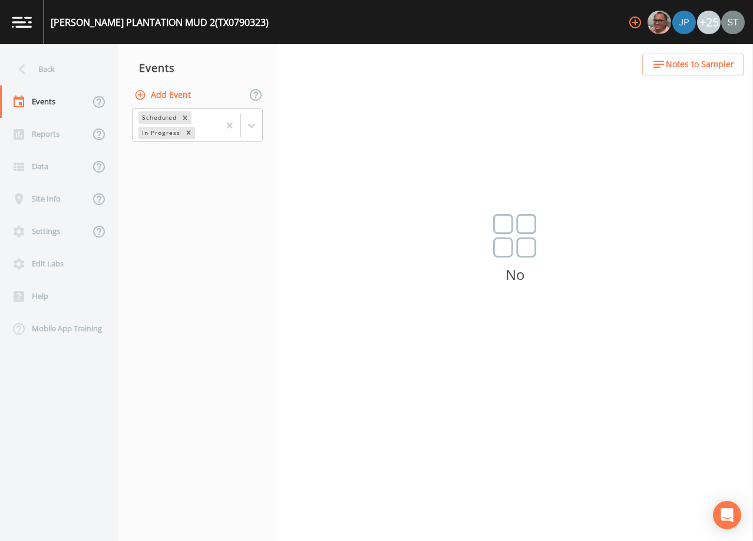
click at [189, 94] on button "Add Event" at bounding box center [164, 95] width 64 height 22
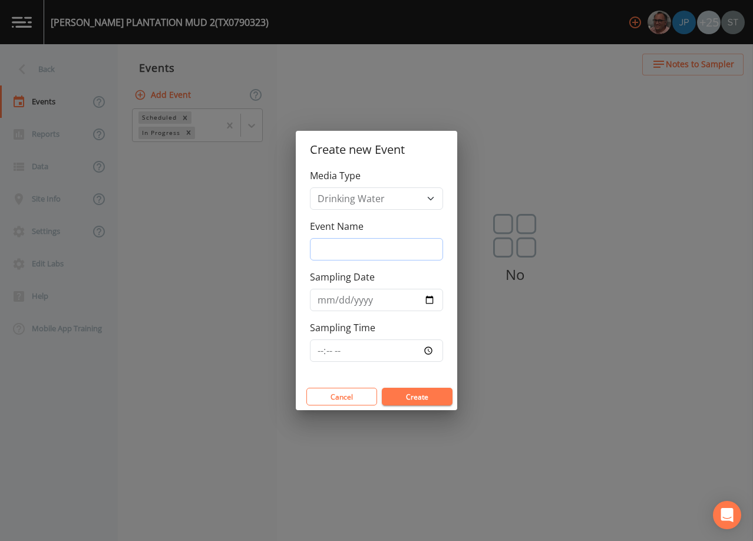
click at [364, 252] on input "Event Name" at bounding box center [376, 249] width 133 height 22
type input "3rd Qtr"
click at [325, 299] on input "Sampling Date" at bounding box center [376, 300] width 133 height 22
click at [428, 396] on button "Create" at bounding box center [417, 397] width 71 height 18
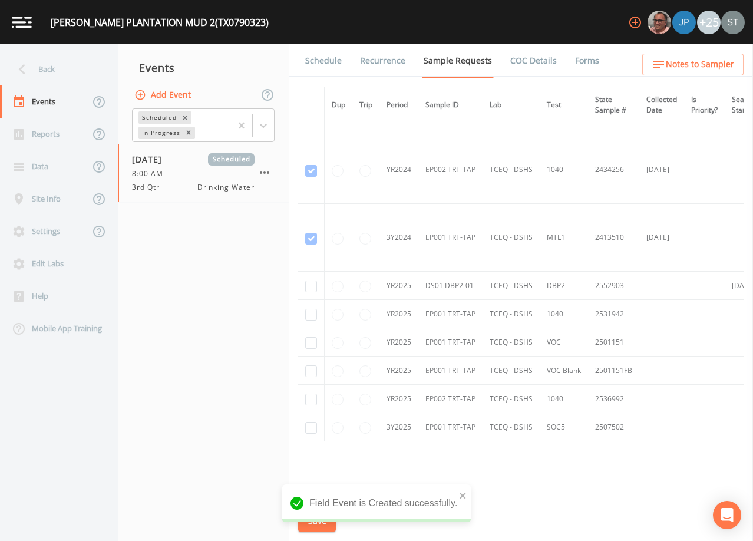
scroll to position [303, 0]
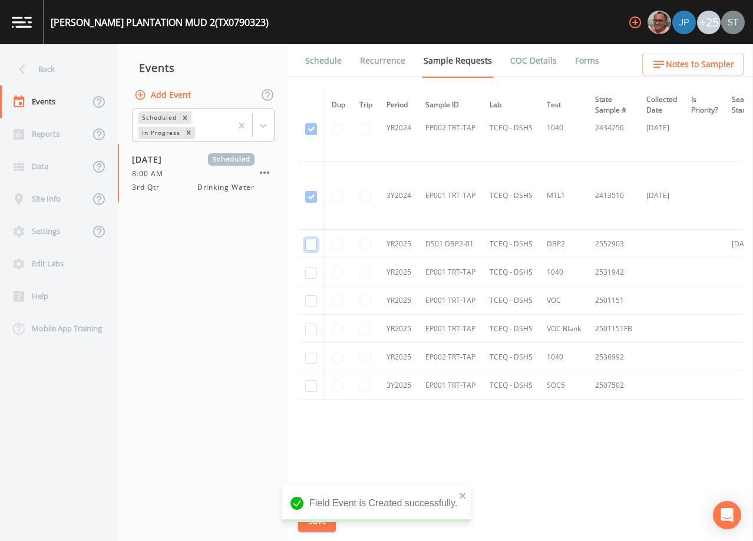
click at [311, 240] on input "checkbox" at bounding box center [311, 245] width 12 height 12
drag, startPoint x: 329, startPoint y: 487, endPoint x: 323, endPoint y: 501, distance: 15.3
click at [329, 487] on div "Dup Trip Period Sample ID Lab Test State Sample # Collected Date Is Priority? S…" at bounding box center [520, 290] width 445 height 407
click at [323, 523] on button "Save" at bounding box center [317, 521] width 38 height 22
click at [321, 64] on link "Schedule" at bounding box center [323, 60] width 40 height 33
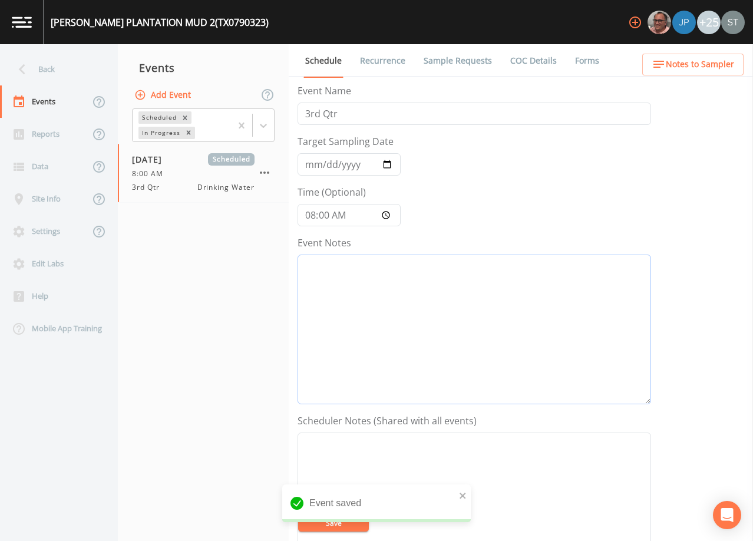
click at [403, 311] on textarea "Event Notes" at bounding box center [475, 330] width 354 height 150
click at [501, 290] on textarea "Event Notes" at bounding box center [475, 330] width 354 height 150
paste textarea "9/9- Confirmed per DB [DATE]11:19 Confirmation Email Sent"
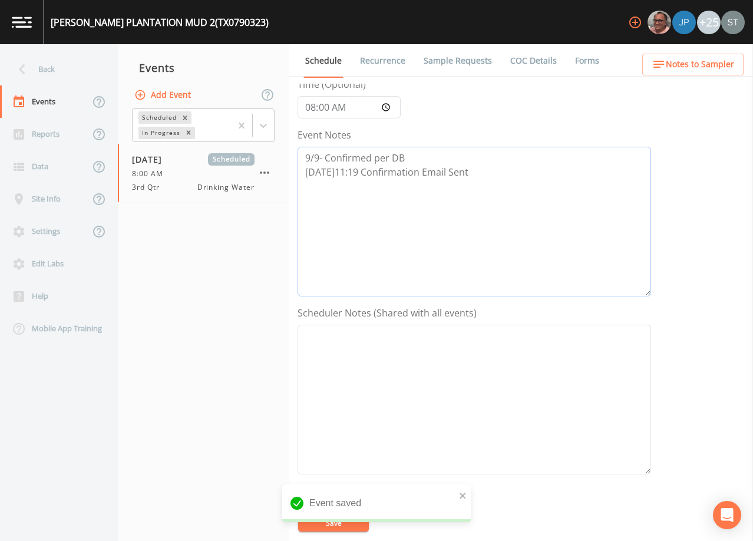
scroll to position [118, 0]
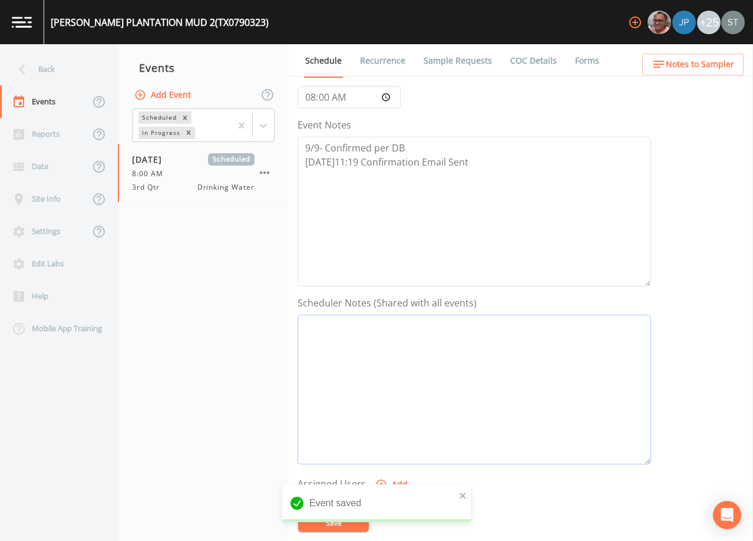
click at [477, 354] on textarea "Event Notes" at bounding box center [475, 390] width 354 height 150
click at [558, 374] on textarea "Event Notes" at bounding box center [475, 390] width 354 height 150
paste textarea "[PERSON_NAME] ([GEOGRAPHIC_DATA]) [PHONE_NUMBER] ([PERSON_NAME] 281-657-5343) […"
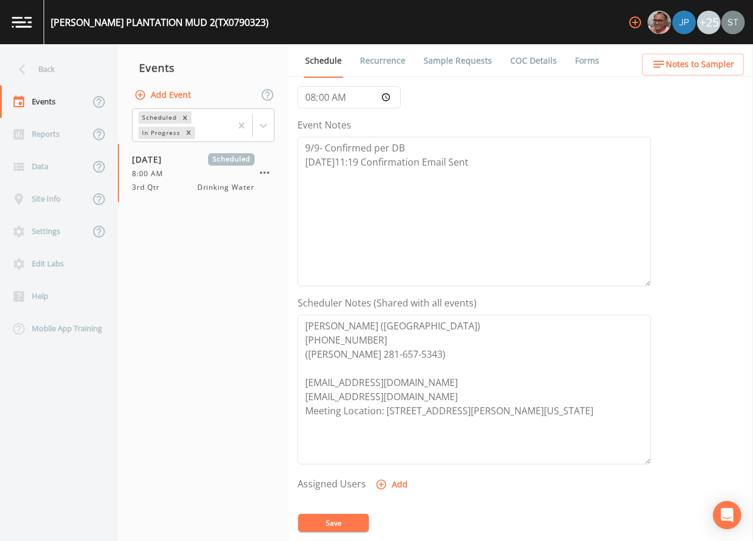
click at [391, 483] on button "Add" at bounding box center [392, 485] width 39 height 22
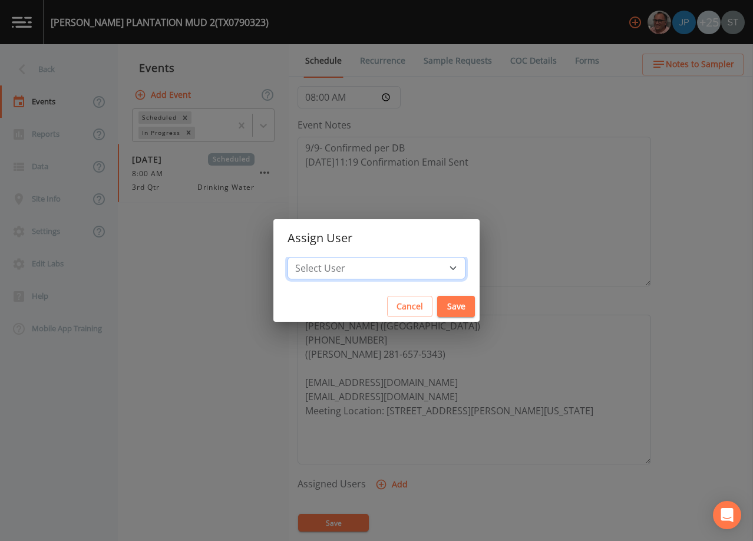
click at [395, 267] on select "Select User [PERSON_NAME] [PERSON_NAME] [PERSON_NAME] [PERSON_NAME] [PERSON_NAM…" at bounding box center [377, 268] width 178 height 22
click at [314, 257] on select "Select User [PERSON_NAME] [PERSON_NAME] [PERSON_NAME] [PERSON_NAME] [PERSON_NAM…" at bounding box center [377, 268] width 178 height 22
click at [437, 307] on button "Save" at bounding box center [456, 307] width 38 height 22
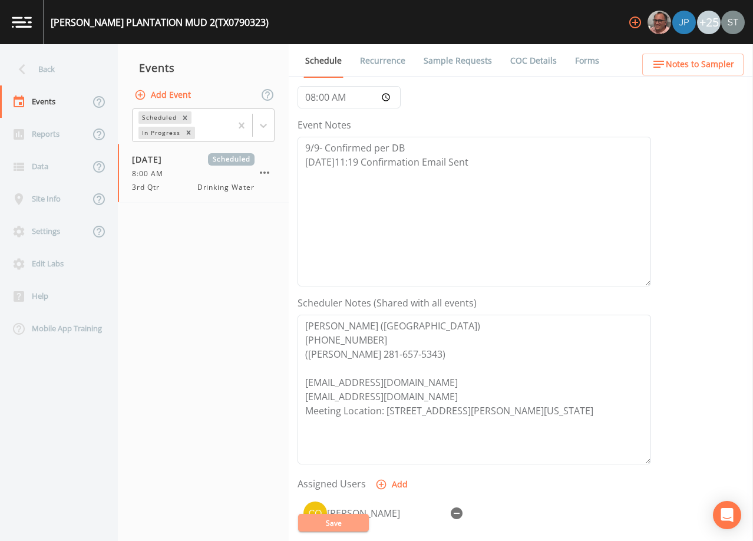
click at [351, 526] on button "Save" at bounding box center [333, 523] width 71 height 18
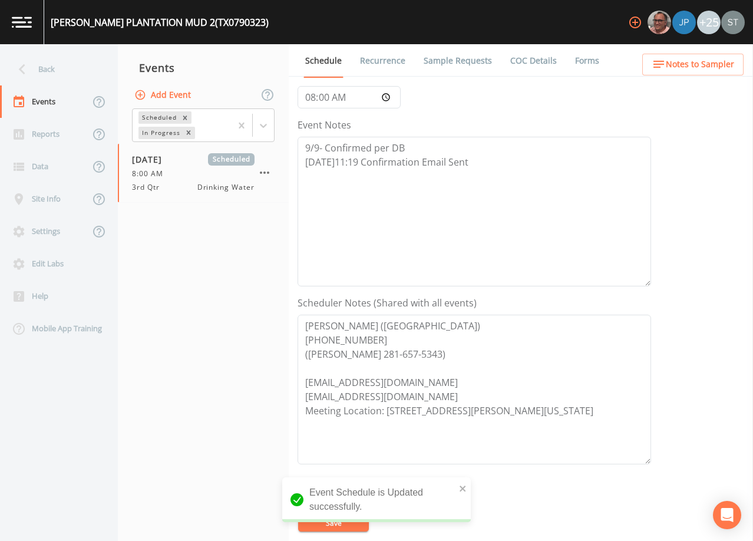
click at [728, 64] on span "Notes to Sampler" at bounding box center [700, 64] width 68 height 15
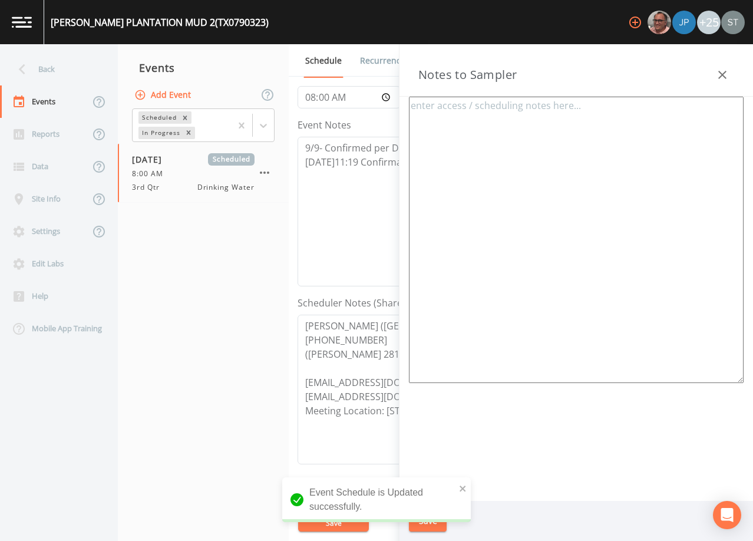
click at [534, 169] on textarea at bounding box center [576, 240] width 335 height 286
paste textarea "[PERSON_NAME] ([GEOGRAPHIC_DATA]) [PHONE_NUMBER] ([PERSON_NAME] 281-657-5343) […"
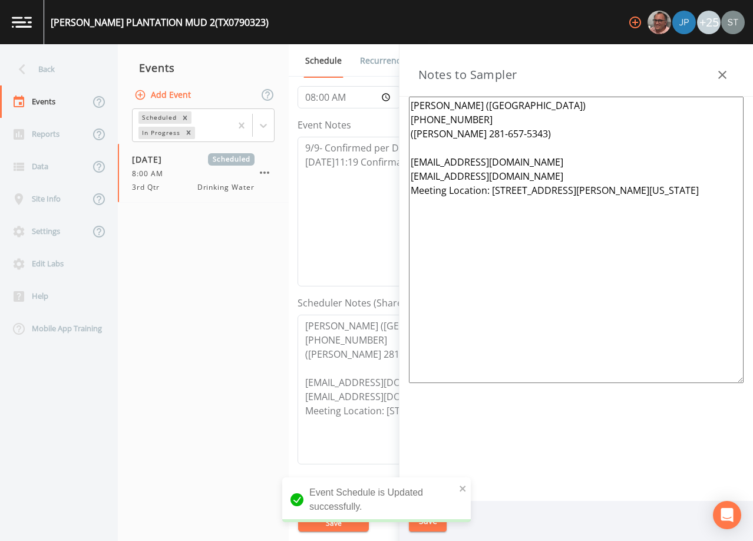
drag, startPoint x: 556, startPoint y: 174, endPoint x: 401, endPoint y: 160, distance: 156.1
click at [401, 160] on div "[PERSON_NAME] ([GEOGRAPHIC_DATA]) [PHONE_NUMBER] ([PERSON_NAME] 281-657-5343) […" at bounding box center [576, 299] width 354 height 404
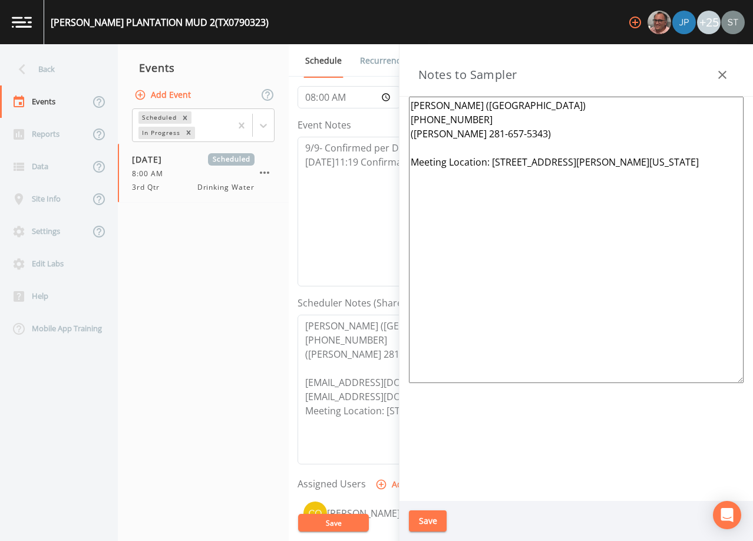
click at [580, 246] on textarea "[PERSON_NAME] ([GEOGRAPHIC_DATA]) [PHONE_NUMBER] ([PERSON_NAME] 281-657-5343) M…" at bounding box center [576, 240] width 335 height 286
paste textarea "(1 of 5 Total Systems) TX0790050, TX0790199, TX0790254, TX0790256 & TX0790323"
click at [682, 160] on textarea "[PERSON_NAME] ([GEOGRAPHIC_DATA]) [PHONE_NUMBER] ([PERSON_NAME] 281-657-5343) M…" at bounding box center [576, 240] width 335 height 286
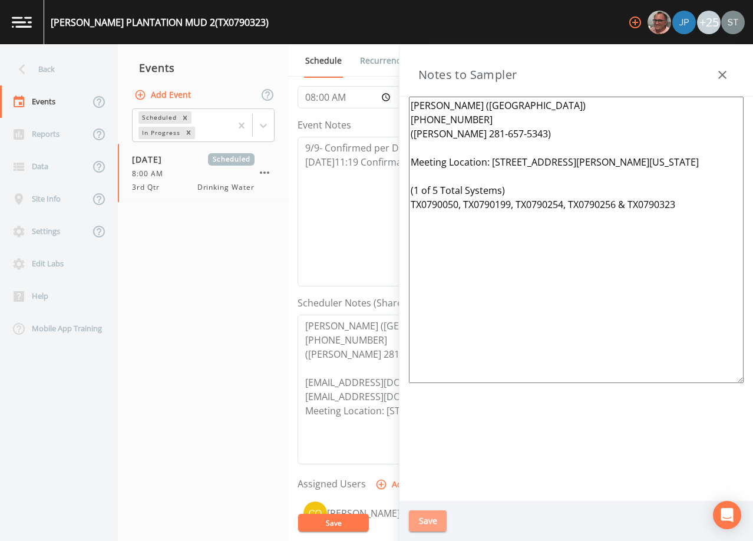
click at [435, 520] on button "Save" at bounding box center [428, 521] width 38 height 22
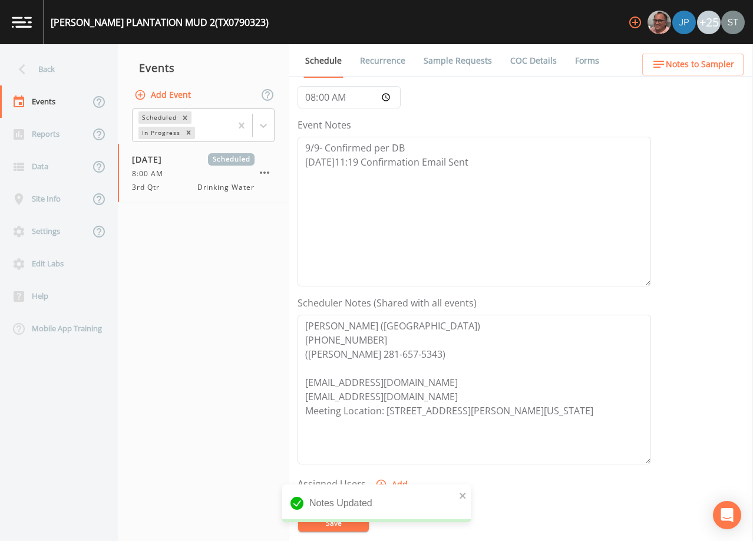
click at [451, 58] on link "Sample Requests" at bounding box center [458, 60] width 72 height 33
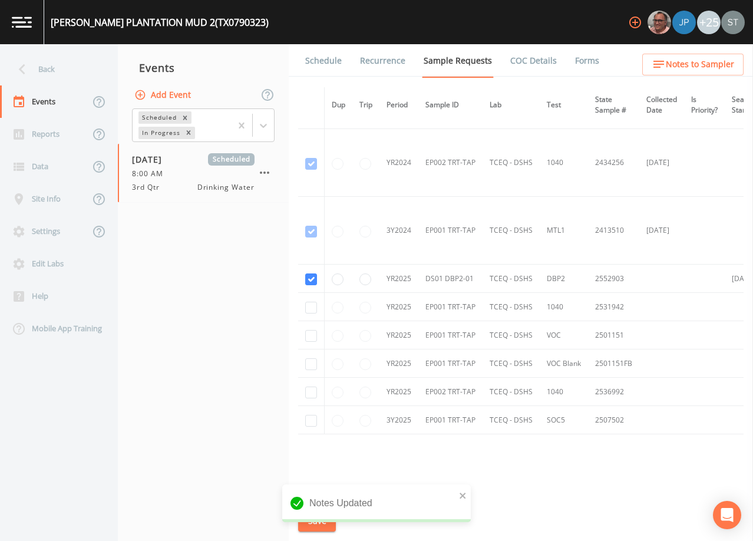
scroll to position [295, 0]
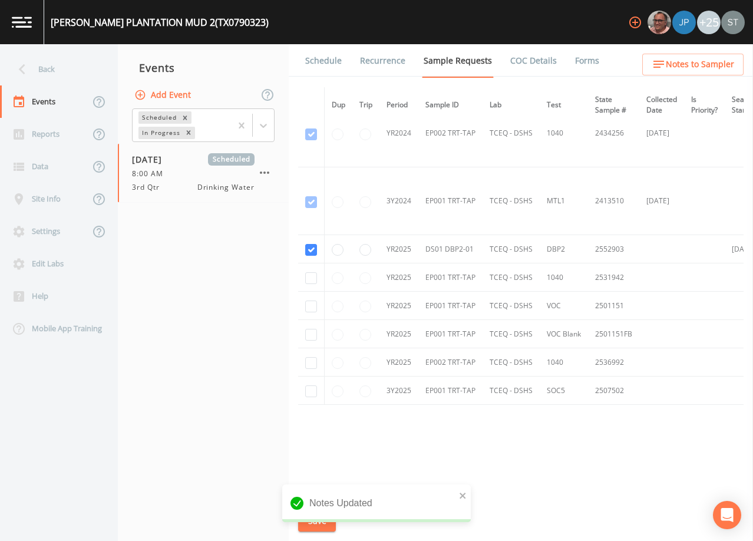
click at [333, 63] on link "Schedule" at bounding box center [323, 60] width 40 height 33
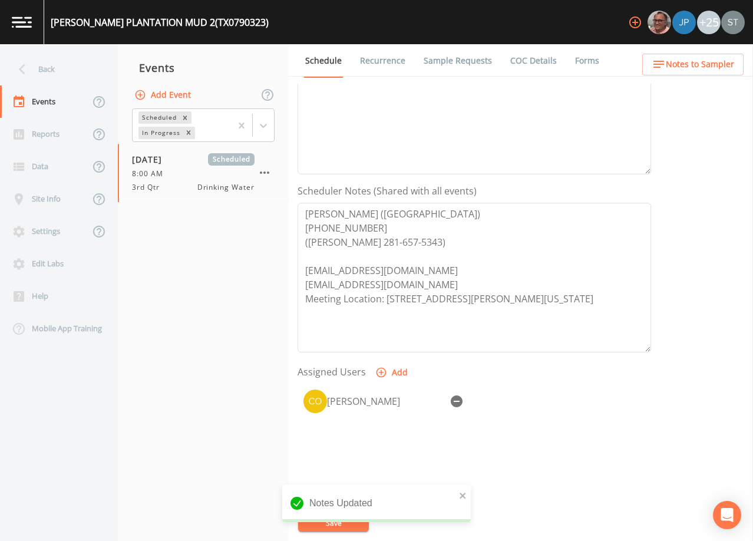
scroll to position [290, 0]
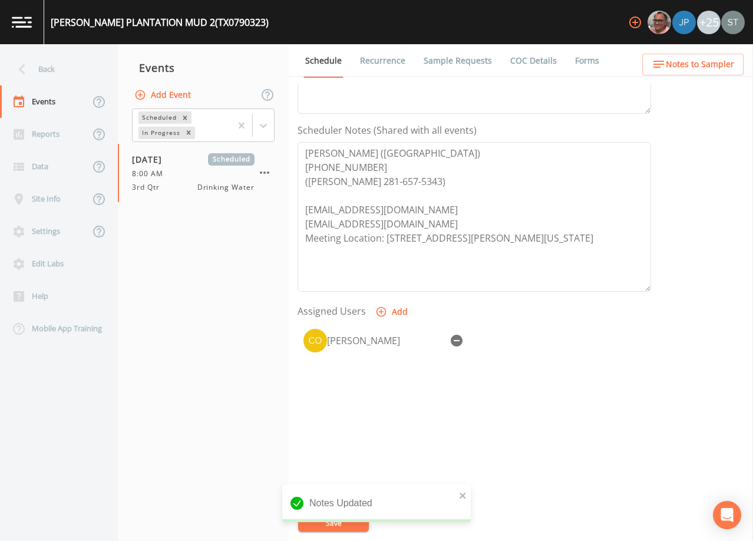
click at [716, 67] on span "Notes to Sampler" at bounding box center [700, 64] width 68 height 15
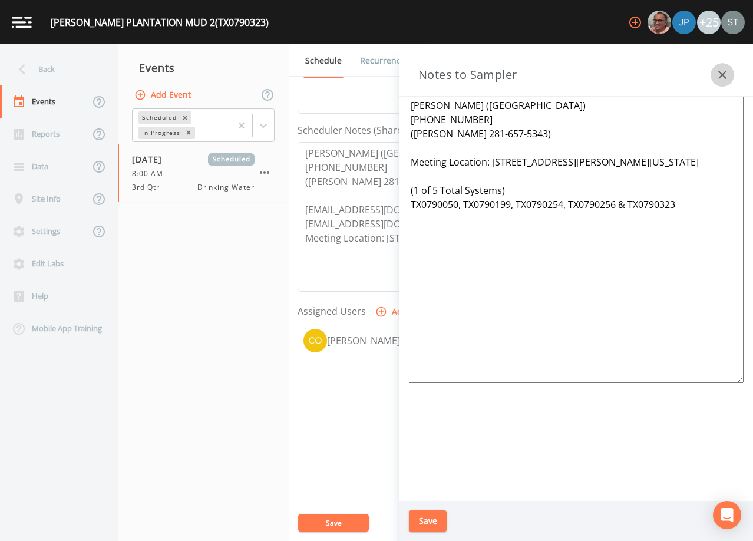
click at [722, 74] on icon "button" at bounding box center [722, 75] width 14 height 14
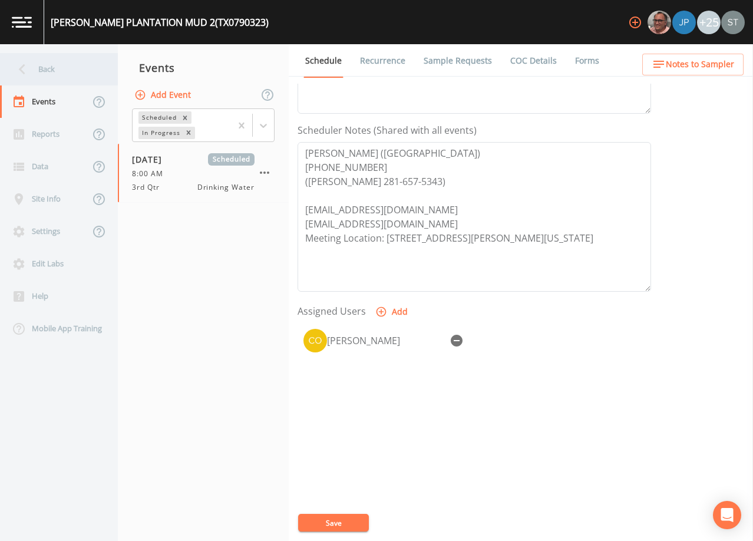
click at [73, 67] on div "Back" at bounding box center [53, 69] width 106 height 32
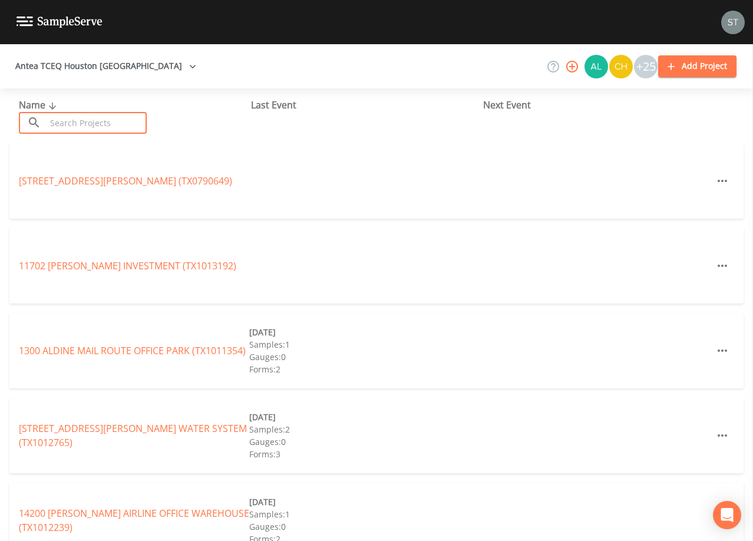
click at [130, 125] on input "text" at bounding box center [96, 123] width 101 height 22
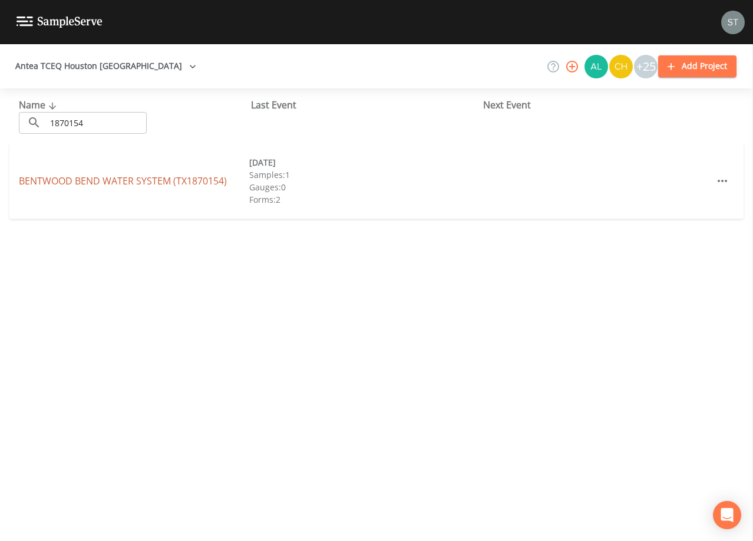
click at [219, 179] on link "BENTWOOD BEND WATER SYSTEM (TX1870154)" at bounding box center [123, 180] width 208 height 13
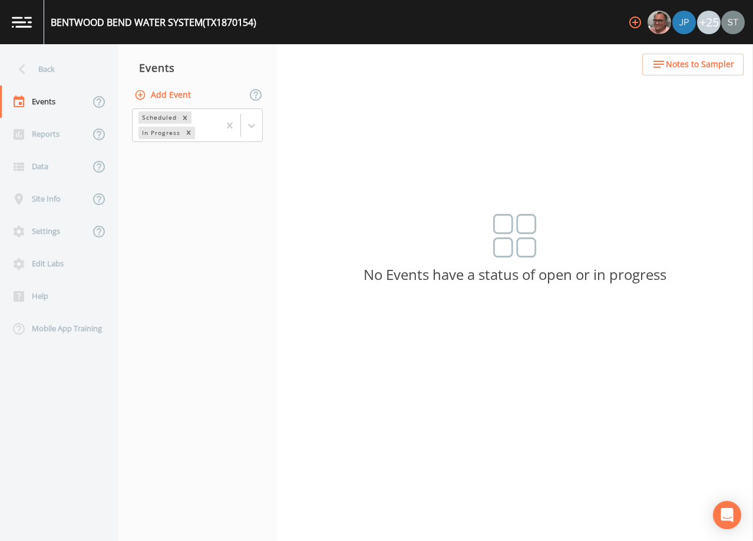
click at [173, 97] on button "Add Event" at bounding box center [164, 95] width 64 height 22
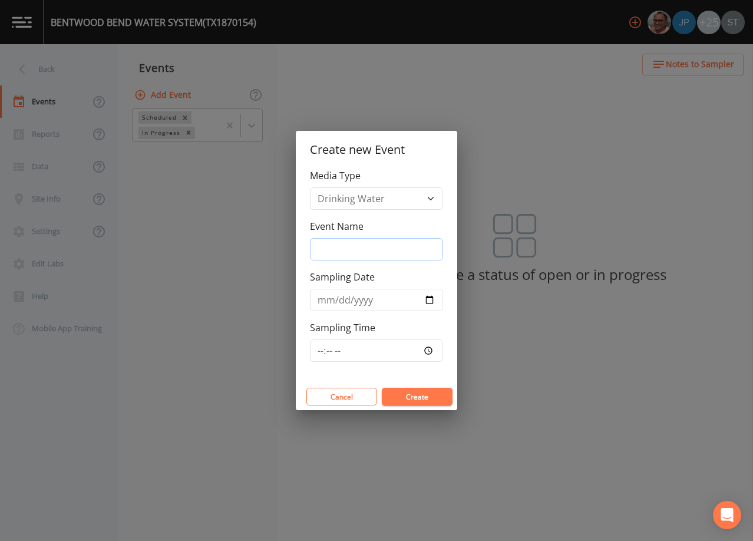
click at [366, 249] on input "Event Name" at bounding box center [376, 249] width 133 height 22
click at [321, 299] on input "Sampling Date" at bounding box center [376, 300] width 133 height 22
click at [429, 392] on button "Create" at bounding box center [417, 397] width 71 height 18
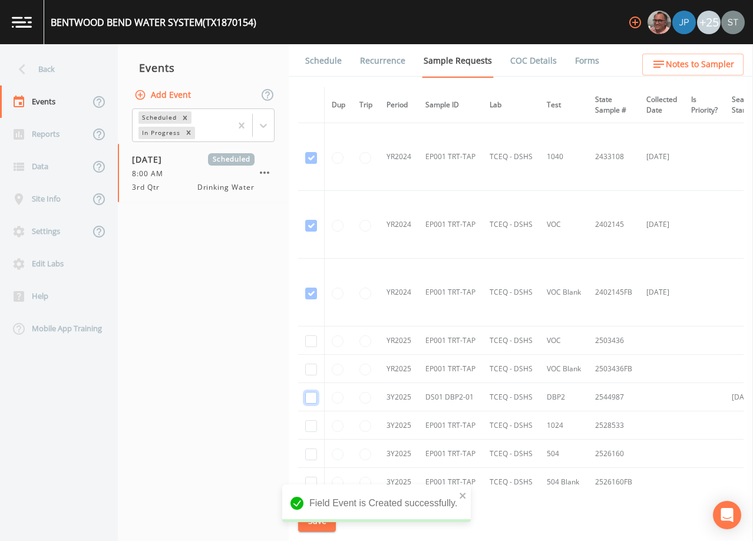
click at [313, 397] on input "checkbox" at bounding box center [311, 398] width 12 height 12
drag, startPoint x: 313, startPoint y: 521, endPoint x: 355, endPoint y: 283, distance: 241.0
click at [313, 519] on button "Save" at bounding box center [317, 521] width 38 height 22
click at [325, 81] on div "Schedule Recurrence Sample Requests COC Details Forms Dup Trip Period Sample ID…" at bounding box center [521, 292] width 464 height 497
click at [327, 64] on link "Schedule" at bounding box center [323, 60] width 40 height 33
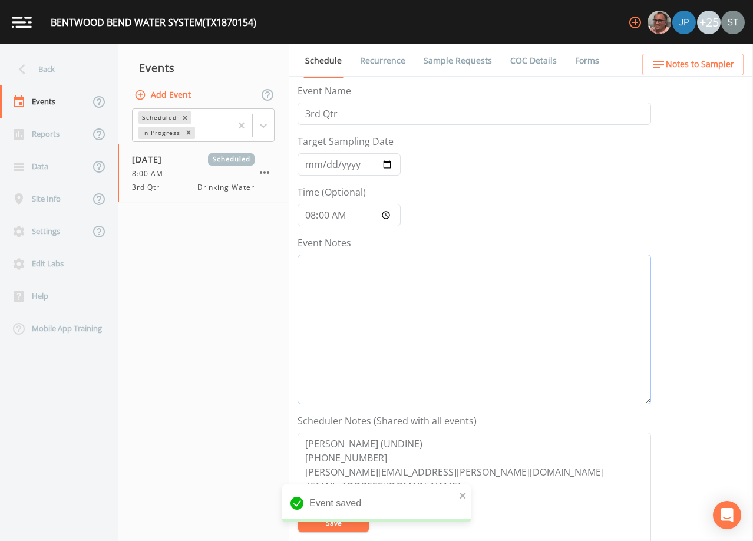
click at [389, 303] on textarea "Event Notes" at bounding box center [475, 330] width 354 height 150
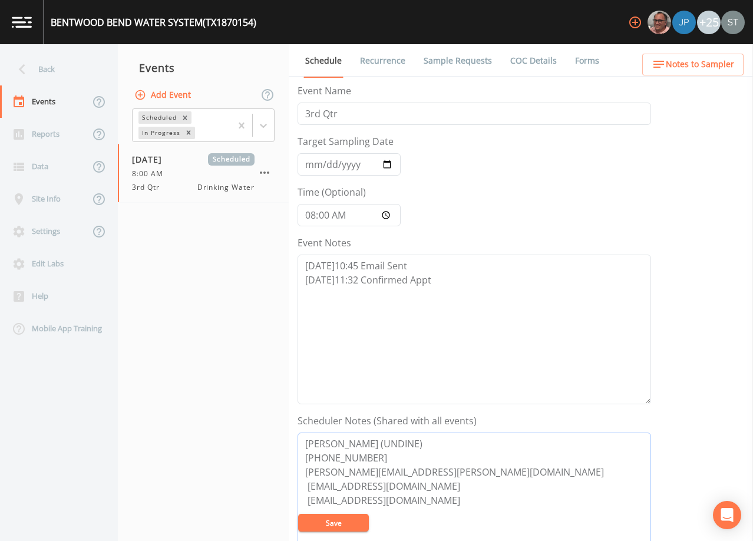
drag, startPoint x: 377, startPoint y: 457, endPoint x: 274, endPoint y: 434, distance: 105.5
click at [274, 434] on div "Back Events Reports Data Site Info Settings Edit Labs Help Mobile App Training …" at bounding box center [376, 292] width 753 height 497
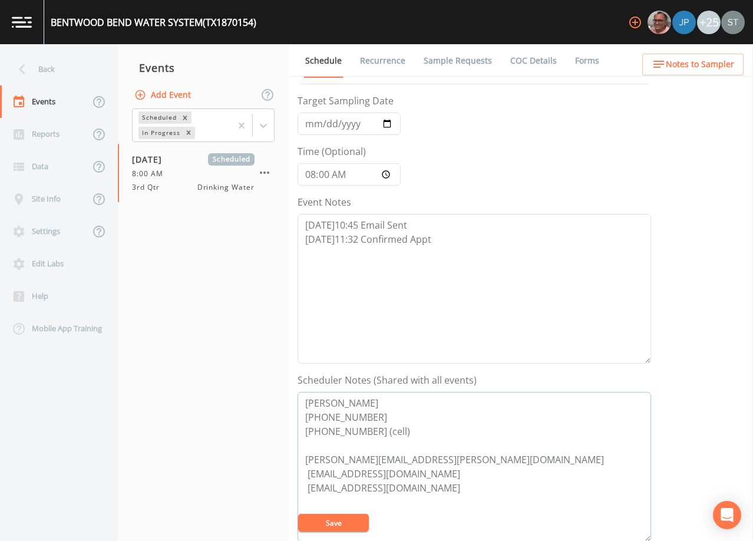
scroll to position [118, 0]
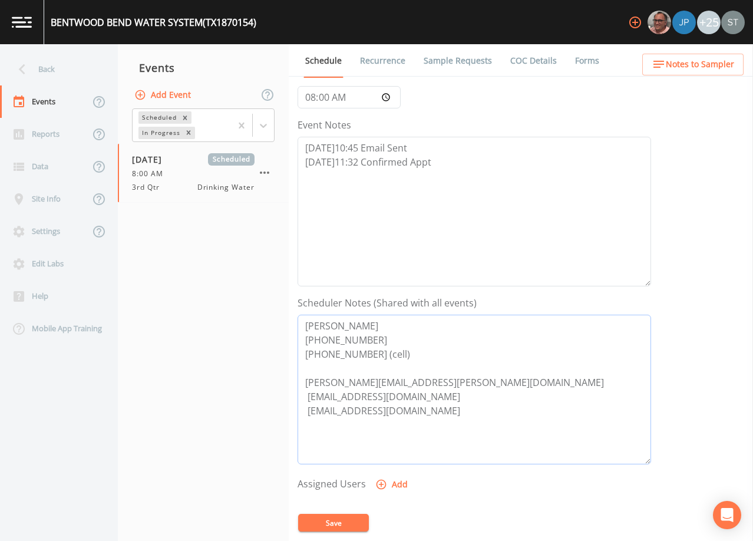
drag, startPoint x: 356, startPoint y: 384, endPoint x: 305, endPoint y: 381, distance: 51.3
click at [305, 381] on textarea "[PERSON_NAME] [PHONE_NUMBER] [PHONE_NUMBER] (cell) [PERSON_NAME][EMAIL_ADDRESS]…" at bounding box center [475, 390] width 354 height 150
click at [475, 380] on textarea "[PERSON_NAME] [PHONE_NUMBER] [PHONE_NUMBER] (cell) [PERSON_NAME][EMAIL_ADDRESS]…" at bounding box center [475, 390] width 354 height 150
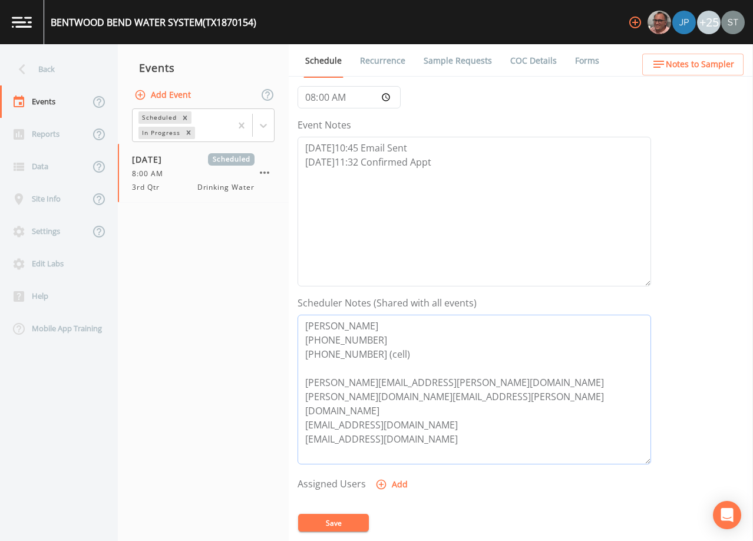
click at [356, 372] on textarea "[PERSON_NAME] [PHONE_NUMBER] [PHONE_NUMBER] (cell) [PERSON_NAME][EMAIL_ADDRESS]…" at bounding box center [475, 390] width 354 height 150
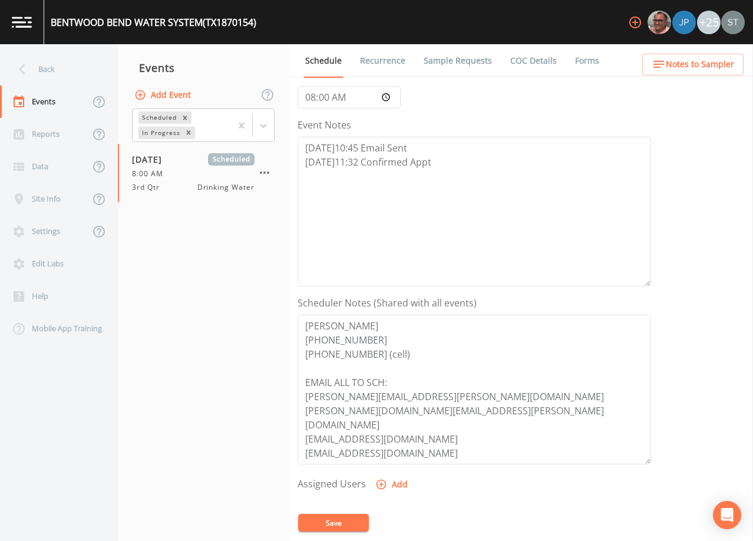
click at [388, 481] on button "Add" at bounding box center [392, 485] width 39 height 22
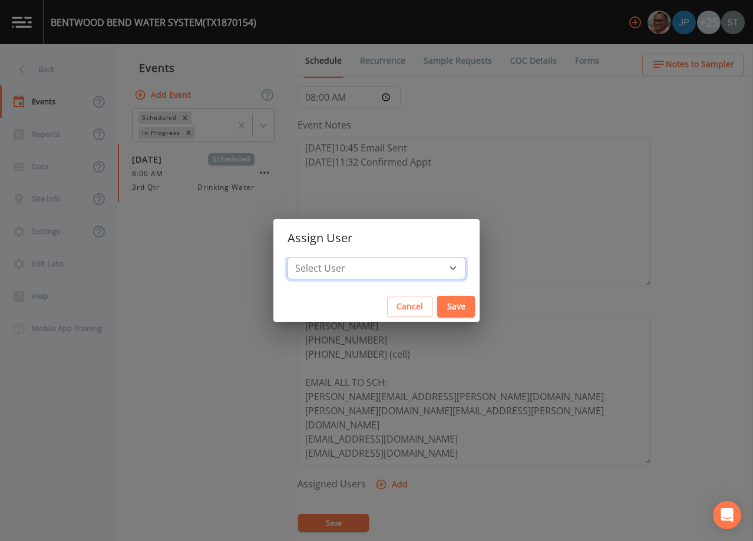
click at [378, 263] on select "Select User [PERSON_NAME] [PERSON_NAME] [PERSON_NAME] [PERSON_NAME] [PERSON_NAM…" at bounding box center [377, 268] width 178 height 22
click at [314, 257] on select "Select User [PERSON_NAME] [PERSON_NAME] [PERSON_NAME] [PERSON_NAME] [PERSON_NAM…" at bounding box center [377, 268] width 178 height 22
click at [437, 300] on button "Save" at bounding box center [456, 307] width 38 height 22
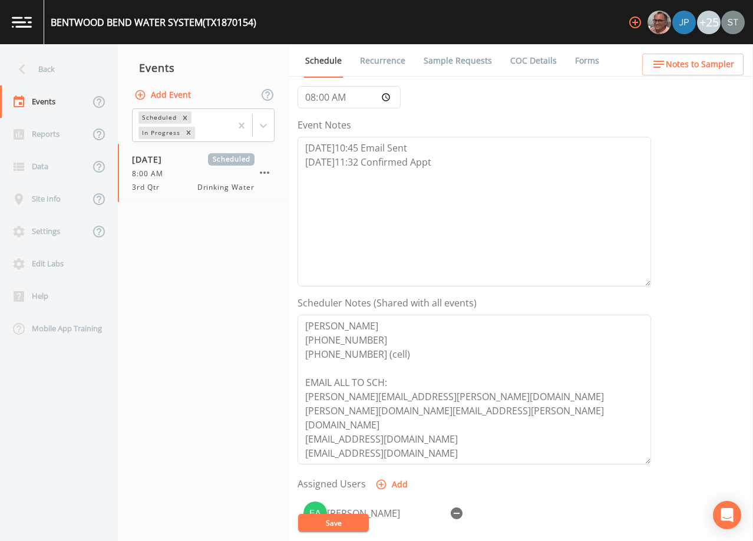
click at [336, 519] on button "Save" at bounding box center [333, 523] width 71 height 18
click at [479, 357] on textarea "[PERSON_NAME] [PHONE_NUMBER] [PHONE_NUMBER] (cell) EMAIL ALL TO SCH: [PERSON_NA…" at bounding box center [475, 390] width 354 height 150
drag, startPoint x: 378, startPoint y: 438, endPoint x: 281, endPoint y: 296, distance: 172.1
click at [281, 296] on div "Back Events Reports Data Site Info Settings Edit Labs Help Mobile App Training …" at bounding box center [376, 292] width 753 height 497
click at [521, 224] on textarea "[DATE]10:45 Email Sent [DATE]11:32 Confirmed Appt" at bounding box center [475, 212] width 354 height 150
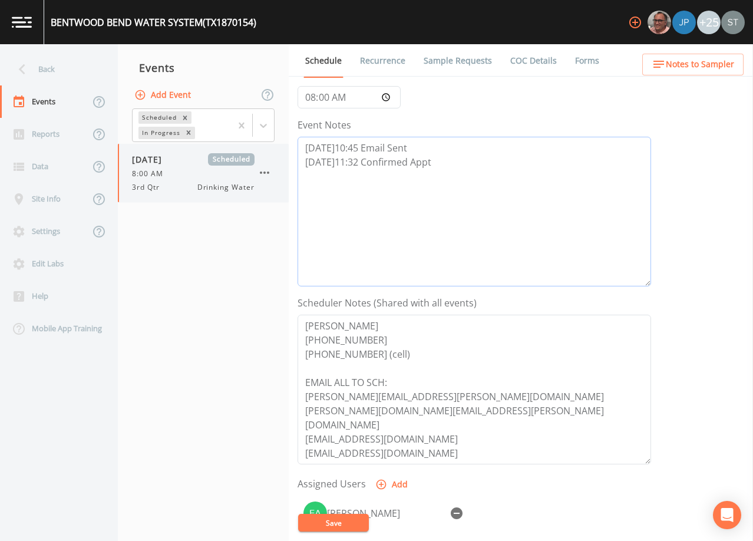
drag, startPoint x: 457, startPoint y: 170, endPoint x: 240, endPoint y: 143, distance: 218.5
click at [240, 143] on div "Back Events Reports Data Site Info Settings Edit Labs Help Mobile App Training …" at bounding box center [376, 292] width 753 height 497
drag, startPoint x: 502, startPoint y: 182, endPoint x: 241, endPoint y: 133, distance: 265.7
click at [241, 133] on div "Back Events Reports Data Site Info Settings Edit Labs Help Mobile App Training …" at bounding box center [376, 292] width 753 height 497
click at [609, 209] on textarea "[DATE]10:45 Email Sent [DATE]11:32 Confirmed Appt" at bounding box center [475, 212] width 354 height 150
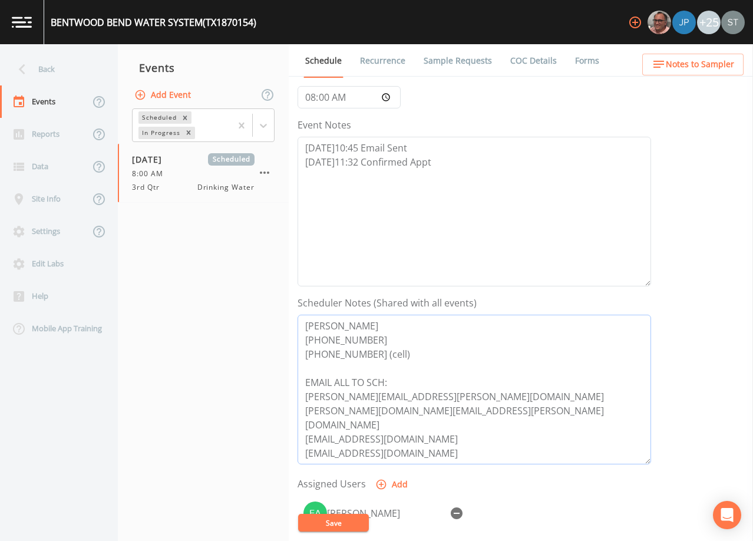
drag, startPoint x: 436, startPoint y: 452, endPoint x: 299, endPoint y: 294, distance: 209.2
click at [299, 294] on form "Event Name 3rd Qtr Target Sampling Date [DATE] Time (Optional) 08:00:00 Event N…" at bounding box center [475, 292] width 354 height 653
click at [714, 65] on span "Notes to Sampler" at bounding box center [700, 64] width 68 height 15
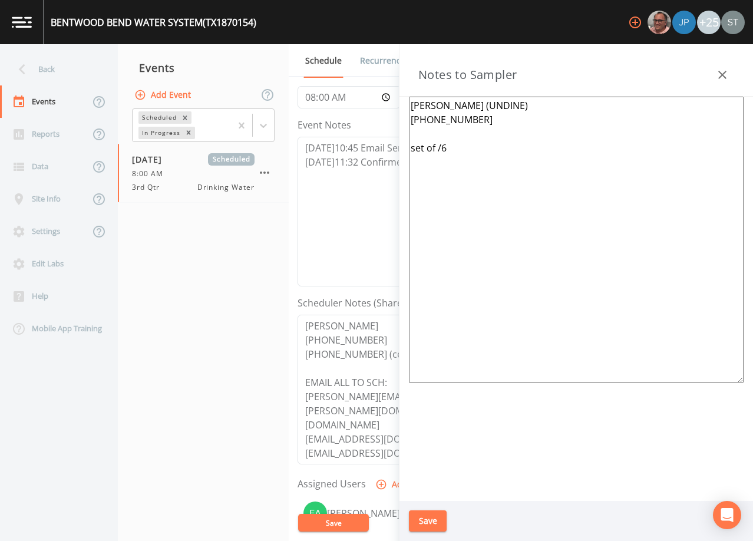
drag, startPoint x: 490, startPoint y: 162, endPoint x: 344, endPoint y: 87, distance: 163.6
click at [344, 87] on div "Back Events Reports Data Site Info Settings Edit Labs Help Mobile App Training …" at bounding box center [376, 292] width 753 height 497
paste textarea "[PERSON_NAME] [PHONE_NUMBER] [PHONE_NUMBER] (cell)"
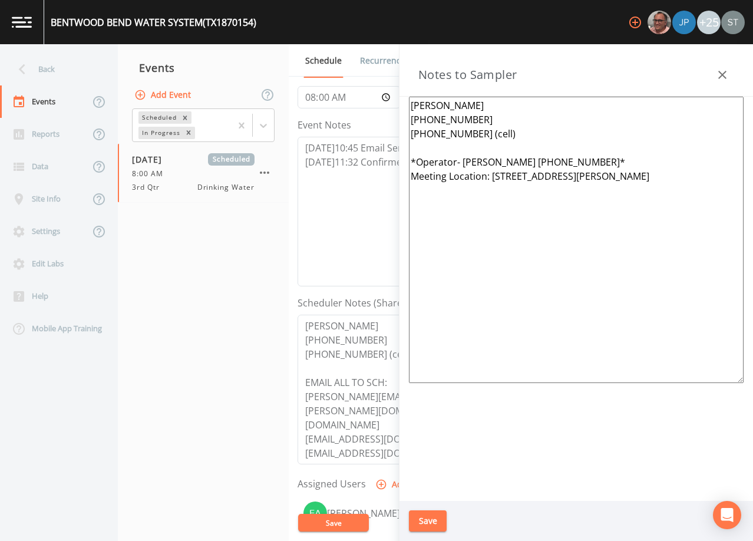
click at [693, 178] on textarea "[PERSON_NAME] [PHONE_NUMBER] [PHONE_NUMBER] (cell) *Operator- [PERSON_NAME] [PH…" at bounding box center [576, 240] width 335 height 286
click at [574, 201] on textarea "[PERSON_NAME] [PHONE_NUMBER] [PHONE_NUMBER] (cell) *Operator- [PERSON_NAME] [PH…" at bounding box center [576, 240] width 335 height 286
click at [545, 222] on textarea "[PERSON_NAME] [PHONE_NUMBER] [PHONE_NUMBER] (cell) *Operator- [PERSON_NAME] [PH…" at bounding box center [576, 240] width 335 height 286
drag, startPoint x: 587, startPoint y: 236, endPoint x: 396, endPoint y: 163, distance: 204.7
click at [396, 163] on div "Back Events Reports Data Site Info Settings Edit Labs Help Mobile App Training …" at bounding box center [376, 292] width 753 height 497
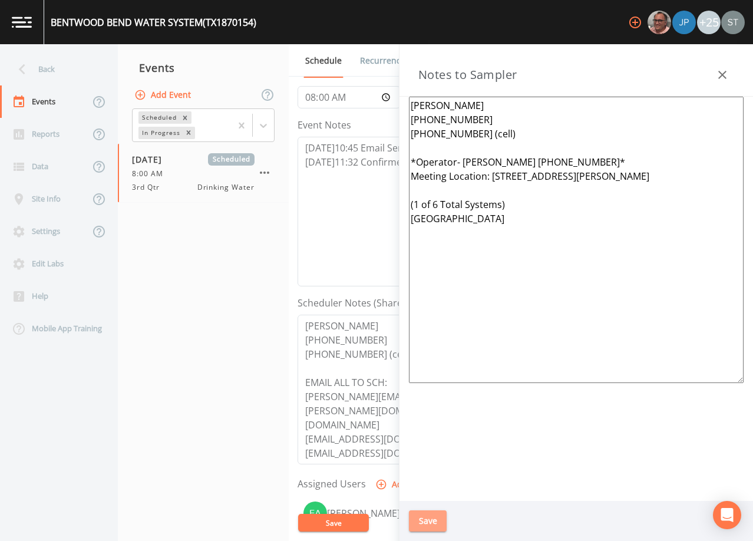
click at [433, 514] on button "Save" at bounding box center [428, 521] width 38 height 22
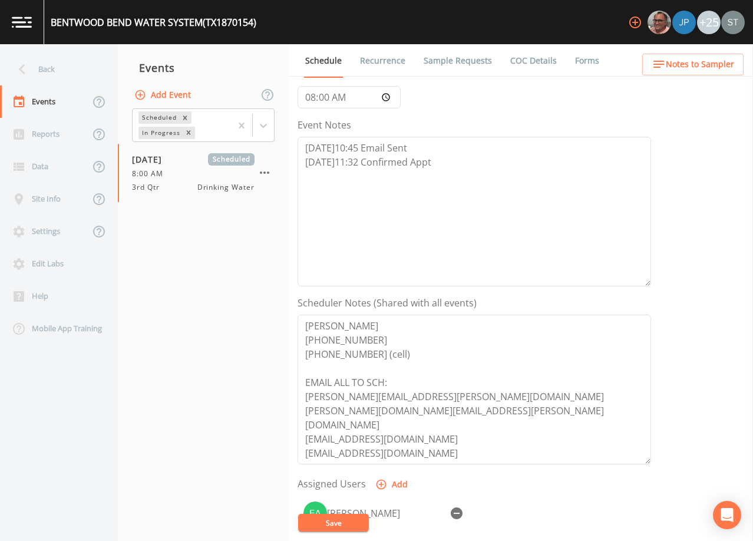
click at [346, 514] on button "Save" at bounding box center [333, 523] width 71 height 18
click at [435, 58] on link "Sample Requests" at bounding box center [458, 60] width 72 height 33
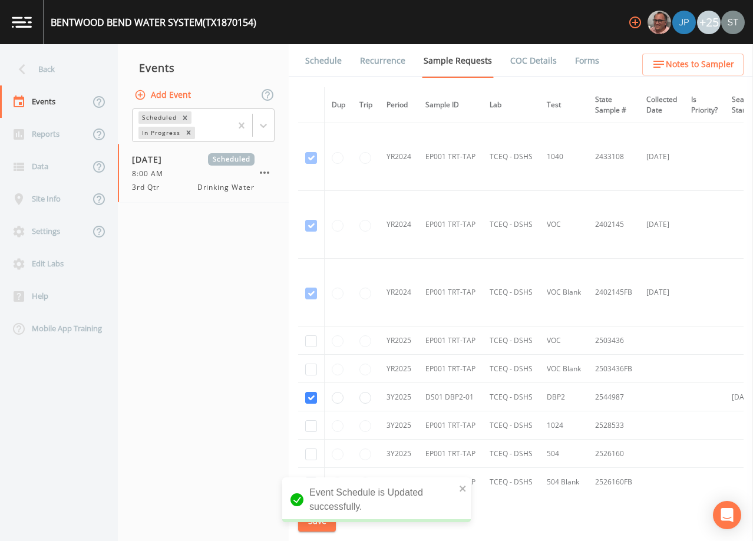
click at [319, 64] on link "Schedule" at bounding box center [323, 60] width 40 height 33
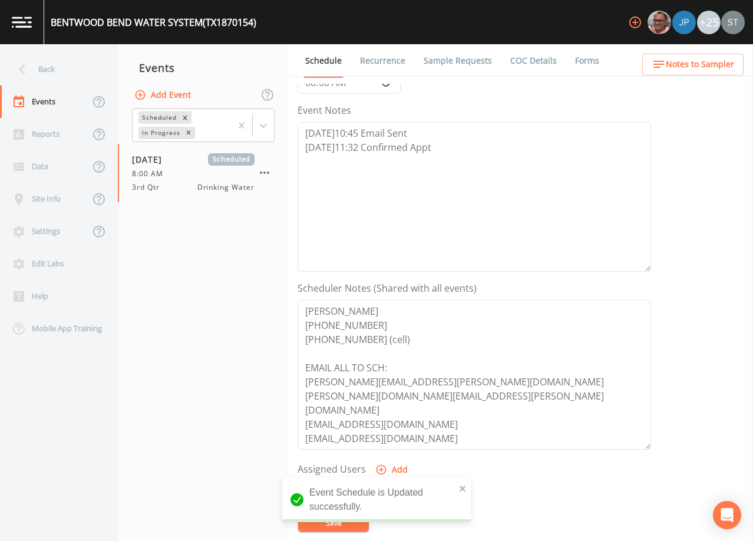
scroll to position [177, 0]
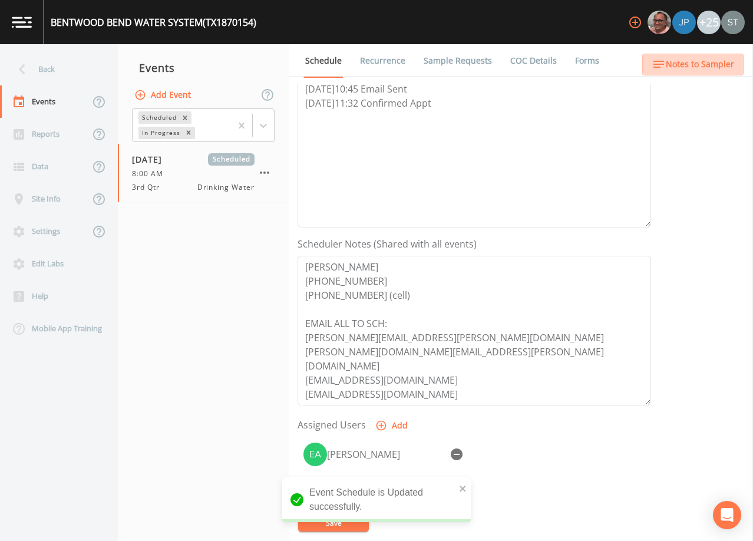
click at [732, 62] on span "Notes to Sampler" at bounding box center [700, 64] width 68 height 15
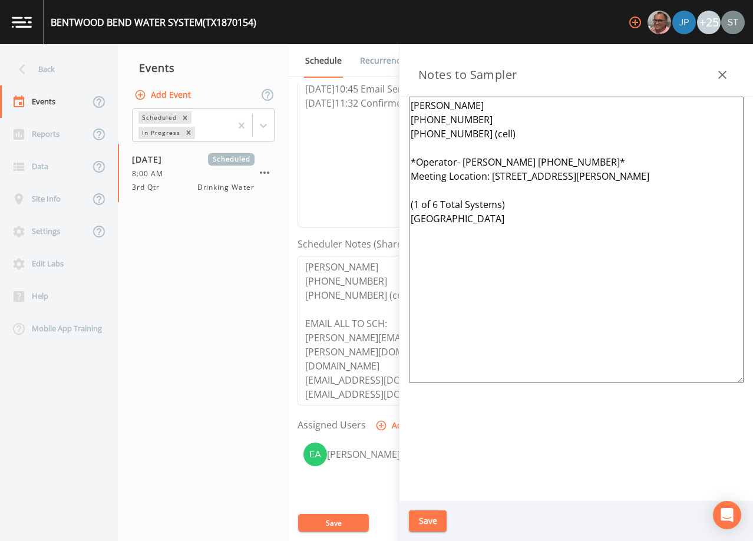
click at [725, 68] on icon "button" at bounding box center [722, 75] width 14 height 14
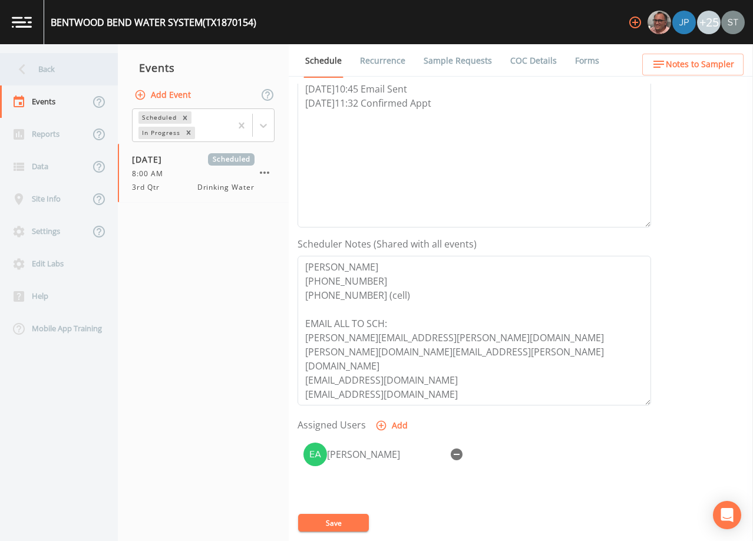
click at [63, 71] on div "Back" at bounding box center [53, 69] width 106 height 32
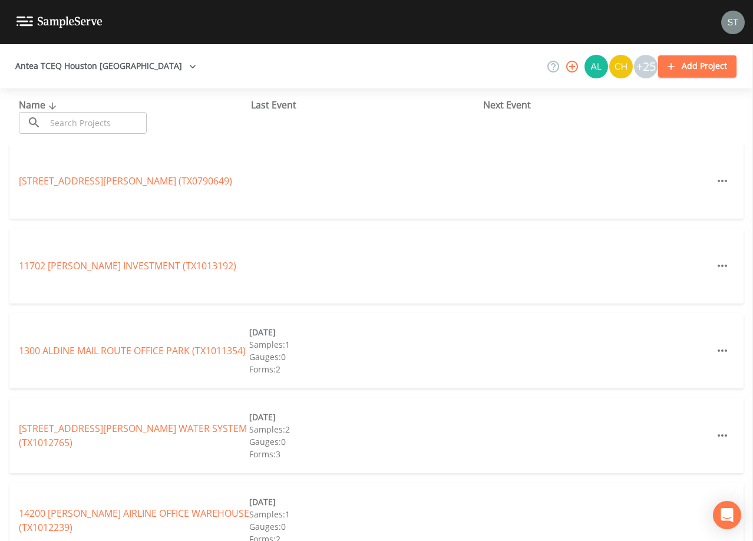
click at [104, 121] on input "text" at bounding box center [96, 123] width 101 height 22
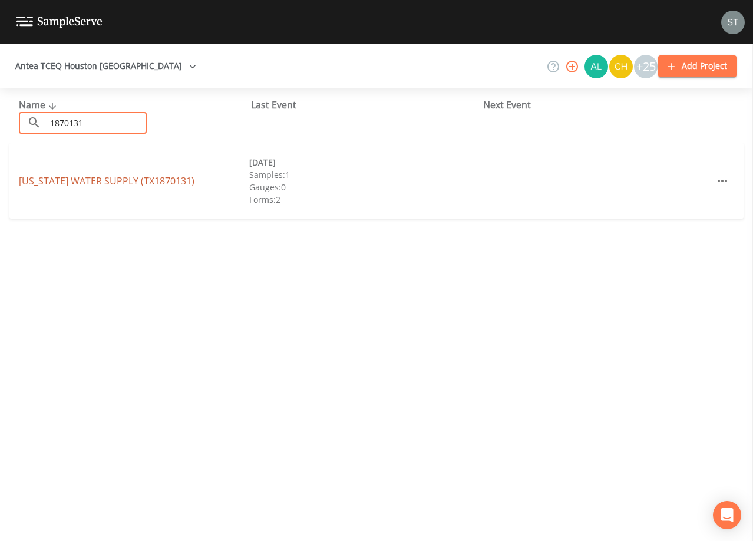
click at [116, 182] on link "[US_STATE] WATER SUPPLY (TX1870131)" at bounding box center [107, 180] width 176 height 13
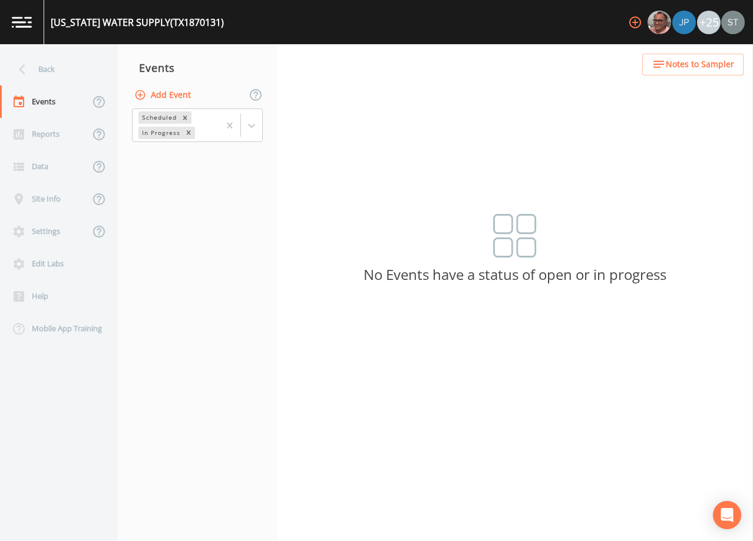
click at [169, 94] on button "Add Event" at bounding box center [164, 95] width 64 height 22
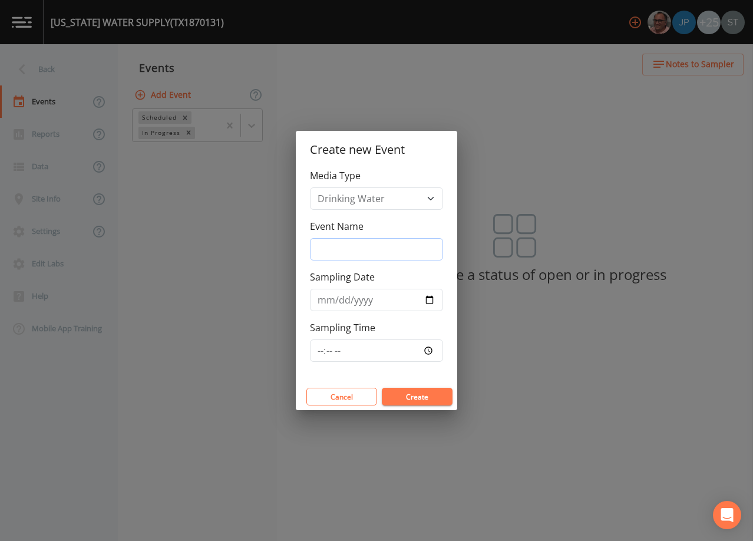
click at [357, 250] on input "Event Name" at bounding box center [376, 249] width 133 height 22
click at [329, 299] on input "Sampling Date" at bounding box center [376, 300] width 133 height 22
click at [431, 393] on button "Create" at bounding box center [417, 397] width 71 height 18
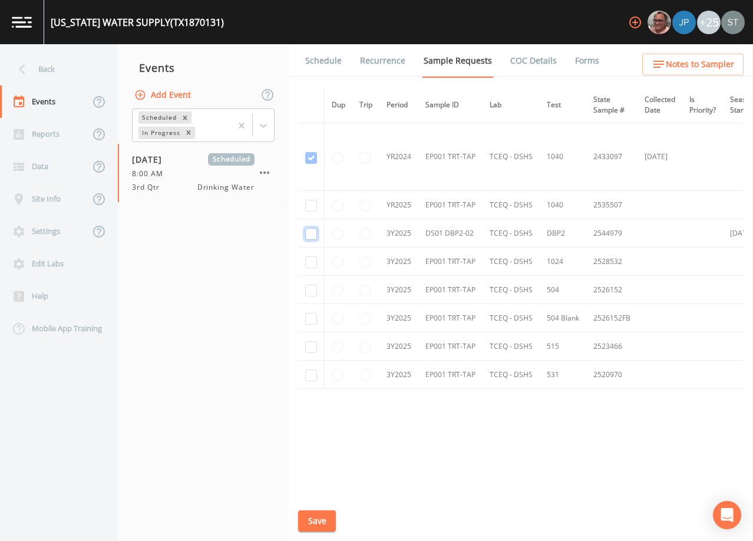
click at [313, 228] on input "checkbox" at bounding box center [311, 234] width 12 height 12
click at [312, 523] on button "Save" at bounding box center [317, 521] width 38 height 22
click at [327, 55] on link "Schedule" at bounding box center [323, 60] width 40 height 33
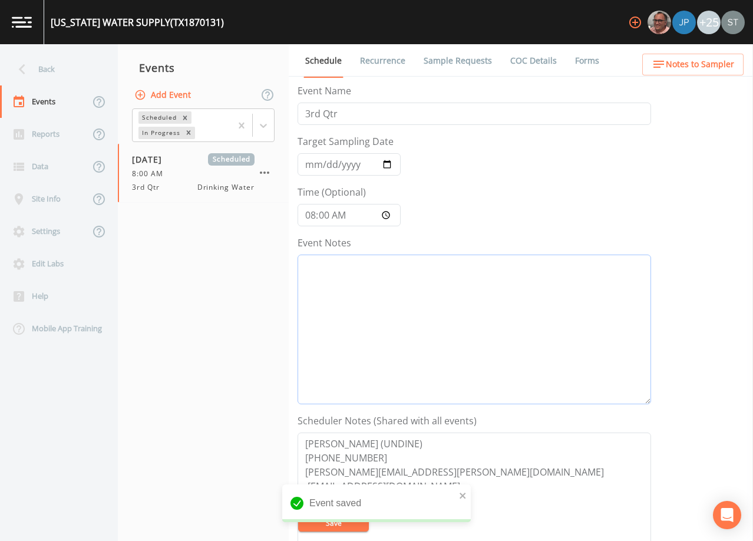
click at [445, 340] on textarea "Event Notes" at bounding box center [475, 330] width 354 height 150
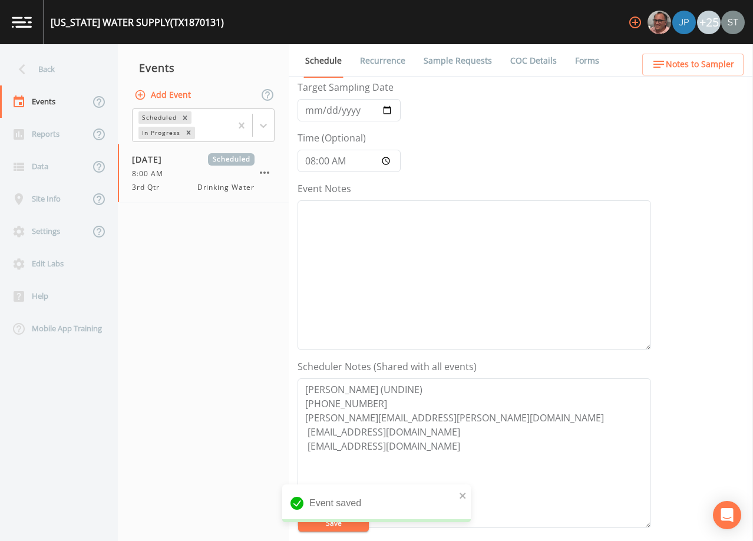
scroll to position [118, 0]
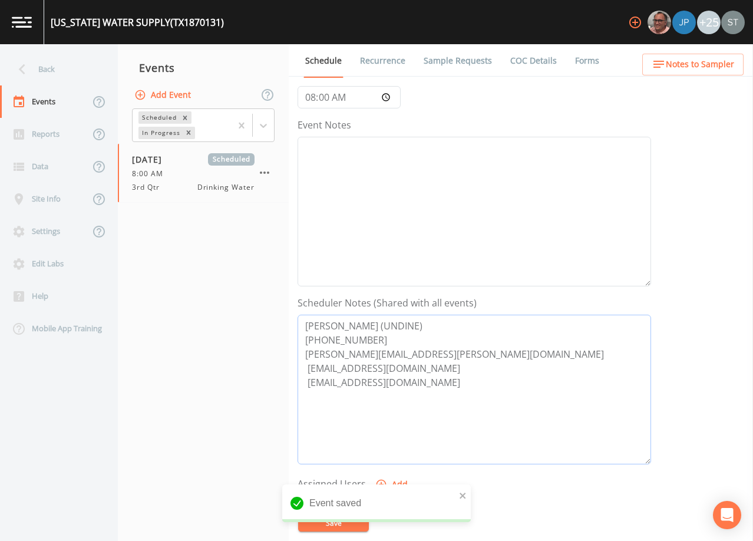
drag, startPoint x: 447, startPoint y: 392, endPoint x: 257, endPoint y: 303, distance: 209.5
click at [257, 303] on div "Back Events Reports Data Site Info Settings Edit Labs Help Mobile App Training …" at bounding box center [376, 292] width 753 height 497
paste textarea "[PERSON_NAME] [PHONE_NUMBER] [PHONE_NUMBER] (cell) EMAIL ALL TO SCH: [PERSON_NA…"
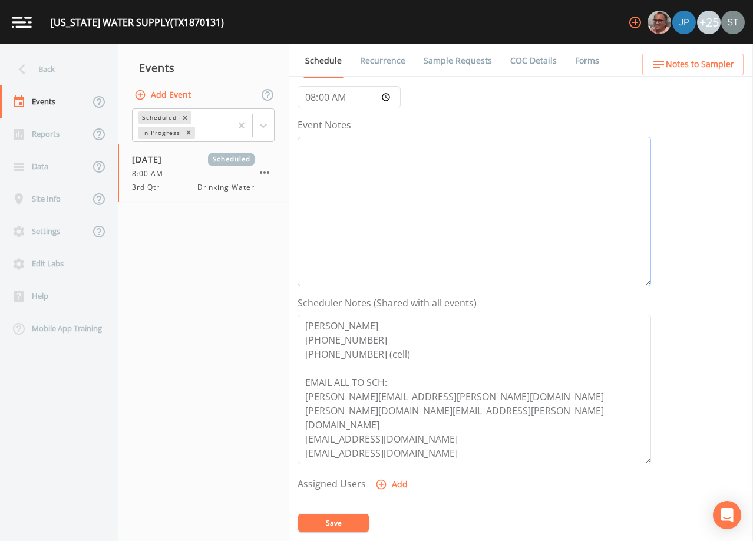
click at [368, 155] on textarea "Event Notes" at bounding box center [475, 212] width 354 height 150
click at [508, 185] on textarea "Event Notes" at bounding box center [475, 212] width 354 height 150
paste textarea "[DATE]10:45 Email Sent [DATE]11:32 Confirmed Appt"
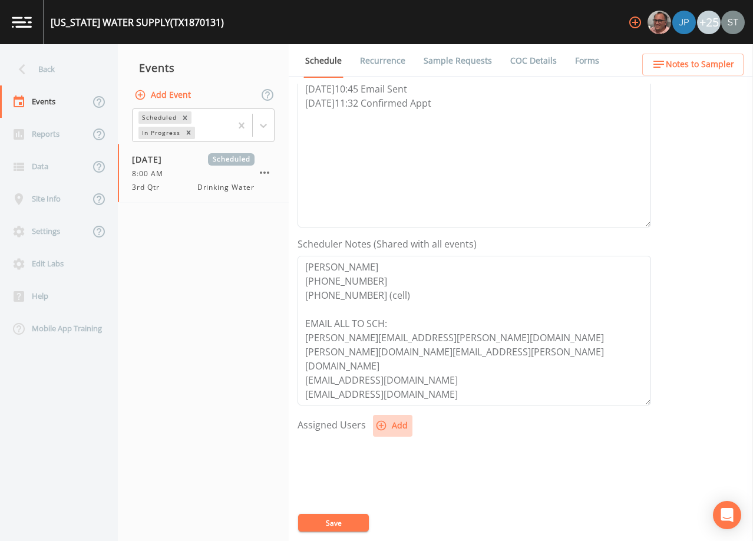
click at [391, 420] on button "Add" at bounding box center [392, 426] width 39 height 22
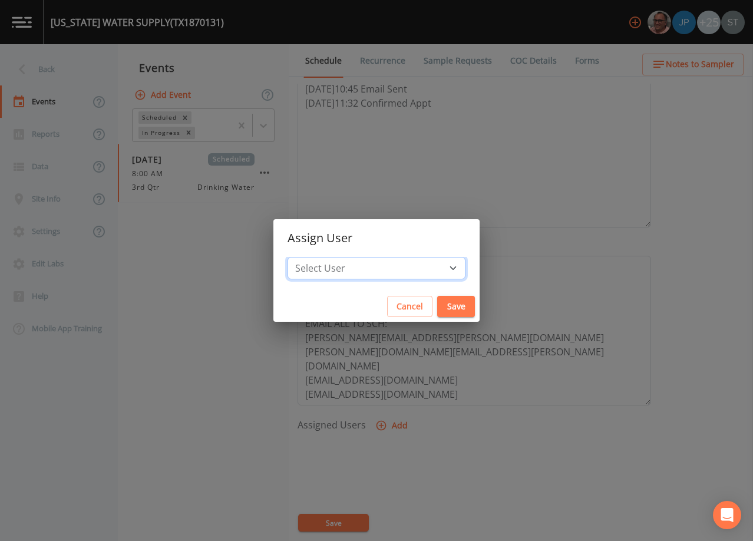
click at [389, 272] on select "Select User [PERSON_NAME] [PERSON_NAME] [PERSON_NAME] [PERSON_NAME] [PERSON_NAM…" at bounding box center [377, 268] width 178 height 22
click at [314, 257] on select "Select User [PERSON_NAME] [PERSON_NAME] [PERSON_NAME] [PERSON_NAME] [PERSON_NAM…" at bounding box center [377, 268] width 178 height 22
click at [437, 303] on button "Save" at bounding box center [456, 307] width 38 height 22
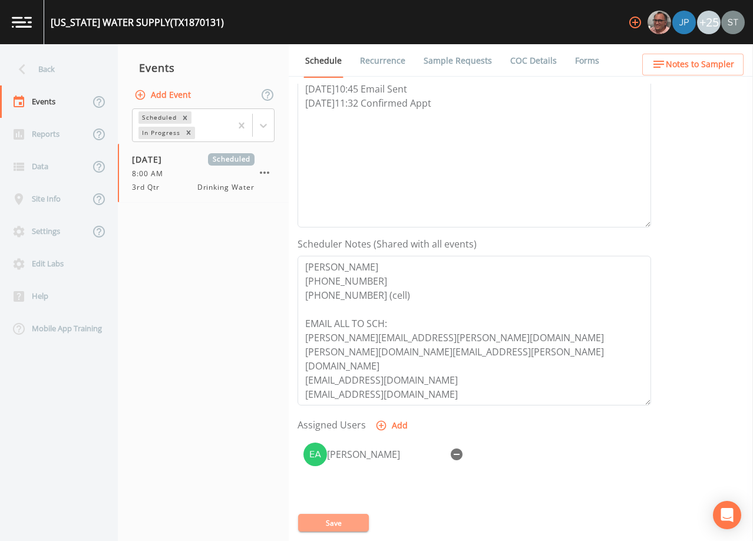
click at [348, 519] on button "Save" at bounding box center [333, 523] width 71 height 18
click at [426, 312] on textarea "[PERSON_NAME] [PHONE_NUMBER] [PHONE_NUMBER] (cell) EMAIL ALL TO SCH: [PERSON_NA…" at bounding box center [475, 331] width 354 height 150
drag, startPoint x: 401, startPoint y: 297, endPoint x: 296, endPoint y: 265, distance: 109.0
click at [296, 265] on div "Schedule Recurrence Sample Requests COC Details Forms Event Name 3rd Qtr Target…" at bounding box center [521, 292] width 464 height 497
click at [711, 67] on span "Notes to Sampler" at bounding box center [700, 64] width 68 height 15
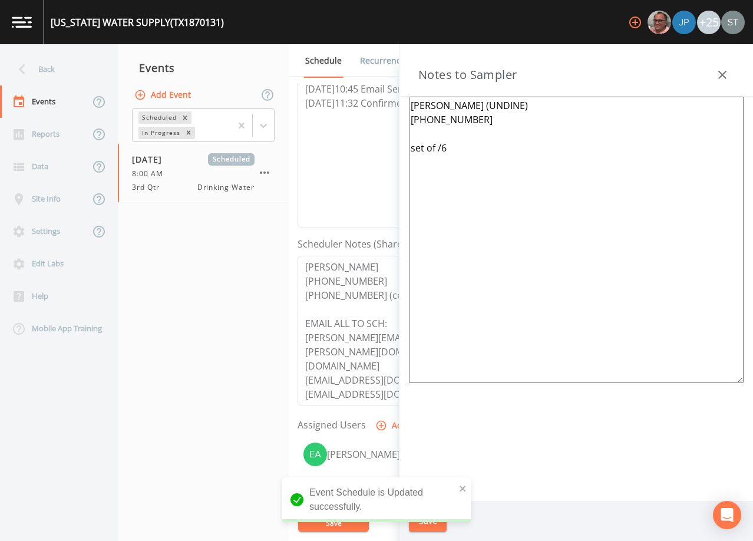
click at [605, 146] on textarea "[PERSON_NAME] (UNDINE) [PHONE_NUMBER] set of /6" at bounding box center [576, 240] width 335 height 286
drag, startPoint x: 435, startPoint y: 149, endPoint x: 360, endPoint y: 72, distance: 107.9
click at [360, 72] on div "Back Events Reports Data Site Info Settings Edit Labs Help Mobile App Training …" at bounding box center [376, 292] width 753 height 497
paste textarea "[PERSON_NAME] [PHONE_NUMBER] [PHONE_NUMBER] (cell)"
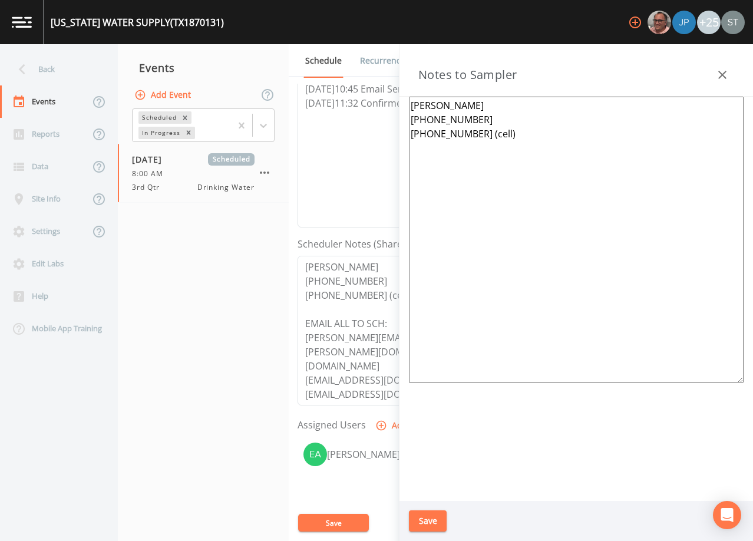
click at [519, 249] on textarea "[PERSON_NAME] [PHONE_NUMBER] [PHONE_NUMBER] (cell)" at bounding box center [576, 240] width 335 height 286
paste textarea "*Operator- [PERSON_NAME] [PHONE_NUMBER]* Meeting Location: [STREET_ADDRESS][PER…"
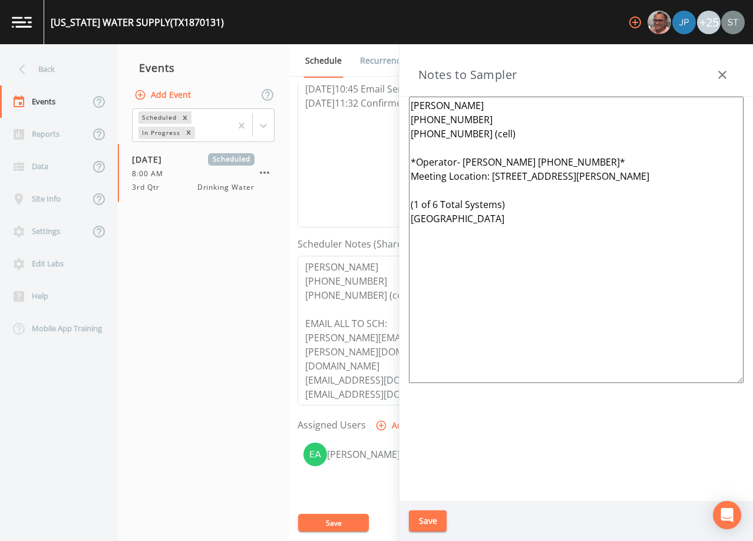
click at [429, 527] on button "Save" at bounding box center [428, 521] width 38 height 22
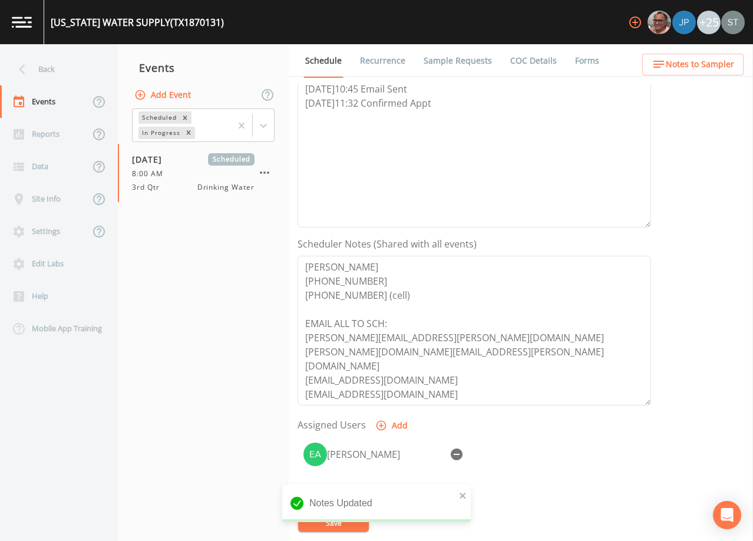
click at [721, 67] on span "Notes to Sampler" at bounding box center [700, 64] width 68 height 15
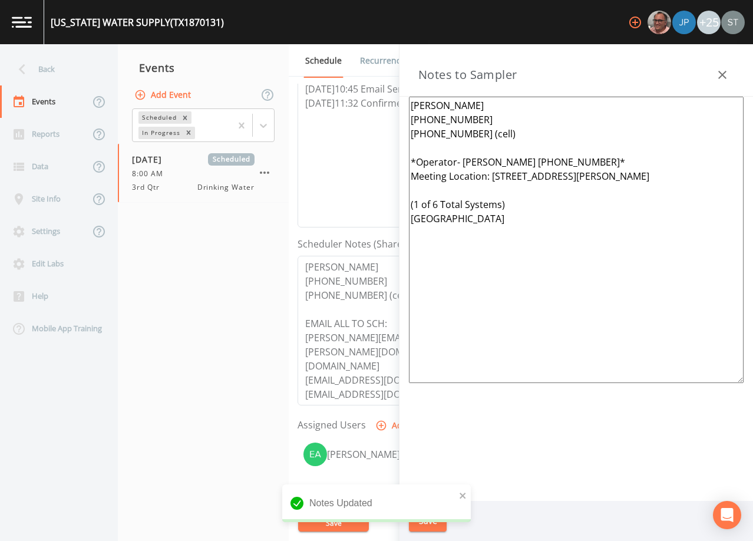
click at [722, 71] on icon "button" at bounding box center [722, 75] width 14 height 14
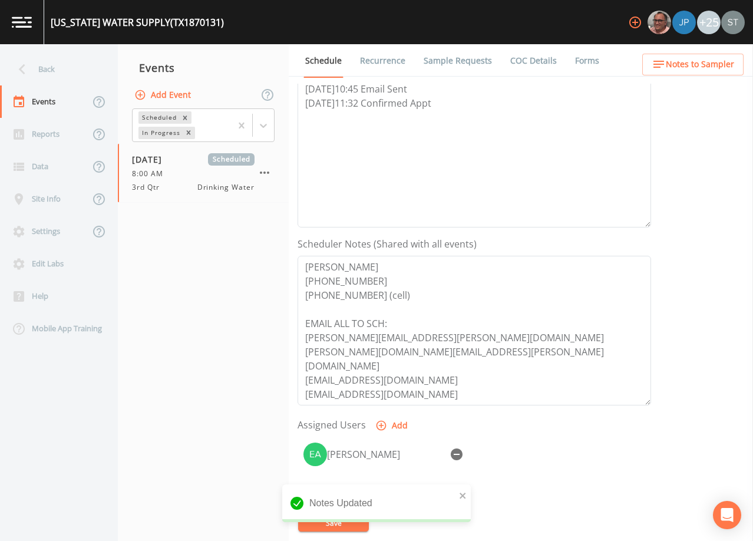
click at [447, 58] on link "Sample Requests" at bounding box center [458, 60] width 72 height 33
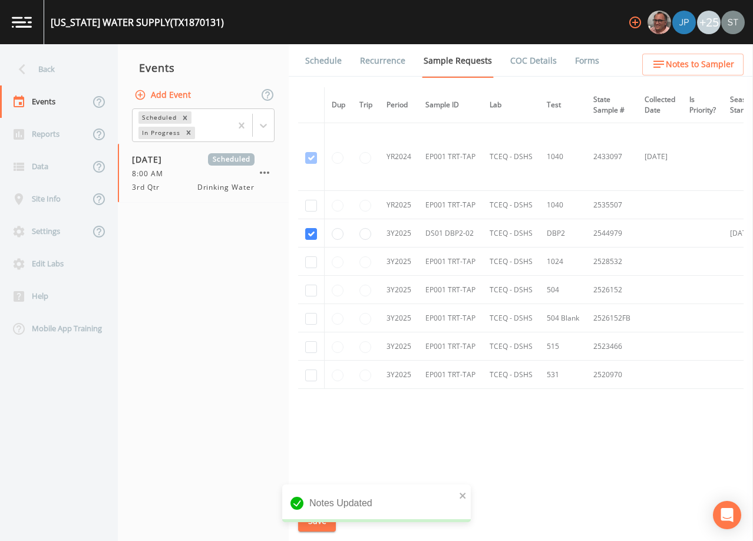
click at [331, 58] on link "Schedule" at bounding box center [323, 60] width 40 height 33
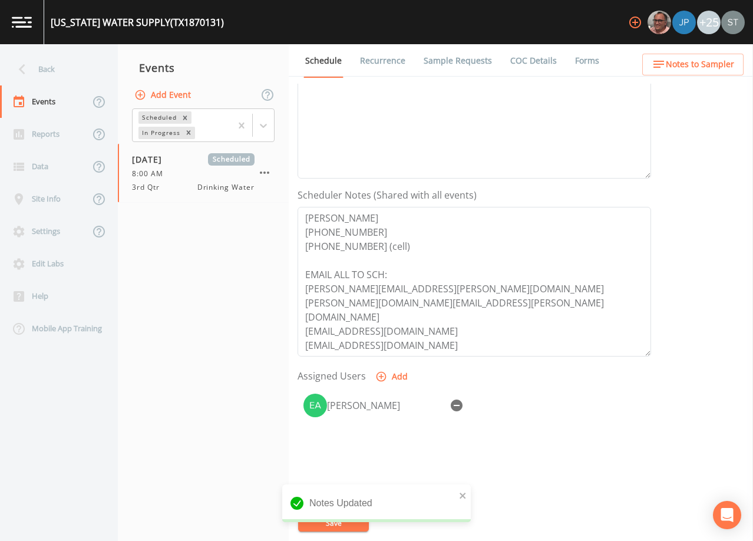
scroll to position [236, 0]
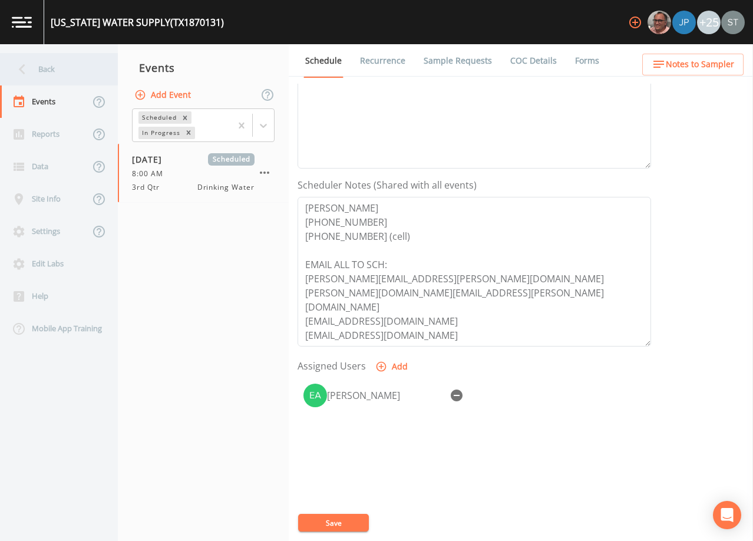
click at [57, 75] on div "Back" at bounding box center [53, 69] width 106 height 32
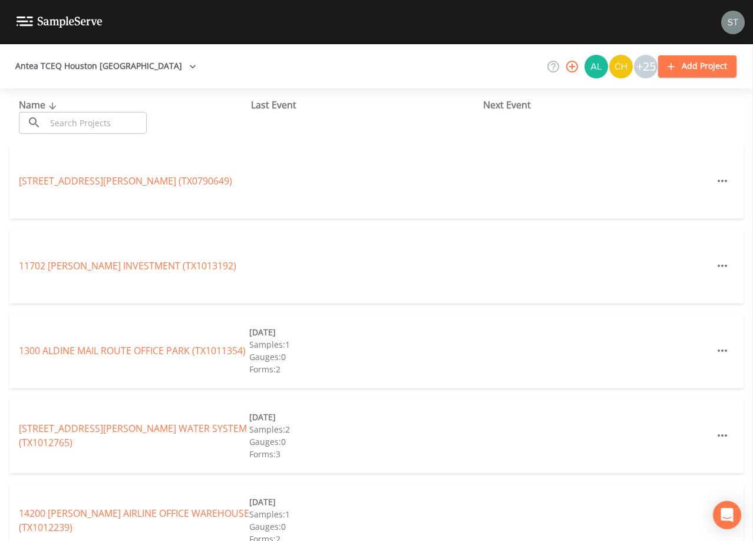
click at [90, 118] on input "text" at bounding box center [96, 123] width 101 height 22
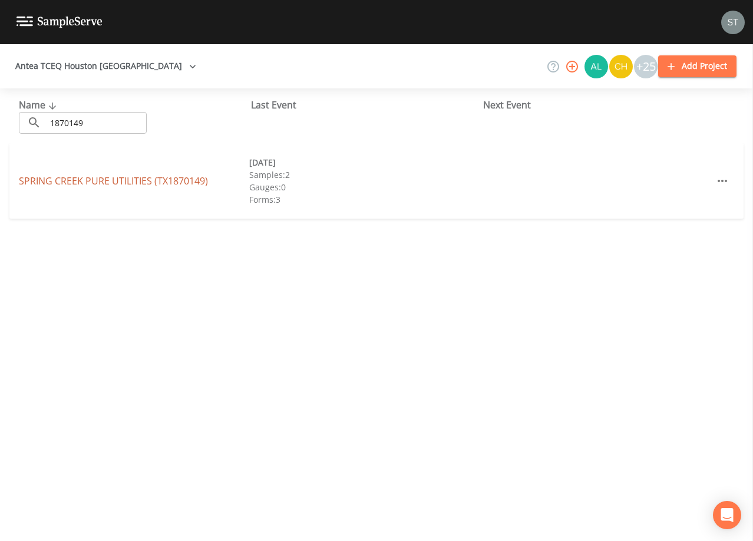
click at [177, 181] on link "SPRING CREEK PURE UTILITIES (TX1870149)" at bounding box center [113, 180] width 189 height 13
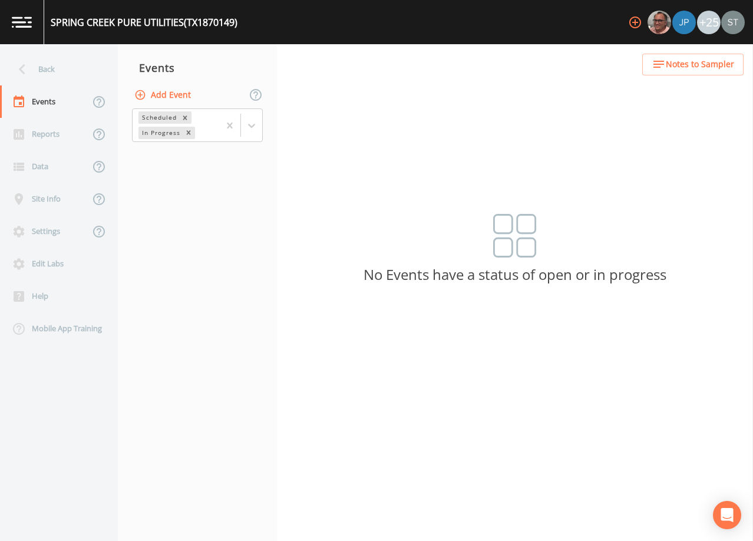
click at [167, 93] on button "Add Event" at bounding box center [164, 95] width 64 height 22
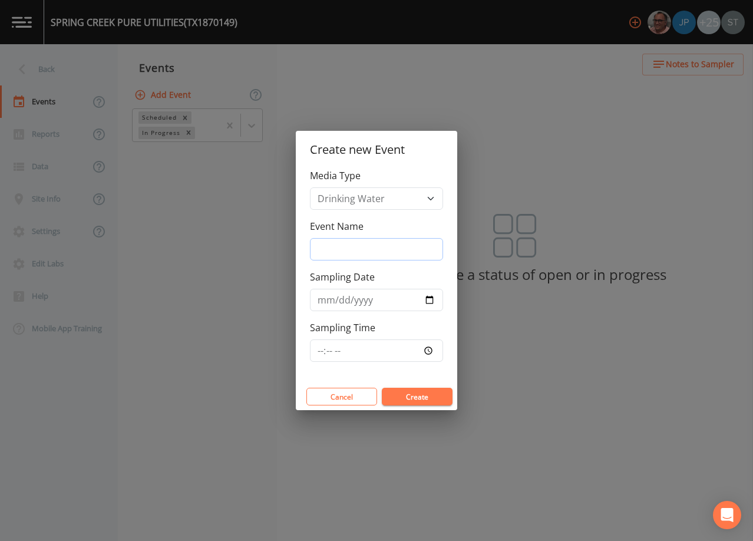
drag, startPoint x: 365, startPoint y: 249, endPoint x: 370, endPoint y: 255, distance: 7.9
click at [365, 249] on input "Event Name" at bounding box center [376, 249] width 133 height 22
click at [320, 298] on input "Sampling Date" at bounding box center [376, 300] width 133 height 22
click at [420, 396] on button "Create" at bounding box center [417, 397] width 71 height 18
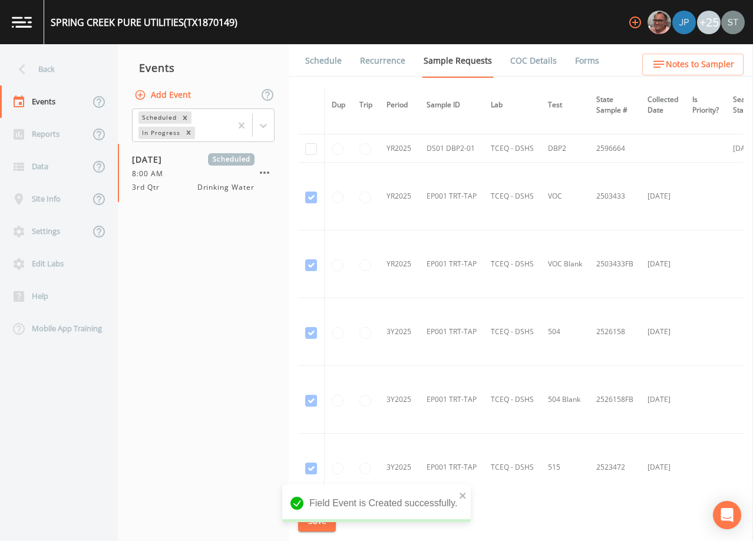
scroll to position [530, 0]
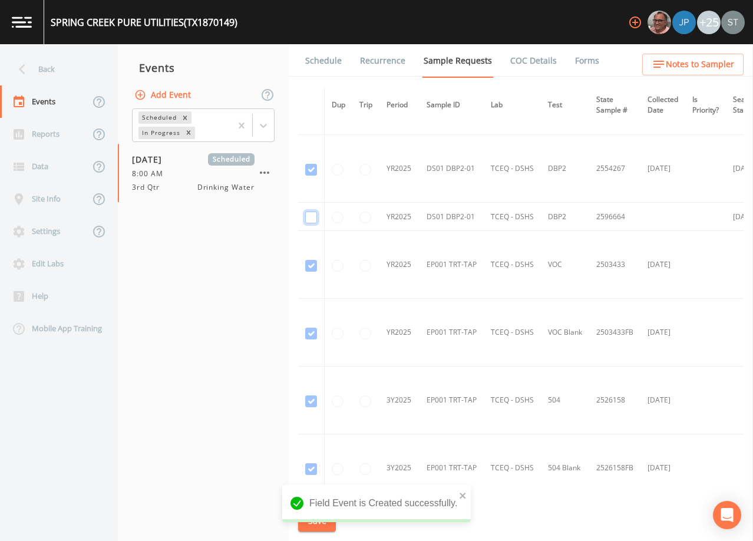
click at [312, 217] on input "checkbox" at bounding box center [311, 218] width 12 height 12
click at [322, 523] on button "Save" at bounding box center [317, 521] width 38 height 22
click at [332, 75] on link "Schedule" at bounding box center [323, 60] width 40 height 33
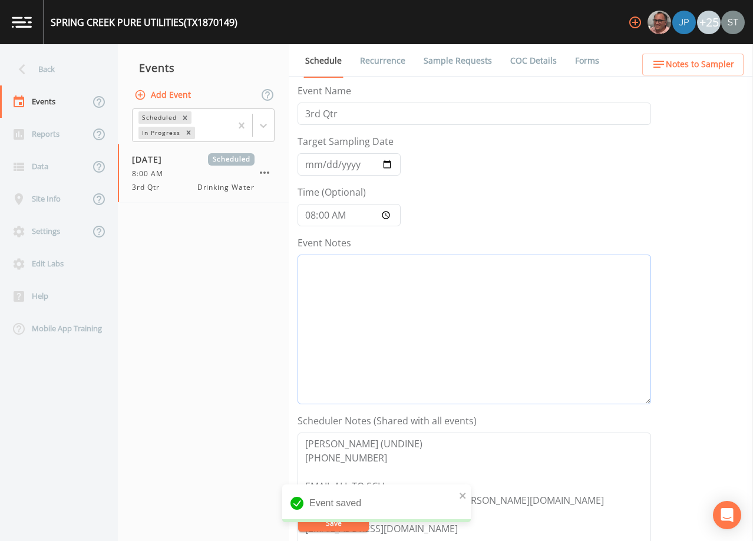
click at [380, 288] on textarea "Event Notes" at bounding box center [475, 330] width 354 height 150
click at [726, 63] on span "Notes to Sampler" at bounding box center [700, 64] width 68 height 15
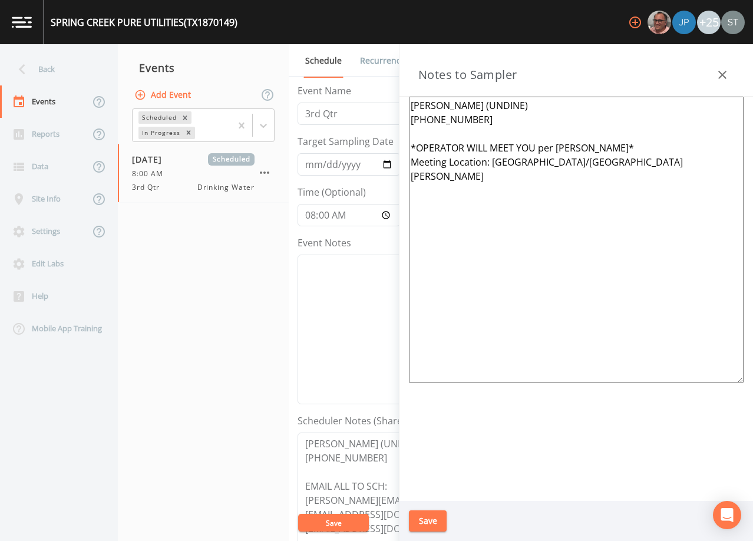
drag, startPoint x: 711, startPoint y: 164, endPoint x: 351, endPoint y: 80, distance: 369.0
click at [323, 78] on div "Back Events Reports Data Site Info Settings Edit Labs Help Mobile App Training …" at bounding box center [376, 292] width 753 height 497
paste textarea
drag, startPoint x: 720, startPoint y: 158, endPoint x: 366, endPoint y: 80, distance: 362.1
click at [366, 80] on div "Back Events Reports Data Site Info Settings Edit Labs Help Mobile App Training …" at bounding box center [376, 292] width 753 height 497
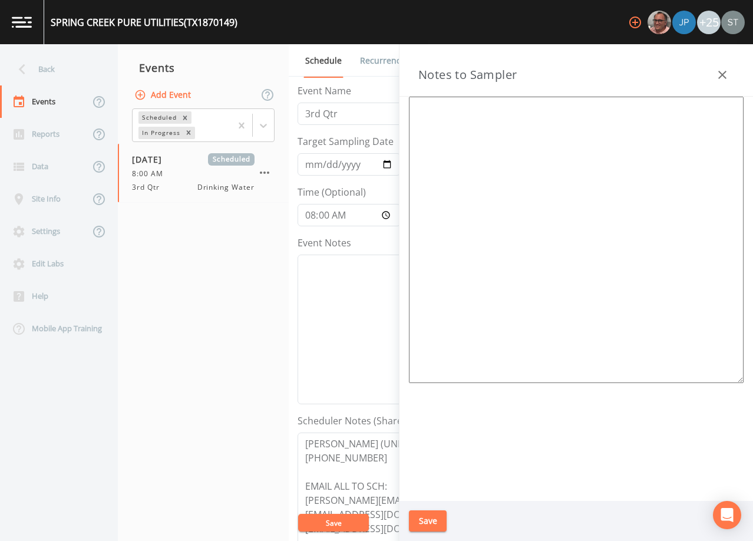
click at [619, 223] on textarea at bounding box center [576, 240] width 335 height 286
paste textarea "*Operator- [PERSON_NAME] [PHONE_NUMBER]* Meeting Location: [STREET_ADDRESS][PER…"
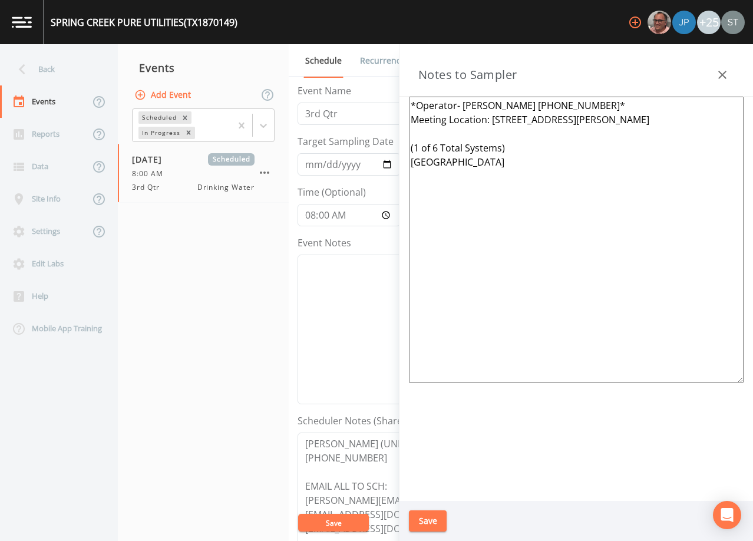
click at [453, 105] on textarea "*Operator- [PERSON_NAME] [PHONE_NUMBER]* Meeting Location: [STREET_ADDRESS][PER…" at bounding box center [576, 240] width 335 height 286
click at [468, 105] on textarea "*Operator- [PERSON_NAME] [PHONE_NUMBER]* Meeting Location: [STREET_ADDRESS][PER…" at bounding box center [576, 240] width 335 height 286
paste textarea "[PERSON_NAME] [PHONE_NUMBER] [PHONE_NUMBER] (cell)"
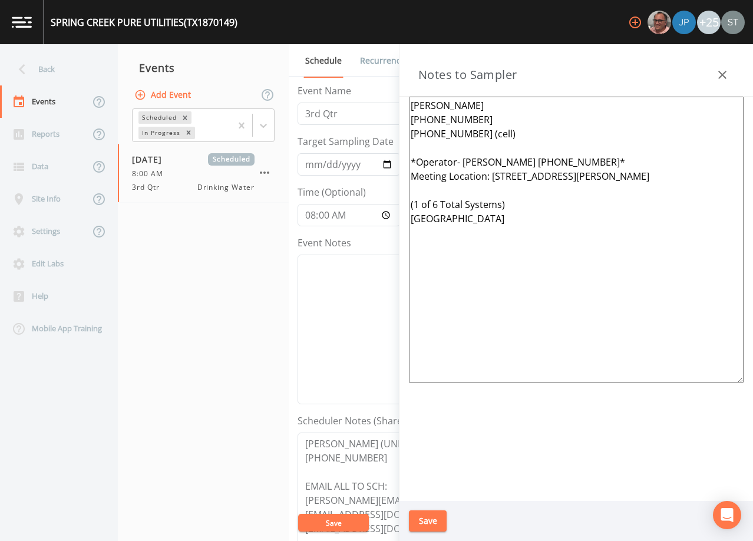
click at [428, 520] on button "Save" at bounding box center [428, 521] width 38 height 22
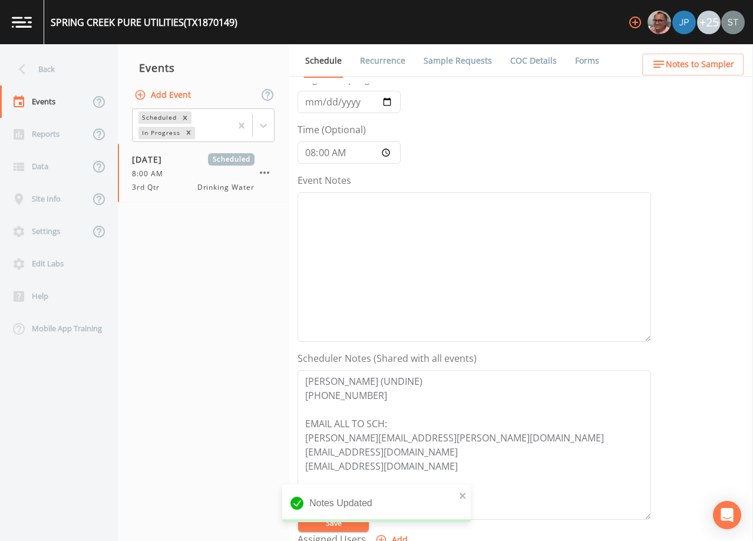
scroll to position [118, 0]
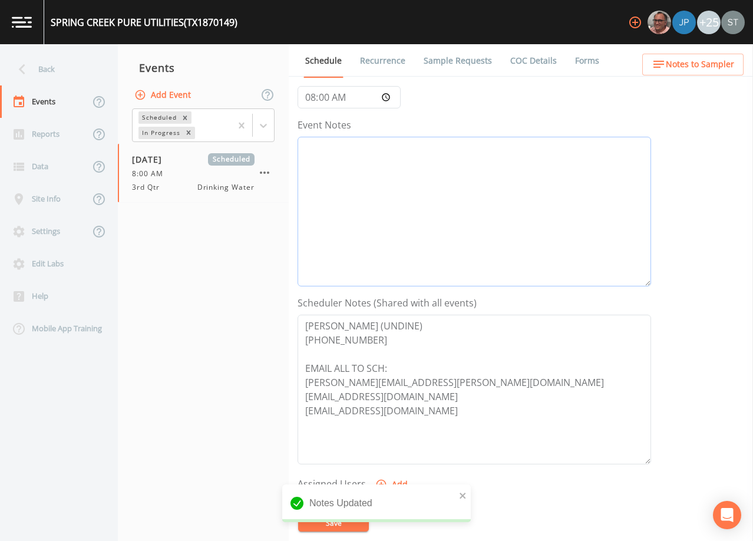
click at [487, 206] on textarea "Event Notes" at bounding box center [475, 212] width 354 height 150
click at [510, 185] on textarea "Event Notes" at bounding box center [475, 212] width 354 height 150
paste textarea "[DATE]10:45 Email Sent [DATE]11:32 Confirmed Appt"
drag, startPoint x: 463, startPoint y: 423, endPoint x: 266, endPoint y: 306, distance: 228.8
click at [266, 306] on div "Back Events Reports Data Site Info Settings Edit Labs Help Mobile App Training …" at bounding box center [376, 292] width 753 height 497
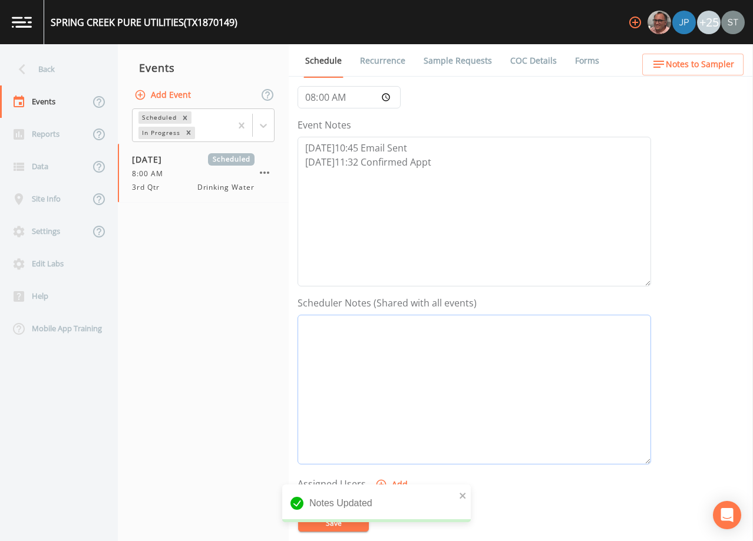
click at [477, 344] on textarea "Event Notes" at bounding box center [475, 390] width 354 height 150
paste textarea "[PERSON_NAME] [PHONE_NUMBER] [PHONE_NUMBER] (cell) EMAIL ALL TO SCH: [PERSON_NA…"
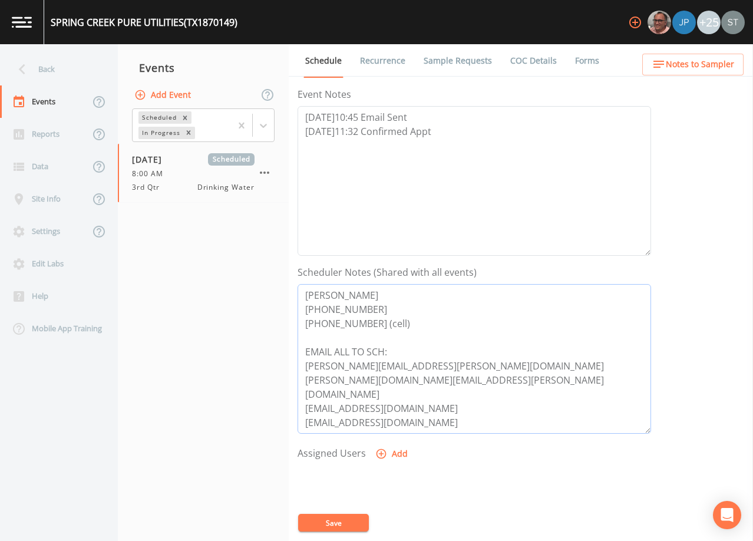
scroll to position [177, 0]
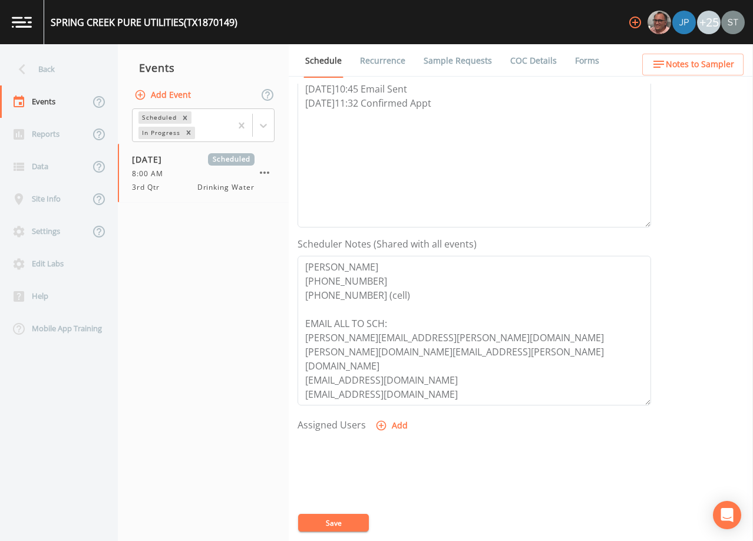
click at [387, 426] on button "Add" at bounding box center [392, 426] width 39 height 22
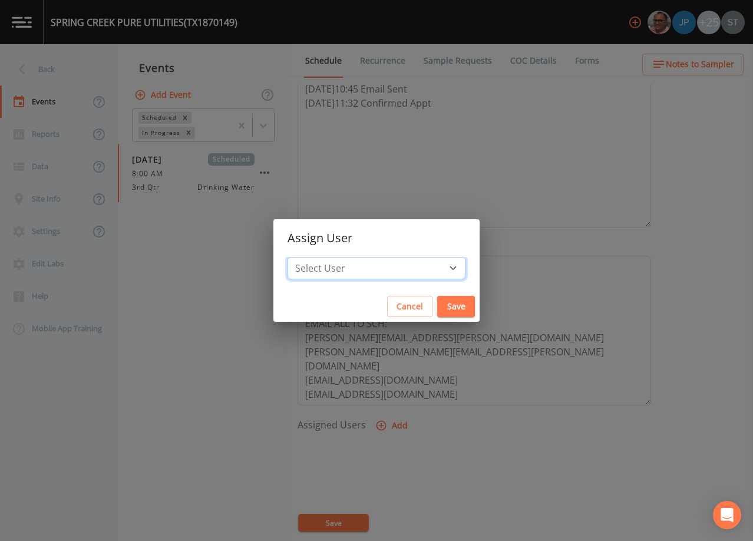
click at [383, 265] on select "Select User [PERSON_NAME] [PERSON_NAME] [PERSON_NAME] [PERSON_NAME] [PERSON_NAM…" at bounding box center [377, 268] width 178 height 22
click at [314, 257] on select "Select User [PERSON_NAME] [PERSON_NAME] [PERSON_NAME] [PERSON_NAME] [PERSON_NAM…" at bounding box center [377, 268] width 178 height 22
click at [437, 304] on button "Save" at bounding box center [456, 307] width 38 height 22
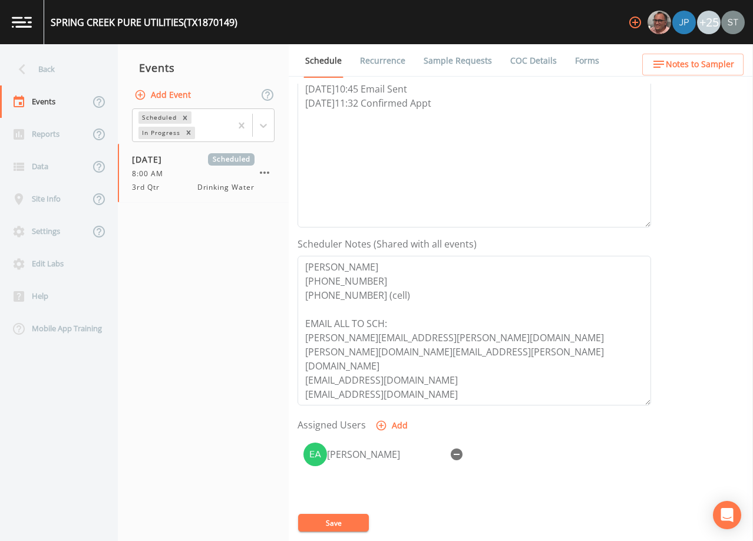
click at [341, 524] on button "Save" at bounding box center [333, 523] width 71 height 18
click at [726, 65] on span "Notes to Sampler" at bounding box center [700, 64] width 68 height 15
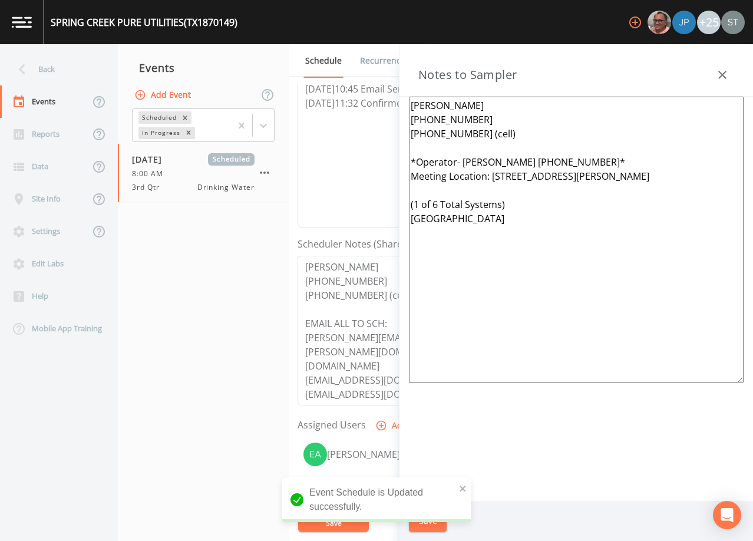
click at [724, 67] on button "button" at bounding box center [723, 75] width 24 height 24
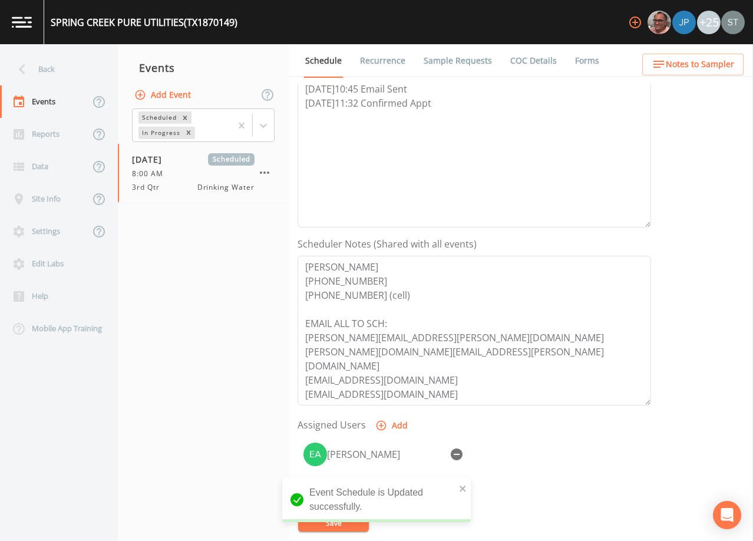
click at [436, 65] on link "Sample Requests" at bounding box center [458, 60] width 72 height 33
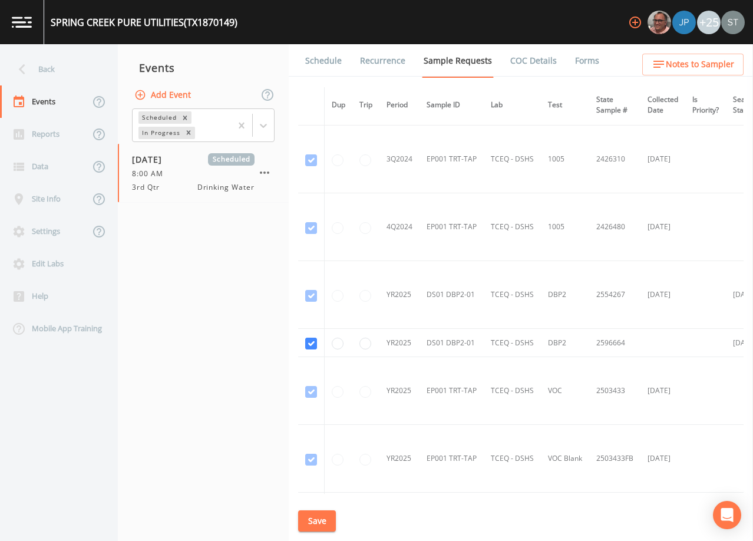
scroll to position [530, 0]
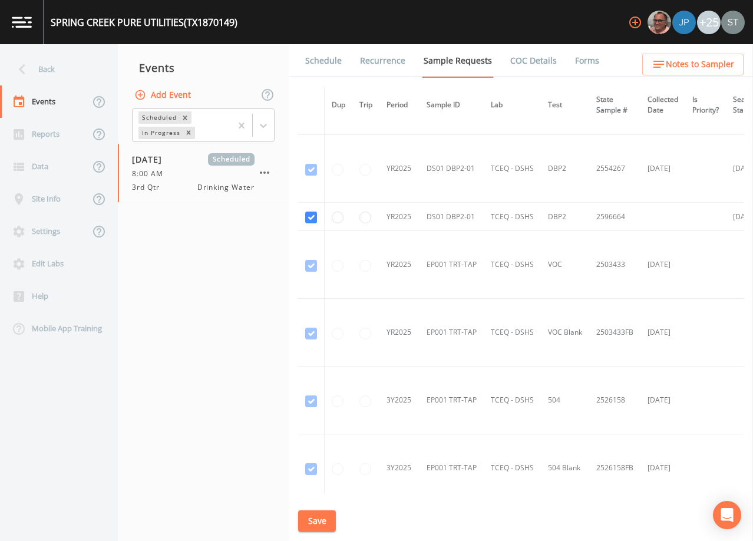
click at [327, 63] on link "Schedule" at bounding box center [323, 60] width 40 height 33
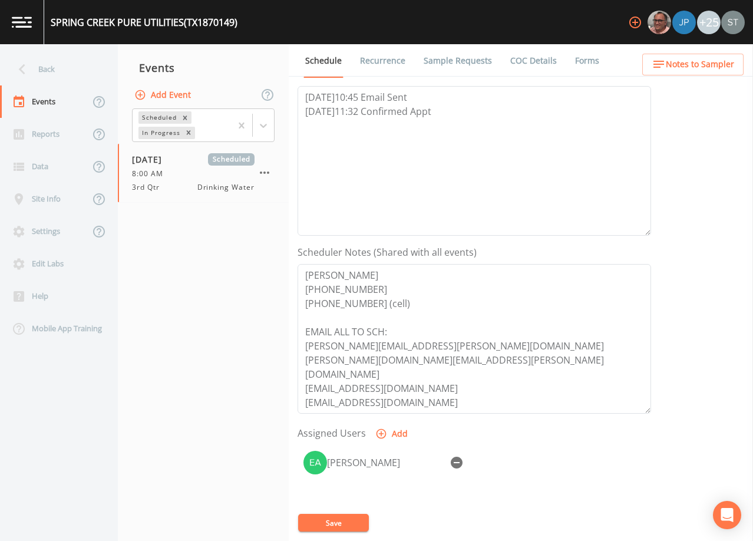
scroll to position [177, 0]
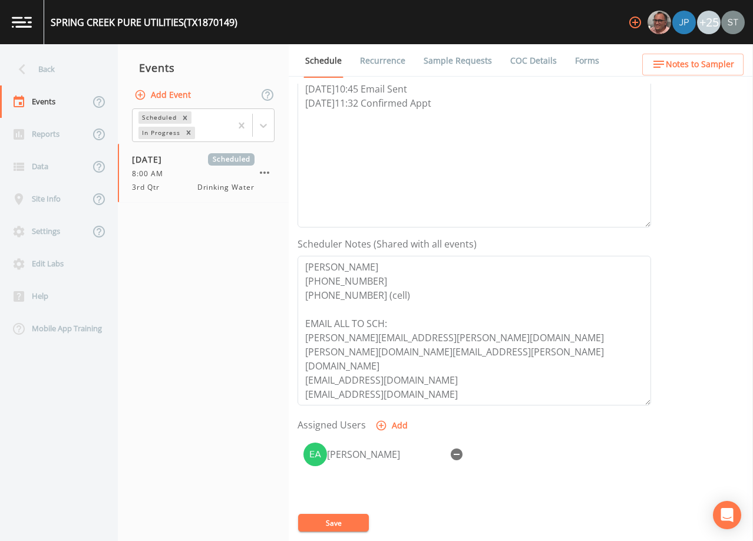
click at [738, 62] on button "Notes to Sampler" at bounding box center [692, 65] width 101 height 22
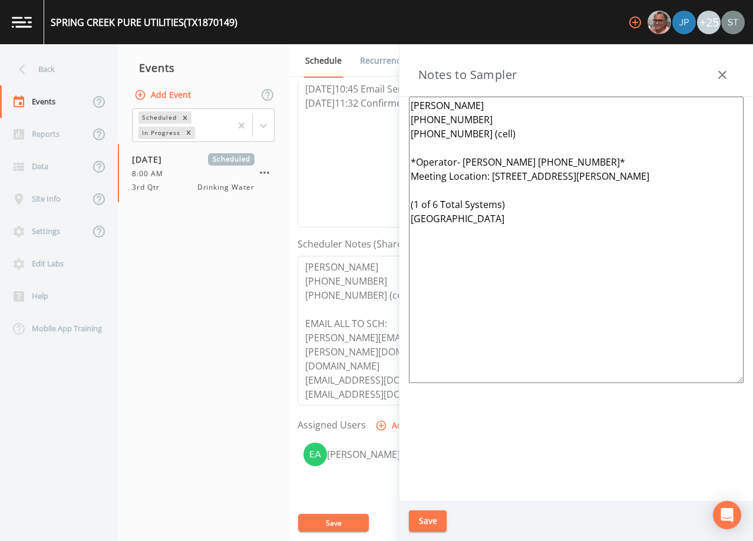
click at [713, 72] on div "Notes to Sampler" at bounding box center [576, 70] width 354 height 52
click at [726, 70] on icon "button" at bounding box center [722, 75] width 14 height 14
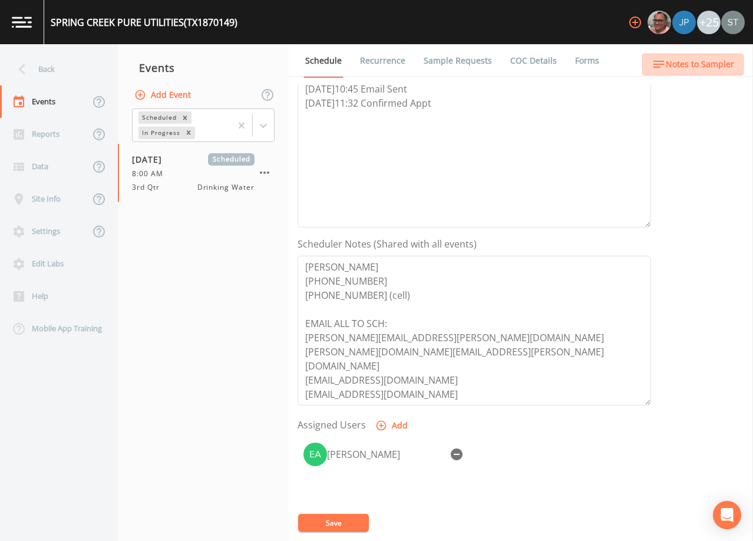
click at [721, 65] on span "Notes to Sampler" at bounding box center [700, 64] width 68 height 15
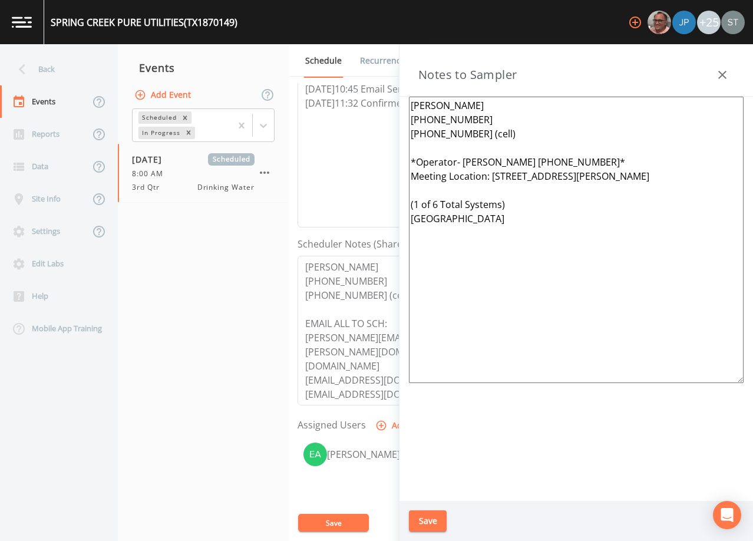
click at [722, 64] on button "button" at bounding box center [723, 75] width 24 height 24
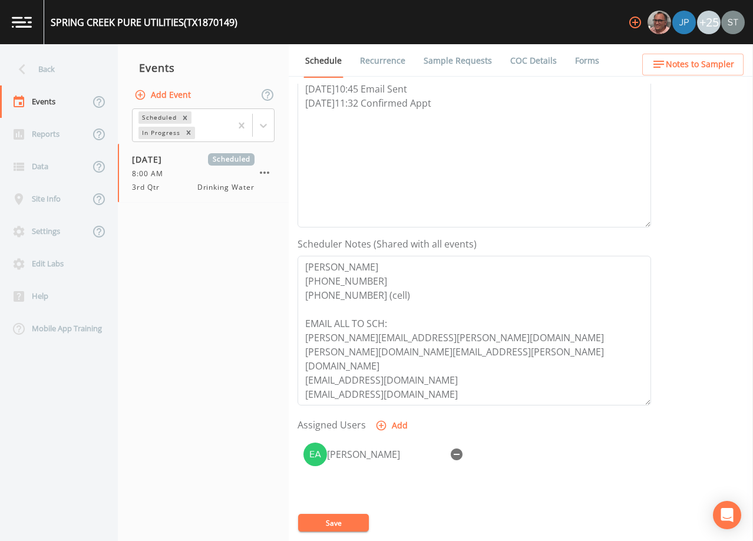
click at [340, 519] on button "Save" at bounding box center [333, 523] width 71 height 18
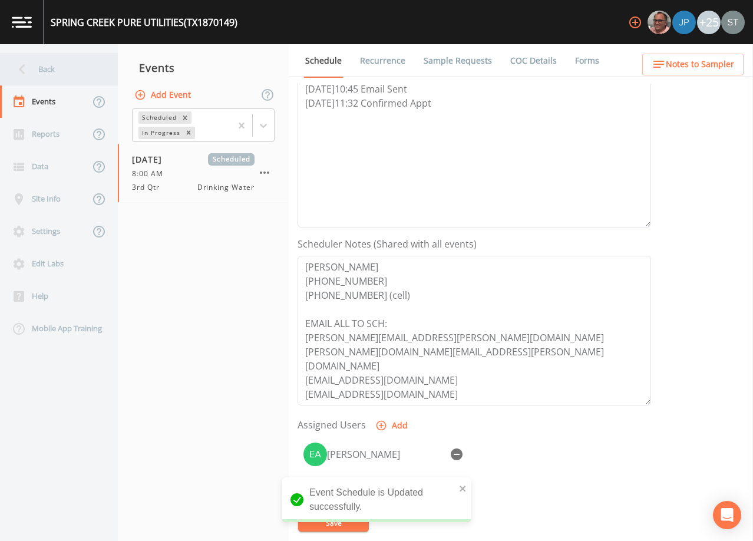
click at [42, 71] on div "Back" at bounding box center [53, 69] width 106 height 32
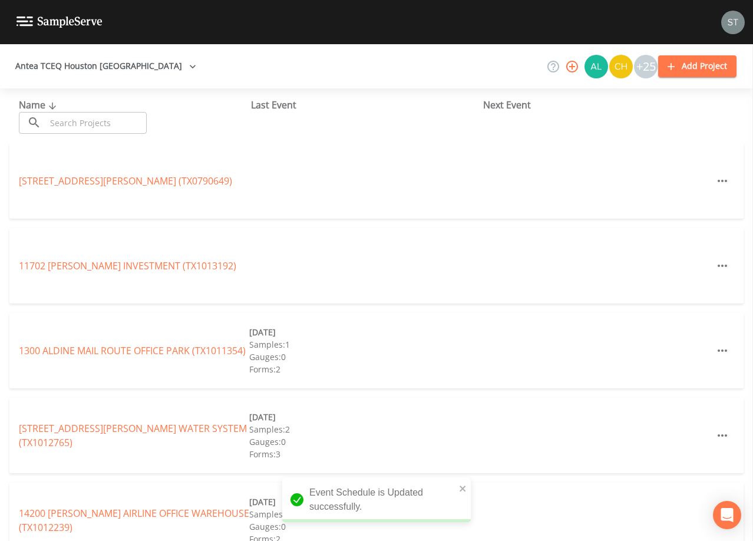
click at [97, 121] on input "text" at bounding box center [96, 123] width 101 height 22
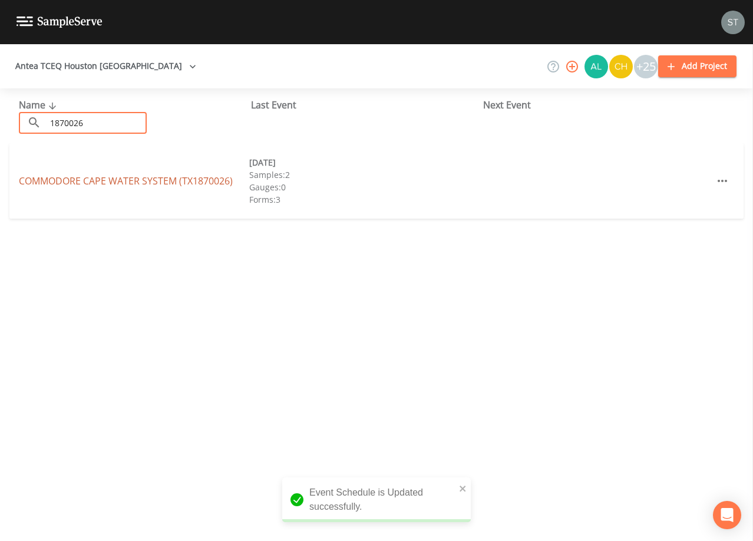
click at [191, 176] on link "COMMODORE CAPE WATER SYSTEM (TX1870026)" at bounding box center [126, 180] width 214 height 13
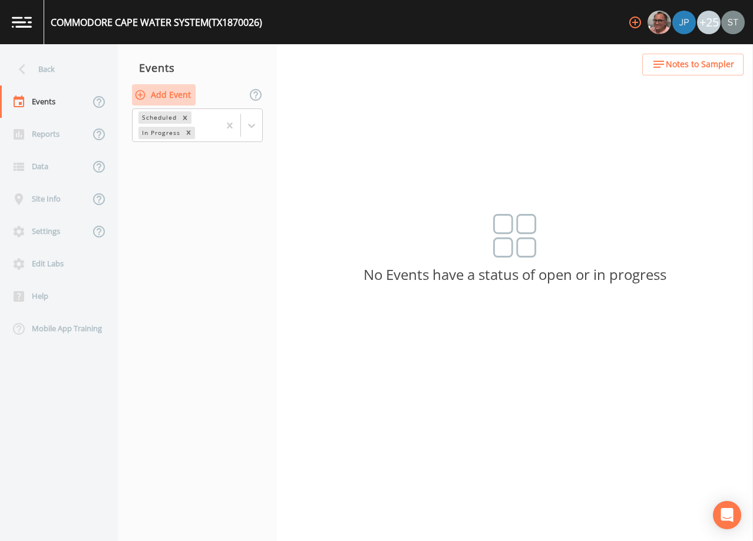
click at [165, 90] on button "Add Event" at bounding box center [164, 95] width 64 height 22
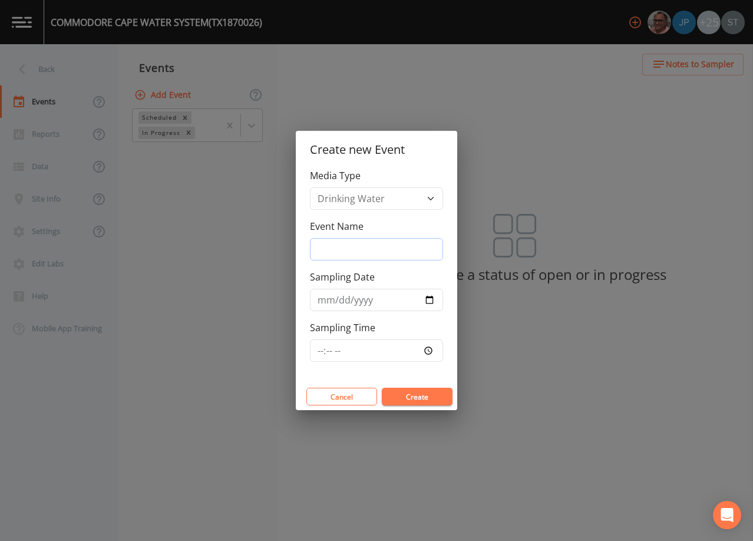
click at [352, 245] on input "Event Name" at bounding box center [376, 249] width 133 height 22
click at [325, 299] on input "Sampling Date" at bounding box center [376, 300] width 133 height 22
click at [432, 394] on button "Create" at bounding box center [417, 397] width 71 height 18
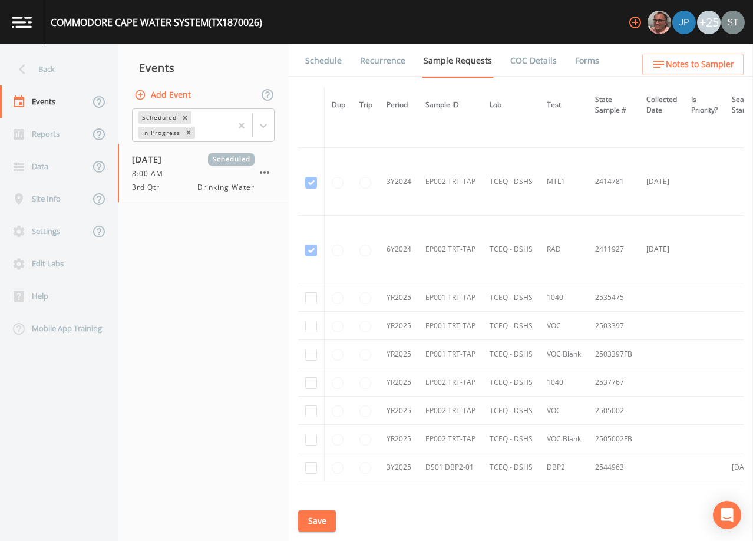
scroll to position [1061, 0]
click at [311, 466] on input "checkbox" at bounding box center [311, 467] width 12 height 12
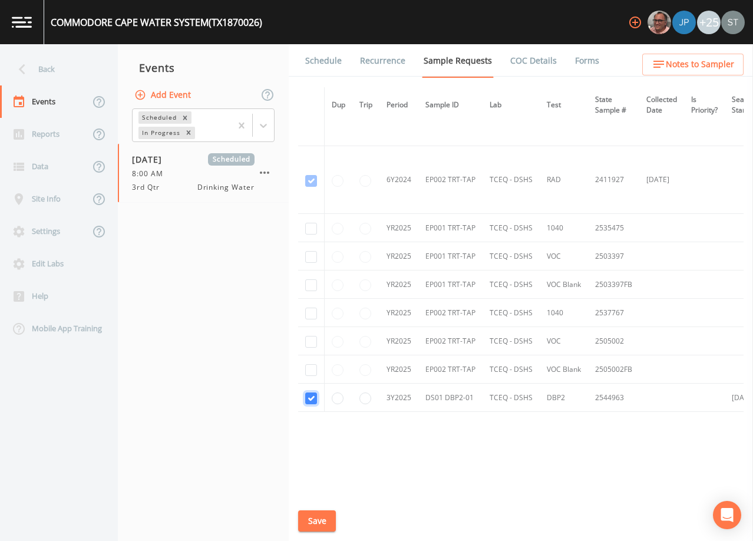
scroll to position [1144, 0]
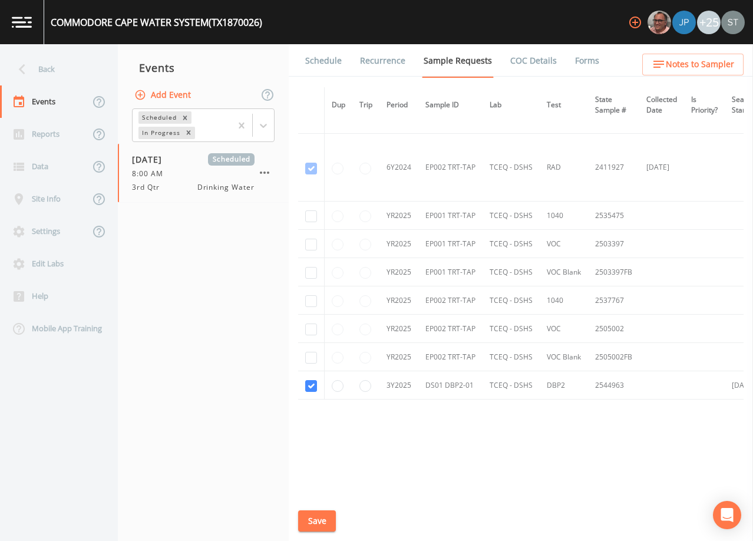
click at [319, 524] on button "Save" at bounding box center [317, 521] width 38 height 22
click at [325, 67] on link "Schedule" at bounding box center [323, 60] width 40 height 33
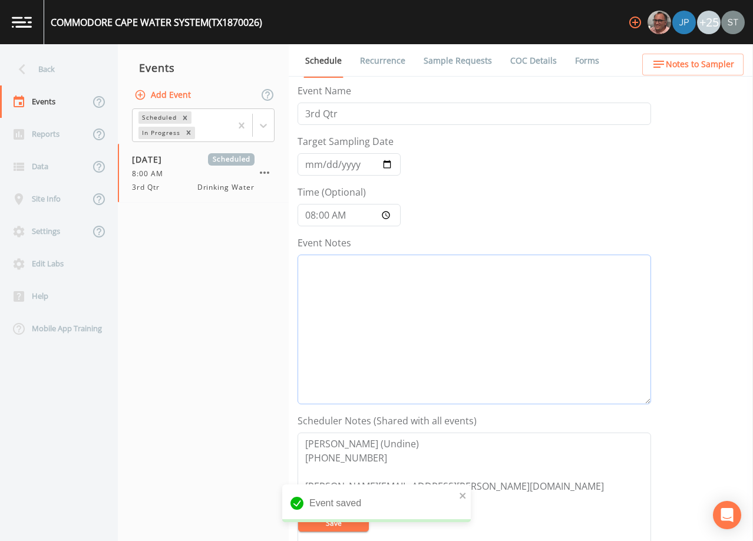
click at [394, 308] on textarea "Event Notes" at bounding box center [475, 330] width 354 height 150
click at [517, 304] on textarea "Event Notes" at bounding box center [475, 330] width 354 height 150
paste textarea "[DATE]10:45 Email Sent [DATE]11:32 Confirmed Appt"
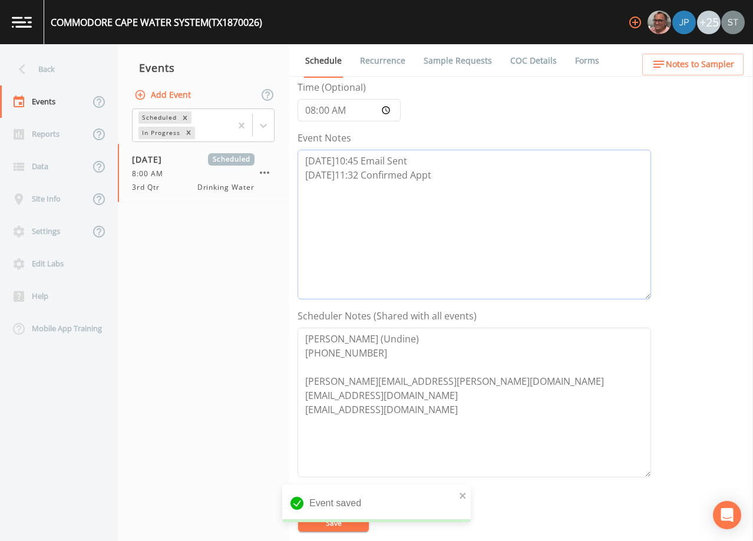
scroll to position [118, 0]
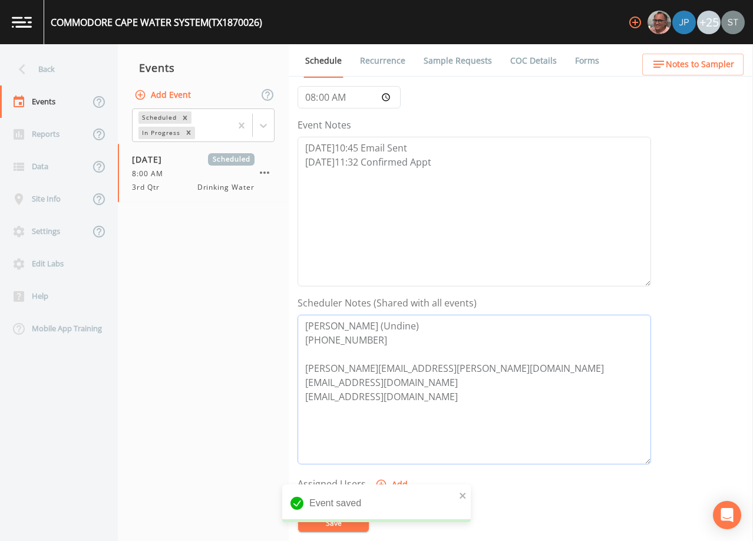
drag, startPoint x: 430, startPoint y: 416, endPoint x: 252, endPoint y: 285, distance: 220.4
click at [252, 285] on div "Back Events Reports Data Site Info Settings Edit Labs Help Mobile App Training …" at bounding box center [376, 292] width 753 height 497
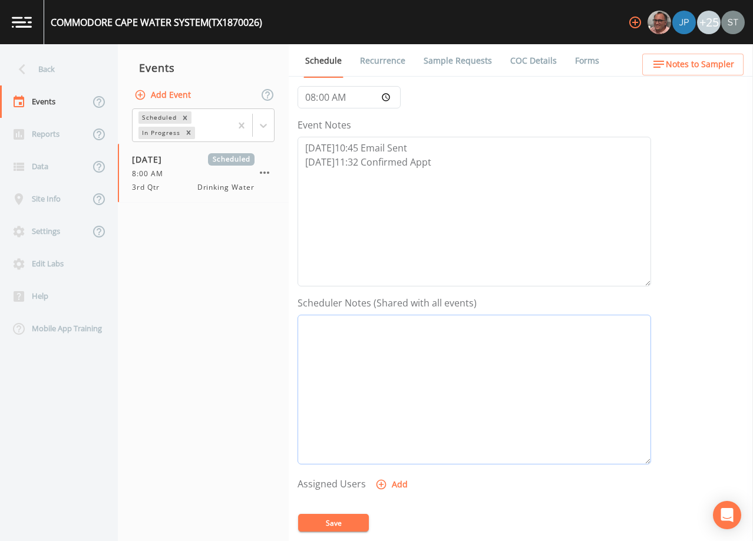
click at [536, 369] on textarea "Event Notes" at bounding box center [475, 390] width 354 height 150
paste textarea "[PERSON_NAME] [PHONE_NUMBER] [PHONE_NUMBER] (cell) EMAIL ALL TO SCH: [PERSON_NA…"
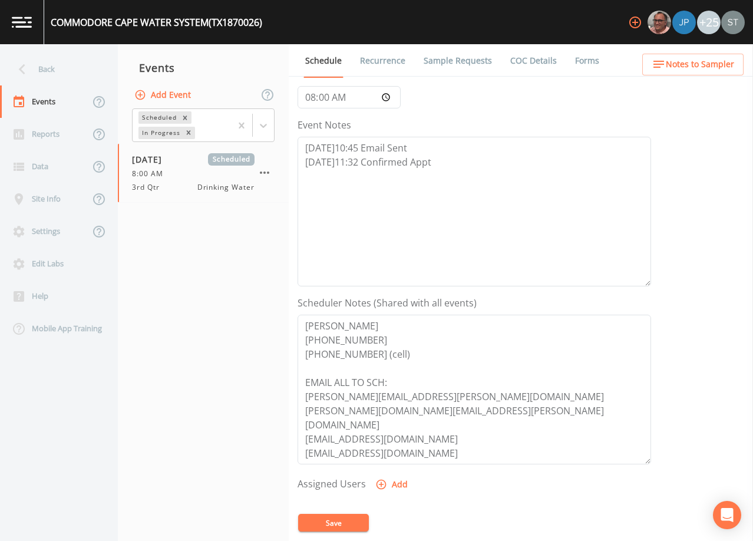
click at [402, 482] on button "Add" at bounding box center [392, 485] width 39 height 22
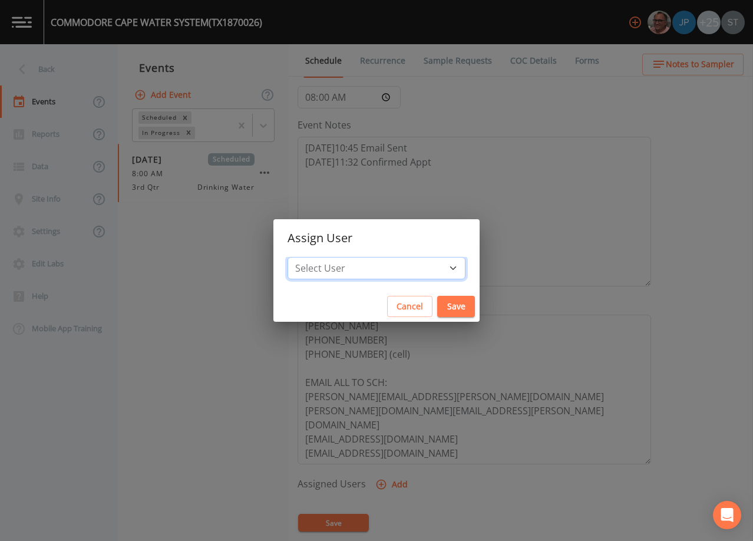
click at [390, 265] on select "Select User [PERSON_NAME] [PERSON_NAME] [PERSON_NAME] [PERSON_NAME] [PERSON_NAM…" at bounding box center [377, 268] width 178 height 22
click at [314, 257] on select "Select User [PERSON_NAME] [PERSON_NAME] [PERSON_NAME] [PERSON_NAME] [PERSON_NAM…" at bounding box center [377, 268] width 178 height 22
click at [437, 302] on button "Save" at bounding box center [456, 307] width 38 height 22
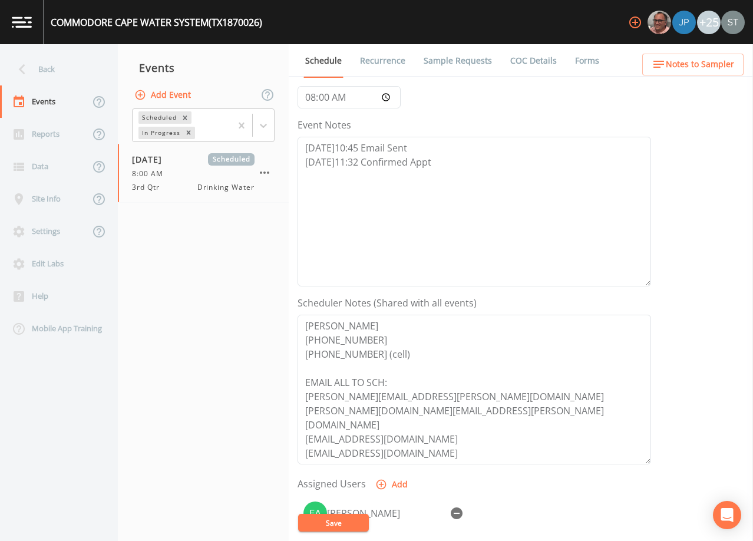
click at [351, 520] on button "Save" at bounding box center [333, 523] width 71 height 18
click at [736, 63] on button "Notes to Sampler" at bounding box center [692, 65] width 101 height 22
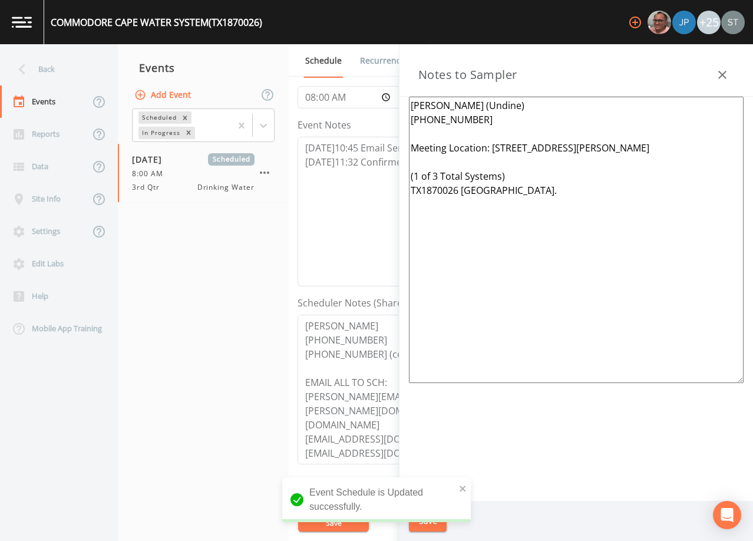
drag, startPoint x: 375, startPoint y: 193, endPoint x: 318, endPoint y: 65, distance: 140.0
click at [287, 62] on div "Back Events Reports Data Site Info Settings Edit Labs Help Mobile App Training …" at bounding box center [376, 292] width 753 height 497
paste textarea "[PERSON_NAME] [PHONE_NUMBER] [PHONE_NUMBER] (cell) EMAIL ALL TO SCH: [PERSON_NA…"
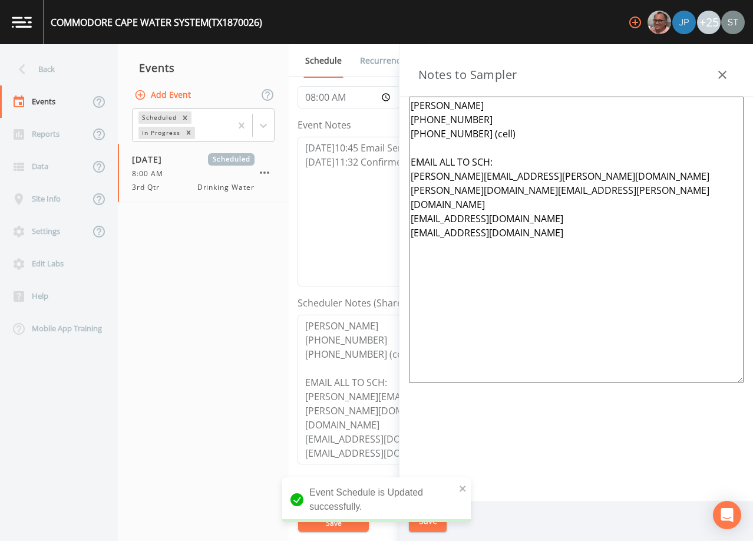
drag, startPoint x: 466, startPoint y: 219, endPoint x: 390, endPoint y: 165, distance: 93.0
click at [390, 165] on div "Back Events Reports Data Site Info Settings Edit Labs Help Mobile App Training …" at bounding box center [376, 292] width 753 height 497
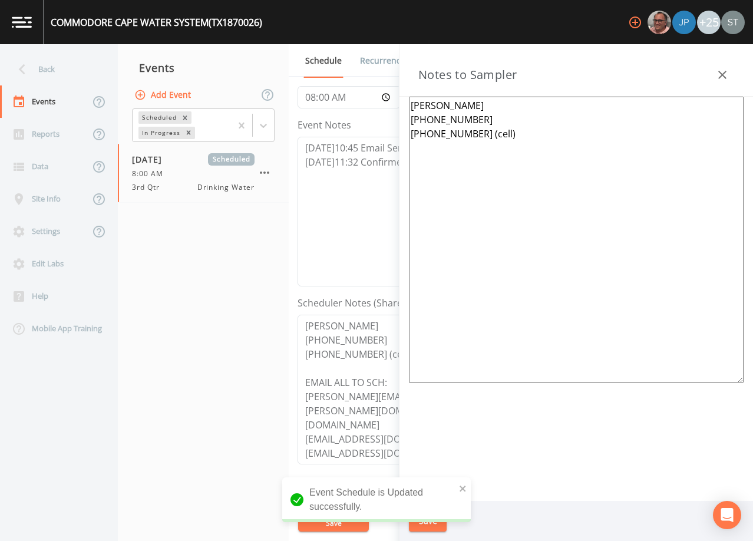
click at [611, 284] on textarea "[PERSON_NAME] [PHONE_NUMBER] [PHONE_NUMBER] (cell)" at bounding box center [576, 240] width 335 height 286
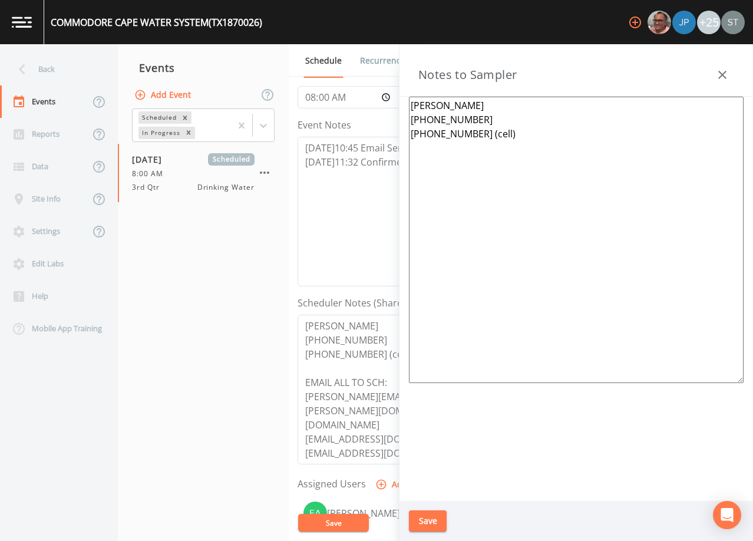
paste textarea "*Operator- [PERSON_NAME] [PHONE_NUMBER]* Meeting Location: [STREET_ADDRESS][PER…"
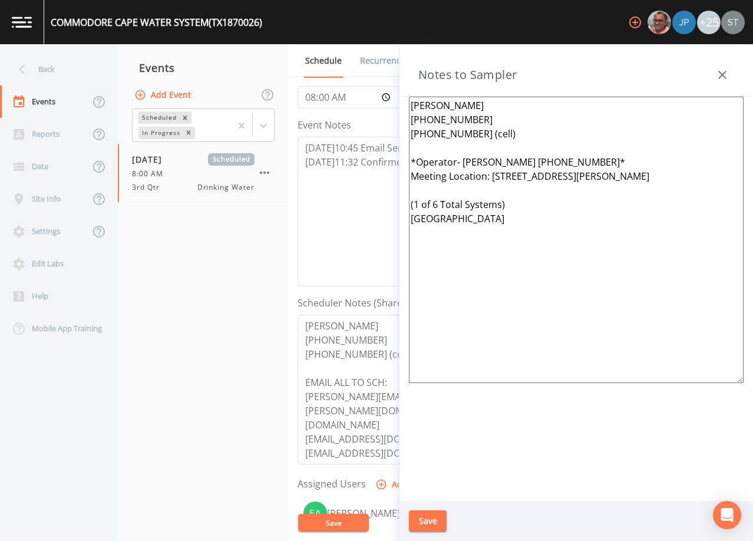
click at [429, 518] on button "Save" at bounding box center [428, 521] width 38 height 22
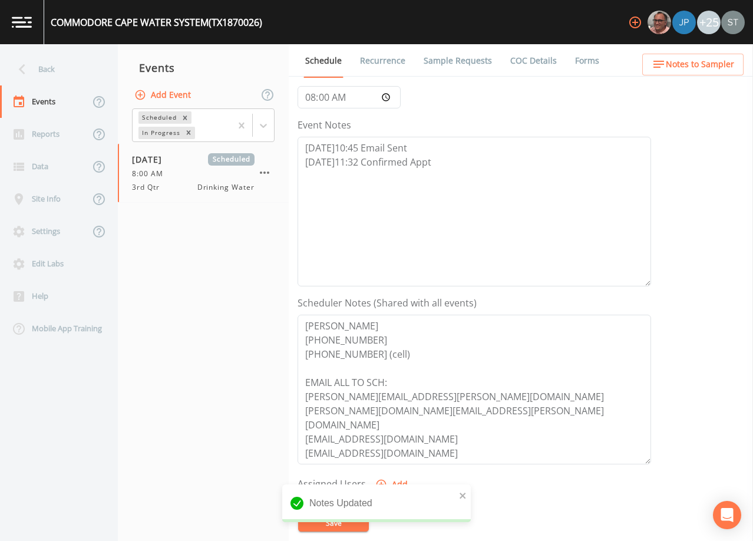
click at [451, 54] on link "Sample Requests" at bounding box center [458, 60] width 72 height 33
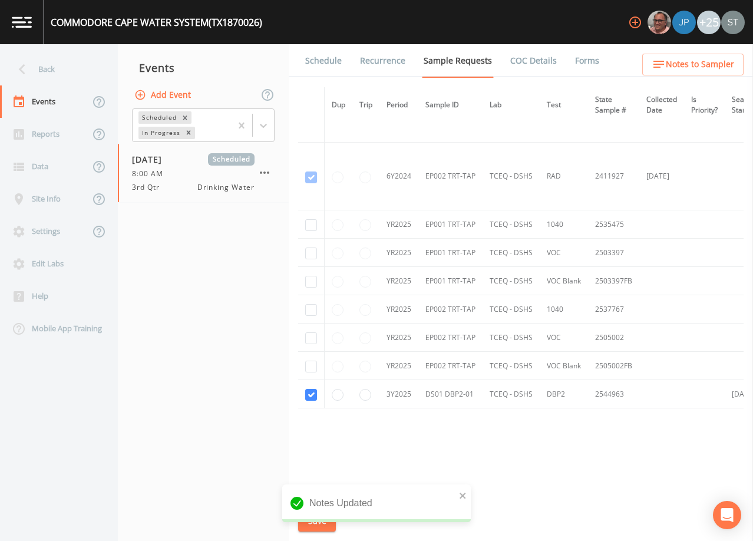
scroll to position [1144, 0]
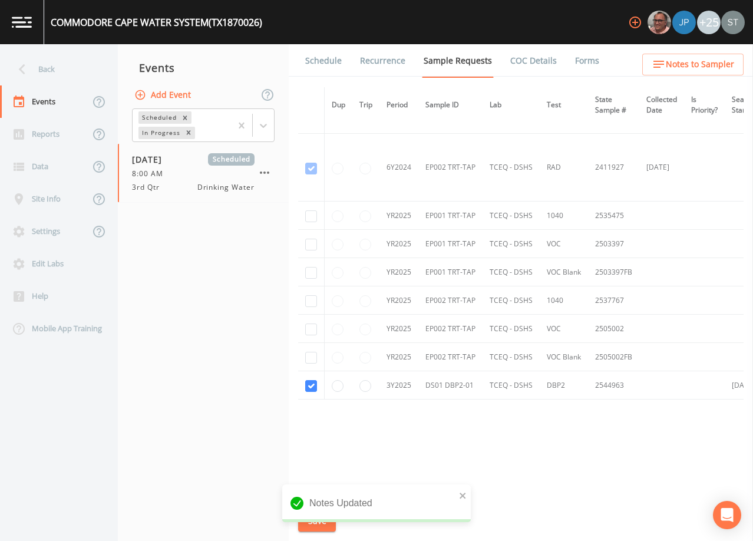
click at [318, 57] on link "Schedule" at bounding box center [323, 60] width 40 height 33
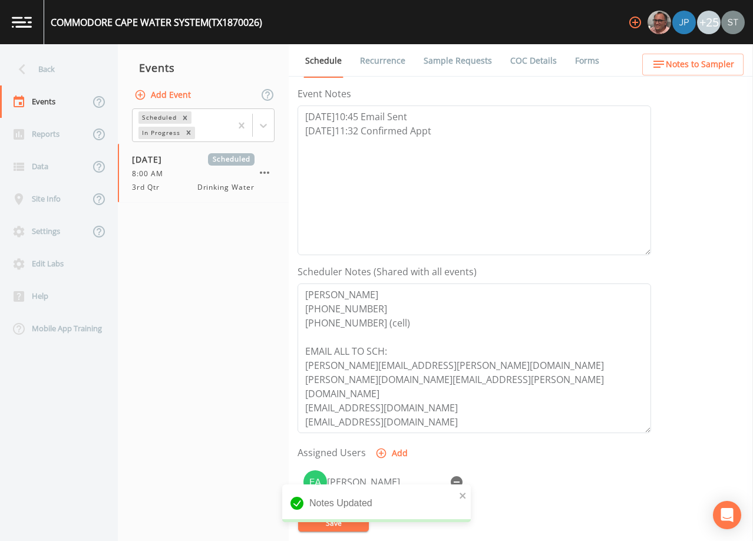
scroll to position [177, 0]
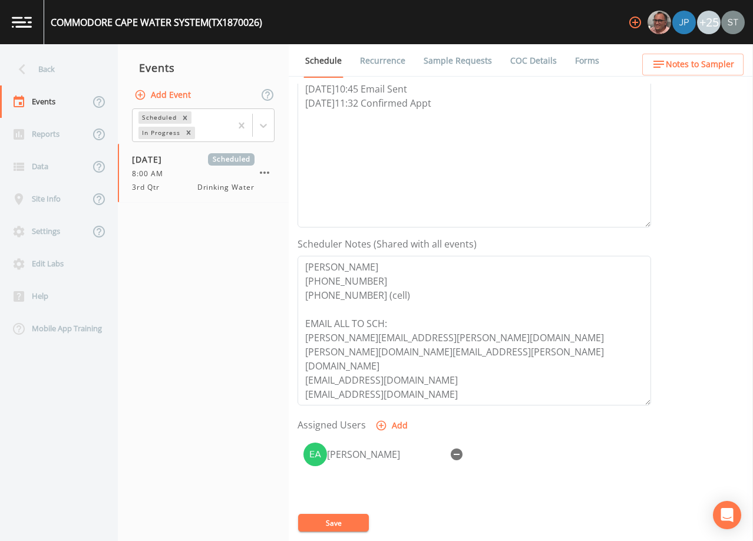
click at [720, 70] on span "Notes to Sampler" at bounding box center [700, 64] width 68 height 15
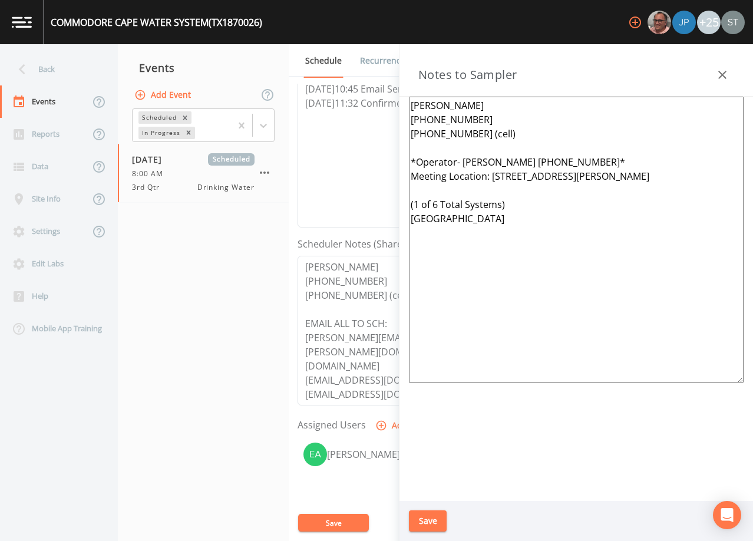
click at [720, 70] on icon "button" at bounding box center [722, 75] width 14 height 14
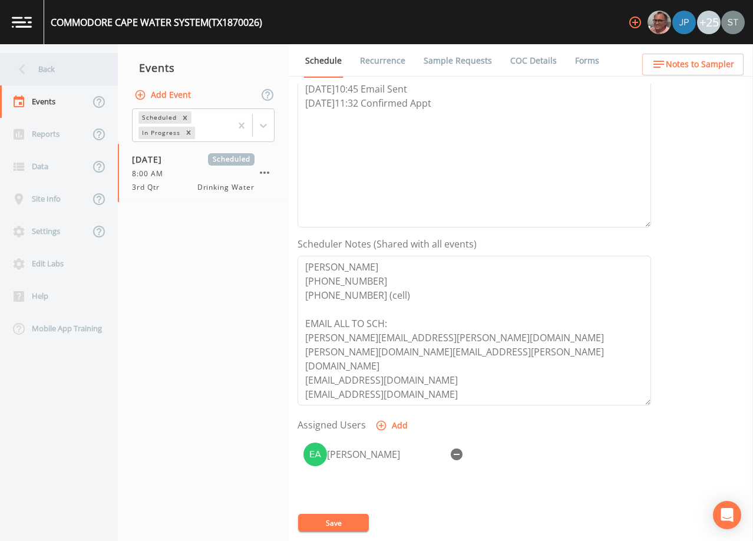
click at [65, 74] on div "Back" at bounding box center [53, 69] width 106 height 32
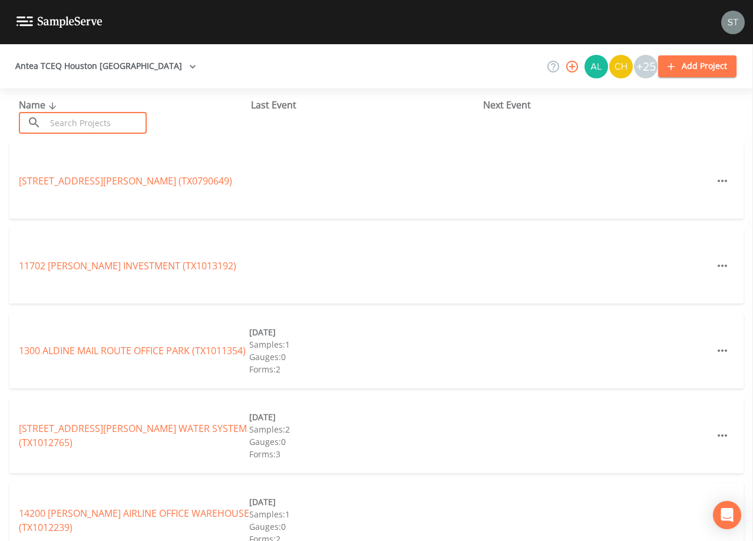
click at [124, 121] on input "text" at bounding box center [96, 123] width 101 height 22
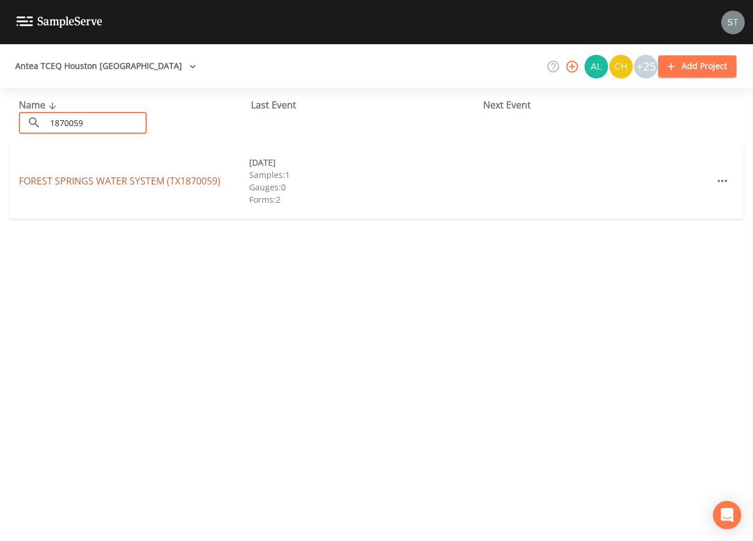
click at [143, 183] on link "FOREST SPRINGS WATER SYSTEM (TX1870059)" at bounding box center [120, 180] width 202 height 13
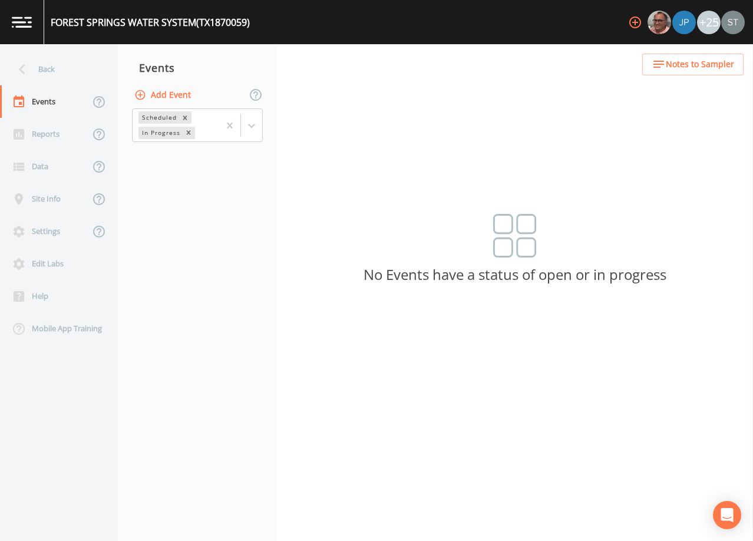
click at [174, 101] on button "Add Event" at bounding box center [164, 95] width 64 height 22
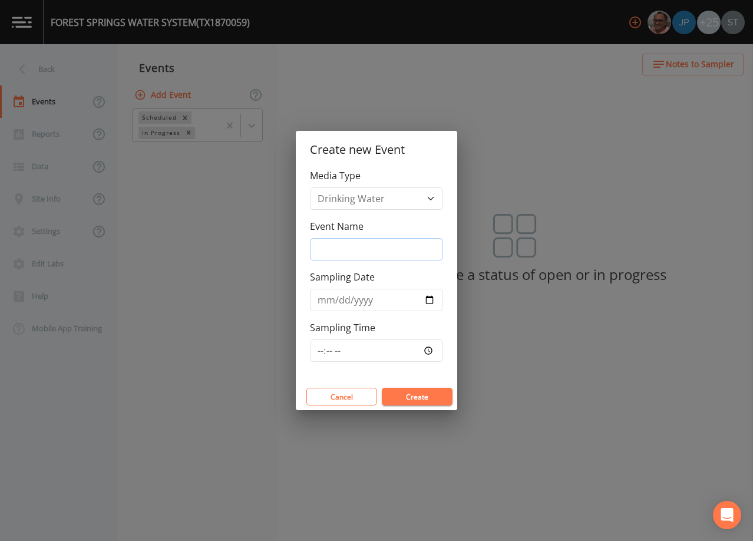
click at [368, 248] on input "Event Name" at bounding box center [376, 249] width 133 height 22
click at [326, 300] on input "Sampling Date" at bounding box center [376, 300] width 133 height 22
click at [432, 389] on button "Create" at bounding box center [417, 397] width 71 height 18
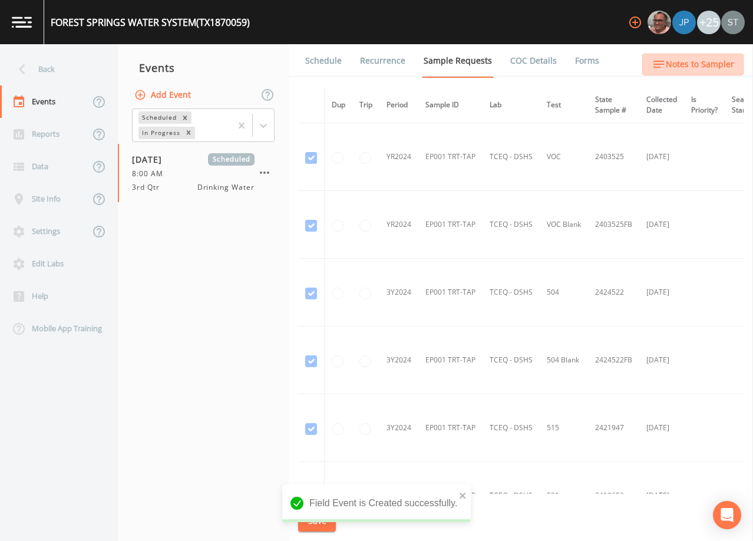
click at [718, 72] on button "Notes to Sampler" at bounding box center [692, 65] width 101 height 22
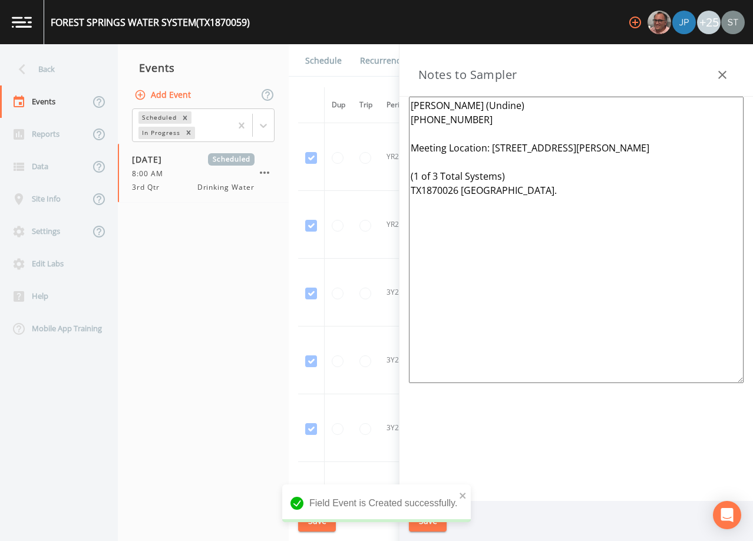
drag, startPoint x: 589, startPoint y: 233, endPoint x: 392, endPoint y: 147, distance: 215.0
click at [392, 147] on div "Back Events Reports Data Site Info Settings Edit Labs Help Mobile App Training …" at bounding box center [376, 292] width 753 height 497
paste textarea "*Operator- [PERSON_NAME] [PHONE_NUMBER]* Meeting Location: [STREET_ADDRESS][PER…"
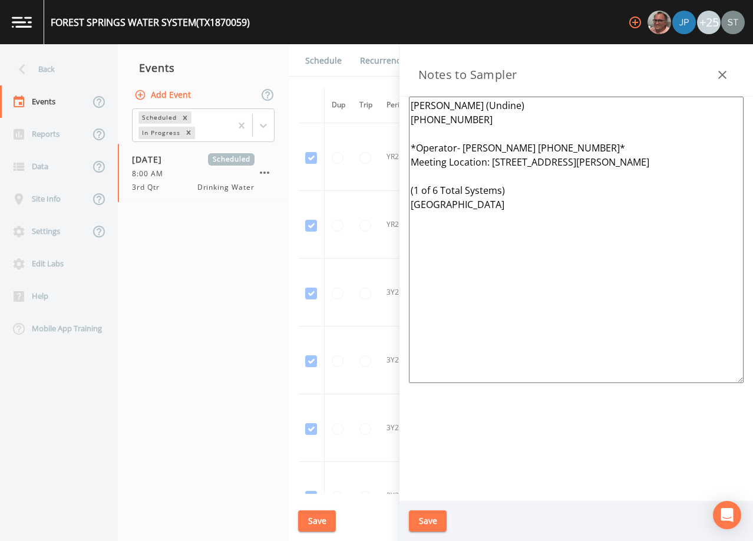
drag, startPoint x: 484, startPoint y: 117, endPoint x: 381, endPoint y: 100, distance: 104.6
click at [381, 100] on div "Back Events Reports Data Site Info Settings Edit Labs Help Mobile App Training …" at bounding box center [376, 292] width 753 height 497
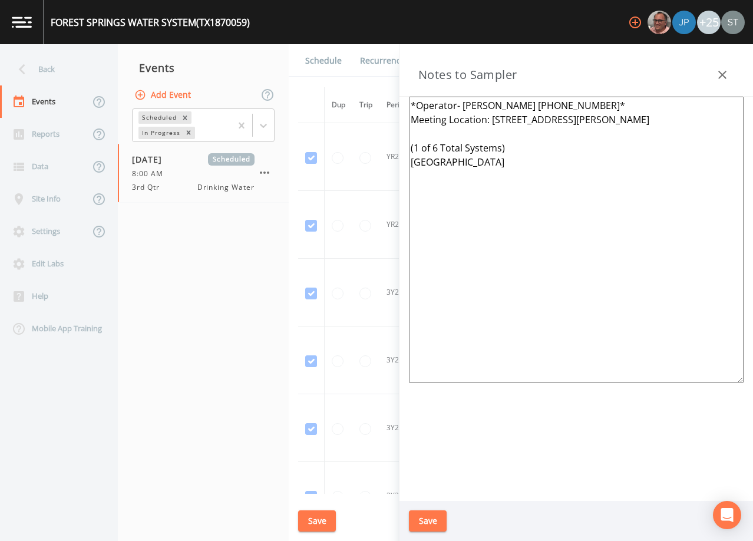
click at [493, 107] on textarea "*Operator- [PERSON_NAME] [PHONE_NUMBER]* Meeting Location: [STREET_ADDRESS][PER…" at bounding box center [576, 240] width 335 height 286
paste textarea "[PERSON_NAME] [PHONE_NUMBER] [PHONE_NUMBER] (cell)"
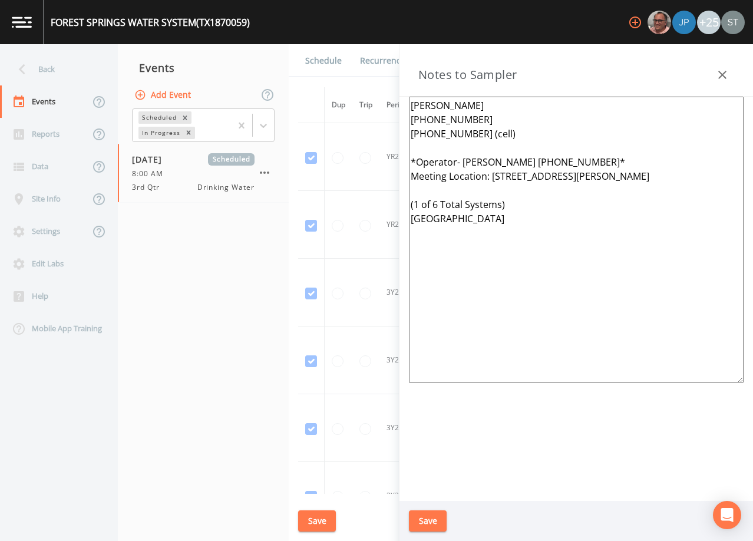
click at [430, 516] on button "Save" at bounding box center [428, 521] width 38 height 22
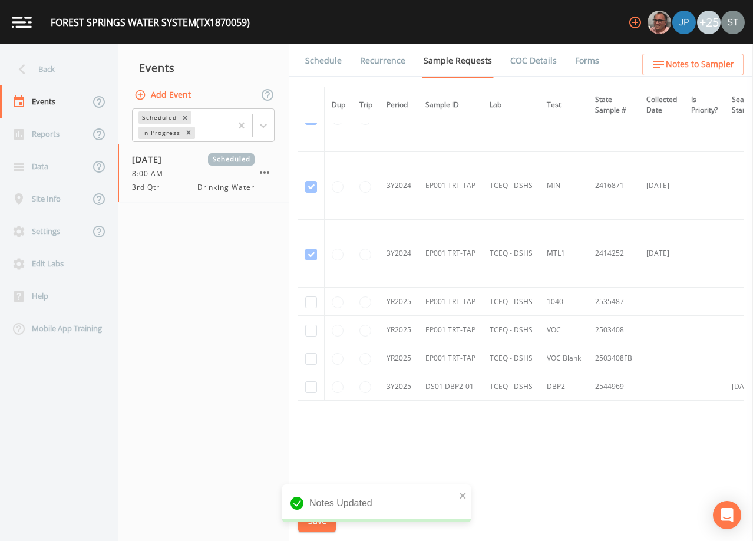
scroll to position [382, 0]
click at [313, 383] on input "checkbox" at bounding box center [311, 386] width 12 height 12
click at [318, 521] on button "Save" at bounding box center [317, 521] width 38 height 22
click at [325, 61] on link "Schedule" at bounding box center [323, 60] width 40 height 33
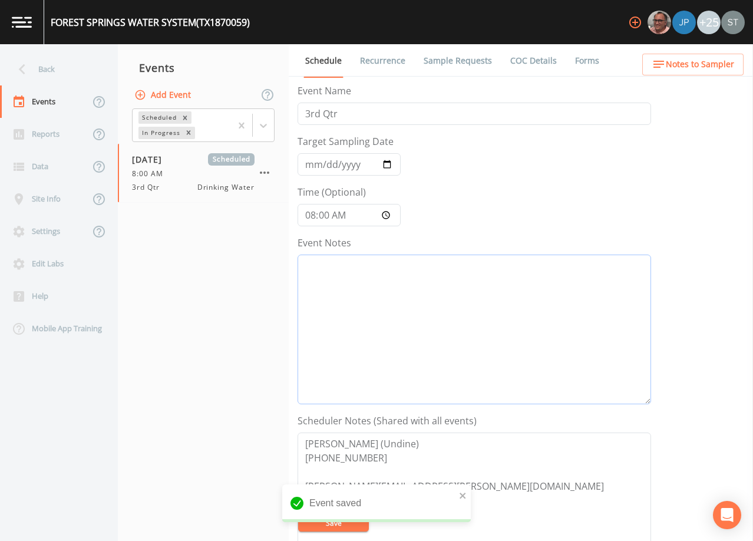
click at [404, 276] on textarea "Event Notes" at bounding box center [475, 330] width 354 height 150
click at [536, 292] on textarea "Event Notes" at bounding box center [475, 330] width 354 height 150
paste textarea "[DATE]10:45 Email Sent [DATE]11:32 Confirmed Appt"
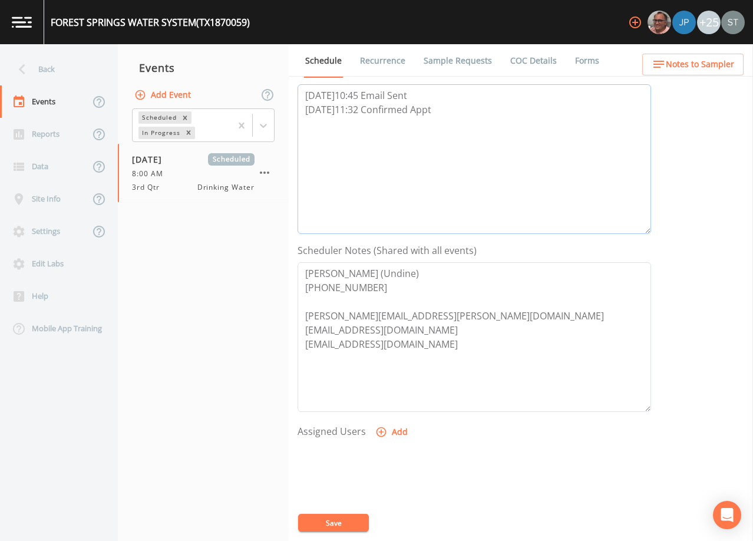
scroll to position [177, 0]
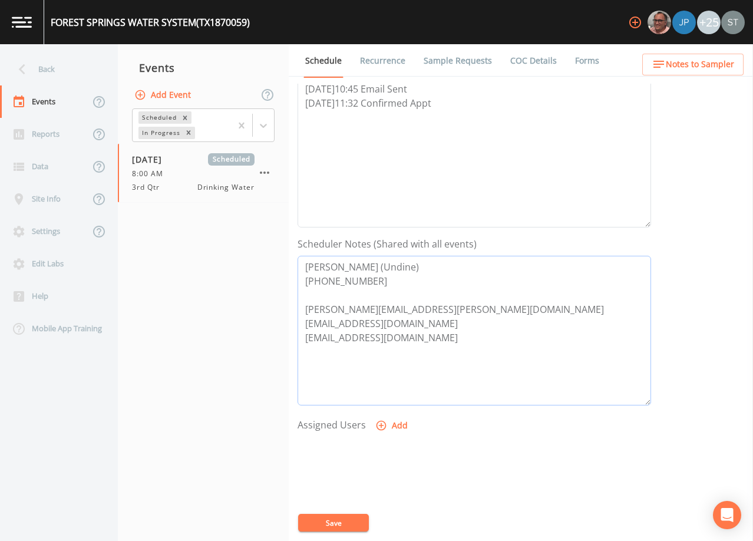
drag, startPoint x: 387, startPoint y: 332, endPoint x: 268, endPoint y: 222, distance: 162.6
click at [268, 222] on div "Back Events Reports Data Site Info Settings Edit Labs Help Mobile App Training …" at bounding box center [376, 292] width 753 height 497
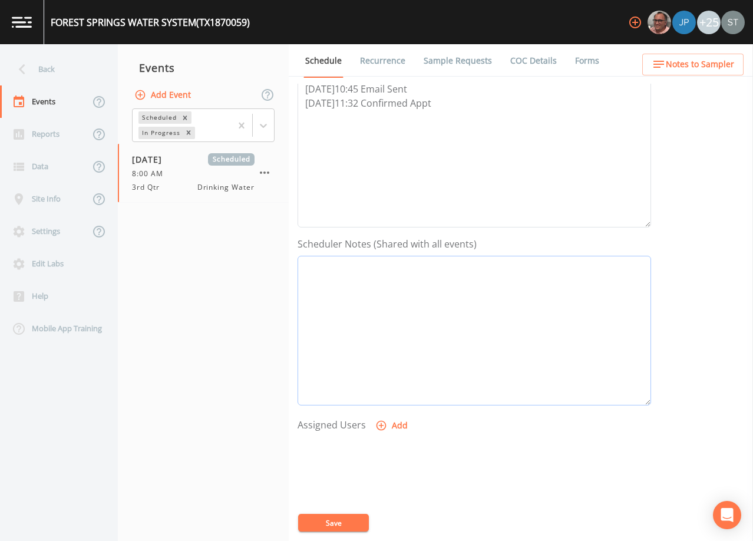
click at [523, 308] on textarea "Event Notes" at bounding box center [475, 331] width 354 height 150
paste textarea "[PERSON_NAME] [PHONE_NUMBER] [PHONE_NUMBER] (cell) EMAIL ALL TO SCH: [PERSON_NA…"
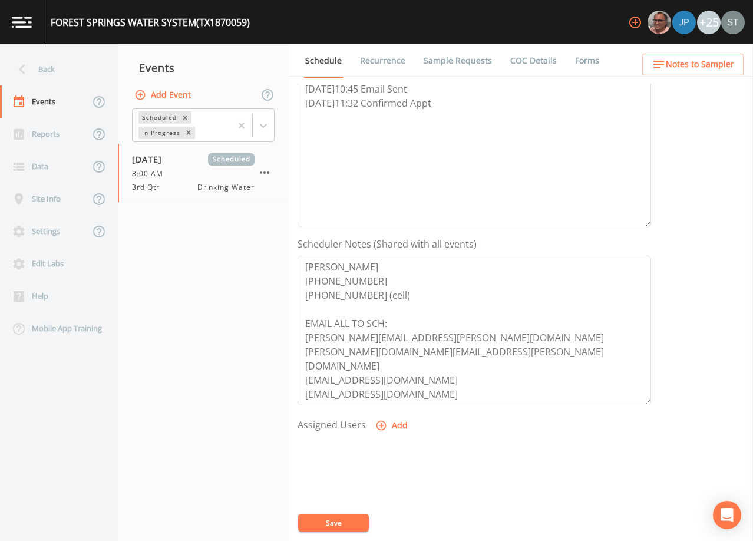
click at [390, 422] on button "Add" at bounding box center [392, 426] width 39 height 22
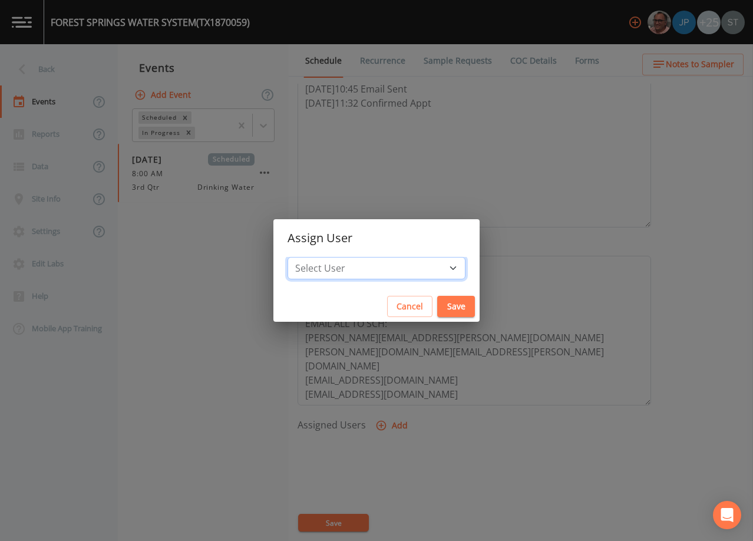
click at [385, 270] on select "Select User [PERSON_NAME] [PERSON_NAME] [PERSON_NAME] [PERSON_NAME] [PERSON_NAM…" at bounding box center [377, 268] width 178 height 22
click at [314, 257] on select "Select User [PERSON_NAME] [PERSON_NAME] [PERSON_NAME] [PERSON_NAME] [PERSON_NAM…" at bounding box center [377, 268] width 178 height 22
click at [437, 306] on button "Save" at bounding box center [456, 307] width 38 height 22
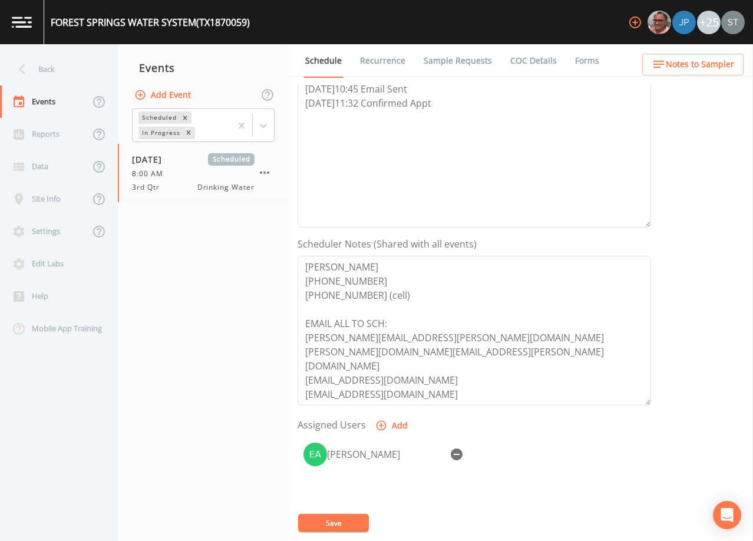
click at [348, 528] on button "Save" at bounding box center [333, 523] width 71 height 18
click at [702, 65] on span "Notes to Sampler" at bounding box center [700, 64] width 68 height 15
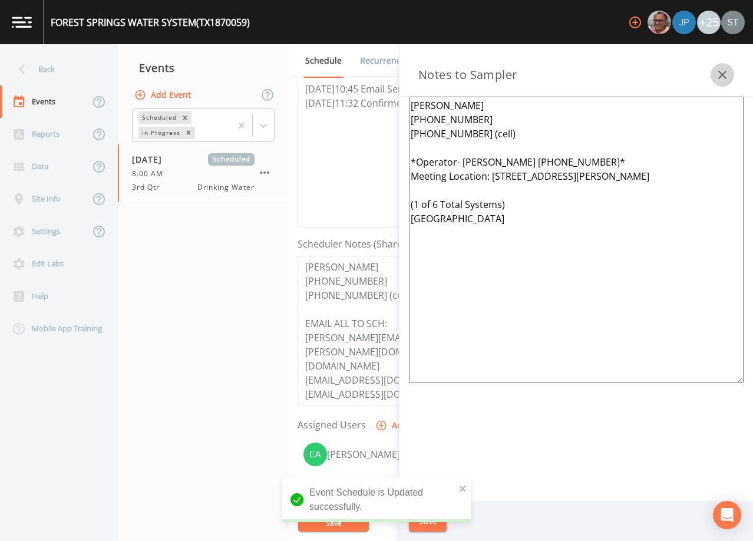
click at [724, 74] on icon "button" at bounding box center [722, 75] width 8 height 8
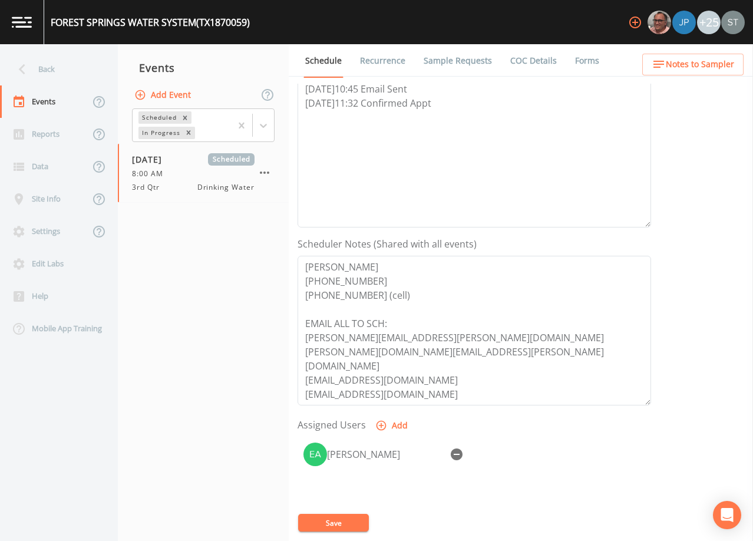
click at [454, 63] on link "Sample Requests" at bounding box center [458, 60] width 72 height 33
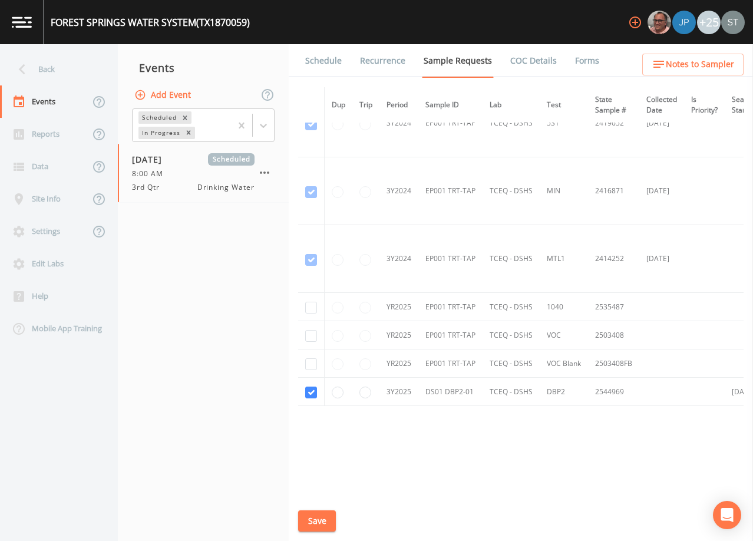
scroll to position [382, 0]
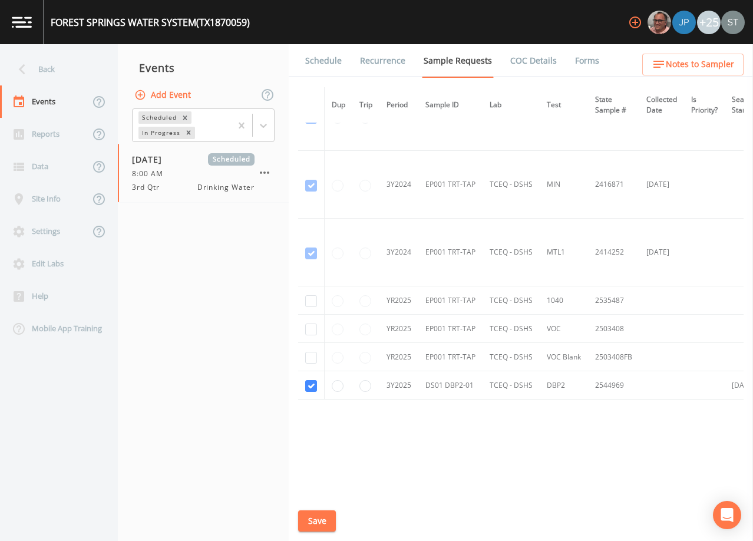
click at [325, 60] on link "Schedule" at bounding box center [323, 60] width 40 height 33
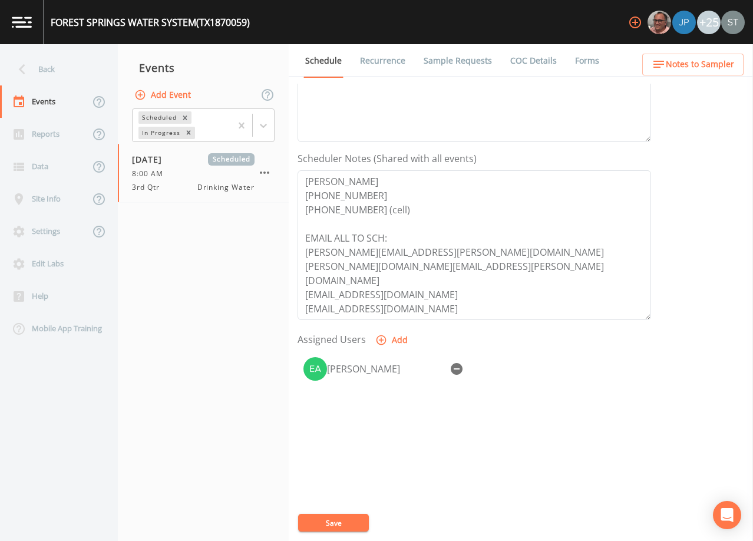
scroll to position [290, 0]
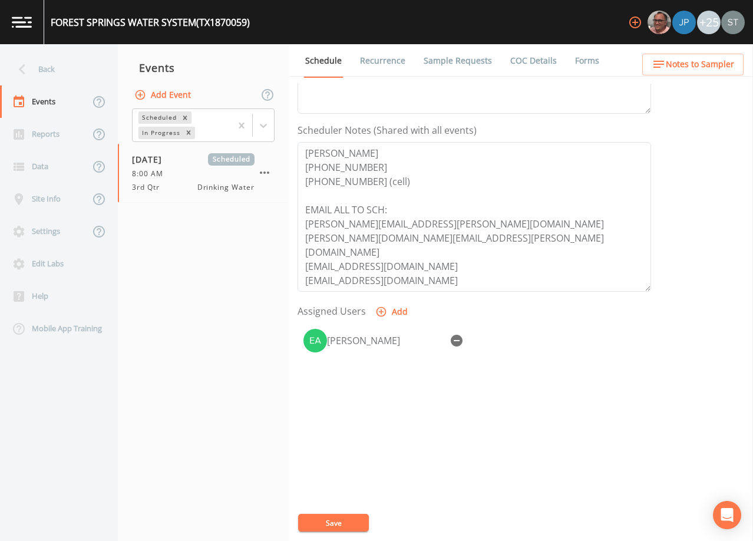
click at [722, 71] on span "Notes to Sampler" at bounding box center [700, 64] width 68 height 15
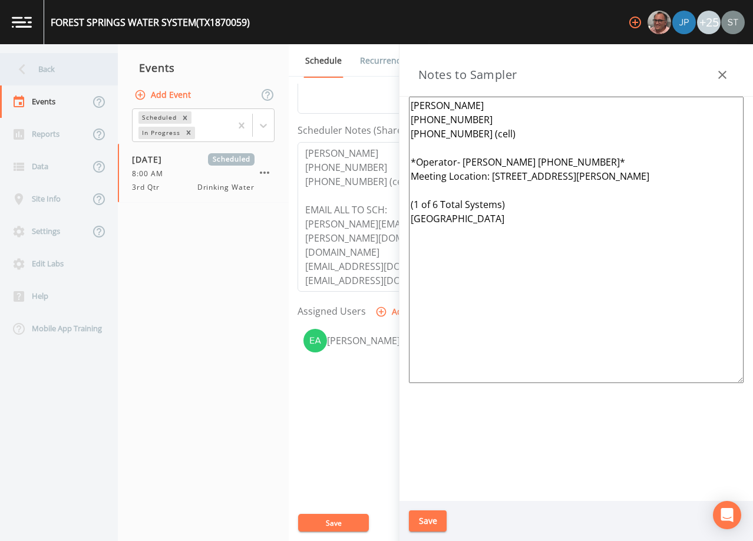
click at [56, 68] on div "Back" at bounding box center [53, 69] width 106 height 32
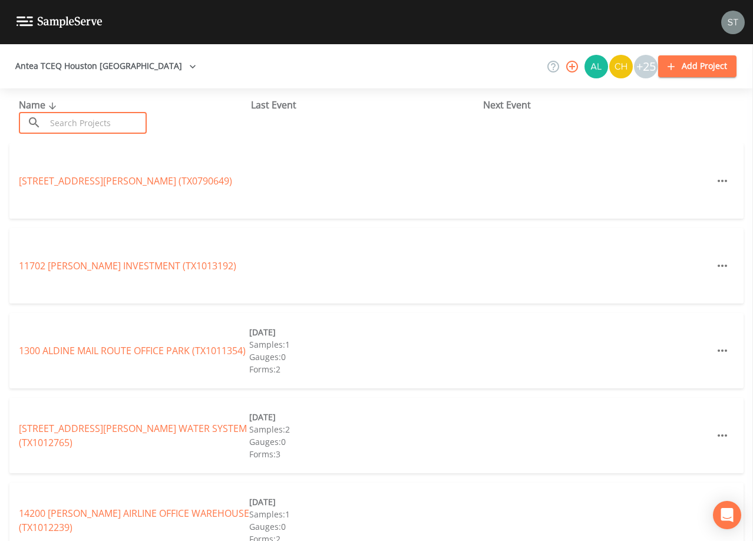
click at [108, 118] on input "text" at bounding box center [96, 123] width 101 height 22
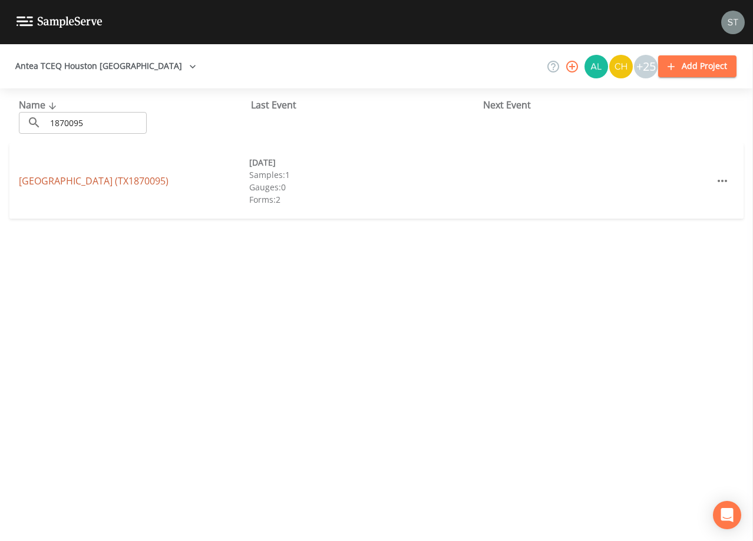
click at [169, 182] on link "[GEOGRAPHIC_DATA] (TX1870095)" at bounding box center [94, 180] width 150 height 13
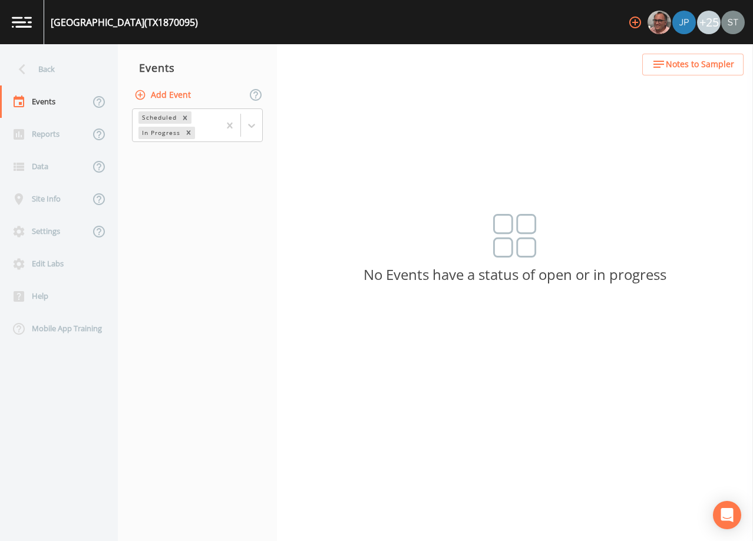
click at [174, 98] on button "Add Event" at bounding box center [164, 95] width 64 height 22
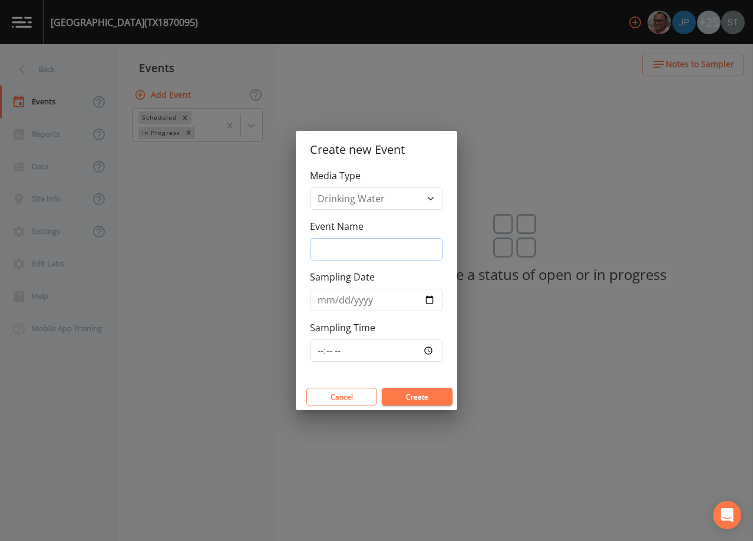
click at [367, 245] on input "Event Name" at bounding box center [376, 249] width 133 height 22
click at [325, 300] on input "Sampling Date" at bounding box center [376, 300] width 133 height 22
click at [428, 393] on button "Create" at bounding box center [417, 397] width 71 height 18
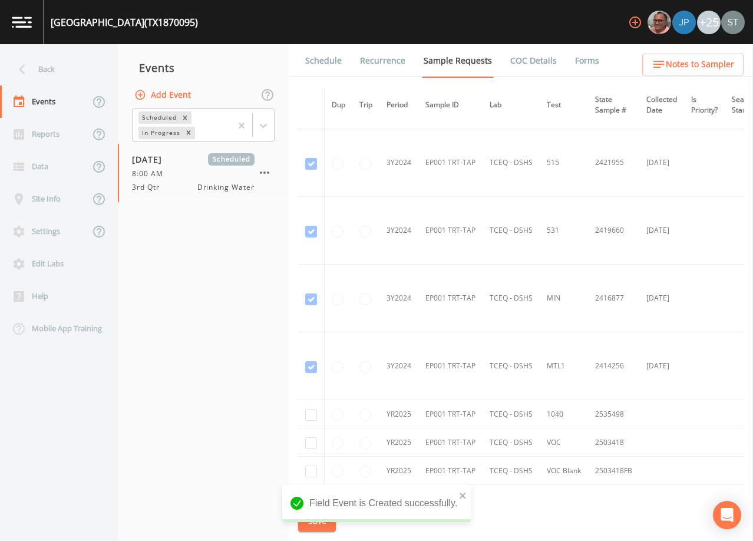
scroll to position [410, 0]
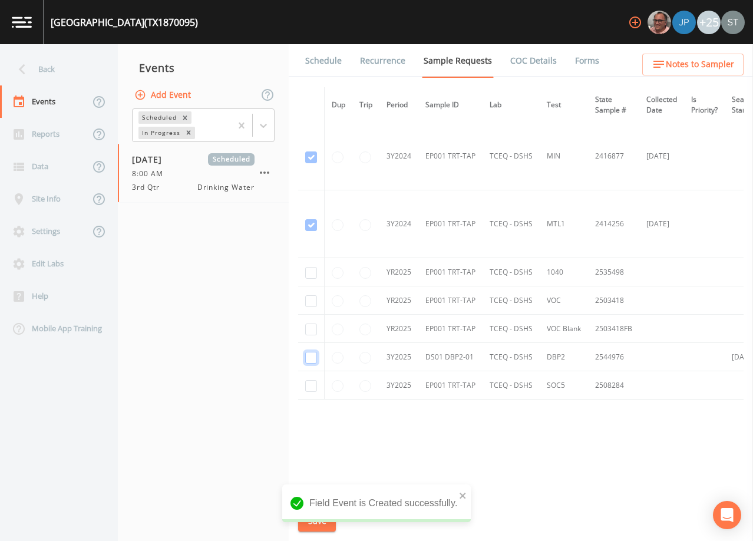
click at [313, 355] on input "checkbox" at bounding box center [311, 358] width 12 height 12
click at [319, 517] on button "Save" at bounding box center [317, 521] width 38 height 22
click at [326, 65] on link "Schedule" at bounding box center [323, 60] width 40 height 33
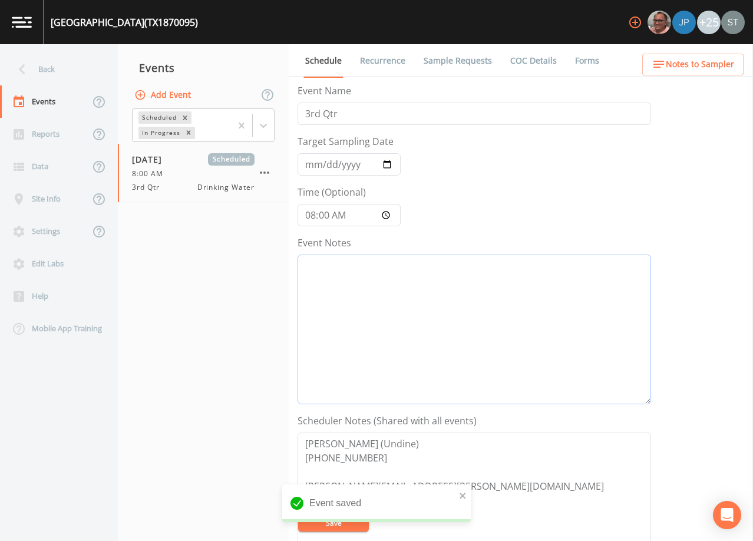
click at [389, 322] on textarea "Event Notes" at bounding box center [475, 330] width 354 height 150
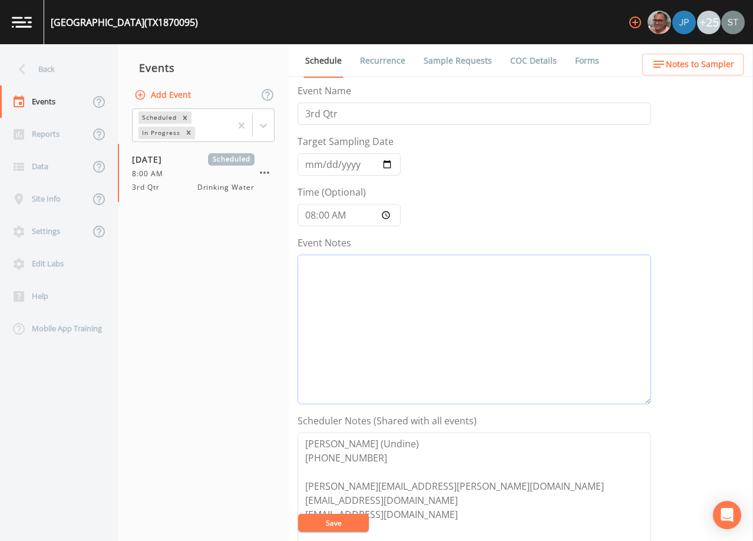
click at [527, 308] on textarea "Event Notes" at bounding box center [475, 330] width 354 height 150
paste textarea "[DATE]10:45 Email Sent [DATE]11:32 Confirmed Appt"
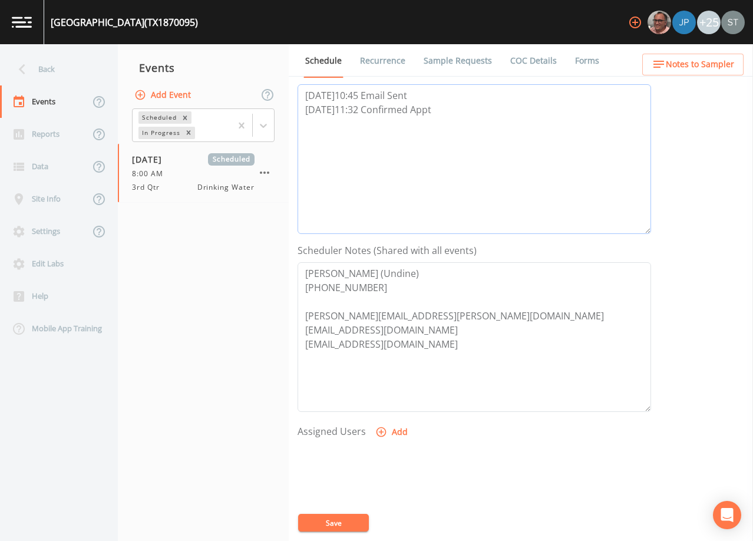
scroll to position [177, 0]
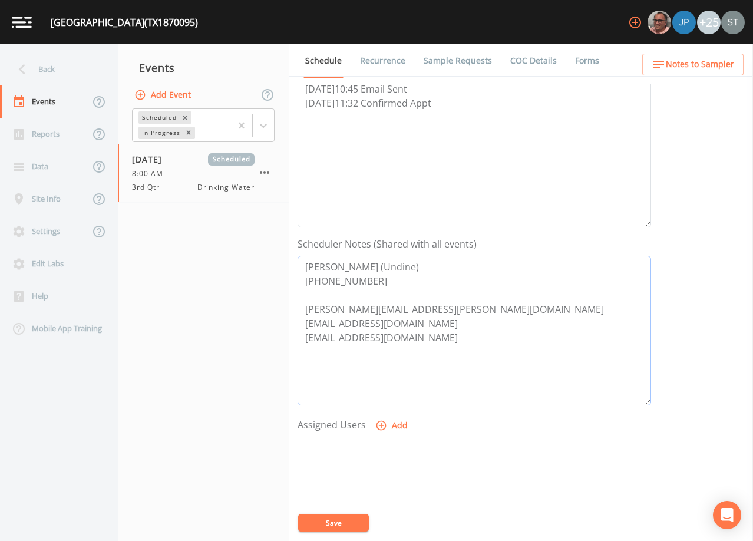
drag, startPoint x: 452, startPoint y: 346, endPoint x: 243, endPoint y: 227, distance: 239.9
click at [243, 227] on div "Back Events Reports Data Site Info Settings Edit Labs Help Mobile App Training …" at bounding box center [376, 292] width 753 height 497
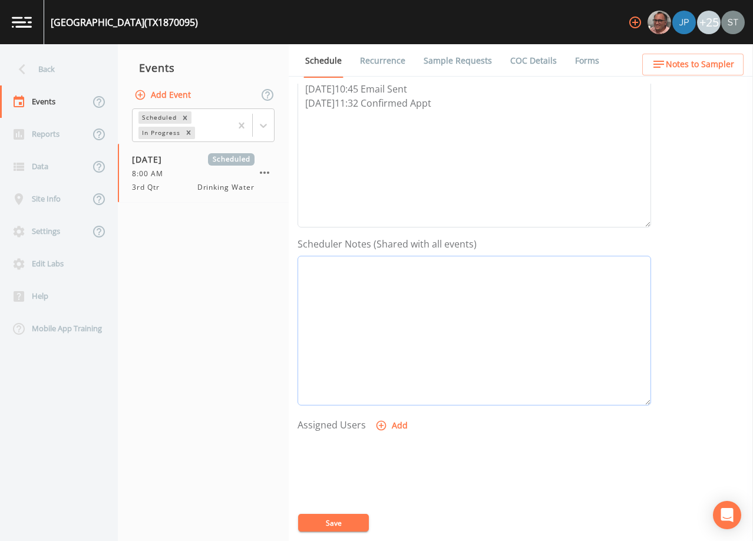
click at [471, 331] on textarea "Event Notes" at bounding box center [475, 331] width 354 height 150
paste textarea "[PERSON_NAME] [PHONE_NUMBER] [PHONE_NUMBER] (cell) EMAIL ALL TO SCH: [PERSON_NA…"
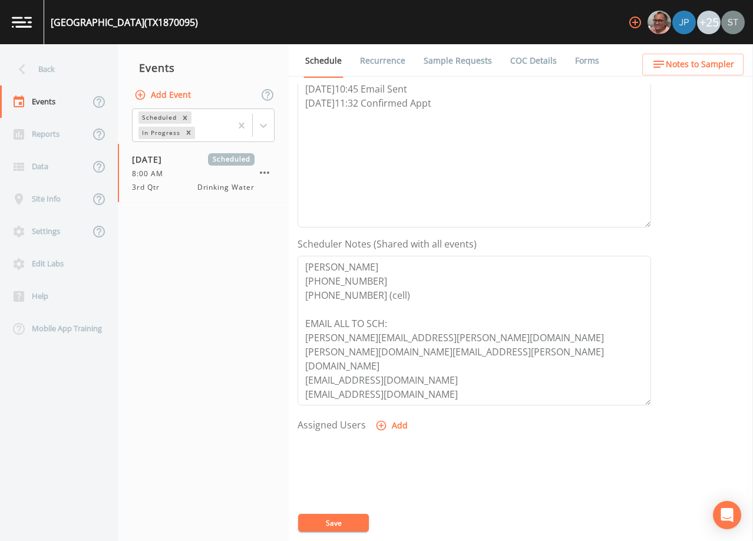
click at [394, 424] on button "Add" at bounding box center [392, 426] width 39 height 22
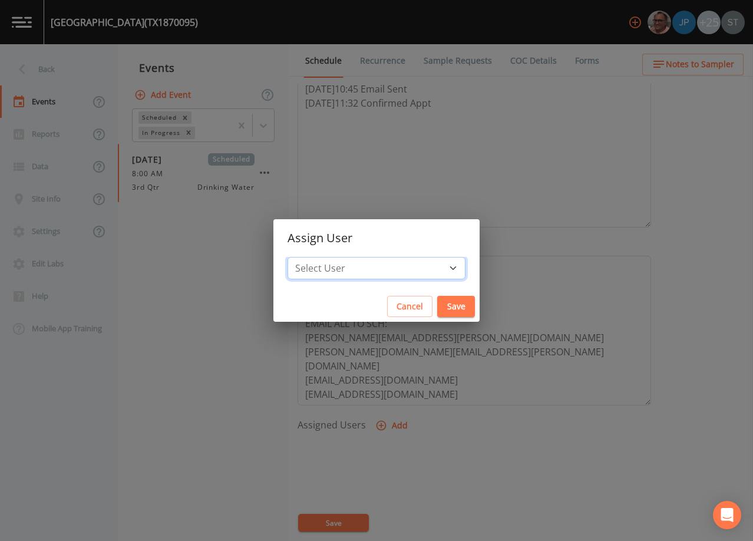
click at [381, 269] on select "Select User [PERSON_NAME] [PERSON_NAME] [PERSON_NAME] [PERSON_NAME] [PERSON_NAM…" at bounding box center [377, 268] width 178 height 22
click at [314, 257] on select "Select User [PERSON_NAME] [PERSON_NAME] [PERSON_NAME] [PERSON_NAME] [PERSON_NAM…" at bounding box center [377, 268] width 178 height 22
click at [437, 308] on button "Save" at bounding box center [456, 307] width 38 height 22
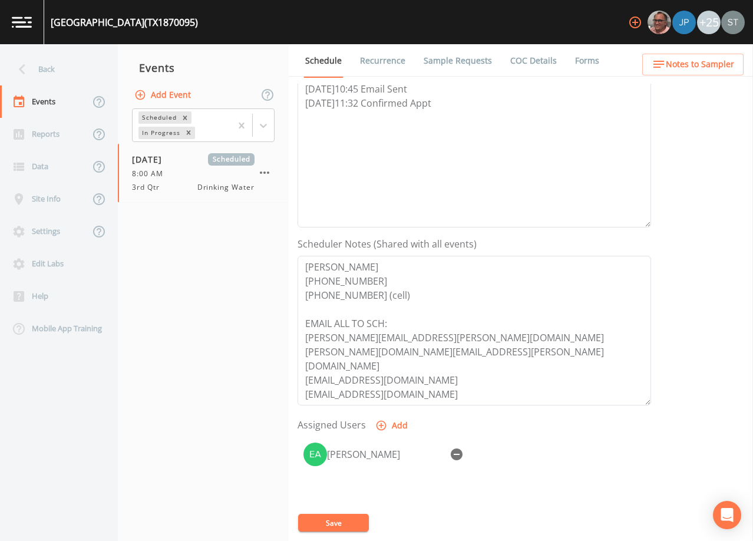
click at [344, 523] on button "Save" at bounding box center [333, 523] width 71 height 18
click at [707, 64] on span "Notes to Sampler" at bounding box center [700, 64] width 68 height 15
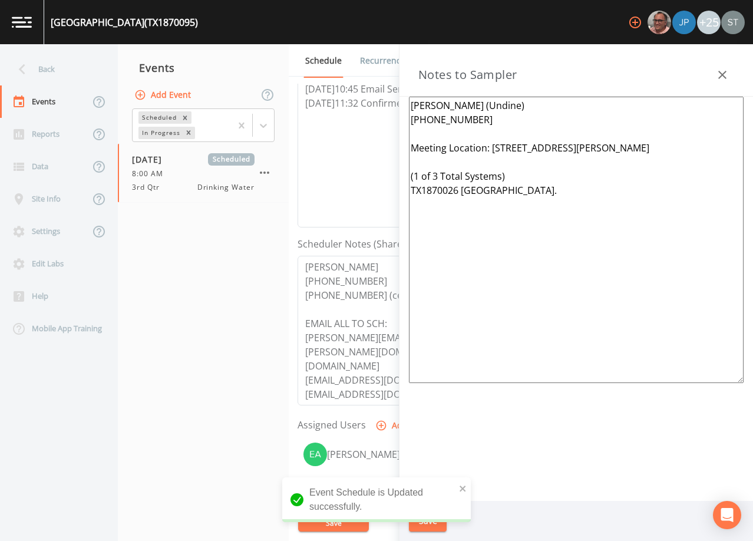
drag, startPoint x: 440, startPoint y: 167, endPoint x: 393, endPoint y: 62, distance: 115.0
click at [393, 62] on div "Back Events Reports Data Site Info Settings Edit Labs Help Mobile App Training …" at bounding box center [376, 292] width 753 height 497
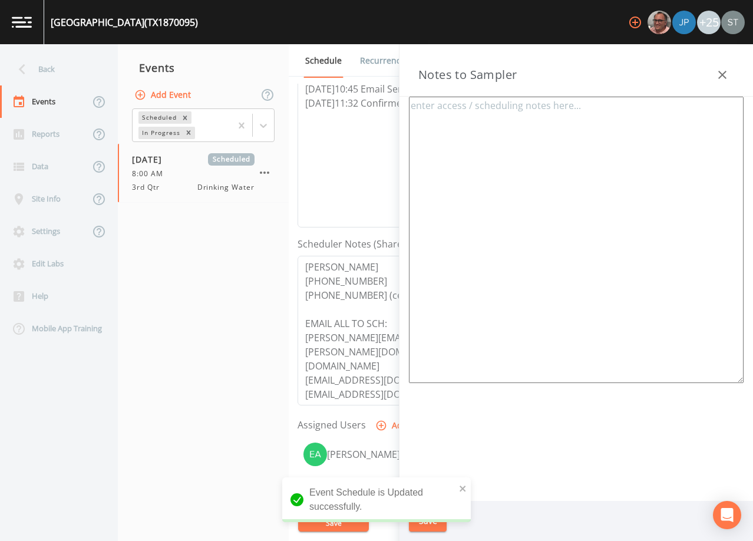
click at [525, 149] on textarea at bounding box center [576, 240] width 335 height 286
paste textarea "[PERSON_NAME] [PHONE_NUMBER] [PHONE_NUMBER] (cell) *Operator- [PERSON_NAME] [PH…"
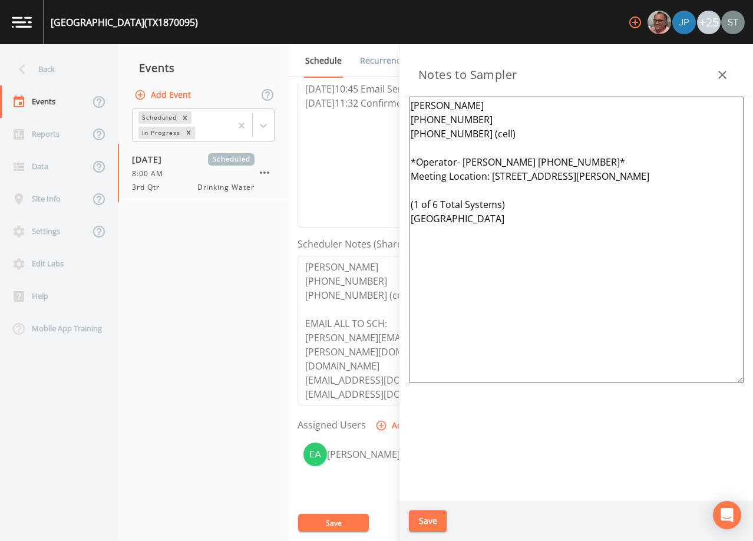
click at [423, 521] on button "Save" at bounding box center [428, 521] width 38 height 22
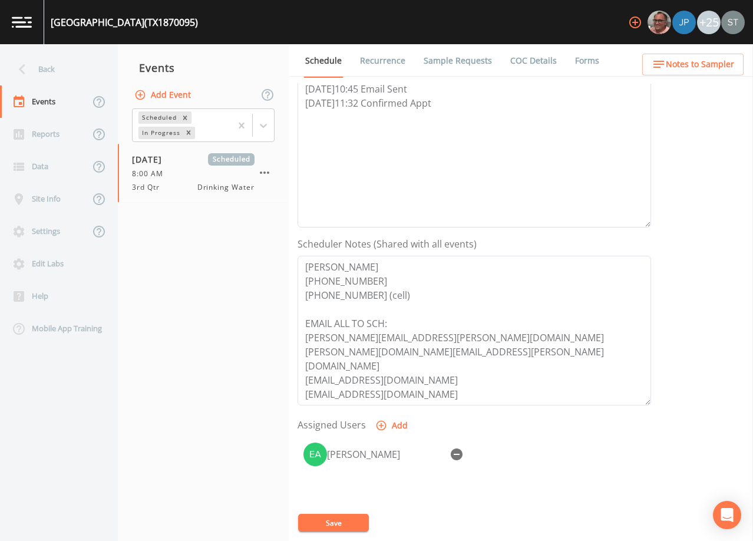
click at [459, 54] on link "Sample Requests" at bounding box center [458, 60] width 72 height 33
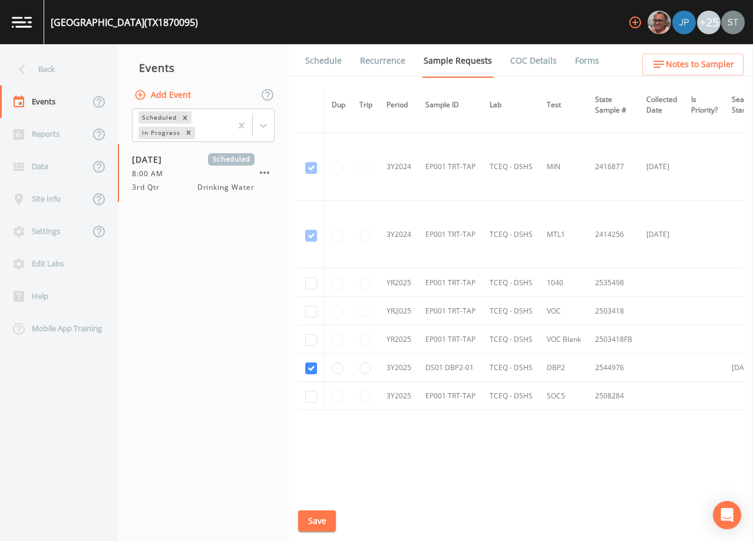
scroll to position [410, 0]
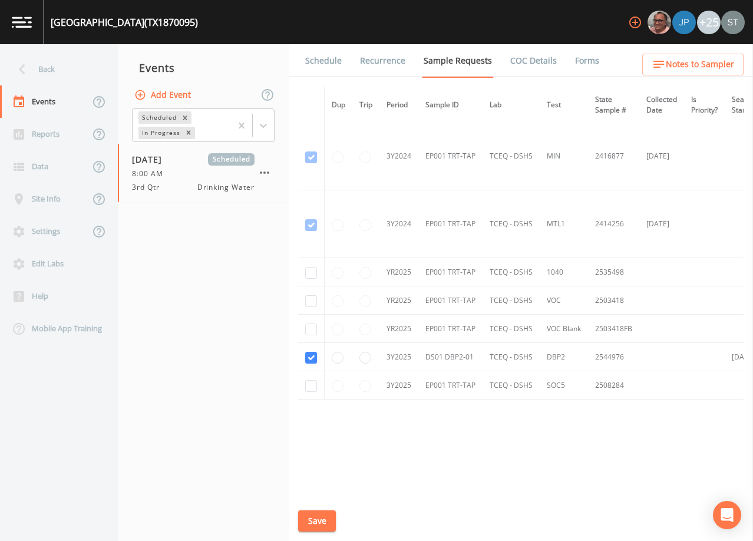
click at [322, 62] on link "Schedule" at bounding box center [323, 60] width 40 height 33
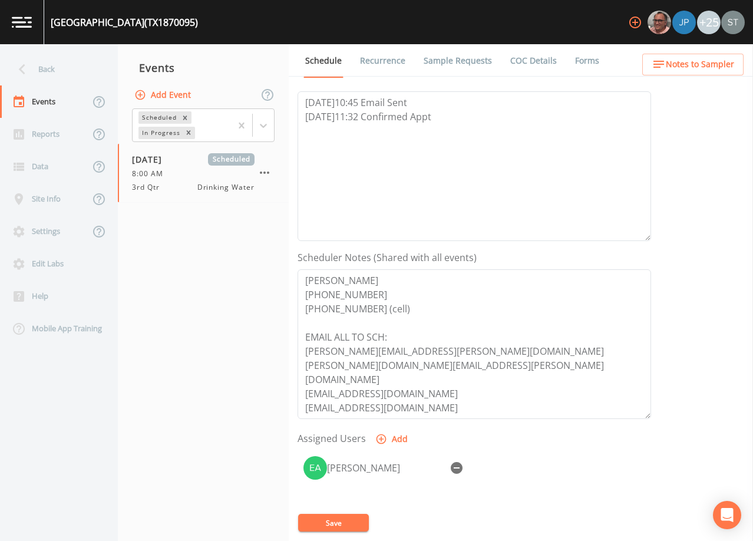
scroll to position [177, 0]
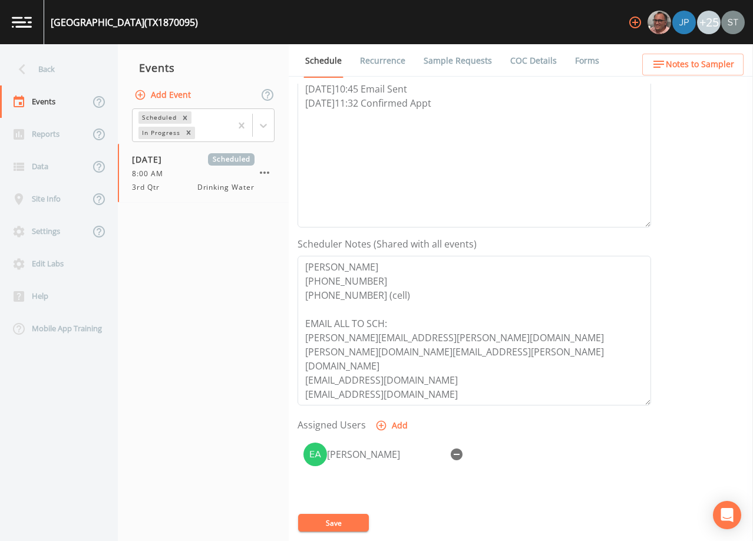
click at [715, 67] on span "Notes to Sampler" at bounding box center [700, 64] width 68 height 15
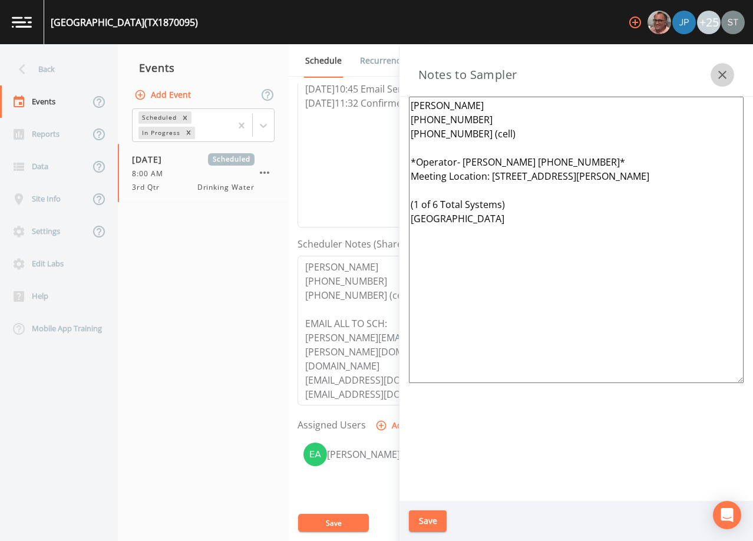
click at [722, 77] on icon "button" at bounding box center [722, 75] width 14 height 14
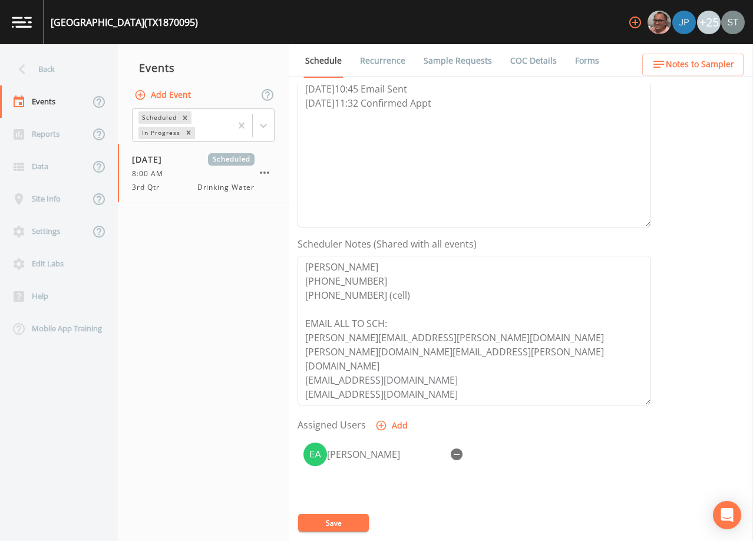
click at [376, 65] on link "Recurrence" at bounding box center [382, 60] width 49 height 33
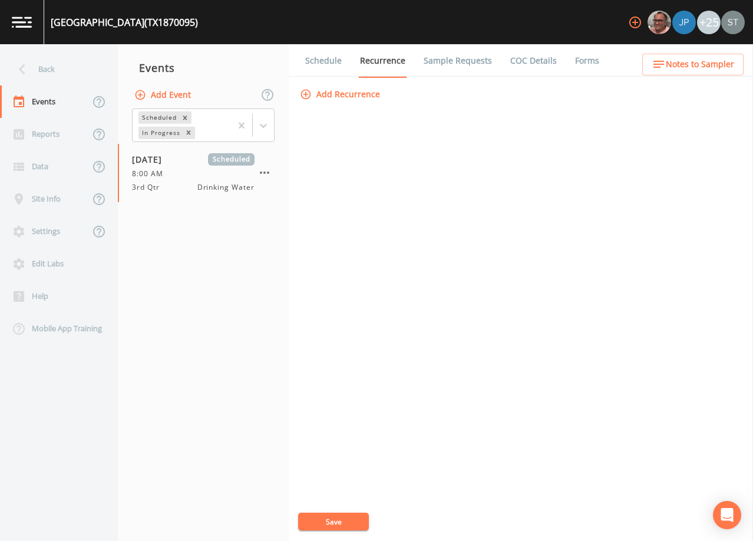
click at [329, 62] on link "Schedule" at bounding box center [323, 60] width 40 height 33
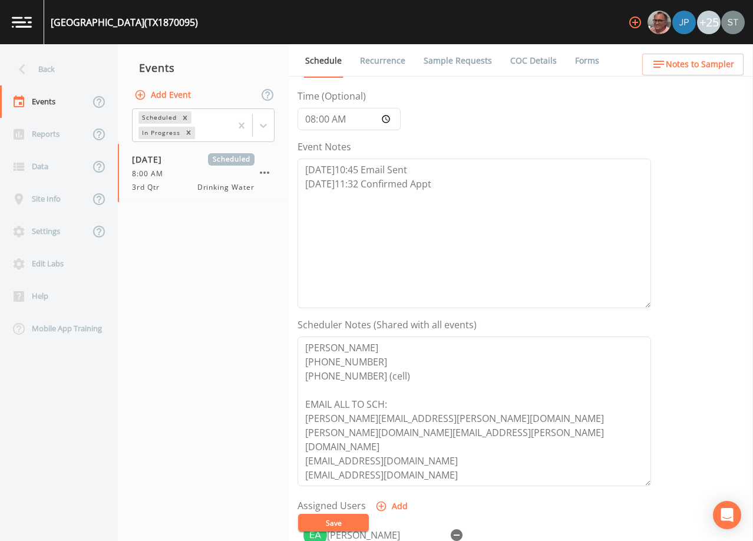
scroll to position [290, 0]
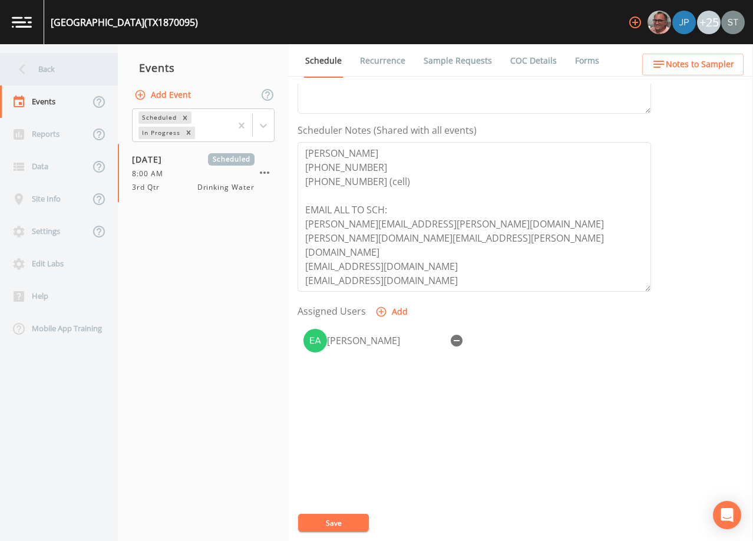
click at [61, 70] on div "Back" at bounding box center [53, 69] width 106 height 32
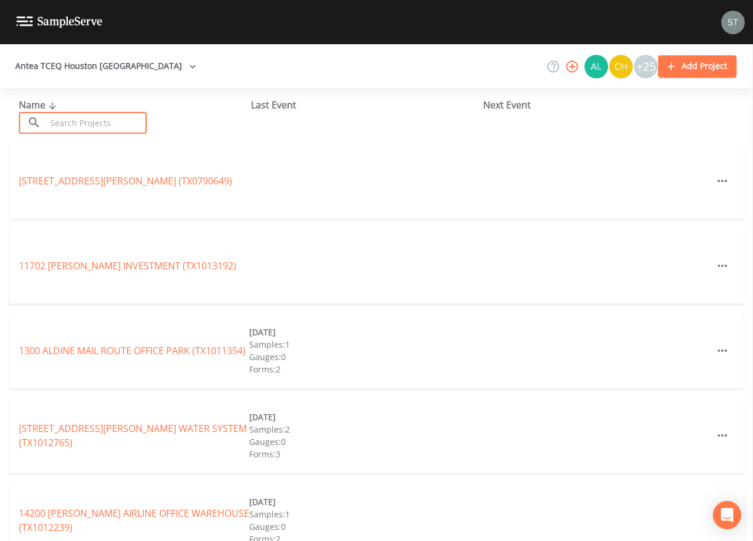
click at [77, 123] on input "text" at bounding box center [96, 123] width 101 height 22
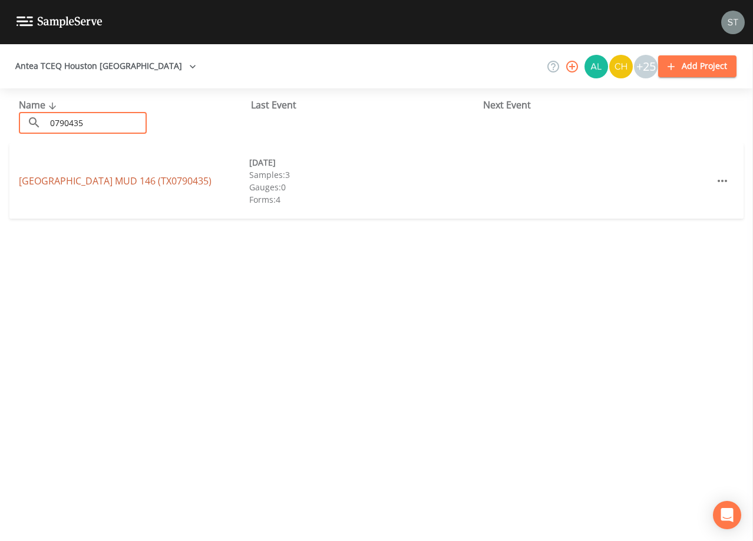
click at [153, 183] on link "[GEOGRAPHIC_DATA] 146 (TX0790435)" at bounding box center [115, 180] width 193 height 13
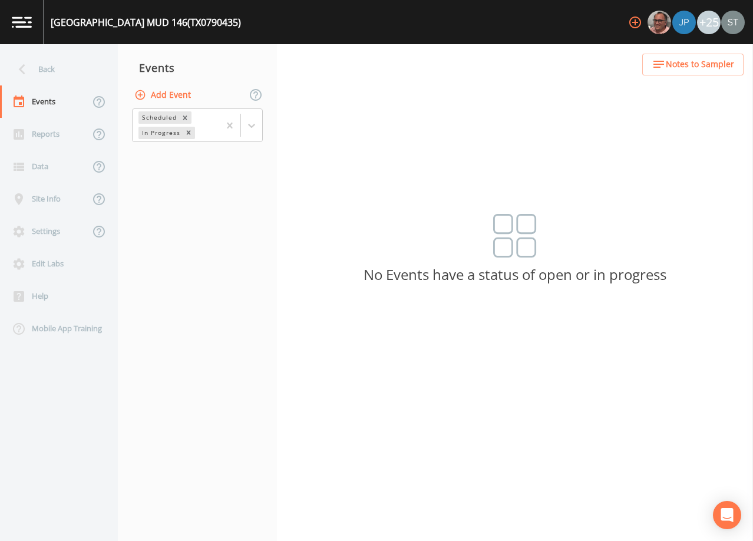
drag, startPoint x: 252, startPoint y: 130, endPoint x: 236, endPoint y: 143, distance: 20.5
click at [252, 130] on icon at bounding box center [252, 126] width 12 height 12
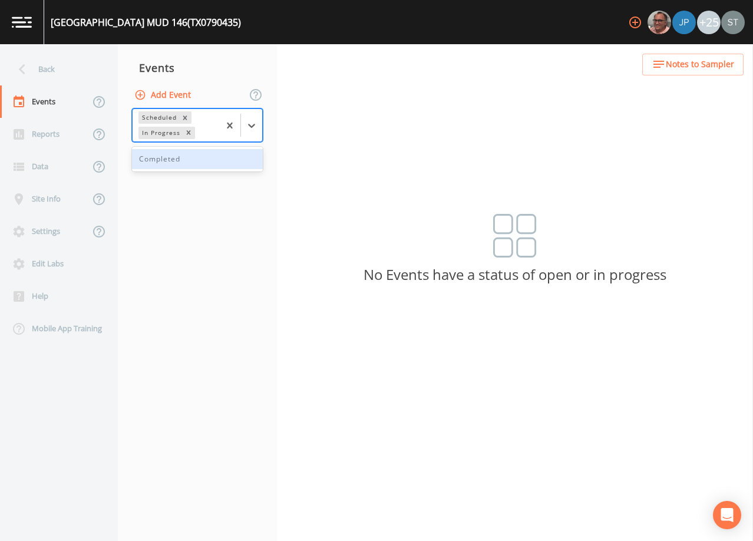
click at [214, 158] on div "Completed" at bounding box center [197, 159] width 131 height 20
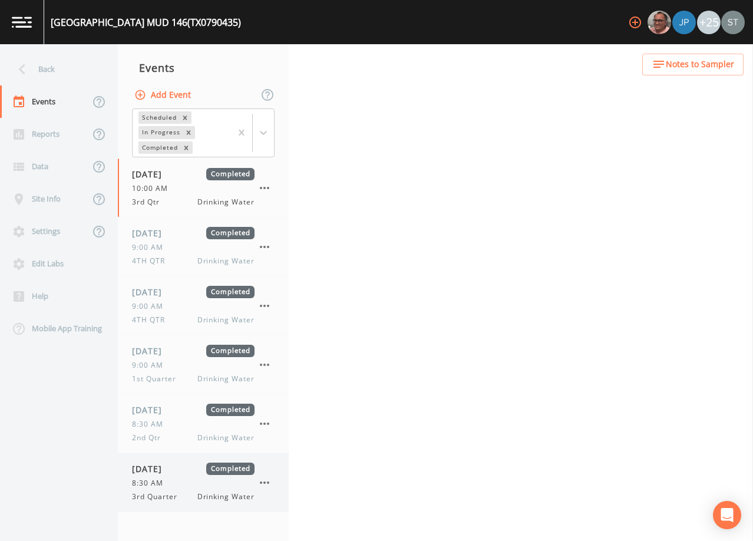
click at [177, 491] on span "3rd Quarter" at bounding box center [158, 496] width 52 height 11
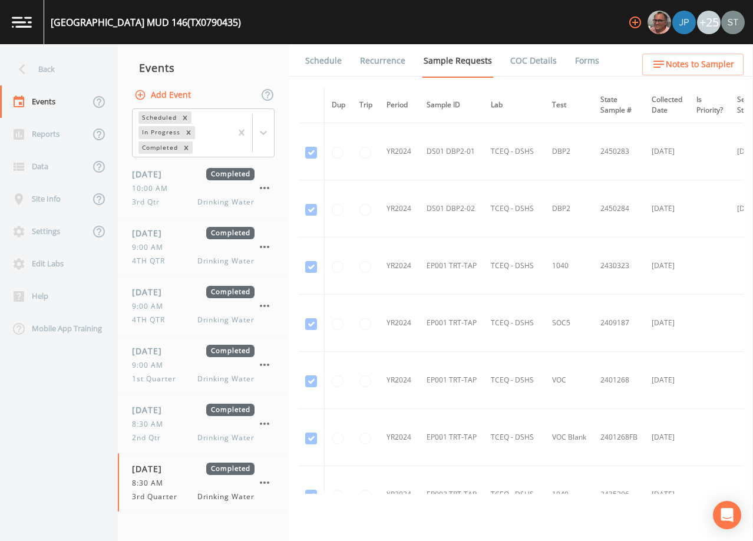
click at [315, 59] on link "Schedule" at bounding box center [323, 60] width 40 height 33
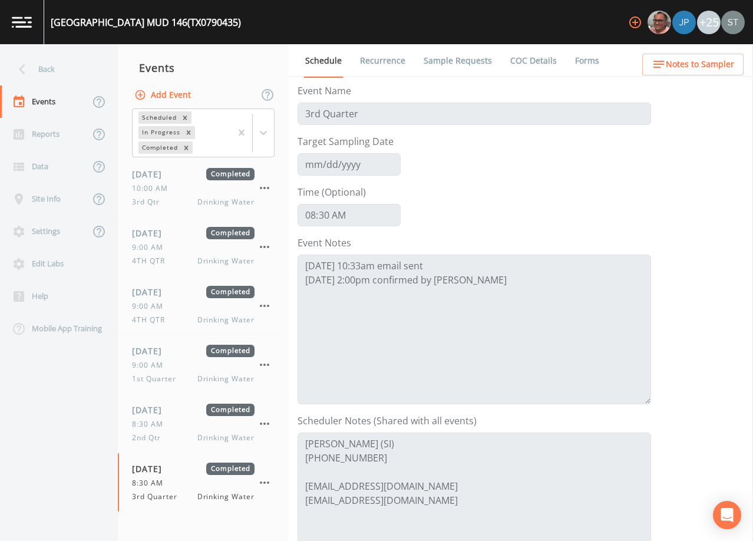
click at [467, 61] on link "Sample Requests" at bounding box center [458, 60] width 72 height 33
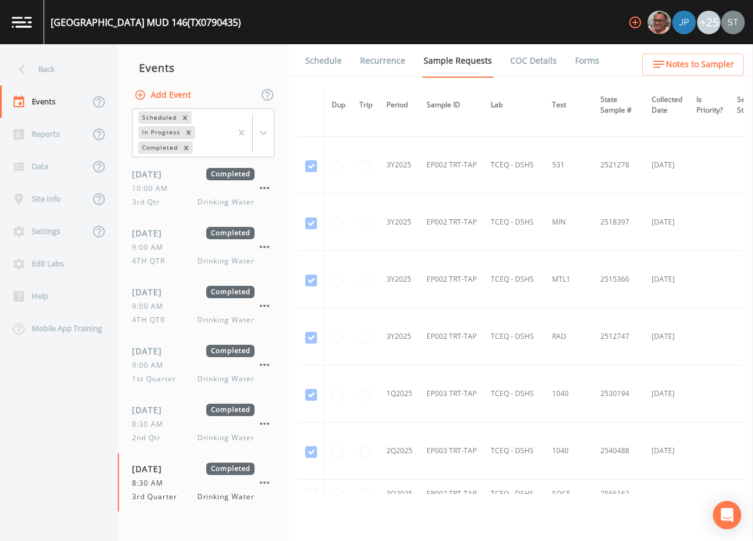
scroll to position [1414, 0]
click at [69, 64] on div "Back" at bounding box center [53, 69] width 106 height 32
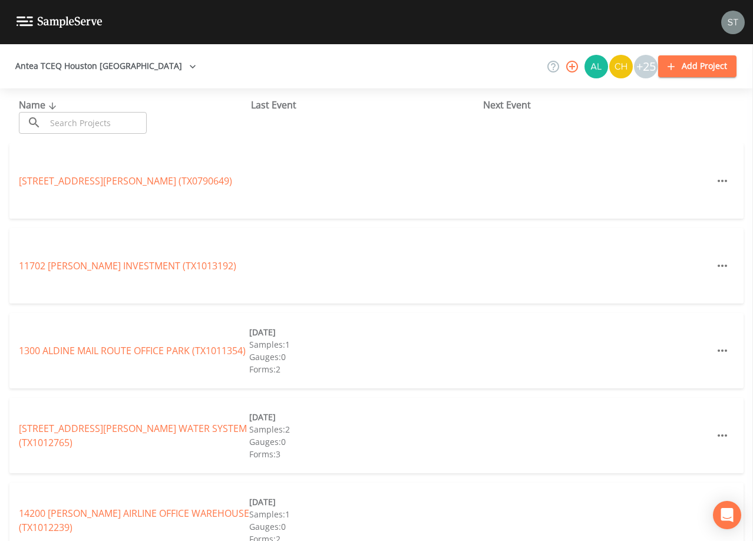
click at [121, 118] on input "text" at bounding box center [96, 123] width 101 height 22
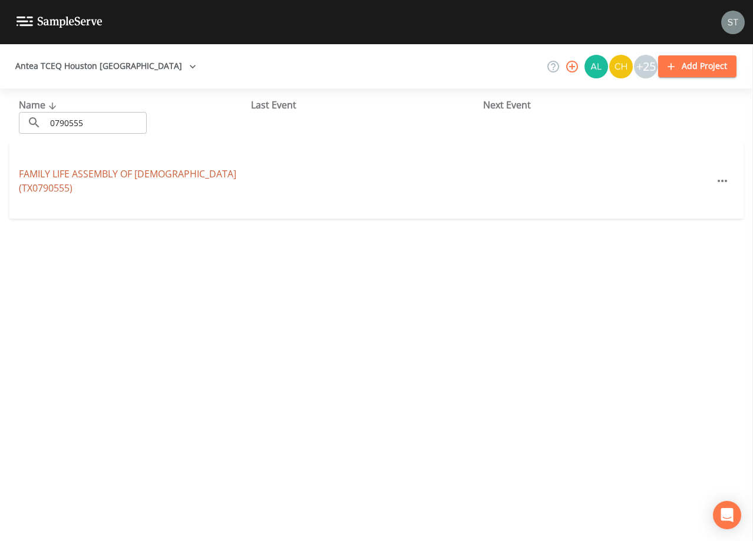
click at [150, 181] on link "FAMILY LIFE ASSEMBLY OF GOD (TX0790555)" at bounding box center [127, 180] width 217 height 27
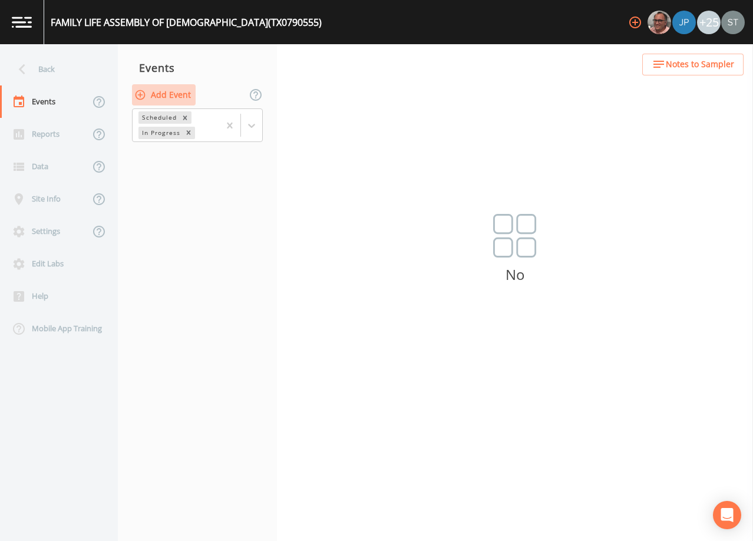
click at [177, 98] on button "Add Event" at bounding box center [164, 95] width 64 height 22
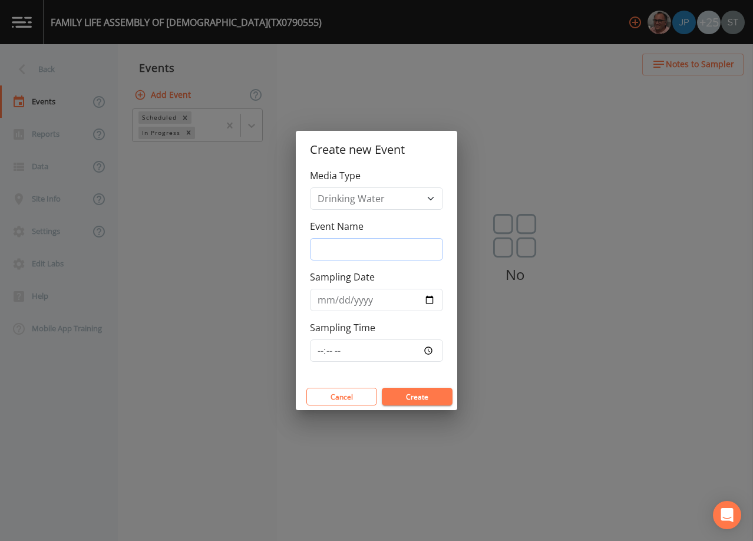
click at [376, 249] on input "Event Name" at bounding box center [376, 249] width 133 height 22
click at [418, 392] on button "Create" at bounding box center [417, 397] width 71 height 18
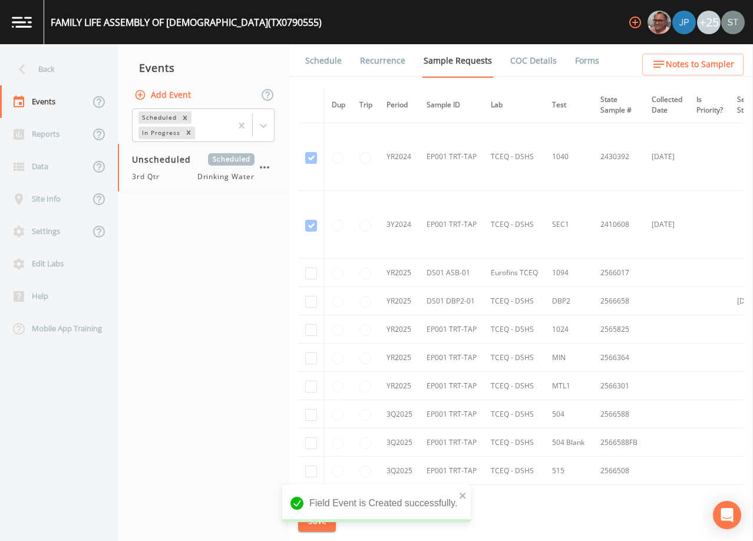
click at [322, 55] on link "Schedule" at bounding box center [323, 60] width 40 height 33
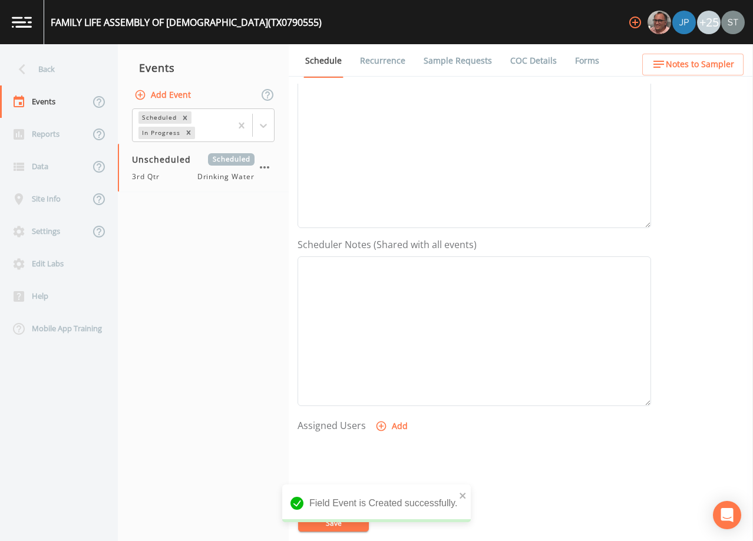
scroll to position [177, 0]
click at [723, 72] on button "Notes to Sampler" at bounding box center [692, 65] width 101 height 22
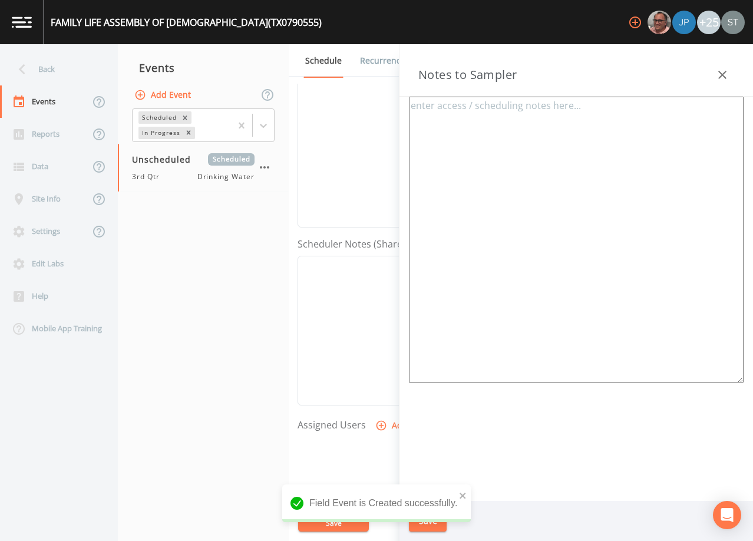
click at [722, 71] on icon "button" at bounding box center [722, 75] width 14 height 14
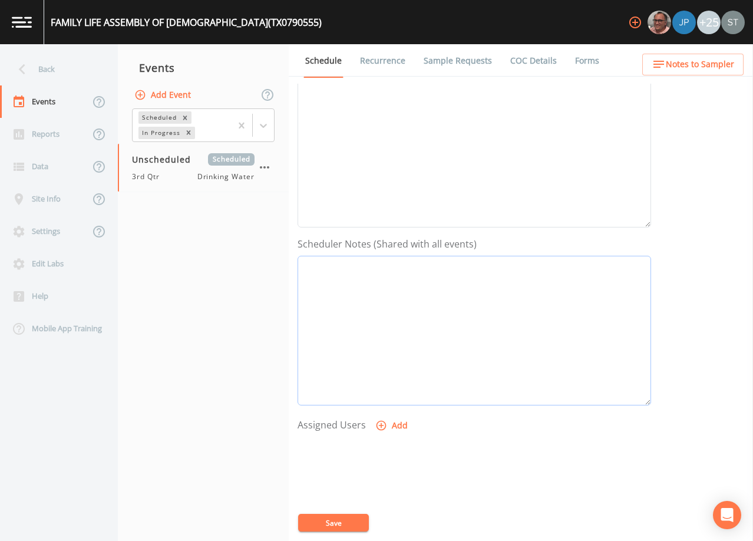
click at [529, 376] on textarea "Event Notes" at bounding box center [475, 331] width 354 height 150
click at [427, 157] on textarea "Event Notes" at bounding box center [475, 153] width 354 height 150
click at [338, 514] on button "Save" at bounding box center [333, 523] width 71 height 18
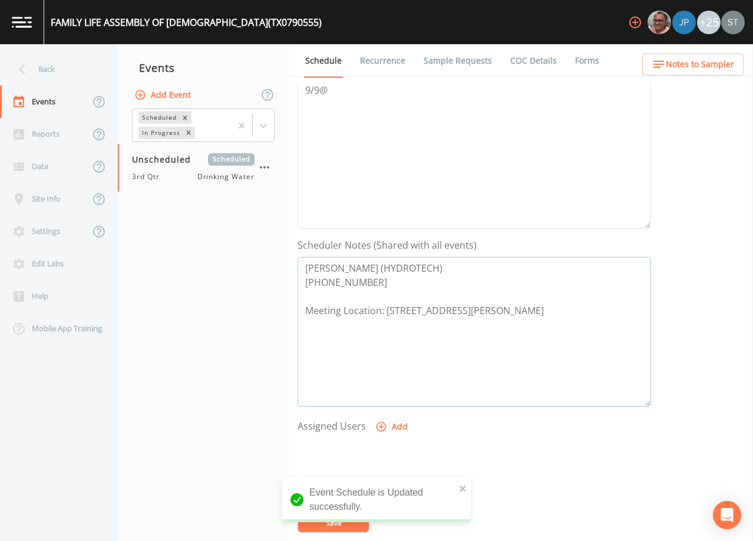
drag, startPoint x: 542, startPoint y: 312, endPoint x: 241, endPoint y: 248, distance: 307.9
click at [241, 248] on div "Back Events Reports Data Site Info Settings Edit Labs Help Mobile App Training …" at bounding box center [376, 292] width 753 height 497
click at [680, 71] on span "Notes to Sampler" at bounding box center [700, 64] width 68 height 15
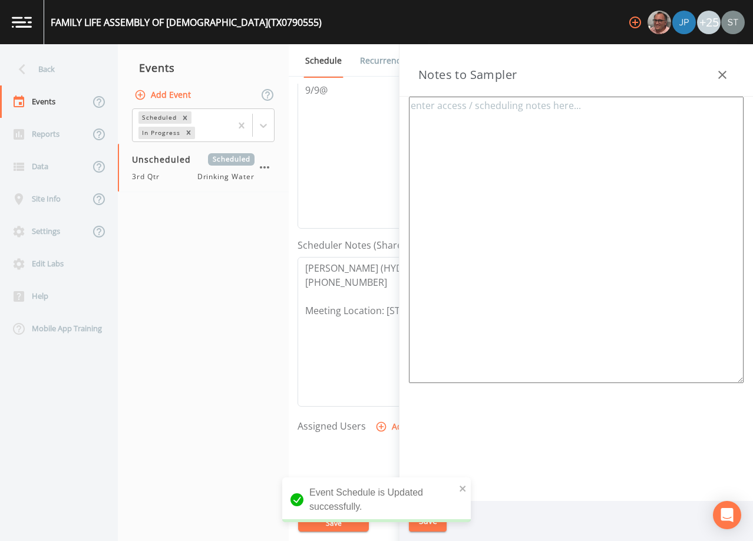
click at [594, 182] on textarea at bounding box center [576, 240] width 335 height 286
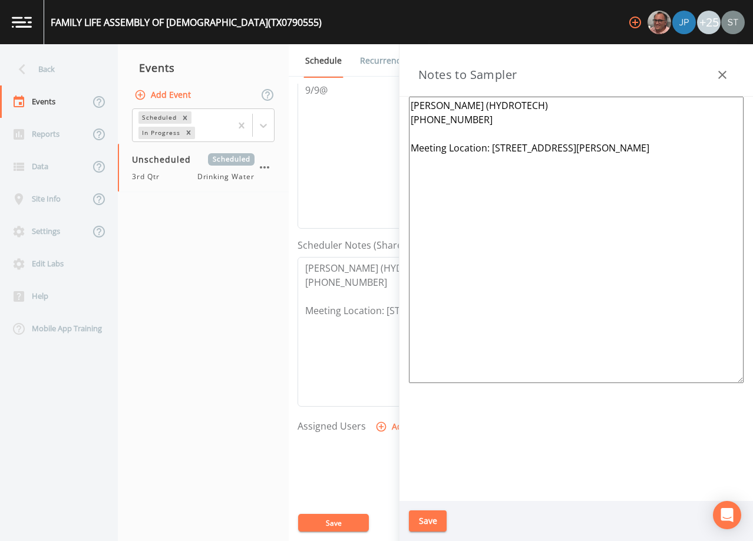
click at [431, 518] on button "Save" at bounding box center [428, 521] width 38 height 22
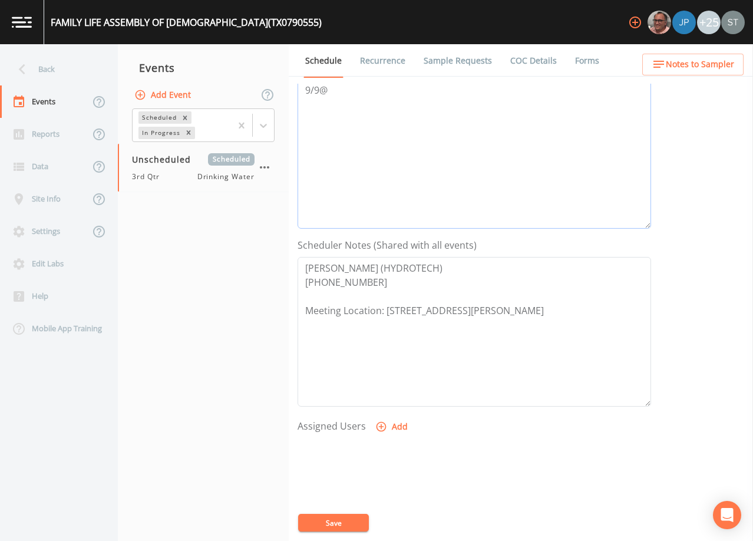
click at [533, 162] on textarea "9/9@" at bounding box center [475, 154] width 354 height 150
click at [355, 363] on textarea "[PERSON_NAME] (HYDROTECH) [PHONE_NUMBER] Meeting Location: [STREET_ADDRESS][PER…" at bounding box center [475, 332] width 354 height 150
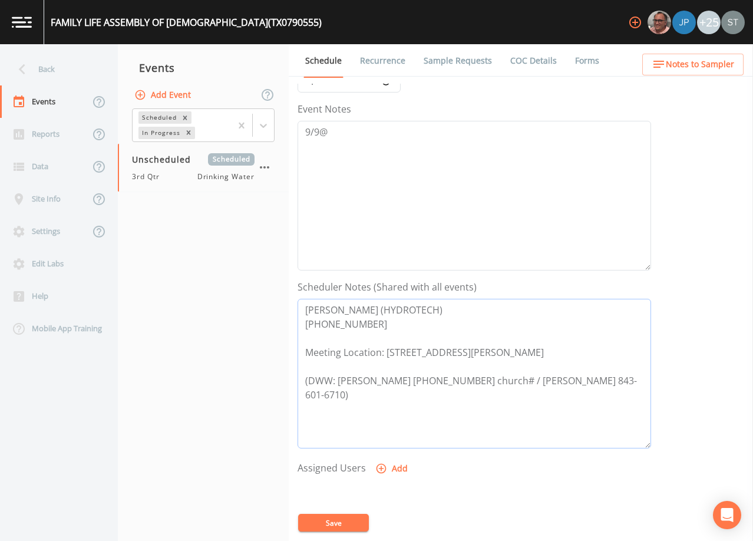
scroll to position [117, 0]
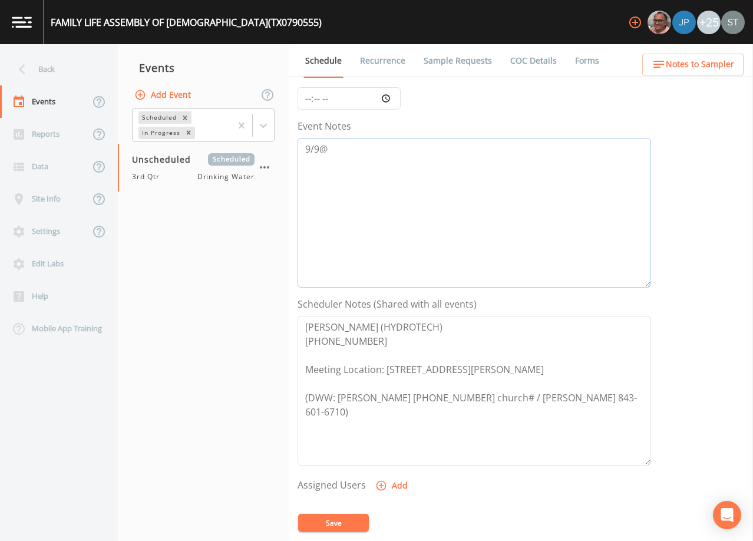
drag, startPoint x: 358, startPoint y: 154, endPoint x: 364, endPoint y: 149, distance: 8.4
click at [358, 154] on textarea "9/9@" at bounding box center [475, 213] width 354 height 150
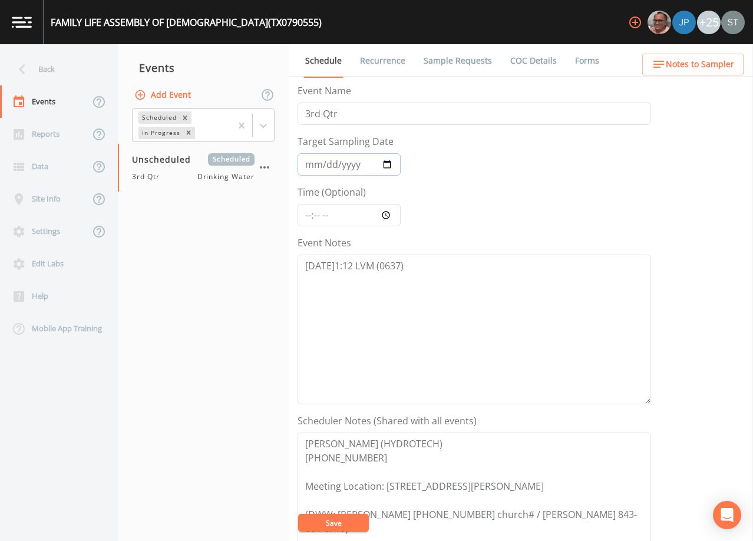
click at [309, 171] on input "Target Sampling Date" at bounding box center [349, 164] width 103 height 22
click at [339, 527] on button "Save" at bounding box center [333, 523] width 71 height 18
click at [346, 518] on button "Save" at bounding box center [333, 523] width 71 height 18
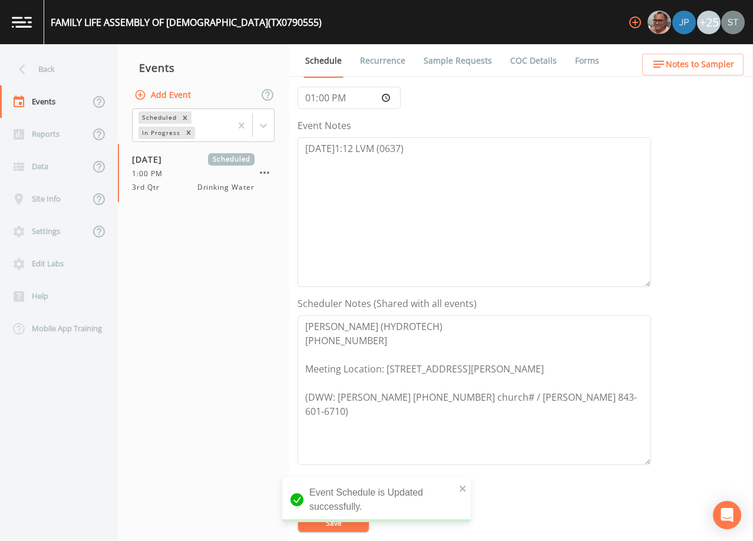
scroll to position [118, 0]
drag, startPoint x: 641, startPoint y: 404, endPoint x: 265, endPoint y: 301, distance: 389.6
click at [265, 301] on div "Back Events Reports Data Site Info Settings Edit Labs Help Mobile App Training …" at bounding box center [376, 292] width 753 height 497
click at [679, 64] on span "Notes to Sampler" at bounding box center [700, 64] width 68 height 15
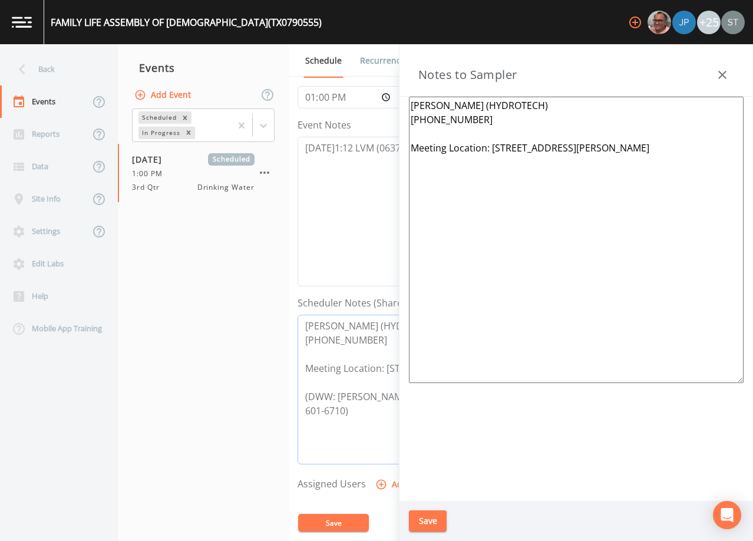
click at [333, 397] on textarea "[PERSON_NAME] (HYDROTECH) [PHONE_NUMBER] Meeting Location: [STREET_ADDRESS][PER…" at bounding box center [475, 390] width 354 height 150
click at [338, 392] on textarea "[PERSON_NAME] (HYDROTECH) [PHONE_NUMBER] Meeting Location: [STREET_ADDRESS][PER…" at bounding box center [475, 390] width 354 height 150
click at [303, 396] on textarea "[PERSON_NAME] (HYDROTECH) [PHONE_NUMBER] Meeting Location: [STREET_ADDRESS][PER…" at bounding box center [475, 390] width 354 height 150
click at [480, 121] on textarea "[PERSON_NAME] (HYDROTECH) [PHONE_NUMBER] Meeting Location: [STREET_ADDRESS][PER…" at bounding box center [576, 240] width 335 height 286
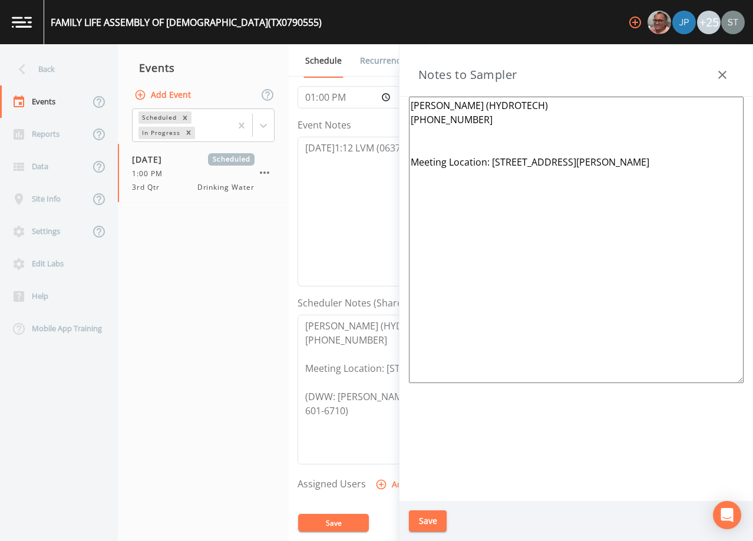
paste textarea "(DWW: [PERSON_NAME] [PHONE_NUMBER] church# / [PERSON_NAME] 843-601-6710)"
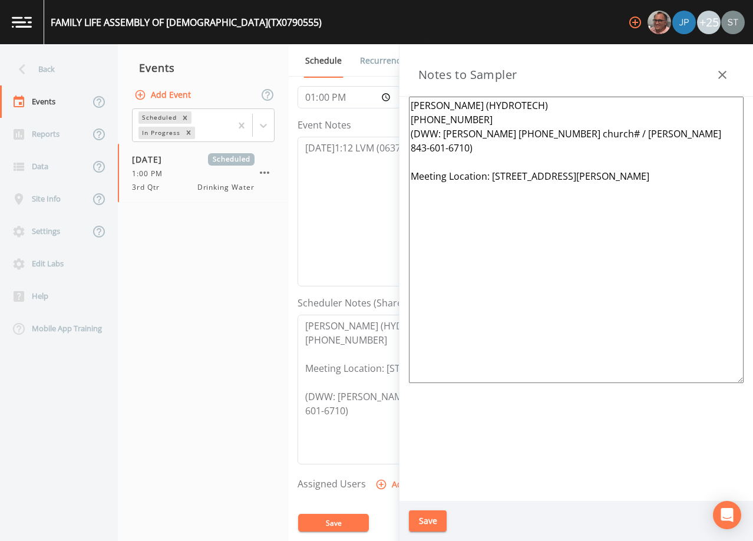
click at [433, 526] on button "Save" at bounding box center [428, 521] width 38 height 22
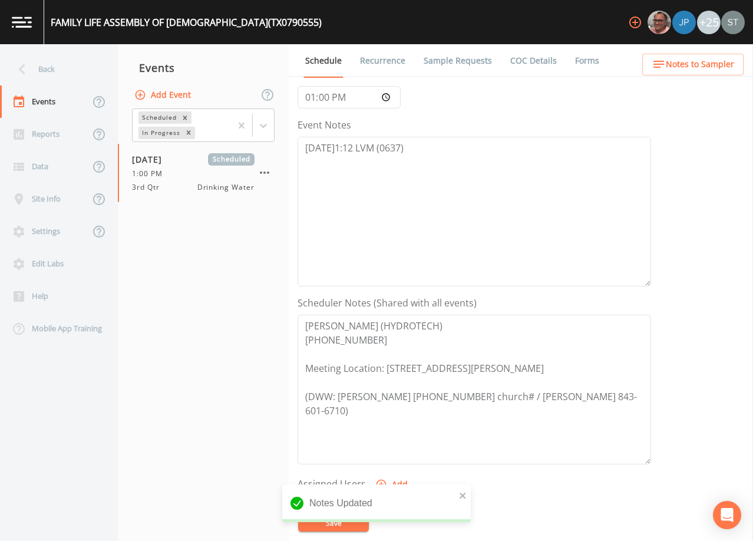
click at [713, 67] on span "Notes to Sampler" at bounding box center [700, 64] width 68 height 15
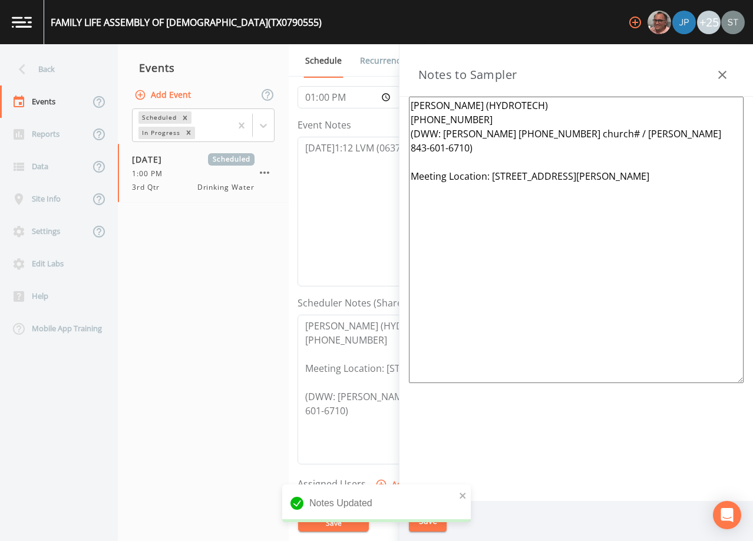
click at [719, 70] on icon "button" at bounding box center [722, 75] width 14 height 14
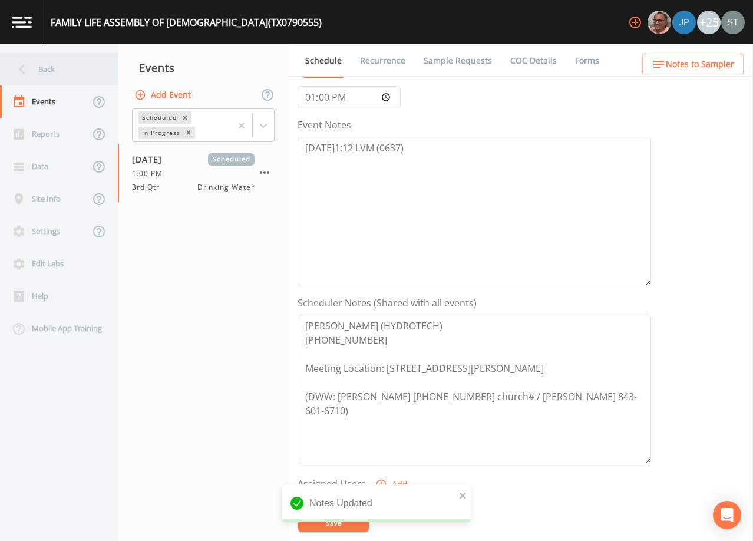
click at [57, 71] on div "Back" at bounding box center [53, 69] width 106 height 32
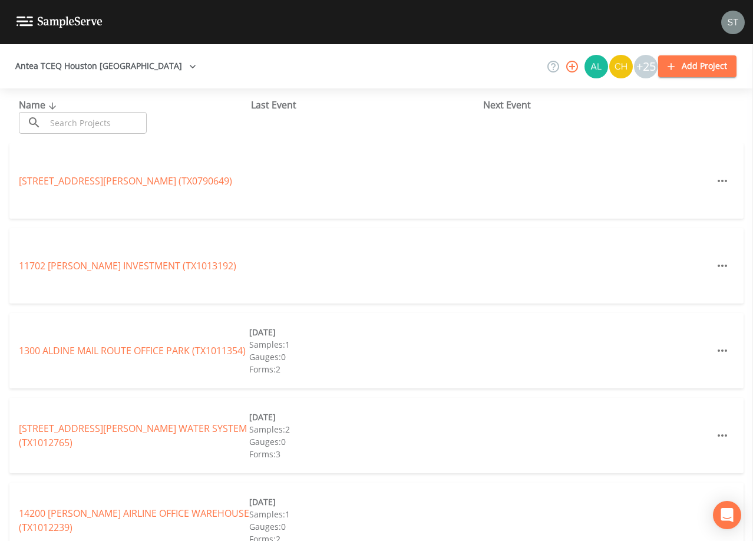
click at [87, 127] on input "text" at bounding box center [96, 123] width 101 height 22
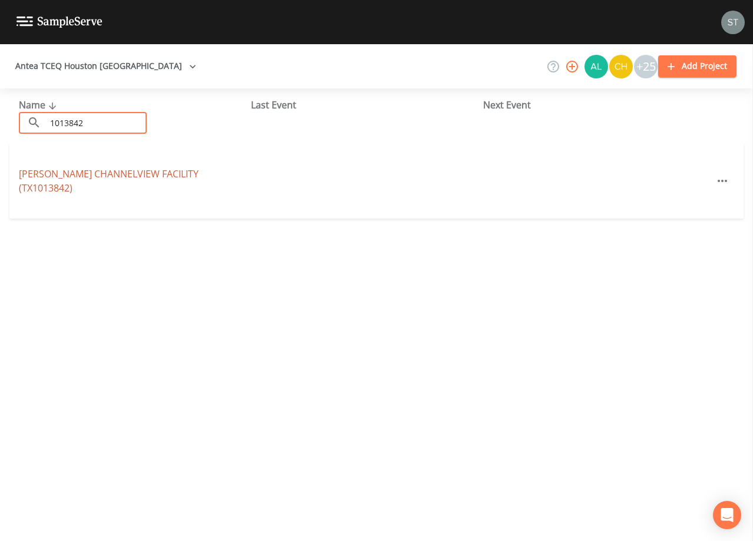
click at [131, 181] on link "[PERSON_NAME][GEOGRAPHIC_DATA] (TX1013842)" at bounding box center [109, 180] width 180 height 27
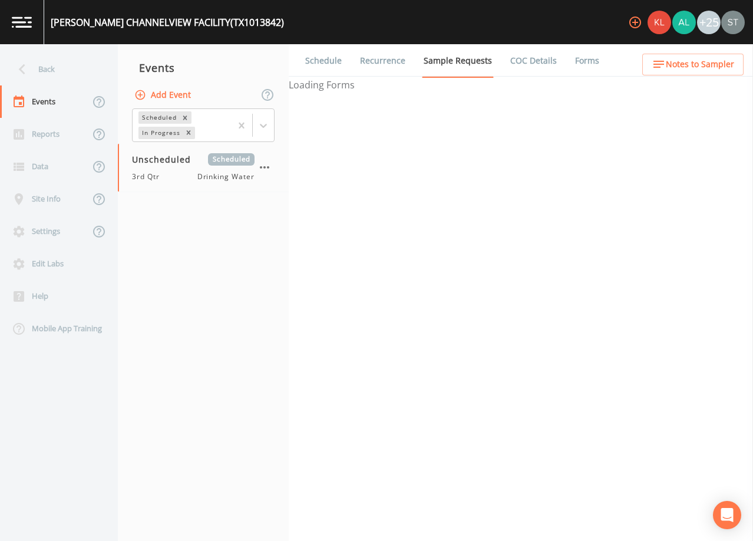
click at [319, 60] on link "Schedule" at bounding box center [323, 60] width 40 height 33
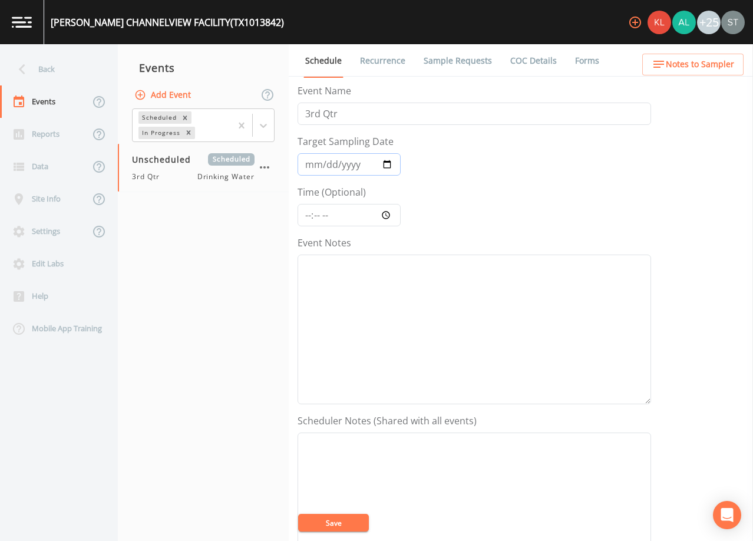
click at [312, 163] on input "Target Sampling Date" at bounding box center [349, 164] width 103 height 22
click at [429, 313] on textarea "Event Notes" at bounding box center [475, 330] width 354 height 150
click at [442, 485] on textarea "Event Notes" at bounding box center [475, 507] width 354 height 150
click at [382, 278] on textarea "[DATE]1:16" at bounding box center [475, 330] width 354 height 150
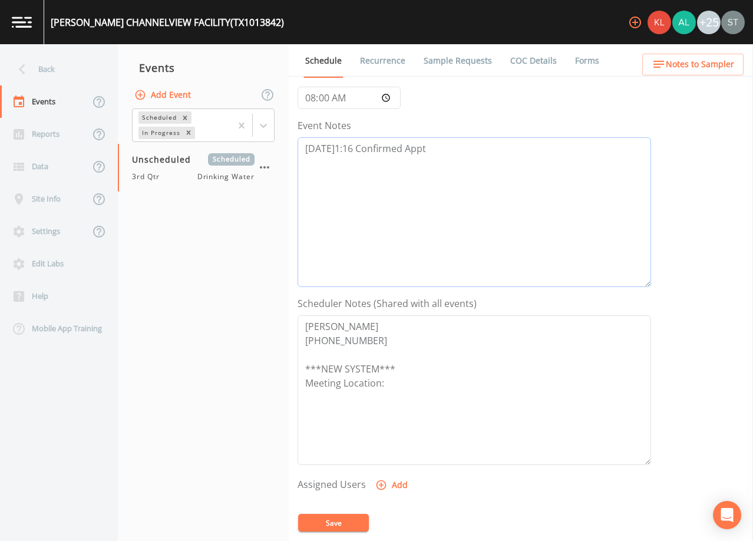
scroll to position [118, 0]
click at [397, 485] on button "Add" at bounding box center [392, 485] width 39 height 22
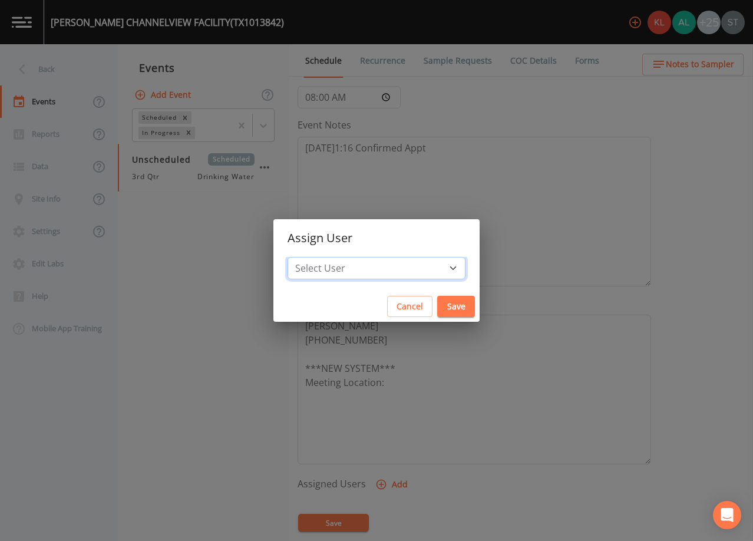
click at [375, 274] on select "Select User [PERSON_NAME] [PERSON_NAME] [PERSON_NAME] [PERSON_NAME] [PERSON_NAM…" at bounding box center [377, 268] width 178 height 22
click at [314, 257] on select "Select User [PERSON_NAME] [PERSON_NAME] [PERSON_NAME] [PERSON_NAME] [PERSON_NAM…" at bounding box center [377, 268] width 178 height 22
click at [437, 304] on button "Save" at bounding box center [456, 307] width 38 height 22
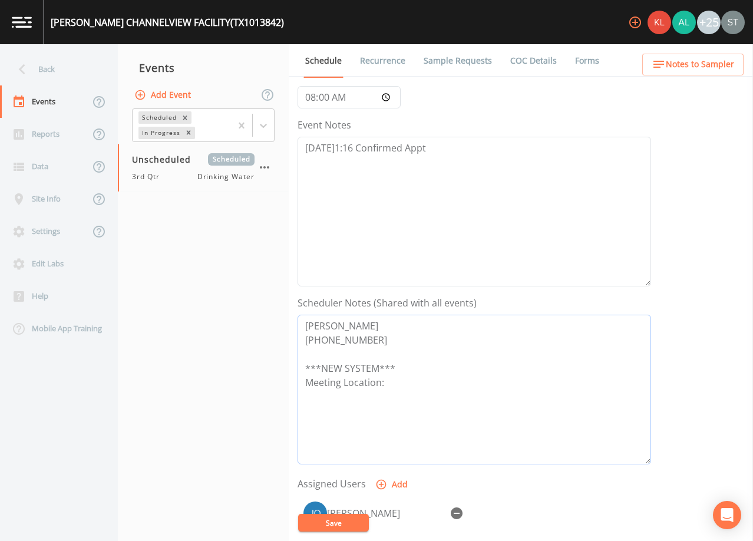
click at [413, 380] on textarea "[PERSON_NAME] [PHONE_NUMBER] ***NEW SYSTEM*** Meeting Location:" at bounding box center [475, 390] width 354 height 150
click at [348, 519] on button "Save" at bounding box center [333, 523] width 71 height 18
click at [412, 378] on textarea "[PERSON_NAME] [PHONE_NUMBER] ***NEW SYSTEM*** Meeting Location:" at bounding box center [475, 390] width 354 height 150
click at [345, 520] on button "Save" at bounding box center [333, 523] width 71 height 18
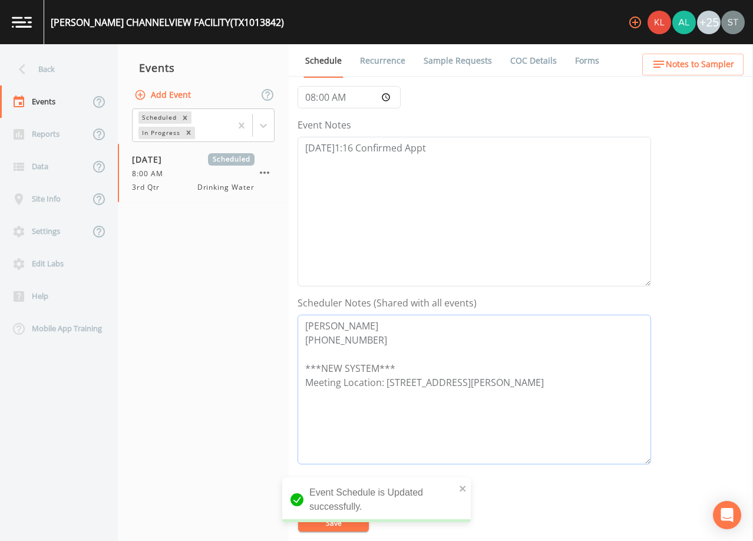
drag, startPoint x: 555, startPoint y: 387, endPoint x: 241, endPoint y: 303, distance: 325.0
click at [241, 303] on div "Back Events Reports Data Site Info Settings Edit Labs Help Mobile App Training …" at bounding box center [376, 292] width 753 height 497
click at [690, 57] on span "Notes to Sampler" at bounding box center [700, 64] width 68 height 15
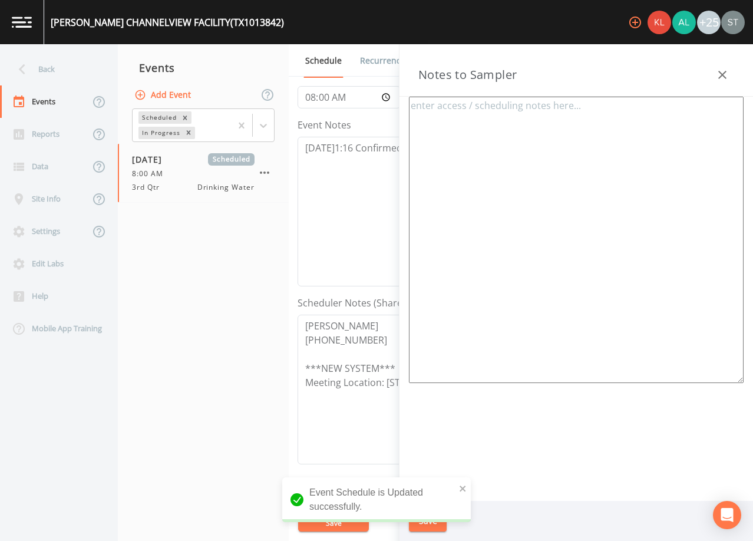
click at [512, 128] on textarea at bounding box center [576, 240] width 335 height 286
paste textarea "[PERSON_NAME] [PHONE_NUMBER] ***NEW SYSTEM*** Meeting Location: [STREET_ADDRESS…"
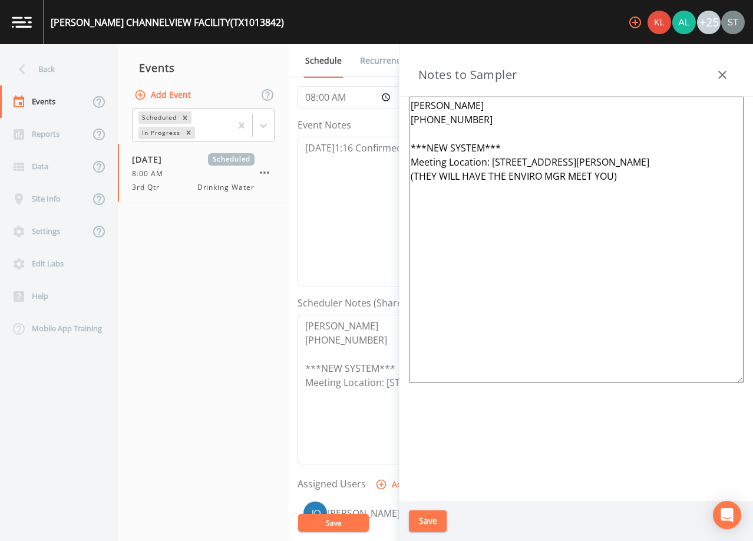
click at [428, 521] on button "Save" at bounding box center [428, 521] width 38 height 22
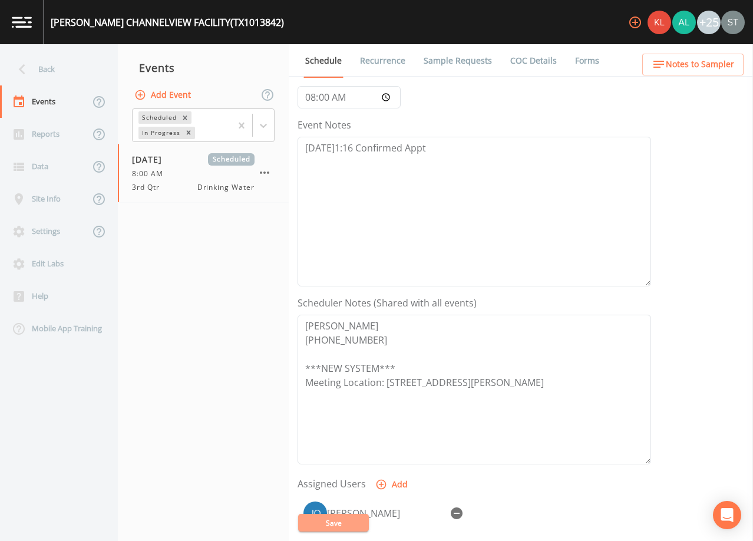
click at [341, 521] on button "Save" at bounding box center [333, 523] width 71 height 18
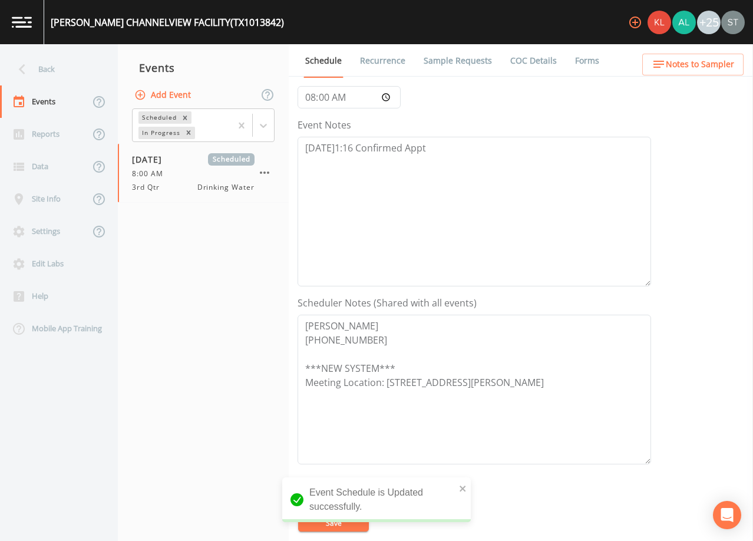
click at [463, 59] on link "Sample Requests" at bounding box center [458, 60] width 72 height 33
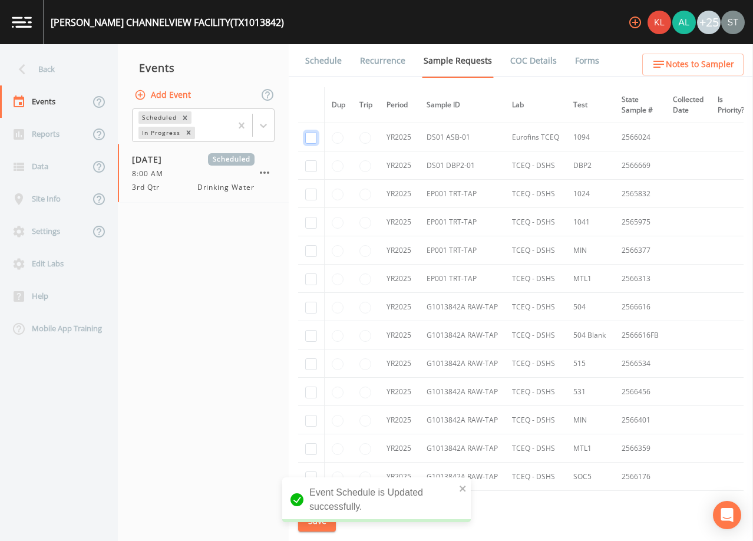
click at [316, 136] on input "checkbox" at bounding box center [311, 138] width 12 height 12
click at [315, 158] on td at bounding box center [311, 165] width 27 height 28
click at [309, 166] on input "checkbox" at bounding box center [311, 166] width 12 height 12
click at [308, 194] on input "checkbox" at bounding box center [311, 195] width 12 height 12
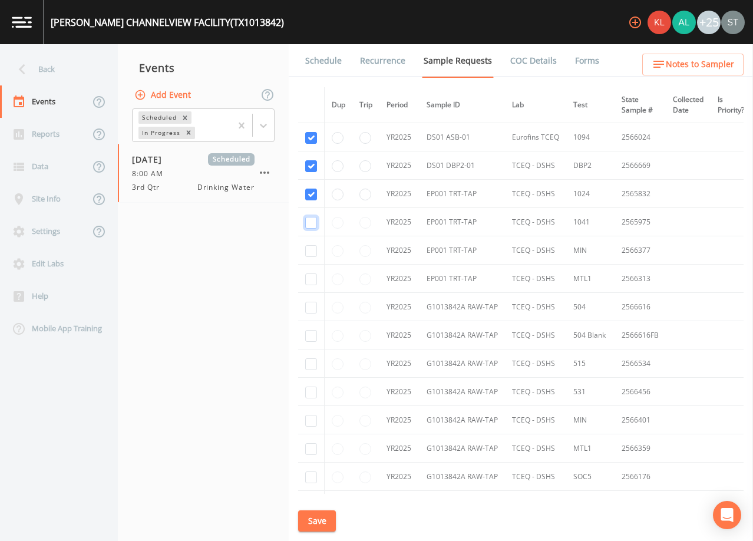
click at [311, 222] on input "checkbox" at bounding box center [311, 223] width 12 height 12
click at [311, 250] on input "checkbox" at bounding box center [311, 251] width 12 height 12
click at [311, 281] on input "checkbox" at bounding box center [311, 279] width 12 height 12
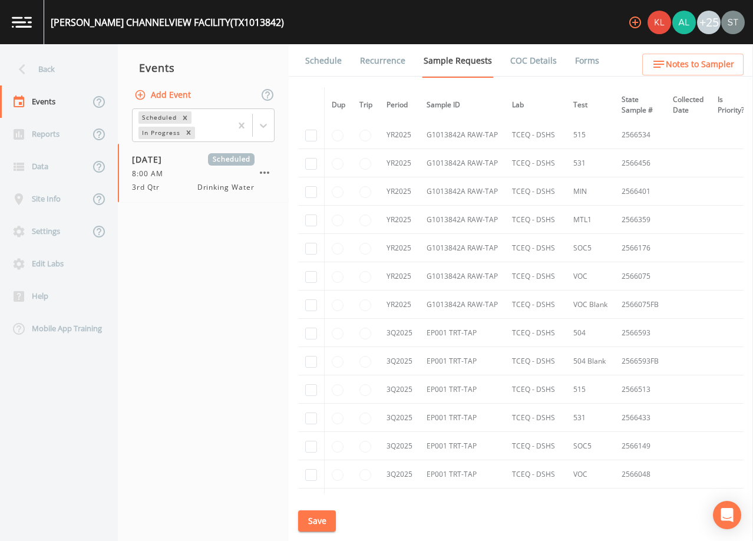
scroll to position [236, 0]
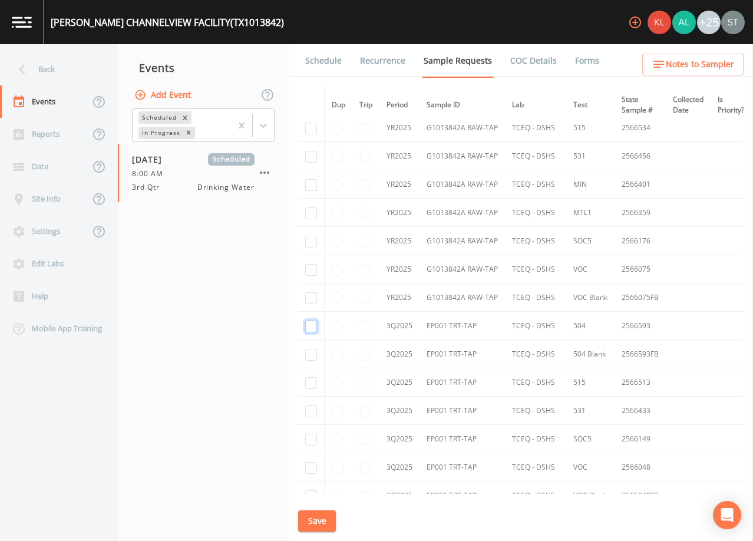
click at [315, 331] on input "checkbox" at bounding box center [311, 327] width 12 height 12
click at [310, 356] on input "checkbox" at bounding box center [311, 355] width 12 height 12
click at [310, 385] on input "checkbox" at bounding box center [311, 383] width 12 height 12
click at [312, 411] on input "checkbox" at bounding box center [311, 411] width 12 height 12
click at [313, 442] on input "checkbox" at bounding box center [311, 440] width 12 height 12
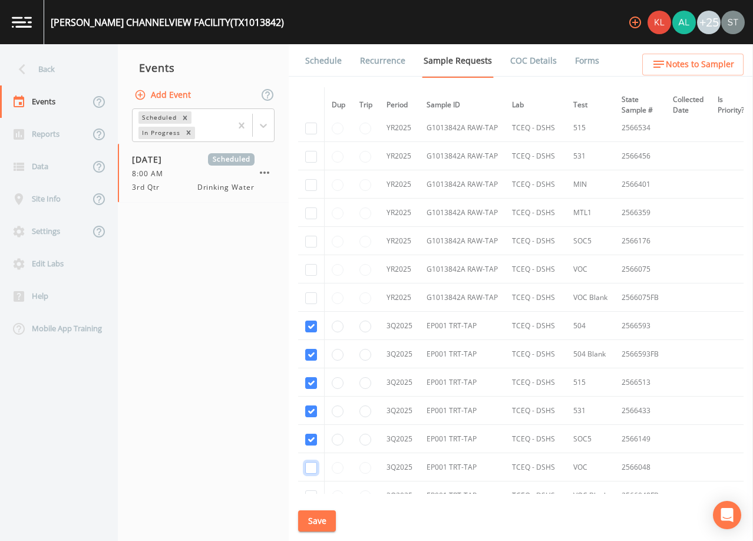
click at [311, 473] on input "checkbox" at bounding box center [311, 468] width 12 height 12
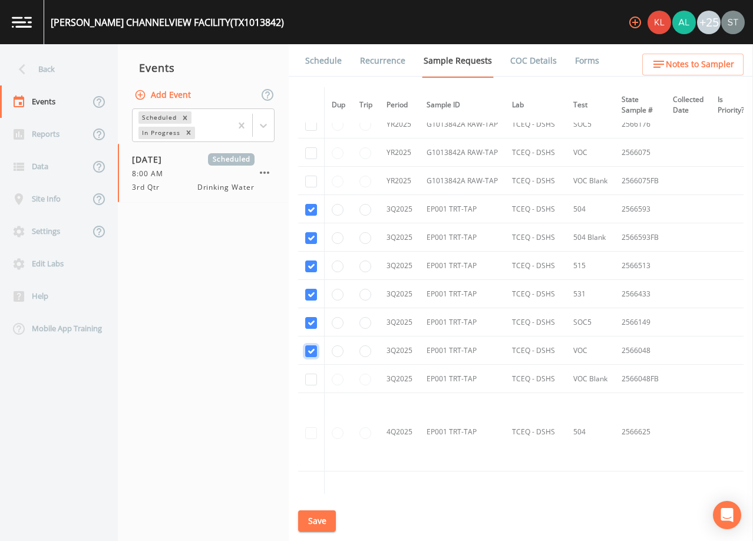
scroll to position [354, 0]
click at [311, 380] on input "checkbox" at bounding box center [311, 378] width 12 height 12
click at [325, 520] on button "Save" at bounding box center [317, 521] width 38 height 22
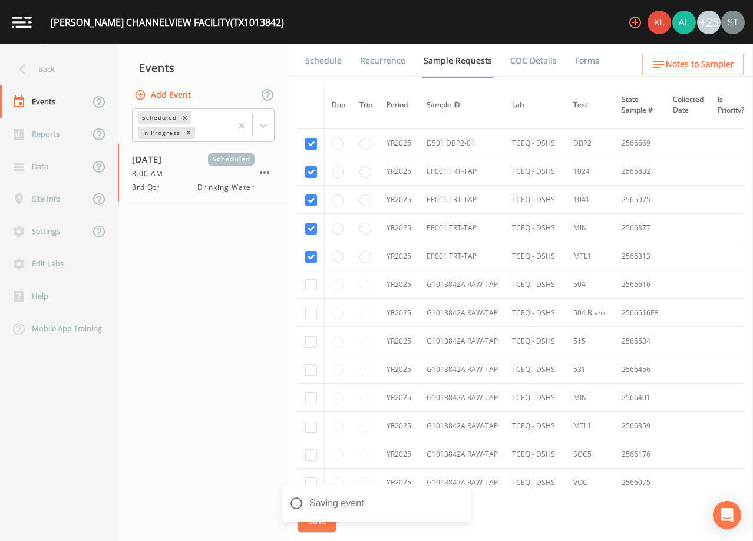
scroll to position [0, 0]
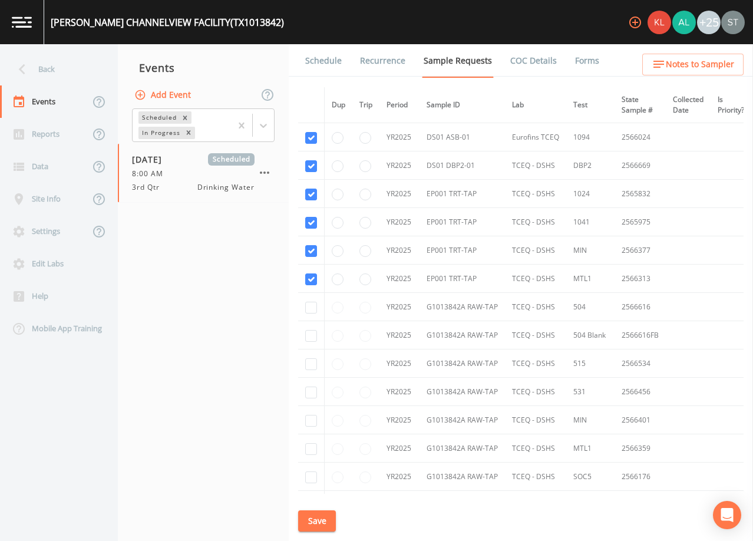
click at [323, 63] on link "Schedule" at bounding box center [323, 60] width 40 height 33
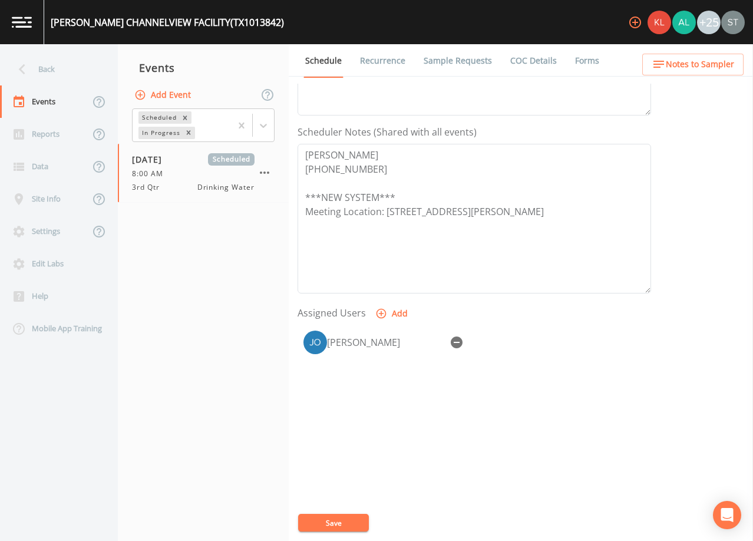
scroll to position [290, 0]
click at [722, 68] on span "Notes to Sampler" at bounding box center [700, 64] width 68 height 15
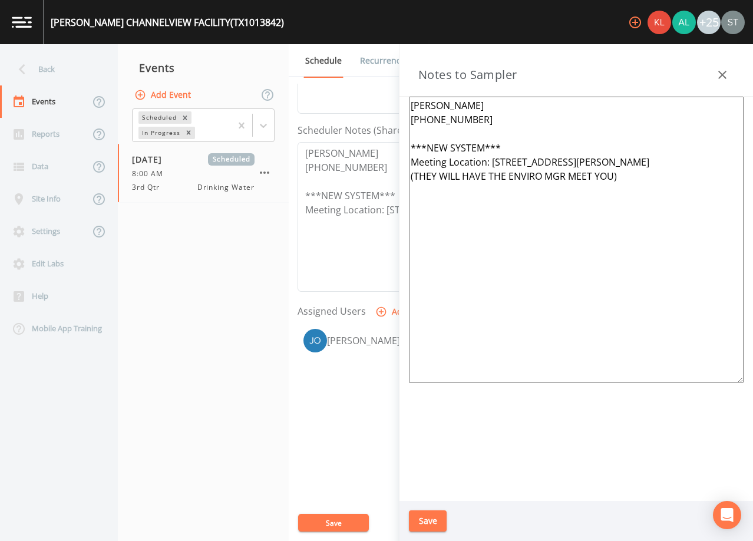
click at [722, 68] on icon "button" at bounding box center [722, 75] width 14 height 14
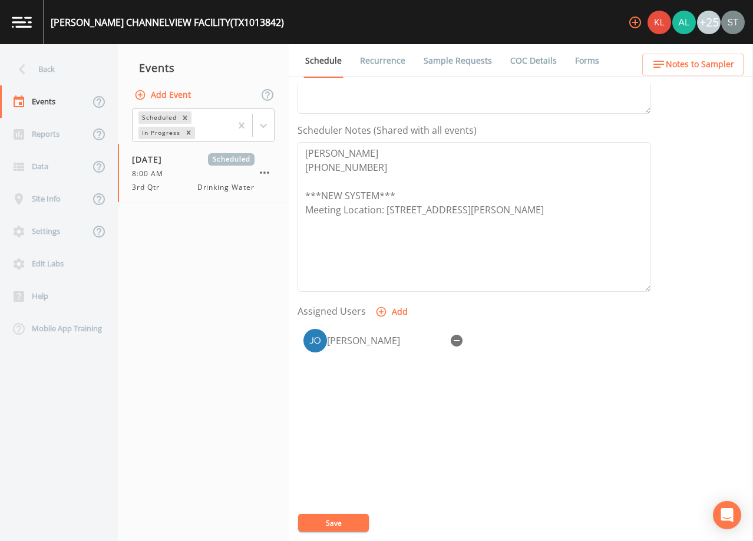
click at [465, 63] on link "Sample Requests" at bounding box center [458, 60] width 72 height 33
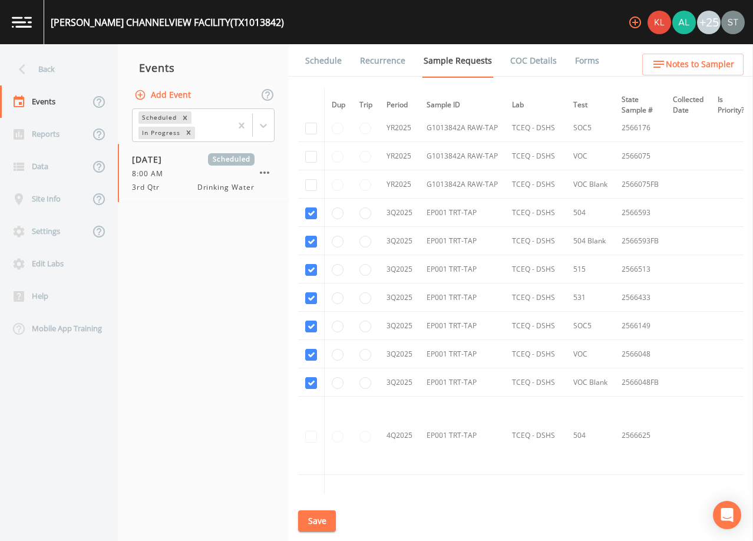
scroll to position [412, 0]
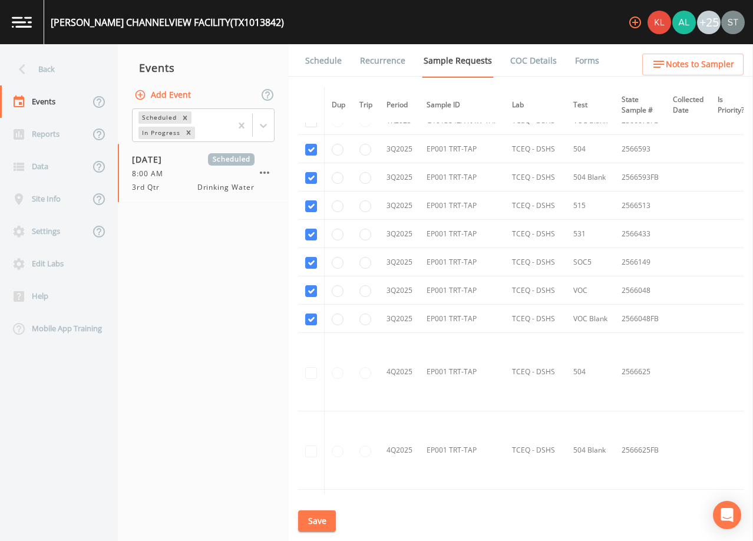
click at [320, 62] on link "Schedule" at bounding box center [323, 60] width 40 height 33
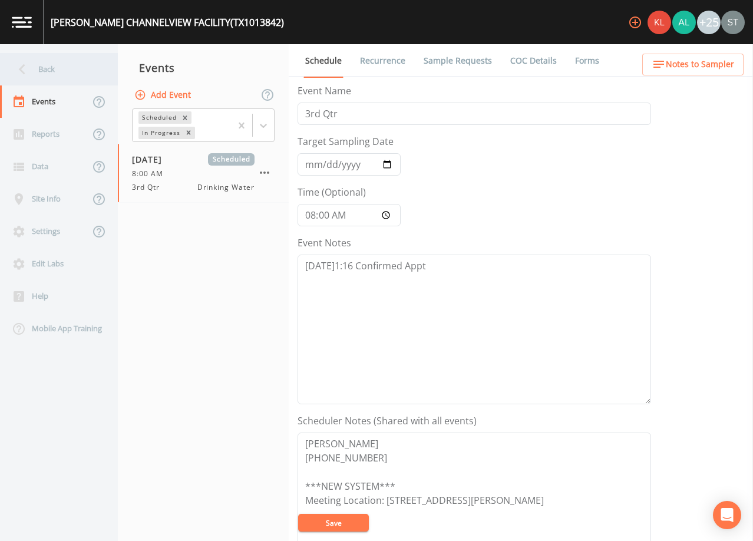
click at [50, 72] on div "Back" at bounding box center [53, 69] width 106 height 32
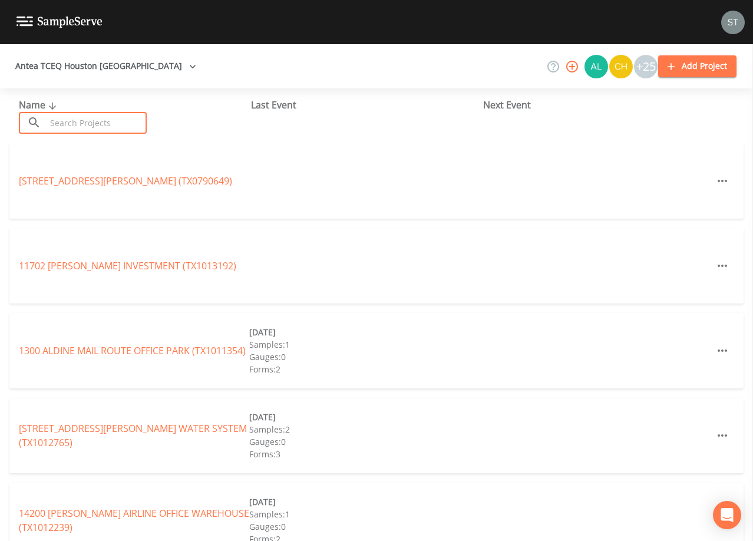
click at [131, 121] on input "text" at bounding box center [96, 123] width 101 height 22
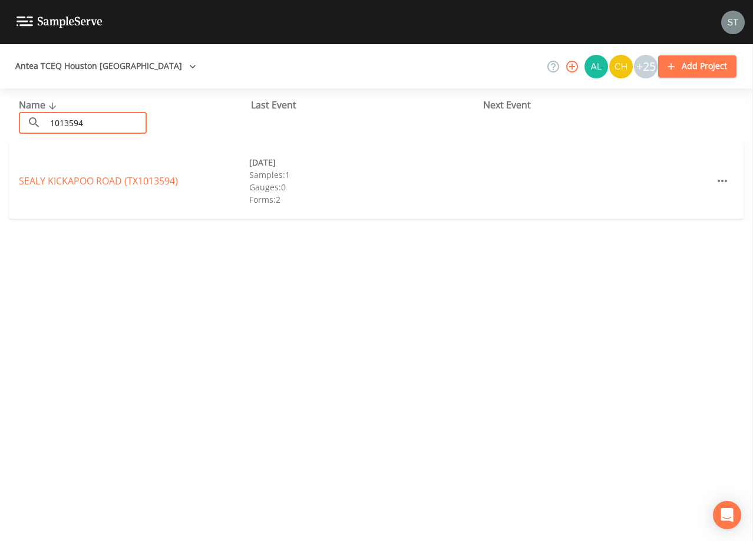
click at [131, 180] on link "SEALY KICKAPOO ROAD (TX1013594)" at bounding box center [98, 180] width 159 height 13
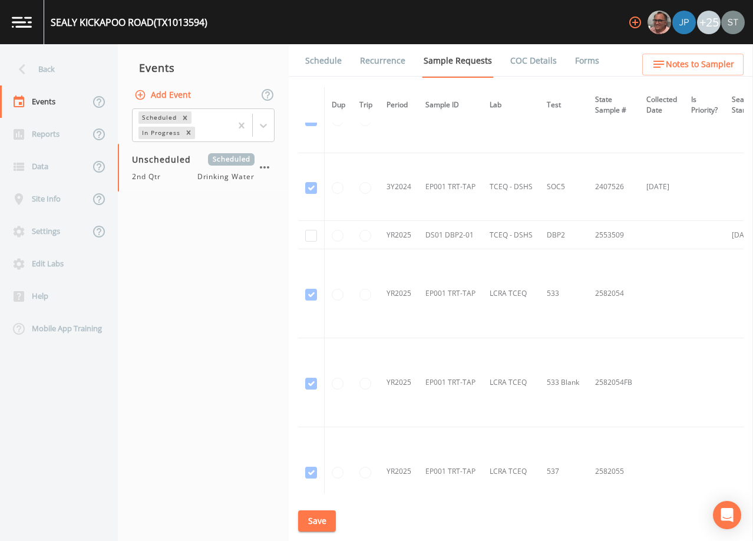
scroll to position [714, 0]
click at [168, 93] on button "Add Event" at bounding box center [164, 95] width 64 height 22
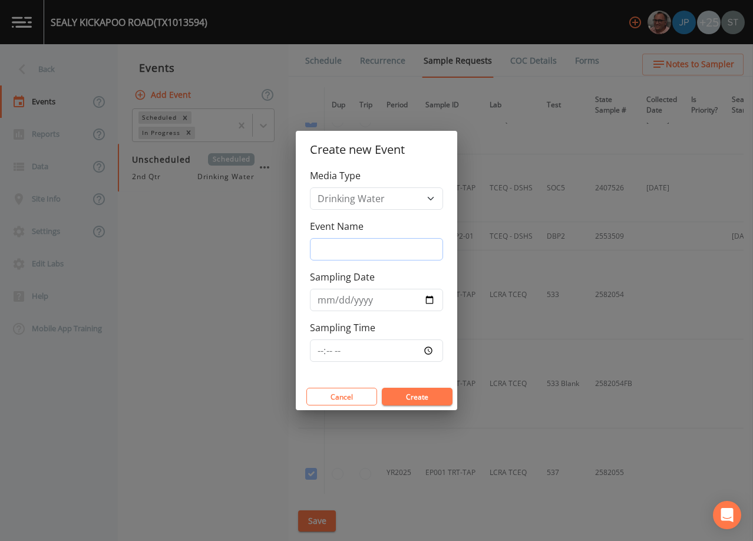
click at [372, 240] on input "Event Name" at bounding box center [376, 249] width 133 height 22
click at [324, 301] on input "Sampling Date" at bounding box center [376, 300] width 133 height 22
click at [428, 399] on button "Create" at bounding box center [417, 397] width 71 height 18
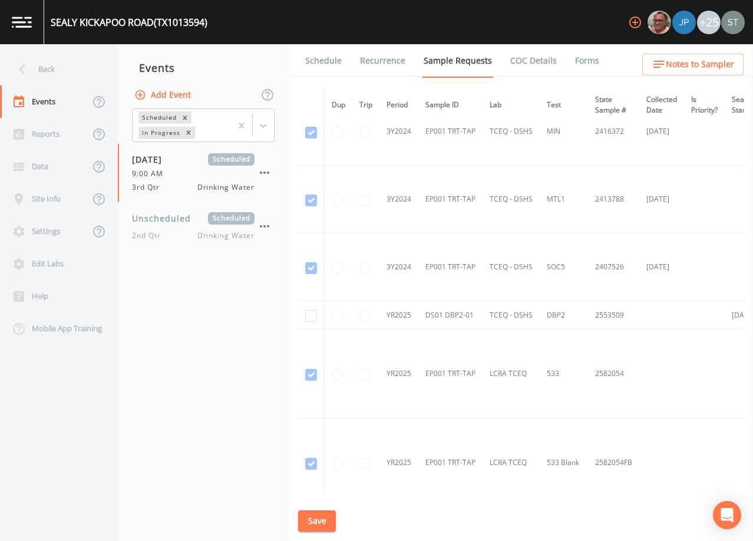
scroll to position [707, 0]
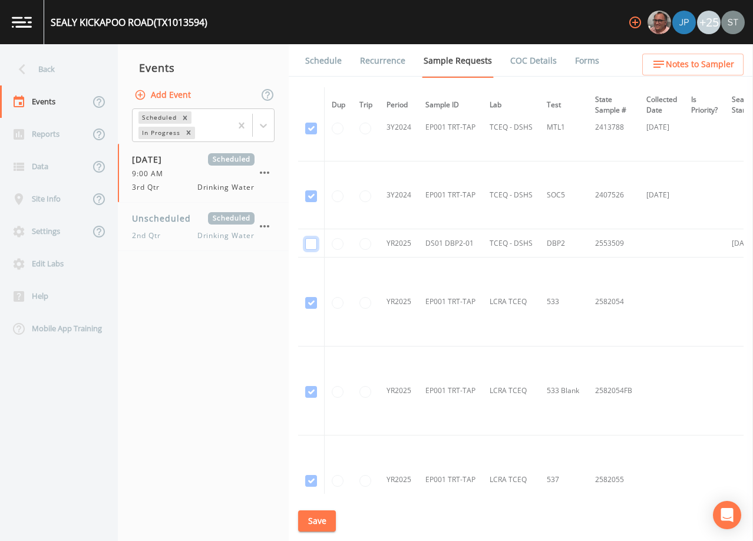
click at [311, 243] on input "checkbox" at bounding box center [311, 244] width 12 height 12
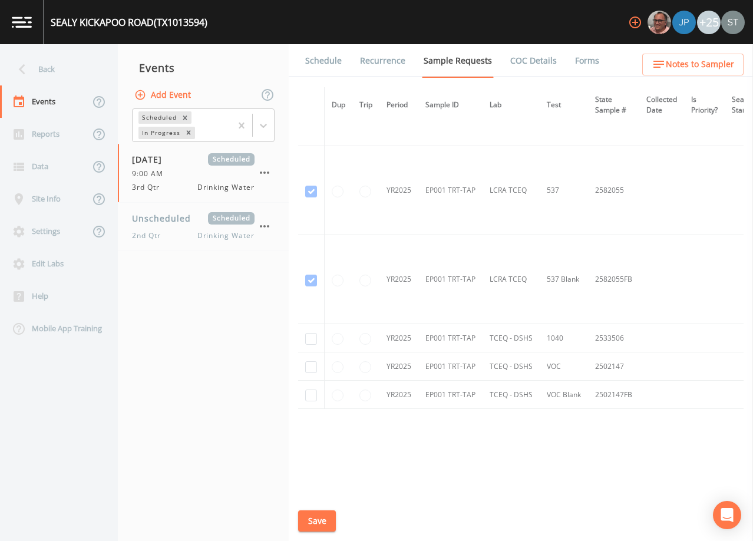
scroll to position [1009, 0]
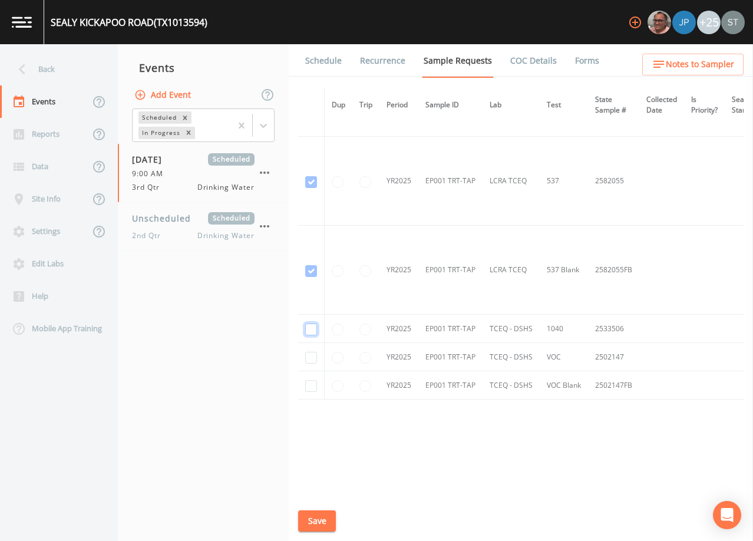
click at [315, 328] on input "checkbox" at bounding box center [311, 329] width 12 height 12
click at [312, 354] on input "checkbox" at bounding box center [311, 358] width 12 height 12
click at [311, 381] on input "checkbox" at bounding box center [311, 386] width 12 height 12
click at [326, 524] on button "Save" at bounding box center [317, 521] width 38 height 22
click at [338, 69] on link "Schedule" at bounding box center [323, 60] width 40 height 33
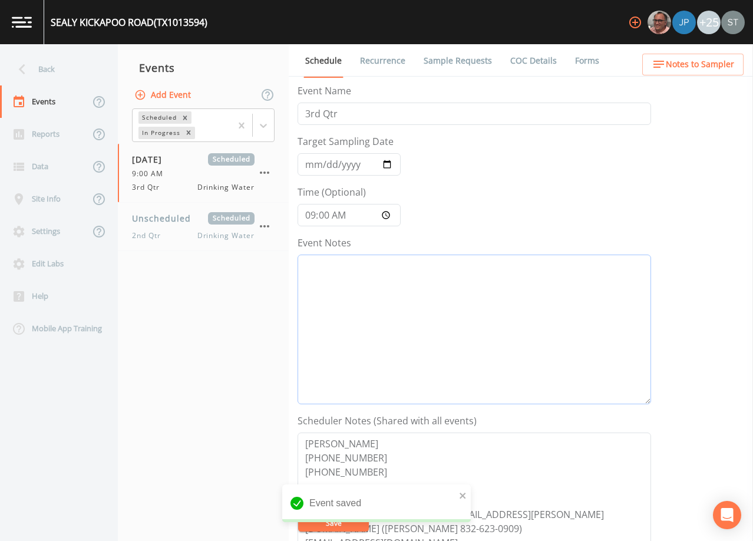
click at [418, 310] on textarea "Event Notes" at bounding box center [475, 330] width 354 height 150
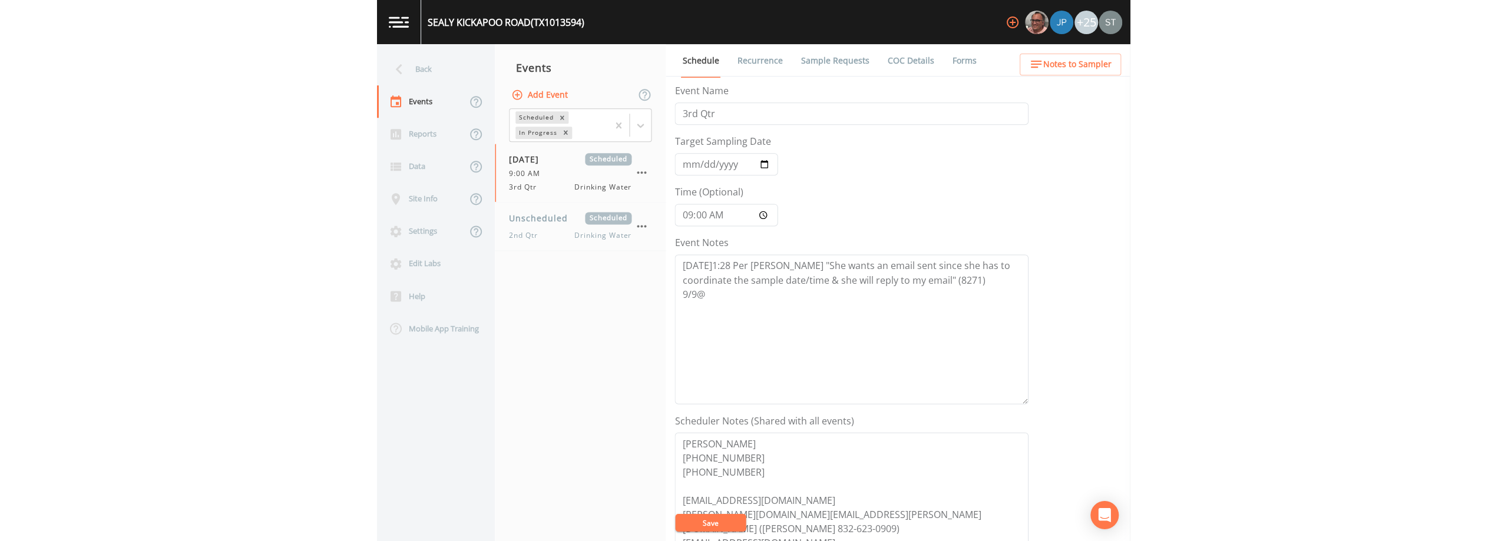
scroll to position [118, 0]
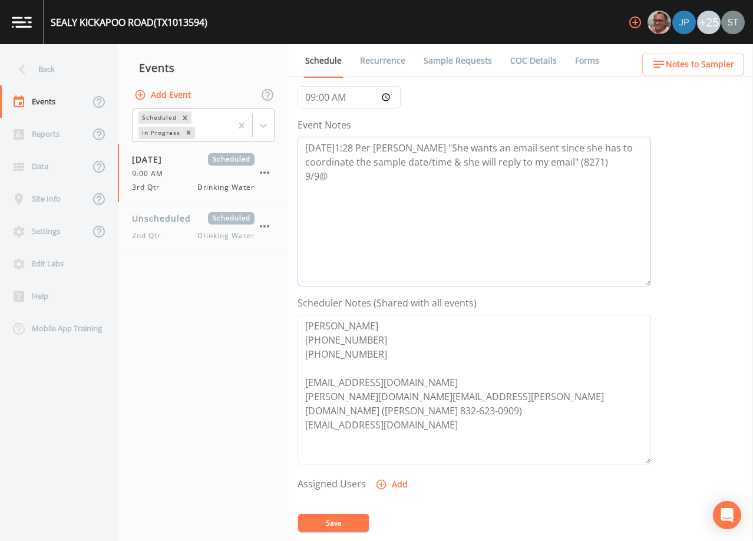
click at [392, 181] on textarea "[DATE]1:28 Per [PERSON_NAME] "She wants an email sent since she has to coordina…" at bounding box center [475, 212] width 354 height 150
click at [347, 518] on button "Save" at bounding box center [333, 523] width 71 height 18
click at [350, 516] on button "Save" at bounding box center [333, 523] width 71 height 18
click at [332, 518] on button "Save" at bounding box center [333, 523] width 71 height 18
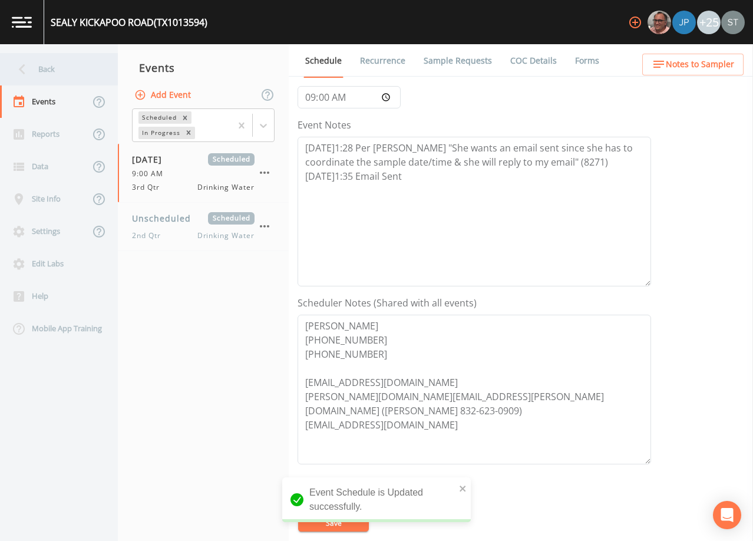
click at [52, 73] on div "Back" at bounding box center [53, 69] width 106 height 32
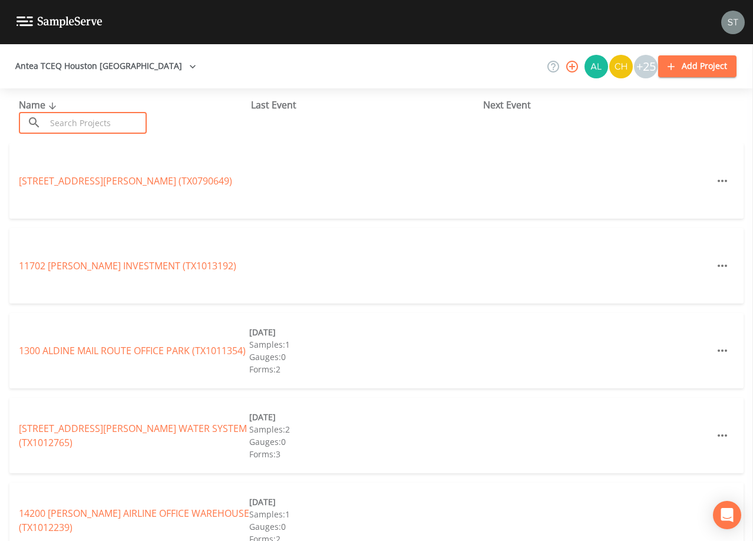
click at [134, 121] on input "text" at bounding box center [96, 123] width 101 height 22
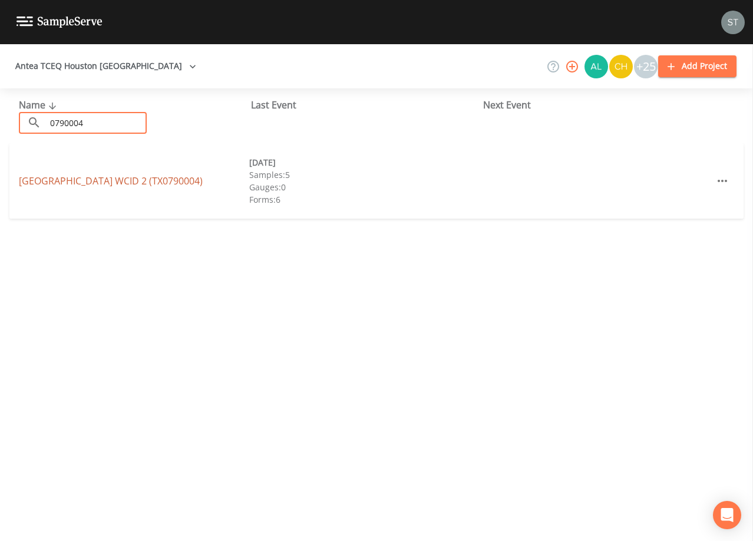
click at [161, 178] on link "[GEOGRAPHIC_DATA] 2 (TX0790004)" at bounding box center [111, 180] width 184 height 13
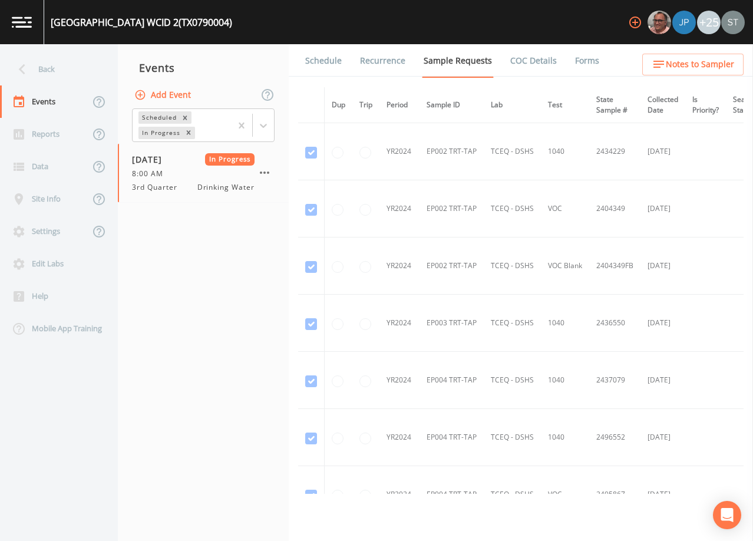
click at [331, 65] on link "Schedule" at bounding box center [323, 60] width 40 height 33
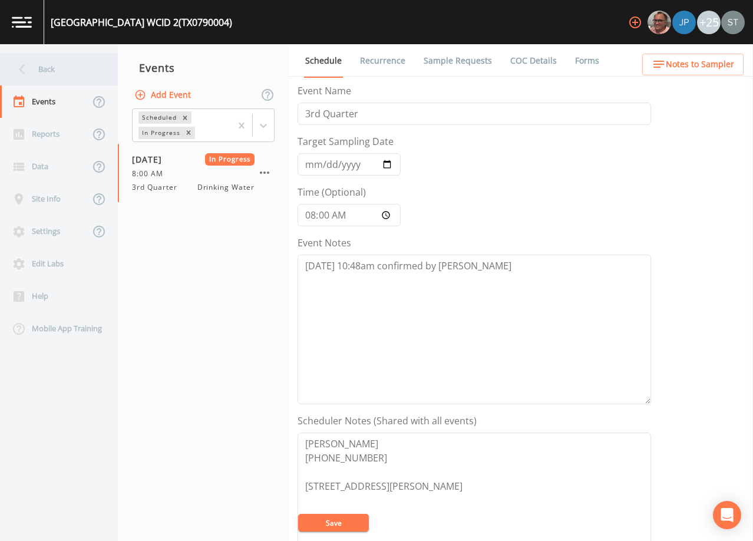
click at [59, 68] on div "Back" at bounding box center [53, 69] width 106 height 32
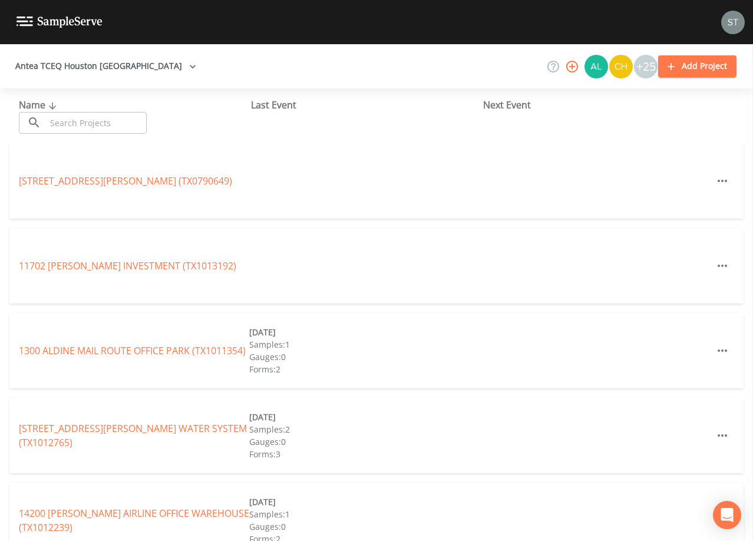
click at [111, 117] on input "text" at bounding box center [96, 123] width 101 height 22
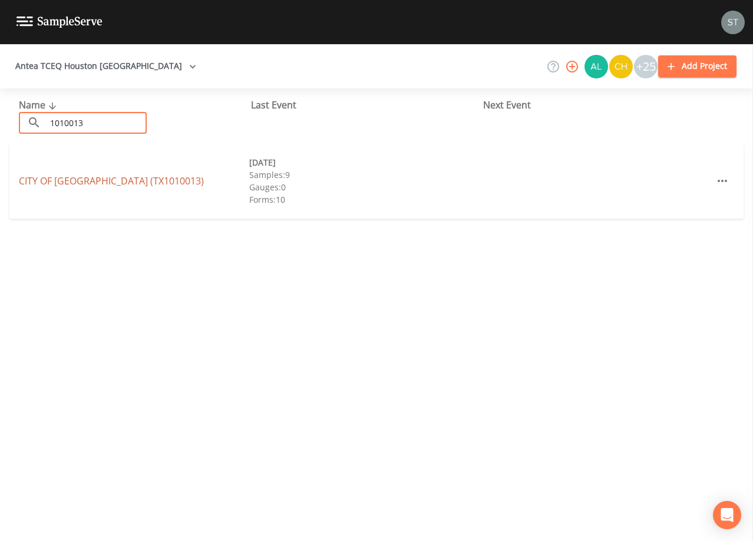
click at [105, 181] on link "CITY OF [GEOGRAPHIC_DATA] (TX1010013)" at bounding box center [111, 180] width 185 height 13
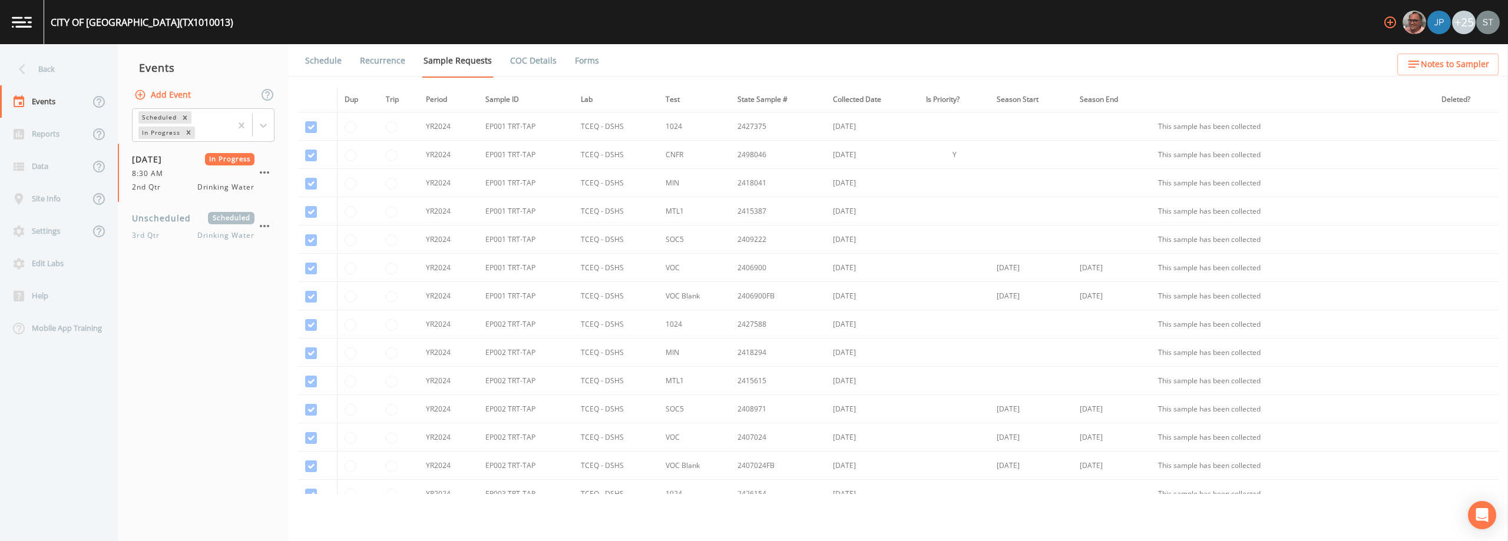
click at [752, 61] on span "Notes to Sampler" at bounding box center [1455, 64] width 68 height 15
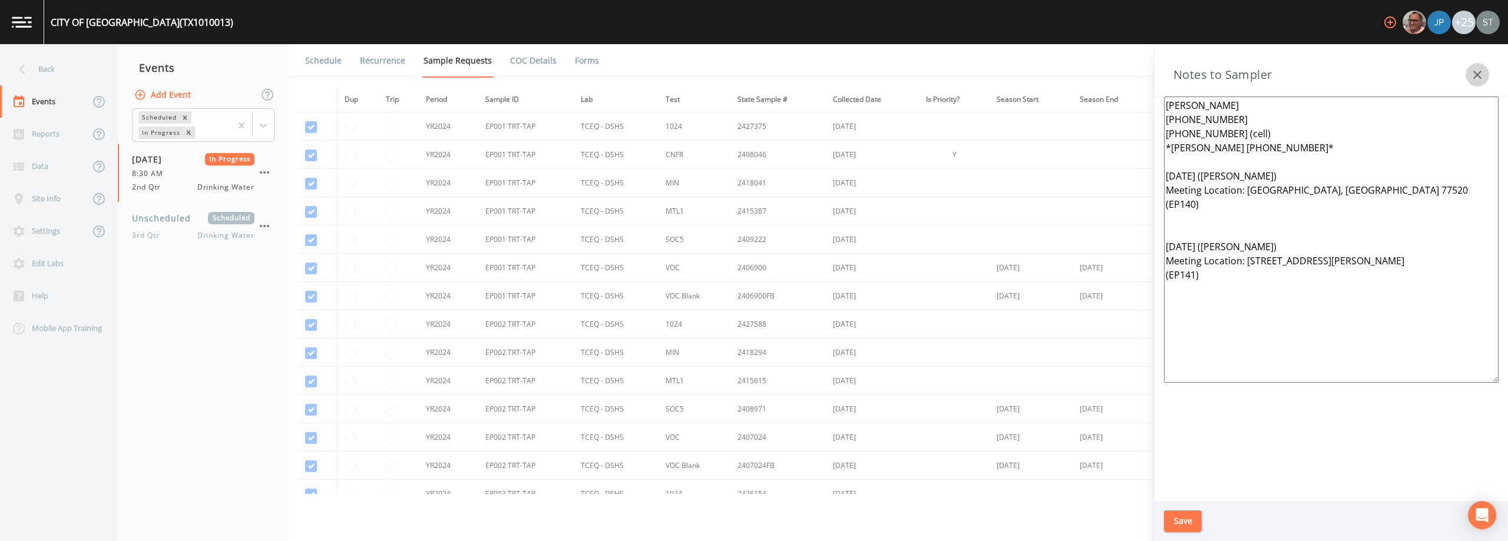
click at [752, 72] on icon "button" at bounding box center [1478, 75] width 8 height 8
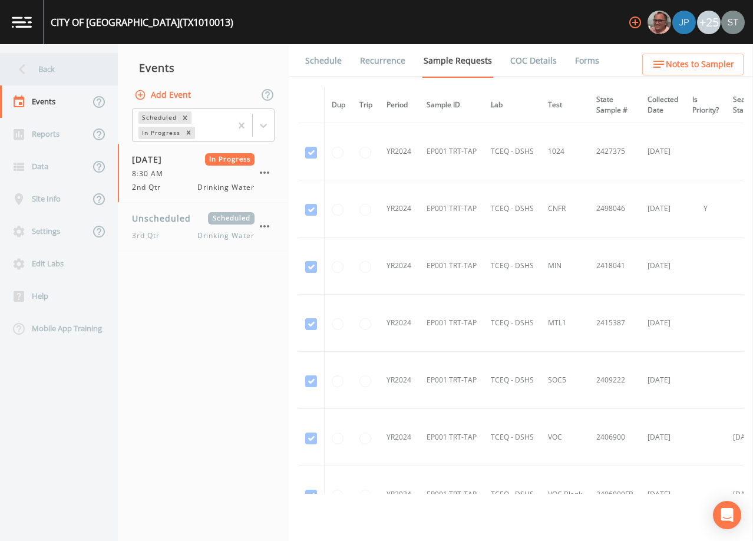
click at [59, 62] on div "Back" at bounding box center [53, 69] width 106 height 32
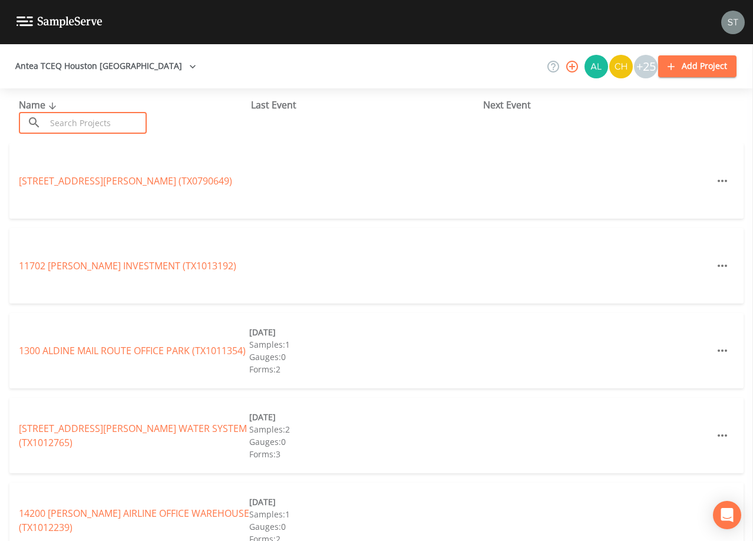
click at [93, 120] on input "text" at bounding box center [96, 123] width 101 height 22
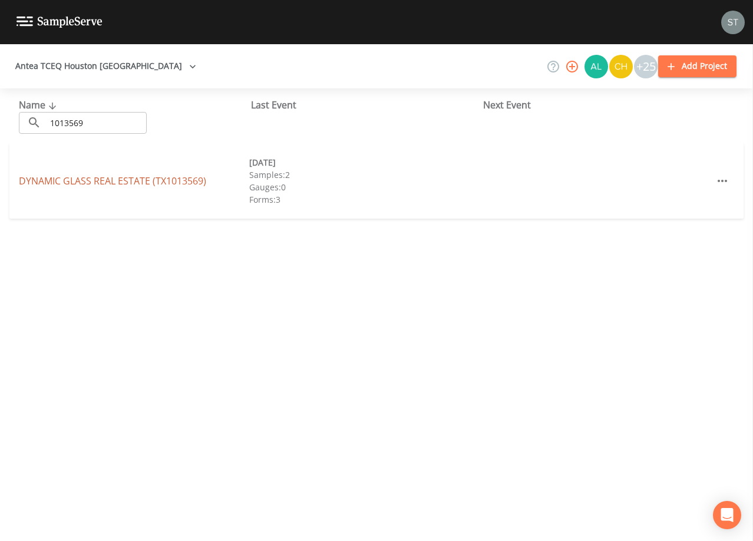
click at [134, 181] on link "DYNAMIC GLASS REAL ESTATE (TX1013569)" at bounding box center [112, 180] width 187 height 13
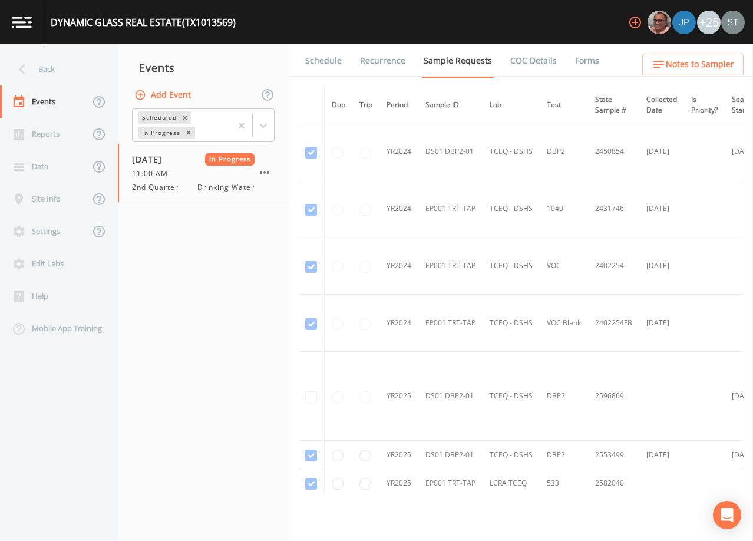
click at [328, 61] on link "Schedule" at bounding box center [323, 60] width 40 height 33
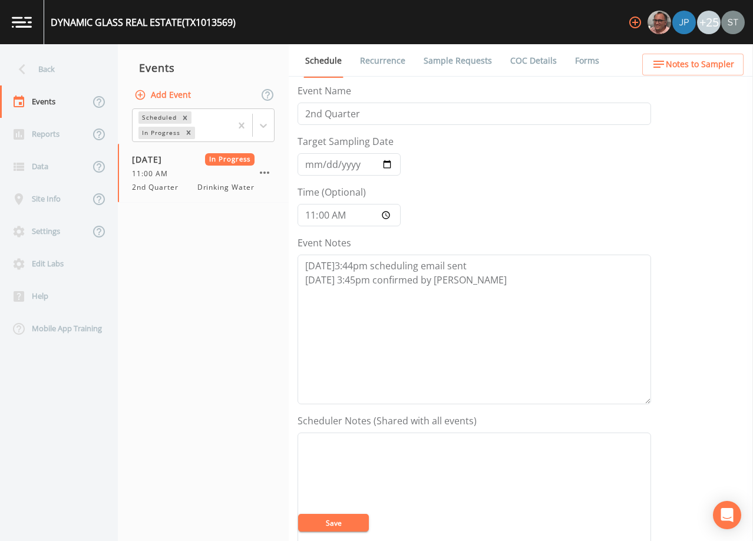
click at [714, 67] on span "Notes to Sampler" at bounding box center [700, 64] width 68 height 15
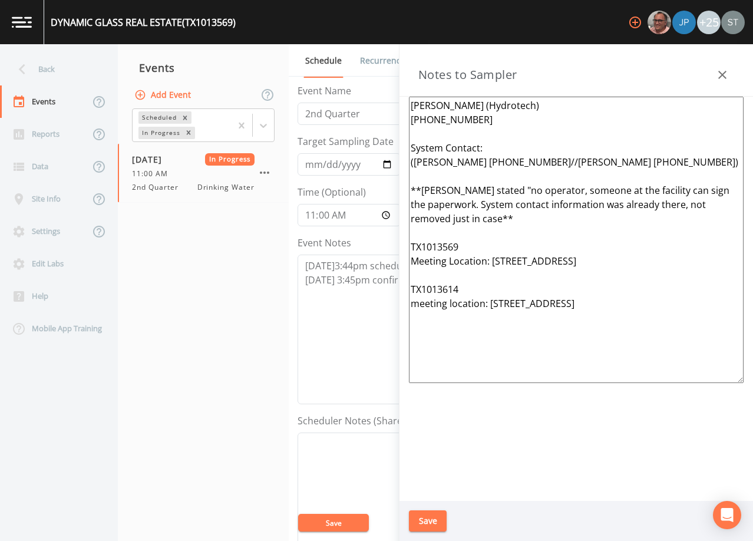
drag, startPoint x: 511, startPoint y: 160, endPoint x: 415, endPoint y: 156, distance: 95.5
click at [415, 156] on textarea "[PERSON_NAME] (Hydrotech) [PHONE_NUMBER] System Contact: ([PERSON_NAME] [PHONE_…" at bounding box center [576, 240] width 335 height 286
drag, startPoint x: 670, startPoint y: 308, endPoint x: 386, endPoint y: 146, distance: 326.7
click at [386, 146] on div "Back Events Reports Data Site Info Settings Edit Labs Help Mobile App Training …" at bounding box center [376, 292] width 753 height 497
click at [510, 230] on textarea "[PERSON_NAME] (Hydrotech) [PHONE_NUMBER] System Contact: ([PERSON_NAME] [PHONE_…" at bounding box center [576, 240] width 335 height 286
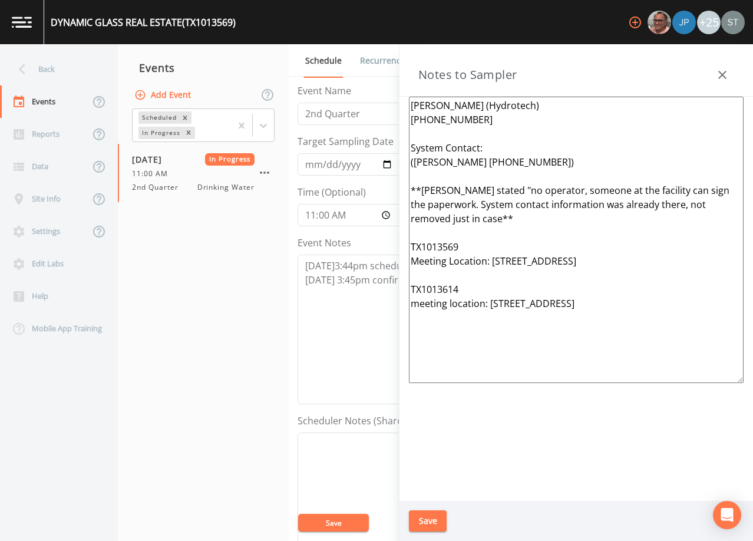
click at [496, 227] on textarea "[PERSON_NAME] (Hydrotech) [PHONE_NUMBER] System Contact: ([PERSON_NAME] [PHONE_…" at bounding box center [576, 240] width 335 height 286
drag, startPoint x: 684, startPoint y: 318, endPoint x: 387, endPoint y: 190, distance: 323.3
click at [387, 190] on div "Back Events Reports Data Site Info Settings Edit Labs Help Mobile App Training …" at bounding box center [376, 292] width 753 height 497
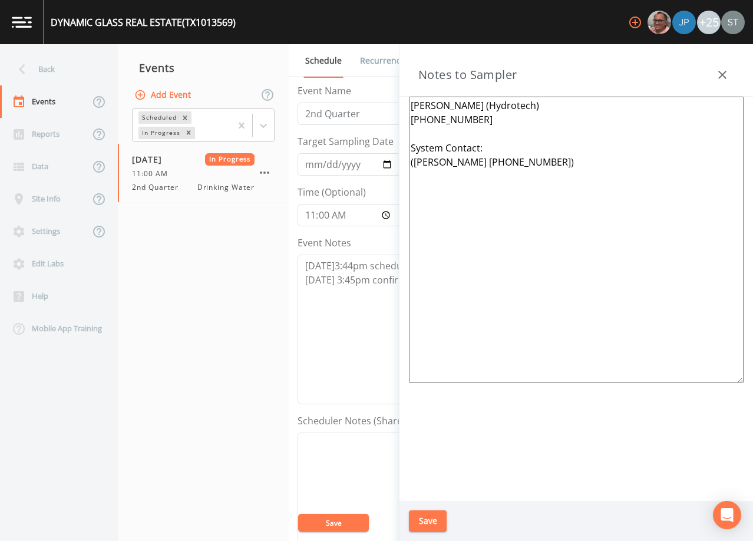
click at [497, 149] on textarea "[PERSON_NAME] (Hydrotech) [PHONE_NUMBER] System Contact: ([PERSON_NAME] [PHONE_…" at bounding box center [576, 240] width 335 height 286
drag, startPoint x: 661, startPoint y: 133, endPoint x: 484, endPoint y: 133, distance: 177.3
click at [484, 133] on textarea "[PERSON_NAME] (Hydrotech) [PHONE_NUMBER] (System Contact: [PERSON_NAME] [PHONE_…" at bounding box center [576, 240] width 335 height 286
click at [432, 521] on button "Save" at bounding box center [428, 521] width 38 height 22
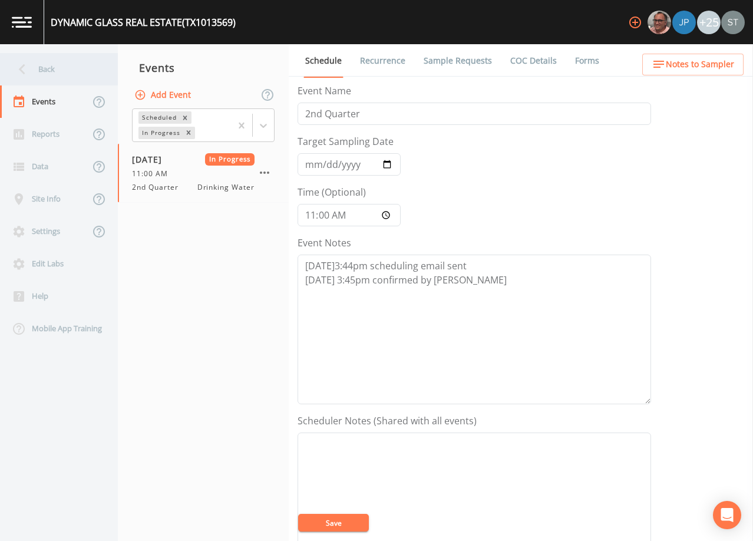
click at [38, 67] on div "Back" at bounding box center [53, 69] width 106 height 32
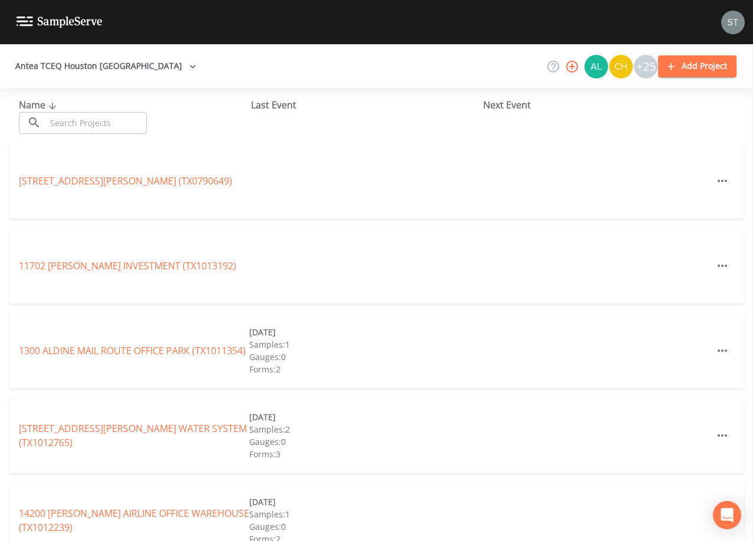
click at [134, 117] on input "text" at bounding box center [96, 123] width 101 height 22
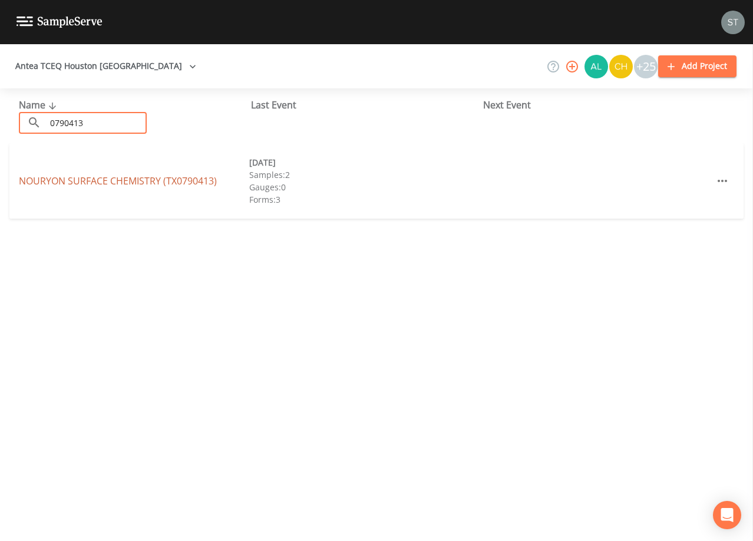
click at [124, 178] on link "NOURYON SURFACE CHEMISTRY (TX0790413)" at bounding box center [118, 180] width 198 height 13
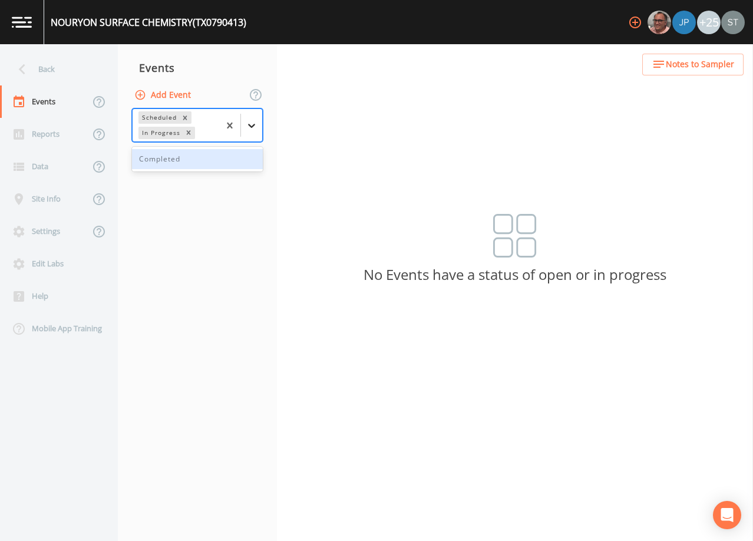
click at [250, 122] on icon at bounding box center [252, 126] width 12 height 12
click at [207, 157] on div "Completed" at bounding box center [197, 159] width 131 height 20
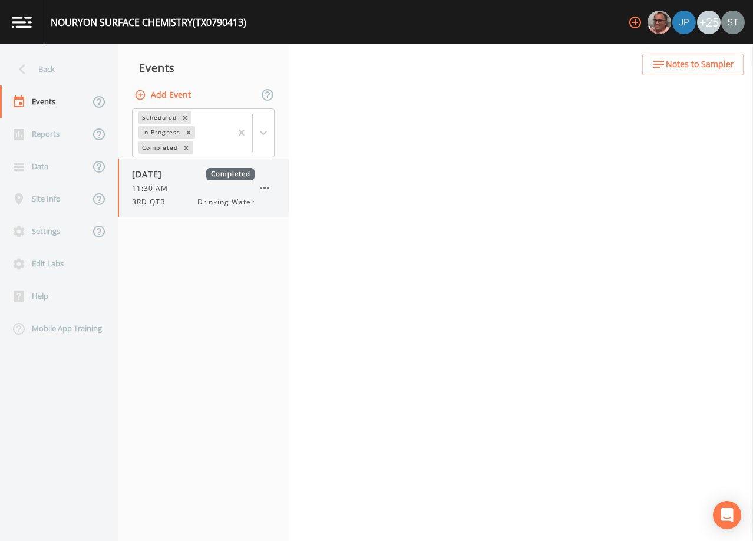
click at [200, 190] on div "11:30 AM" at bounding box center [193, 188] width 123 height 11
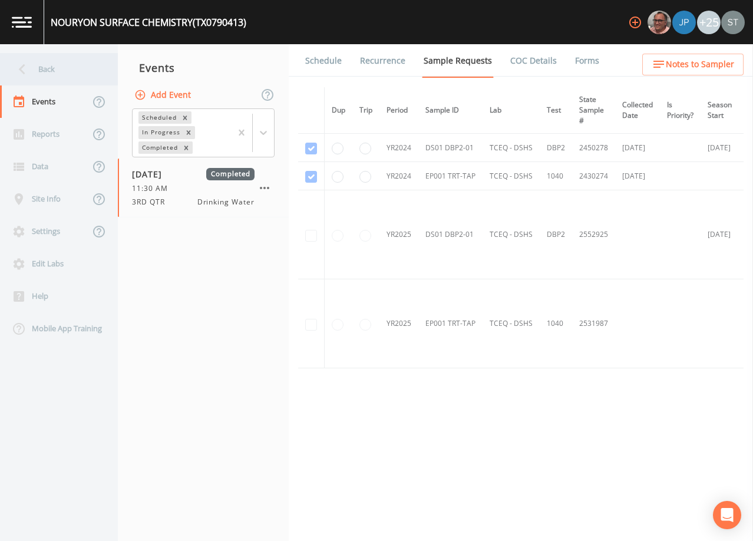
click at [55, 67] on div "Back" at bounding box center [53, 69] width 106 height 32
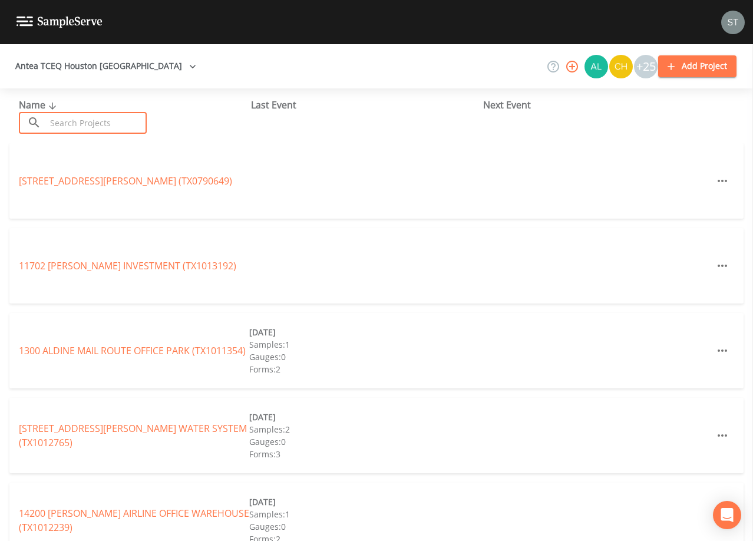
click at [110, 118] on input "text" at bounding box center [96, 123] width 101 height 22
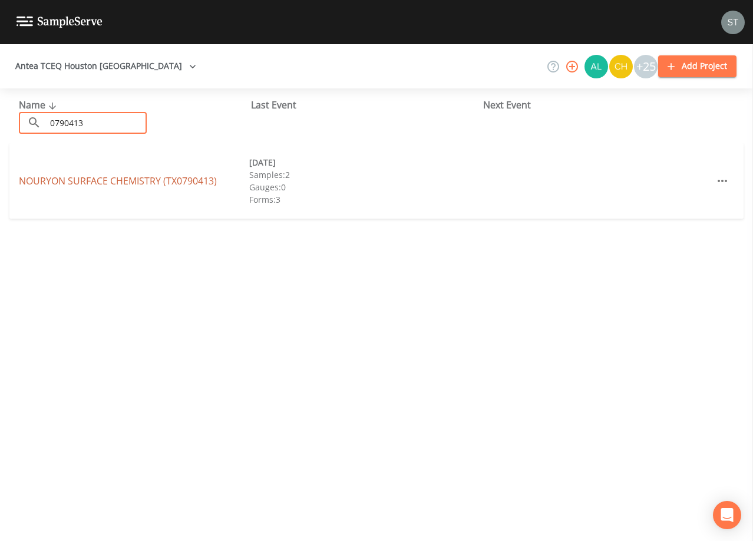
click at [190, 179] on link "NOURYON SURFACE CHEMISTRY (TX0790413)" at bounding box center [118, 180] width 198 height 13
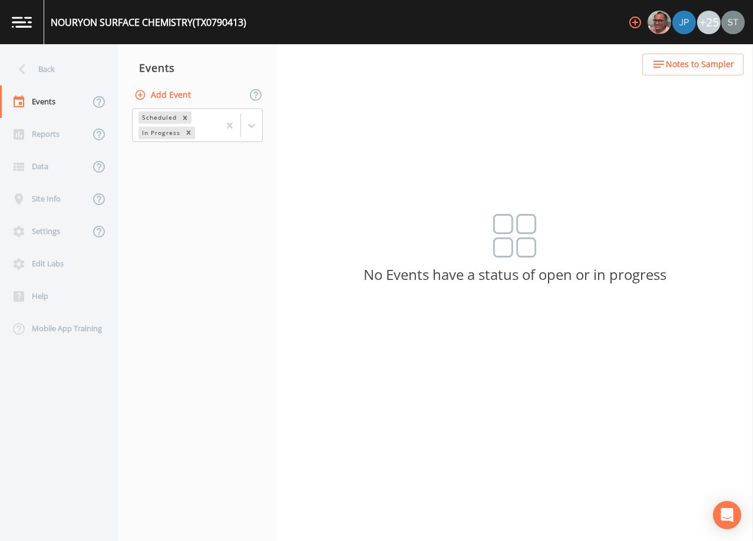
click at [714, 67] on span "Notes to Sampler" at bounding box center [700, 64] width 68 height 15
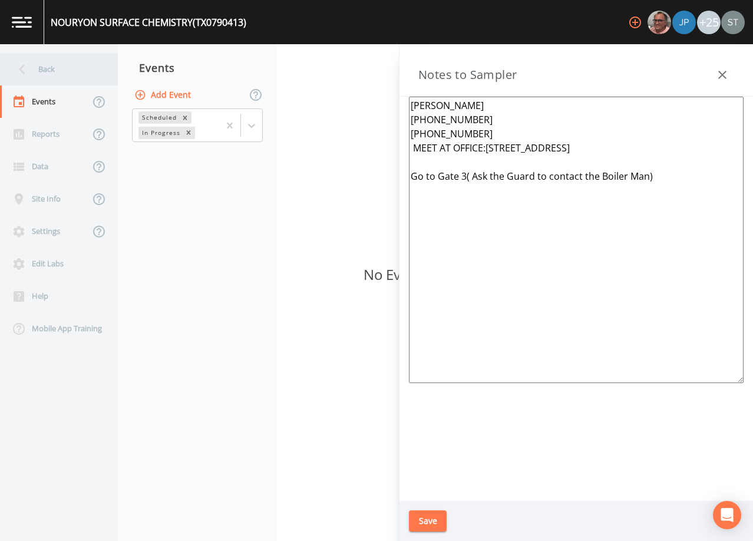
click at [48, 71] on div "Back" at bounding box center [53, 69] width 106 height 32
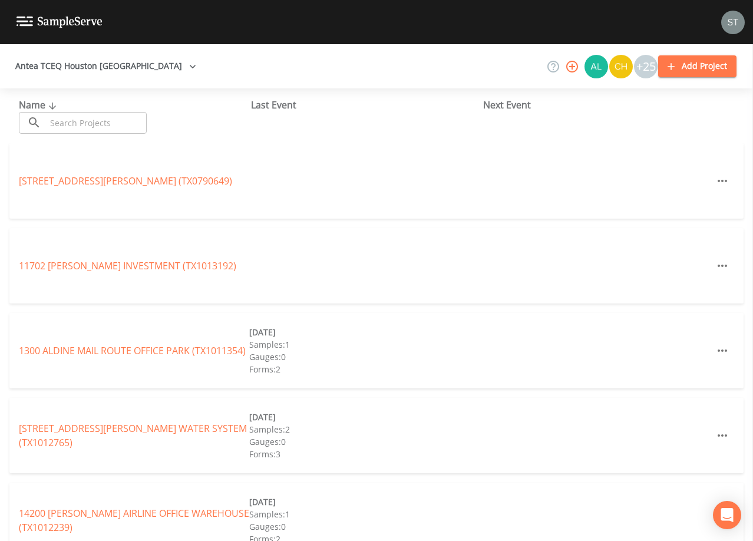
click at [110, 124] on input "text" at bounding box center [96, 123] width 101 height 22
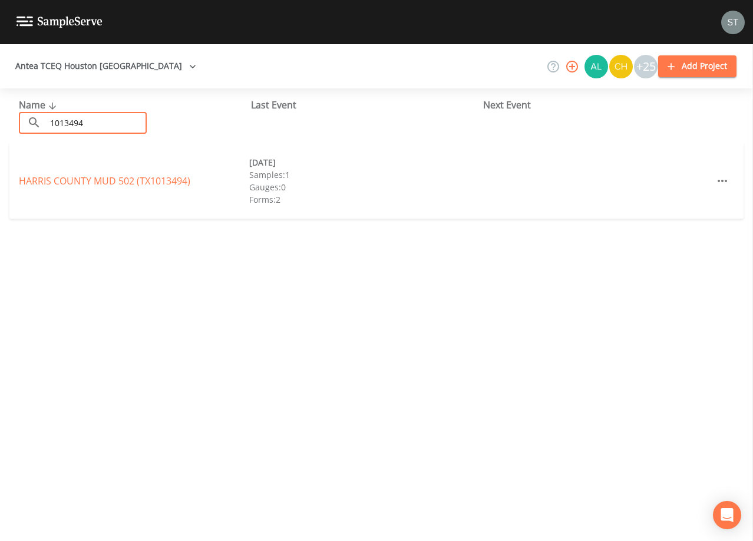
click at [123, 178] on link "[GEOGRAPHIC_DATA] 502 (TX1013494)" at bounding box center [104, 180] width 171 height 13
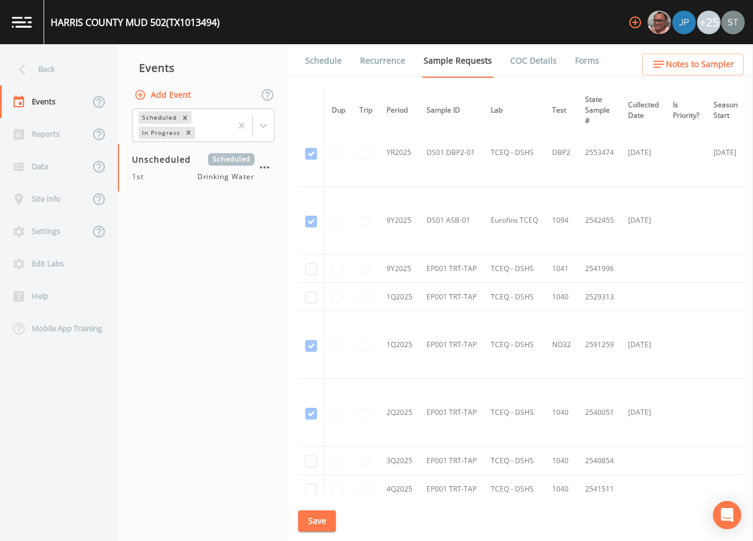
scroll to position [412, 0]
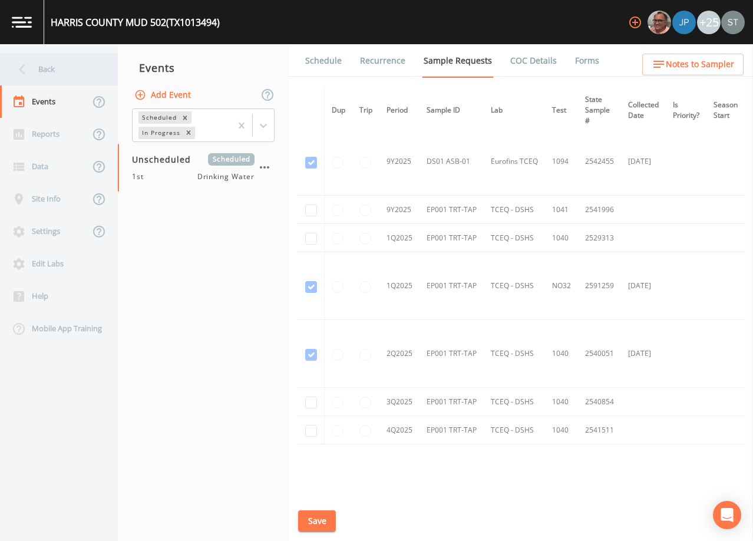
click at [49, 75] on div "Back" at bounding box center [53, 69] width 106 height 32
